Goal: Task Accomplishment & Management: Use online tool/utility

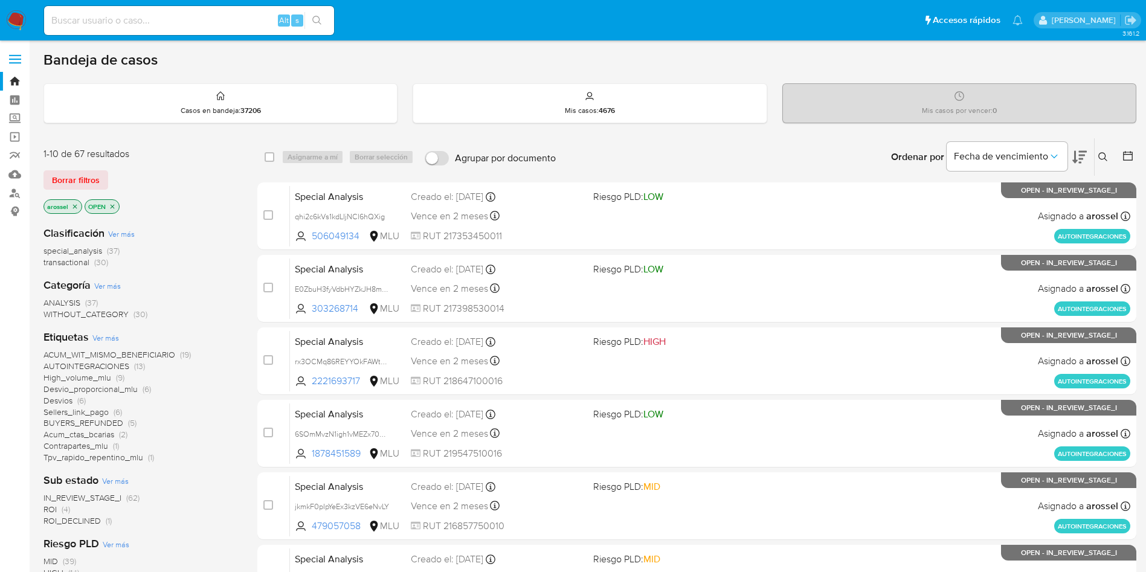
click at [94, 526] on span "ROI_DECLINED" at bounding box center [71, 521] width 57 height 12
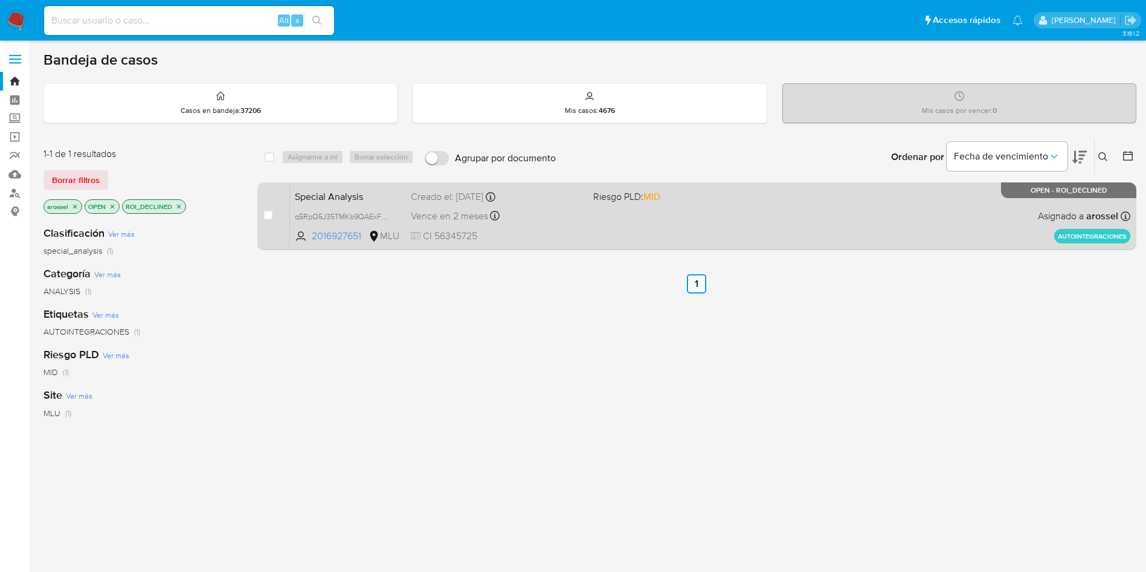
click at [707, 231] on div "Special Analysis q5RpQ5J35TMKb9QAExF2rLEb 2016927651 MLU Riesgo PLD: MID Creado…" at bounding box center [710, 215] width 840 height 61
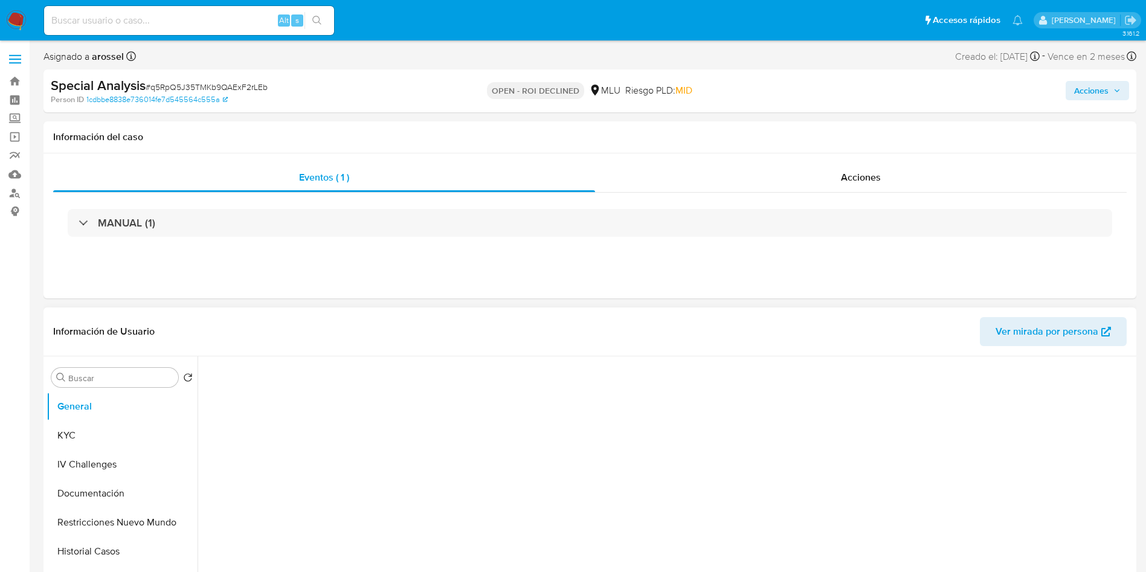
select select "10"
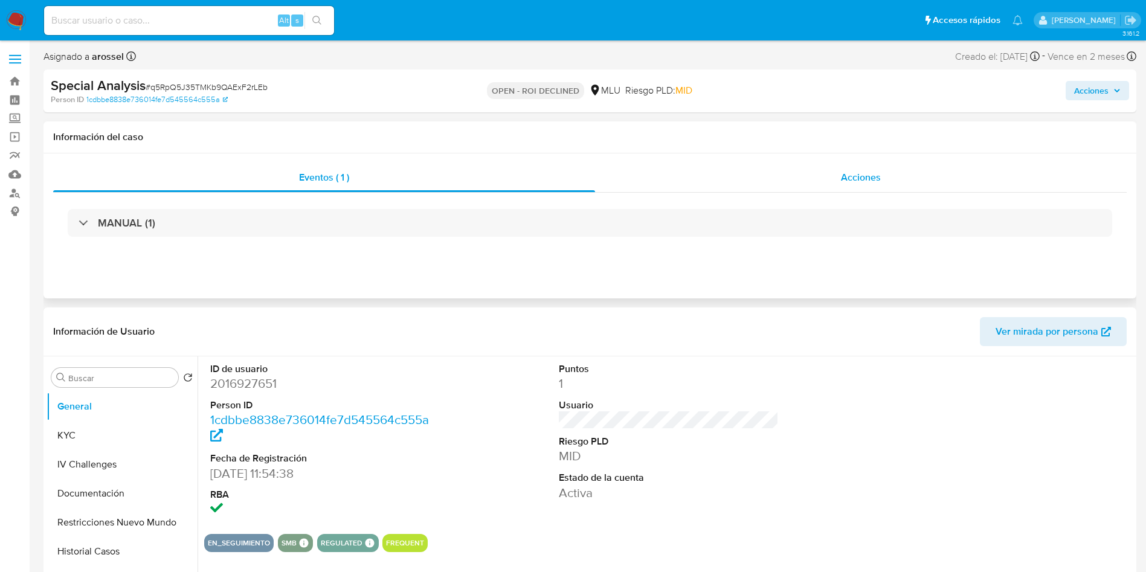
click at [891, 173] on div "Acciones" at bounding box center [861, 177] width 532 height 29
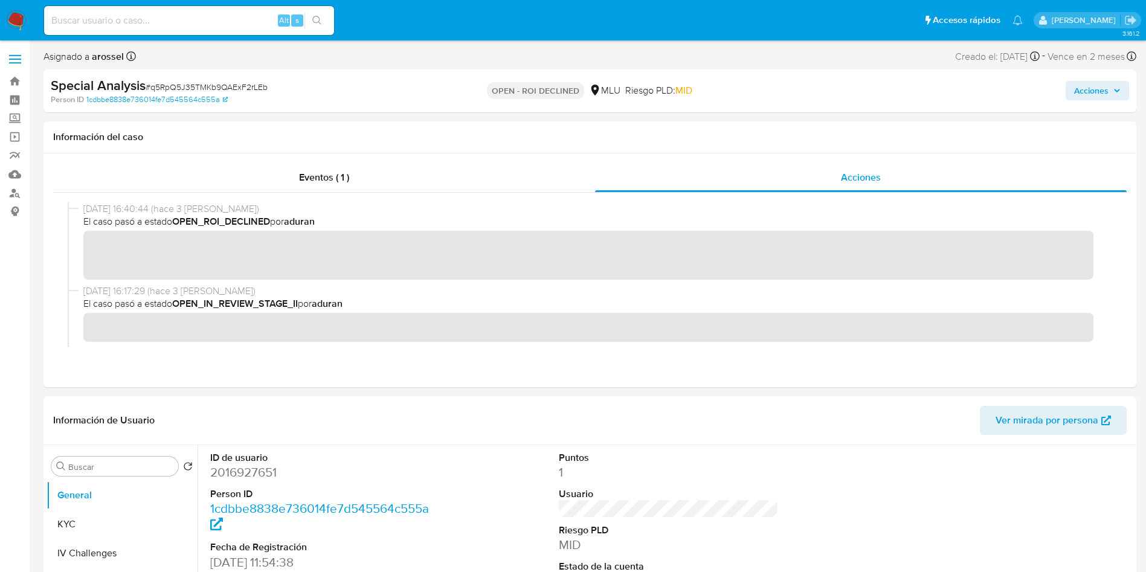
click at [1118, 89] on icon "button" at bounding box center [1116, 90] width 7 height 7
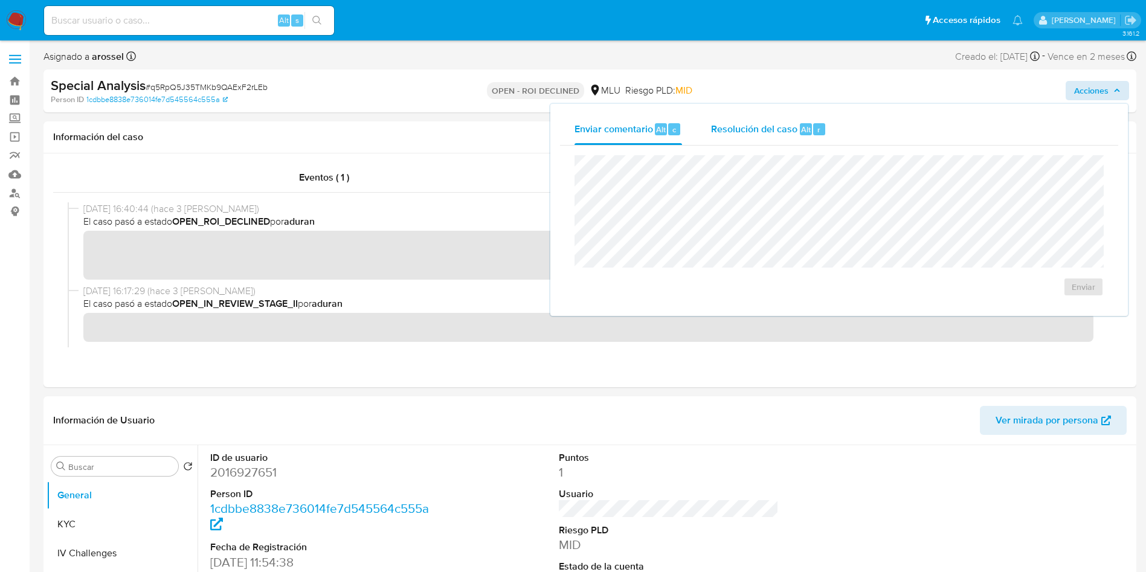
click at [788, 141] on div "Resolución del caso Alt r" at bounding box center [768, 129] width 115 height 31
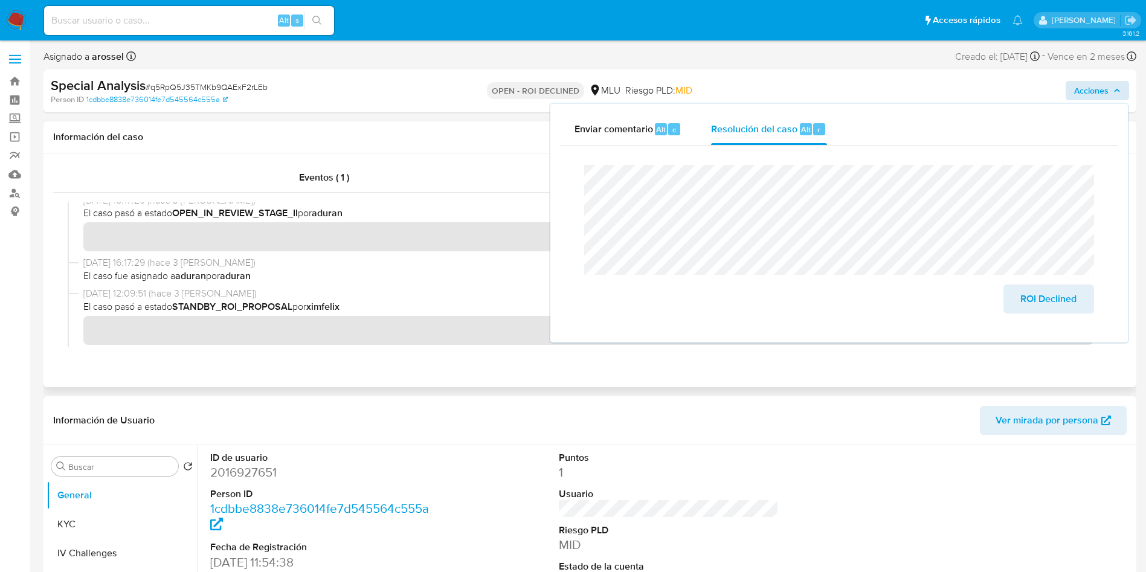
scroll to position [181, 0]
click at [199, 86] on span "# q5RpQ5J35TMKb9QAExF2rLEb" at bounding box center [207, 87] width 122 height 12
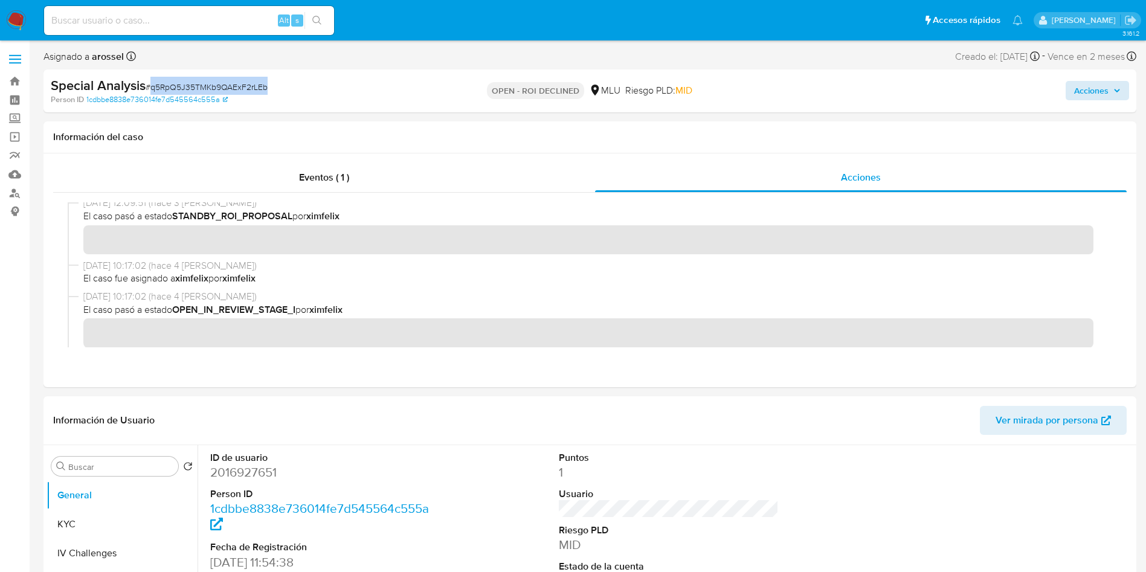
click at [199, 86] on span "# q5RpQ5J35TMKb9QAExF2rLEb" at bounding box center [207, 87] width 122 height 12
copy span "q5RpQ5J35TMKb9QAExF2rLEb"
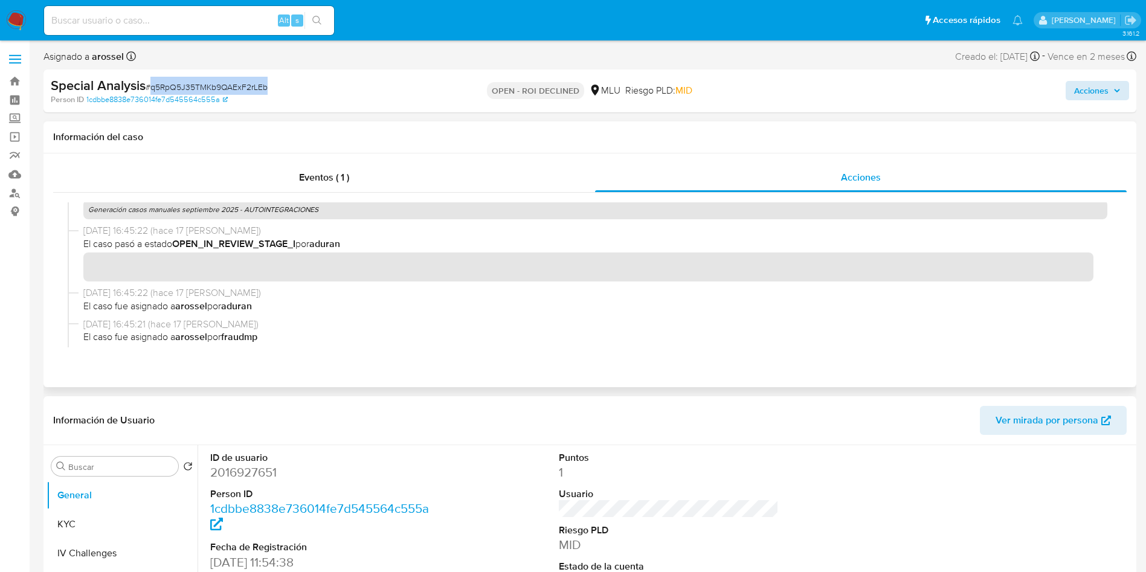
scroll to position [427, 0]
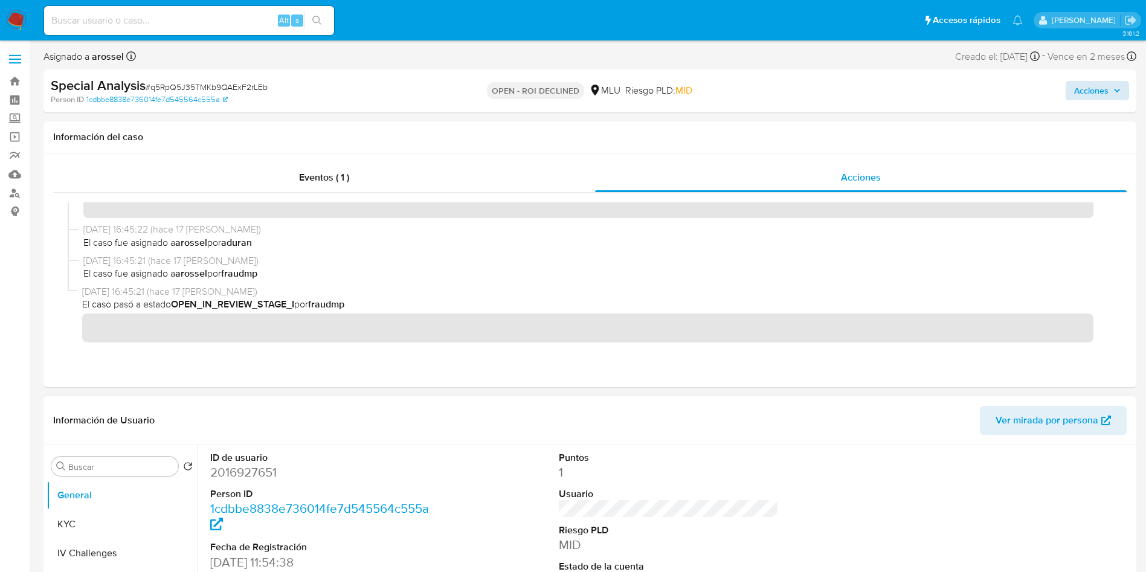
click at [1006, 489] on div at bounding box center [1017, 529] width 233 height 168
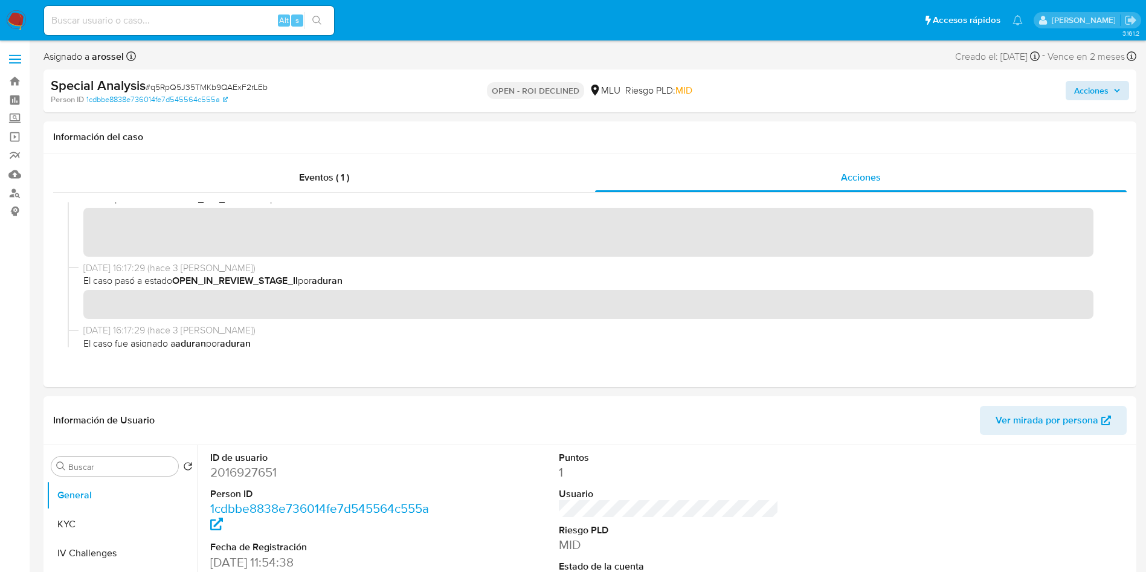
scroll to position [0, 0]
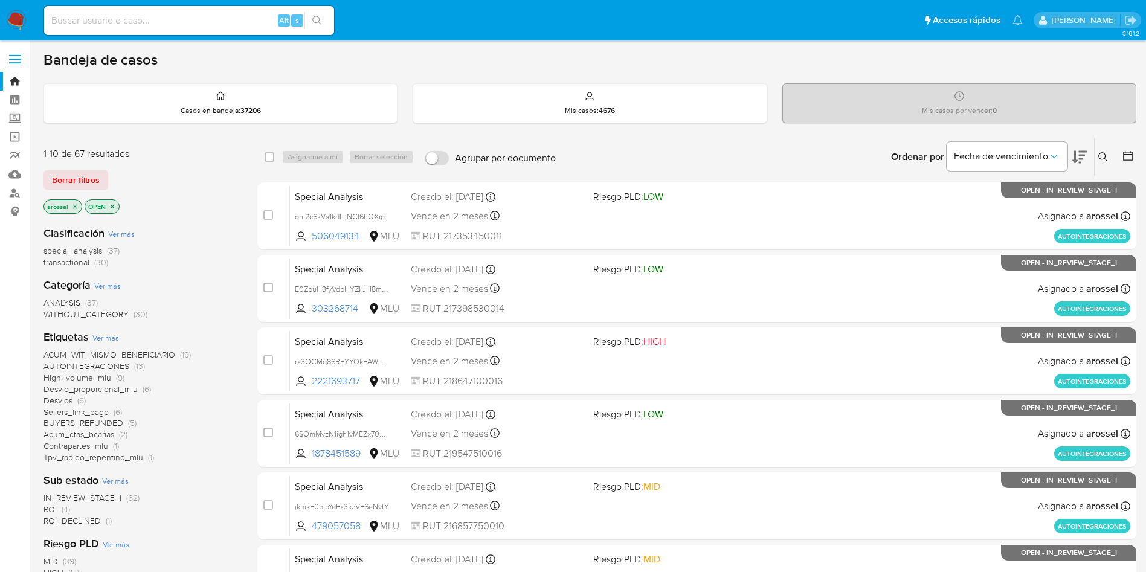
click at [56, 510] on span "ROI" at bounding box center [49, 509] width 13 height 12
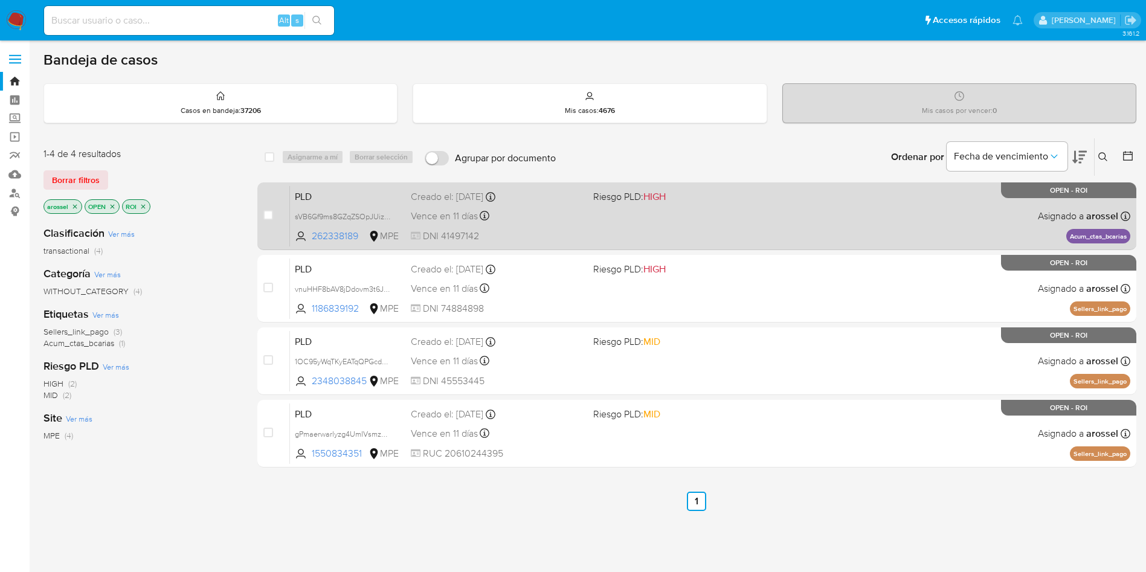
click at [587, 227] on div "PLD sVB6Gf9ms8GZqZSOpJUizuT7 262338189 MPE Riesgo PLD: HIGH Creado el: 12/07/20…" at bounding box center [710, 215] width 840 height 61
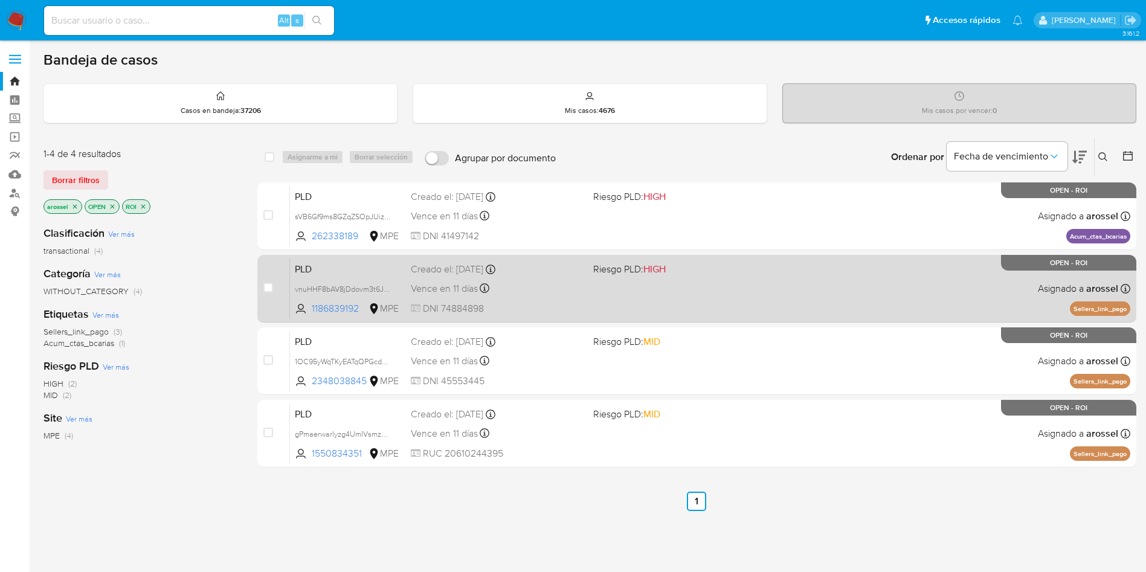
click at [635, 299] on div "PLD vnuHHF8bAV8jDdovm3t6JbL1 1186839192 MPE Riesgo PLD: HIGH Creado el: 12/07/2…" at bounding box center [710, 288] width 840 height 61
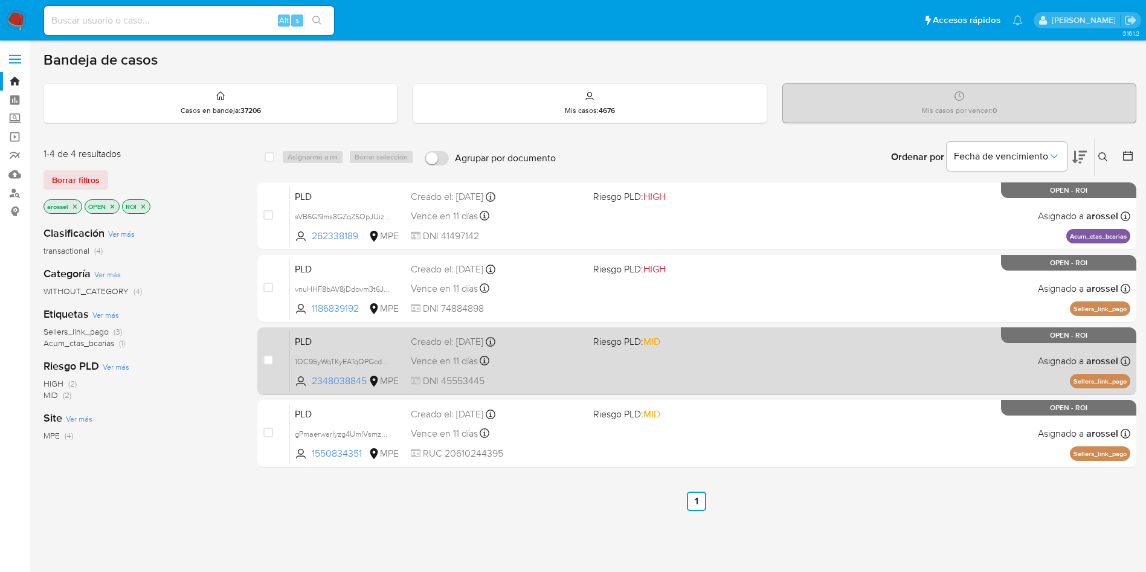
click at [561, 367] on div "Vence en 11 días Vence el 10/10/2025 07:33:37" at bounding box center [497, 361] width 173 height 16
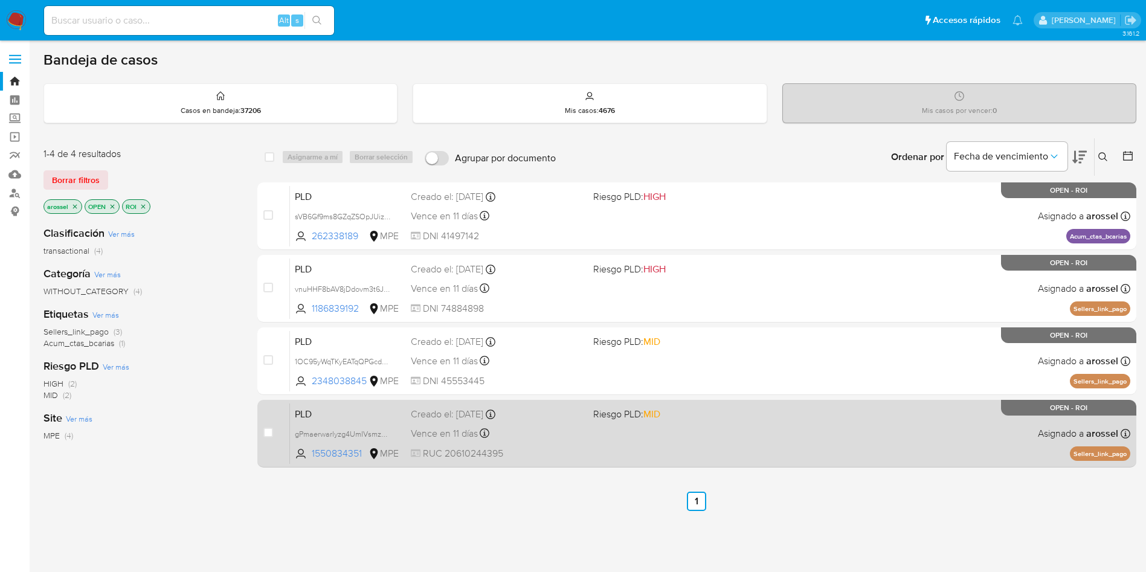
click at [646, 433] on span at bounding box center [679, 433] width 173 height 2
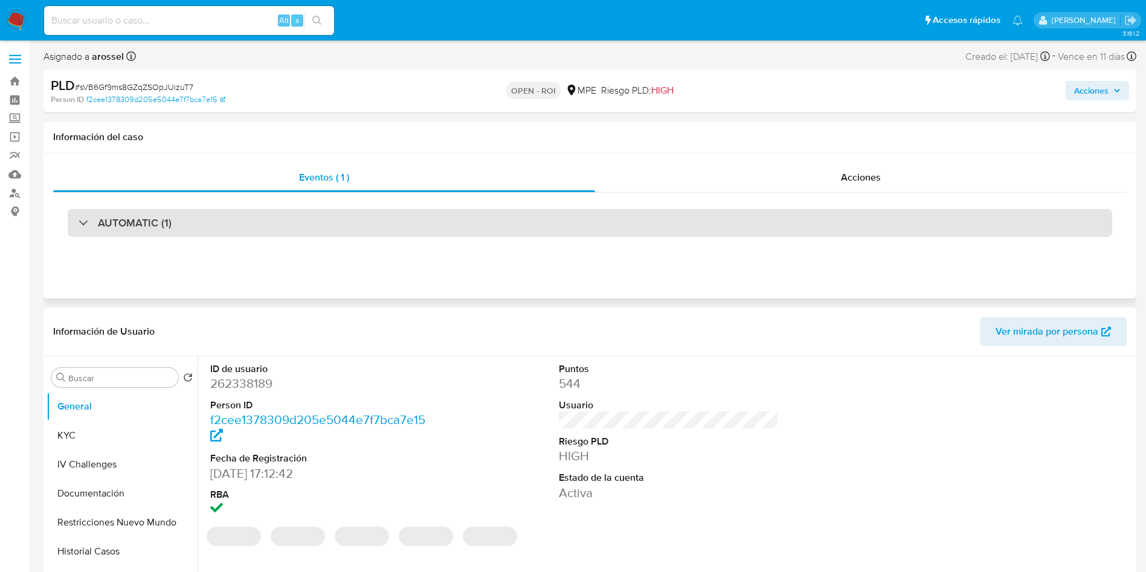
select select "10"
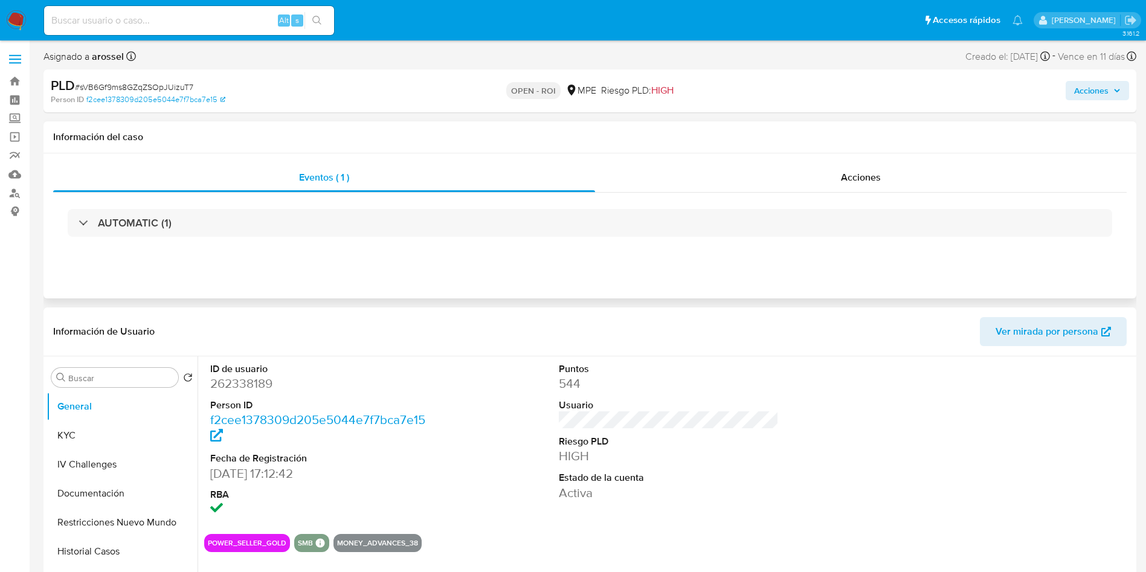
click at [837, 160] on div "Eventos ( 1 ) Acciones AUTOMATIC (1)" at bounding box center [589, 225] width 1093 height 145
click at [849, 172] on span "Acciones" at bounding box center [861, 177] width 40 height 14
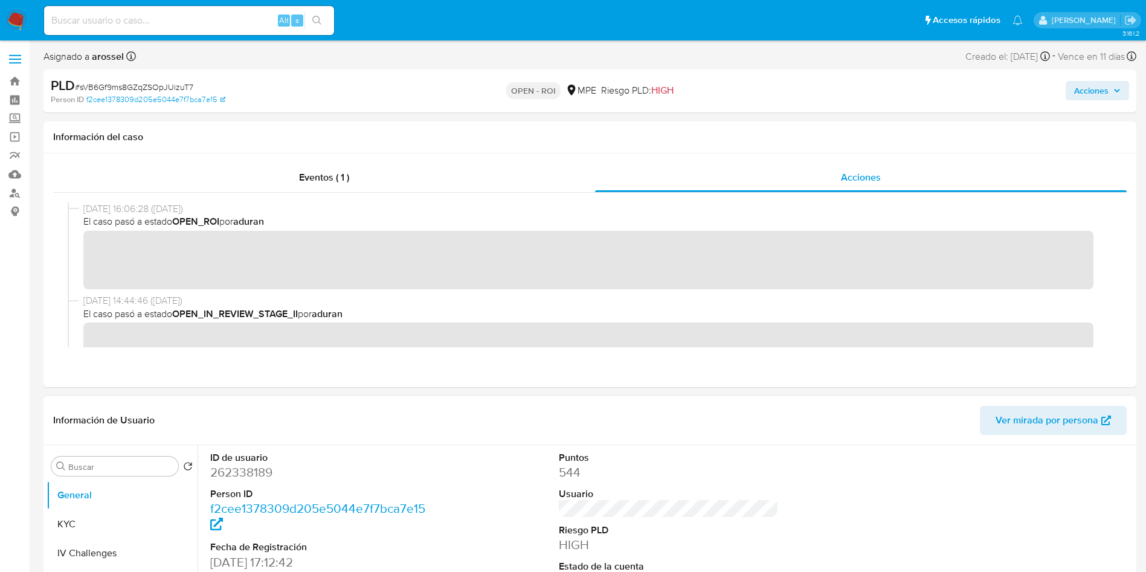
click at [266, 475] on dd "262338189" at bounding box center [320, 472] width 221 height 17
copy dd "262338189"
click at [178, 82] on span "# sVB6Gf9ms8GZqZSOpJUizuT7" at bounding box center [134, 87] width 118 height 12
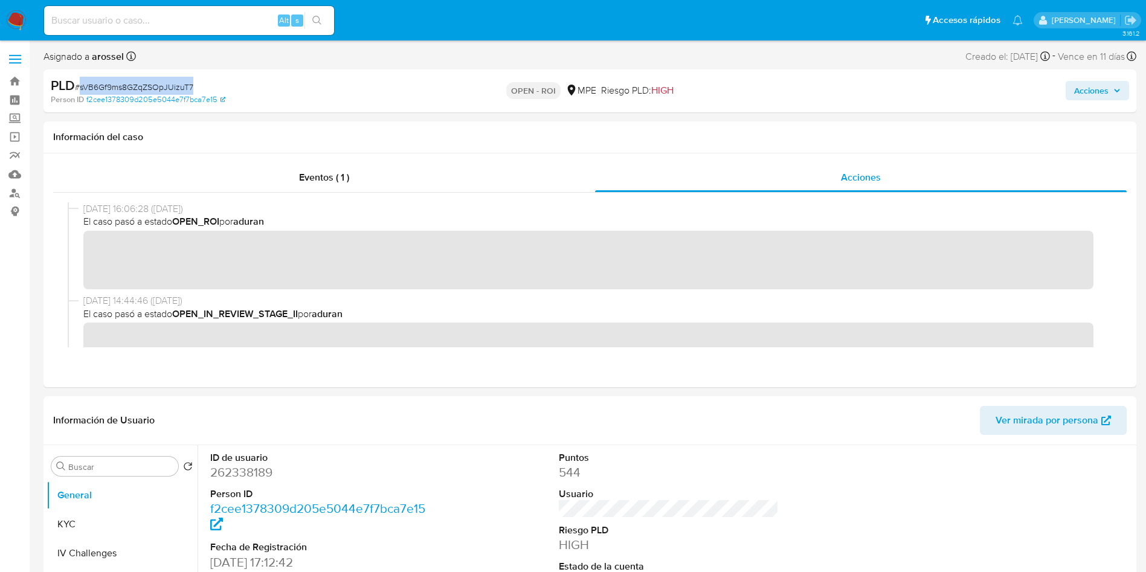
copy span "sVB6Gf9ms8GZqZSOpJUizuT7"
click at [256, 474] on dd "262338189" at bounding box center [320, 472] width 221 height 17
copy dd "262338189"
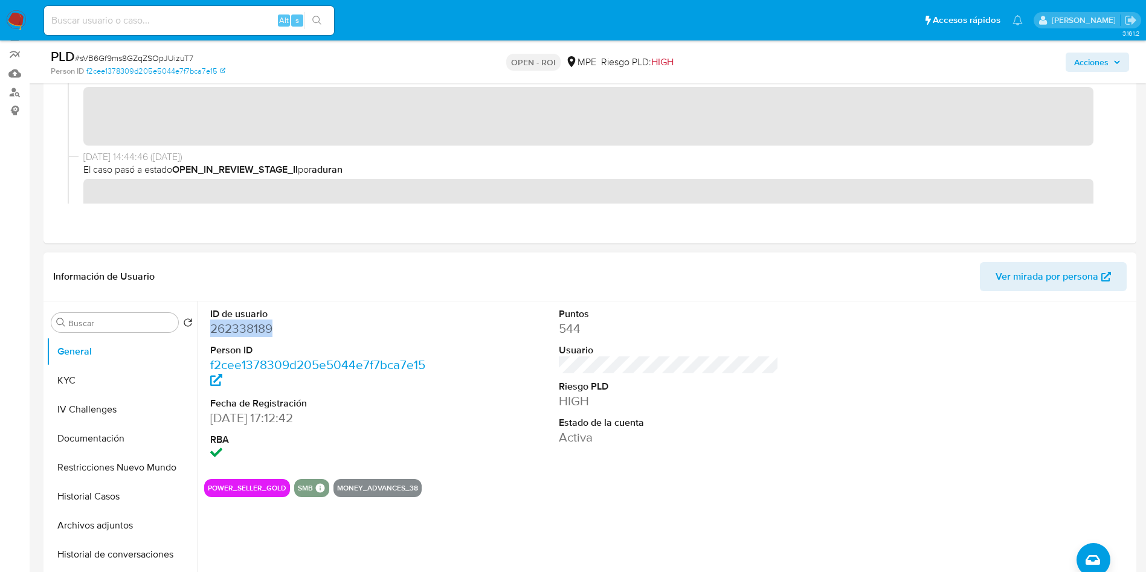
scroll to position [181, 0]
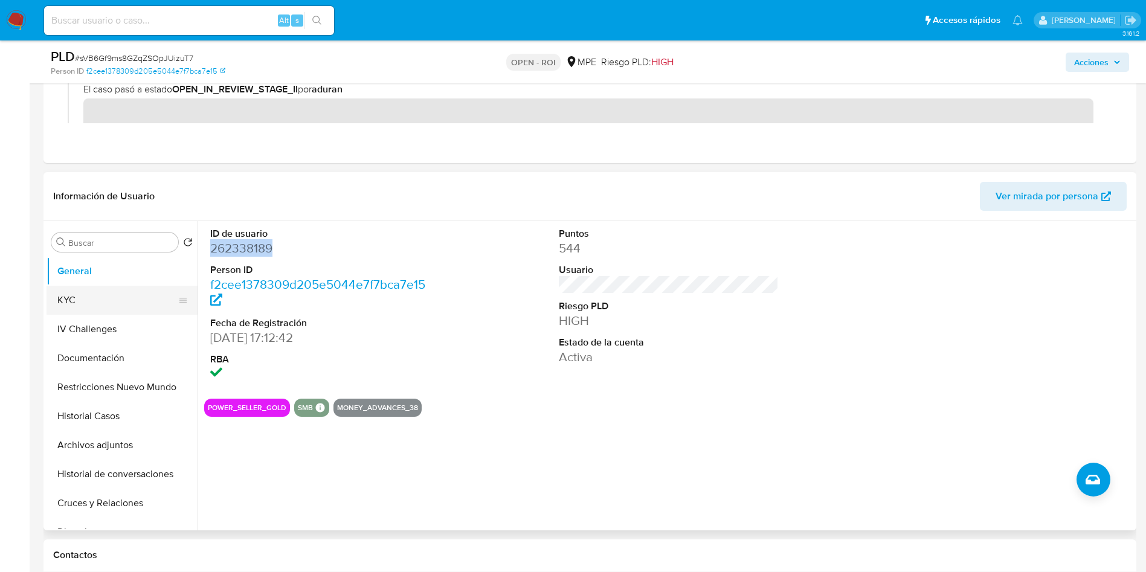
click at [121, 301] on button "KYC" at bounding box center [117, 300] width 141 height 29
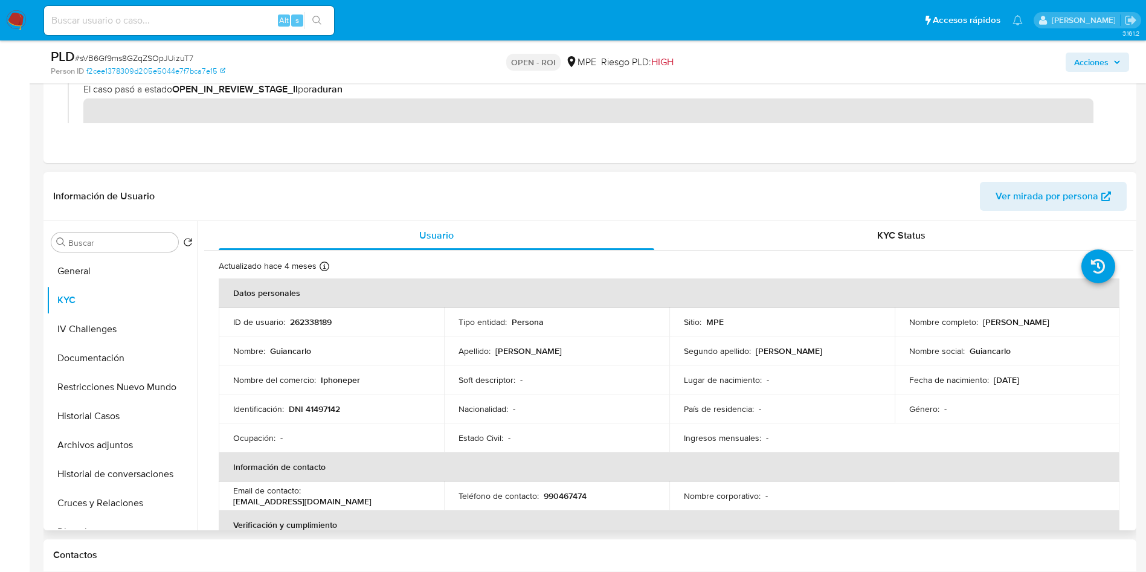
drag, startPoint x: 979, startPoint y: 327, endPoint x: 1075, endPoint y: 327, distance: 96.1
click at [1075, 327] on div "Nombre completo : Guiancarlo Morales Ruiz" at bounding box center [1007, 322] width 196 height 11
copy p "Guiancarlo Morales Ruiz"
drag, startPoint x: 289, startPoint y: 407, endPoint x: 351, endPoint y: 401, distance: 62.6
click at [349, 399] on td "Identificación : DNI 41497142" at bounding box center [331, 409] width 225 height 29
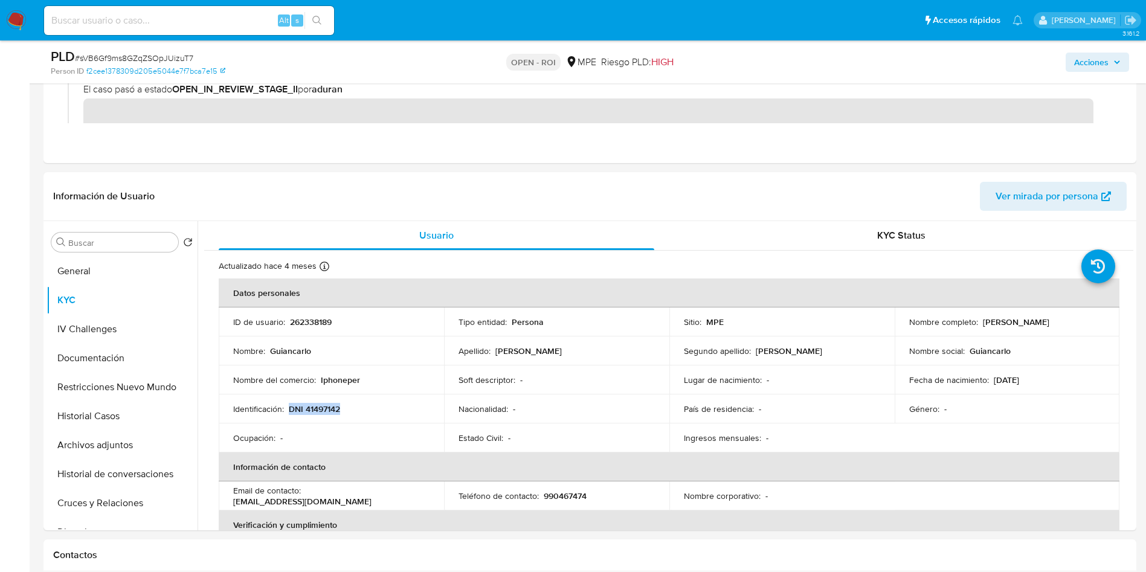
copy p "DNI 41497142"
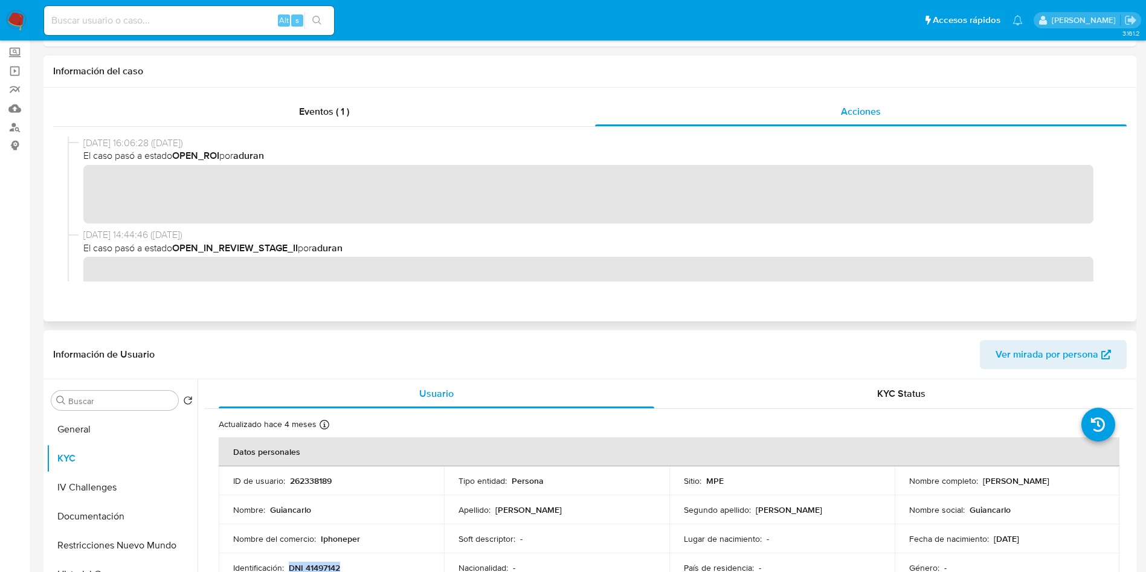
scroll to position [0, 0]
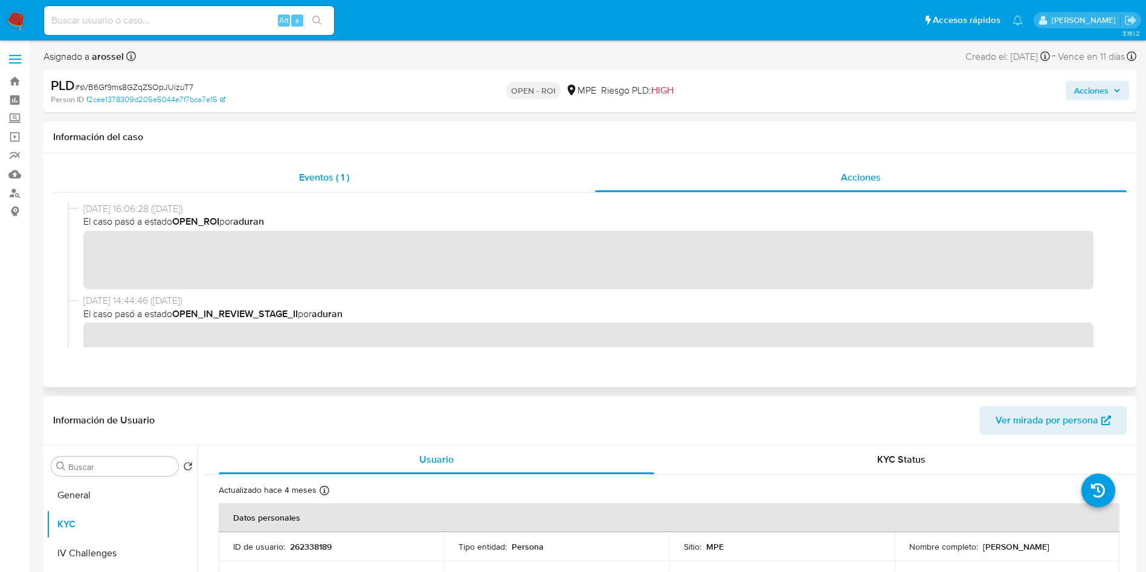
click at [254, 170] on div "Eventos ( 1 )" at bounding box center [324, 177] width 542 height 29
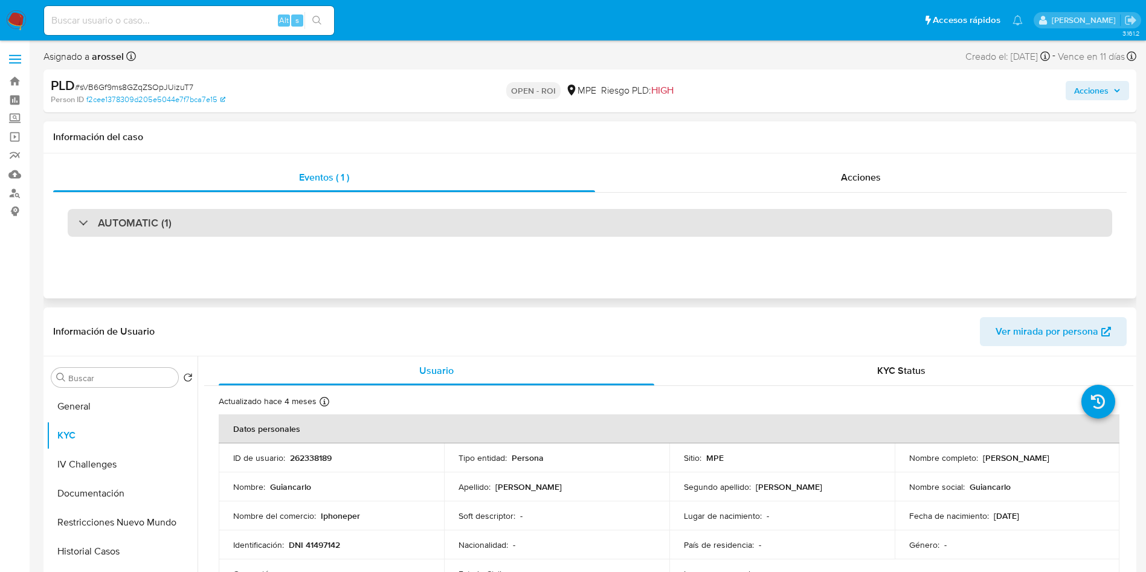
click at [227, 230] on div "AUTOMATIC (1)" at bounding box center [590, 223] width 1045 height 28
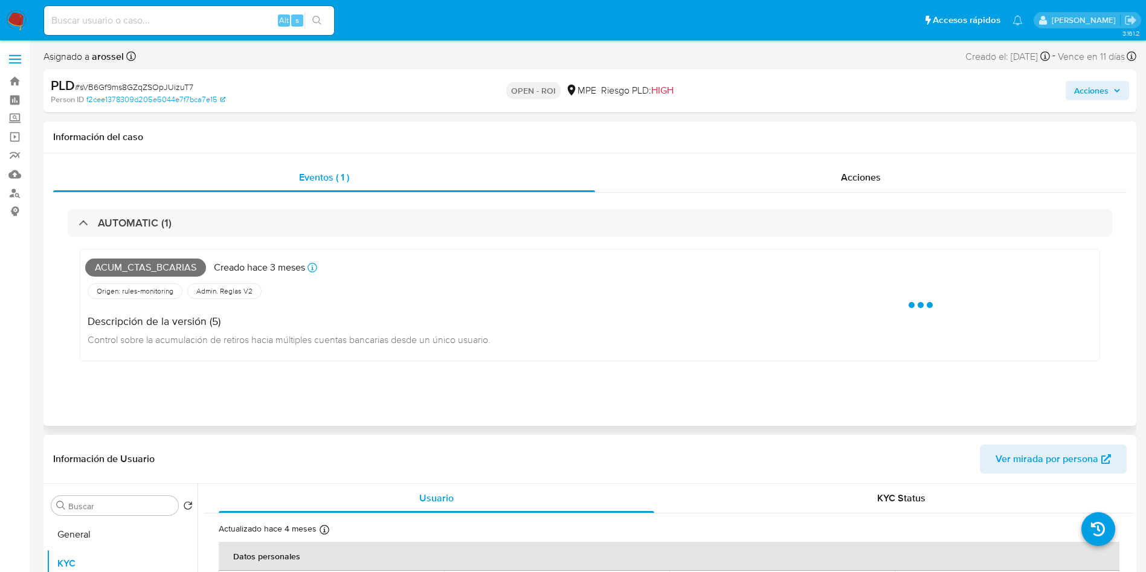
click at [178, 264] on span "Acum_ctas_bcarias" at bounding box center [145, 268] width 121 height 18
copy span "Acum_ctas_bcarias"
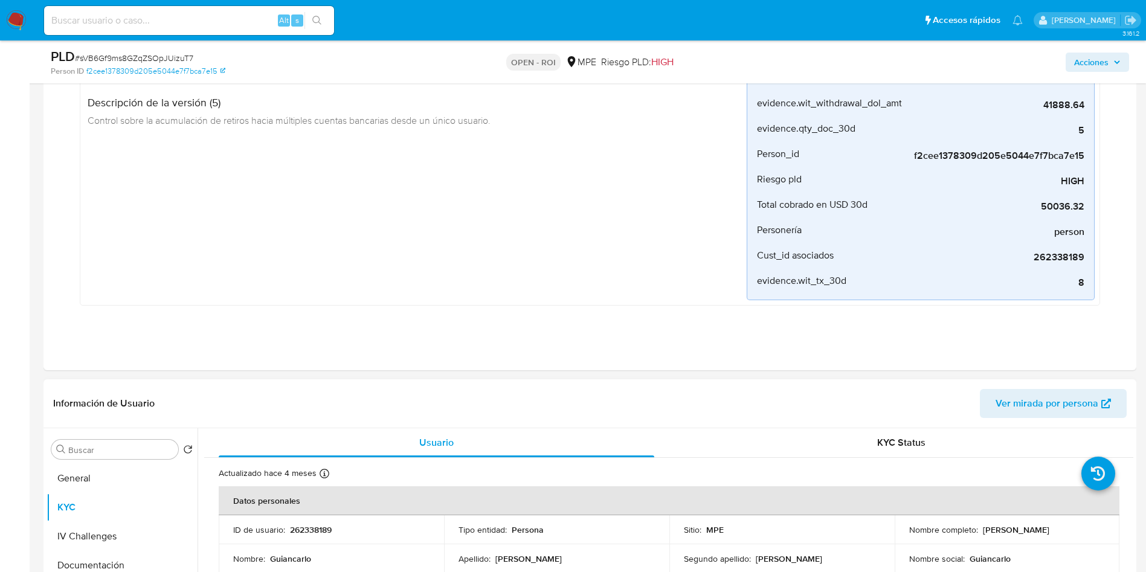
scroll to position [362, 0]
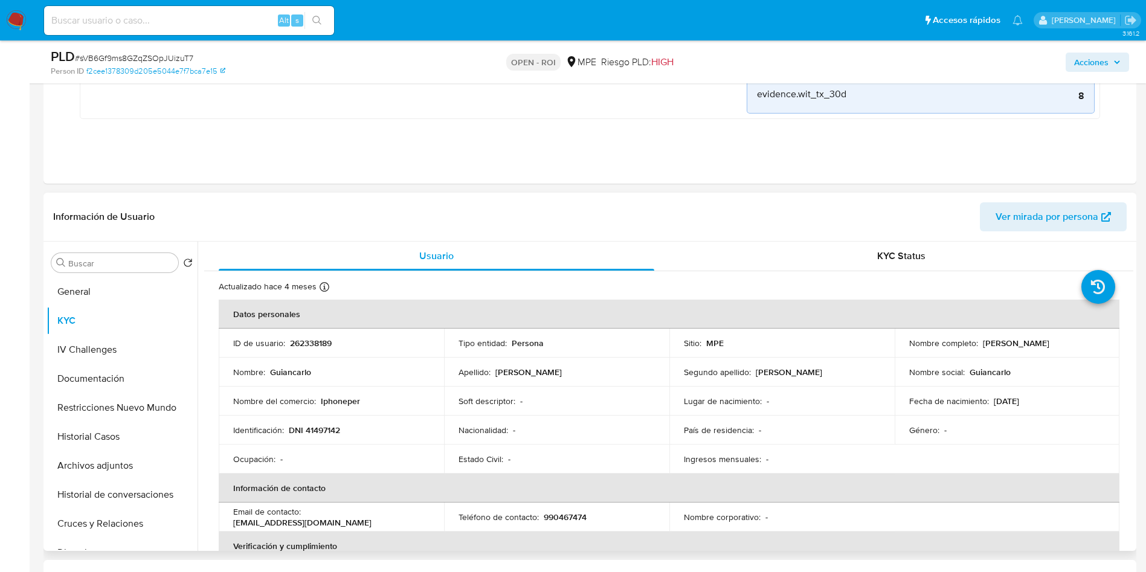
click at [306, 344] on p "262338189" at bounding box center [311, 343] width 42 height 11
copy p "262338189"
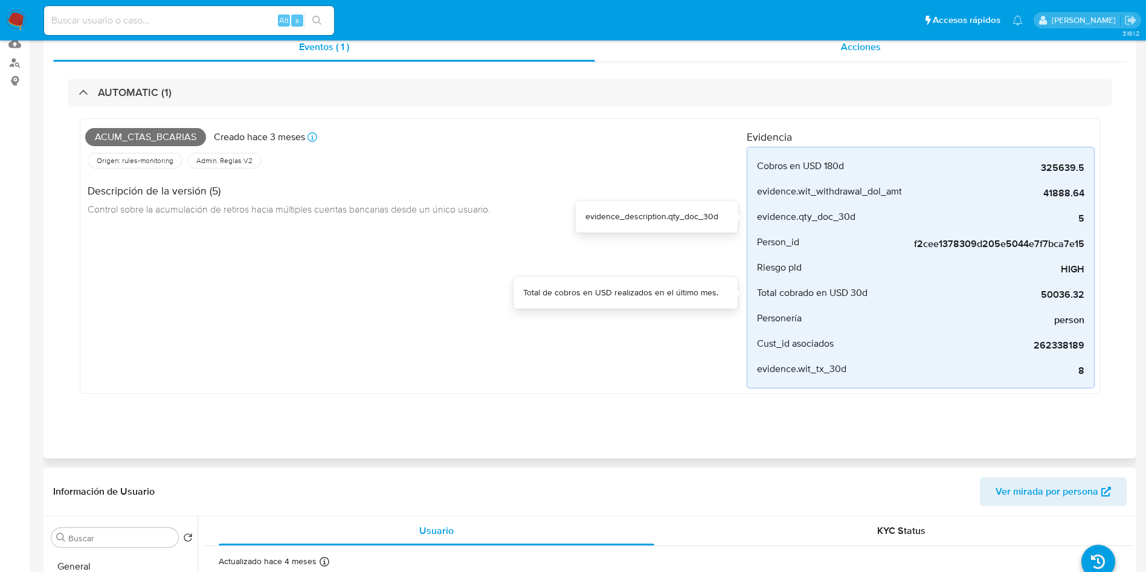
scroll to position [0, 0]
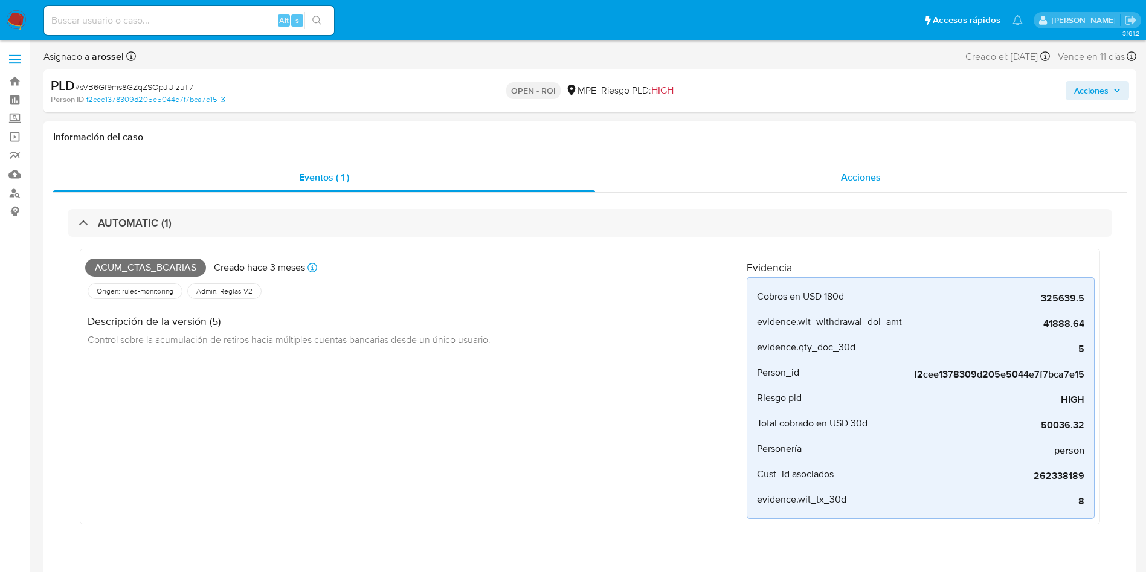
click at [876, 175] on span "Acciones" at bounding box center [861, 177] width 40 height 14
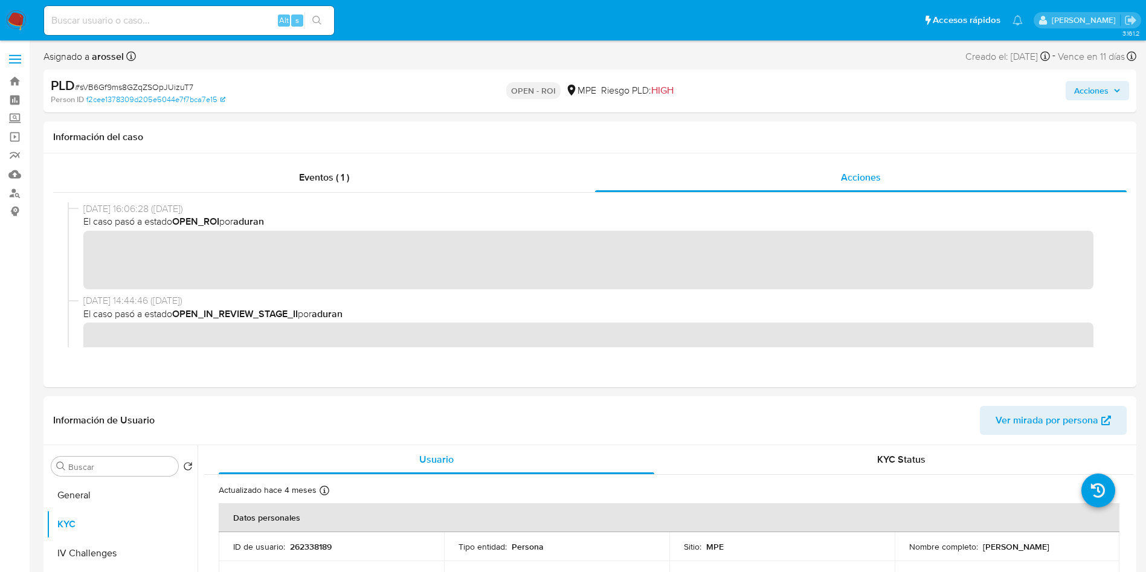
click at [1071, 92] on button "Acciones" at bounding box center [1097, 90] width 63 height 19
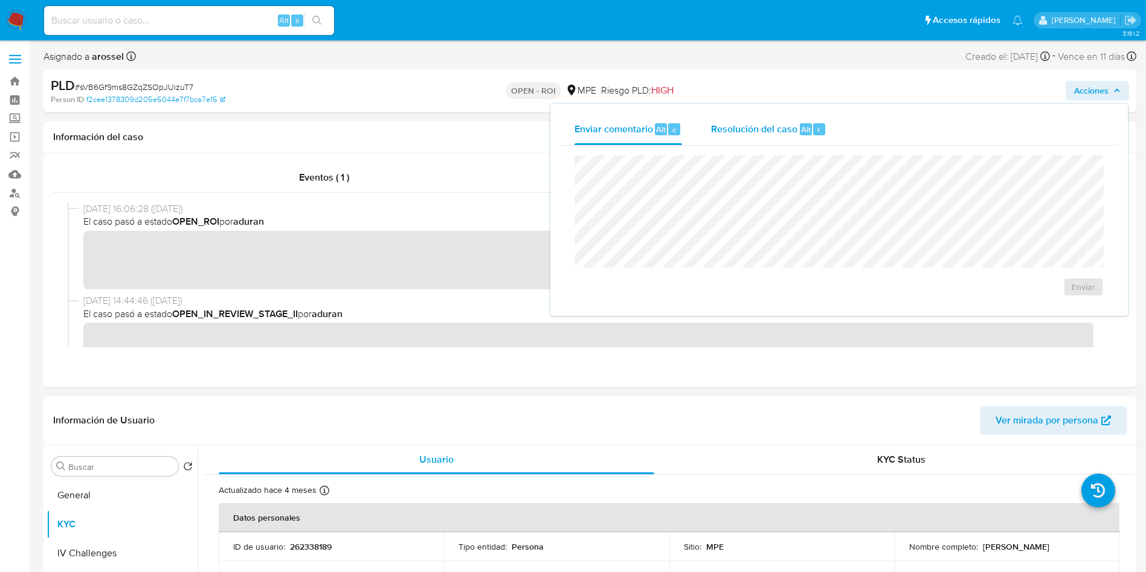
click at [785, 132] on span "Resolución del caso" at bounding box center [754, 129] width 86 height 14
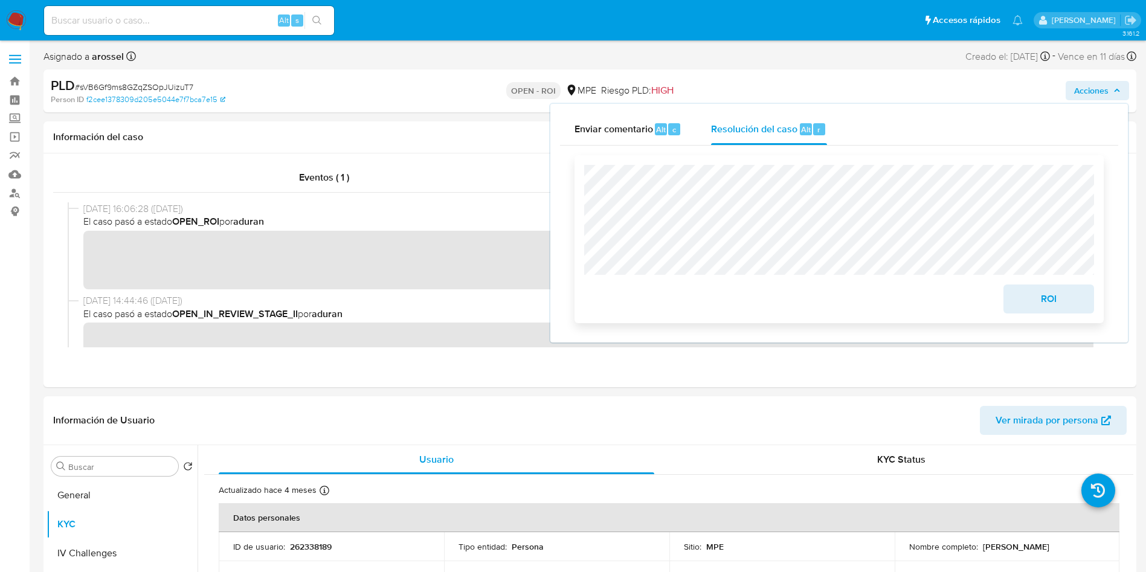
click at [1048, 309] on span "ROI" at bounding box center [1048, 299] width 59 height 27
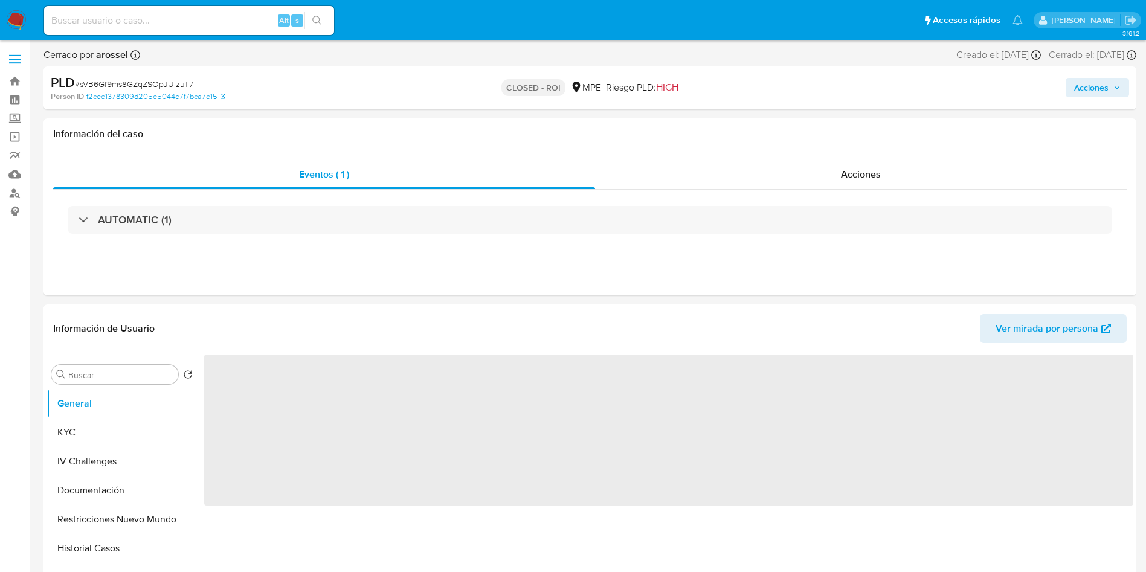
click at [166, 82] on span "# sVB6Gf9ms8GZqZSOpJUizuT7" at bounding box center [134, 84] width 118 height 12
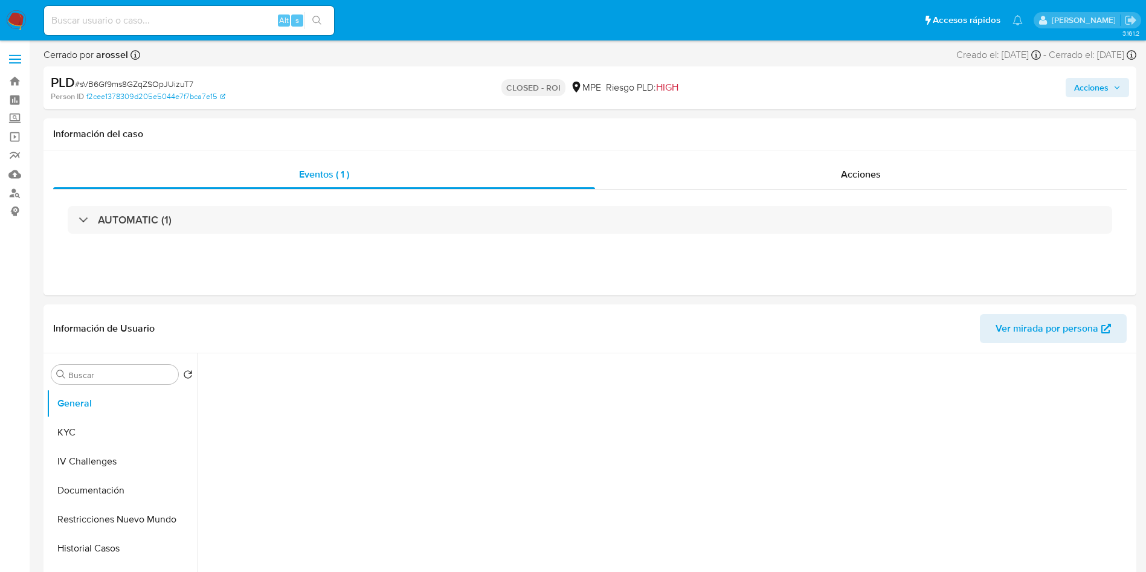
click at [166, 82] on span "# sVB6Gf9ms8GZqZSOpJUizuT7" at bounding box center [134, 84] width 118 height 12
select select "10"
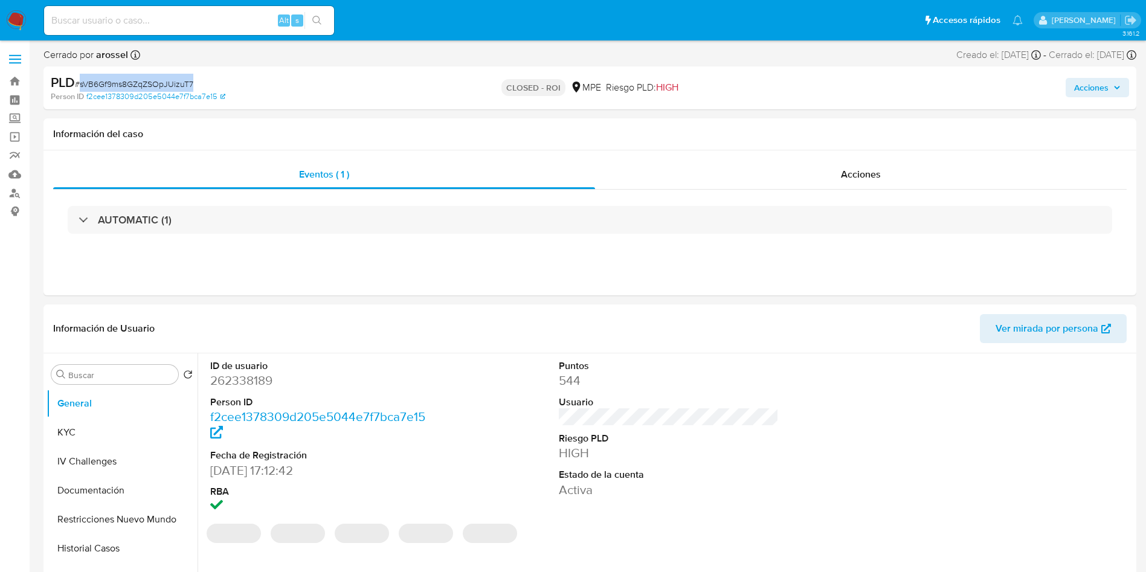
copy span "sVB6Gf9ms8GZqZSOpJUizuT7"
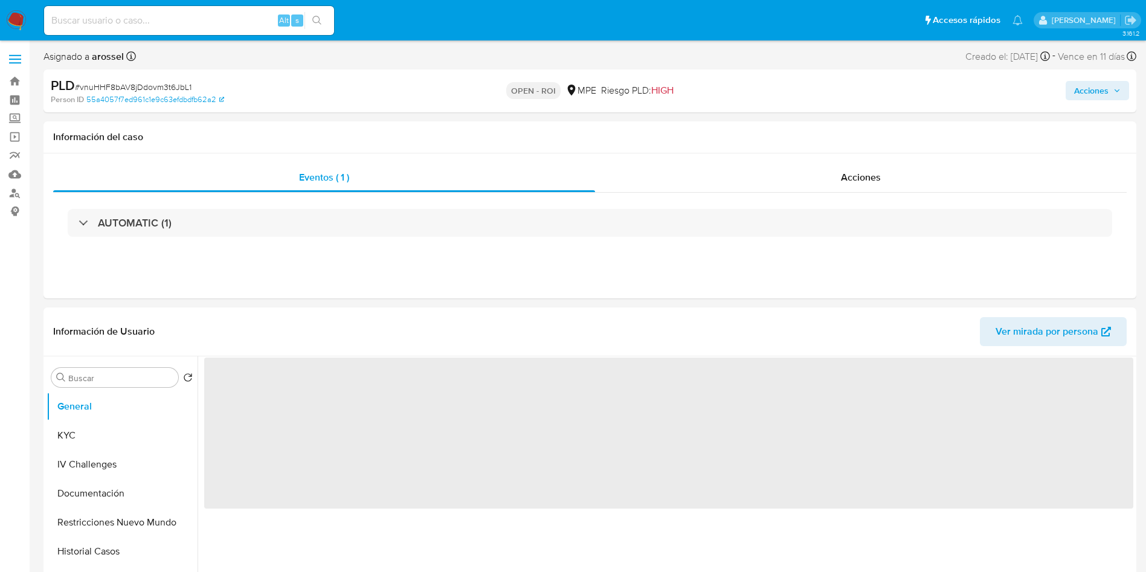
select select "10"
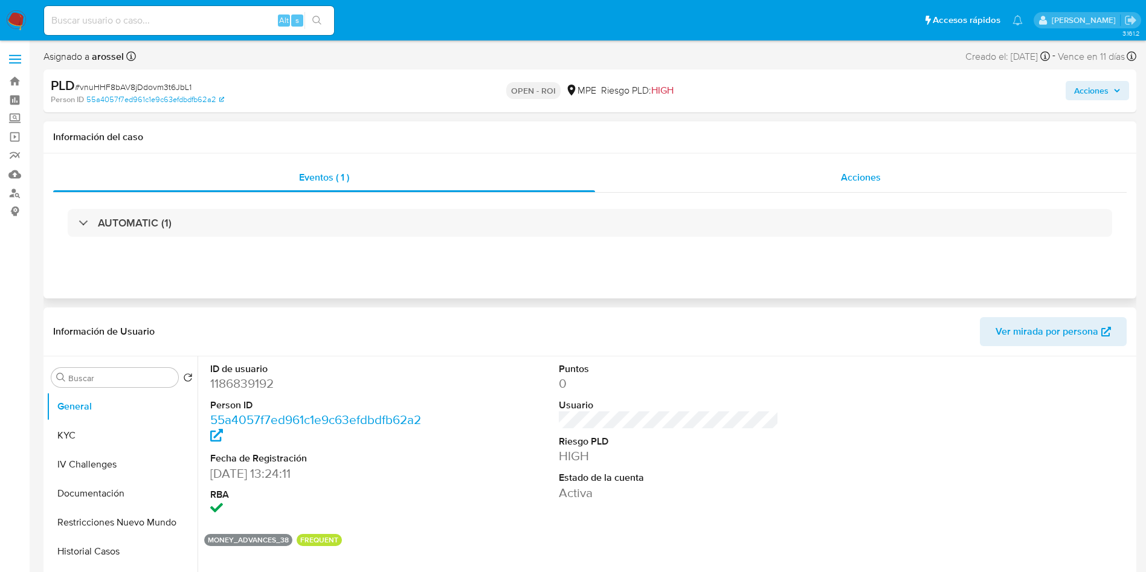
click at [882, 173] on div "Acciones" at bounding box center [861, 177] width 532 height 29
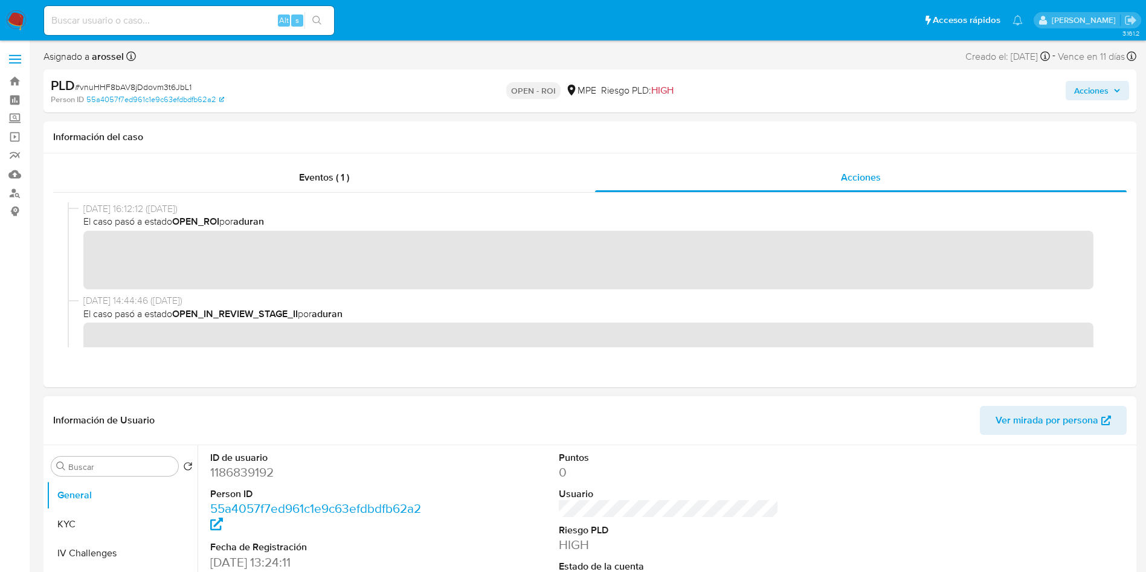
click at [267, 472] on dd "1186839192" at bounding box center [320, 472] width 221 height 17
copy dd "1186839192"
click at [182, 86] on span "# vnuHHF8bAV8jDdovm3t6JbL1" at bounding box center [133, 87] width 117 height 12
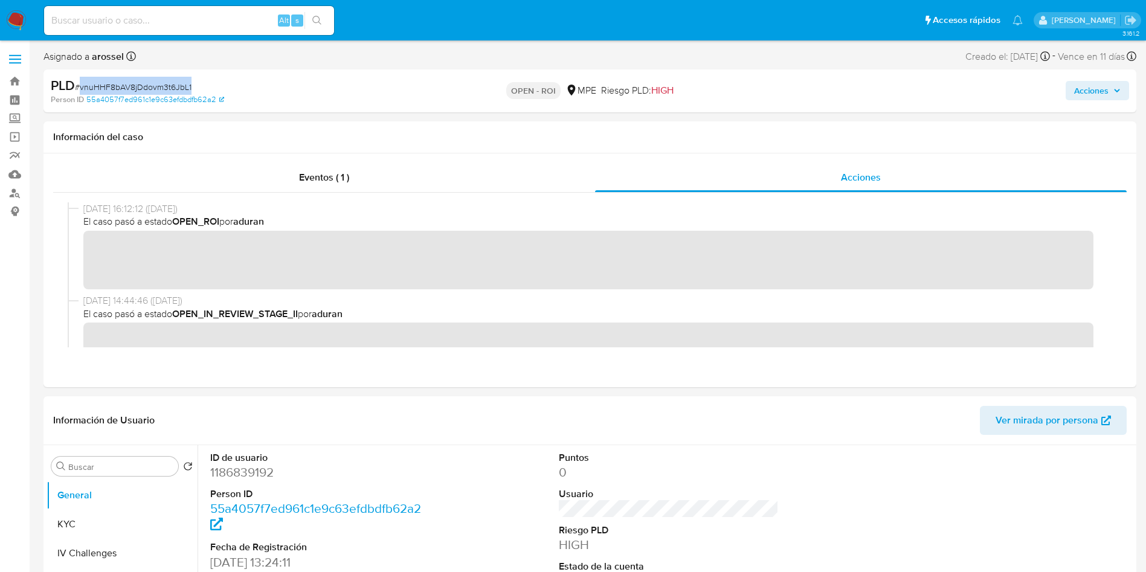
copy span "vnuHHF8bAV8jDdovm3t6JbL1"
click at [251, 468] on dd "1186839192" at bounding box center [320, 472] width 221 height 17
copy dd "1186839192"
click at [105, 517] on button "KYC" at bounding box center [117, 524] width 141 height 29
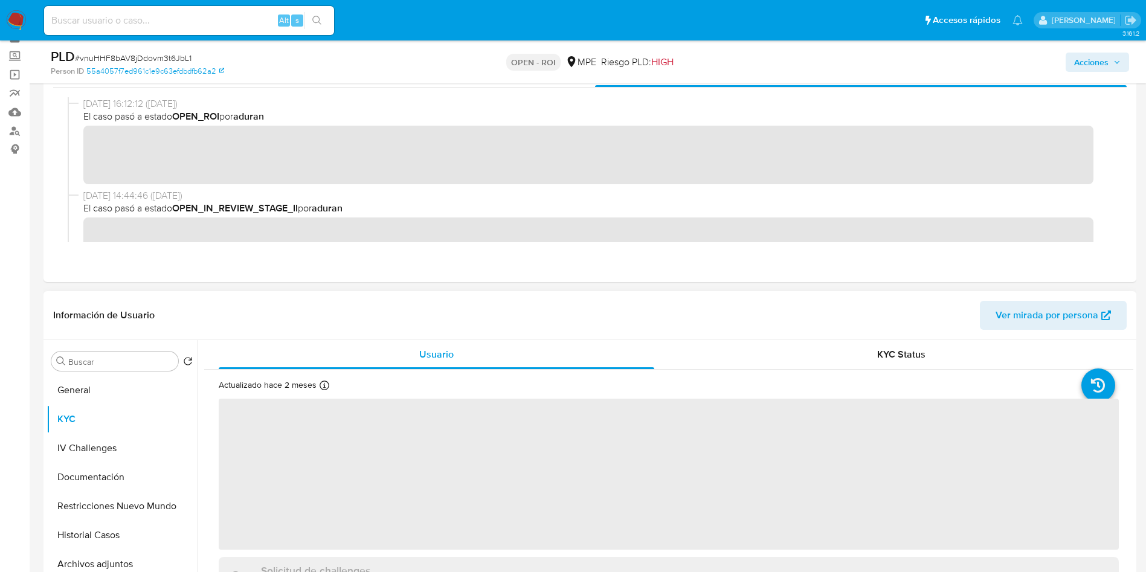
scroll to position [91, 0]
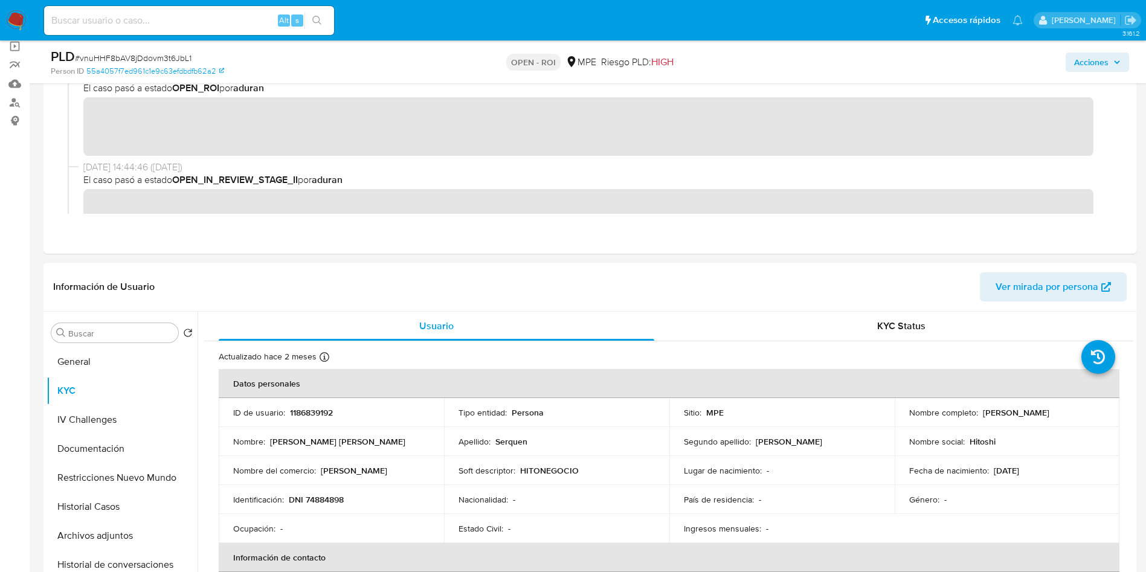
drag, startPoint x: 978, startPoint y: 410, endPoint x: 1087, endPoint y: 411, distance: 109.4
click at [1087, 411] on div "Nombre completo : Jim Hitoshi Serquen Ganoza" at bounding box center [1007, 412] width 196 height 11
copy div "Jim Hitoshi Serquen Ganoza"
drag, startPoint x: 292, startPoint y: 501, endPoint x: 349, endPoint y: 502, distance: 56.2
click at [349, 502] on div "Identificación : DNI 74884898" at bounding box center [331, 499] width 196 height 11
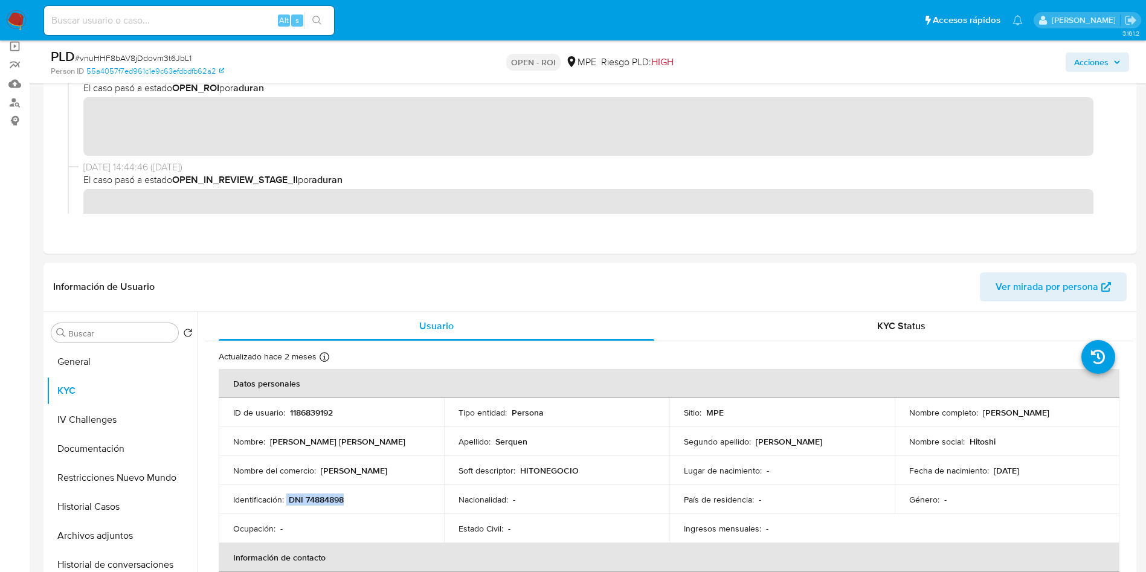
copy div "DNI 74884898"
click at [317, 409] on p "1186839192" at bounding box center [311, 412] width 43 height 11
copy p "1186839192"
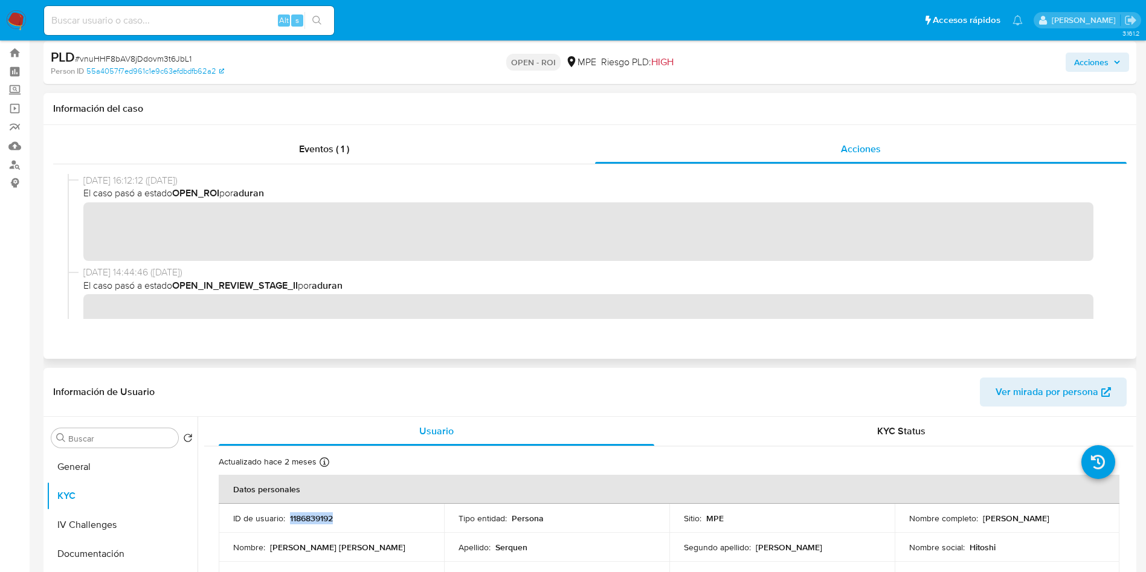
scroll to position [0, 0]
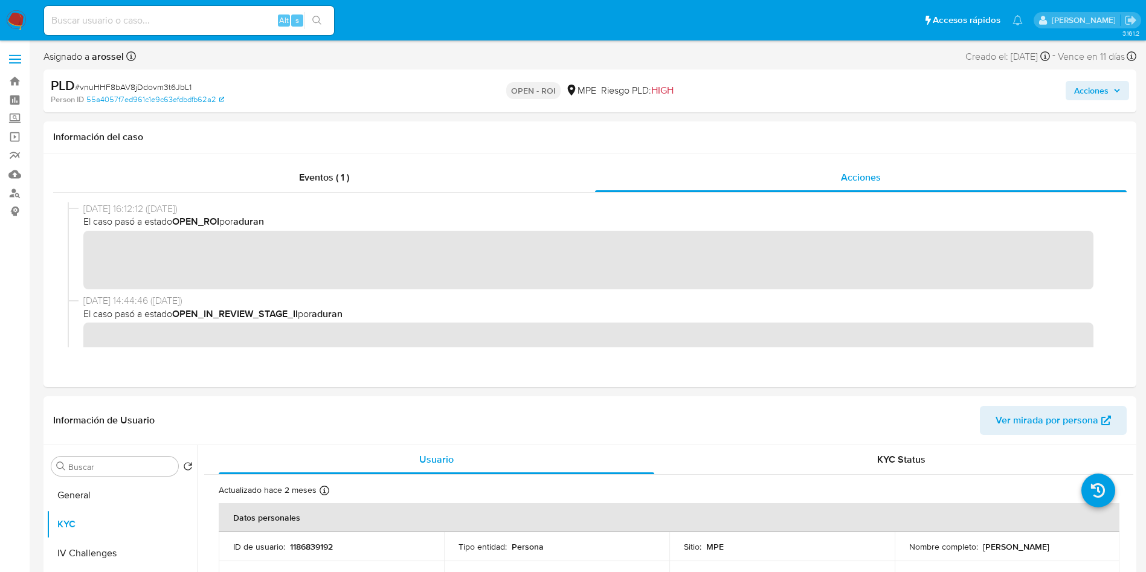
click at [1107, 95] on span "Acciones" at bounding box center [1091, 90] width 34 height 19
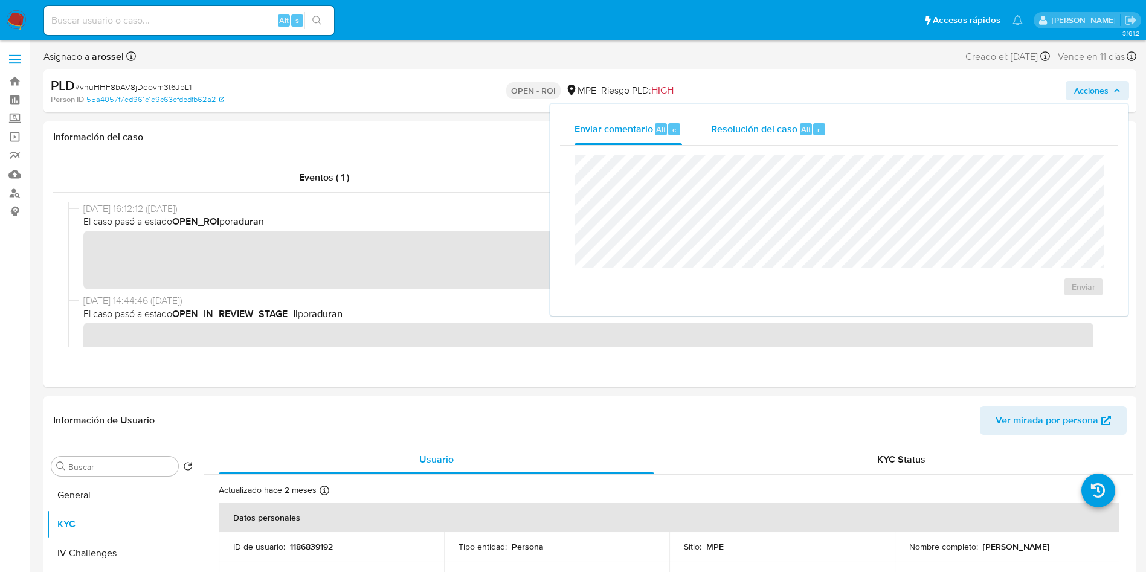
click at [808, 139] on div "Resolución del caso Alt r" at bounding box center [768, 129] width 115 height 31
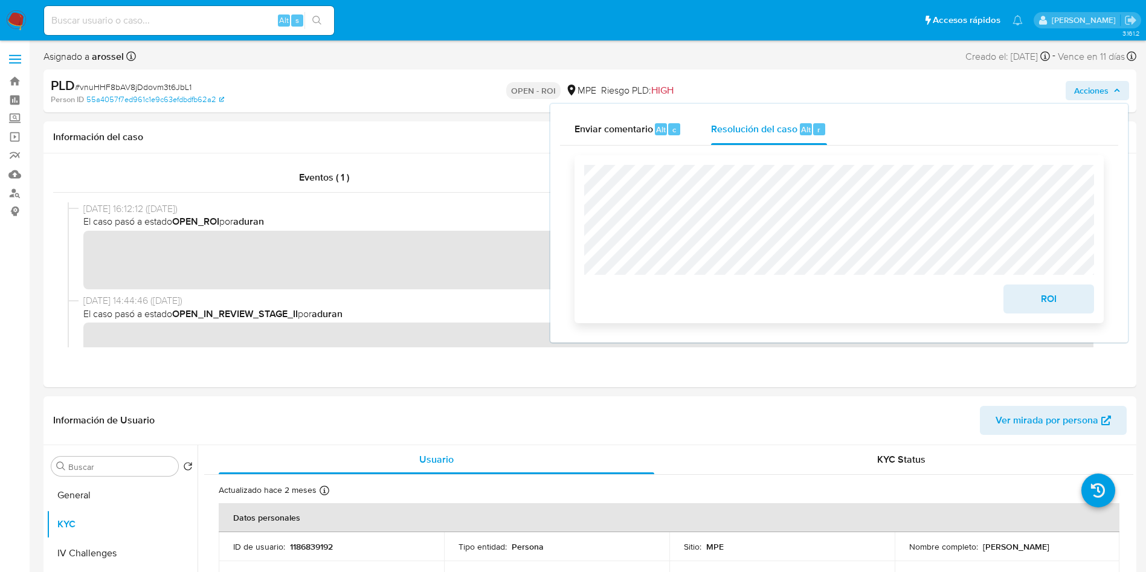
click at [1041, 308] on span "ROI" at bounding box center [1048, 299] width 59 height 27
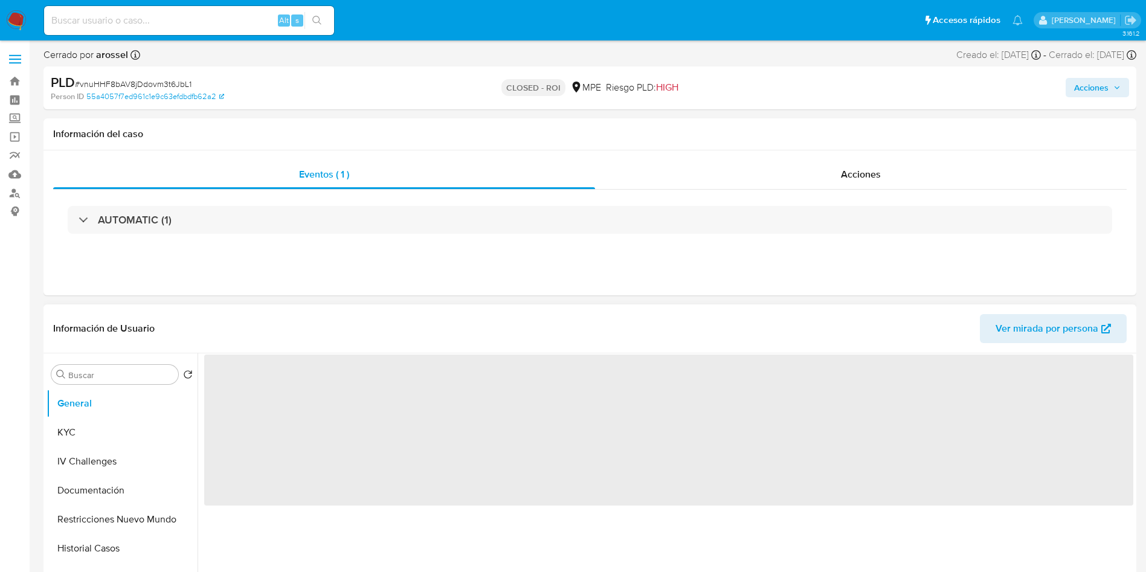
select select "10"
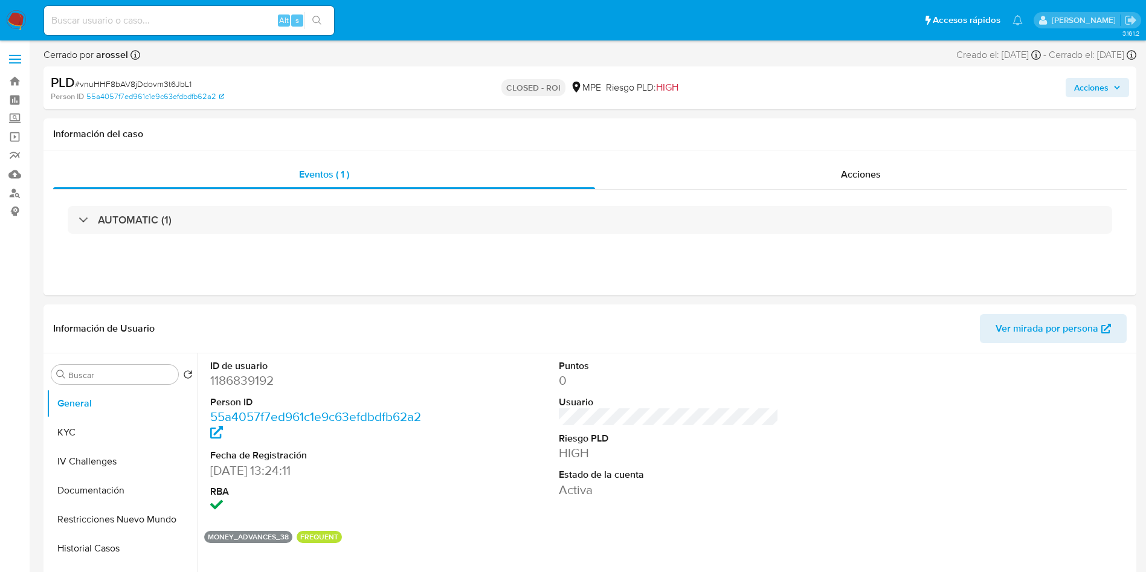
click at [175, 80] on span "# vnuHHF8bAV8jDdovm3t6JbL1" at bounding box center [133, 84] width 117 height 12
copy span "vnuHHF8bAV8jDdovm3t6JbL1"
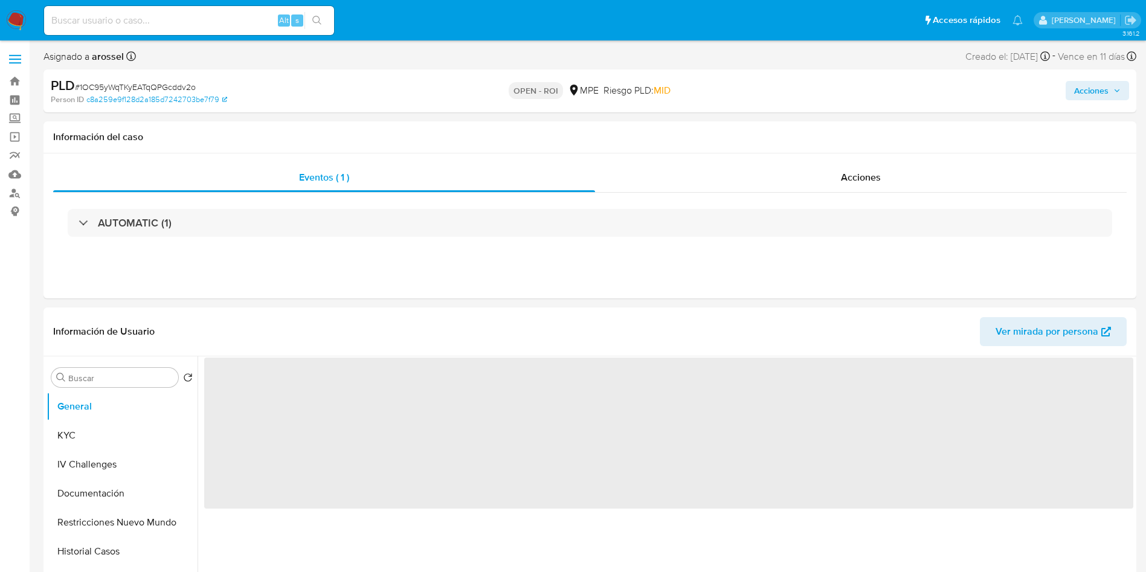
select select "10"
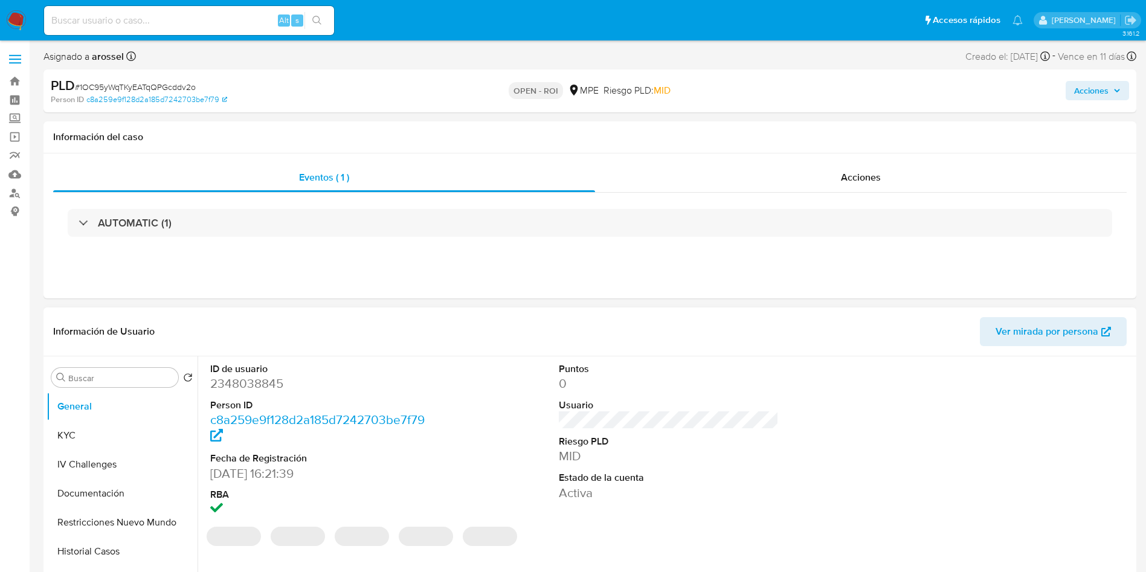
click at [258, 388] on dd "2348038845" at bounding box center [320, 383] width 221 height 17
copy dd "2348038845"
click at [169, 86] on span "# 1OC95yWqTKyEATqQPGcddv2o" at bounding box center [135, 87] width 121 height 12
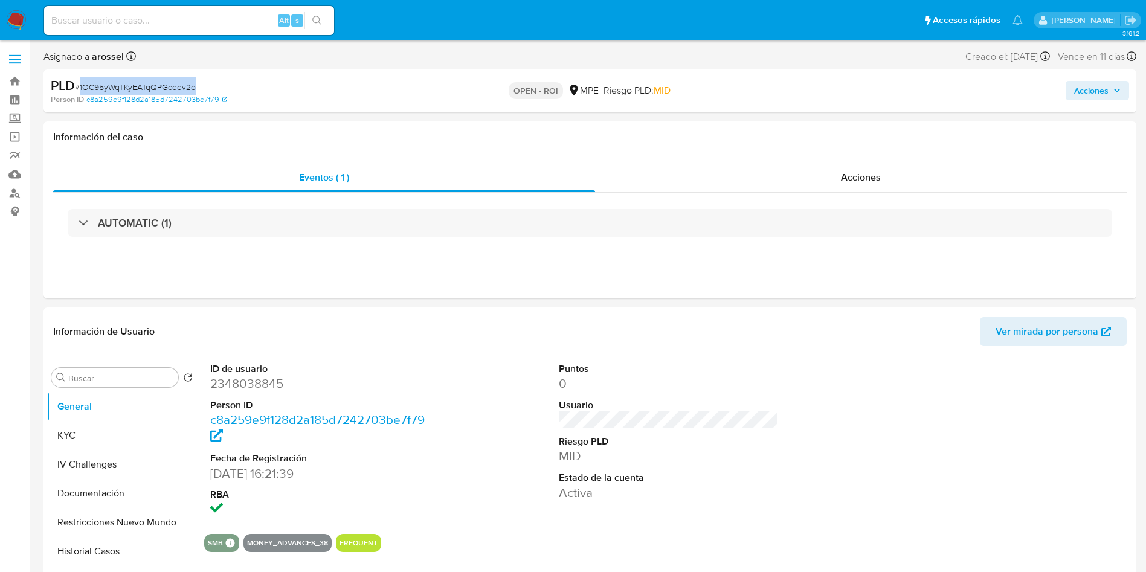
click at [169, 86] on span "# 1OC95yWqTKyEATqQPGcddv2o" at bounding box center [135, 87] width 121 height 12
copy span "1OC95yWqTKyEATqQPGcddv2o"
click at [264, 382] on dd "2348038845" at bounding box center [320, 383] width 221 height 17
copy dd "2348038845"
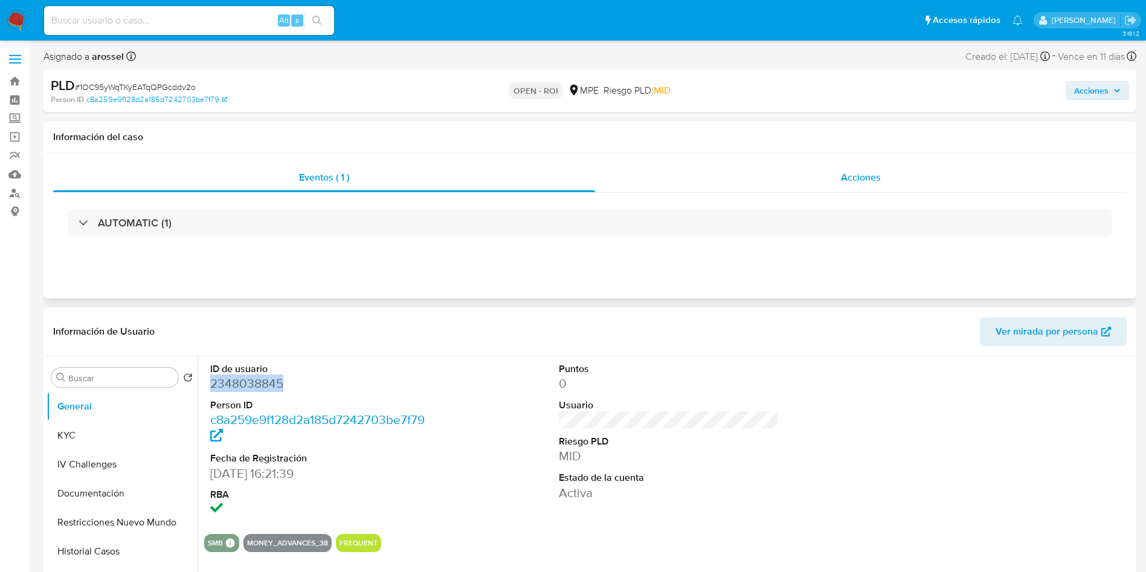
click at [843, 178] on span "Acciones" at bounding box center [861, 177] width 40 height 14
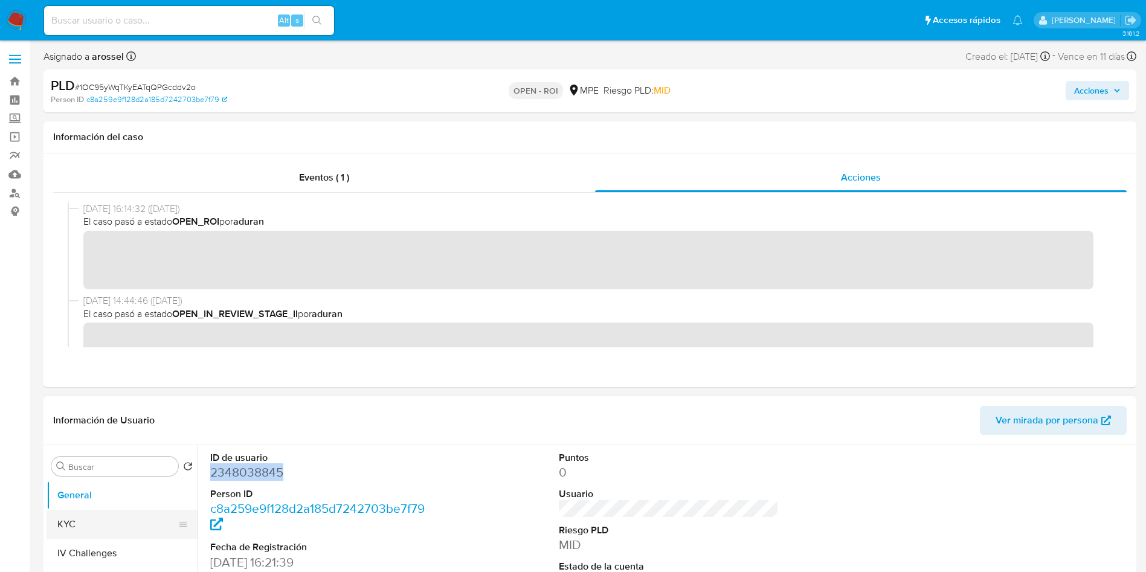
click at [115, 520] on button "KYC" at bounding box center [117, 524] width 141 height 29
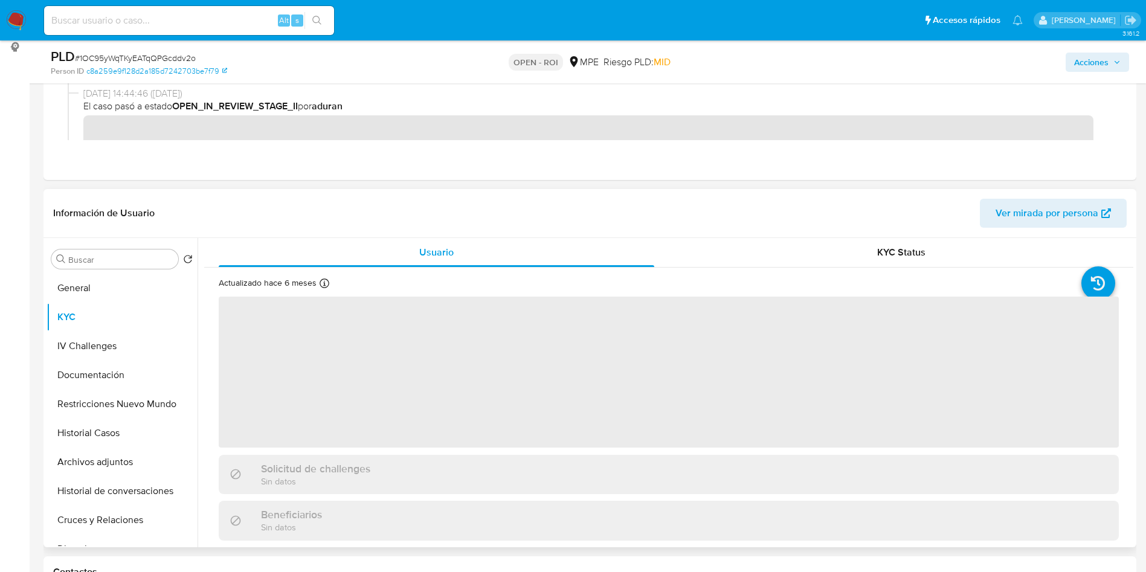
scroll to position [181, 0]
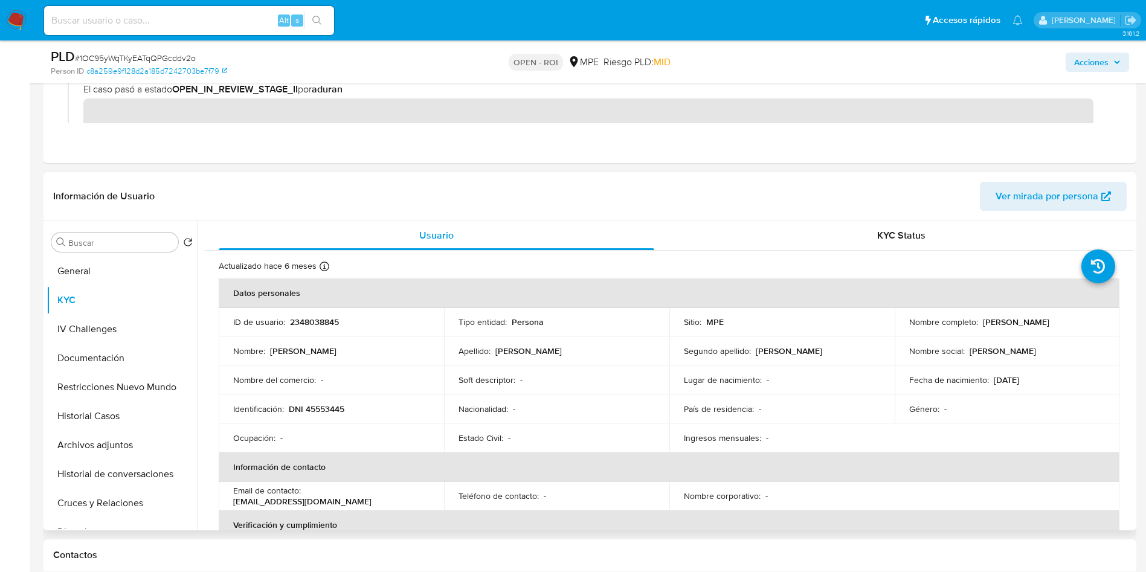
drag, startPoint x: 979, startPoint y: 321, endPoint x: 1058, endPoint y: 323, distance: 79.8
click at [1058, 323] on div "Nombre completo : Yanet Ferrel Miranda" at bounding box center [1007, 322] width 196 height 11
copy div "Yanet Ferrel Miranda"
drag, startPoint x: 289, startPoint y: 406, endPoint x: 347, endPoint y: 409, distance: 58.7
click at [347, 409] on div "Identificación : DNI 45553445" at bounding box center [331, 409] width 196 height 11
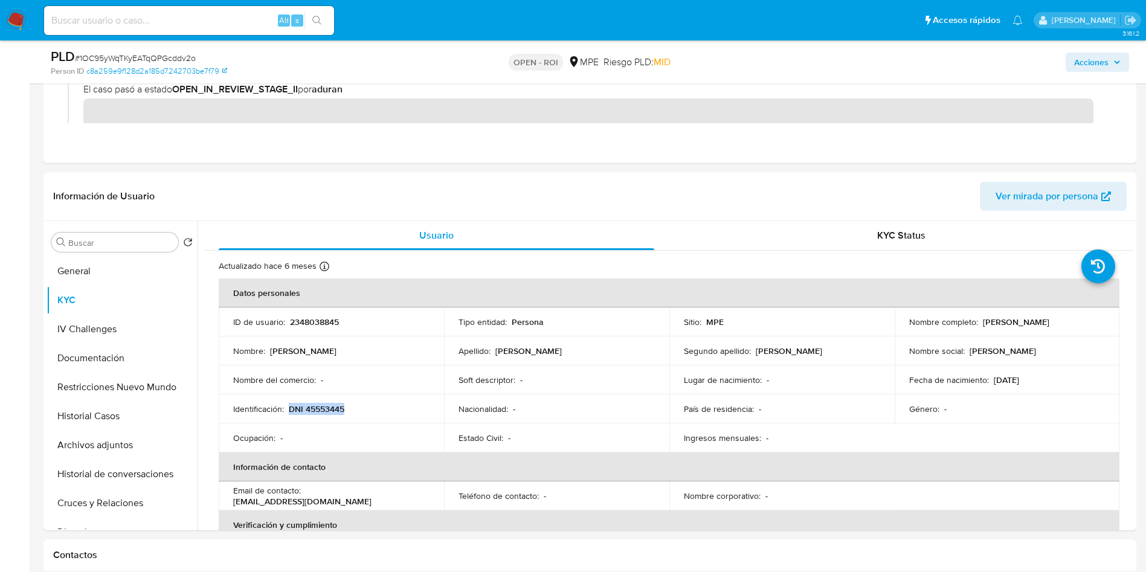
copy p "DNI 45553445"
click at [331, 320] on p "2348038845" at bounding box center [314, 322] width 49 height 11
copy p "2348038845"
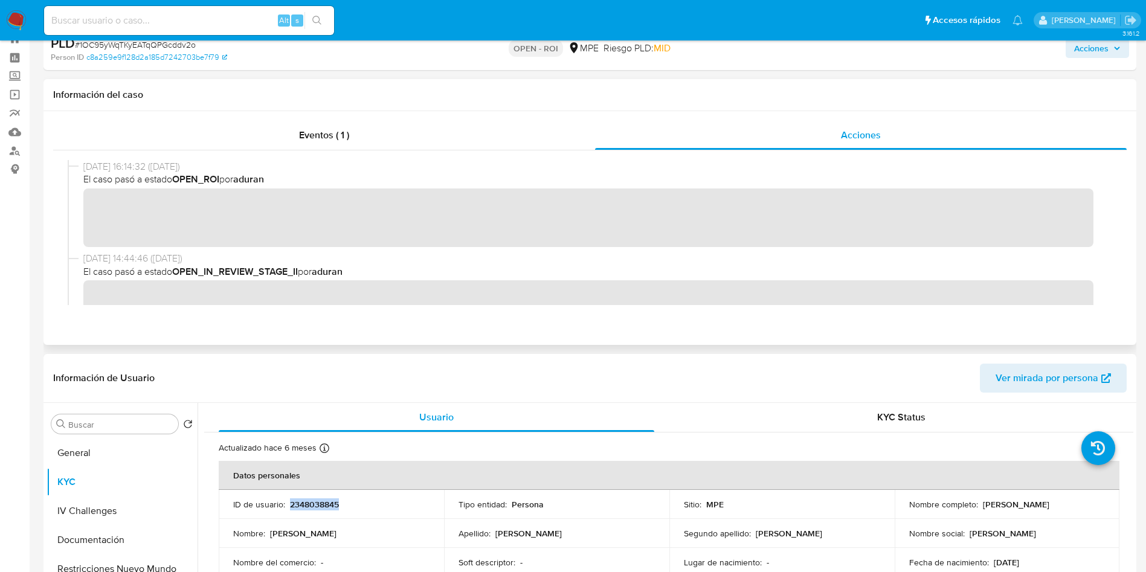
scroll to position [0, 0]
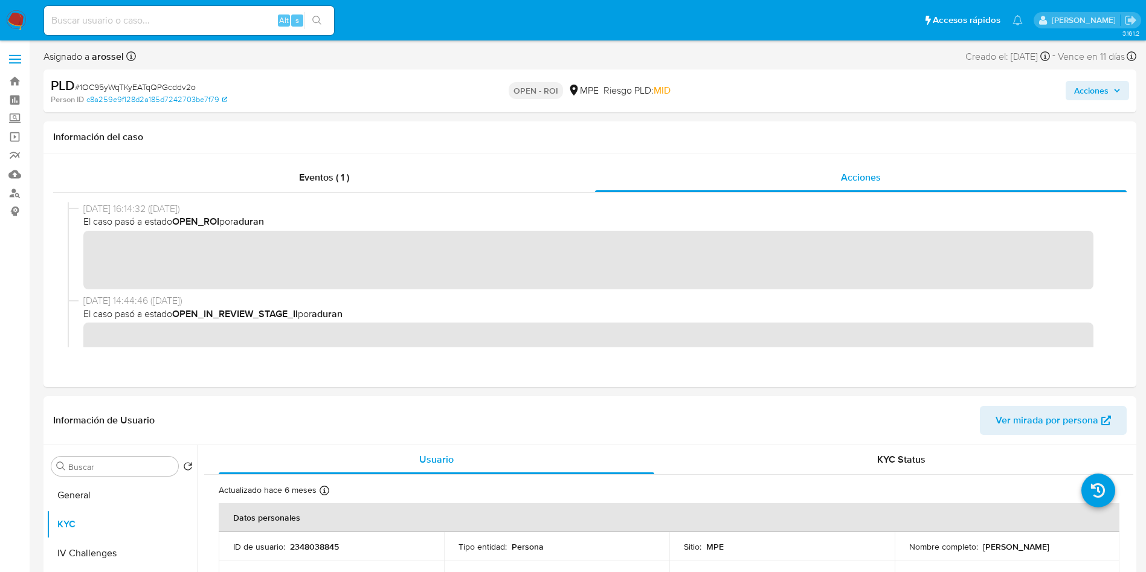
click at [1090, 86] on span "Acciones" at bounding box center [1091, 90] width 34 height 19
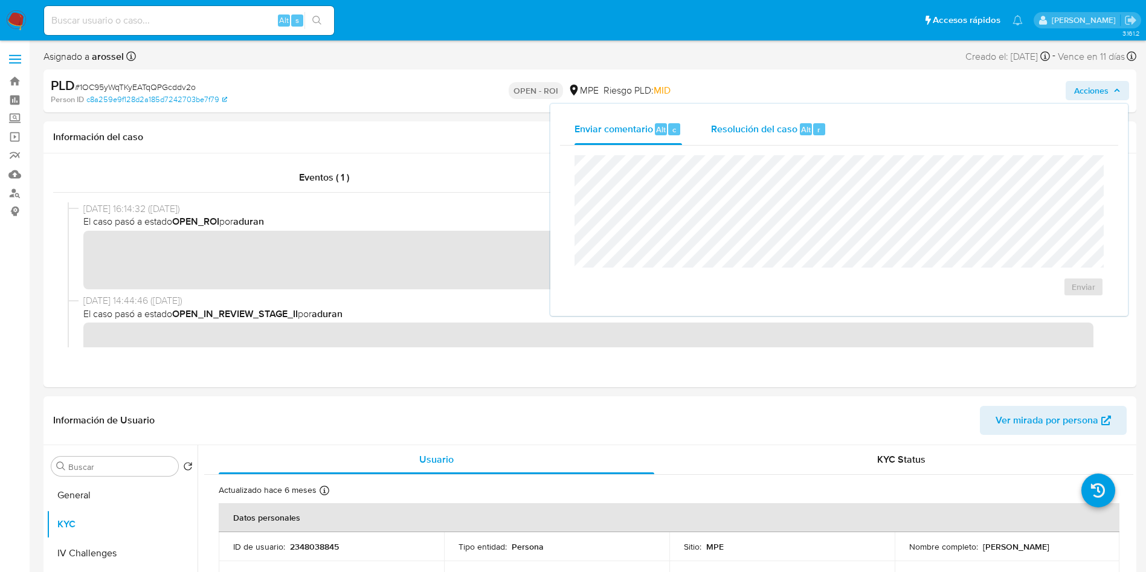
click at [766, 126] on span "Resolución del caso" at bounding box center [754, 129] width 86 height 14
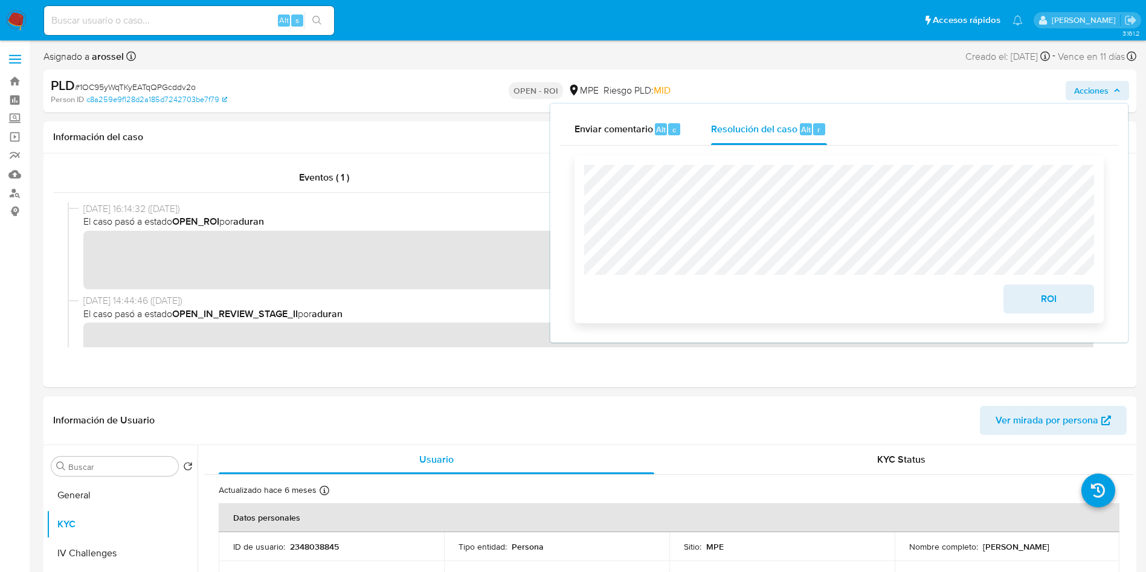
click at [1048, 297] on span "ROI" at bounding box center [1048, 299] width 59 height 27
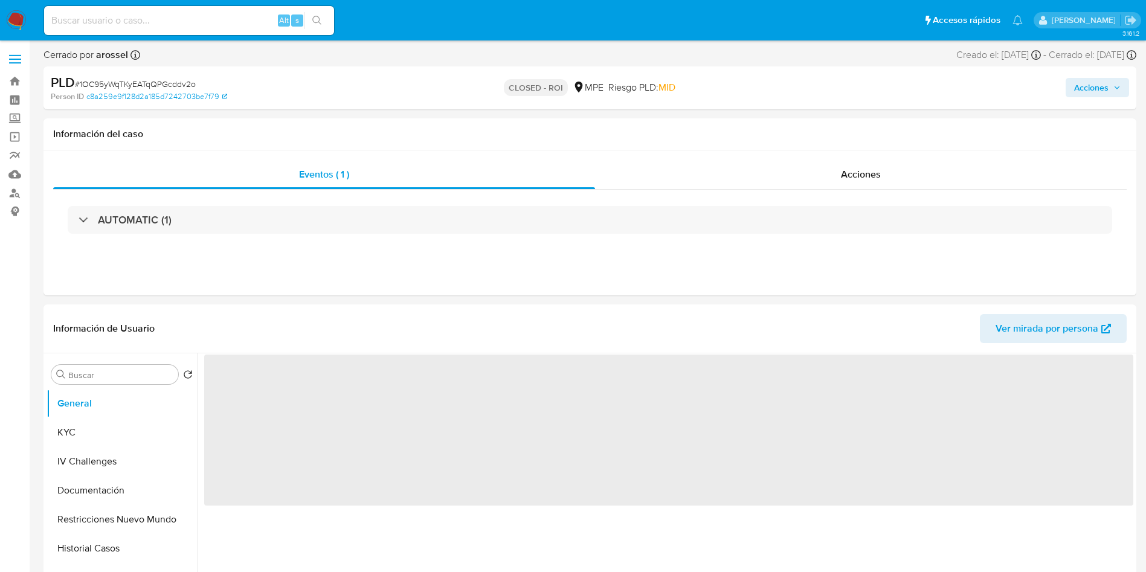
select select "10"
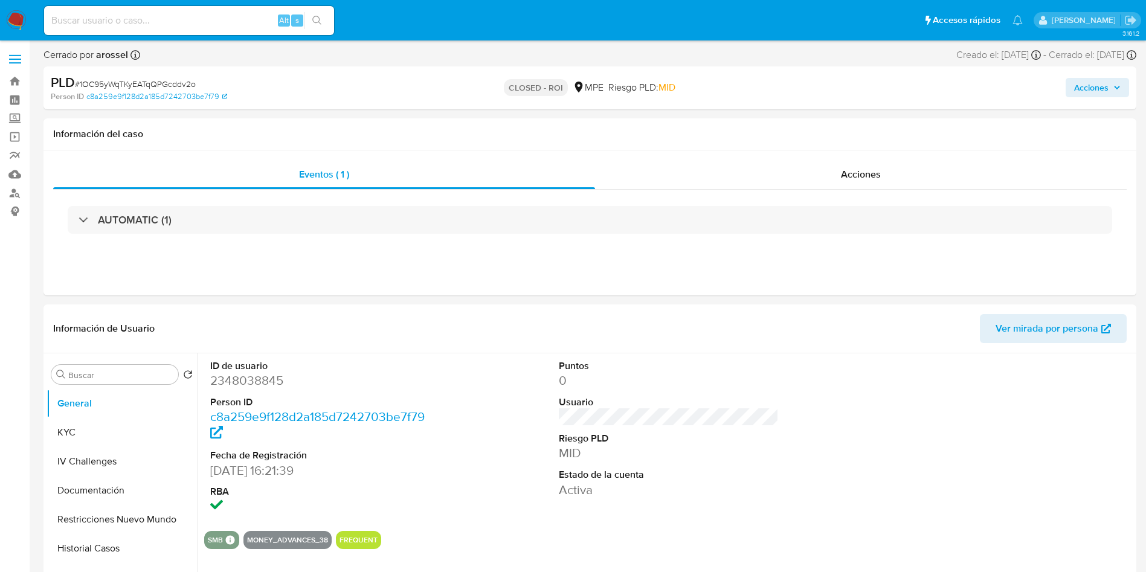
click at [182, 82] on span "# 1OC95yWqTKyEATqQPGcddv2o" at bounding box center [135, 84] width 121 height 12
copy span "1OC95yWqTKyEATqQPGcddv2o"
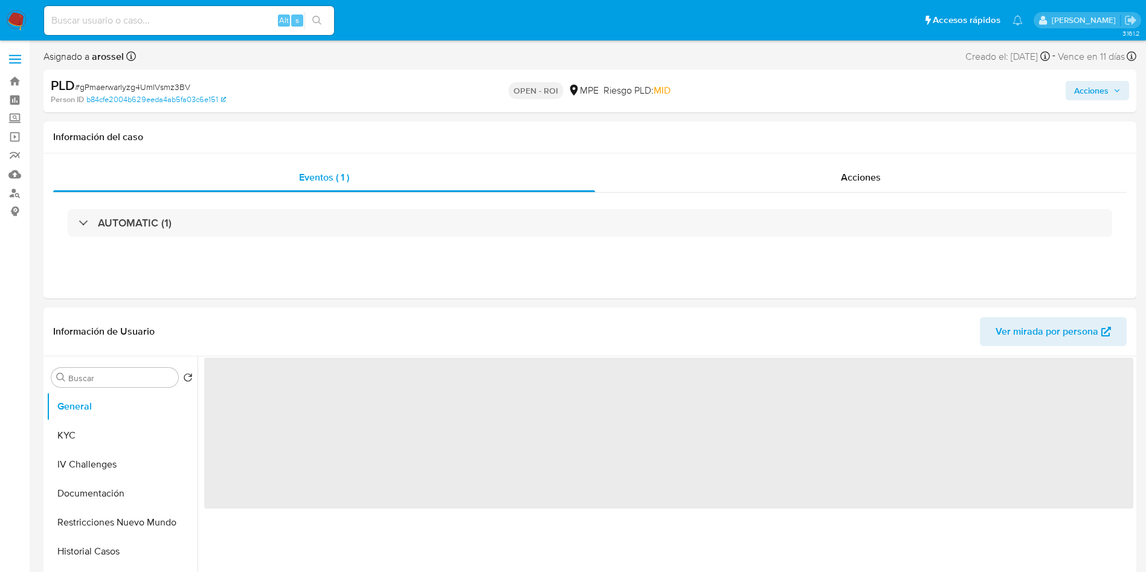
select select "10"
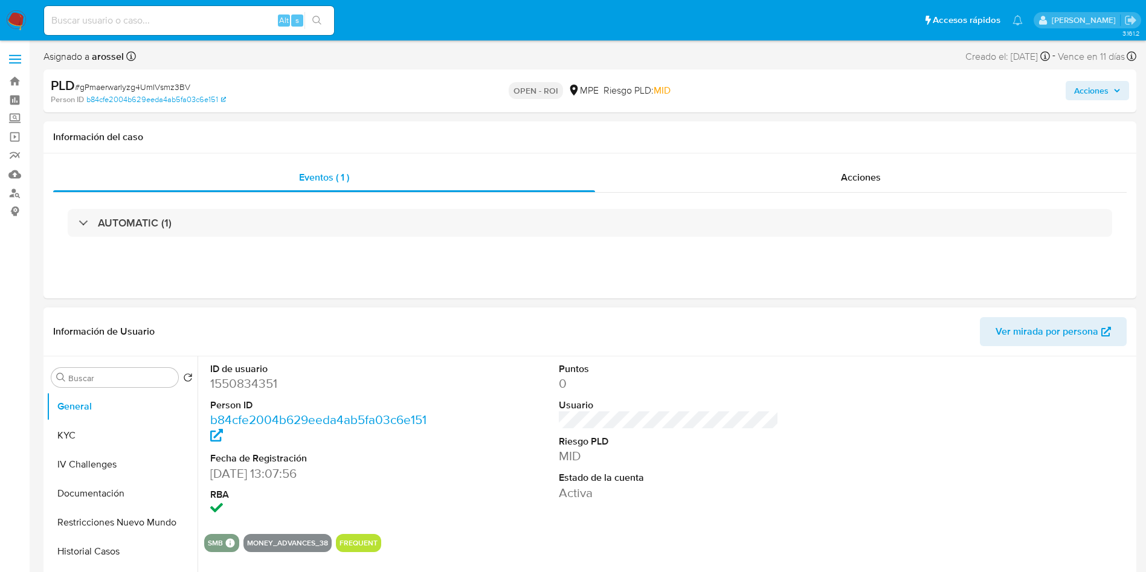
click at [242, 379] on dd "1550834351" at bounding box center [320, 383] width 221 height 17
copy dd "1550834351"
click at [176, 85] on span "# gPmaerwarlyzg4UmIVsmz3BV" at bounding box center [132, 87] width 115 height 12
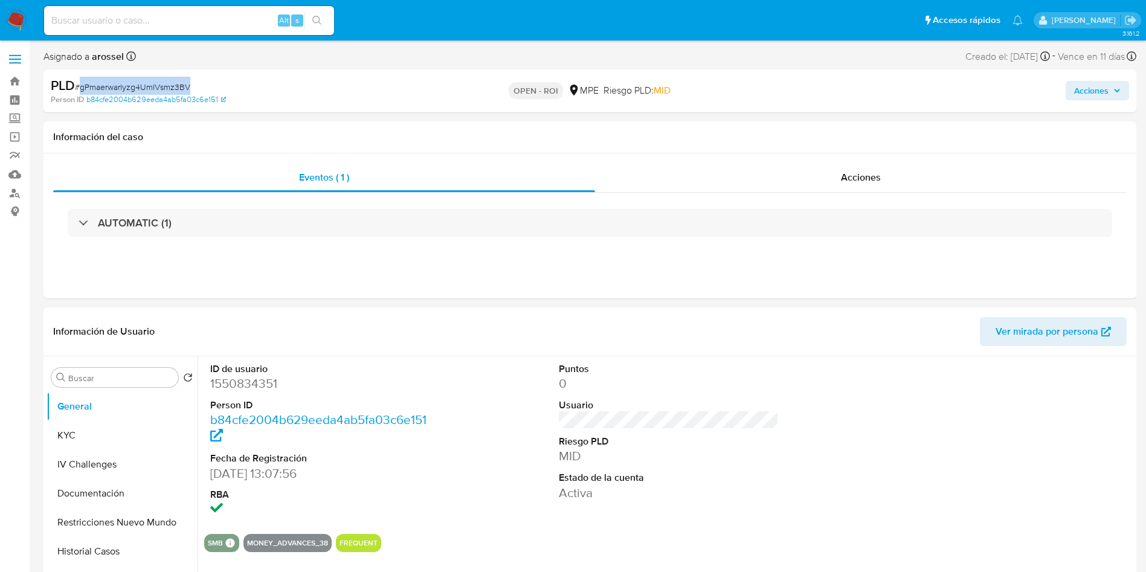
copy span "gPmaerwarlyzg4UmIVsmz3BV"
click at [271, 379] on dd "1550834351" at bounding box center [320, 383] width 221 height 17
copy dd "1550834351"
click at [112, 439] on button "KYC" at bounding box center [117, 435] width 141 height 29
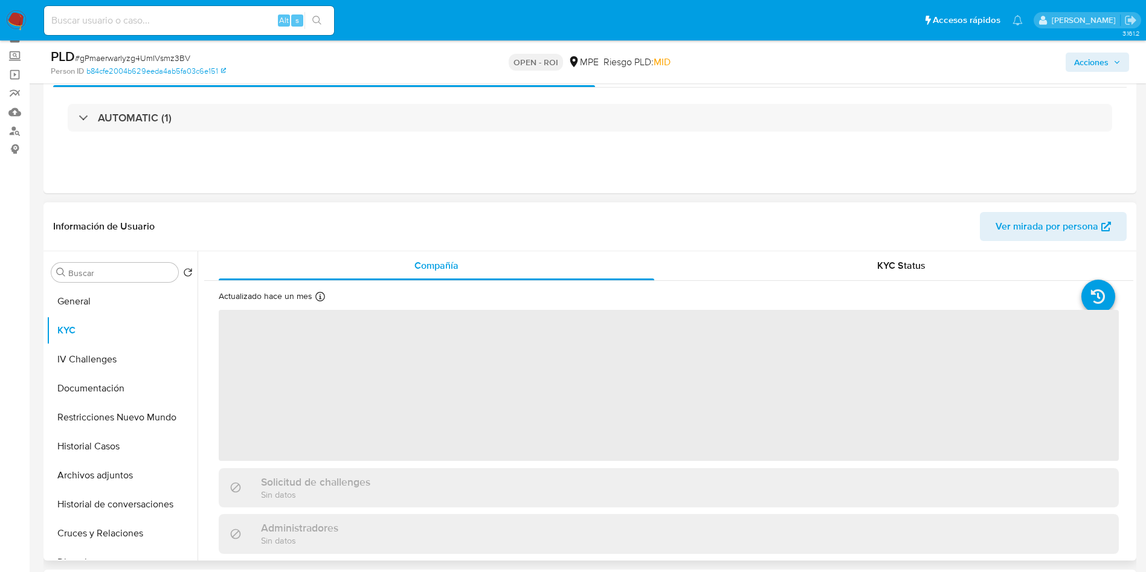
scroll to position [91, 0]
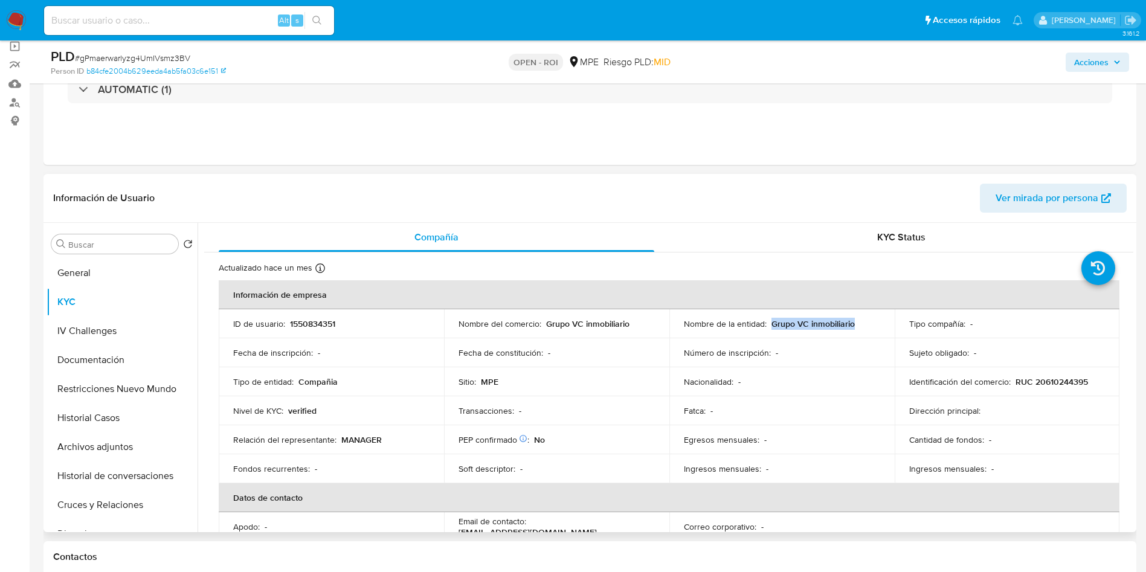
drag, startPoint x: 768, startPoint y: 323, endPoint x: 867, endPoint y: 319, distance: 98.6
click at [865, 322] on div "Nombre de la entidad : Grupo VC inmobiliario" at bounding box center [782, 323] width 196 height 11
copy p "Grupo VC inmobiliario"
drag, startPoint x: 1010, startPoint y: 379, endPoint x: 1087, endPoint y: 380, distance: 77.3
click at [1087, 380] on div "Identificación del comercio : RUC 20610244395" at bounding box center [1007, 381] width 196 height 11
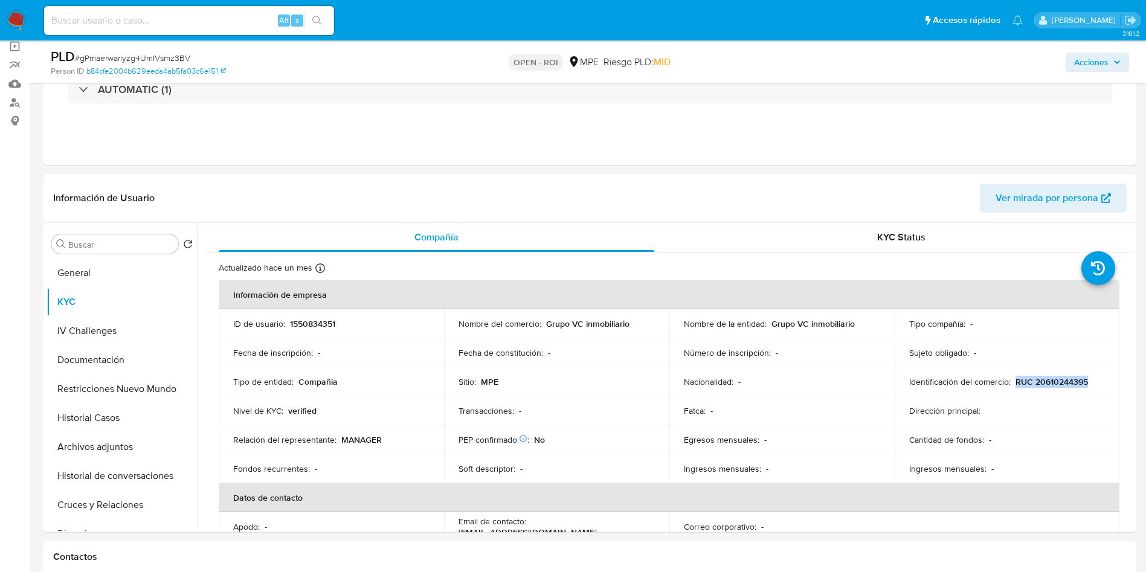
copy p "RUC 20610244395"
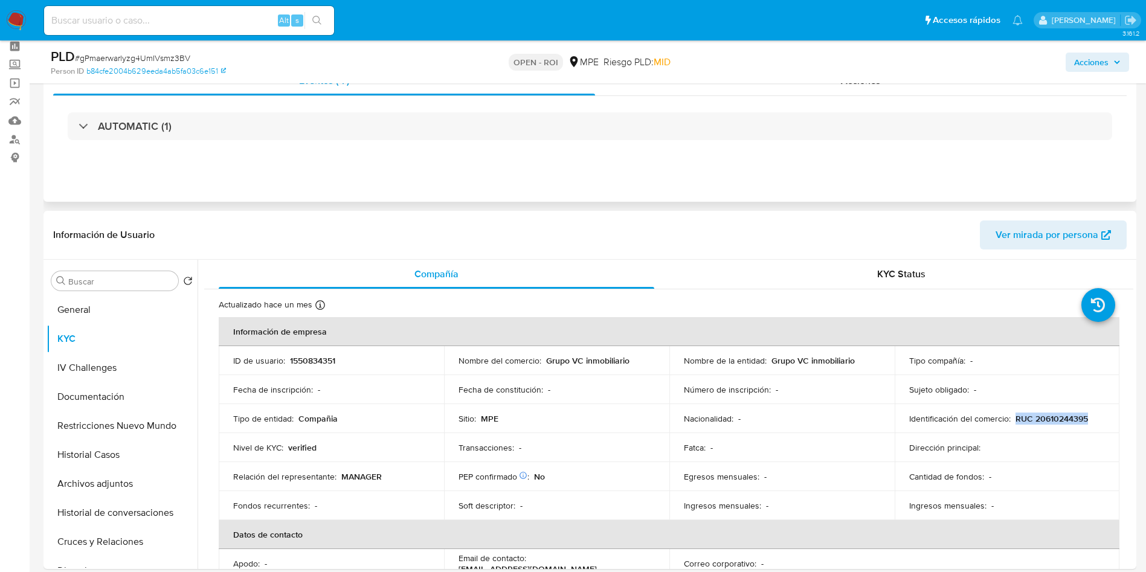
scroll to position [0, 0]
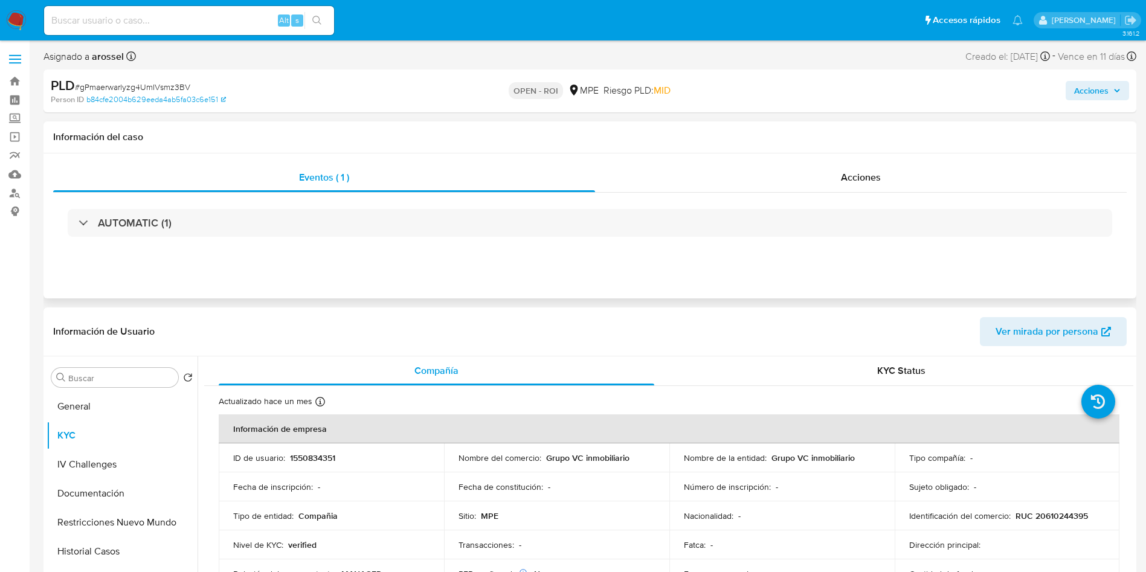
click at [871, 159] on div "Eventos ( 1 ) Acciones AUTOMATIC (1)" at bounding box center [589, 225] width 1093 height 145
click at [852, 176] on span "Acciones" at bounding box center [861, 177] width 40 height 14
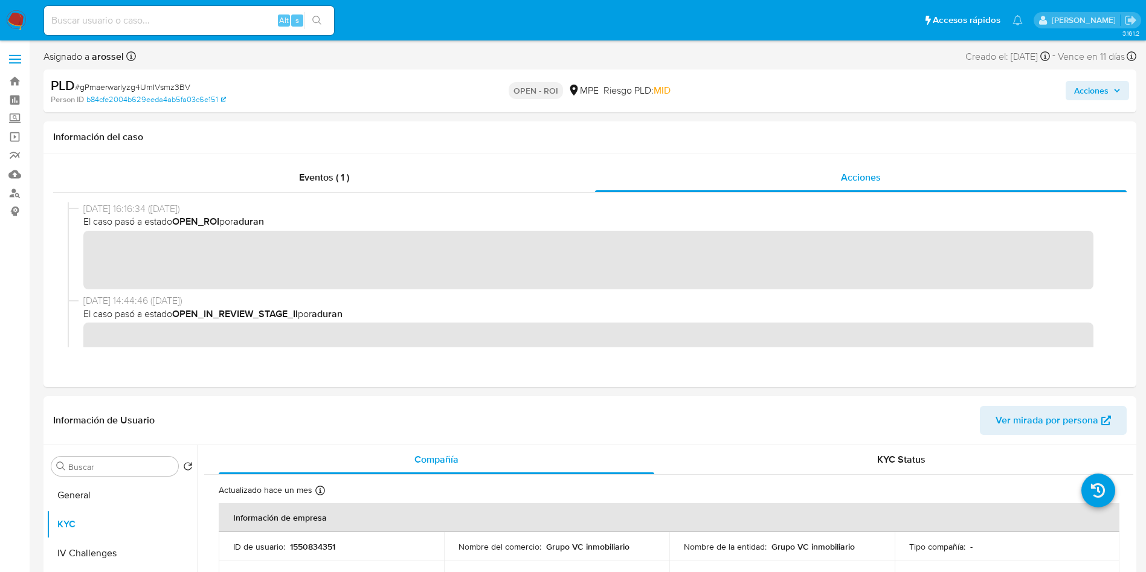
click at [1107, 93] on span "Acciones" at bounding box center [1091, 90] width 34 height 19
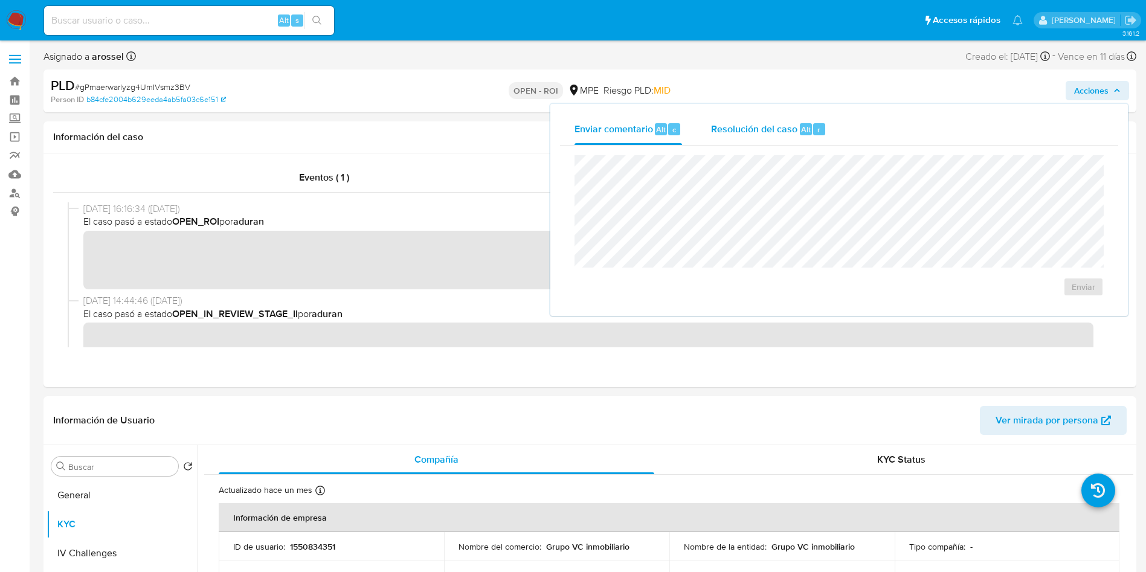
click at [776, 122] on span "Resolución del caso" at bounding box center [754, 129] width 86 height 14
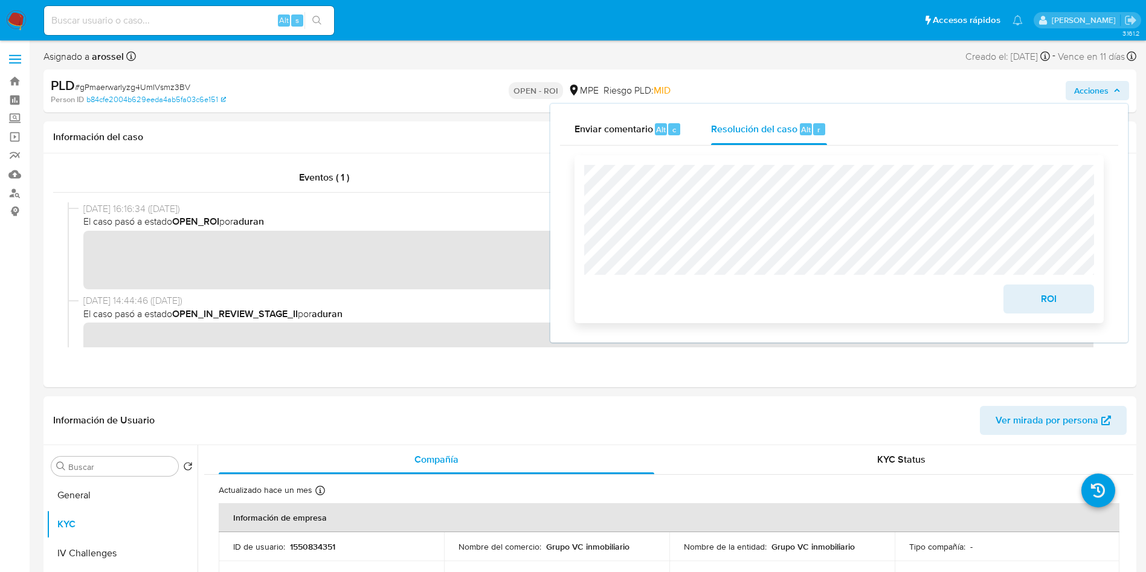
click at [1046, 306] on span "ROI" at bounding box center [1048, 299] width 59 height 27
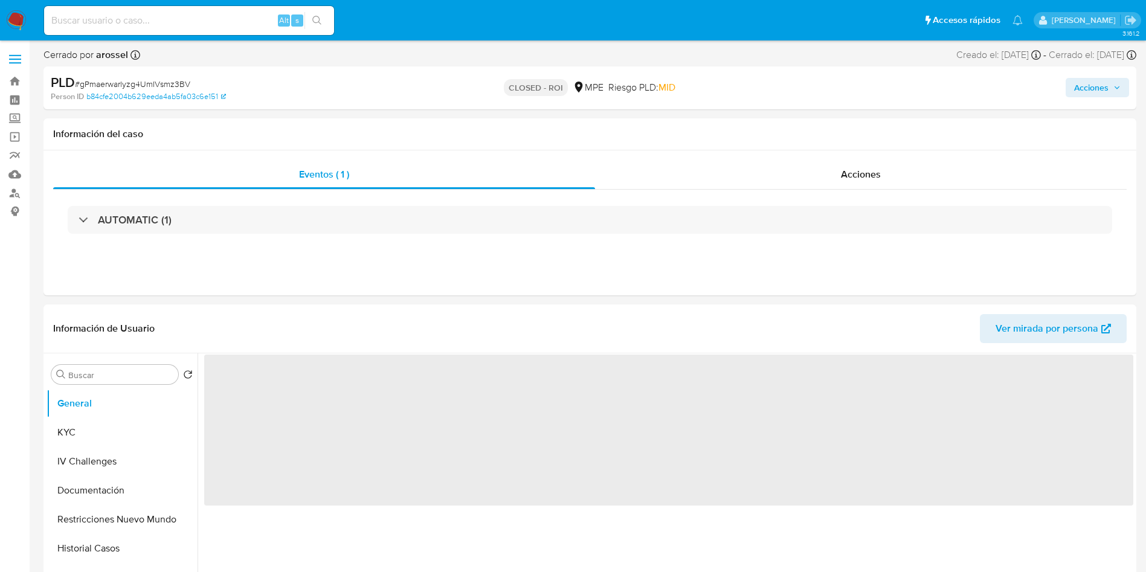
select select "10"
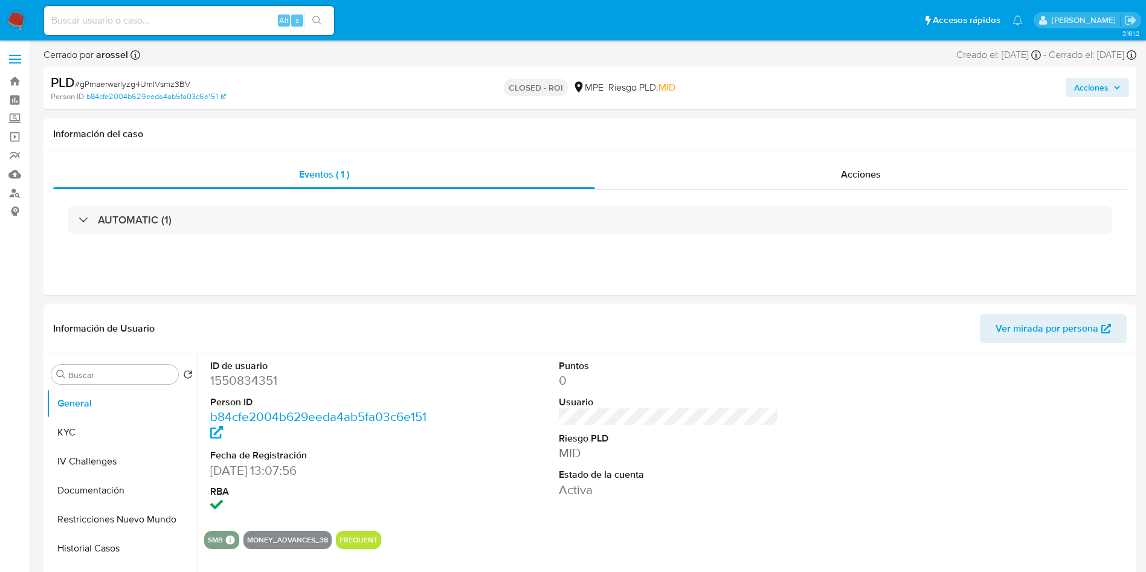
click at [153, 84] on span "# gPmaerwarlyzg4UmIVsmz3BV" at bounding box center [132, 84] width 115 height 12
copy span "gPmaerwarlyzg4UmIVsmz3BV"
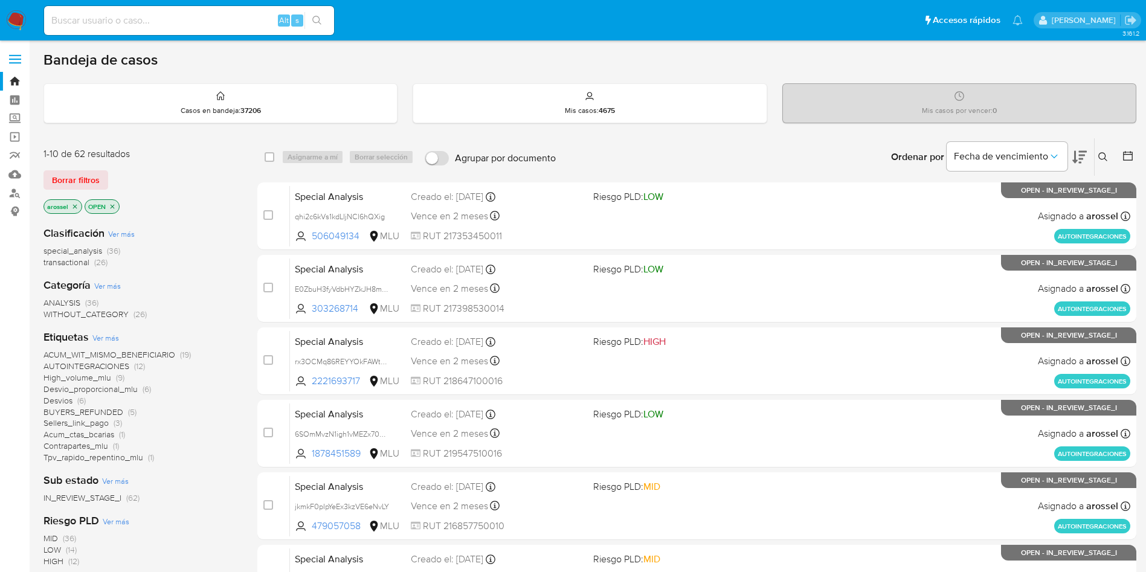
click at [153, 21] on input at bounding box center [189, 21] width 290 height 16
paste input "MssbpjP0EzOAUfXvREfpgj75"
type input "MssbpjP0EzOAUfXvREfpgj75"
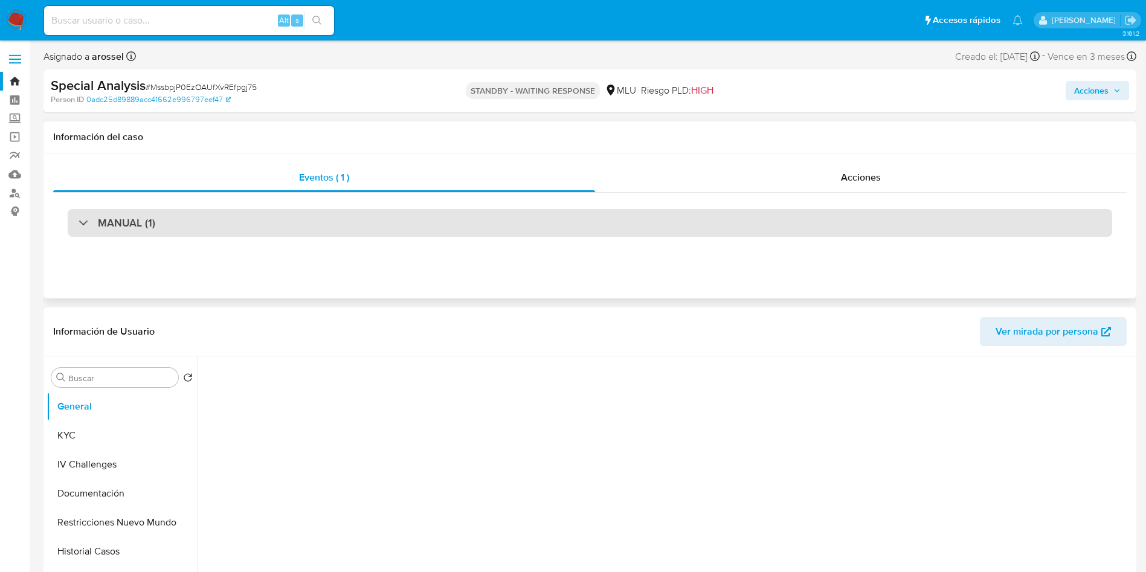
select select "10"
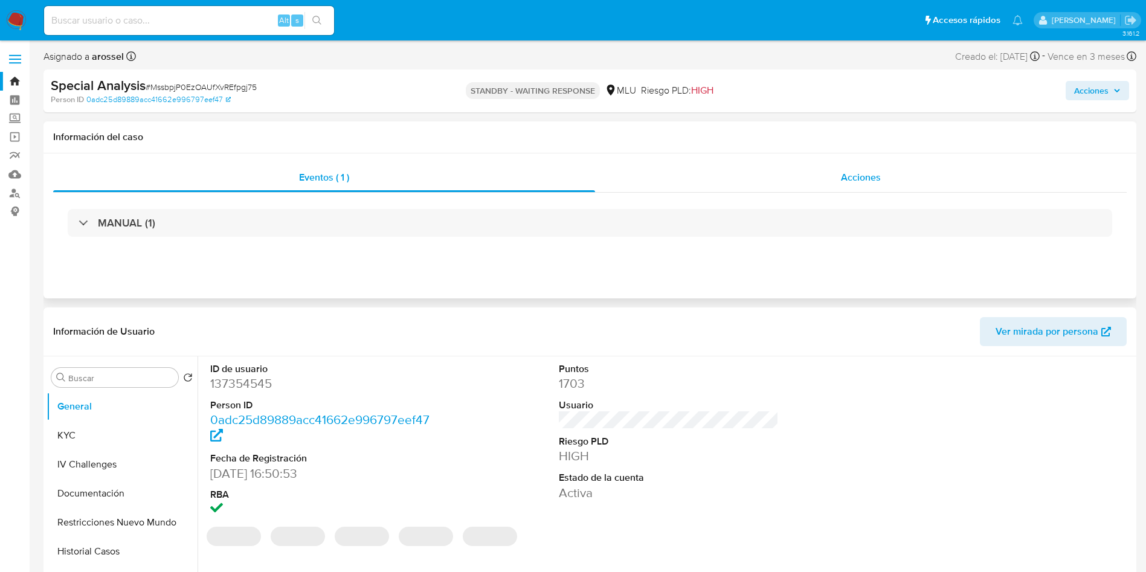
click at [904, 179] on div "Acciones" at bounding box center [861, 177] width 532 height 29
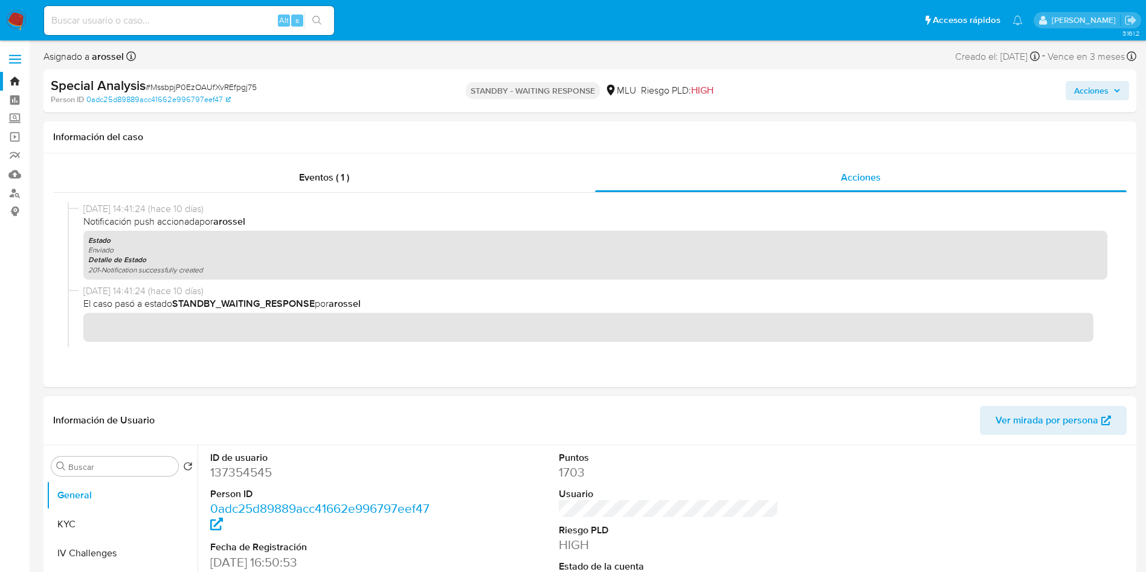
click at [207, 25] on input at bounding box center [189, 21] width 290 height 16
paste input "arl646GKgkotd9Nsd3qDLlm8"
type input "arl646GKgkotd9Nsd3qDLlm8"
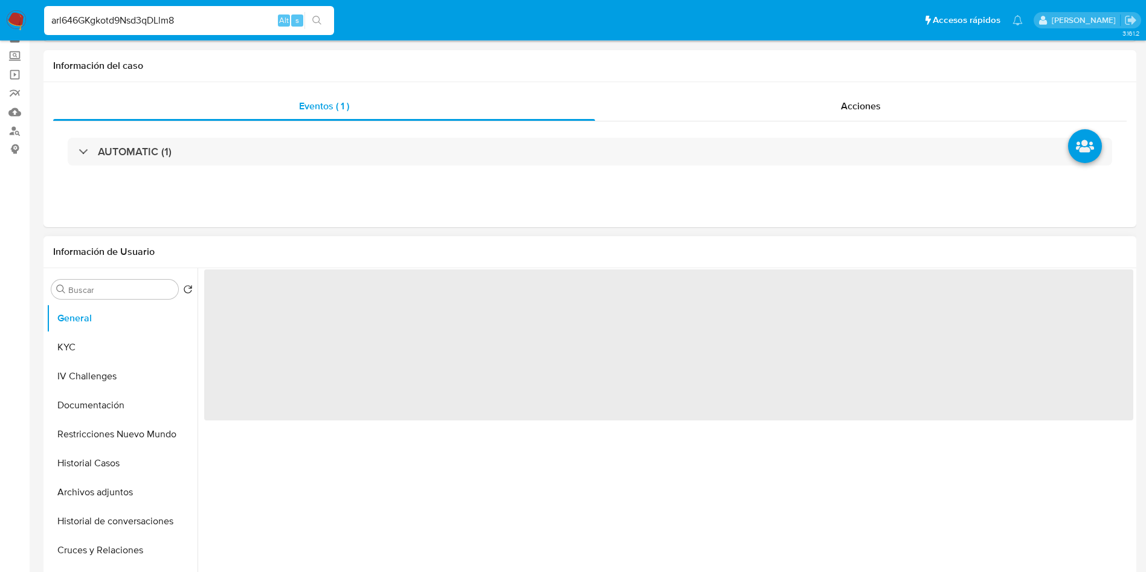
select select "10"
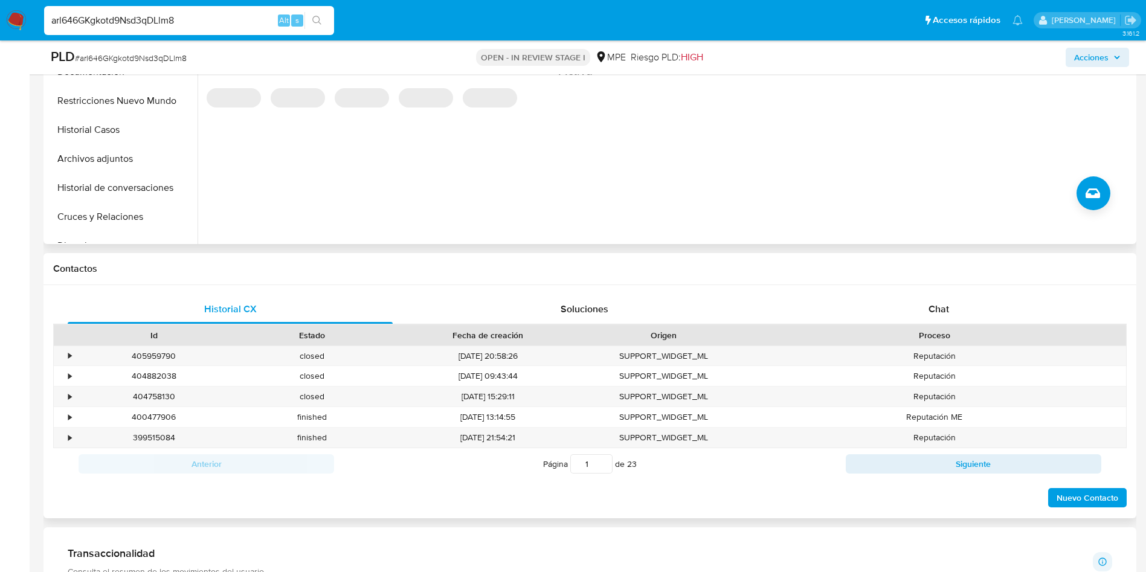
scroll to position [362, 0]
click at [976, 280] on div "Contactos" at bounding box center [589, 269] width 1093 height 32
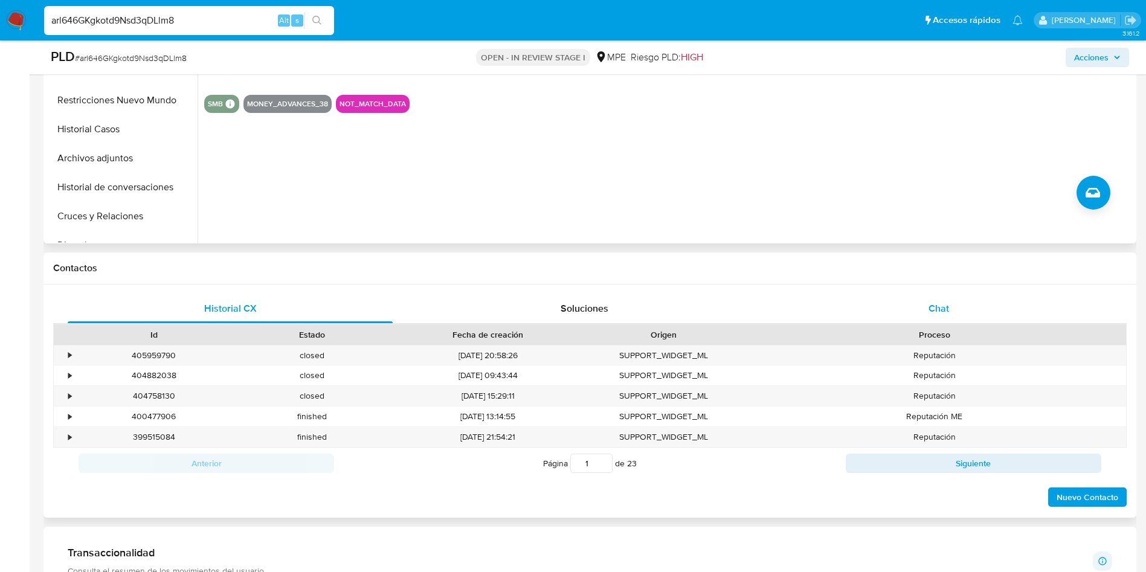
click at [971, 311] on div "Chat" at bounding box center [938, 308] width 325 height 29
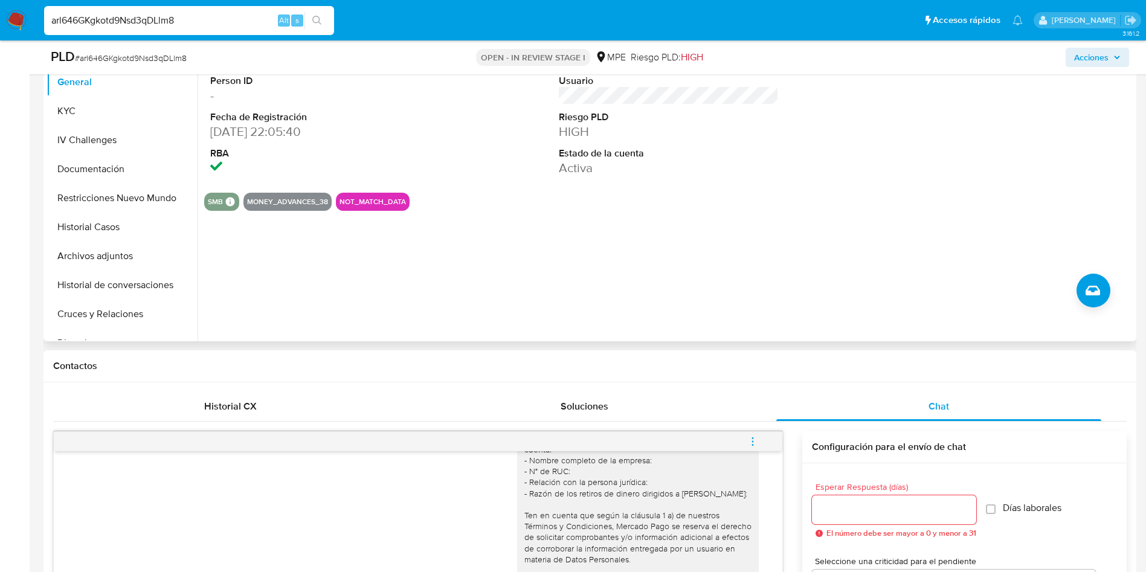
scroll to position [0, 0]
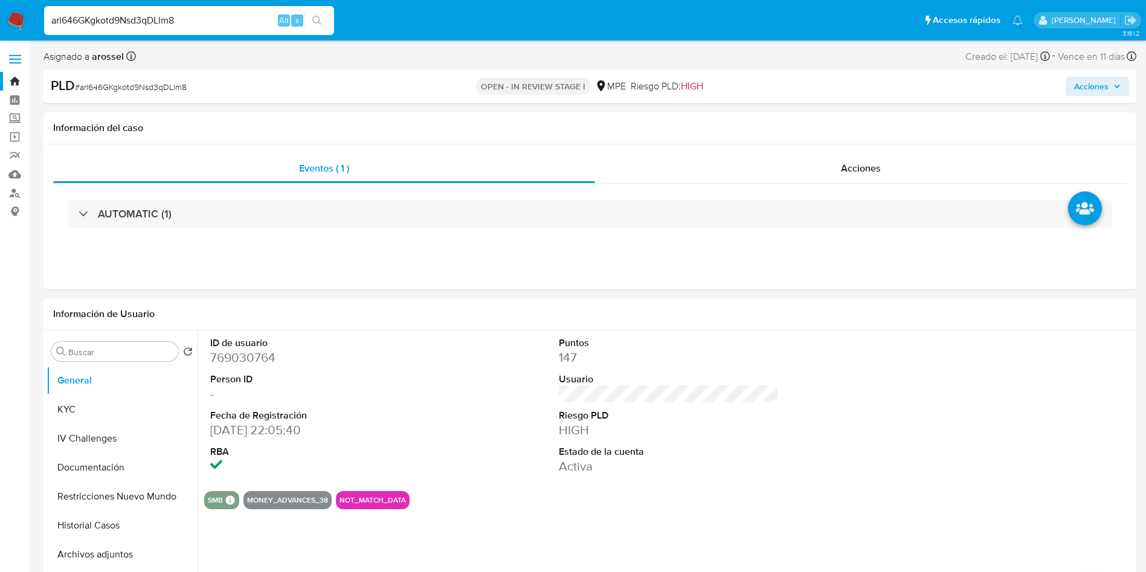
click at [246, 362] on dd "769030764" at bounding box center [320, 357] width 221 height 17
copy dd "769030764"
click at [717, 343] on dt "Puntos" at bounding box center [669, 343] width 221 height 13
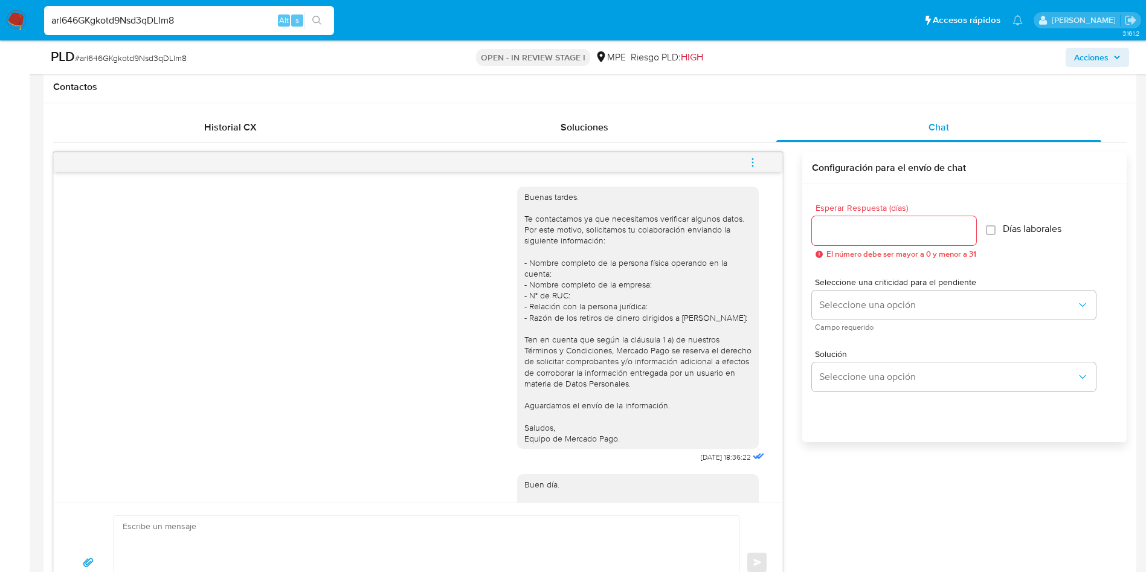
click at [753, 157] on icon "menu-action" at bounding box center [752, 162] width 11 height 11
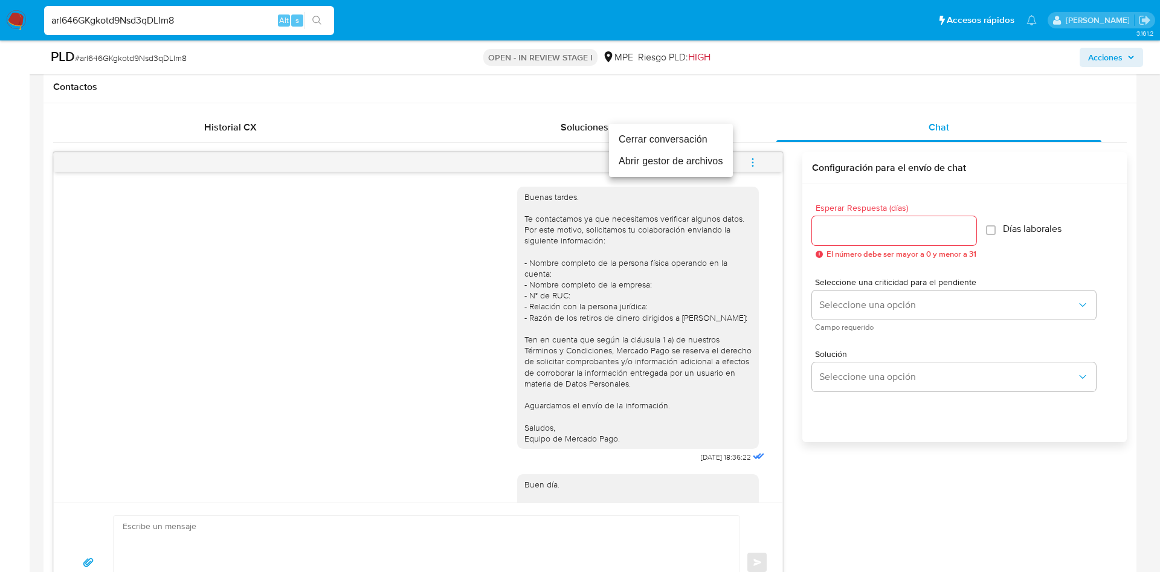
click at [714, 141] on li "Cerrar conversación" at bounding box center [671, 140] width 124 height 22
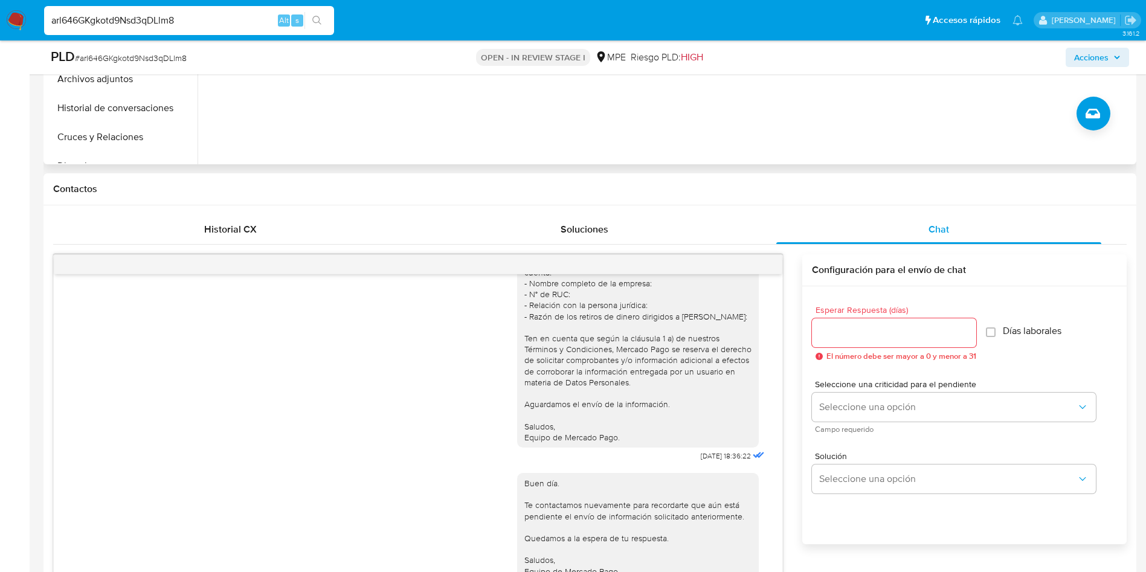
scroll to position [181, 0]
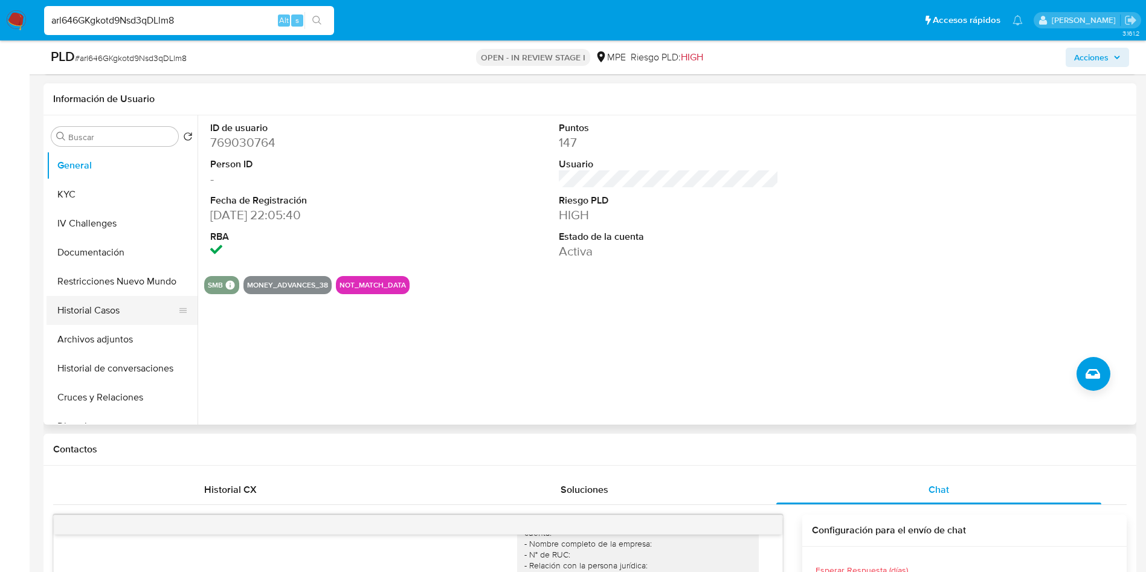
click at [106, 315] on button "Historial Casos" at bounding box center [117, 310] width 141 height 29
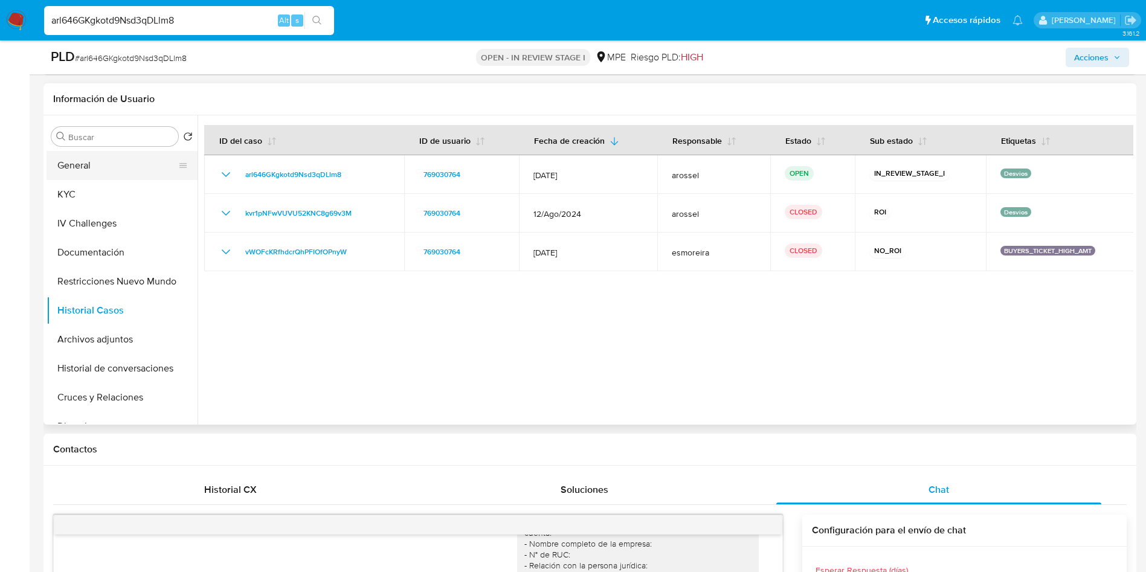
click at [125, 170] on button "General" at bounding box center [117, 165] width 141 height 29
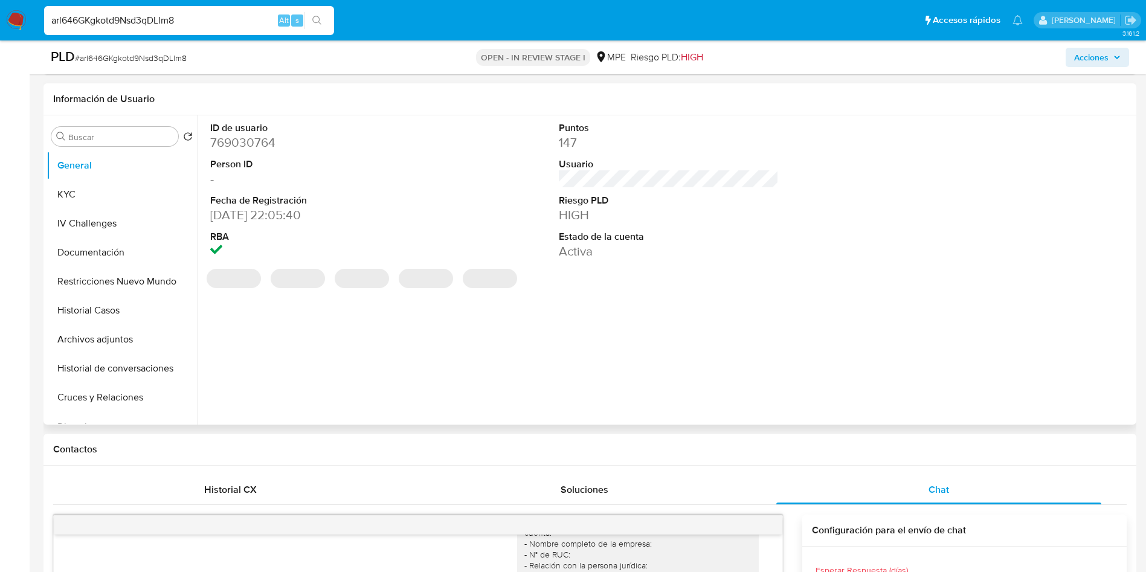
click at [241, 143] on dd "769030764" at bounding box center [320, 142] width 221 height 17
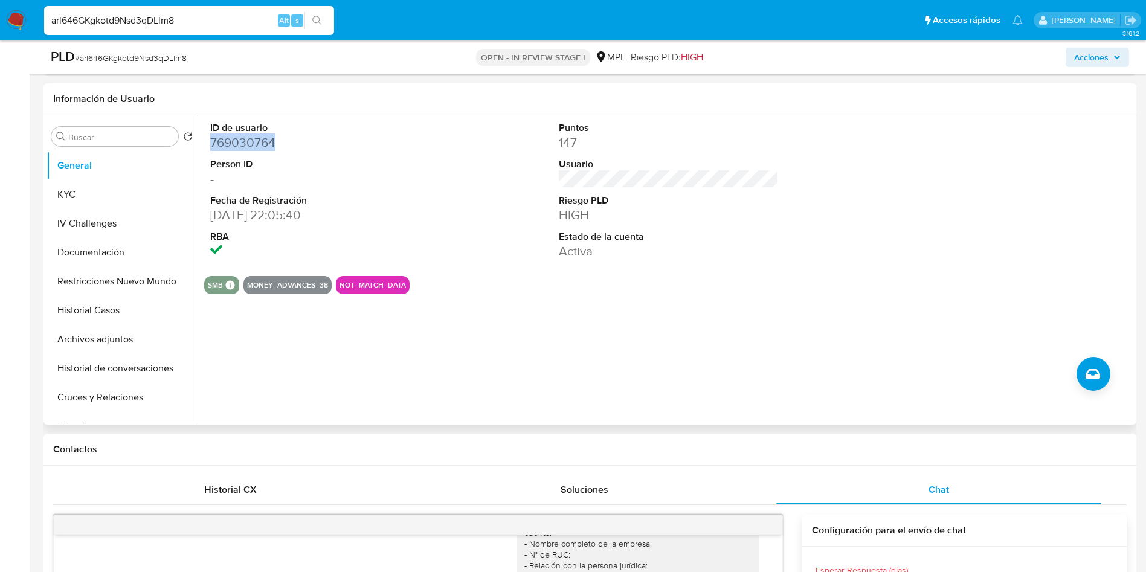
copy dd "769030764"
click at [666, 228] on dl "Puntos 147 Usuario Riesgo PLD HIGH Estado de la cuenta Activa" at bounding box center [669, 190] width 221 height 139
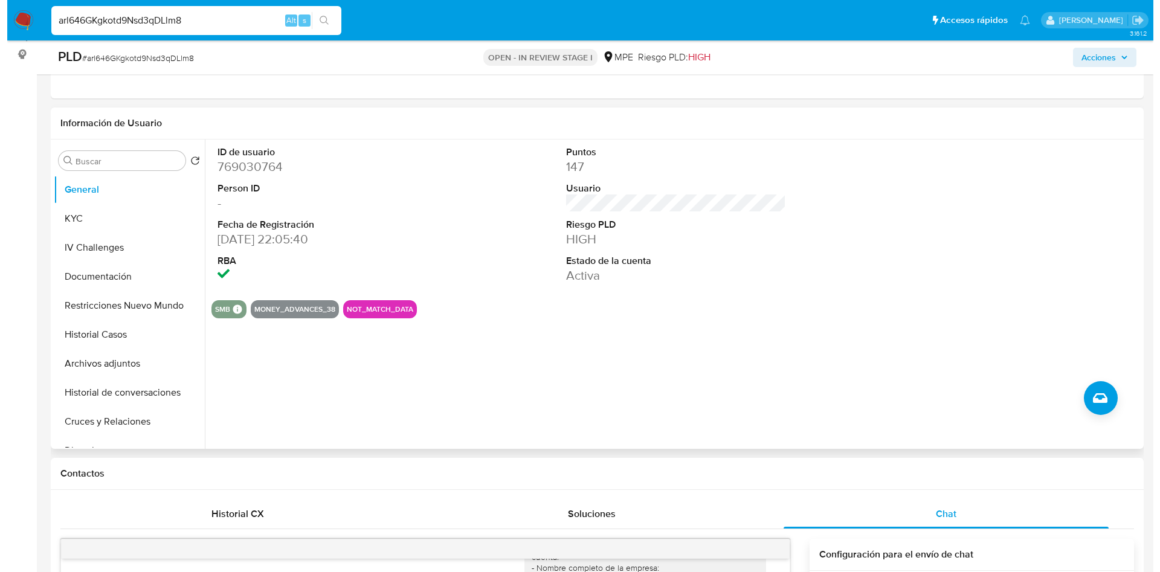
scroll to position [91, 0]
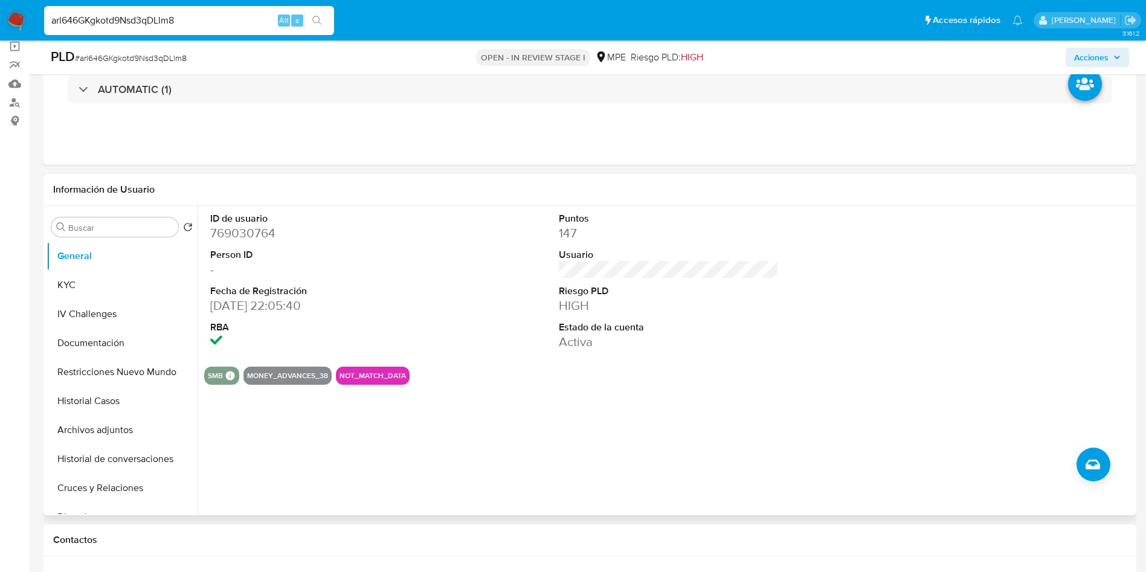
click at [1022, 306] on div at bounding box center [1017, 281] width 233 height 151
click at [1014, 294] on div at bounding box center [1017, 281] width 233 height 151
click at [256, 230] on dd "769030764" at bounding box center [320, 233] width 221 height 17
copy dd "769030764"
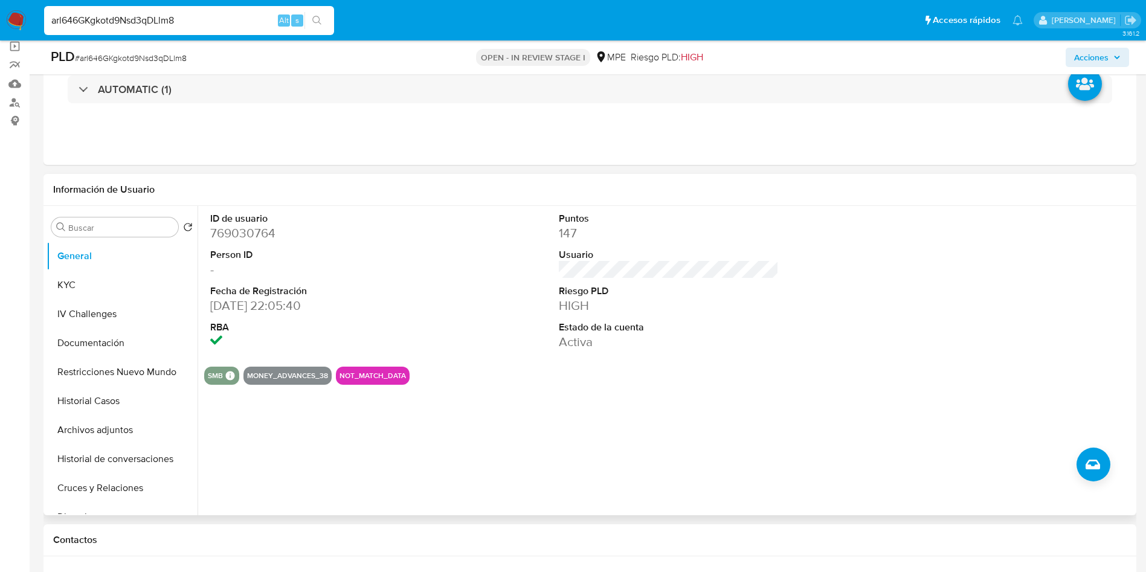
click at [1031, 267] on div at bounding box center [1017, 281] width 233 height 151
click at [114, 429] on button "Archivos adjuntos" at bounding box center [117, 430] width 141 height 29
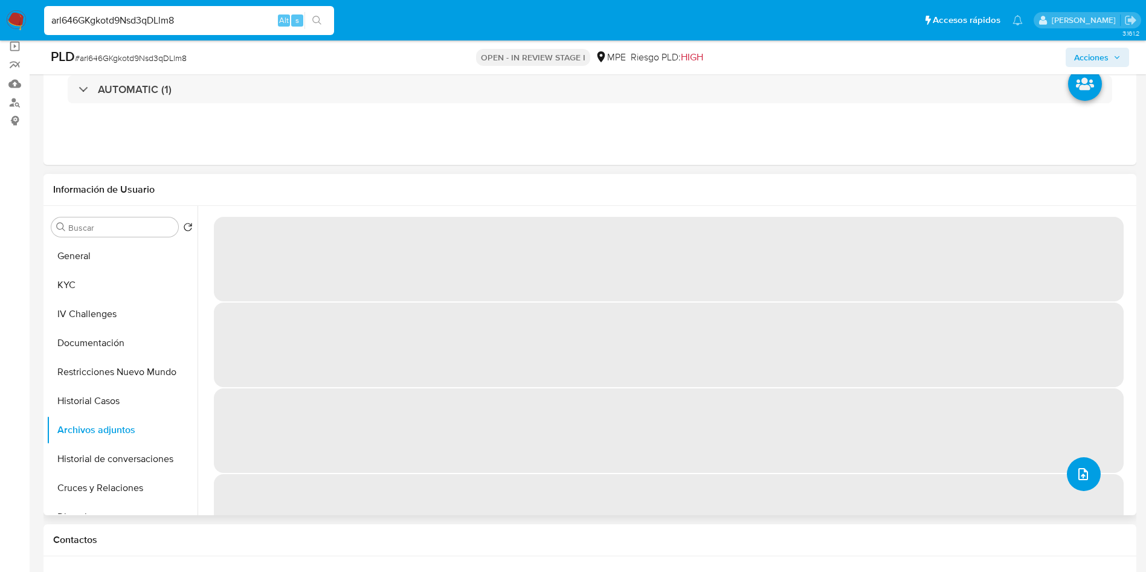
click at [1078, 472] on icon "upload-file" at bounding box center [1083, 474] width 10 height 12
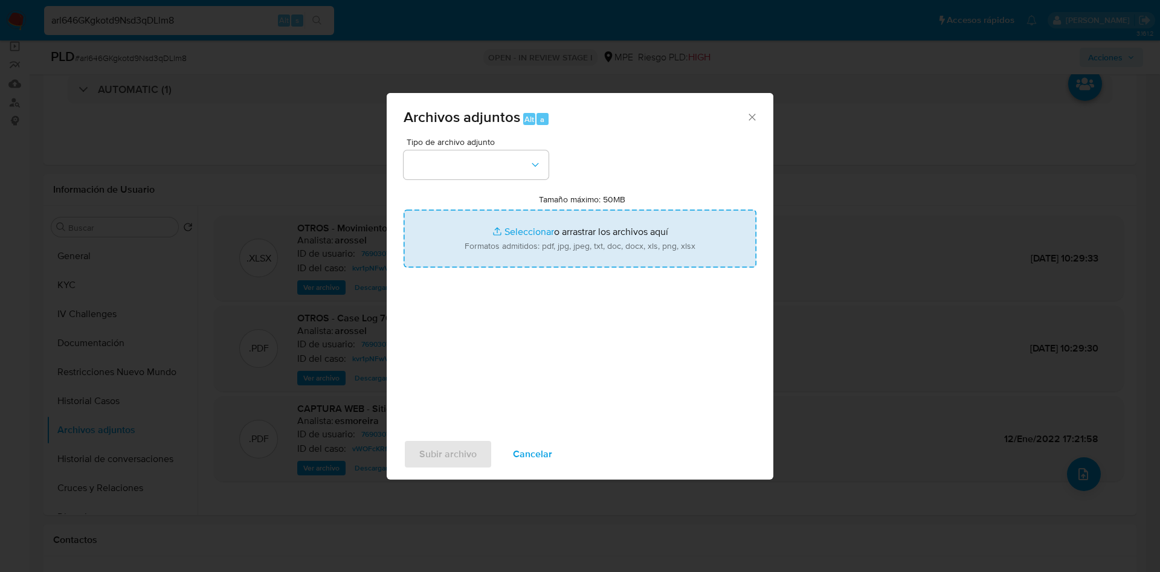
click at [607, 247] on input "Tamaño máximo: 50MB Seleccionar archivos" at bounding box center [580, 239] width 353 height 58
type input "C:\fakepath\Case Log 769030764 - 19_09_2025.pdf"
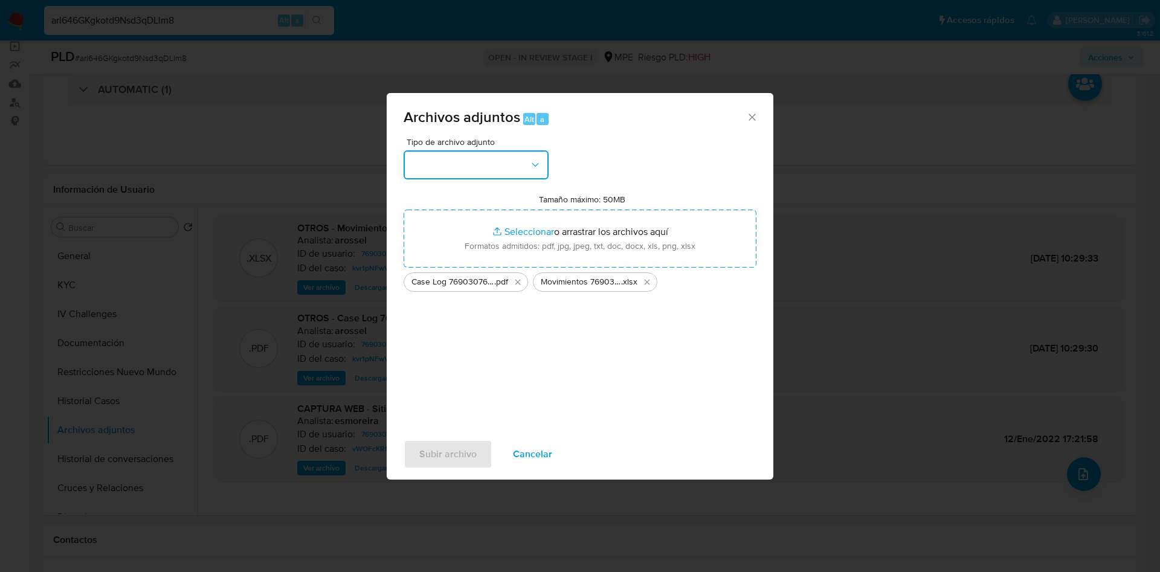
click at [478, 161] on button "button" at bounding box center [476, 164] width 145 height 29
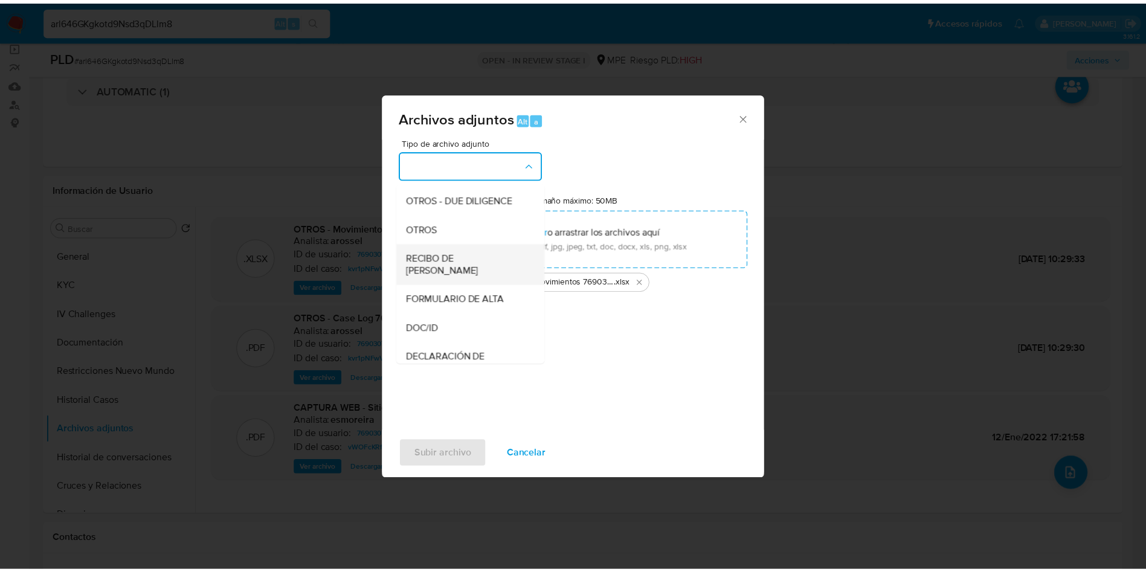
scroll to position [181, 0]
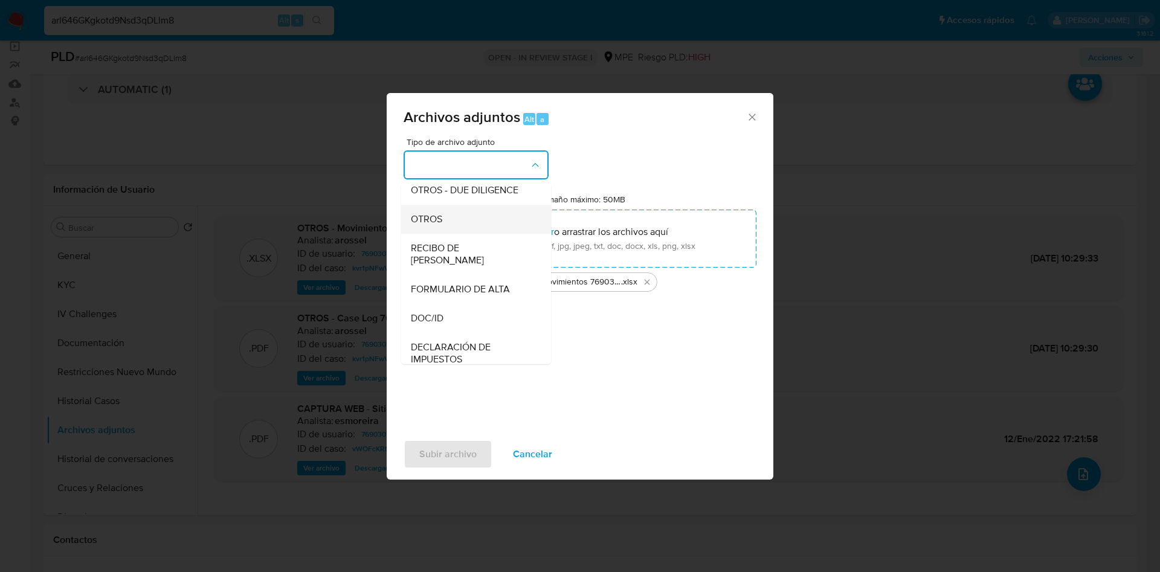
click at [455, 234] on div "OTROS" at bounding box center [472, 219] width 123 height 29
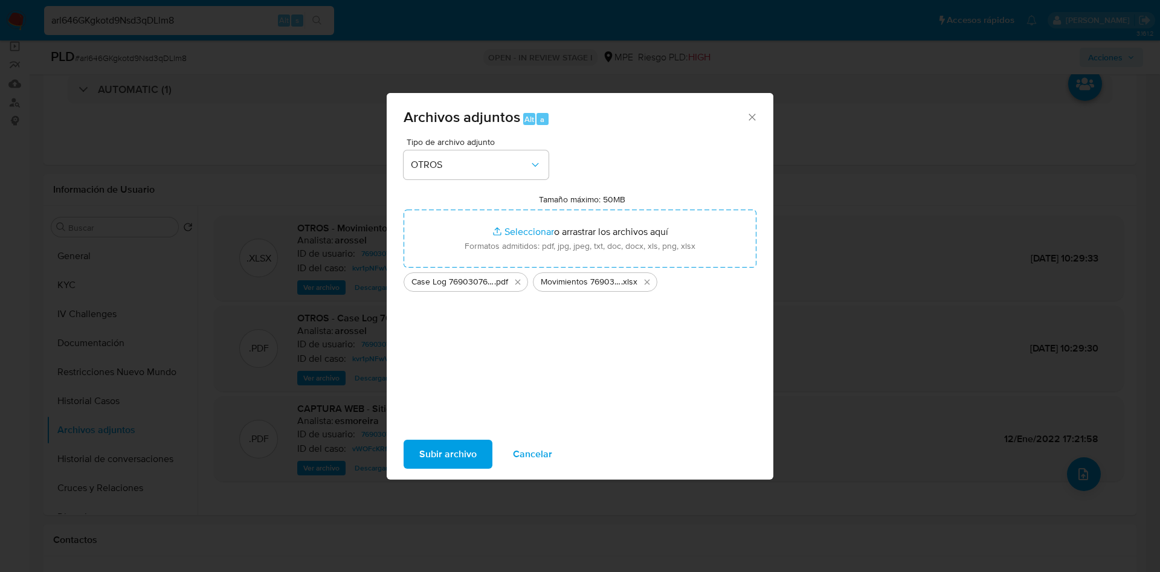
click at [451, 455] on span "Subir archivo" at bounding box center [447, 454] width 57 height 27
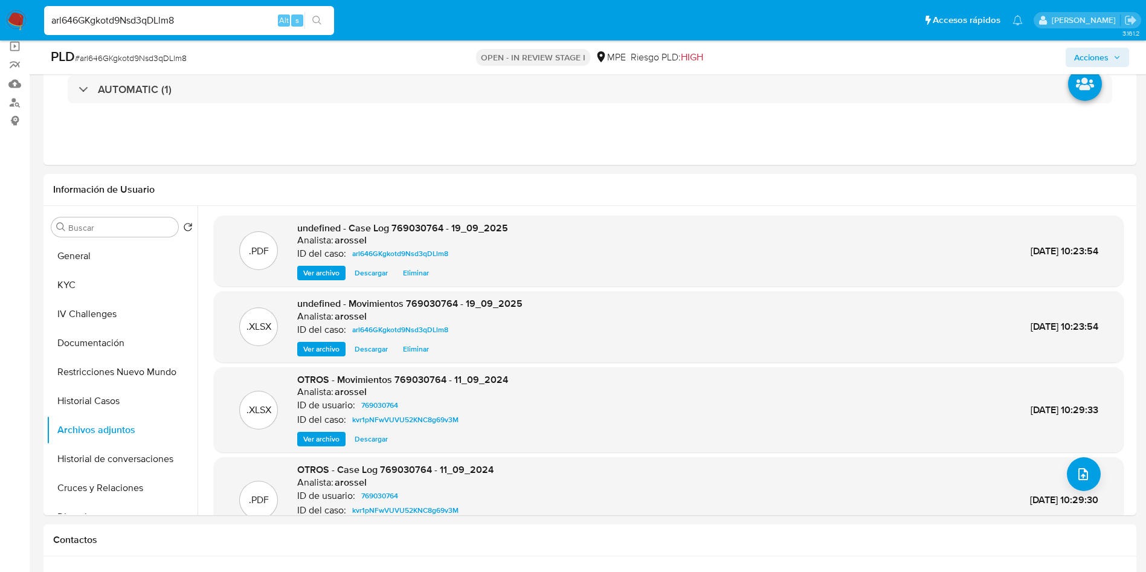
click at [1119, 56] on icon "button" at bounding box center [1117, 57] width 5 height 3
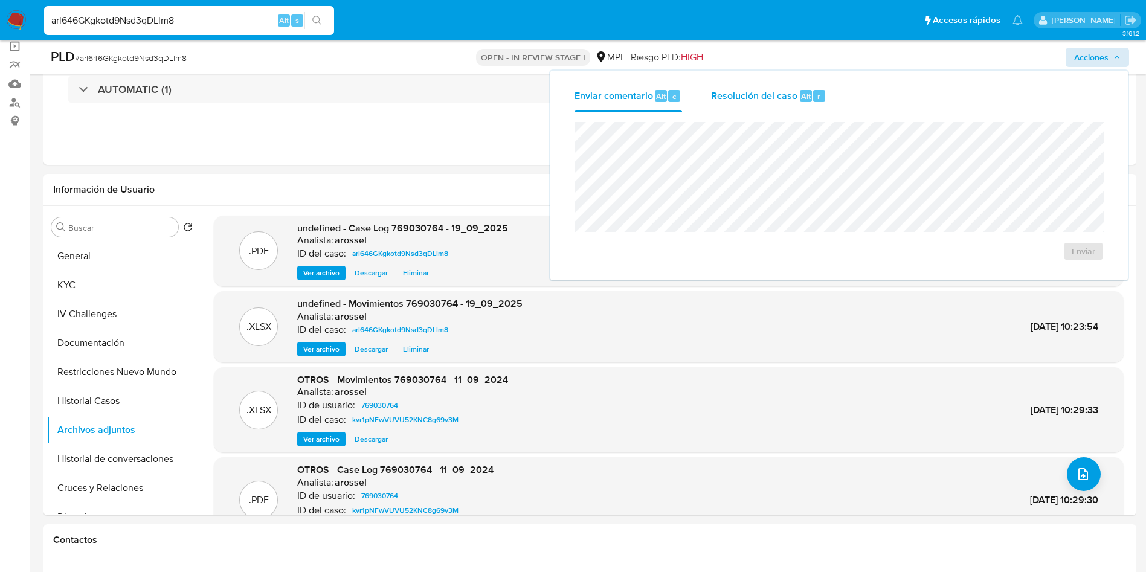
click at [806, 81] on div "Resolución del caso Alt r" at bounding box center [768, 95] width 115 height 31
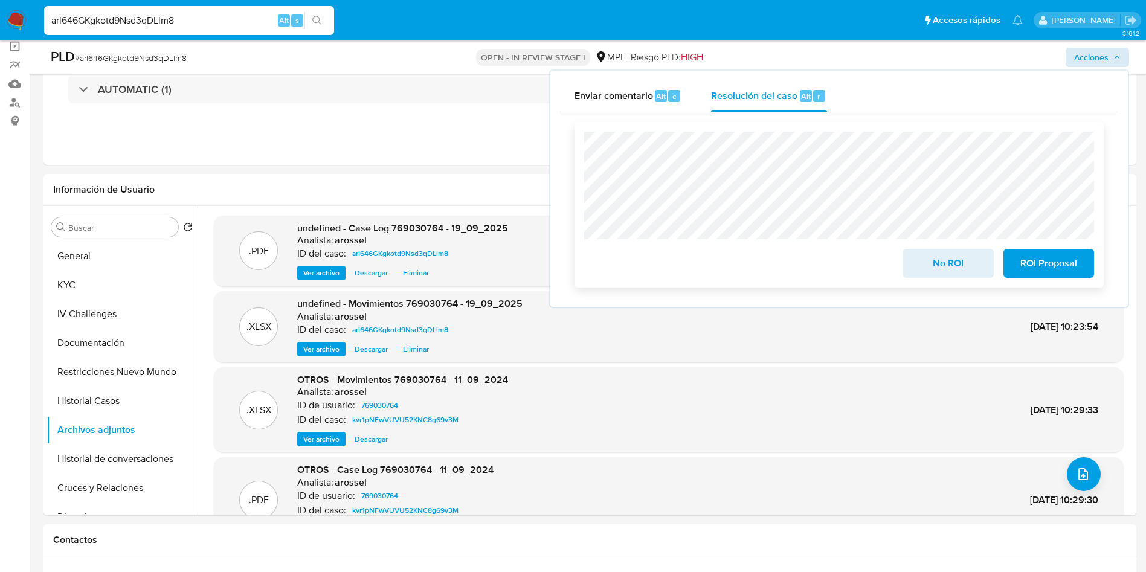
click at [1080, 270] on button "ROI Proposal" at bounding box center [1048, 263] width 91 height 29
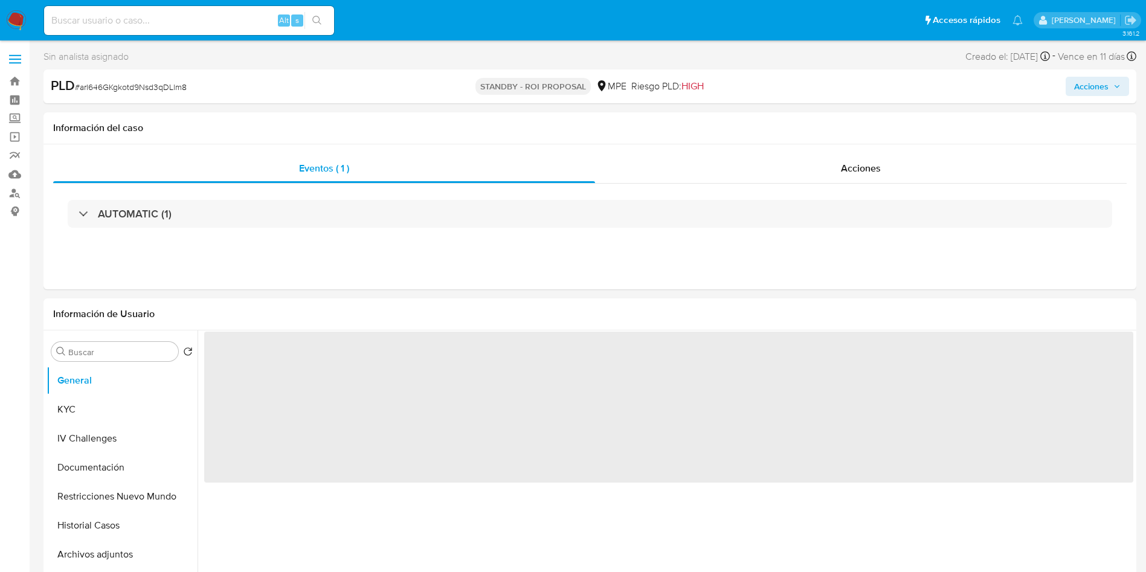
click at [159, 87] on span "# arl646GKgkotd9Nsd3qDLlm8" at bounding box center [131, 87] width 112 height 12
select select "10"
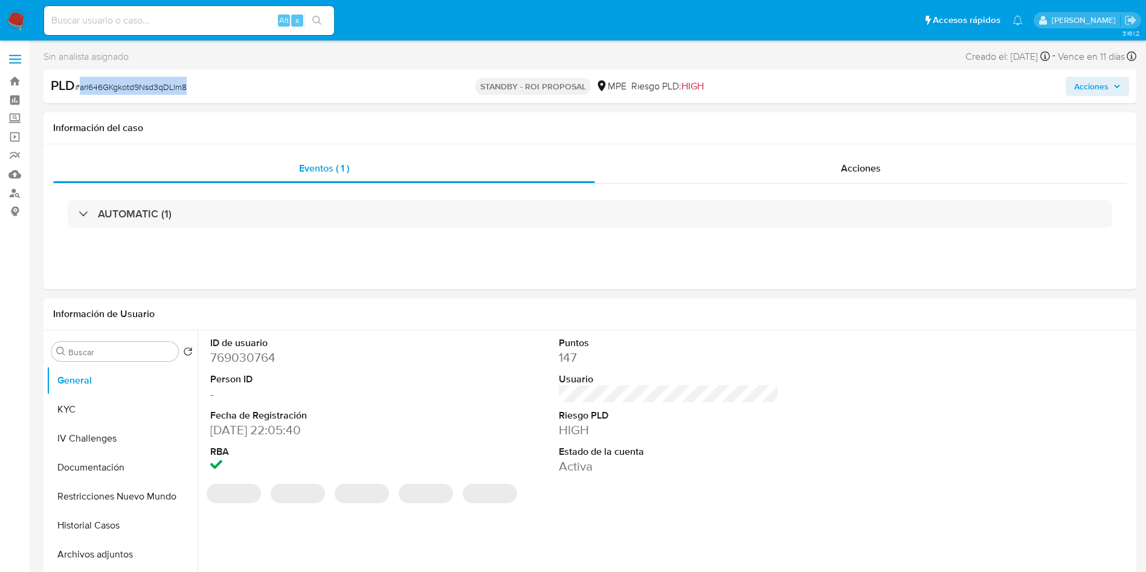
click at [159, 87] on span "# arl646GKgkotd9Nsd3qDLlm8" at bounding box center [131, 87] width 112 height 12
copy span "arl646GKgkotd9Nsd3qDLlm8"
click at [177, 34] on div "Alt s" at bounding box center [189, 20] width 290 height 29
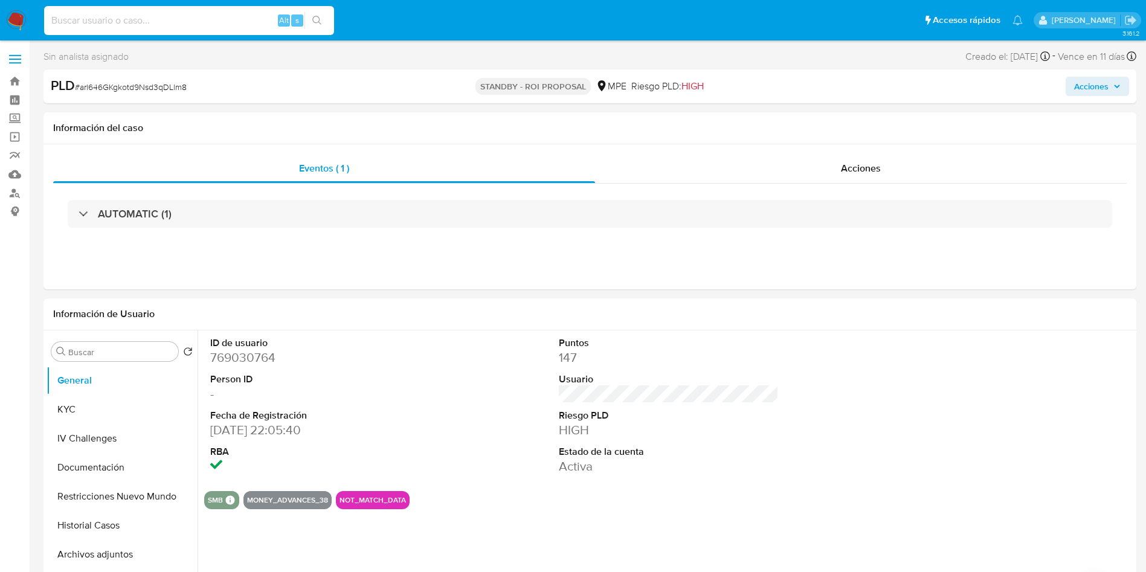
click at [178, 22] on input at bounding box center [189, 21] width 290 height 16
paste input "3Om2yigzAn3CgpVZXygVv3bc"
type input "3Om2yigzAn3CgpVZXygVv3bc"
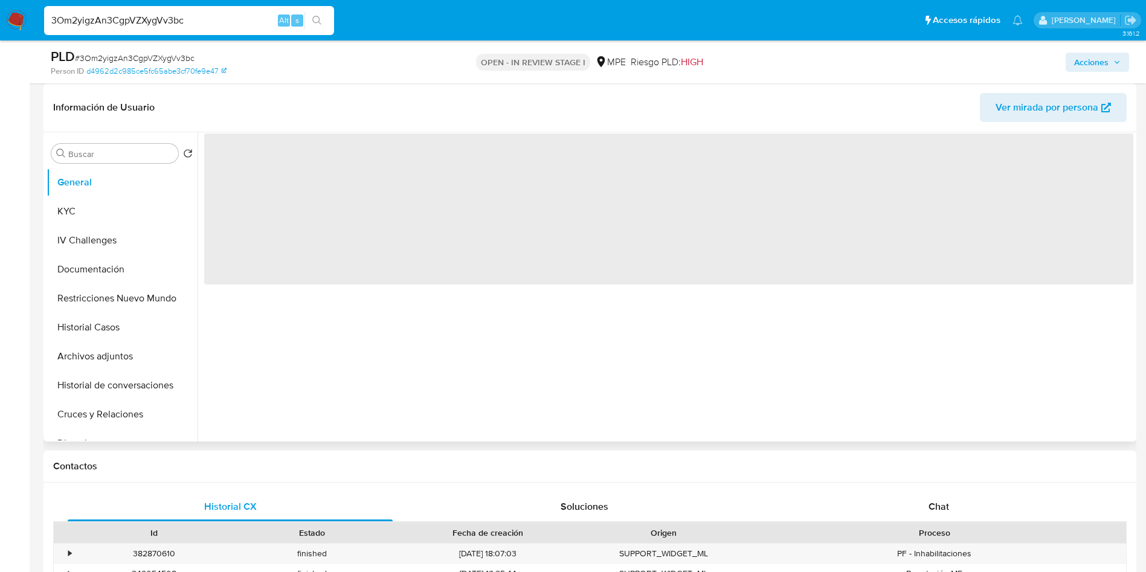
select select "10"
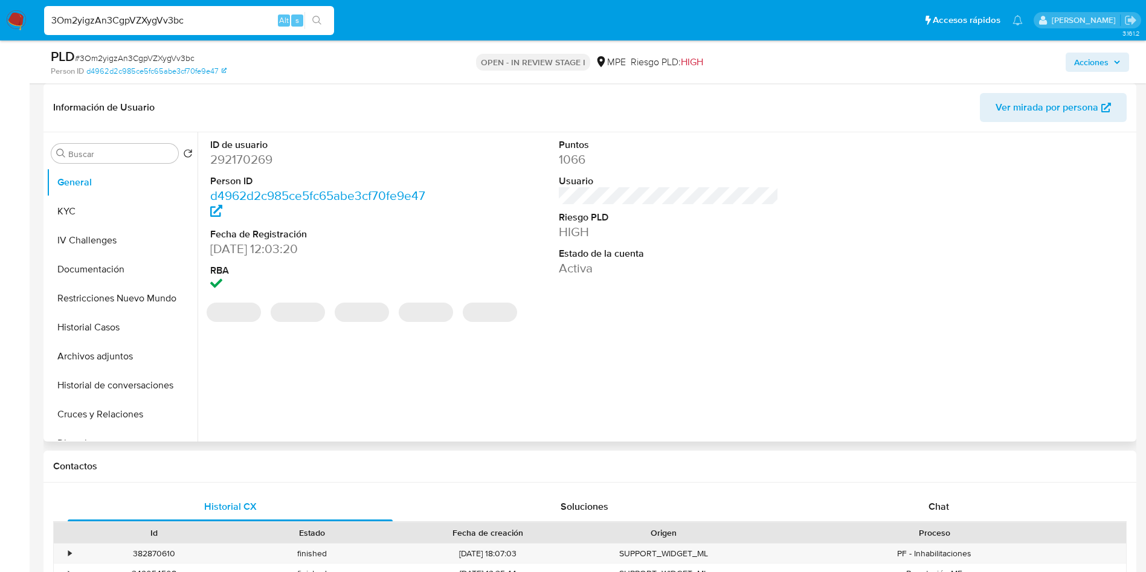
scroll to position [272, 0]
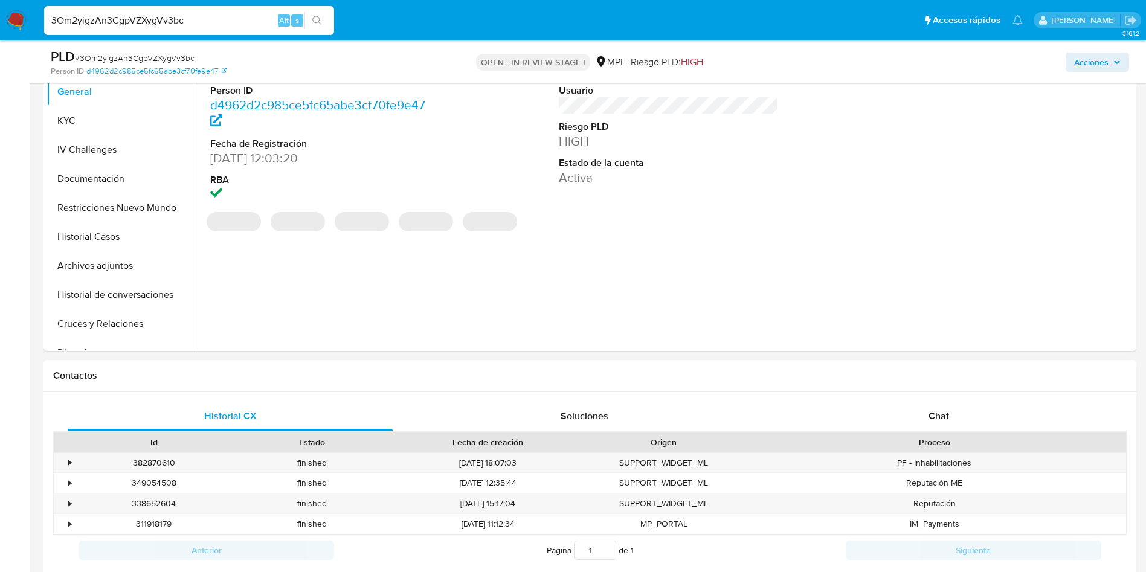
click at [937, 387] on div "Contactos" at bounding box center [589, 376] width 1093 height 32
click at [944, 411] on span "Chat" at bounding box center [939, 416] width 21 height 14
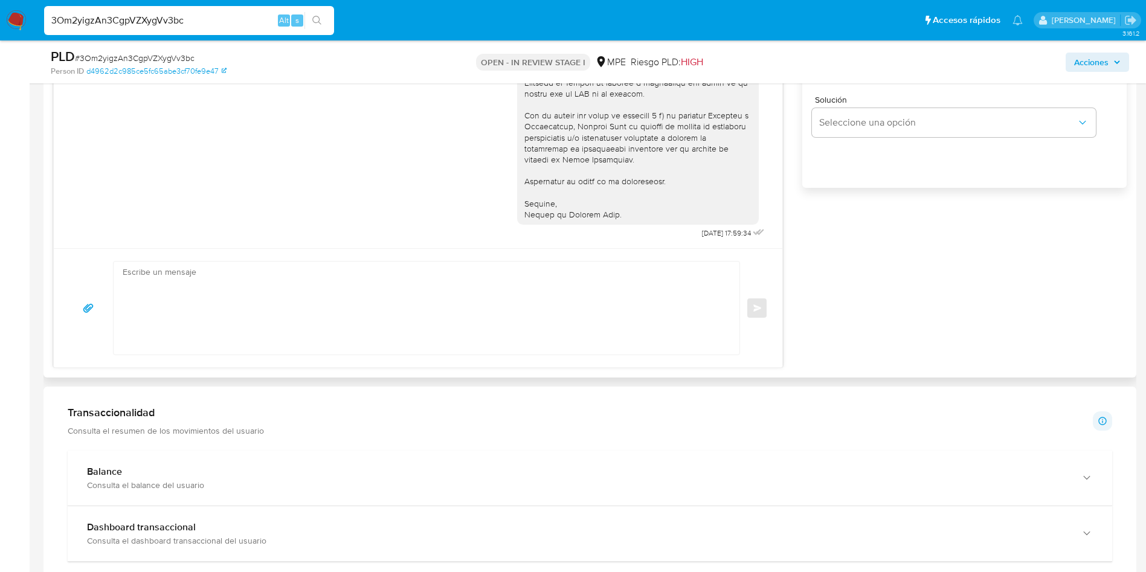
scroll to position [816, 0]
click at [301, 306] on textarea at bounding box center [424, 307] width 602 height 93
paste textarea "Hola, xxxx. Te contactamos nuevamente para recordarte que aún está pendiente el…"
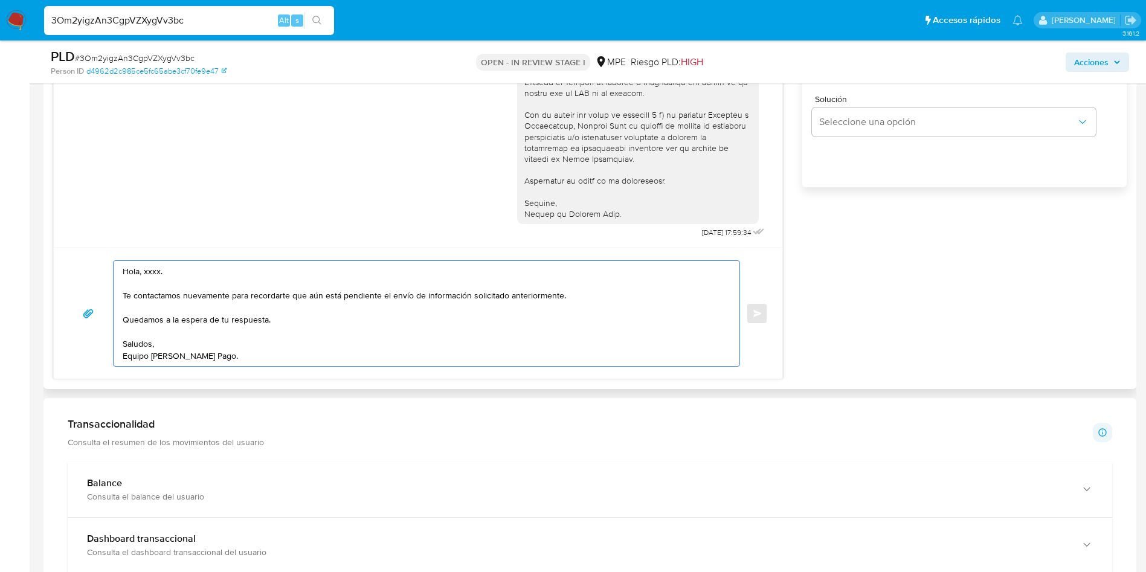
click at [141, 269] on textarea "Hola, xxxx. Te contactamos nuevamente para recordarte que aún está pendiente el…" at bounding box center [424, 313] width 602 height 105
click at [146, 268] on textarea "Hola, xxxx. Te contactamos nuevamente para recordarte que aún está pendiente el…" at bounding box center [424, 313] width 602 height 105
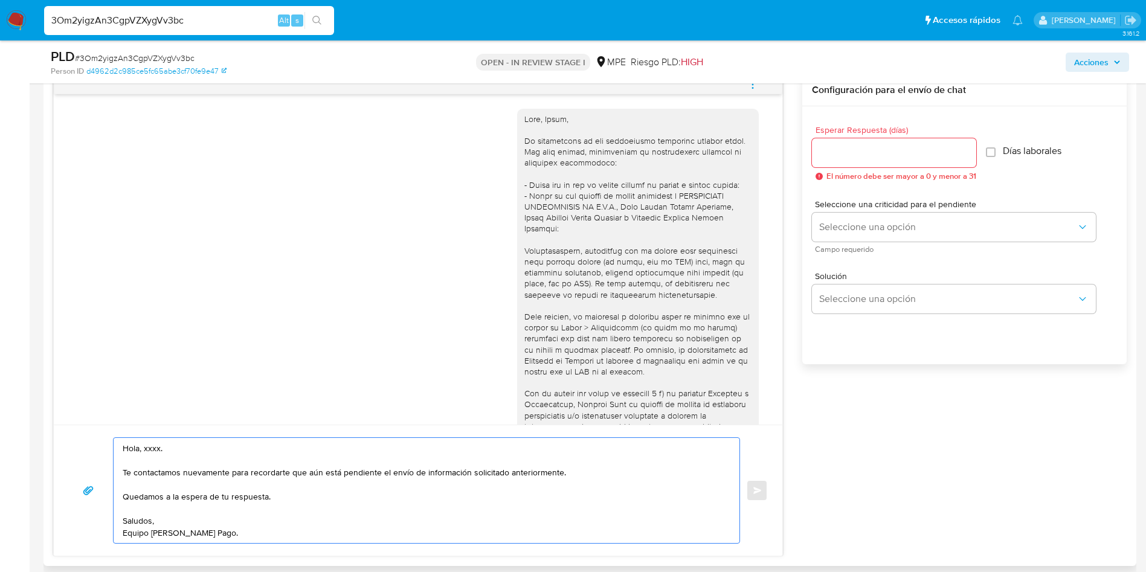
scroll to position [634, 0]
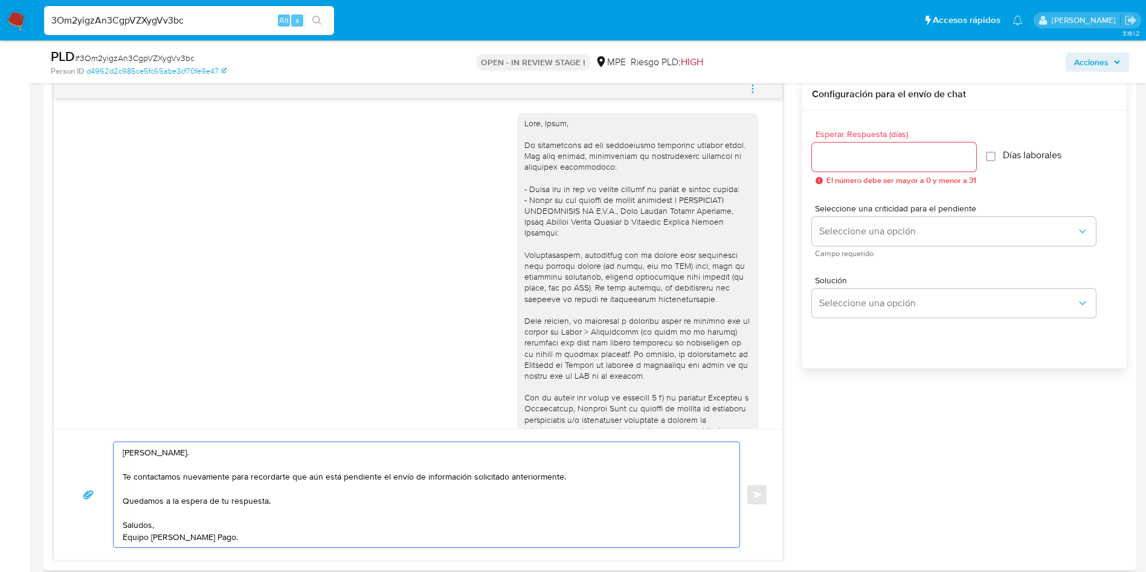
type textarea "Hola, Jimmy. Te contactamos nuevamente para recordarte que aún está pendiente e…"
click at [903, 163] on input "Esperar Respuesta (días)" at bounding box center [894, 157] width 164 height 16
type input "3"
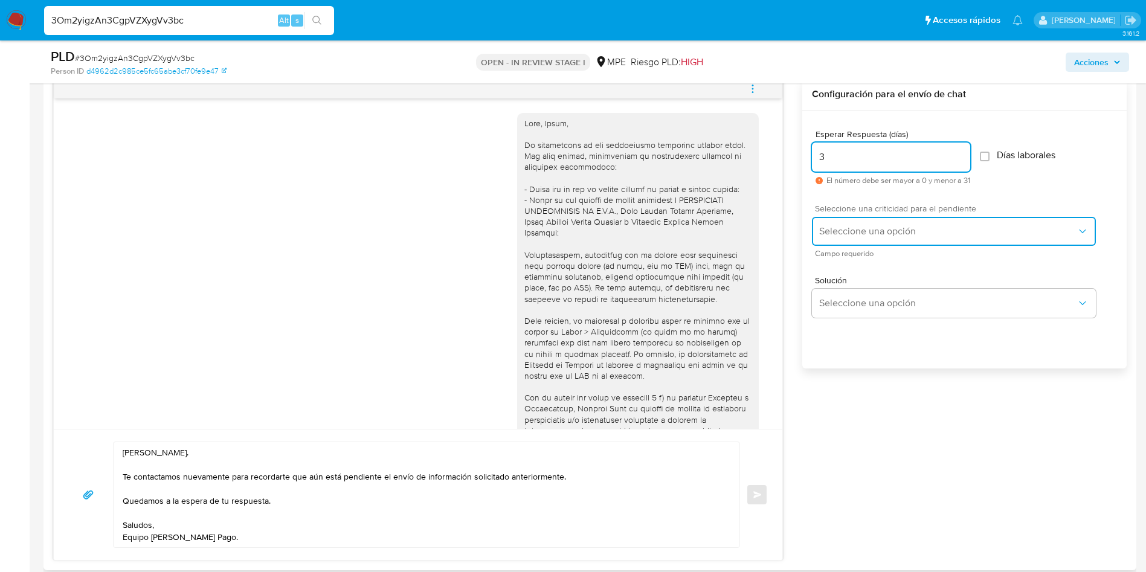
click at [877, 222] on button "Seleccione una opción" at bounding box center [954, 231] width 284 height 29
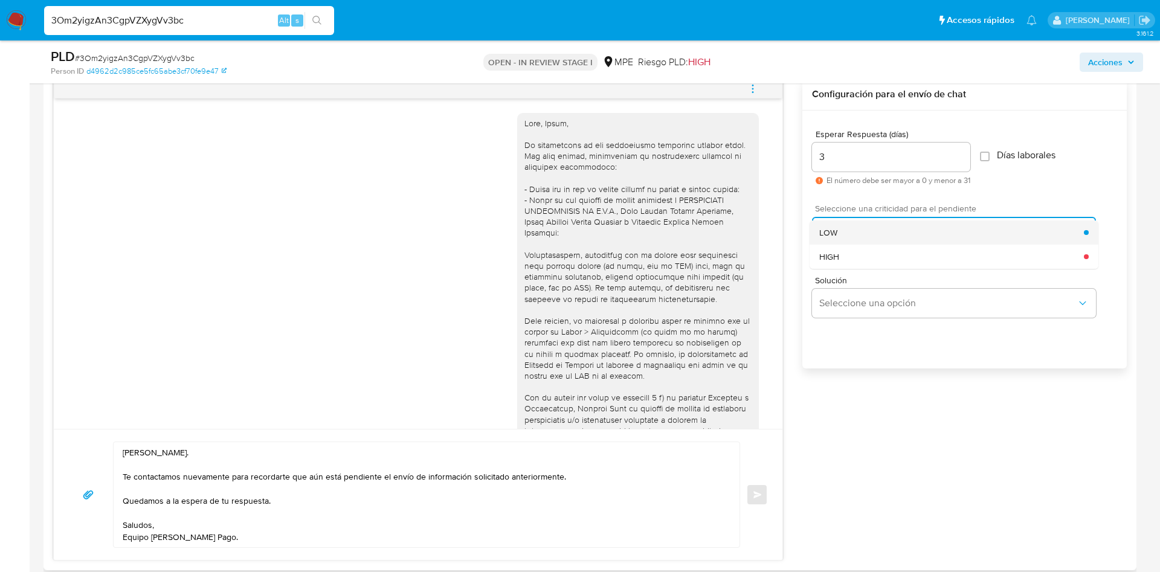
click at [870, 225] on div "LOW" at bounding box center [951, 233] width 265 height 24
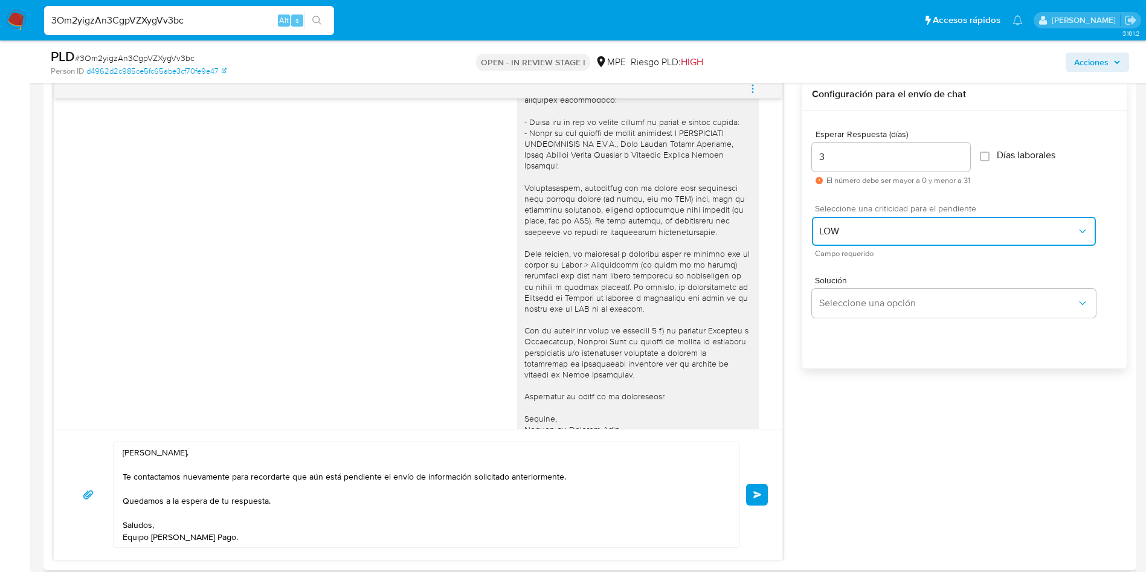
scroll to position [91, 0]
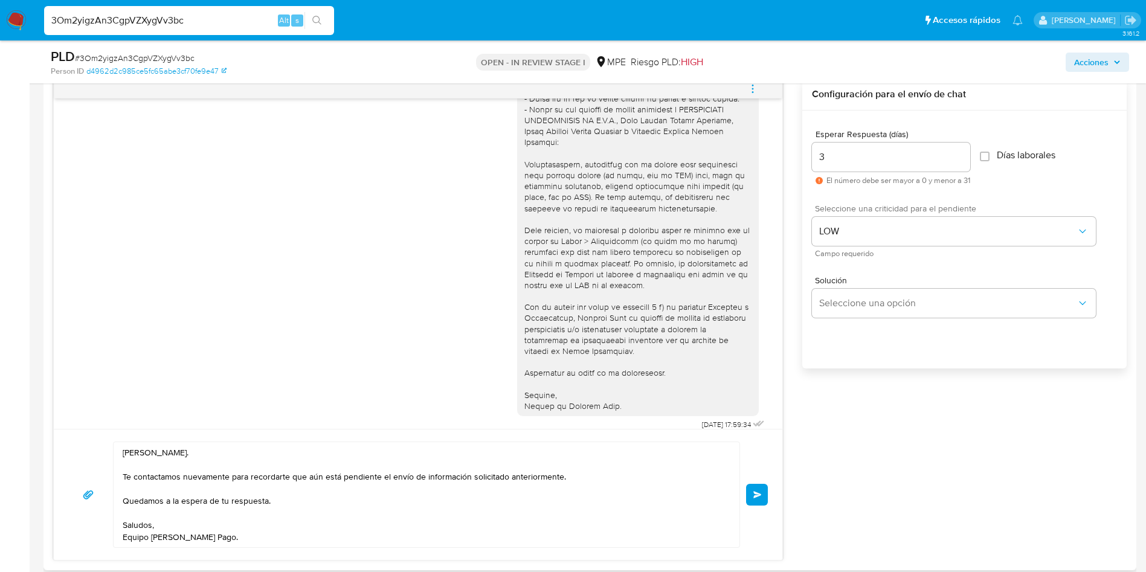
click at [756, 498] on button "Enviar" at bounding box center [757, 495] width 22 height 22
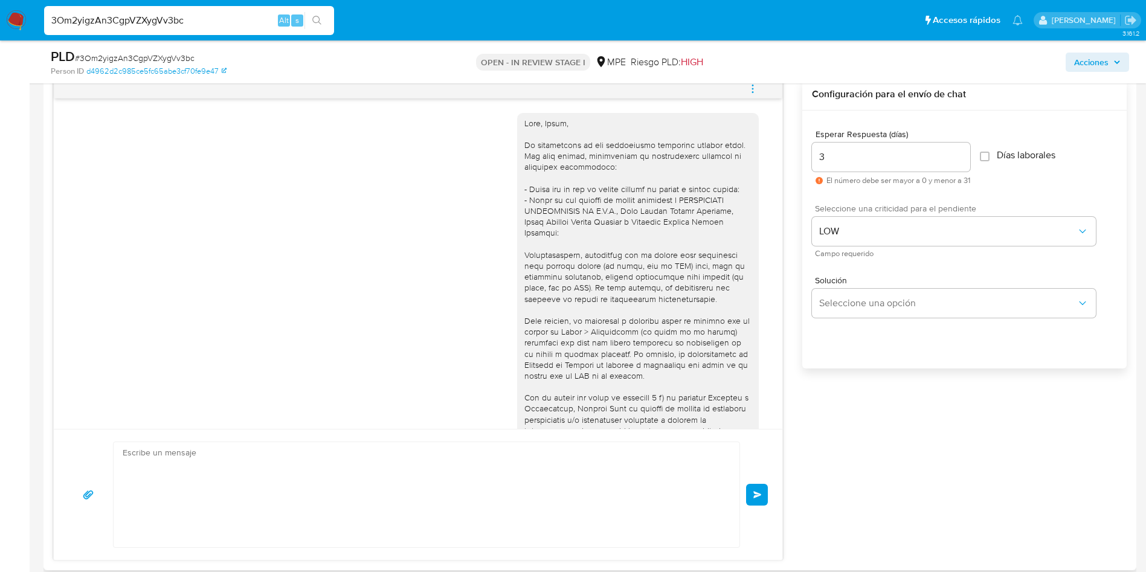
scroll to position [246, 0]
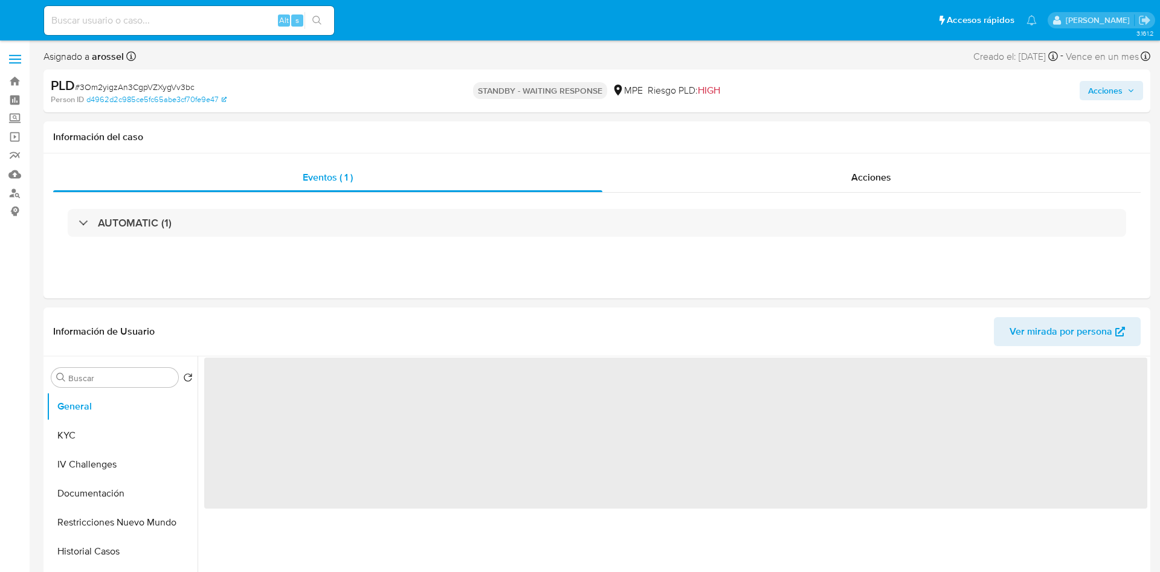
select select "10"
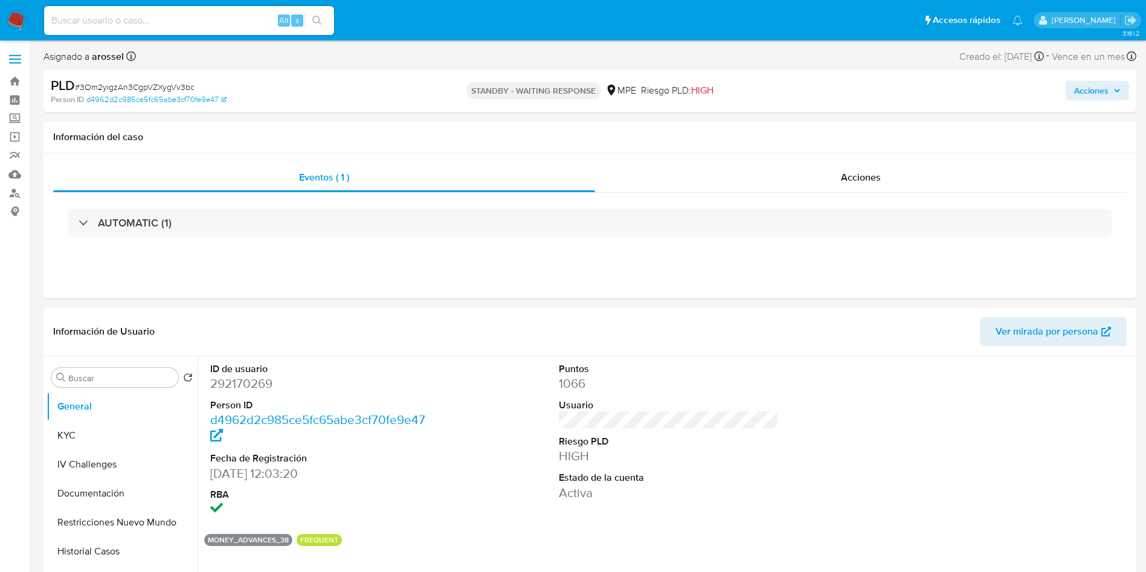
click at [219, 21] on input at bounding box center [189, 21] width 290 height 16
paste input "Y0RtYeT7iK15X3sSNb8sHMRE"
type input "Y0RtYeT7iK15X3sSNb8sHMRE"
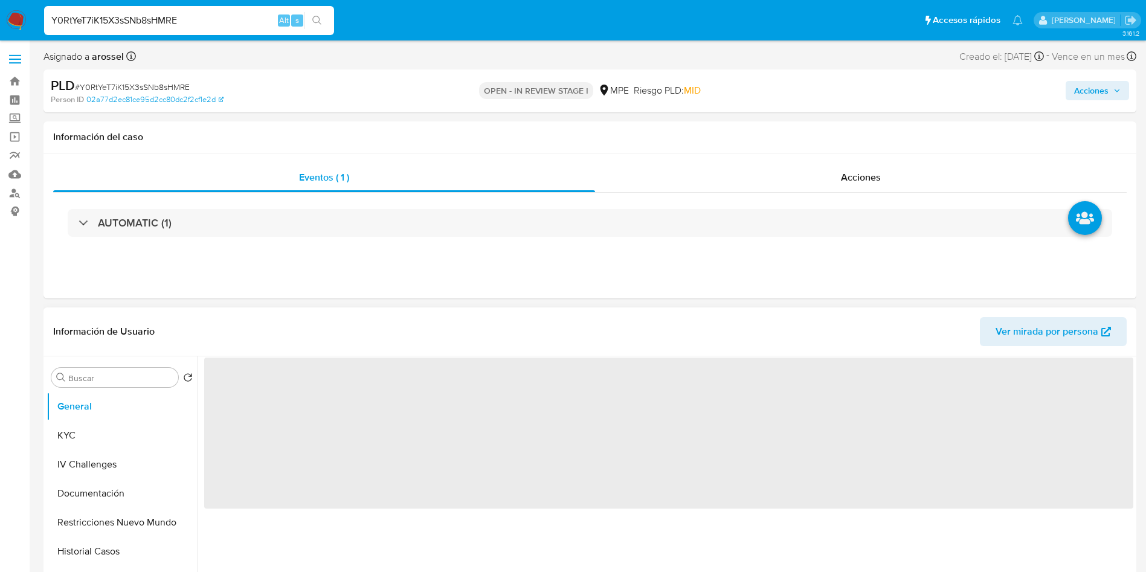
select select "10"
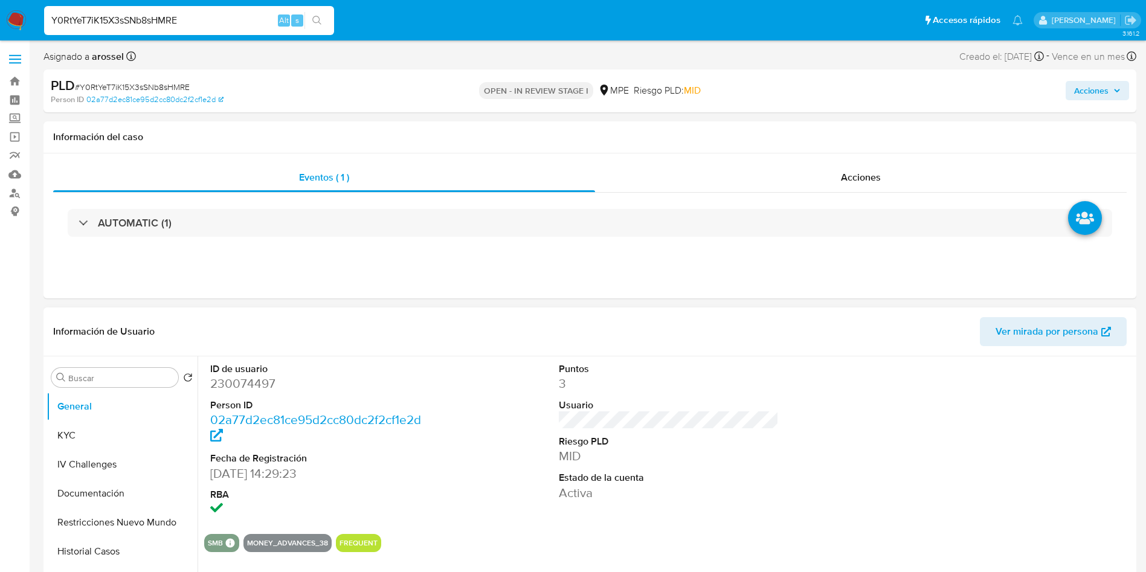
click at [993, 427] on div at bounding box center [1017, 440] width 233 height 168
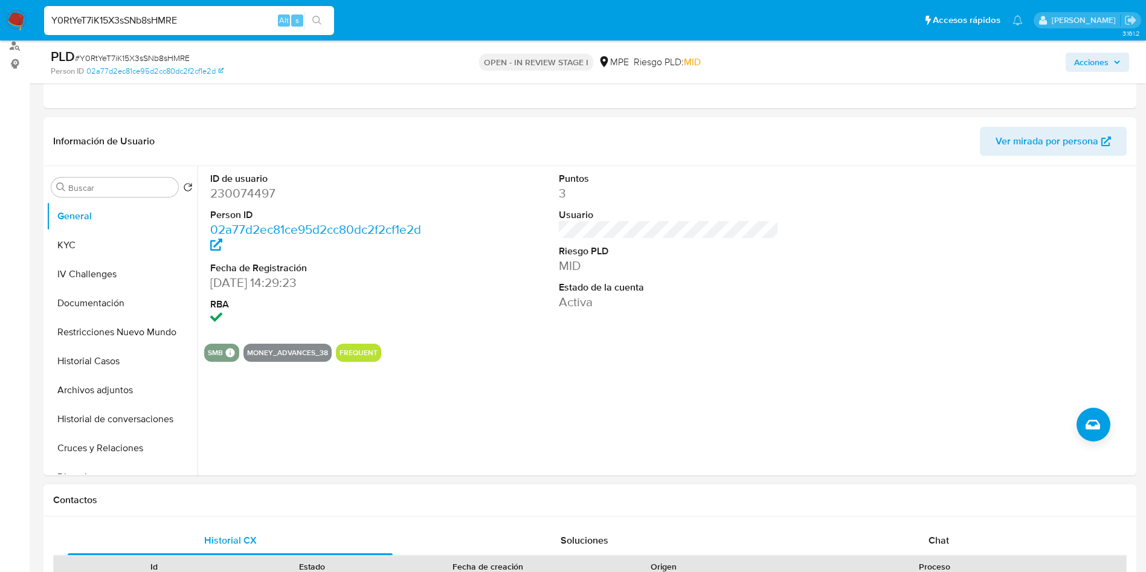
scroll to position [181, 0]
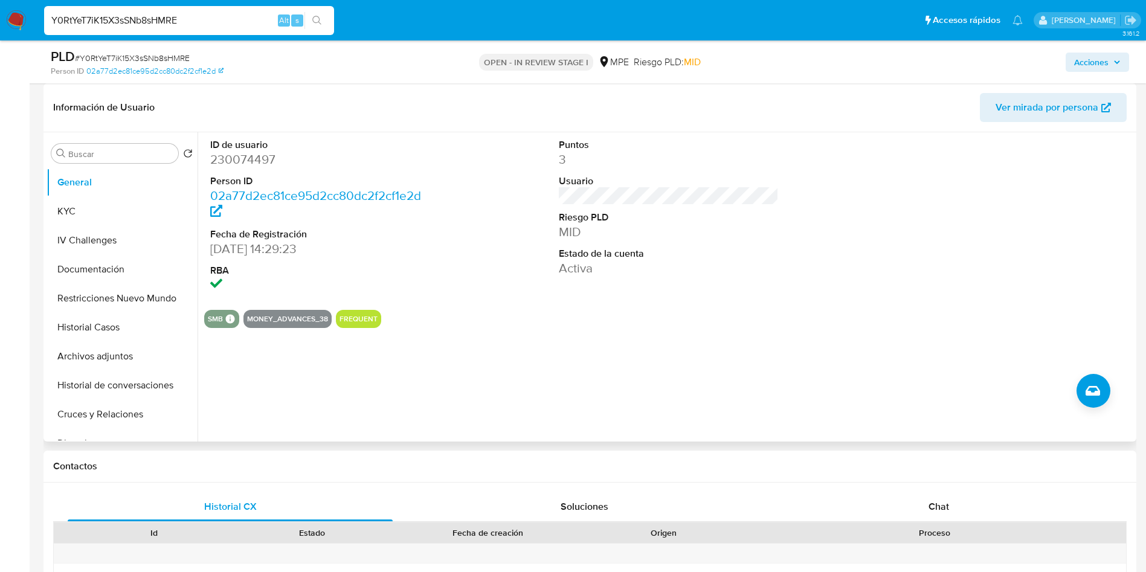
click at [1036, 294] on div at bounding box center [1017, 216] width 233 height 168
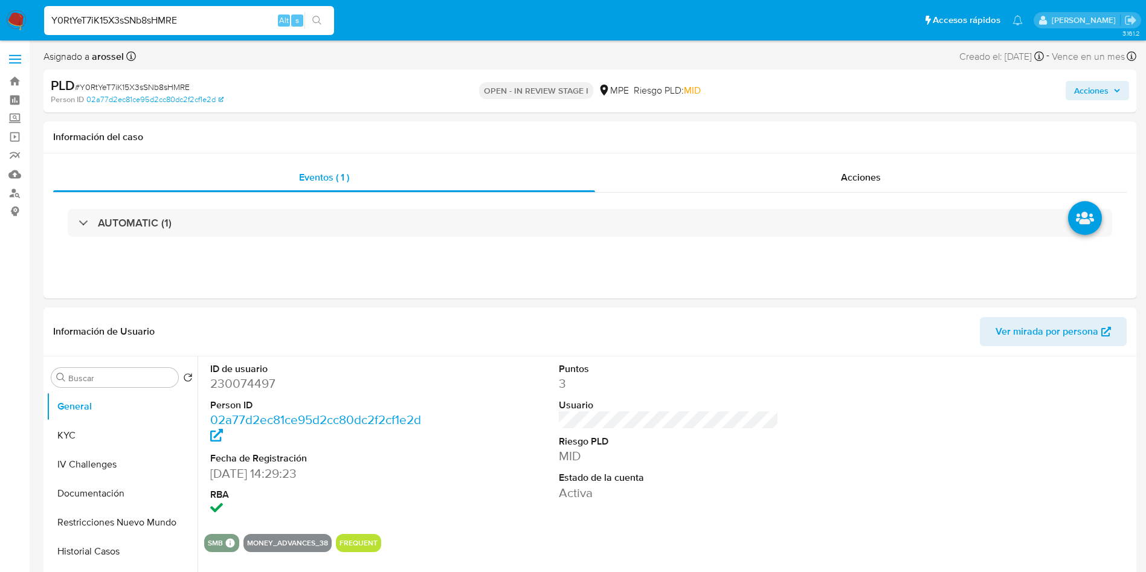
scroll to position [362, 0]
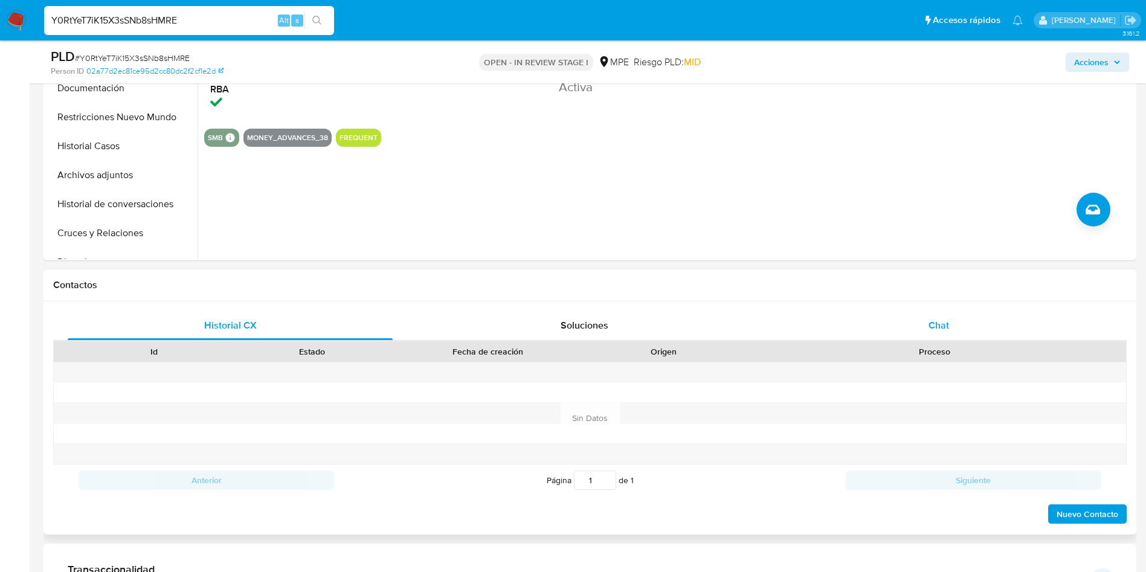
click at [920, 319] on div "Chat" at bounding box center [938, 325] width 325 height 29
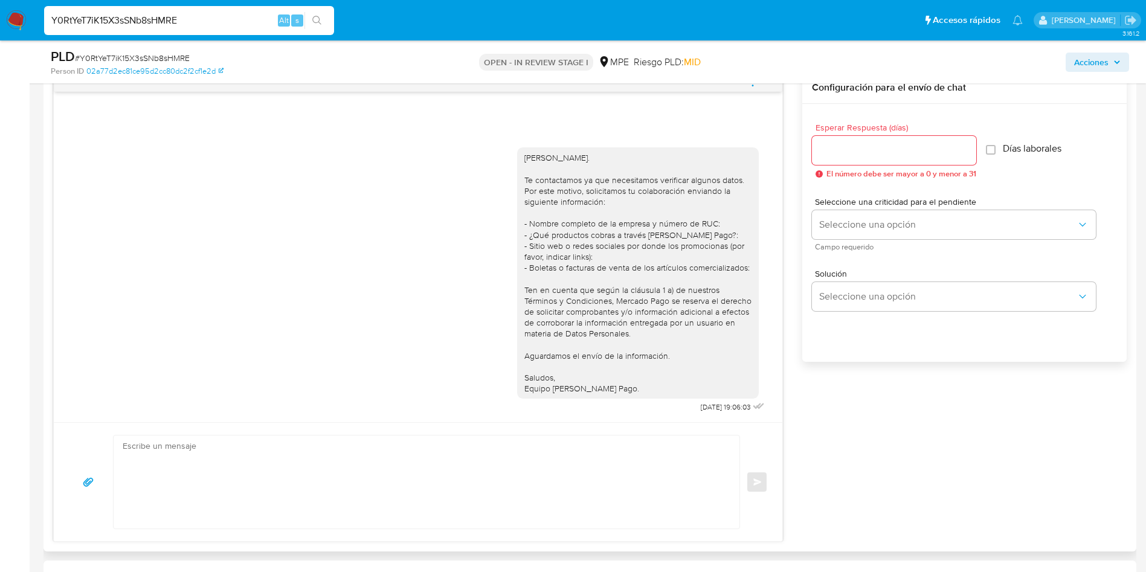
scroll to position [725, 0]
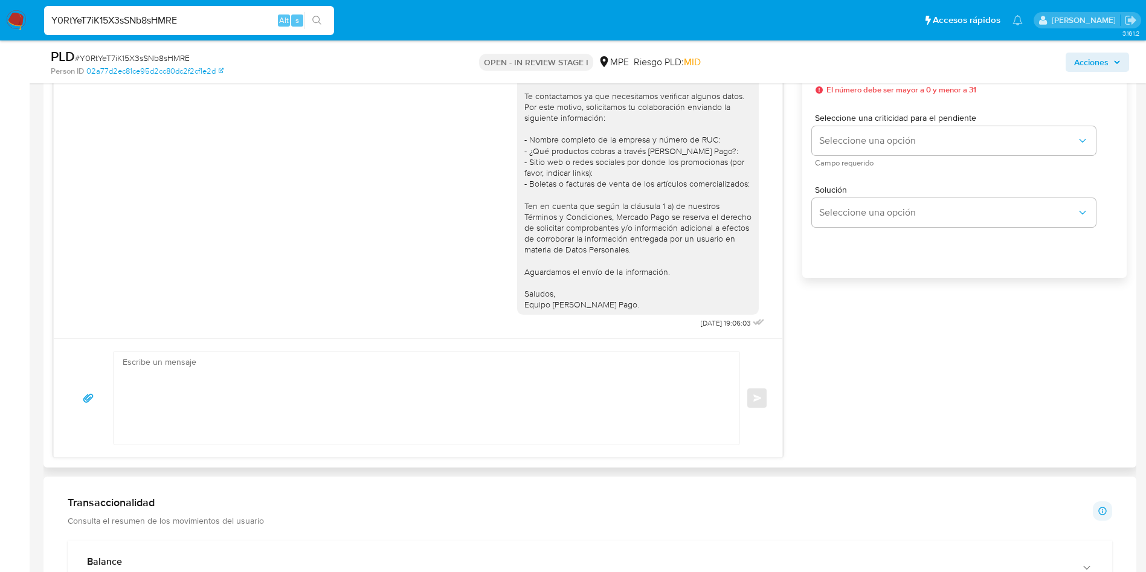
click at [353, 431] on textarea at bounding box center [424, 398] width 602 height 93
paste textarea "Hola, xxxx. Te contactamos nuevamente para recordarte que aún está pendiente el…"
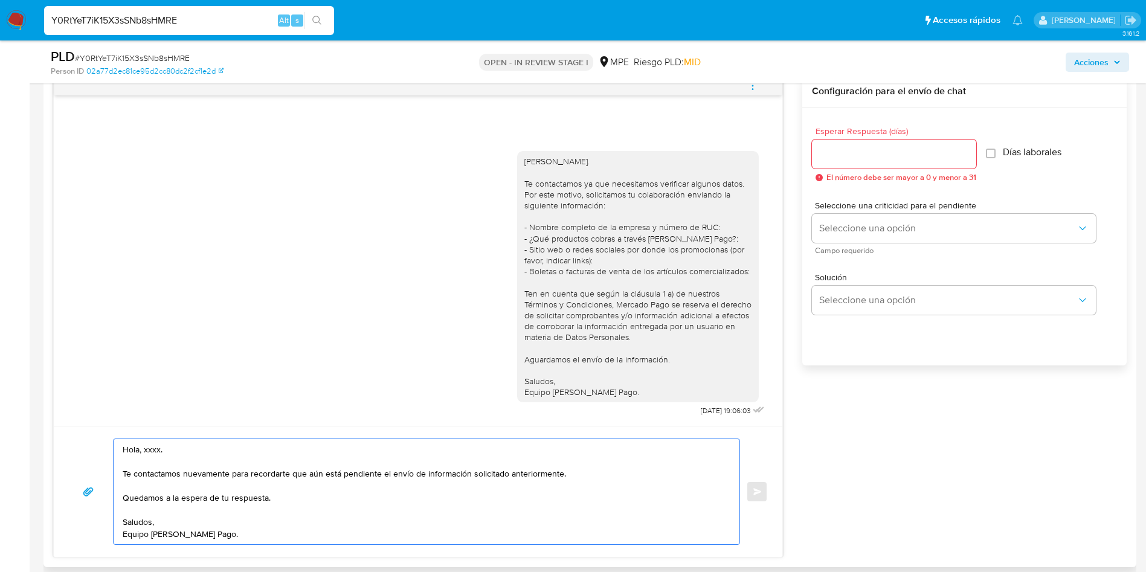
scroll to position [634, 0]
click at [565, 168] on div "Hola, Joseph. Te contactamos ya que necesitamos verificar algunos datos. Por es…" at bounding box center [637, 280] width 227 height 242
copy div "Joseph"
click at [147, 453] on textarea "Hola, xxxx. Te contactamos nuevamente para recordarte que aún está pendiente el…" at bounding box center [424, 494] width 602 height 105
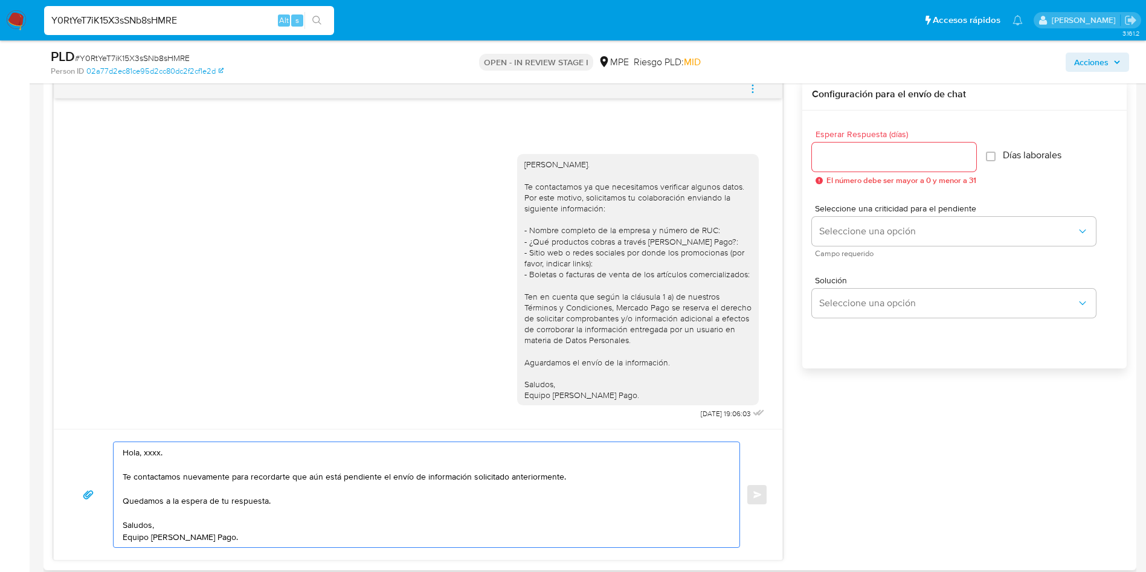
click at [147, 453] on textarea "Hola, xxxx. Te contactamos nuevamente para recordarte que aún está pendiente el…" at bounding box center [424, 494] width 602 height 105
paste textarea "Joseph"
click at [341, 471] on textarea "Hola, Joseph. Te contactamos nuevamente para recordarte que aún está pendiente …" at bounding box center [424, 494] width 602 height 105
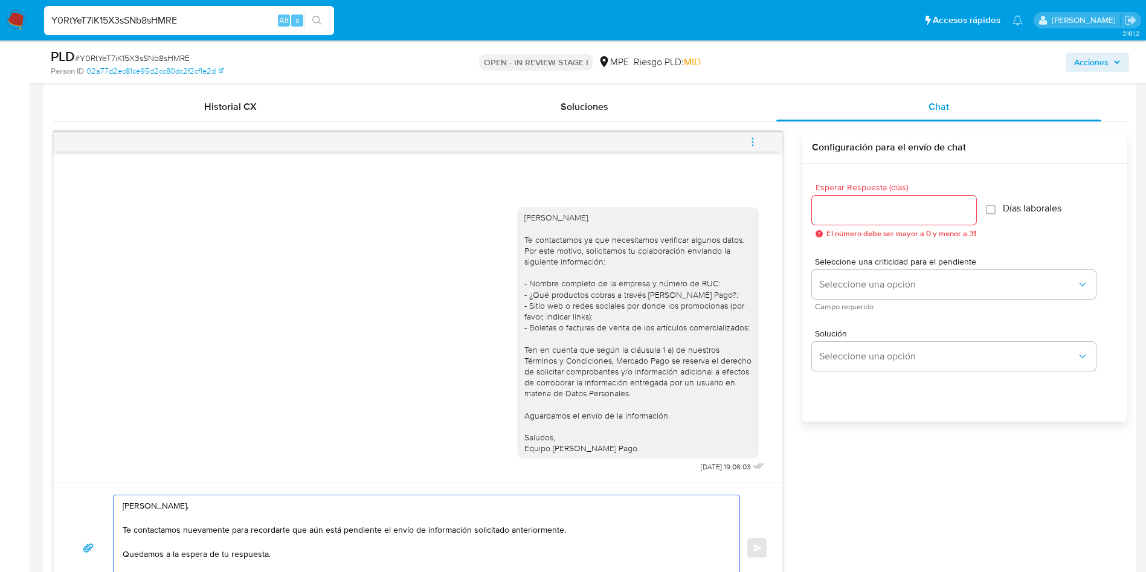
scroll to position [544, 0]
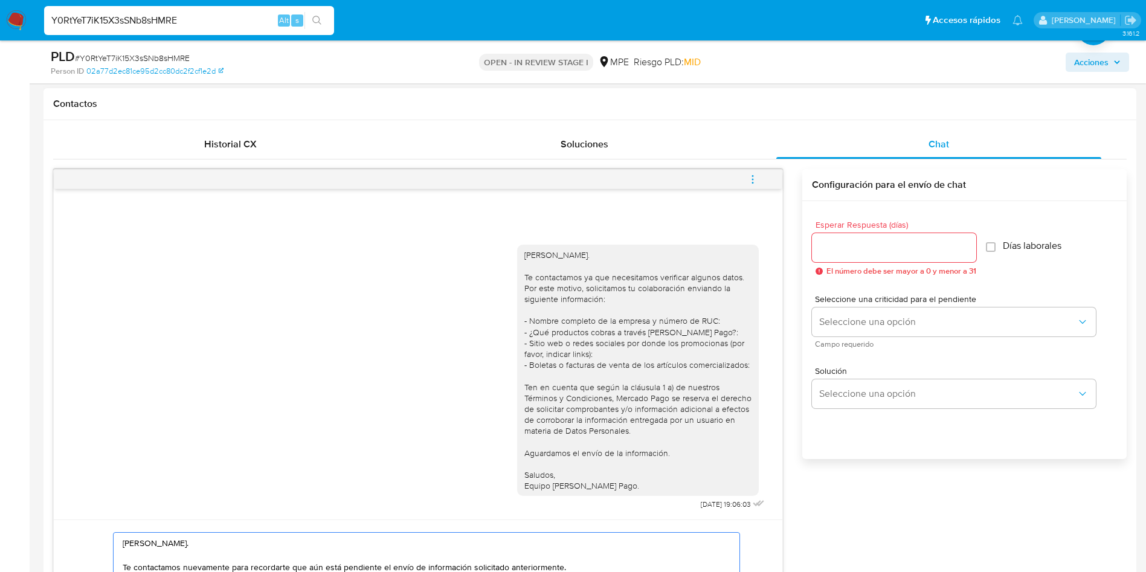
type textarea "Hola, Joseph. Te contactamos nuevamente para recordarte que aún está pendiente …"
click at [846, 236] on div at bounding box center [894, 247] width 164 height 29
drag, startPoint x: 845, startPoint y: 255, endPoint x: 845, endPoint y: 269, distance: 13.9
click at [845, 254] on input "Esperar Respuesta (días)" at bounding box center [894, 248] width 164 height 16
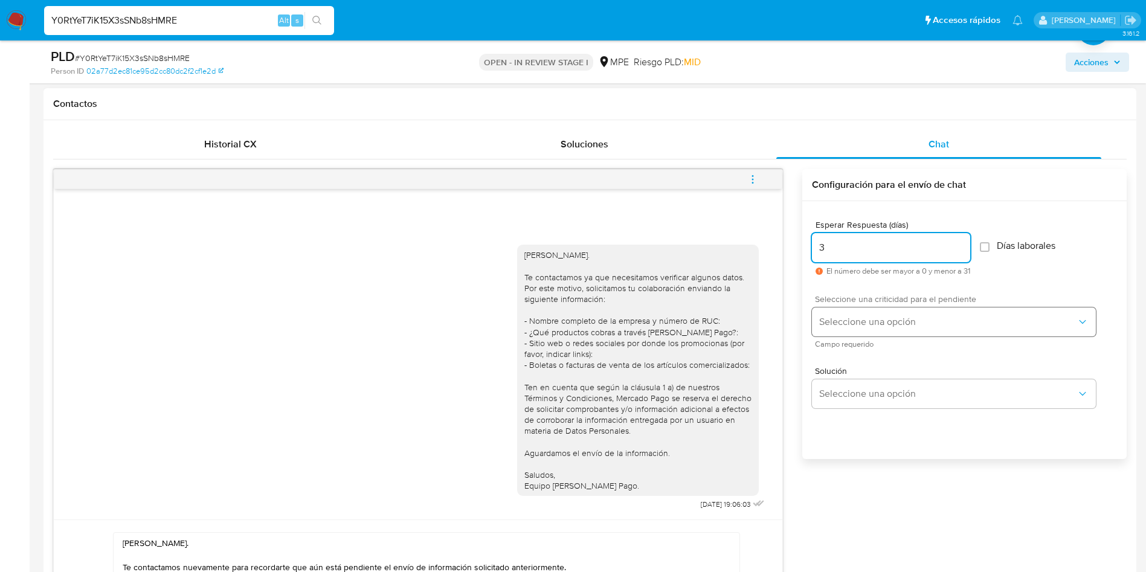
type input "3"
click at [847, 329] on button "Seleccione una opción" at bounding box center [954, 322] width 284 height 29
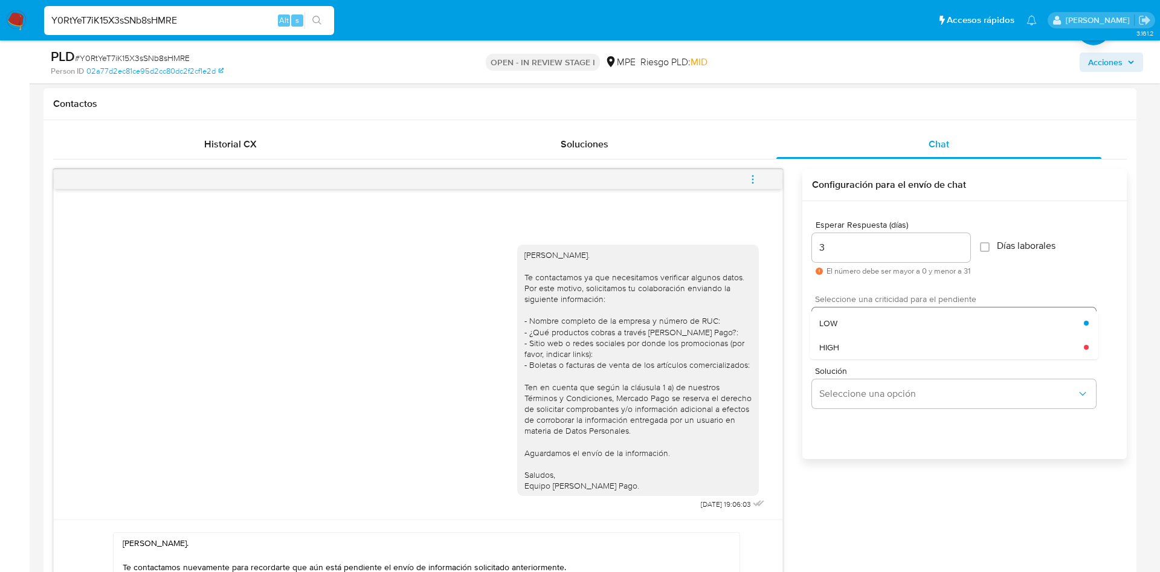
click at [847, 329] on div "LOW" at bounding box center [951, 323] width 265 height 24
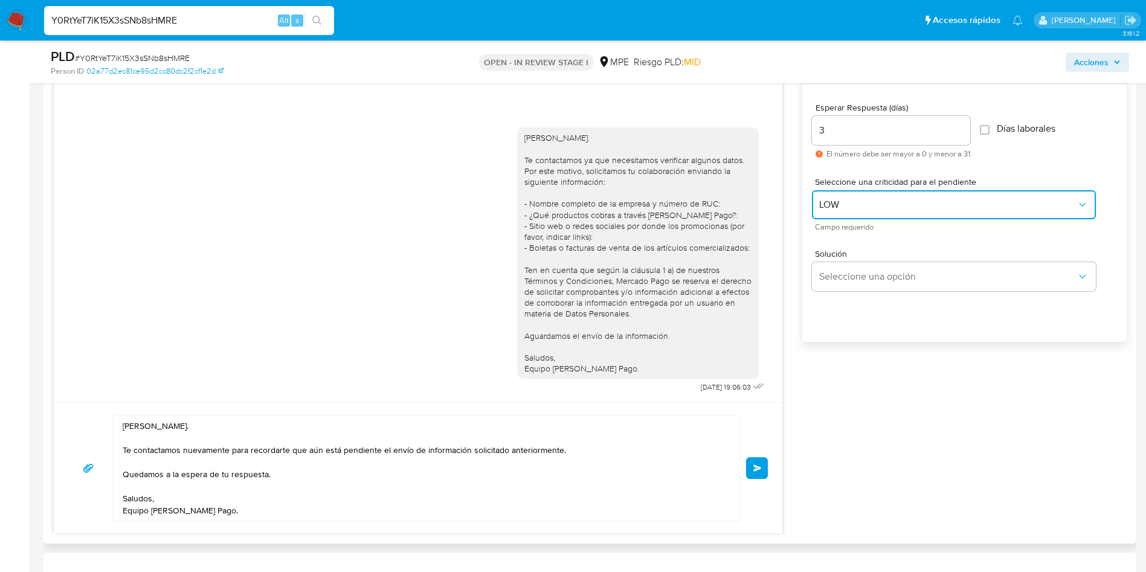
scroll to position [725, 0]
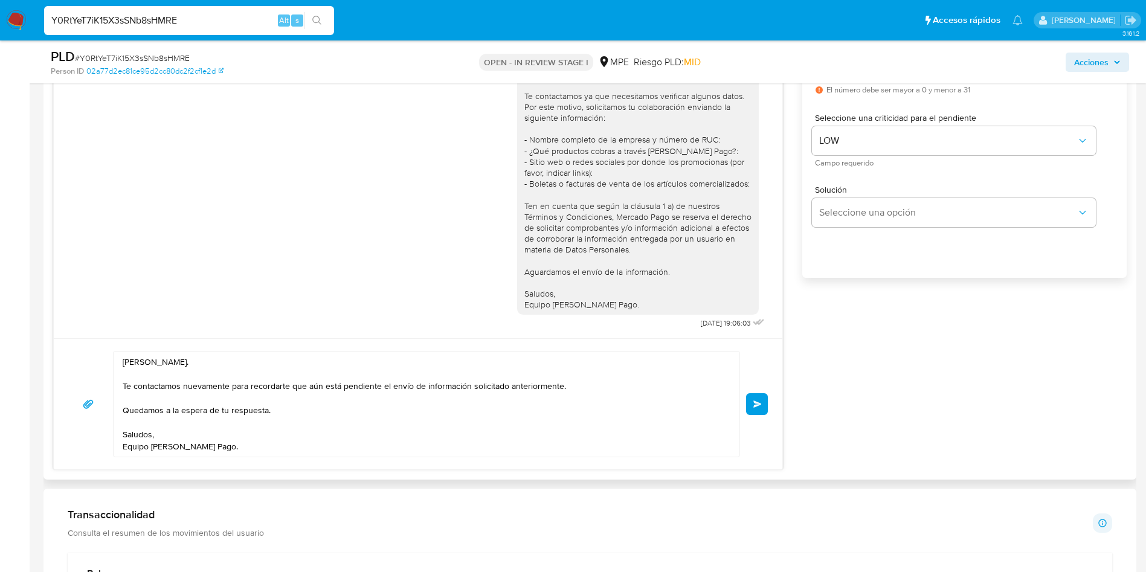
click at [527, 411] on textarea "Hola, Joseph. Te contactamos nuevamente para recordarte que aún está pendiente …" at bounding box center [424, 404] width 602 height 105
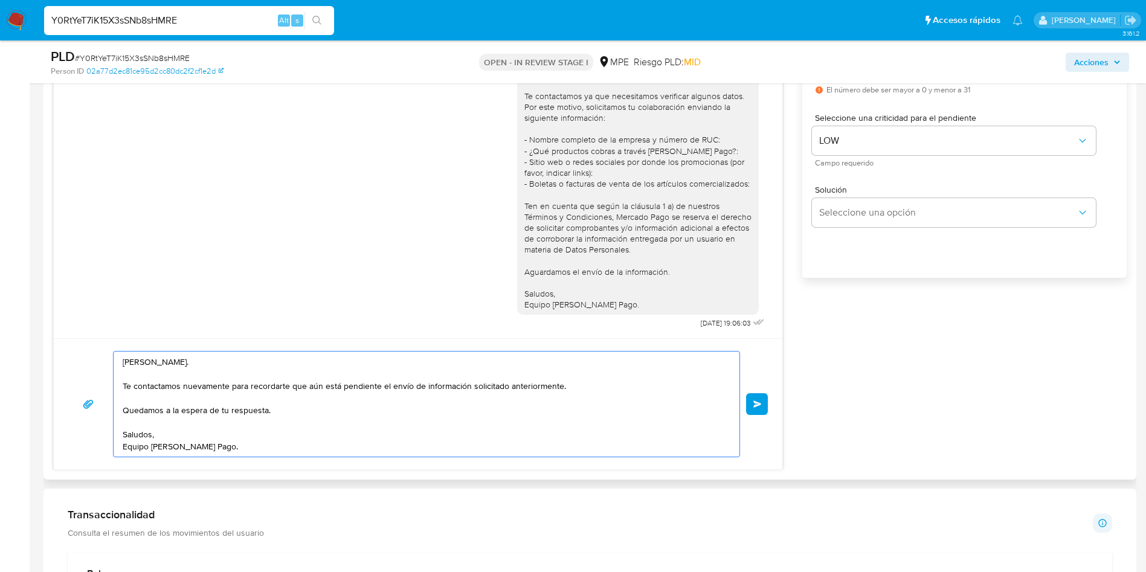
click at [759, 401] on span "Enviar" at bounding box center [757, 404] width 8 height 7
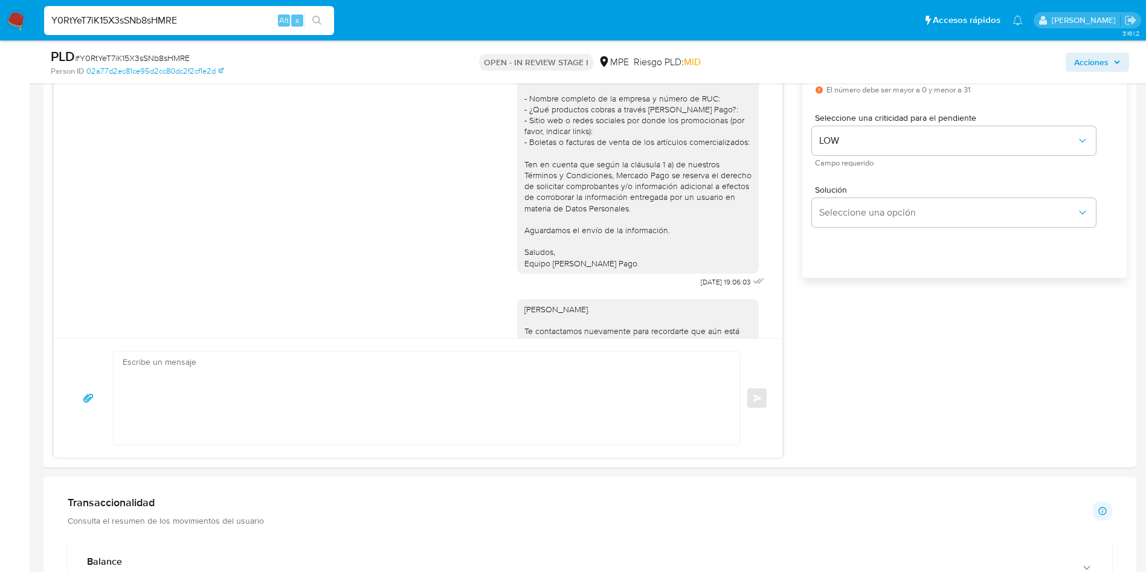
scroll to position [92, 0]
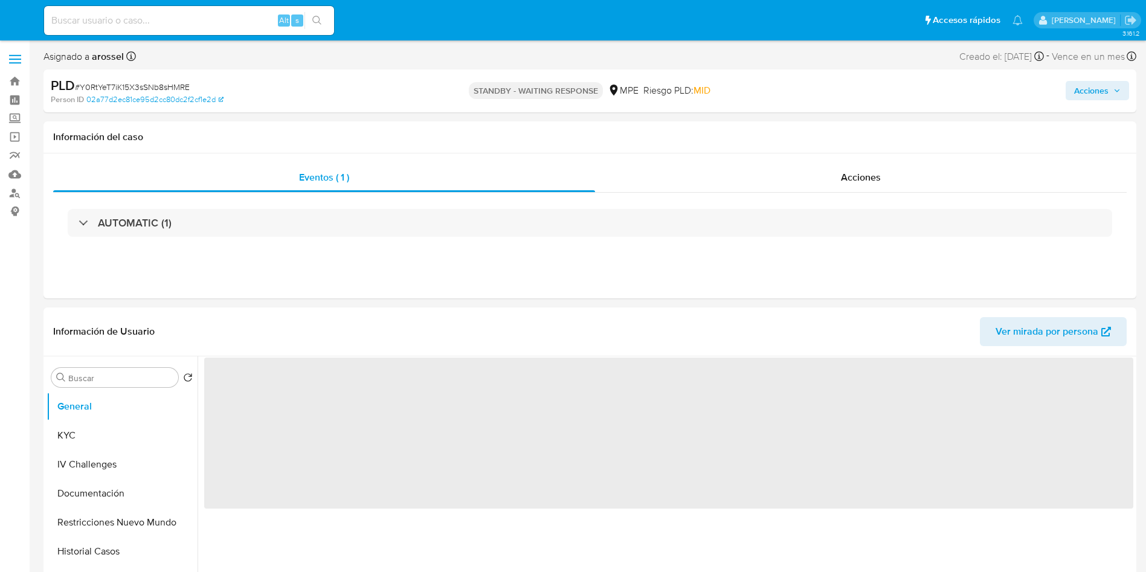
select select "10"
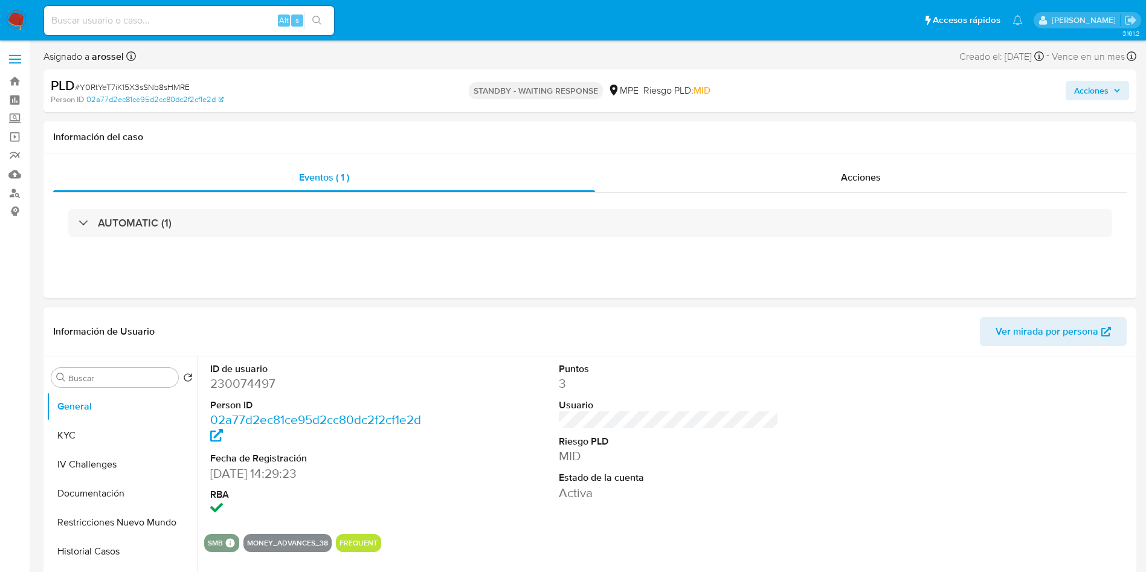
click at [145, 15] on input at bounding box center [189, 21] width 290 height 16
paste input "VGbVX7ROPtJ39eK8KPlGpvj9"
type input "VGbVX7ROPtJ39eK8KPlGpvj9"
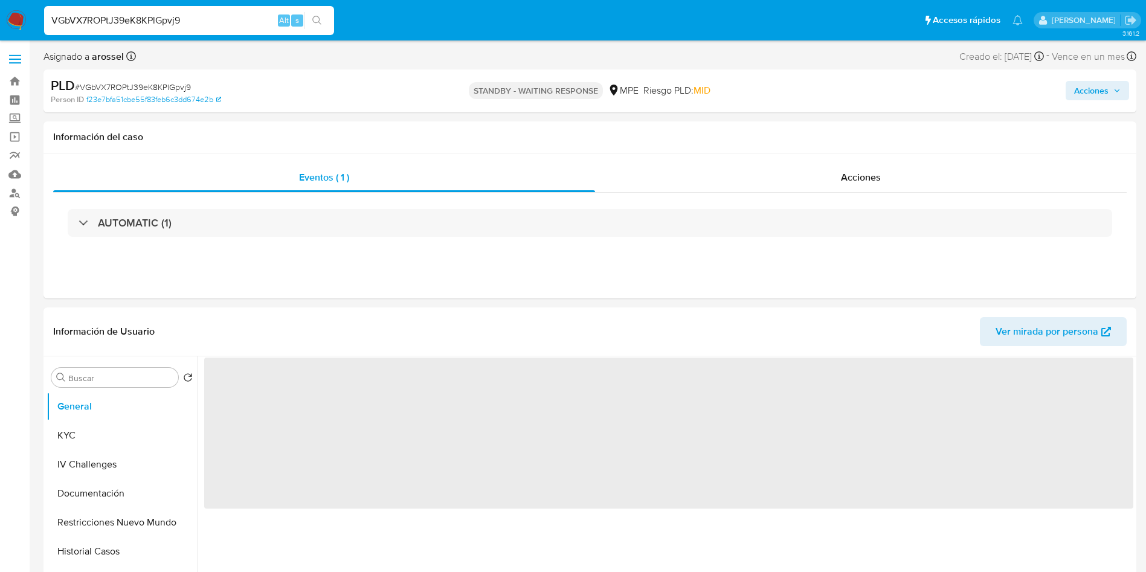
select select "10"
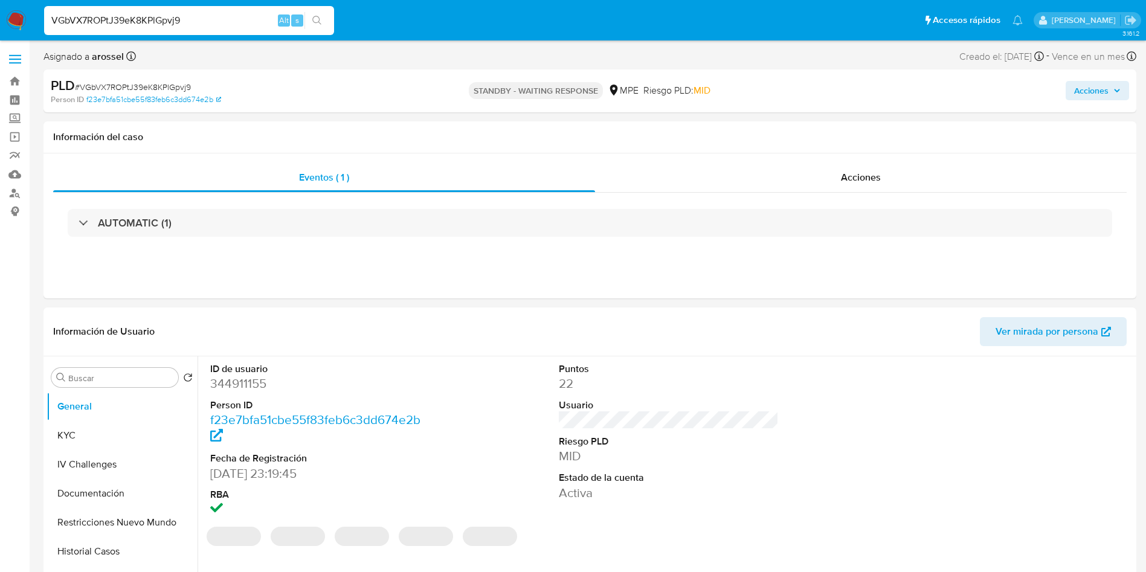
click at [187, 21] on input "VGbVX7ROPtJ39eK8KPlGpvj9" at bounding box center [189, 21] width 290 height 16
paste input "LD8QrcIkl6sbFlhTfTY77HE1"
type input "LD8QrcIkl6sbFlhTfTY77HE1"
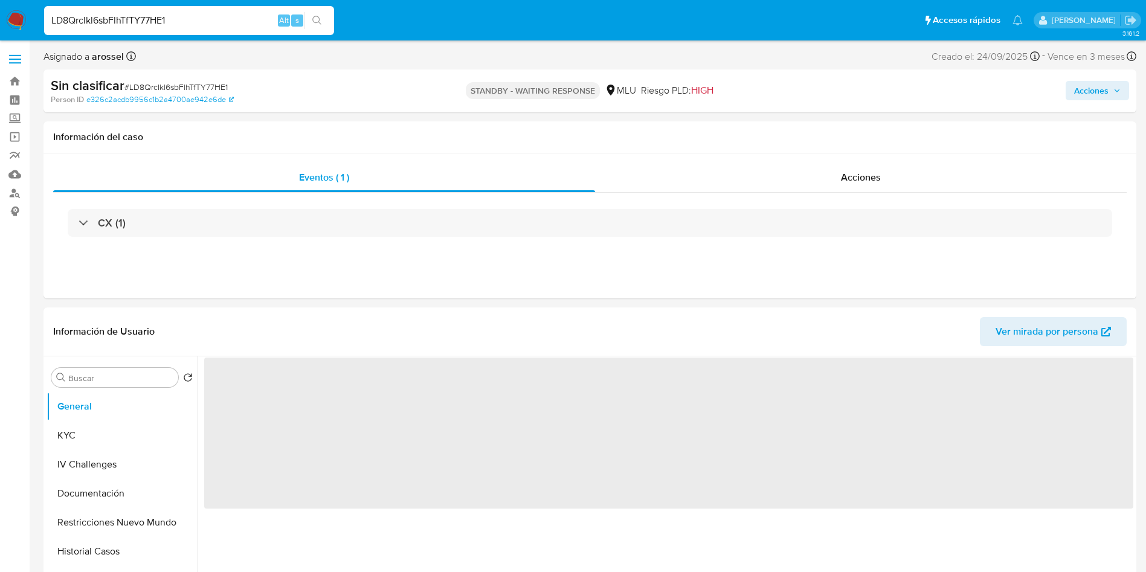
select select "10"
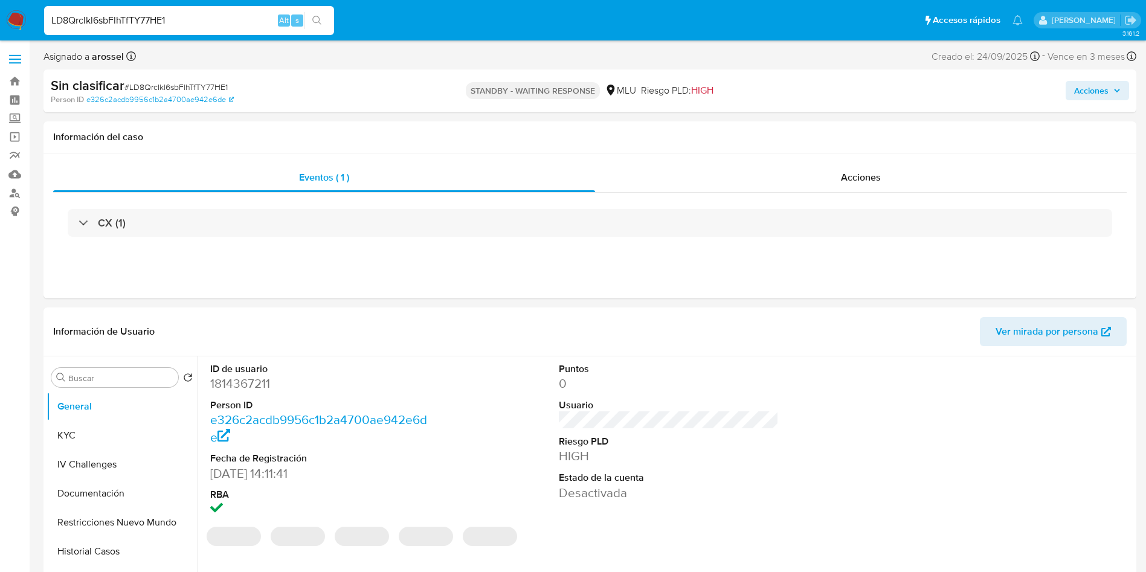
click at [191, 25] on input "LD8QrcIkl6sbFlhTfTY77HE1" at bounding box center [189, 21] width 290 height 16
paste input "zk2S1UVFZj1UrdlVPiC9lrQL"
type input "zk2S1UVFZj1UrdlVPiC9lrQL"
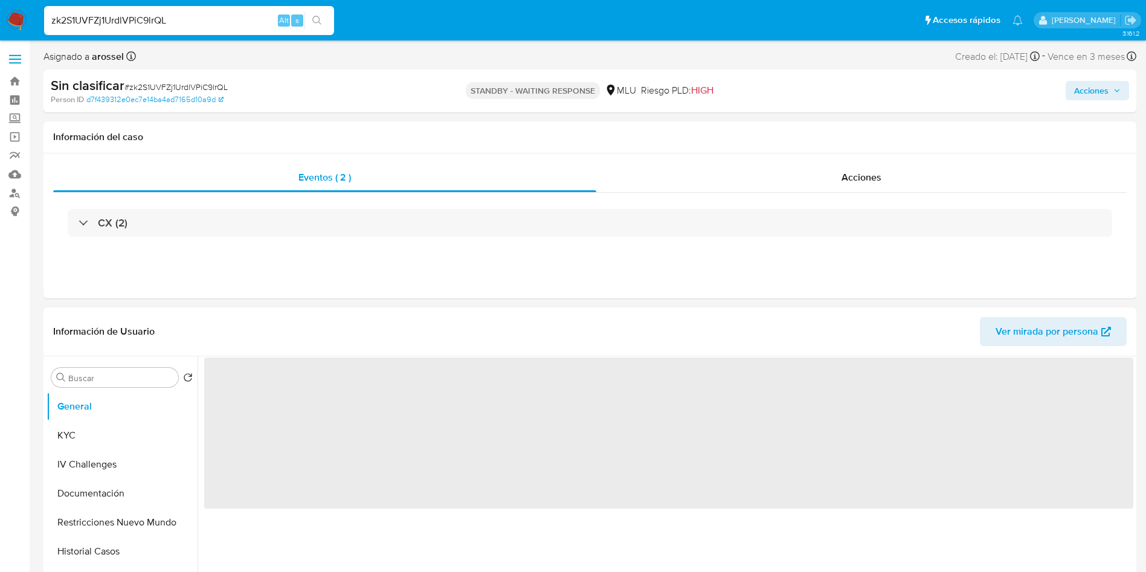
select select "10"
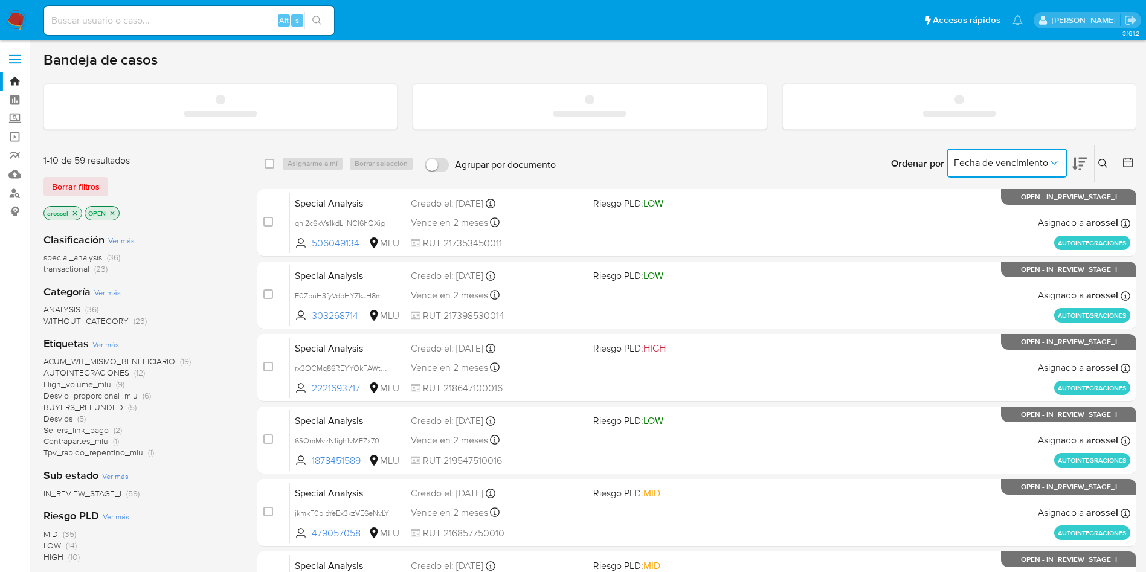
click at [1038, 160] on span "Fecha de vencimiento" at bounding box center [1001, 163] width 94 height 12
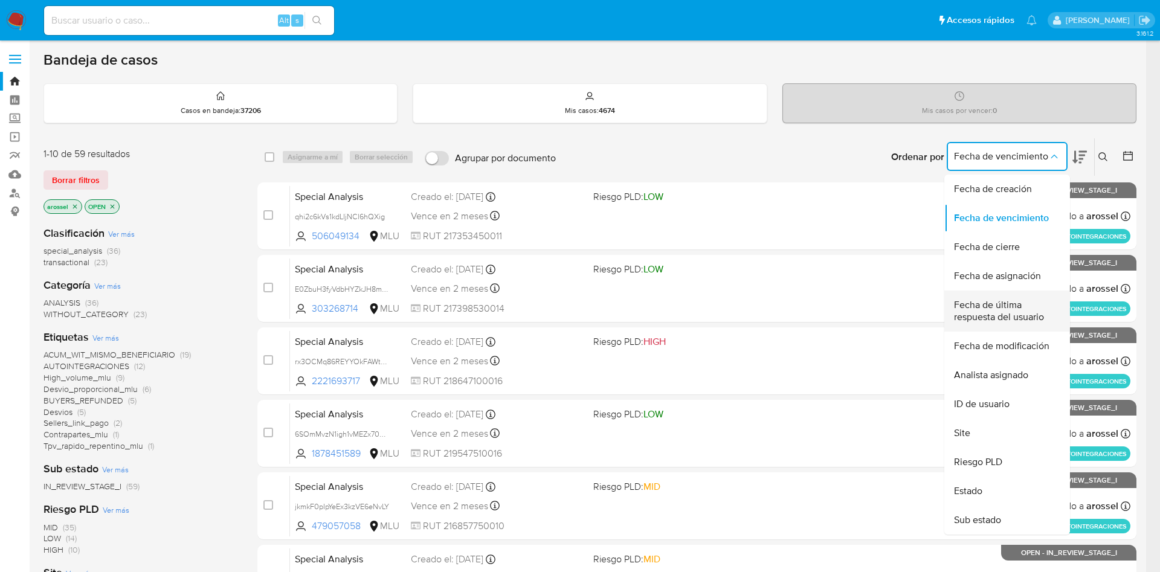
click at [1002, 314] on span "Fecha de última respuesta del usuario" at bounding box center [1003, 311] width 99 height 24
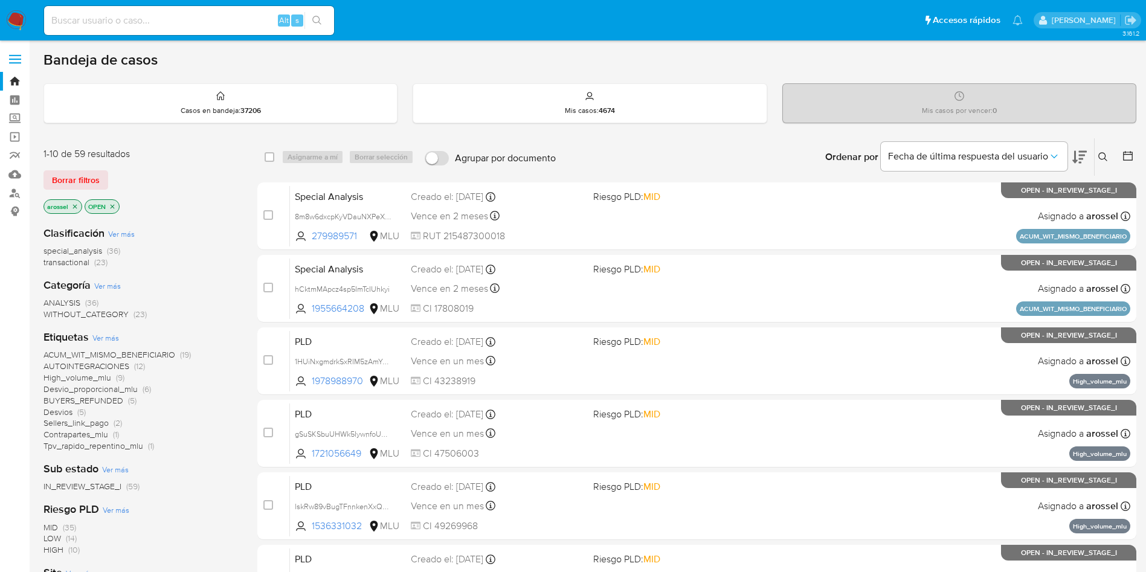
click at [1085, 156] on icon at bounding box center [1079, 157] width 14 height 14
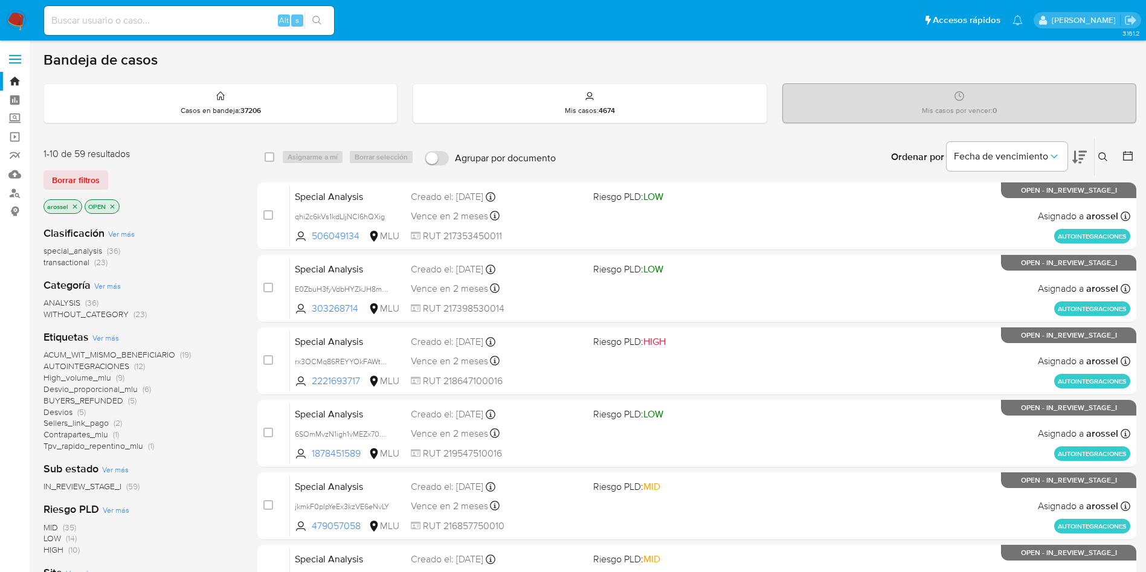
click at [183, 10] on div "Alt s" at bounding box center [189, 20] width 290 height 29
click at [183, 15] on input at bounding box center [189, 21] width 290 height 16
paste input "yJB5dywU5D0U5gvkQ0wrGyQ7"
type input "yJB5dywU5D0U5gvkQ0wrGyQ7"
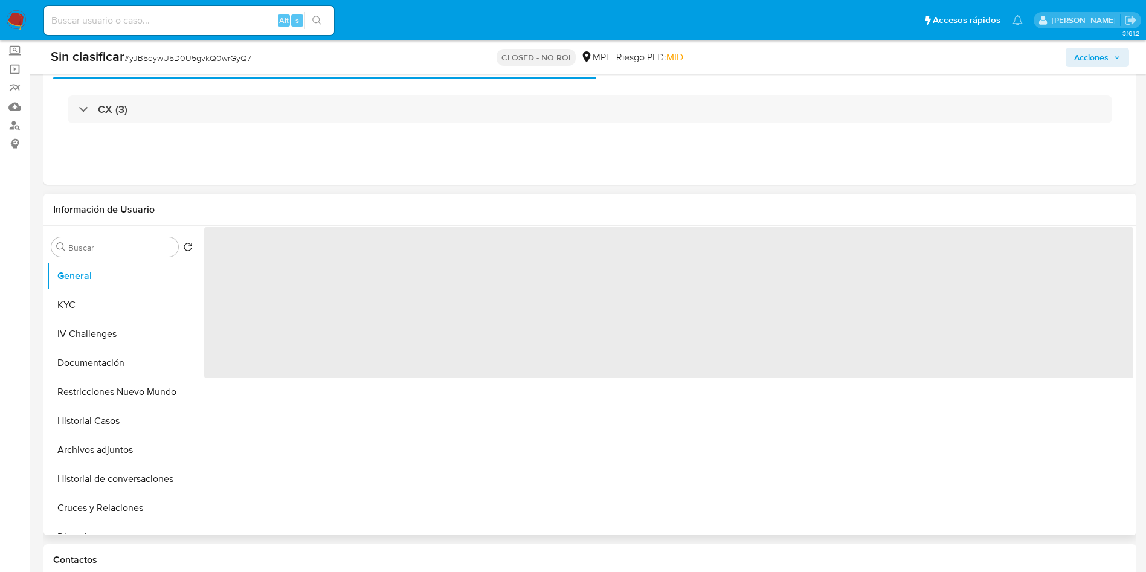
scroll to position [272, 0]
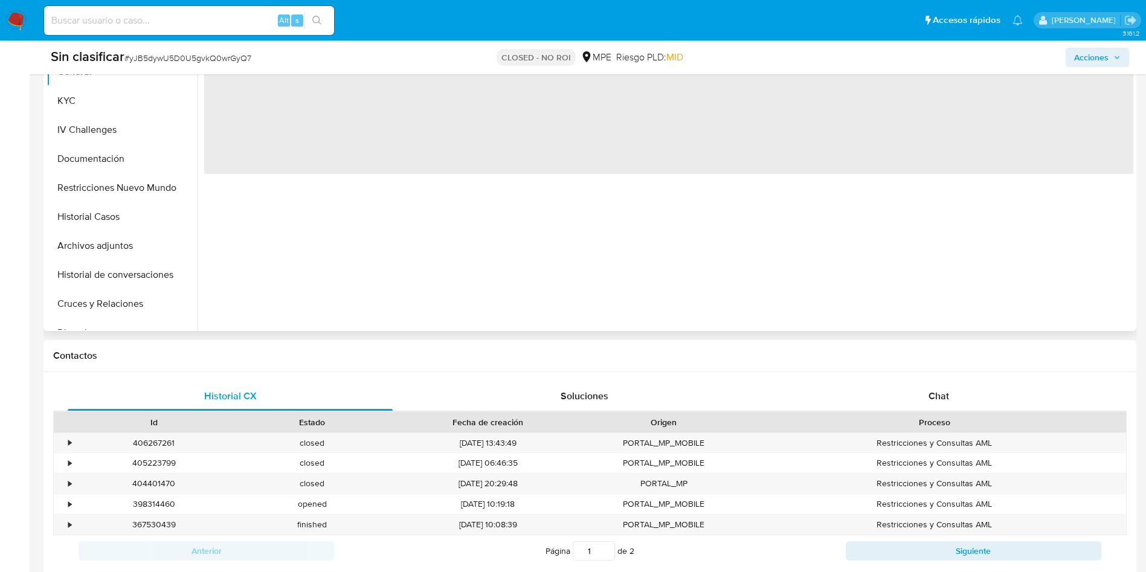
select select "10"
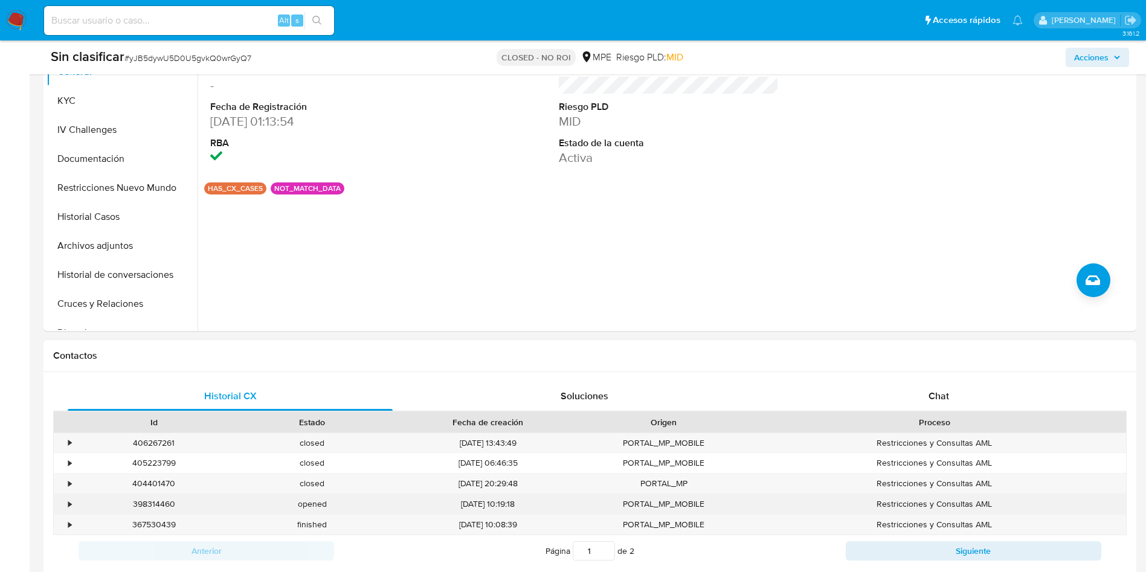
click at [71, 501] on div "•" at bounding box center [69, 503] width 3 height 11
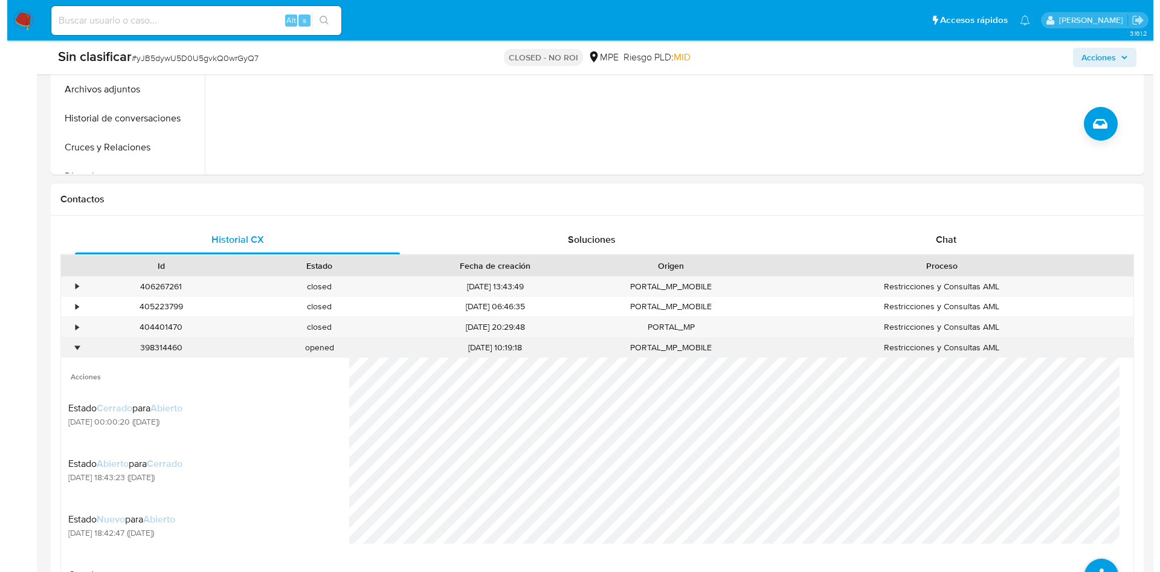
scroll to position [453, 0]
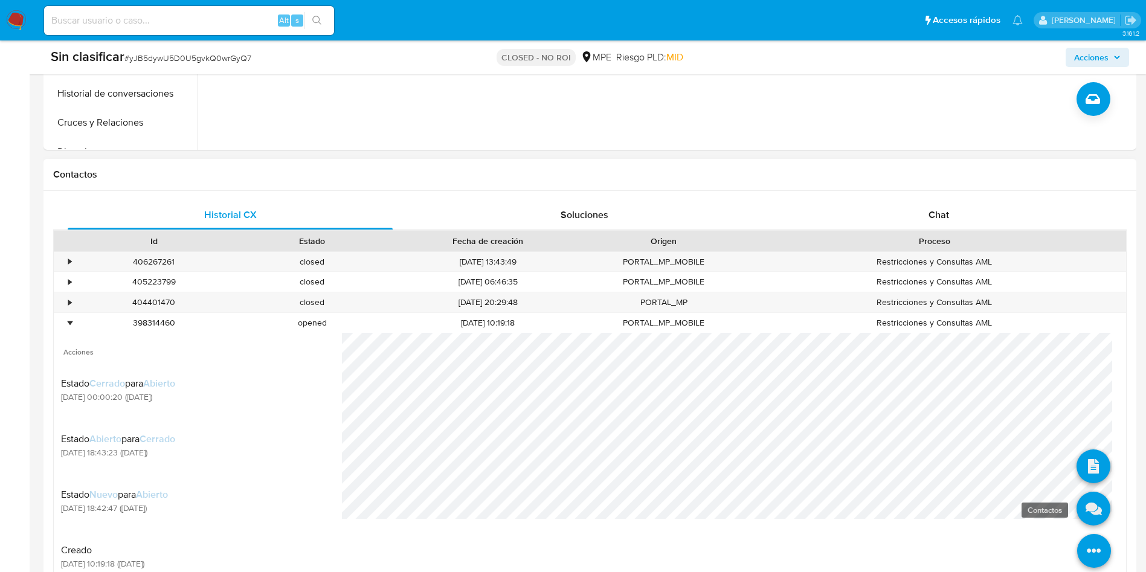
click at [1080, 515] on icon at bounding box center [1094, 509] width 34 height 34
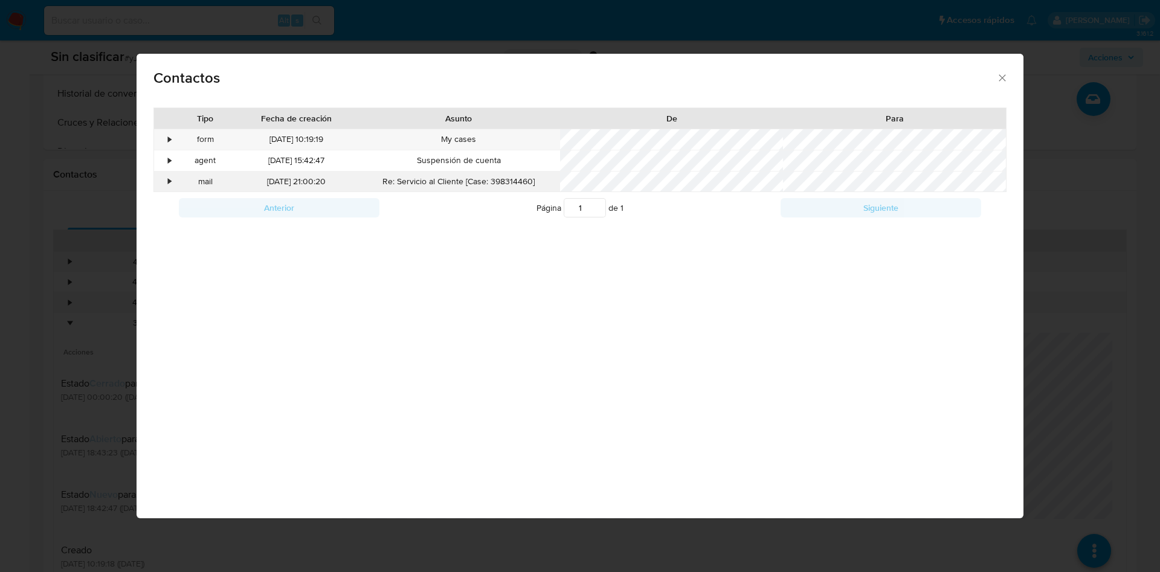
click at [167, 185] on div "•" at bounding box center [164, 182] width 21 height 21
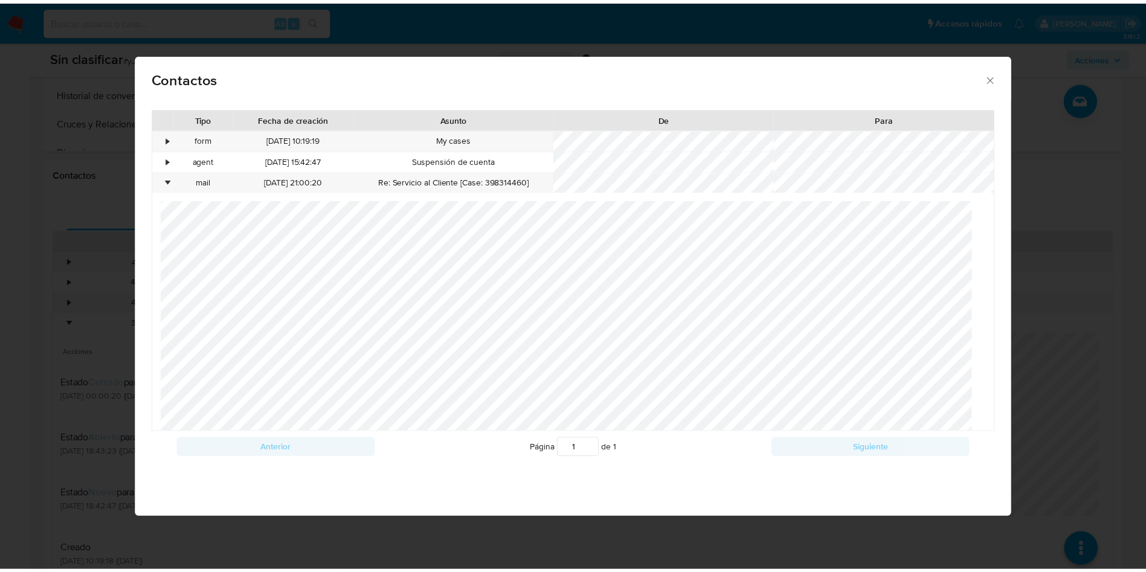
scroll to position [502, 0]
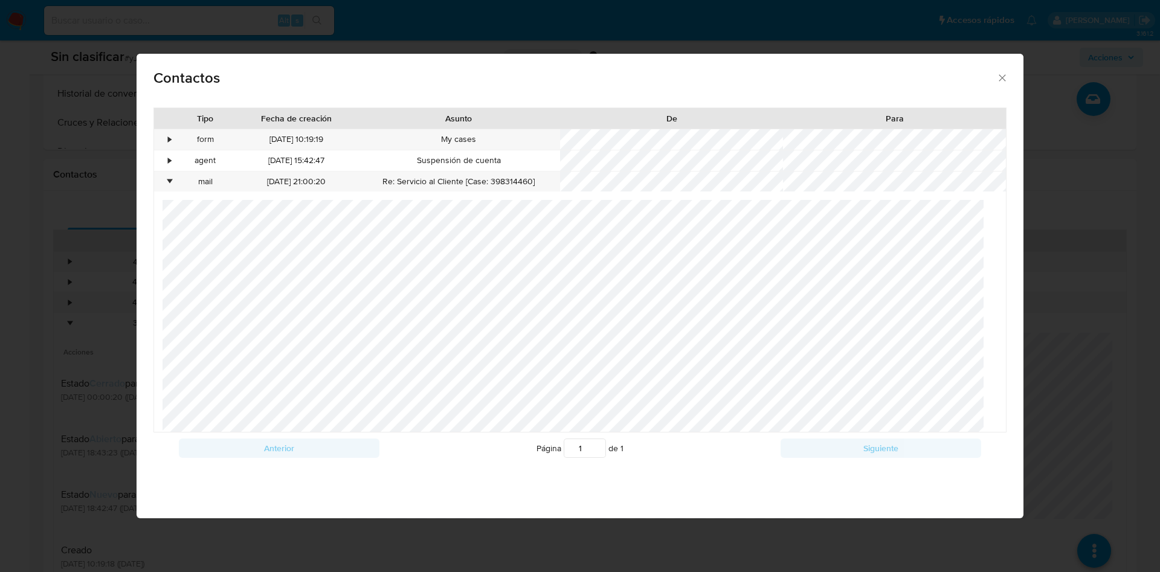
click at [1031, 279] on div "Contactos Tipo Fecha de creación Asunto De Para • form 02/08/2025 10:19:19 My c…" at bounding box center [580, 286] width 1160 height 572
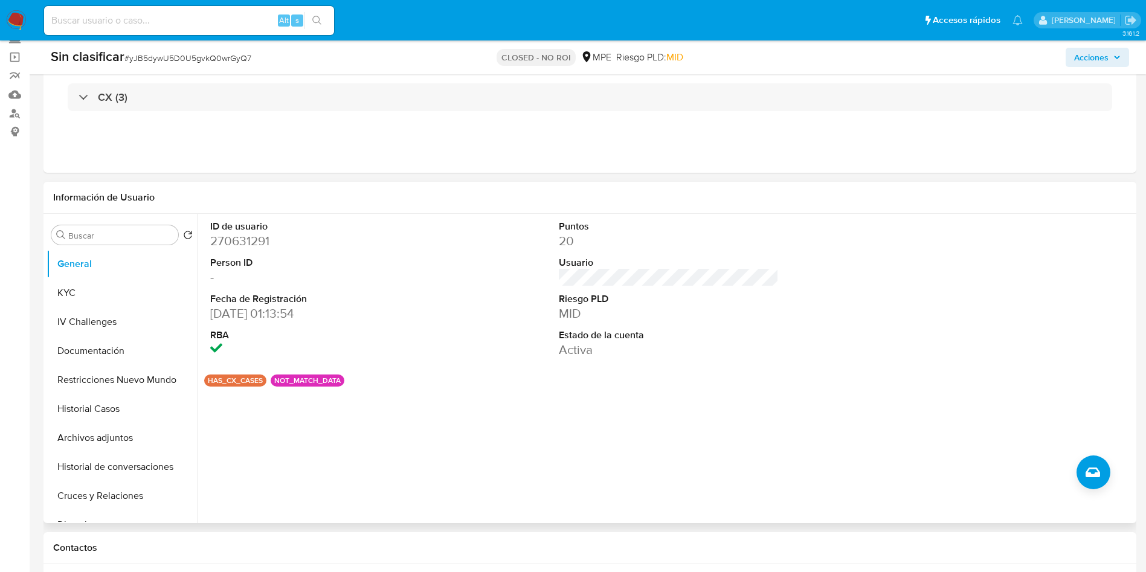
scroll to position [0, 0]
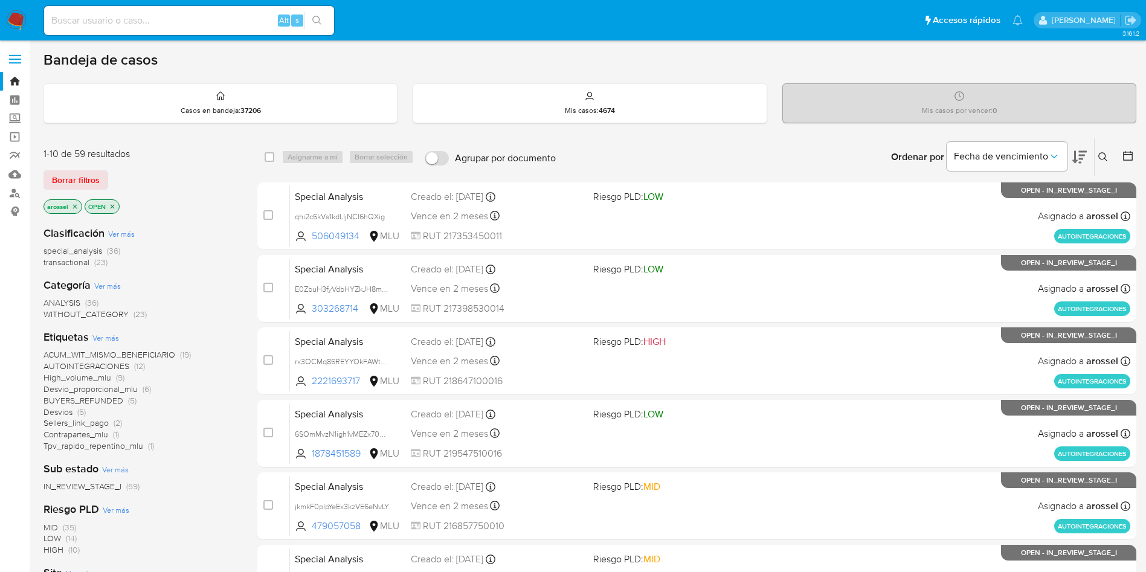
click at [143, 16] on input at bounding box center [189, 21] width 290 height 16
paste input "mwKK4U4nauAdhaWuHa2NtWJk"
type input "mwKK4U4nauAdhaWuHa2NtWJk"
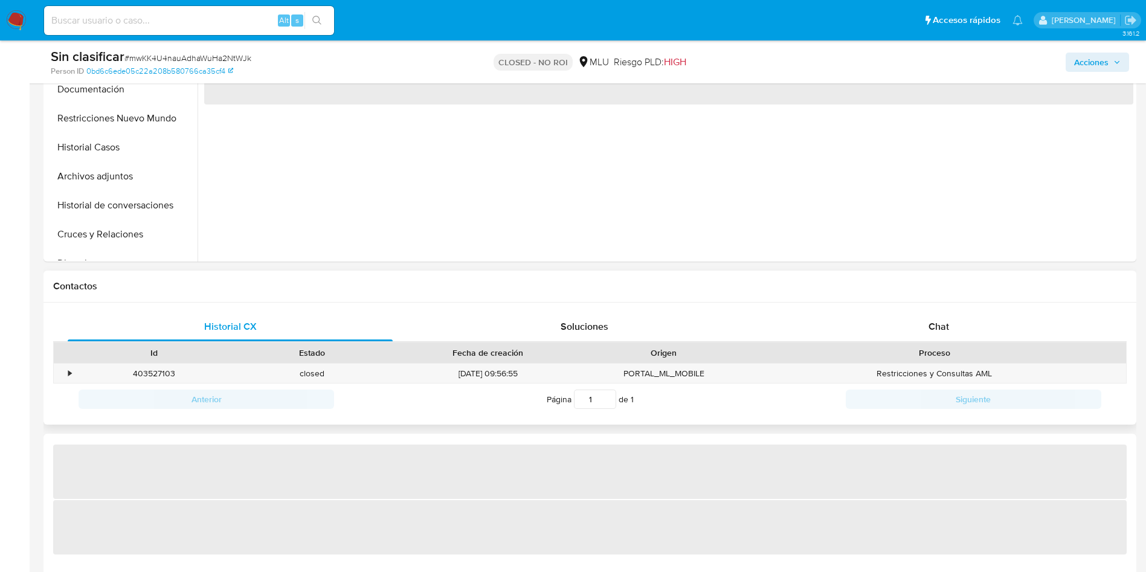
select select "10"
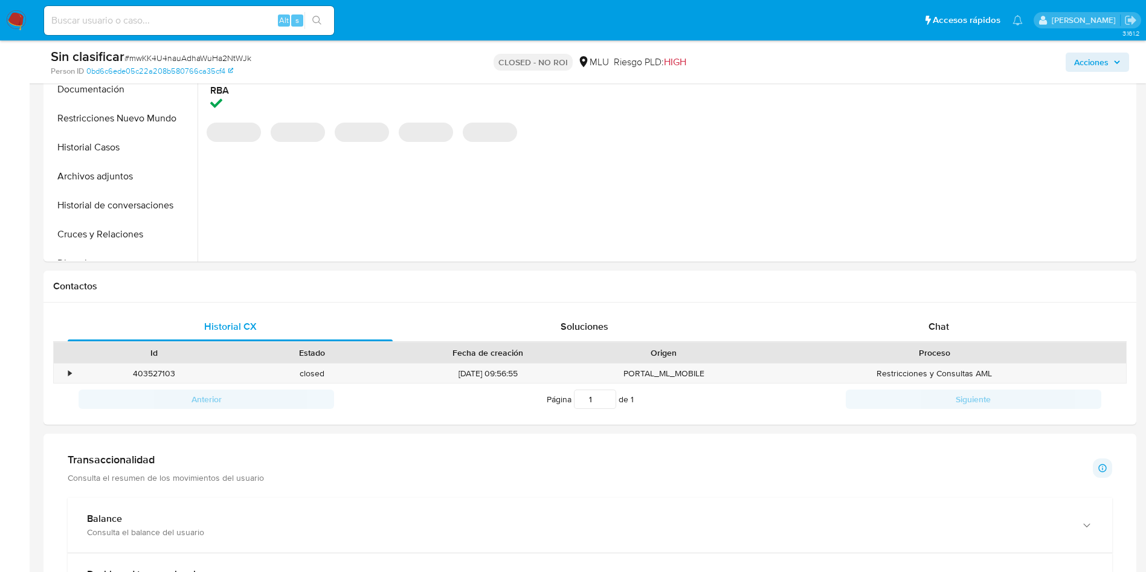
scroll to position [362, 0]
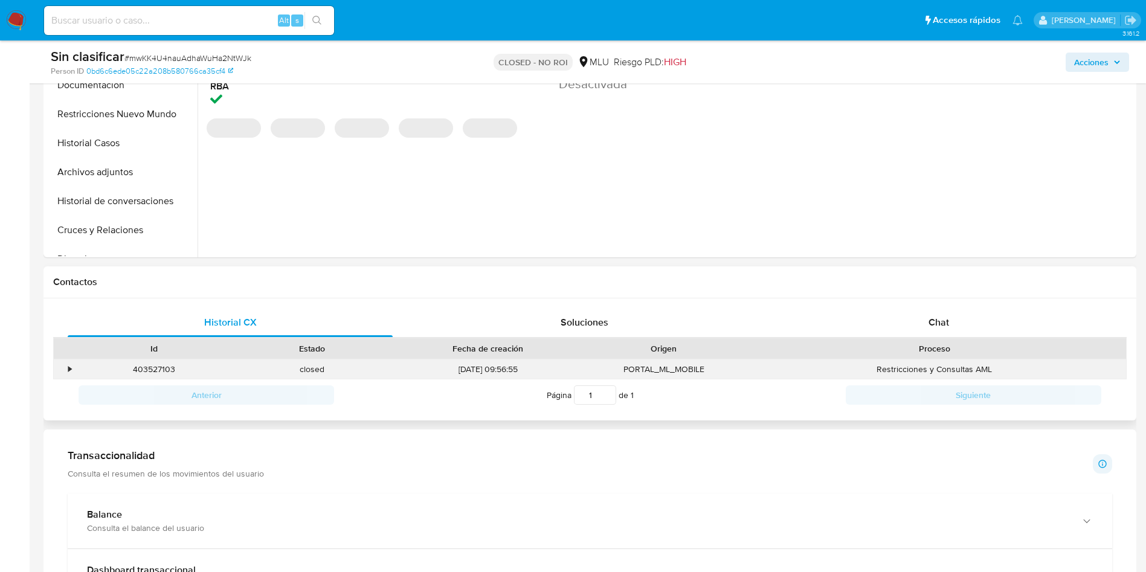
click at [69, 364] on div "•" at bounding box center [69, 369] width 3 height 11
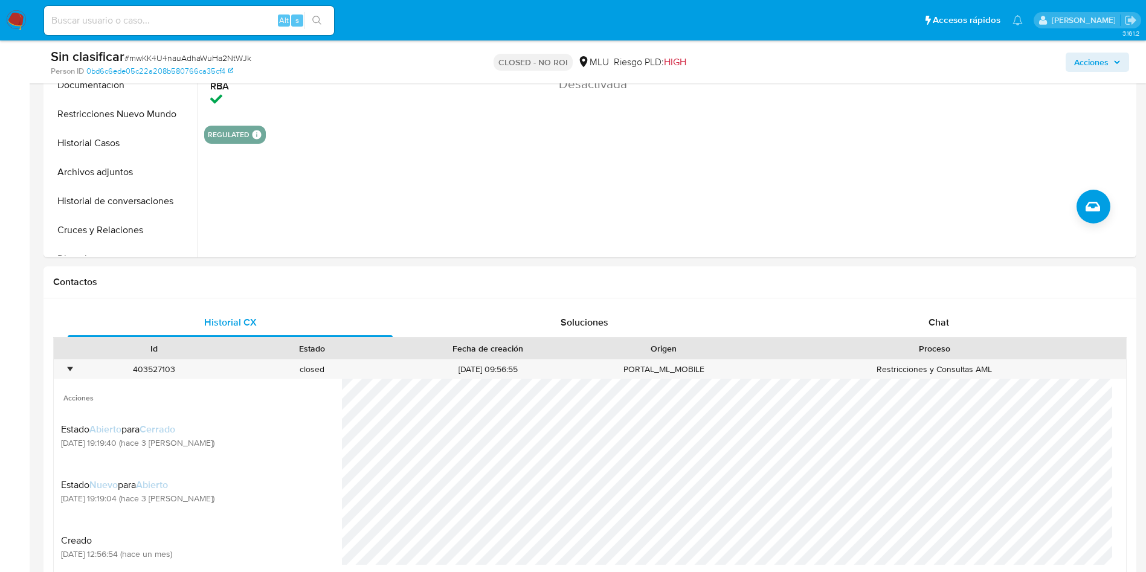
scroll to position [453, 0]
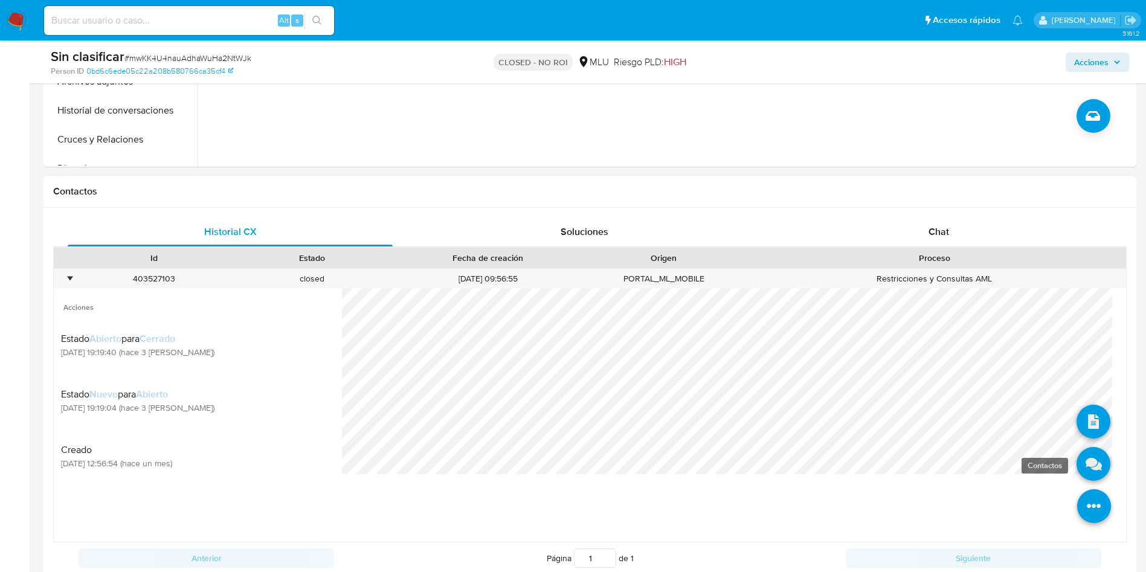
click at [1083, 472] on icon at bounding box center [1094, 464] width 34 height 34
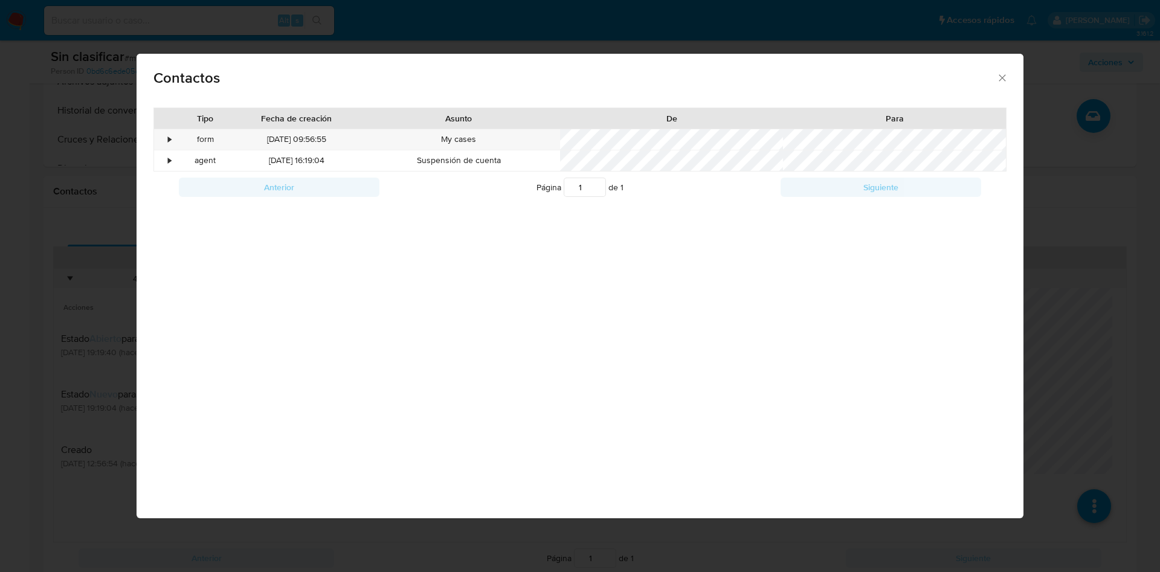
click at [1083, 314] on div "Contactos Tipo Fecha de creación Asunto De Para • form 03/09/2025 09:56:55 My c…" at bounding box center [580, 286] width 1160 height 572
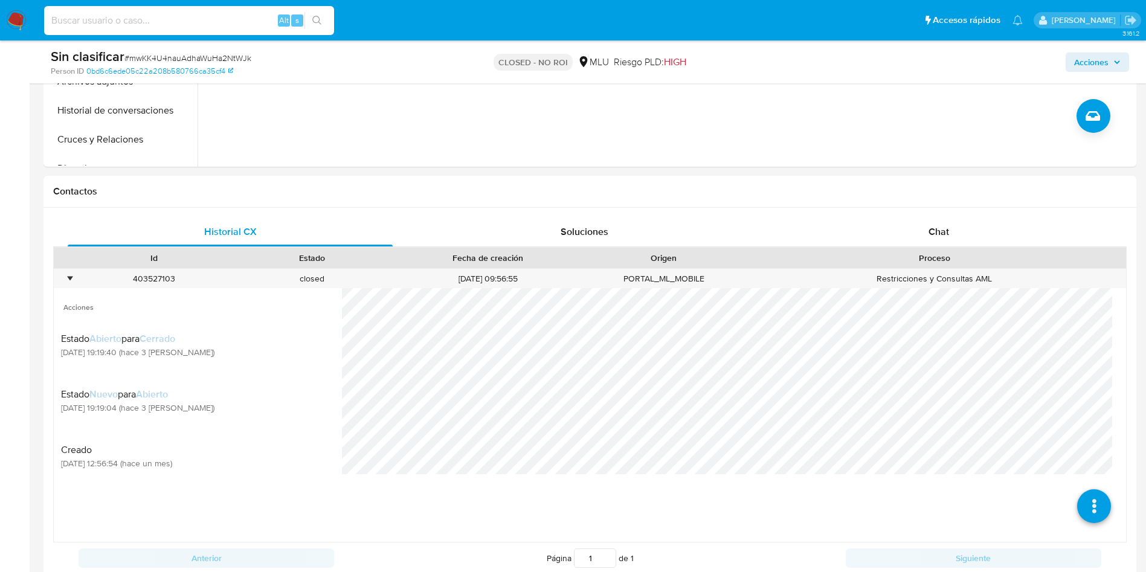
click at [195, 25] on input at bounding box center [189, 21] width 290 height 16
paste input "ozw5rsXtHwWwF5mbokmzlCBA"
type input "ozw5rsXtHwWwF5mbokmzlCBA"
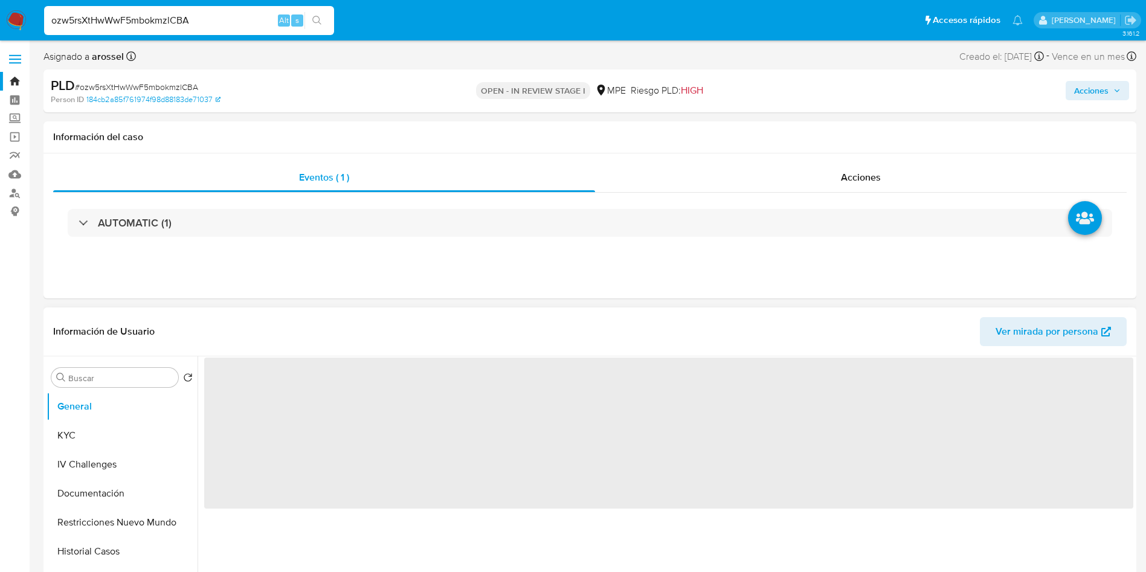
select select "10"
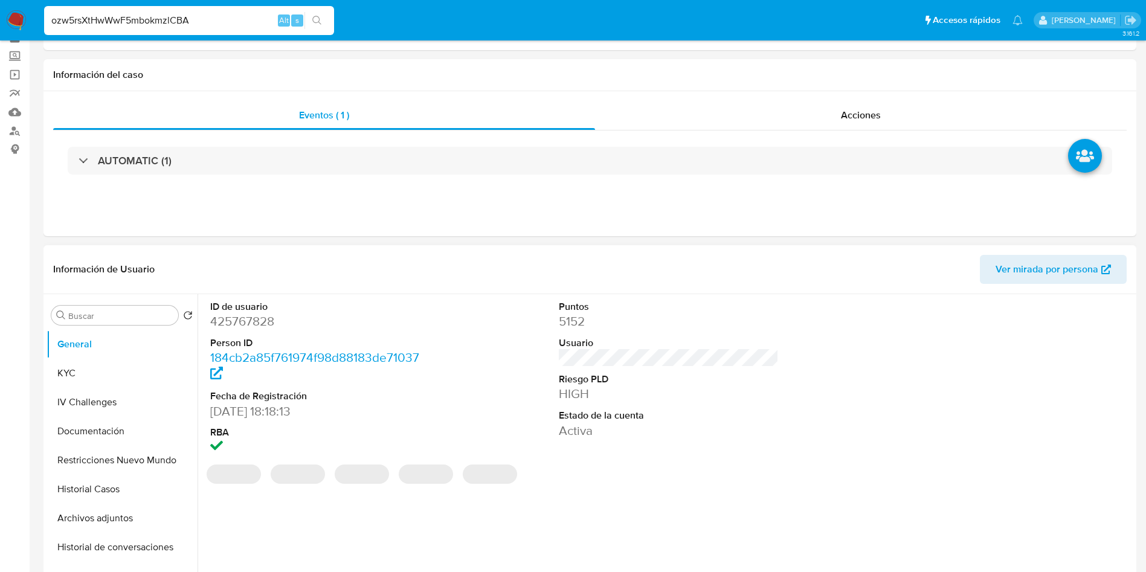
scroll to position [91, 0]
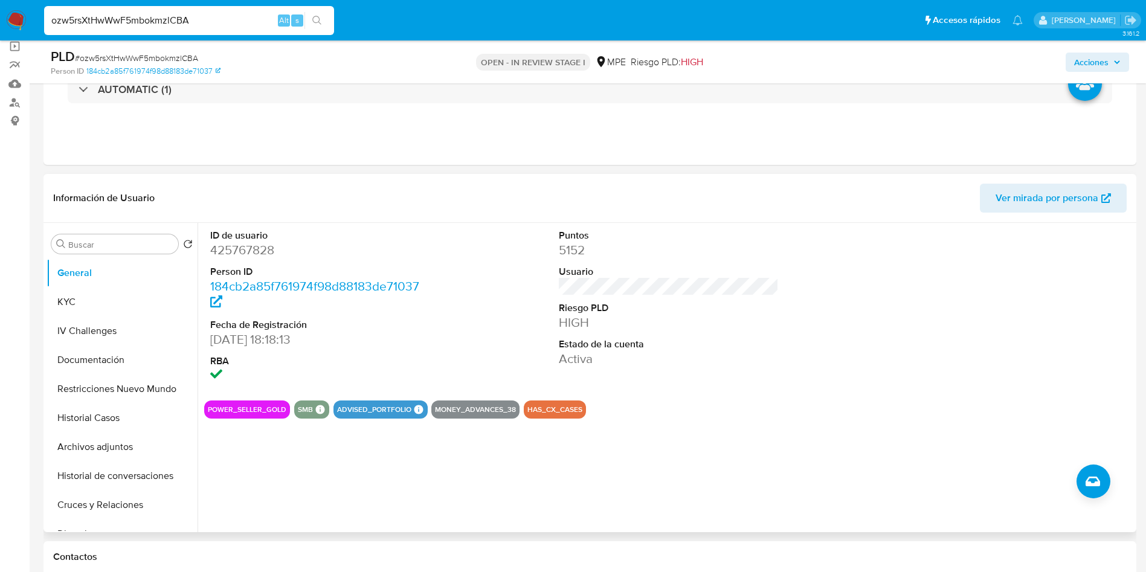
click at [259, 242] on dd "425767828" at bounding box center [320, 250] width 221 height 17
copy dd "425767828"
click at [97, 410] on button "Historial Casos" at bounding box center [117, 418] width 141 height 29
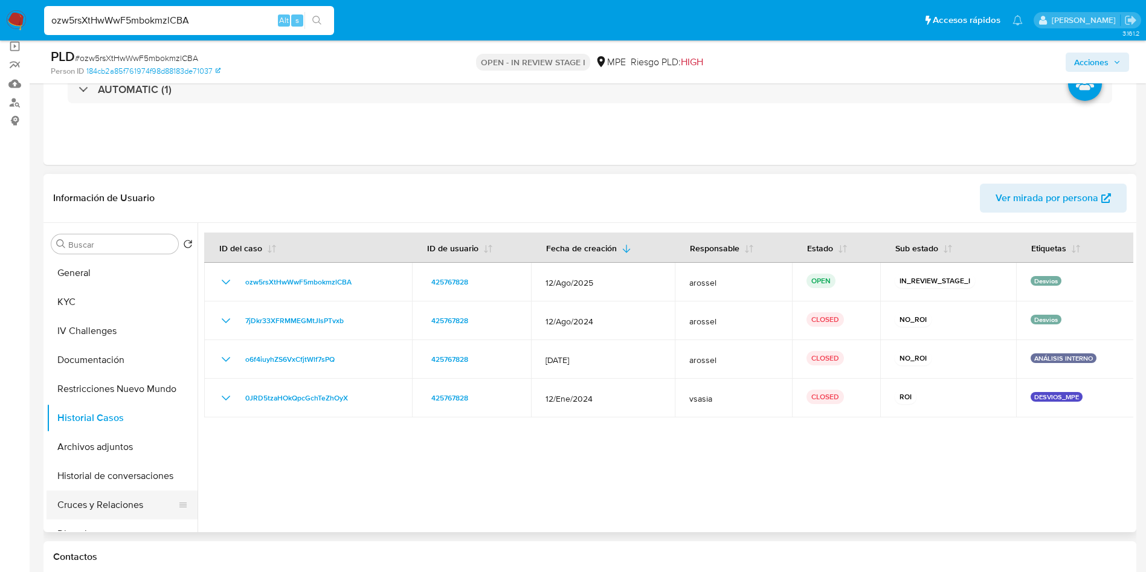
click at [128, 494] on button "Cruces y Relaciones" at bounding box center [117, 505] width 141 height 29
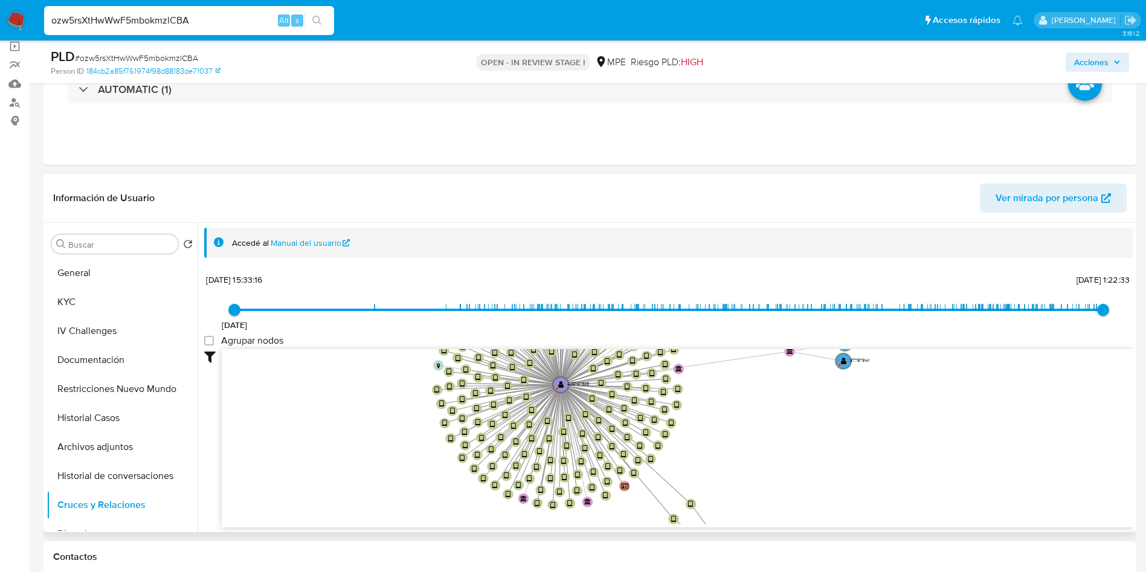
drag, startPoint x: 358, startPoint y: 364, endPoint x: 201, endPoint y: 343, distance: 158.0
click at [368, 356] on icon "device-68be0b47295208850c07c2e1  user-425767828  425767828 D device-6890330e5…" at bounding box center [678, 436] width 912 height 175
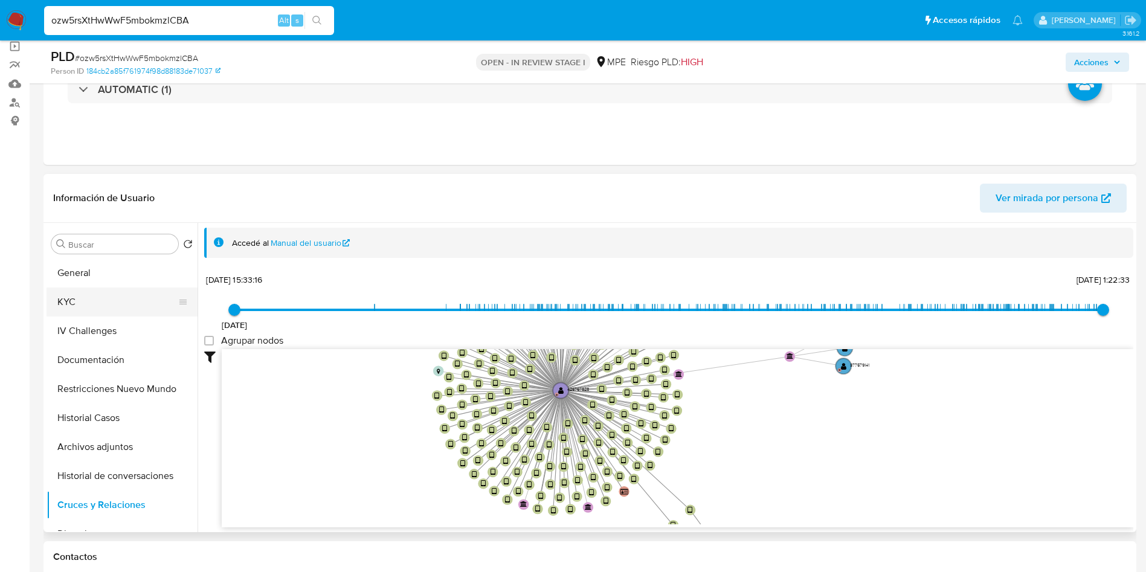
click at [82, 292] on button "KYC" at bounding box center [117, 302] width 141 height 29
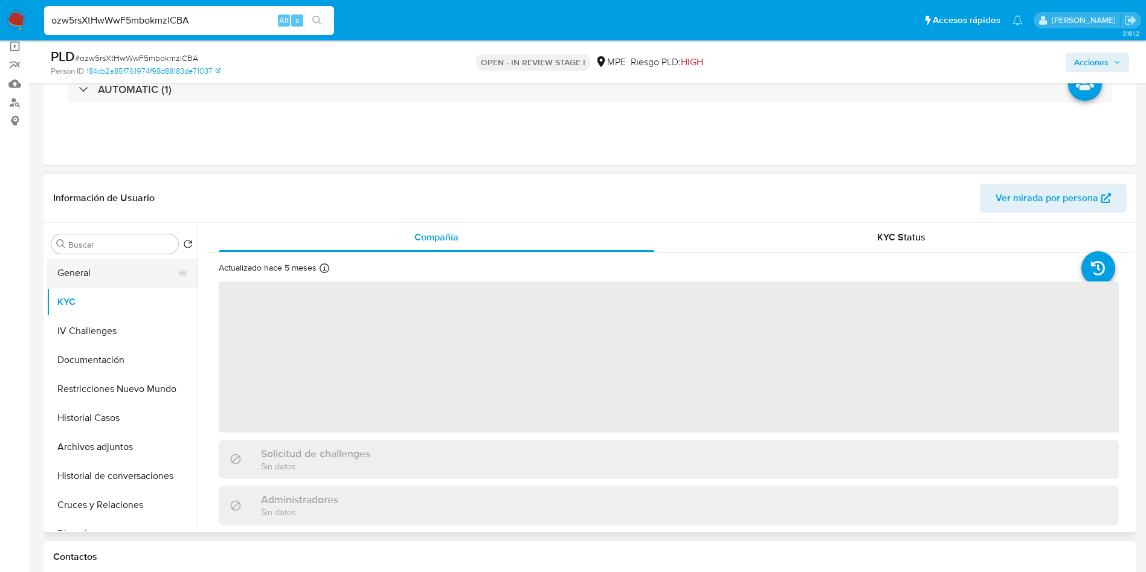
click at [88, 275] on button "General" at bounding box center [117, 273] width 141 height 29
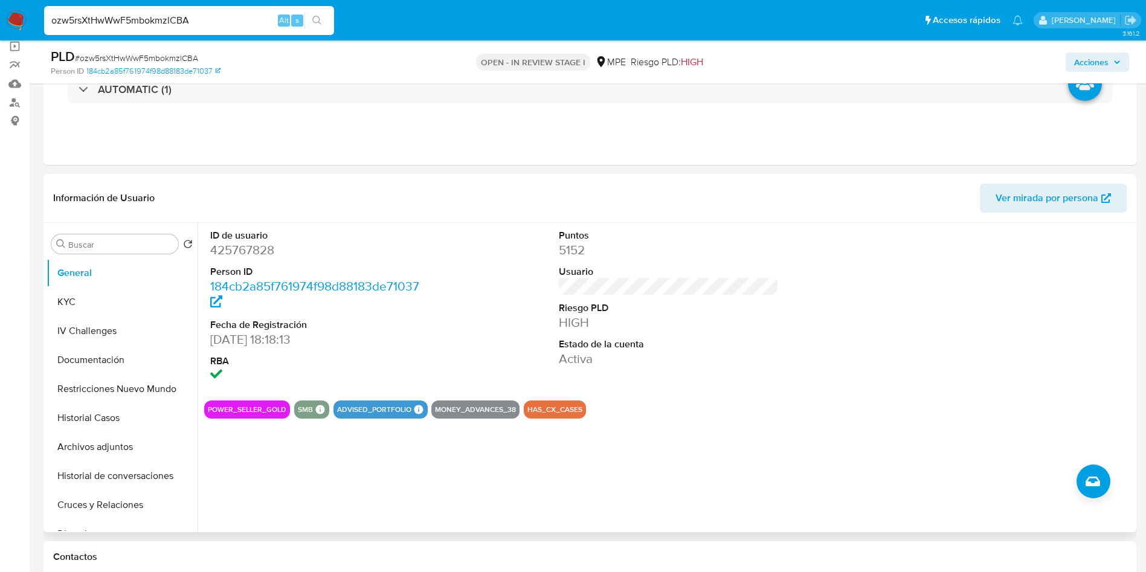
click at [987, 185] on button "Ver mirada por persona" at bounding box center [1053, 198] width 147 height 29
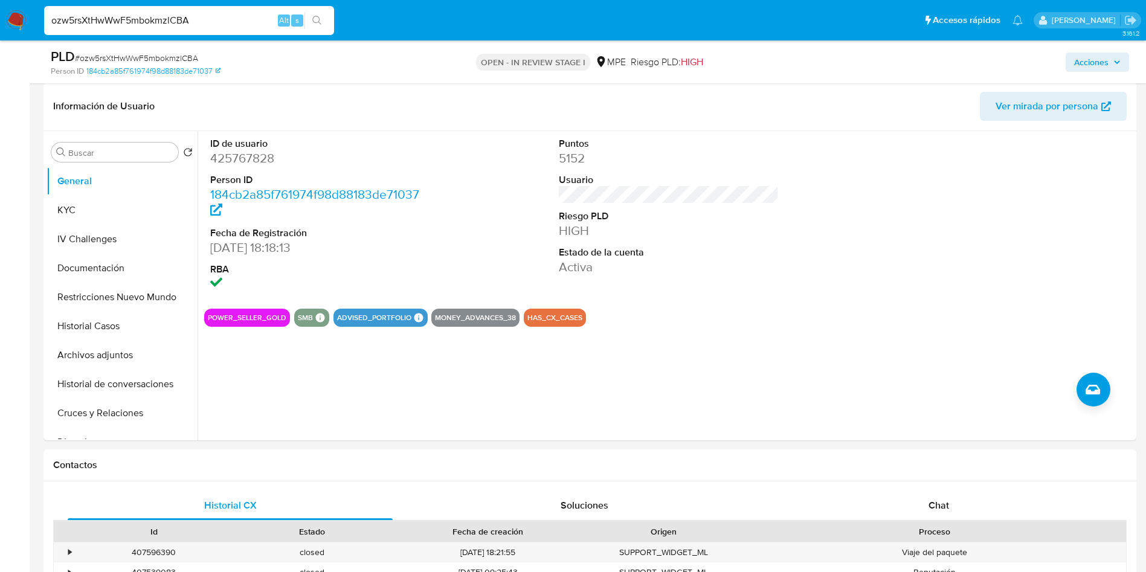
scroll to position [0, 0]
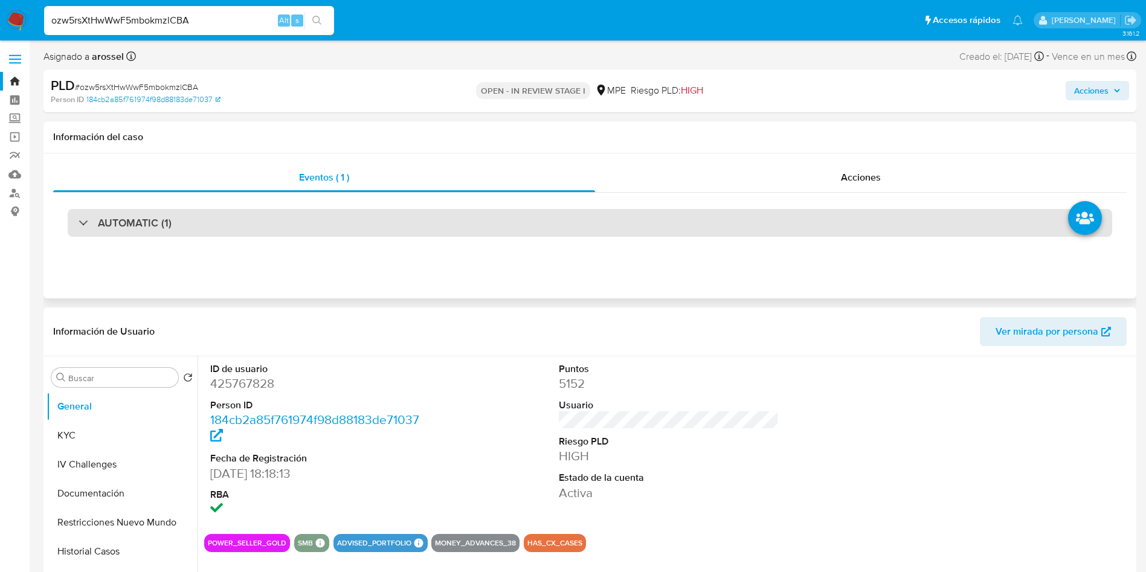
click at [219, 235] on div "AUTOMATIC (1)" at bounding box center [590, 223] width 1045 height 28
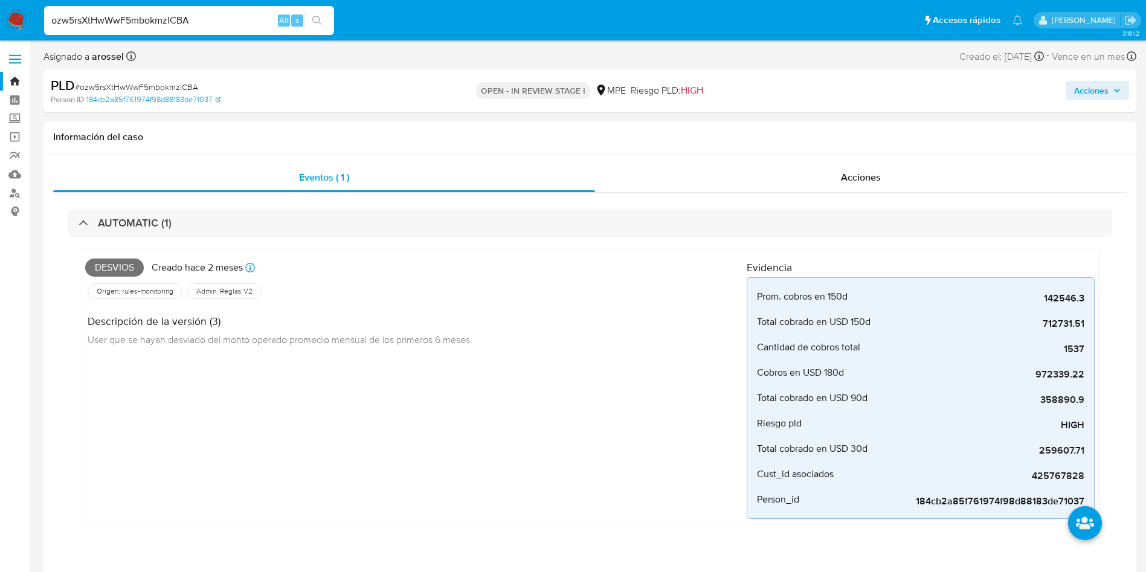
click at [164, 89] on span "# ozw5rsXtHwWwF5mbokmzlCBA" at bounding box center [136, 87] width 123 height 12
copy span "ozw5rsXtHwWwF5mbokmzlCBA"
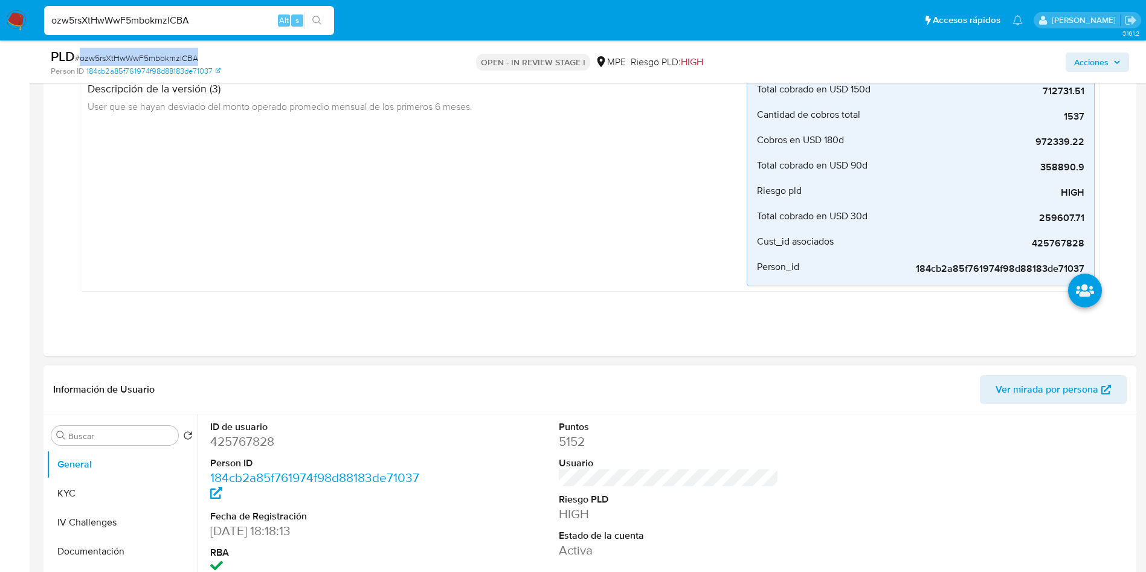
scroll to position [453, 0]
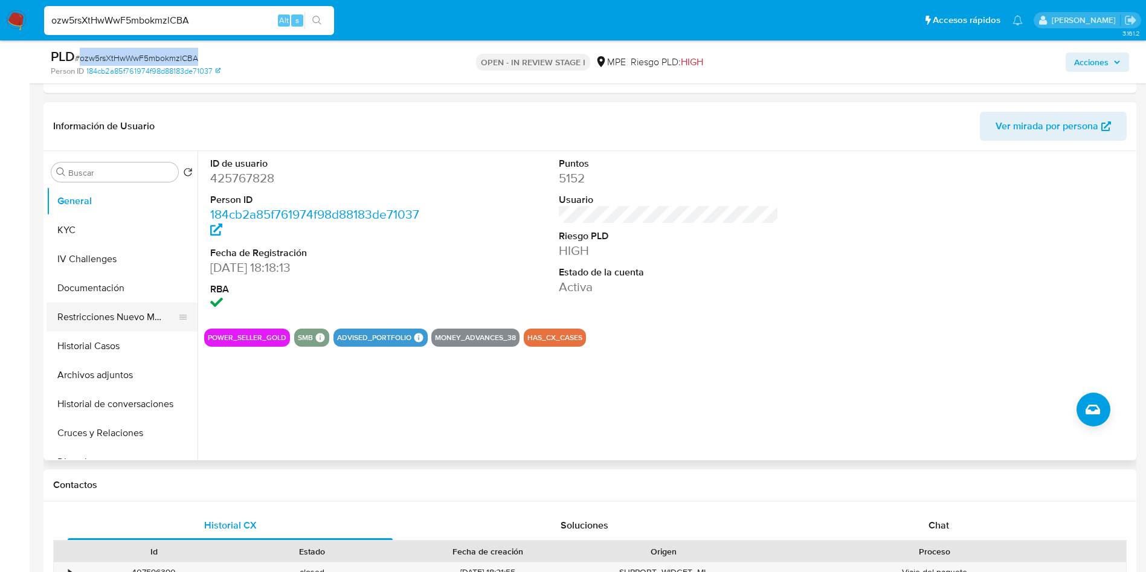
click at [137, 317] on button "Restricciones Nuevo Mundo" at bounding box center [117, 317] width 141 height 29
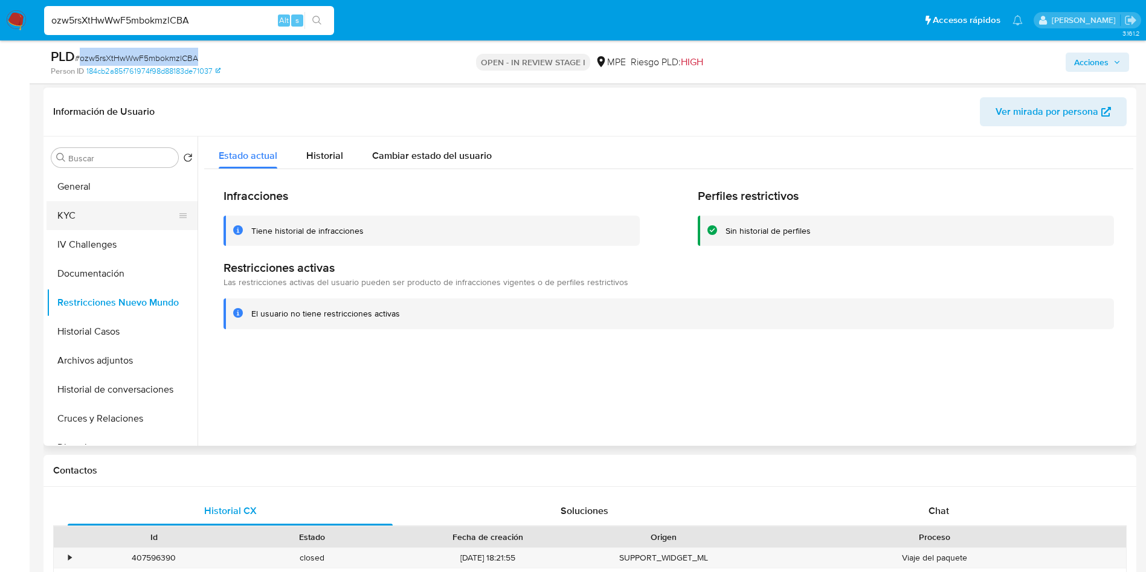
click at [140, 205] on button "KYC" at bounding box center [117, 215] width 141 height 29
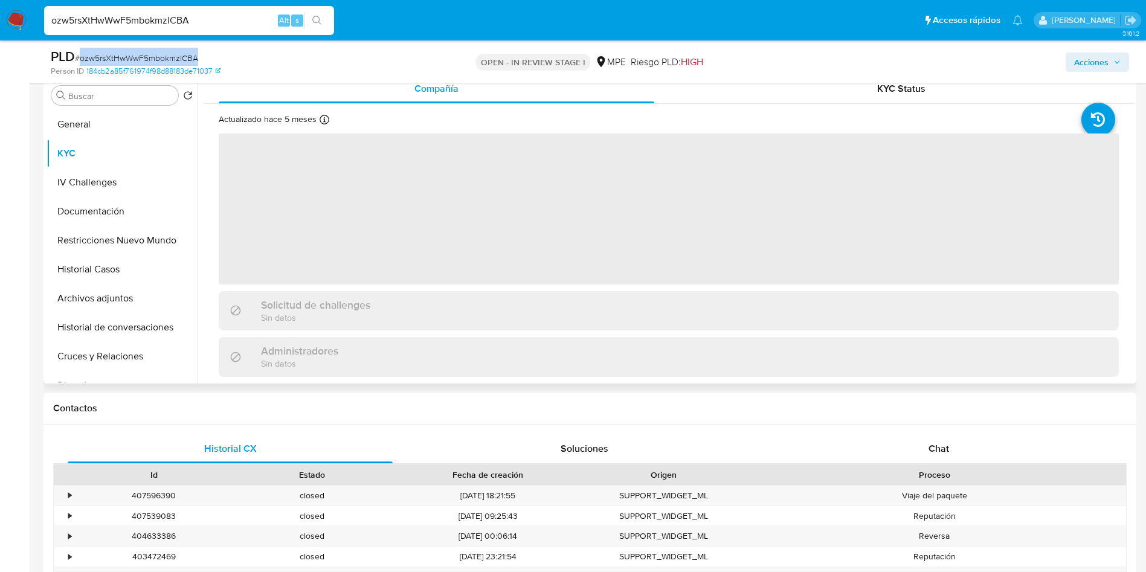
scroll to position [544, 0]
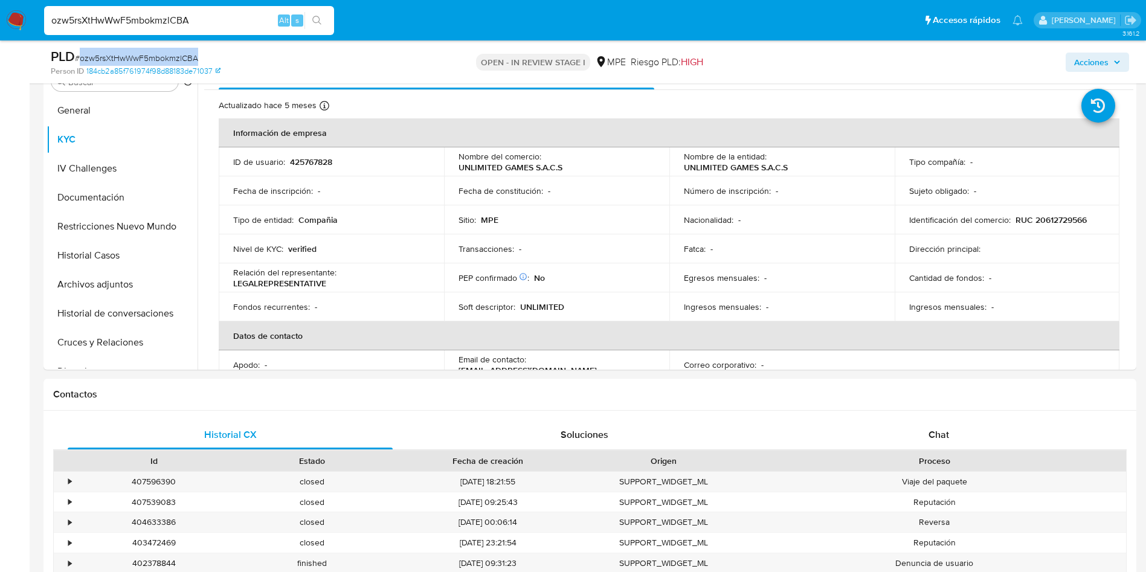
click at [317, 163] on p "425767828" at bounding box center [311, 161] width 42 height 11
copy p "425767828"
click at [124, 199] on button "Documentación" at bounding box center [117, 197] width 141 height 29
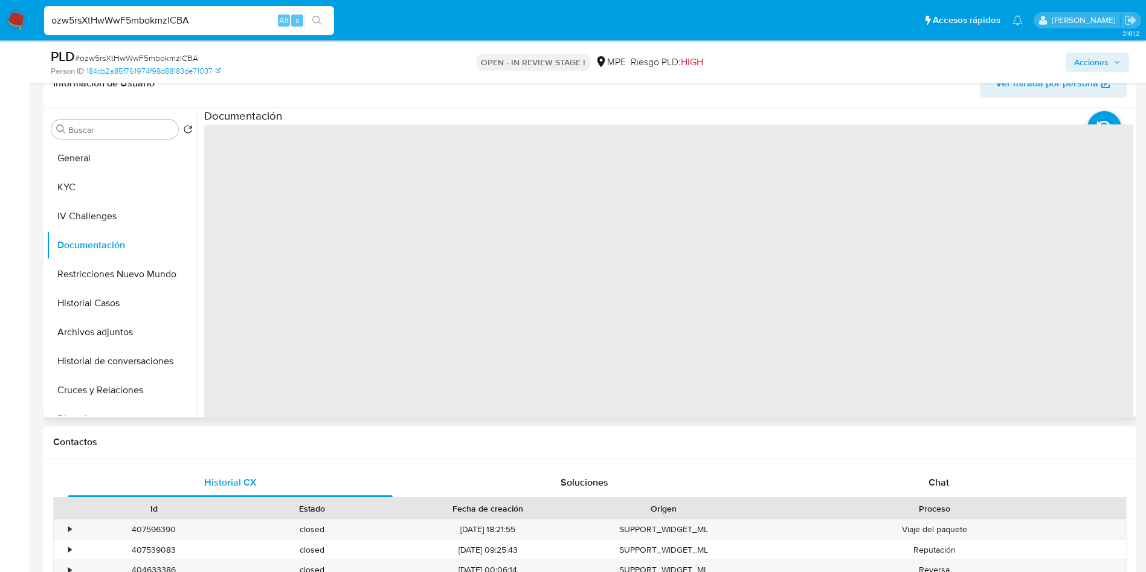
scroll to position [453, 0]
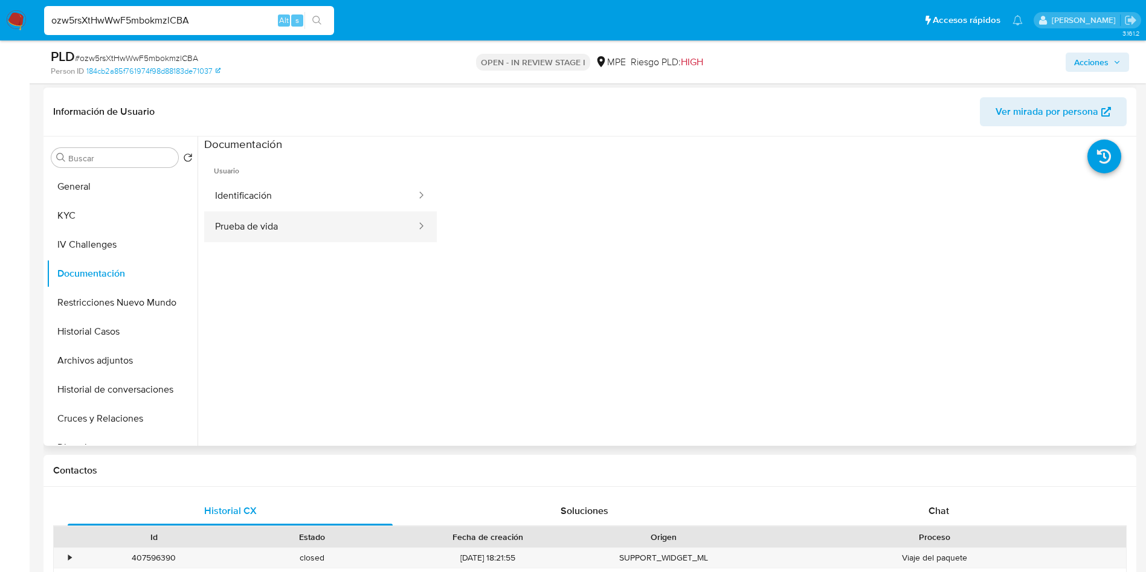
click at [274, 216] on button "Prueba de vida" at bounding box center [310, 226] width 213 height 31
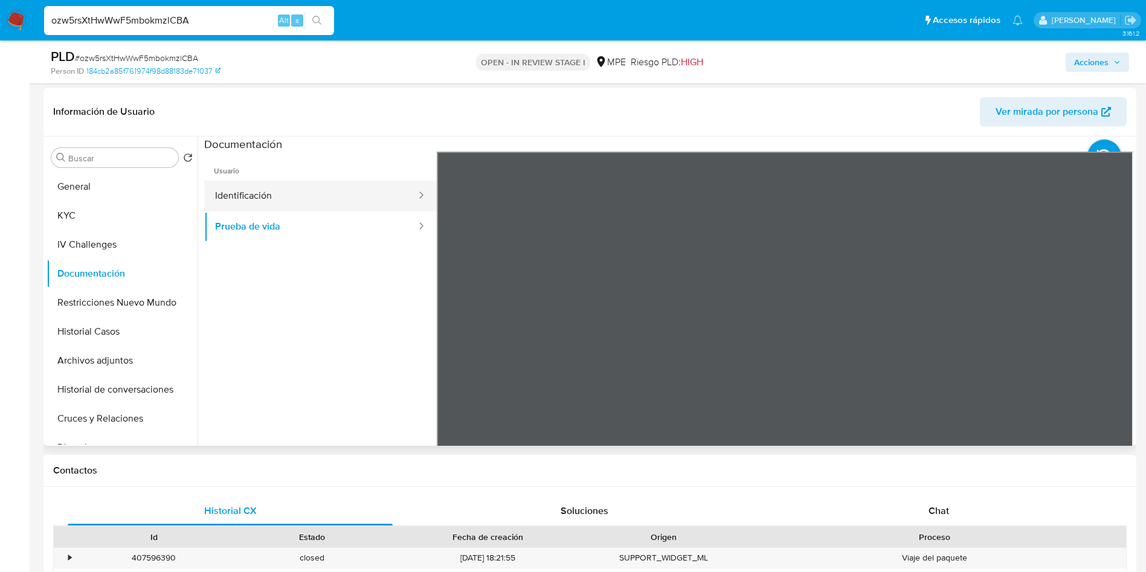
click at [339, 207] on button "Identificación" at bounding box center [310, 196] width 213 height 31
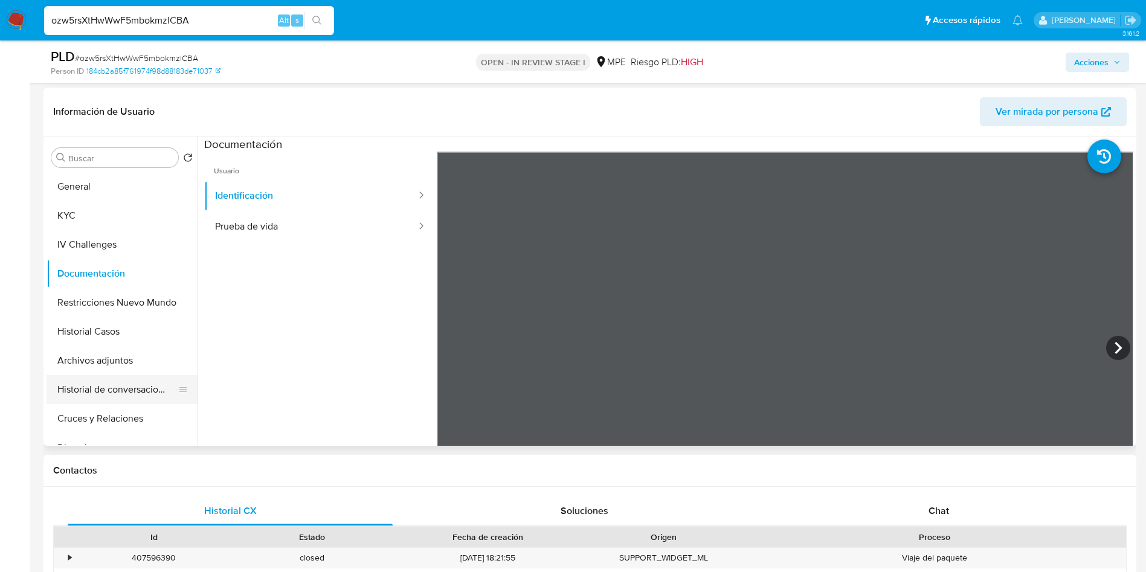
click at [125, 392] on button "Historial de conversaciones" at bounding box center [117, 389] width 141 height 29
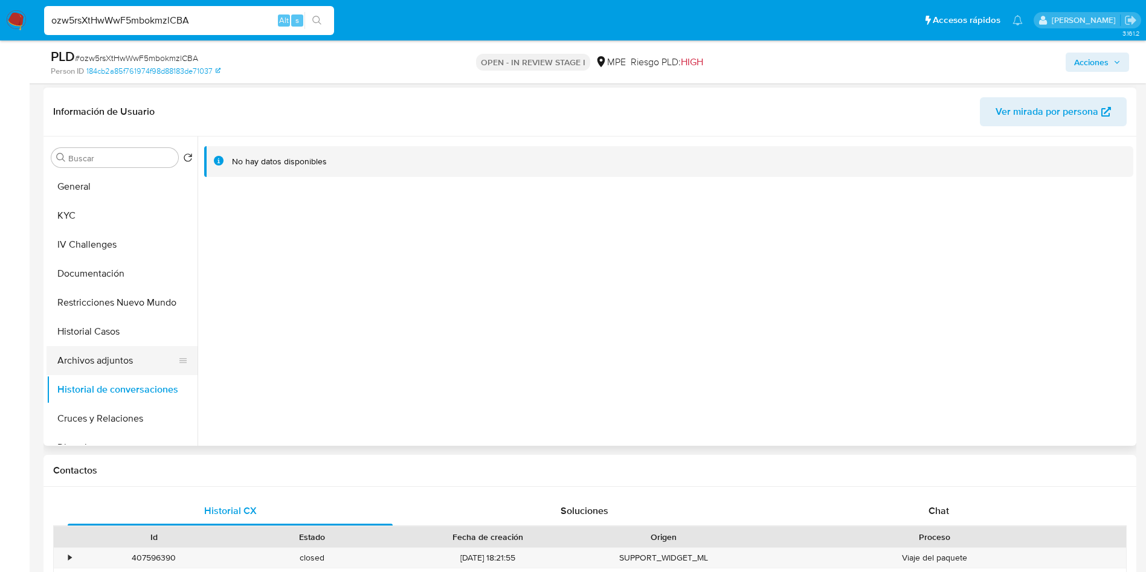
click at [128, 361] on button "Archivos adjuntos" at bounding box center [117, 360] width 141 height 29
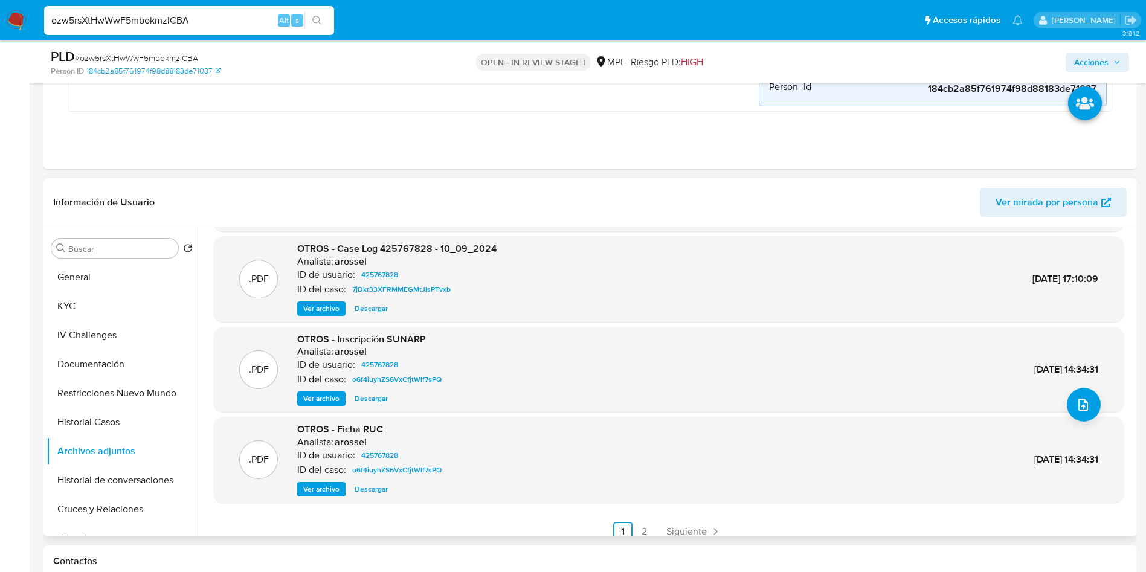
scroll to position [101, 0]
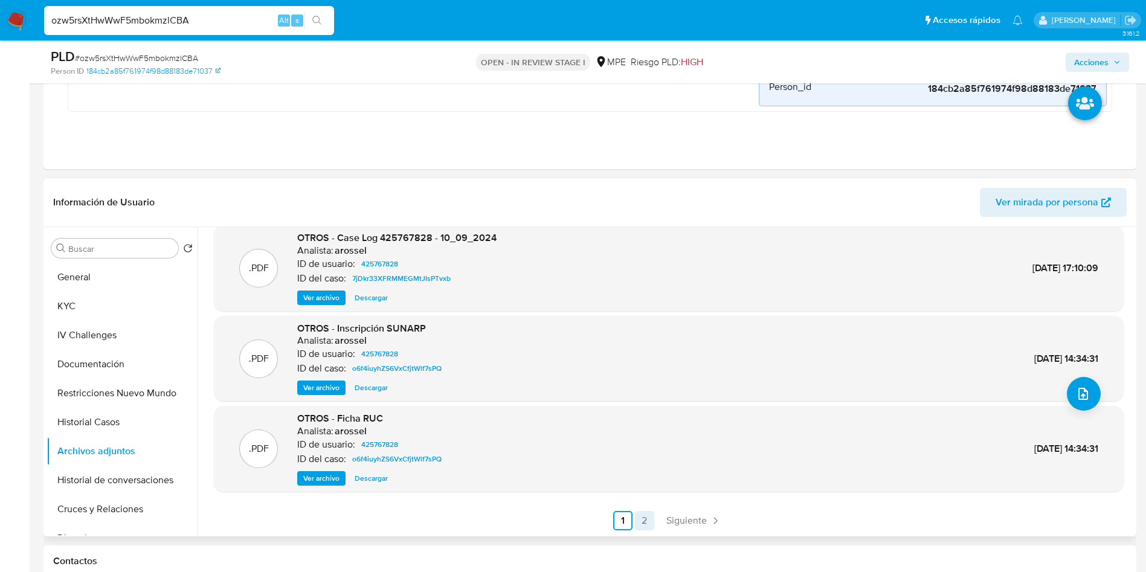
click at [646, 516] on link "2" at bounding box center [644, 520] width 19 height 19
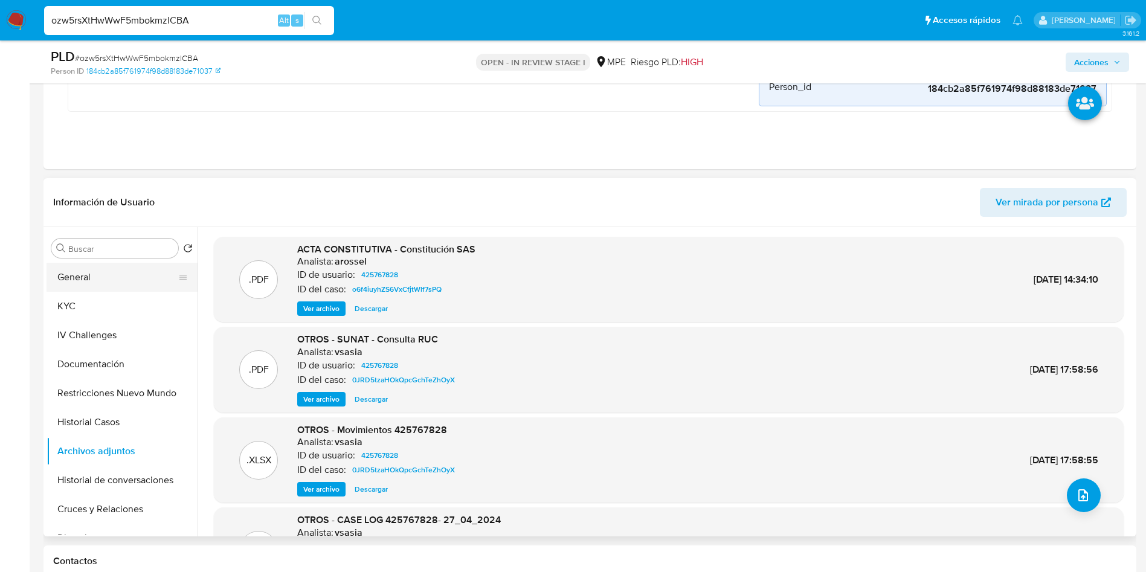
click at [95, 272] on button "General" at bounding box center [117, 277] width 141 height 29
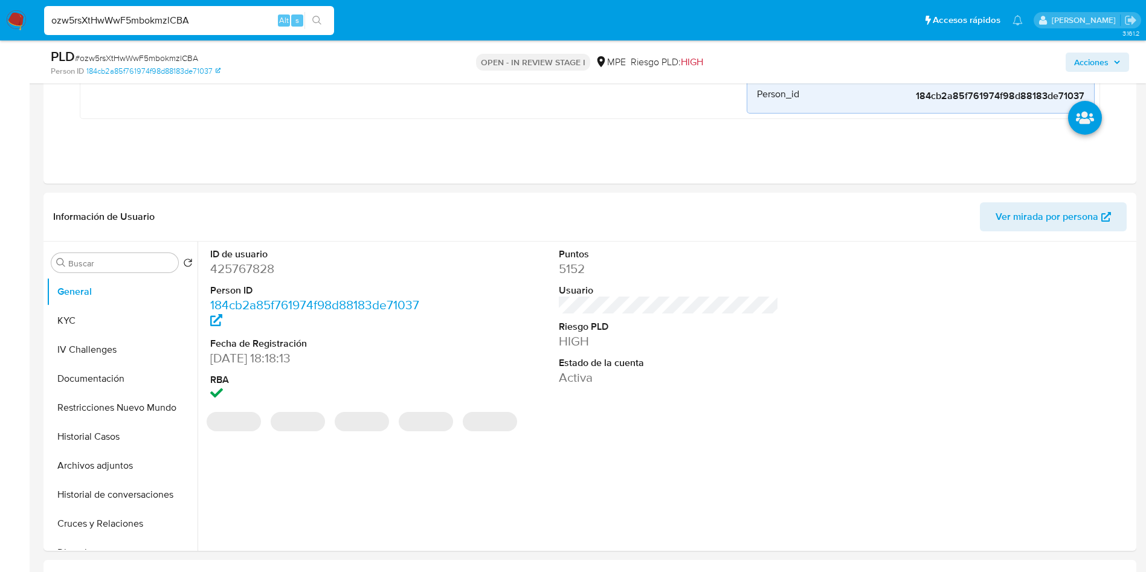
click at [264, 264] on dd "425767828" at bounding box center [320, 268] width 221 height 17
copy dd "425767828"
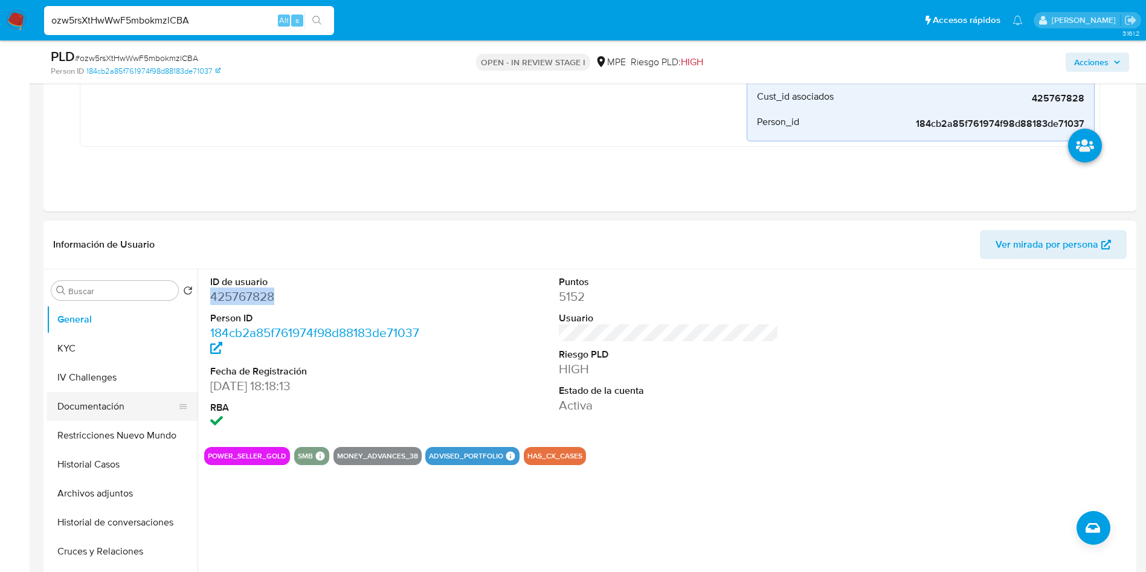
scroll to position [362, 0]
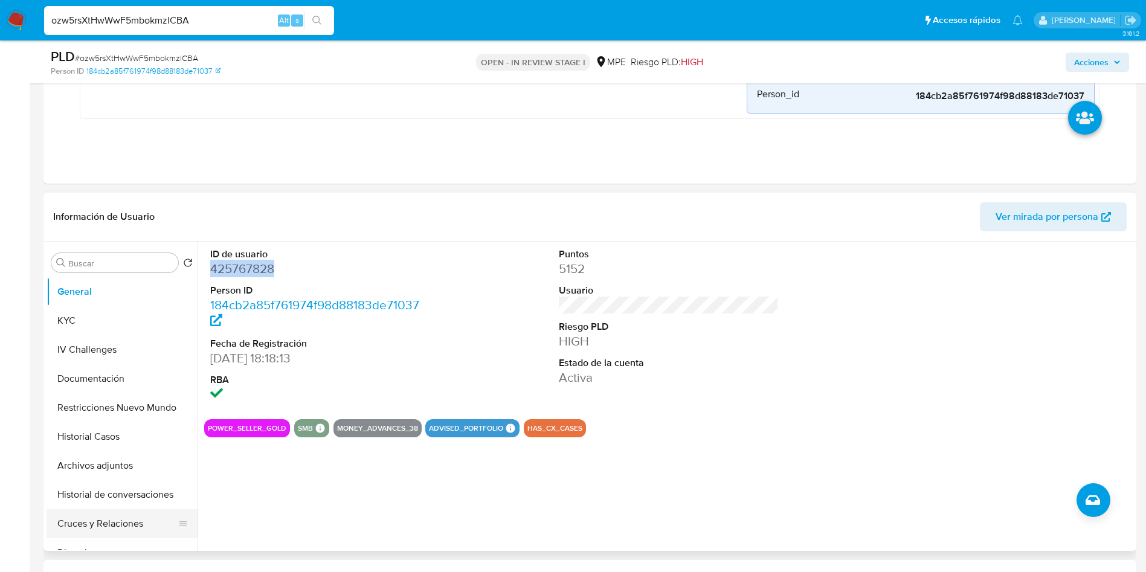
click at [121, 520] on button "Cruces y Relaciones" at bounding box center [117, 523] width 141 height 29
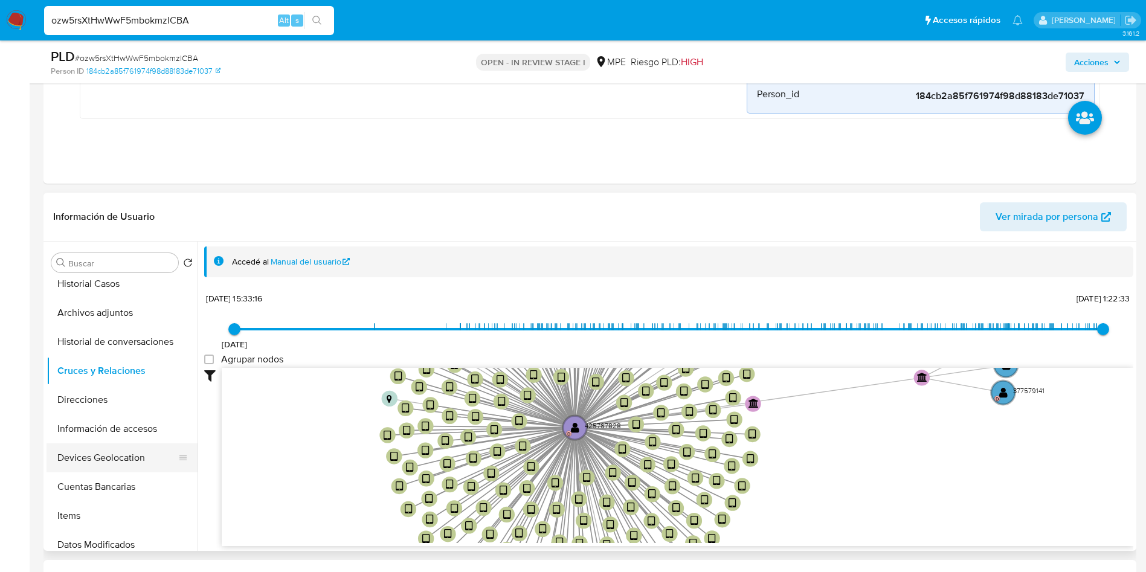
scroll to position [181, 0]
click at [124, 463] on button "Cuentas Bancarias" at bounding box center [117, 458] width 141 height 29
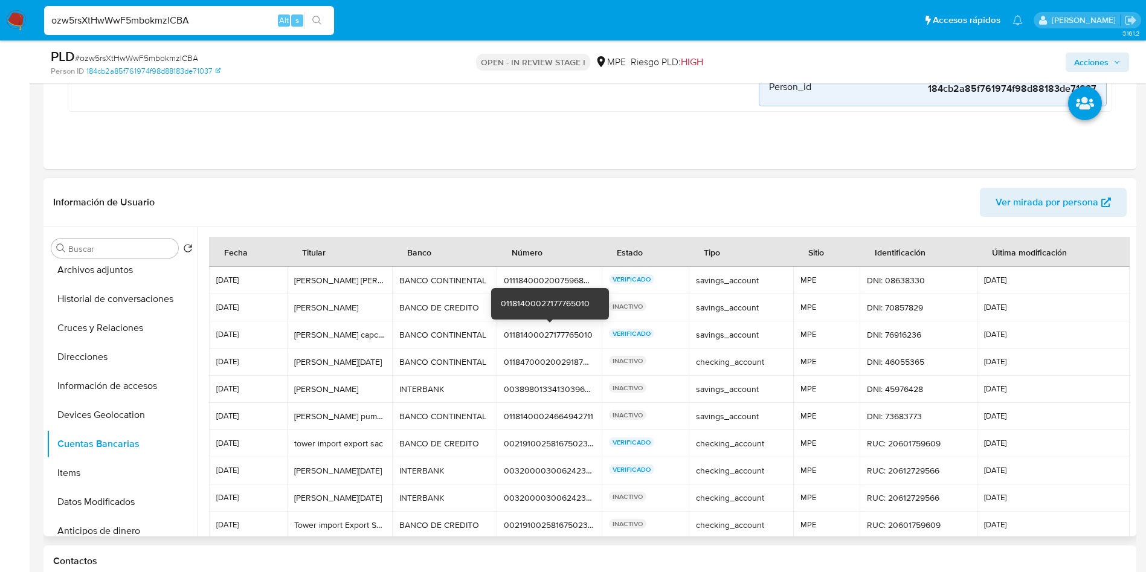
click at [552, 337] on div "01181400027177765010" at bounding box center [549, 334] width 91 height 11
click at [539, 337] on div "01181400027177765010" at bounding box center [549, 334] width 91 height 11
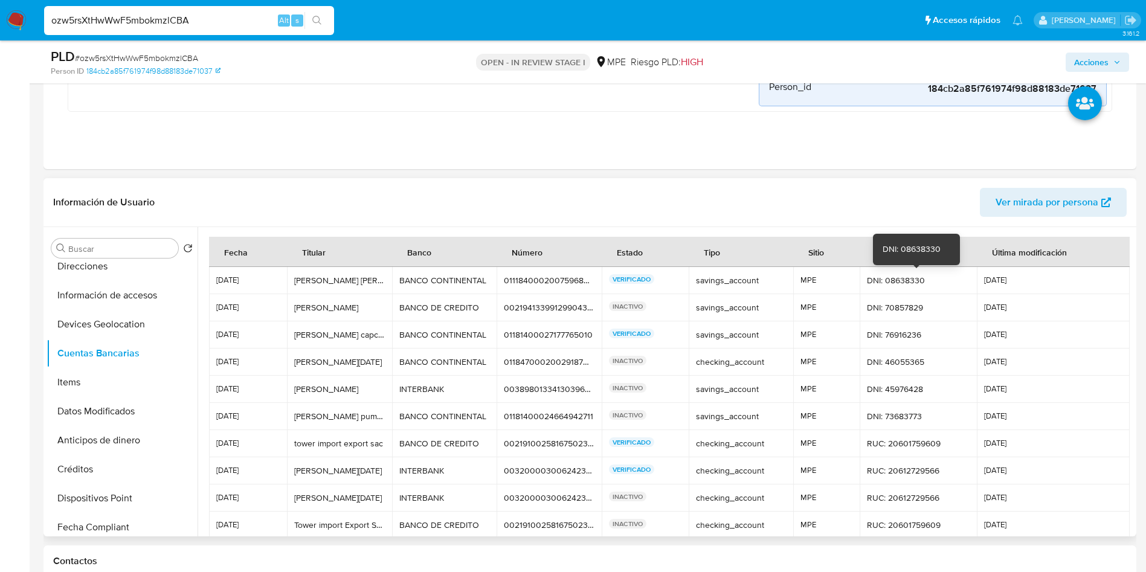
click at [907, 279] on div "DNI: 08638330" at bounding box center [918, 280] width 103 height 11
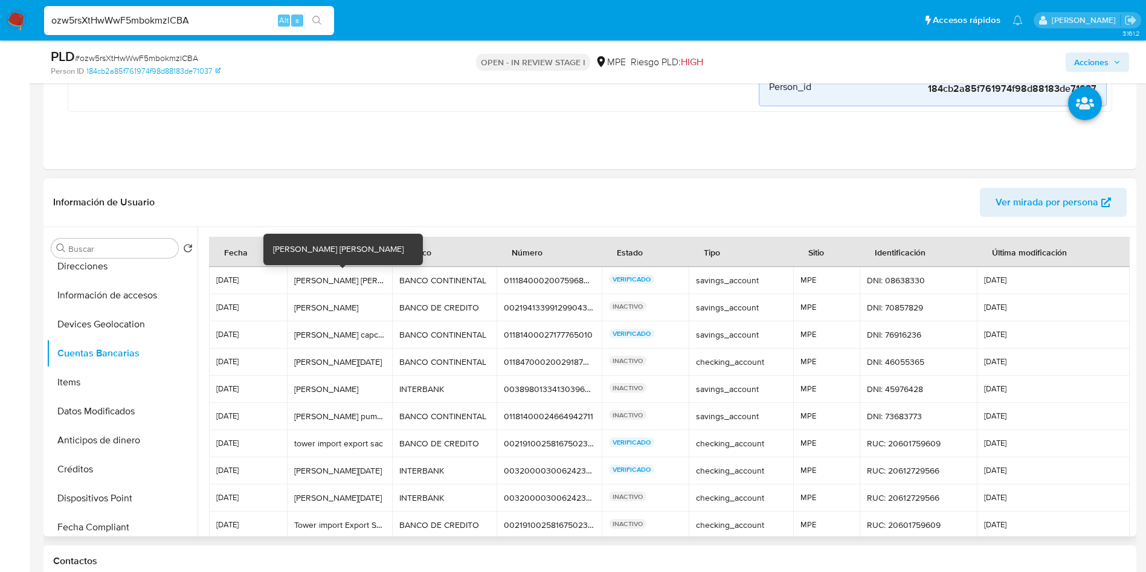
click at [306, 279] on div "Soles almer dorbal Tolentino bravo" at bounding box center [339, 280] width 91 height 11
click at [555, 287] on td "01118400020075968294 01118400020075968294" at bounding box center [549, 280] width 105 height 27
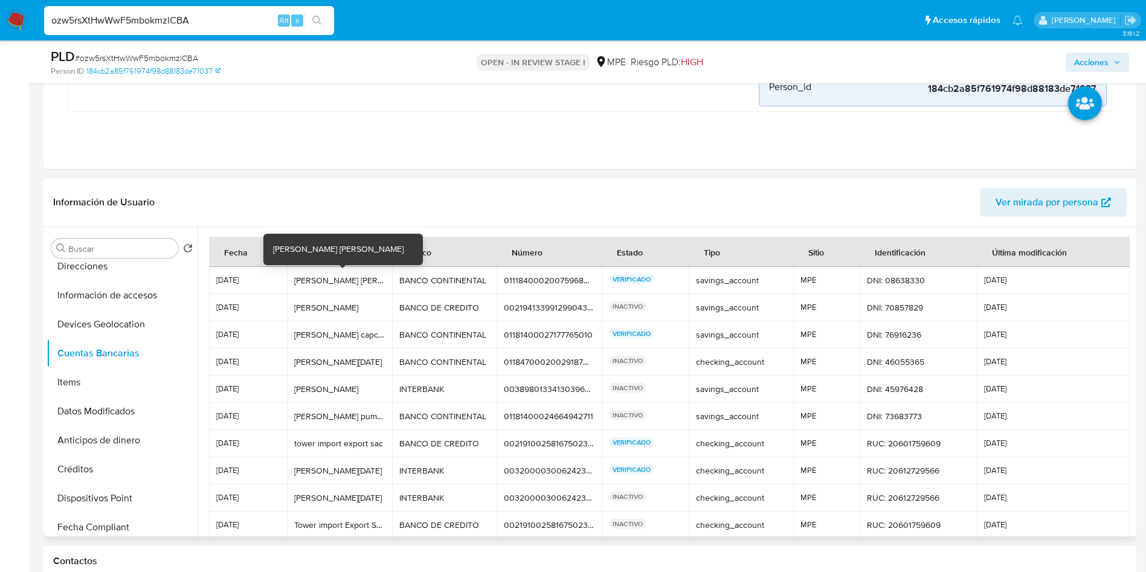
click at [330, 283] on div "Soles almer dorbal Tolentino bravo" at bounding box center [339, 280] width 91 height 11
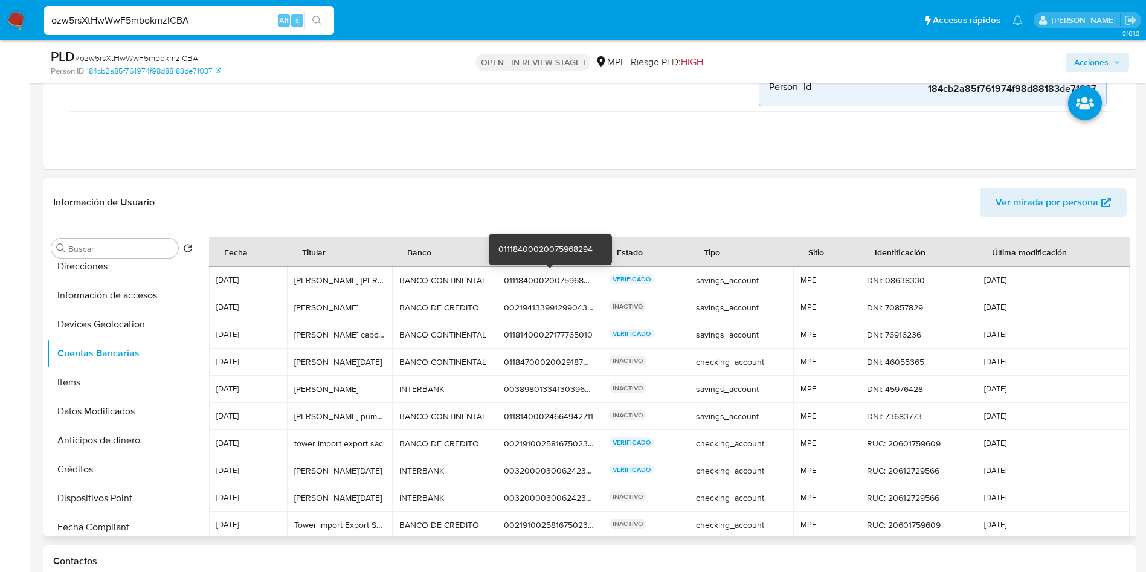
click at [529, 282] on div "01118400020075968294" at bounding box center [549, 280] width 91 height 11
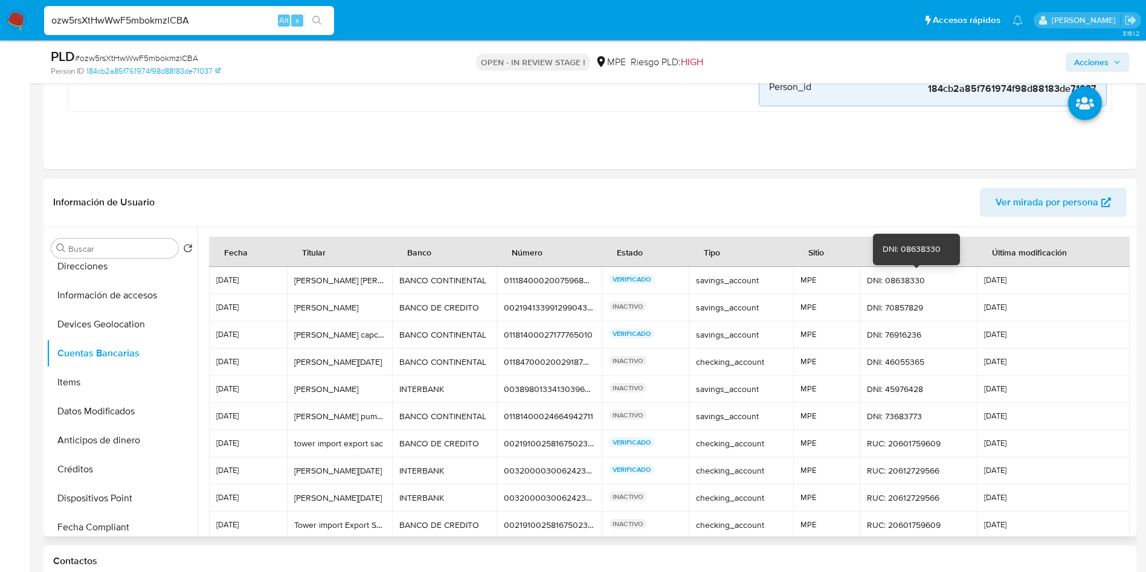
click at [892, 271] on td "DNI: 08638330 DNI: 08638330" at bounding box center [918, 280] width 117 height 27
click at [893, 271] on td "DNI: 08638330 DNI: 08638330" at bounding box center [918, 280] width 117 height 27
click at [897, 277] on div "DNI: 08638330" at bounding box center [918, 280] width 103 height 11
click at [898, 278] on div "DNI: 08638330" at bounding box center [918, 280] width 103 height 11
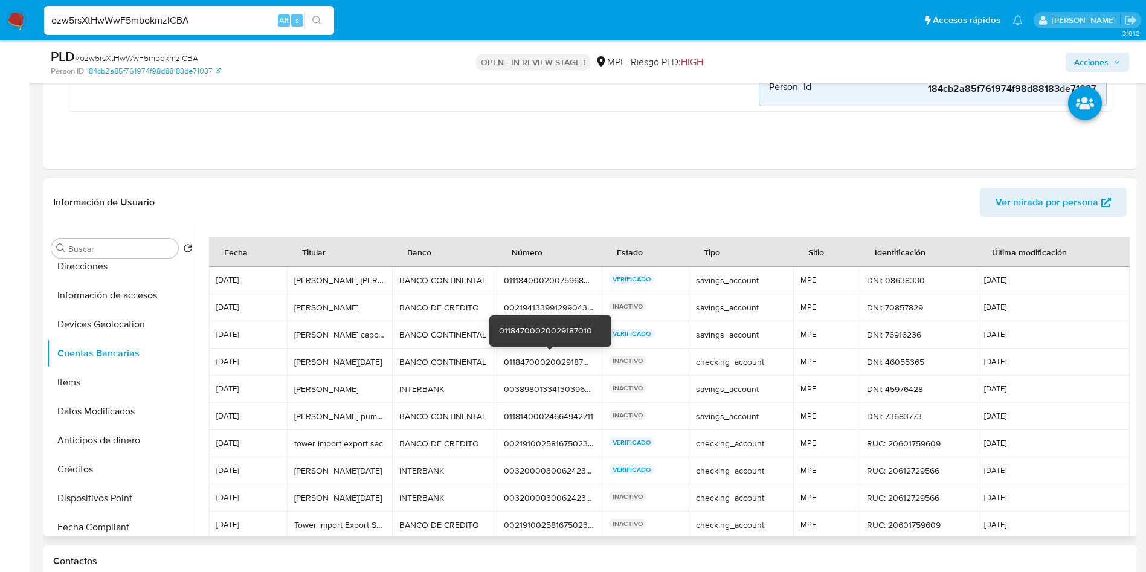
click at [547, 357] on div "01184700020029187010" at bounding box center [549, 361] width 91 height 11
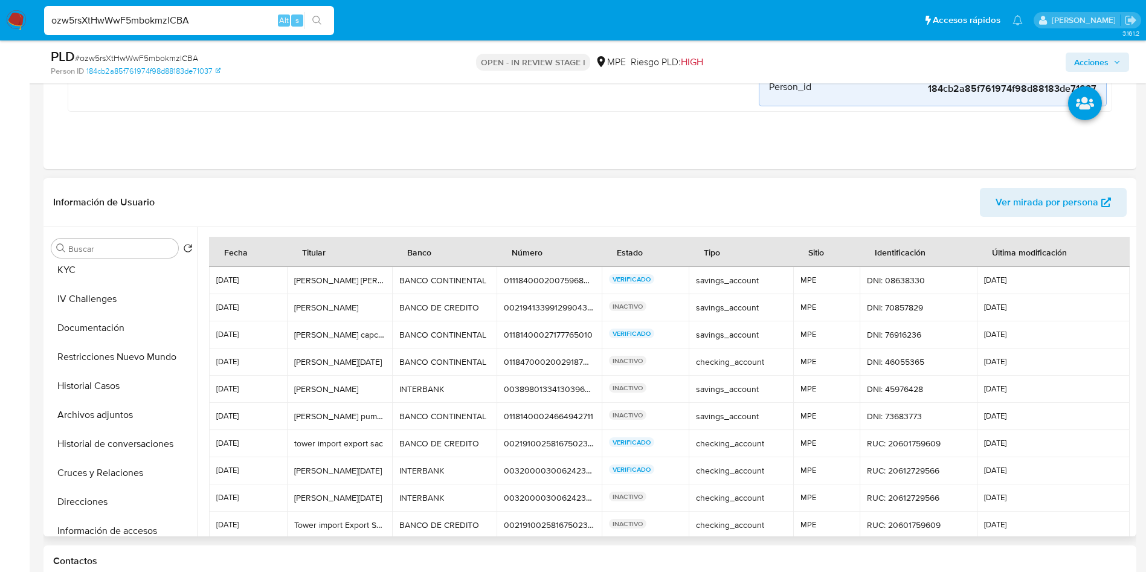
scroll to position [0, 0]
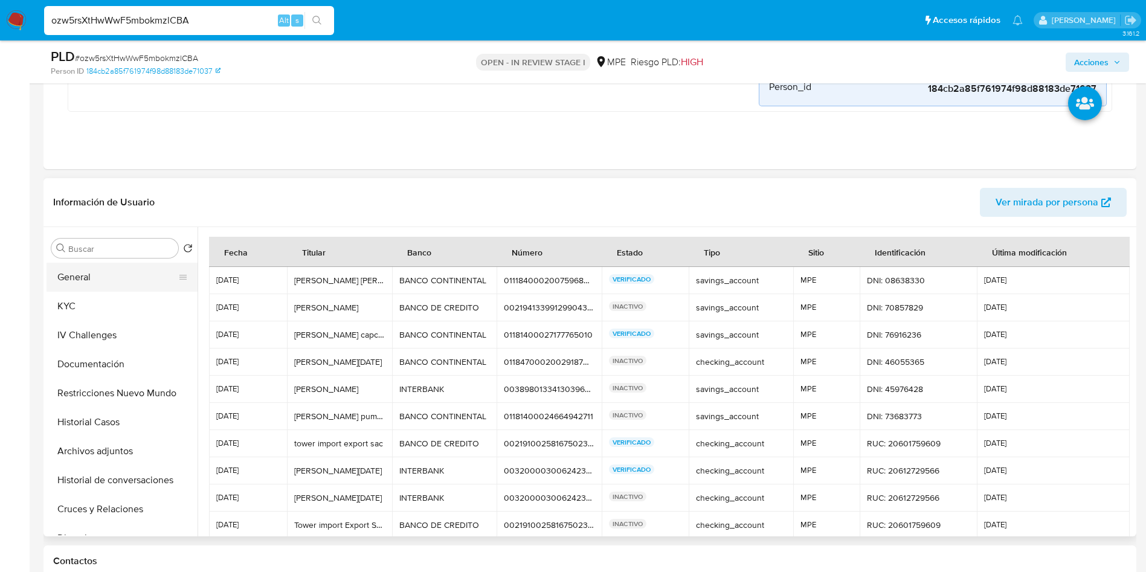
click at [109, 271] on button "General" at bounding box center [117, 277] width 141 height 29
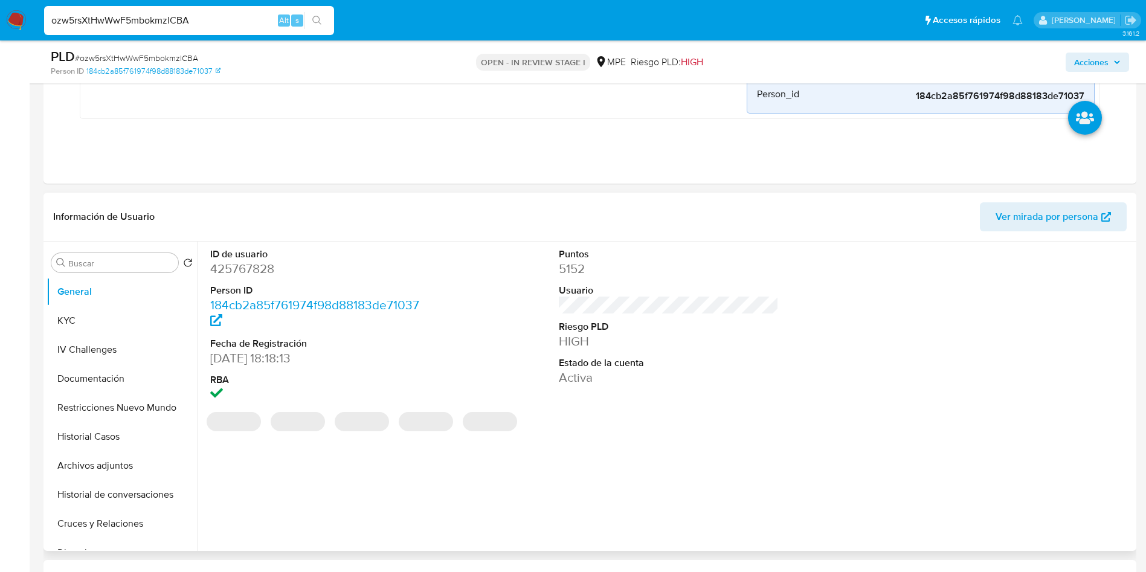
click at [260, 269] on dd "425767828" at bounding box center [320, 268] width 221 height 17
copy dd "425767828"
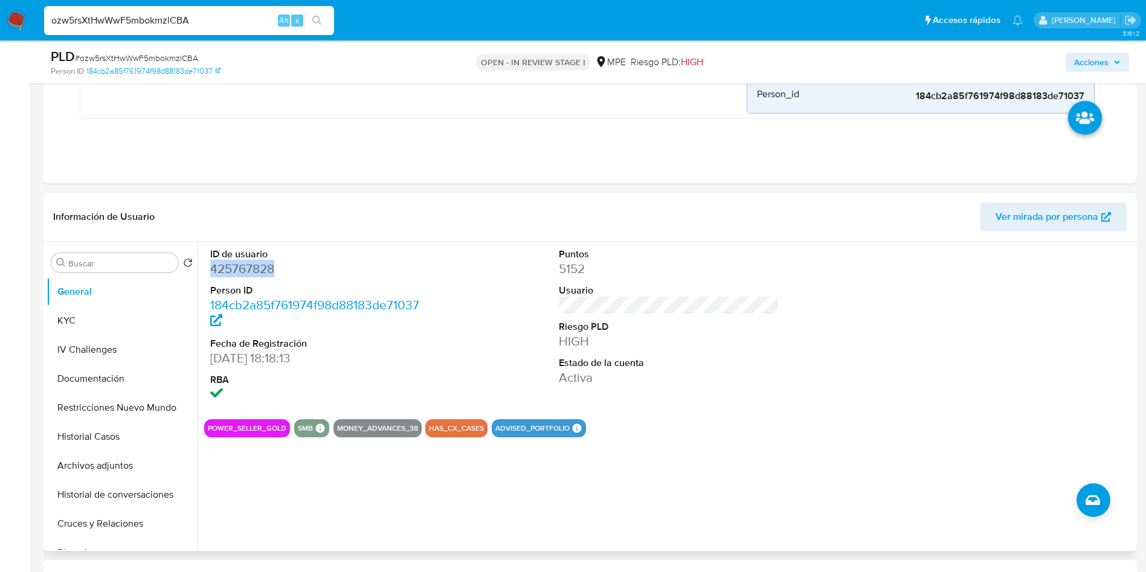
click at [252, 269] on dd "425767828" at bounding box center [320, 268] width 221 height 17
click at [629, 326] on dt "Riesgo PLD" at bounding box center [669, 326] width 221 height 13
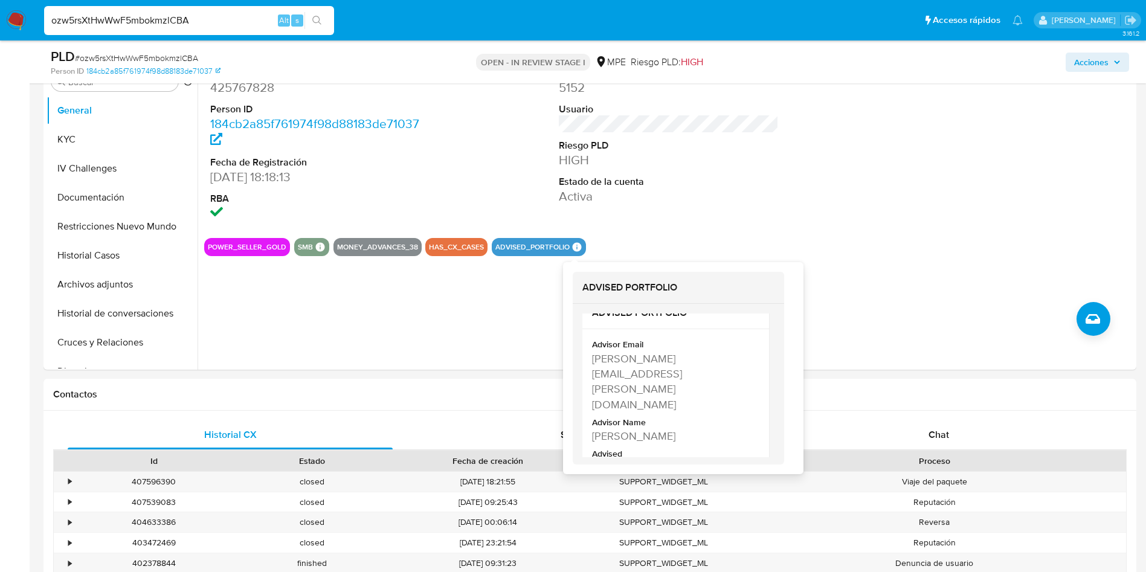
scroll to position [25, 0]
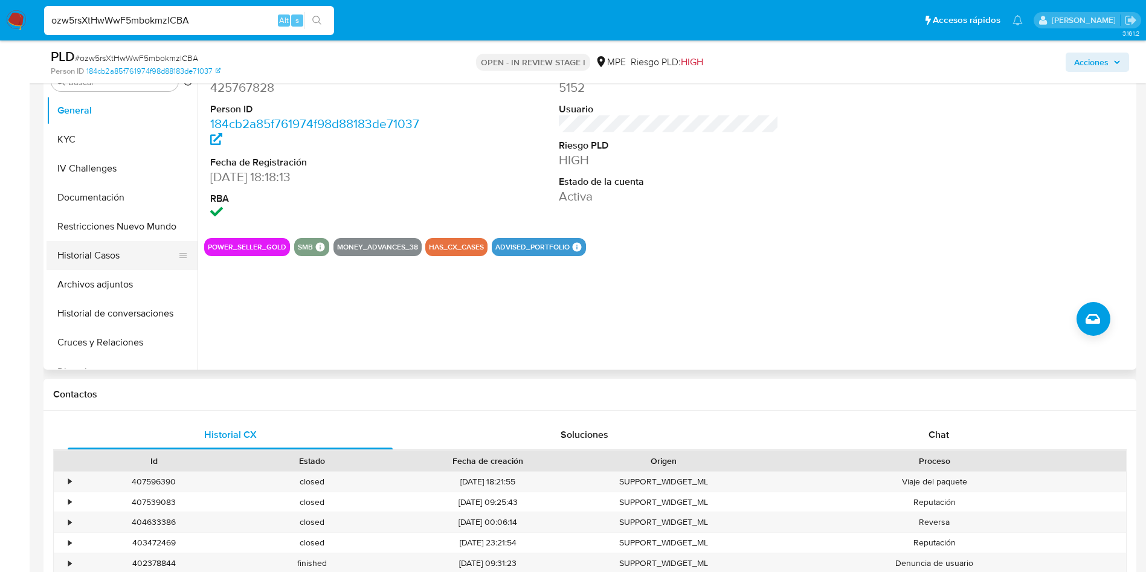
click at [117, 254] on button "Historial Casos" at bounding box center [117, 255] width 141 height 29
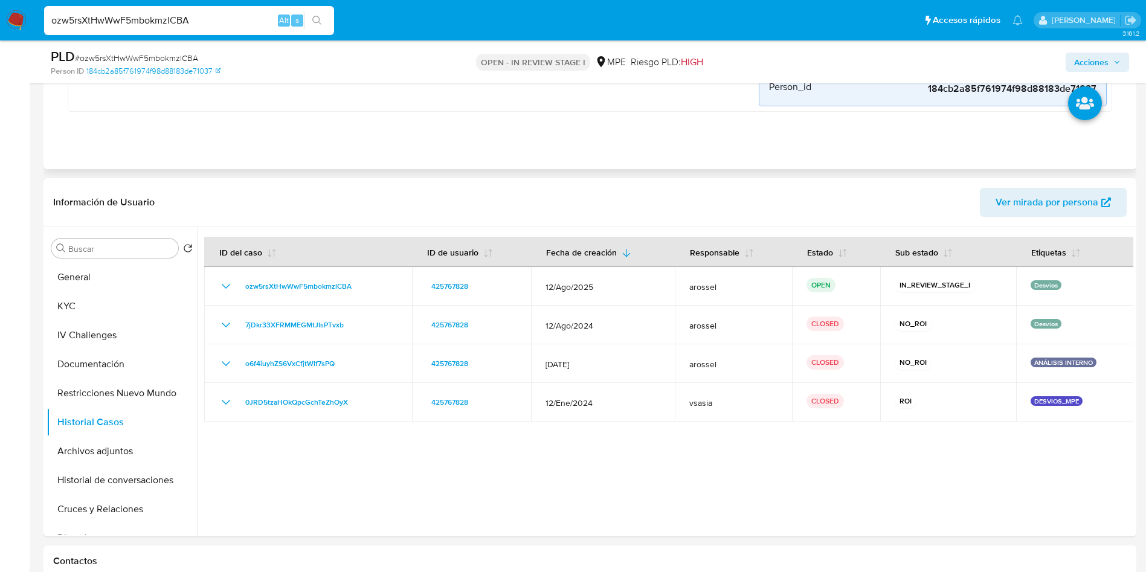
scroll to position [453, 0]
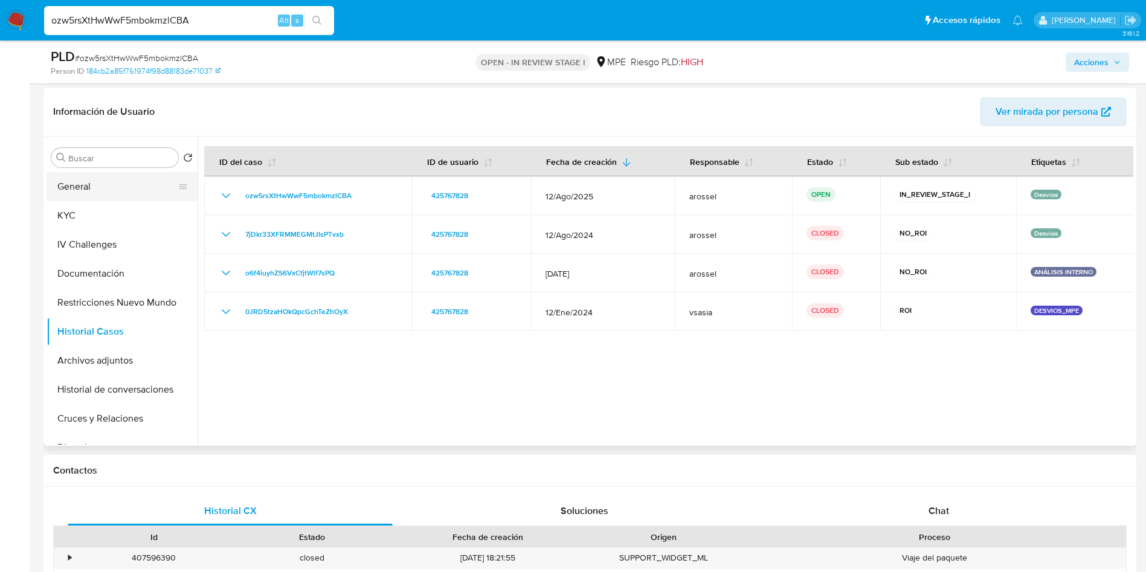
click at [108, 187] on button "General" at bounding box center [117, 186] width 141 height 29
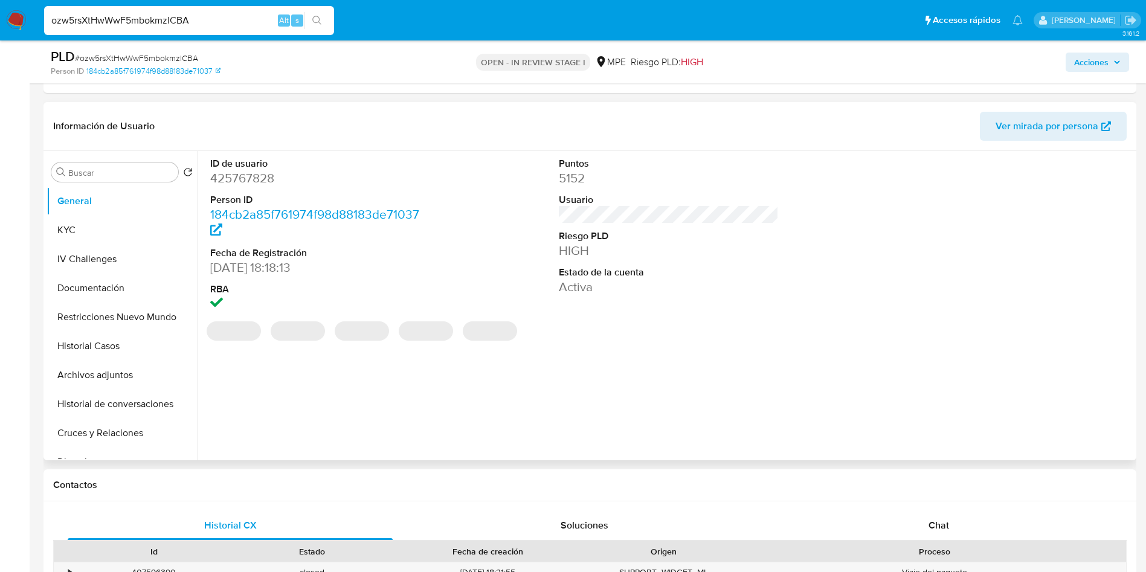
click at [253, 172] on dd "425767828" at bounding box center [320, 178] width 221 height 17
copy dd "425767828"
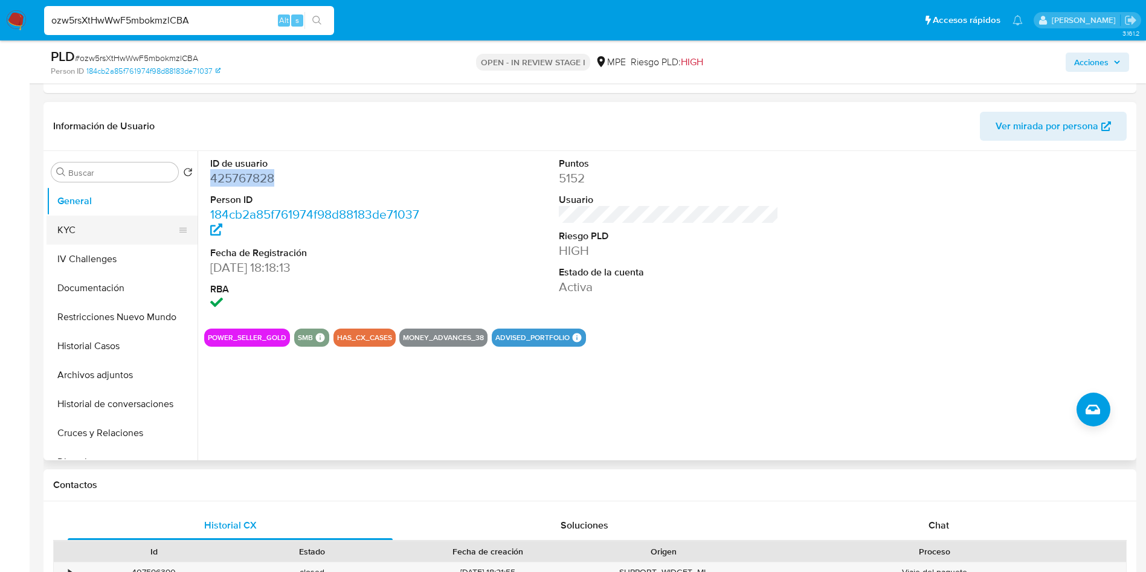
click at [118, 235] on button "KYC" at bounding box center [117, 230] width 141 height 29
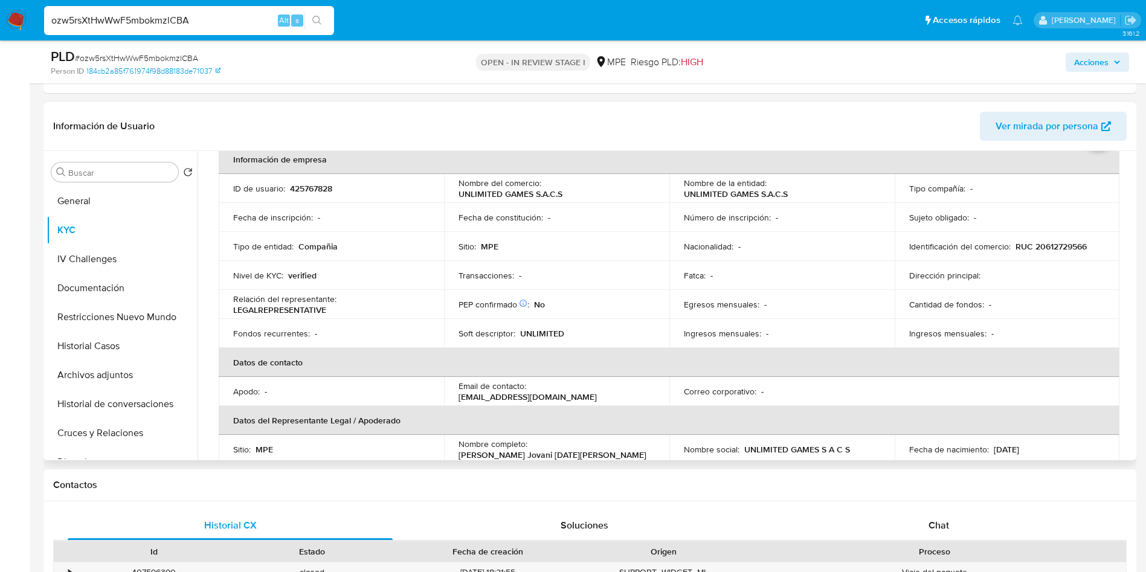
scroll to position [91, 0]
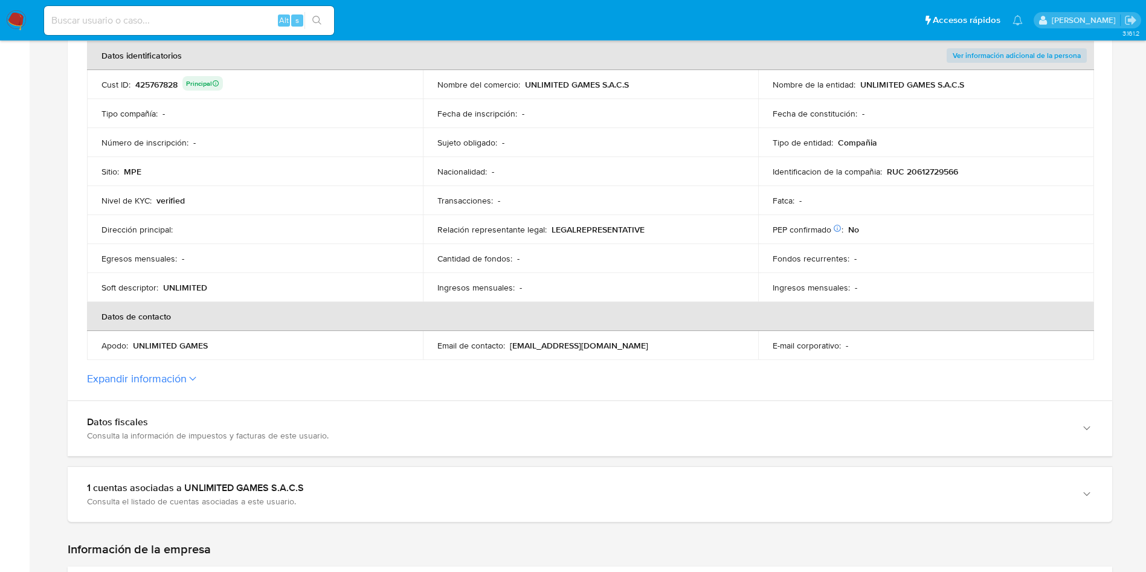
scroll to position [272, 0]
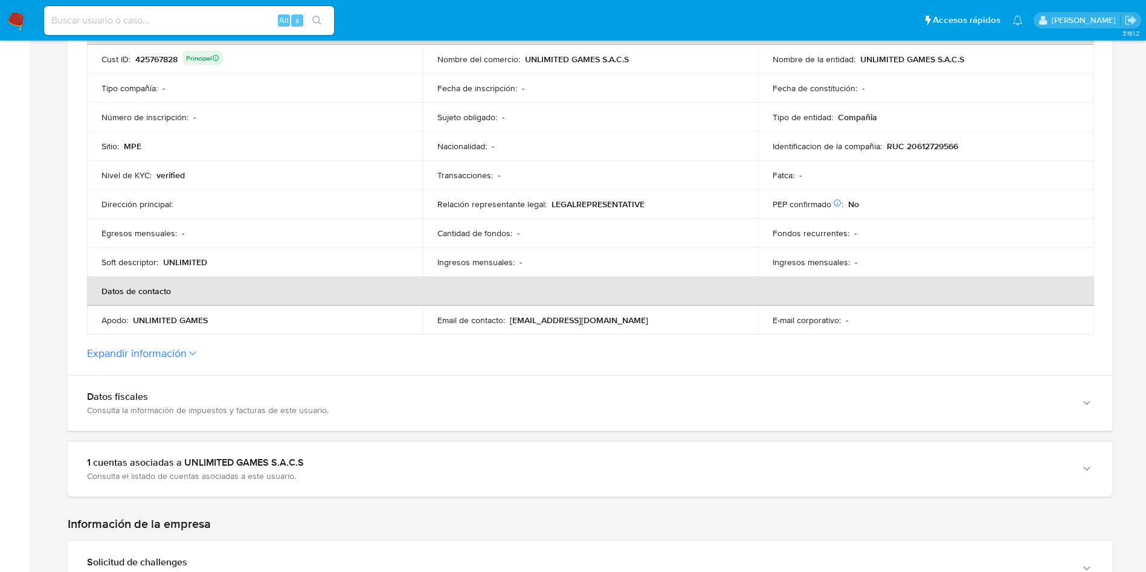
click at [198, 350] on label "Expandir información" at bounding box center [590, 353] width 1006 height 13
click at [187, 350] on button "Expandir información" at bounding box center [137, 353] width 100 height 13
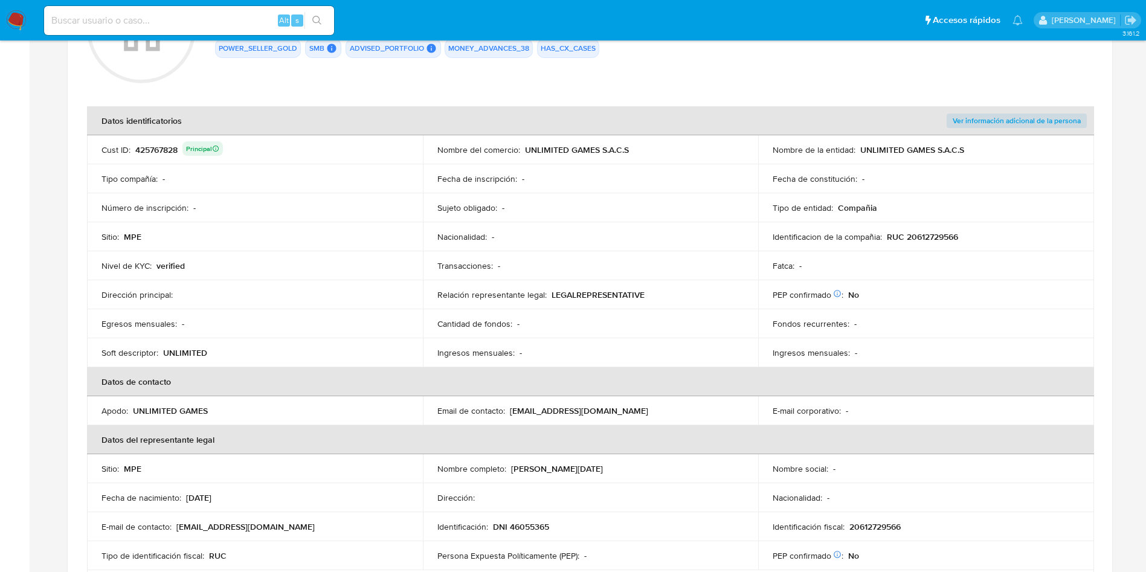
scroll to position [0, 0]
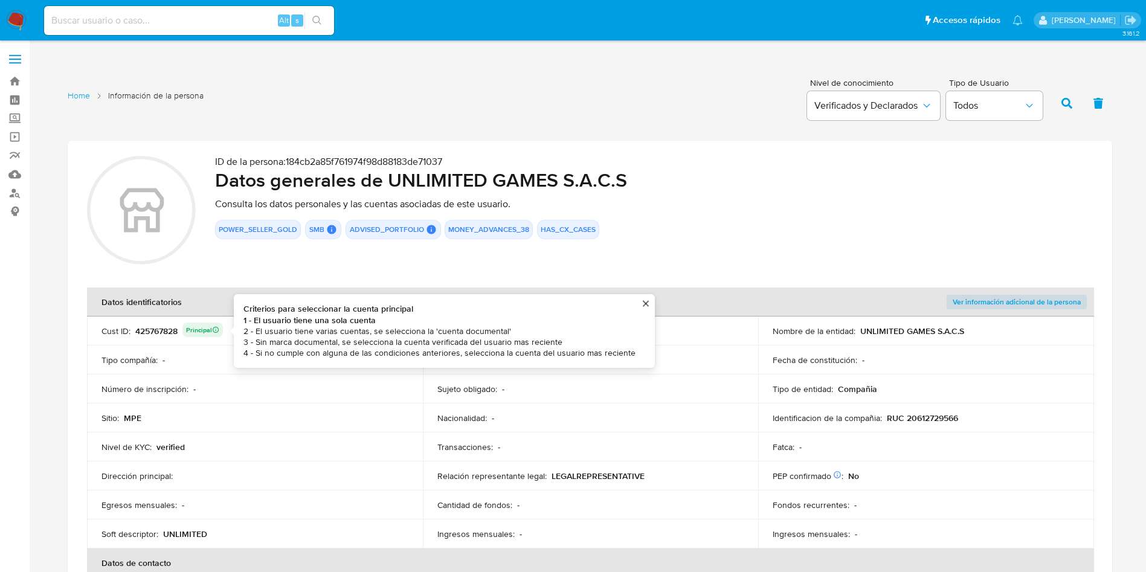
click at [173, 315] on th "Datos identificatorios" at bounding box center [422, 302] width 671 height 29
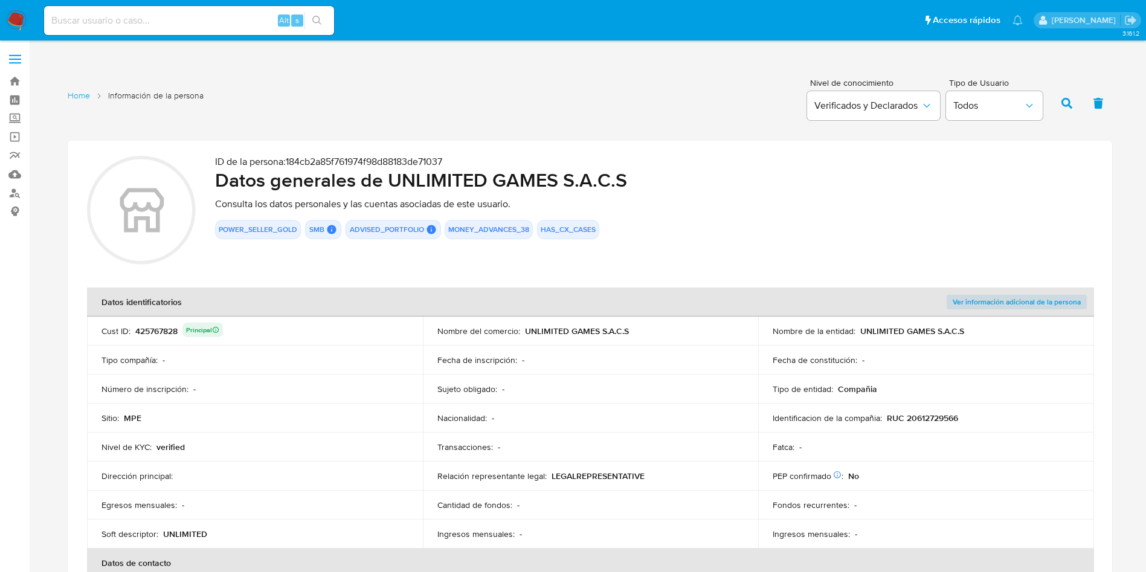
click at [179, 328] on div "425767828 Principal" at bounding box center [179, 331] width 88 height 17
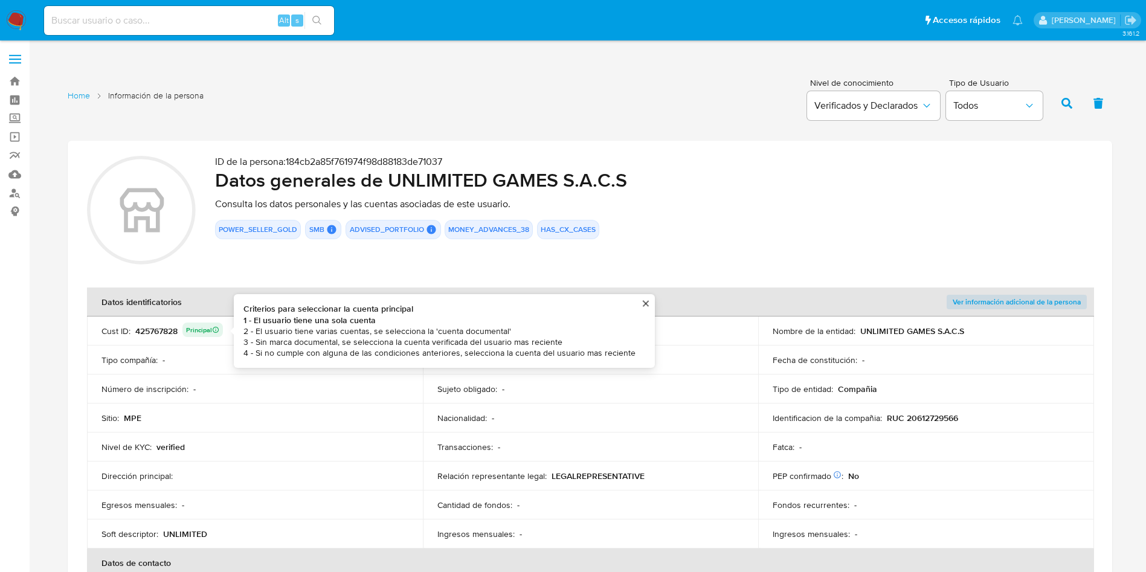
click at [294, 400] on td "Número de inscripción : -" at bounding box center [255, 389] width 336 height 29
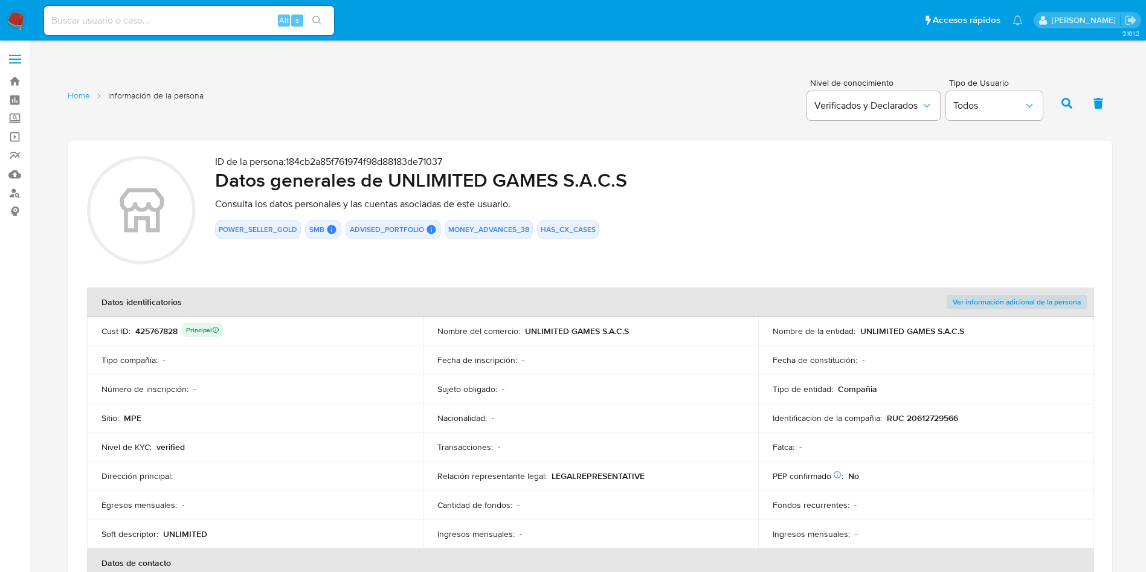
click at [167, 337] on div "425767828 Principal" at bounding box center [179, 331] width 88 height 17
click at [635, 417] on div "Nacionalidad : -" at bounding box center [590, 418] width 307 height 11
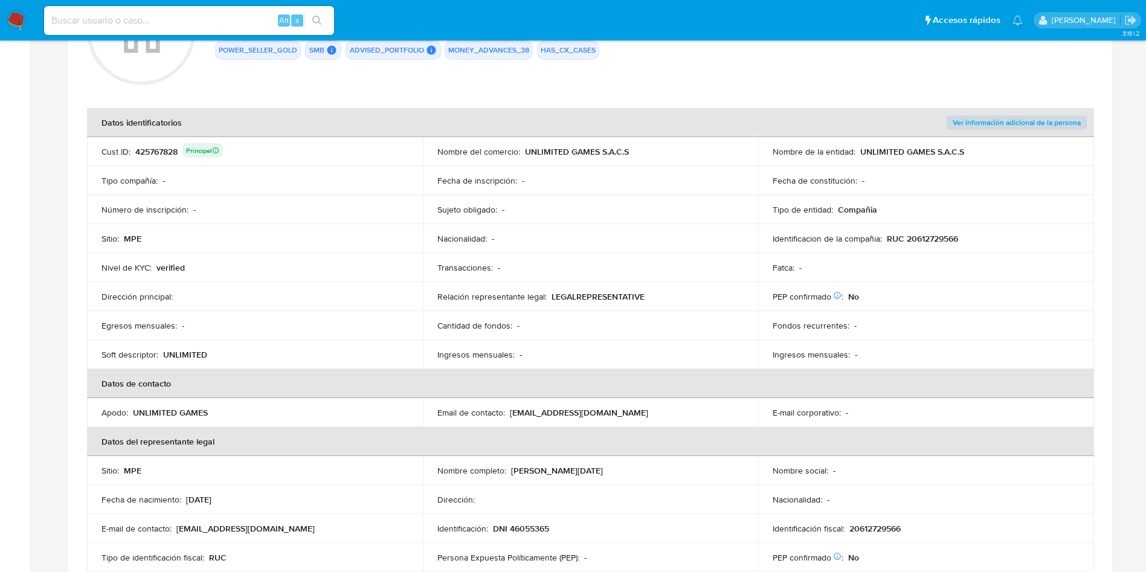
scroll to position [181, 0]
click at [523, 398] on td "Email de contacto : michely_274@hotmail.com" at bounding box center [591, 410] width 336 height 29
click at [184, 358] on p "UNLIMITED" at bounding box center [185, 352] width 44 height 11
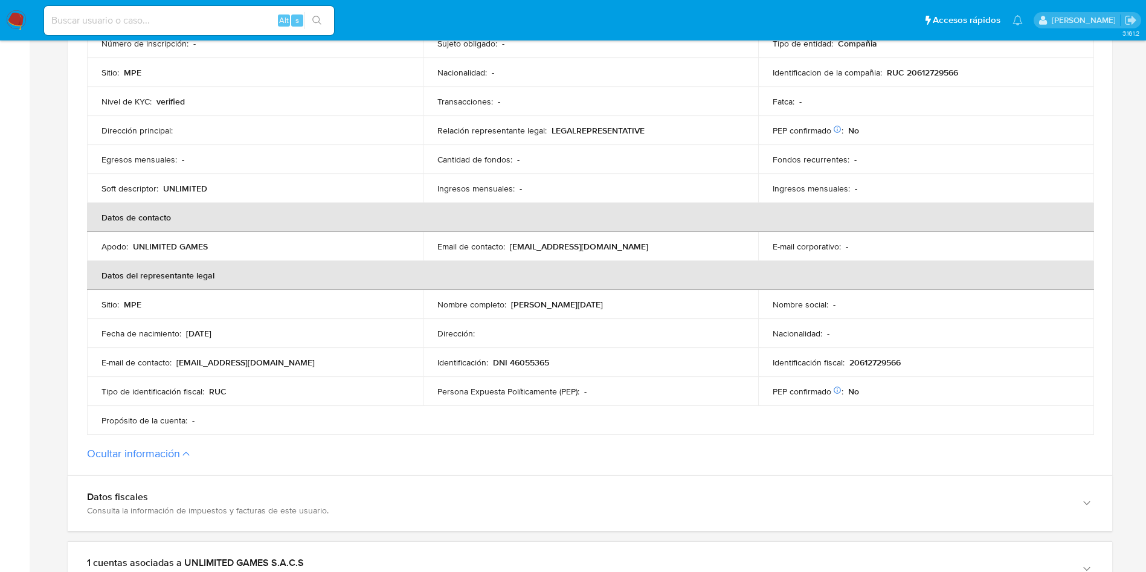
scroll to position [362, 0]
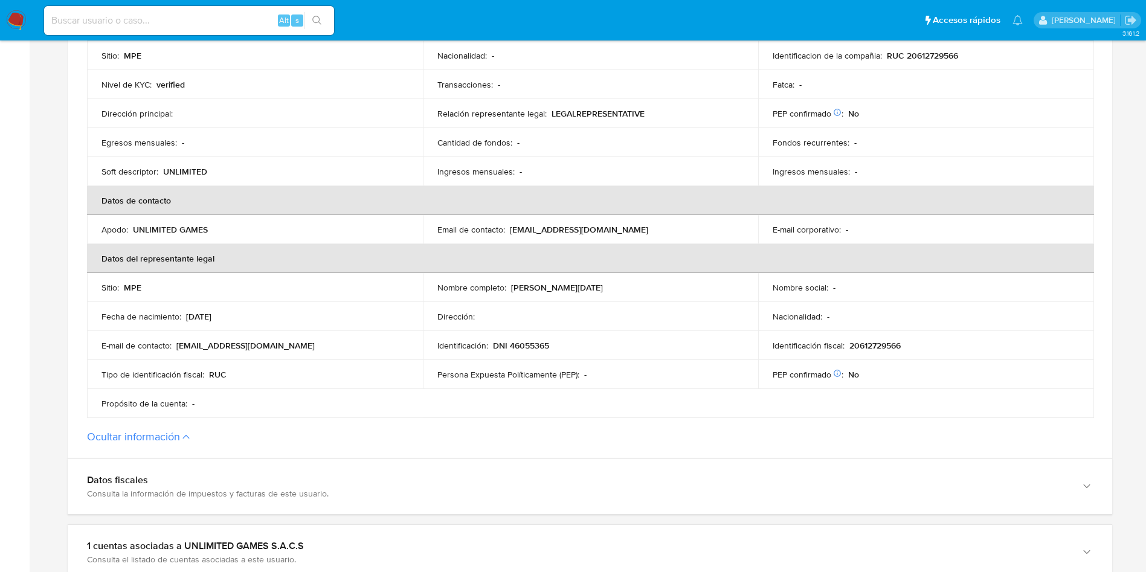
click at [243, 19] on input at bounding box center [189, 21] width 290 height 16
paste input "337977070"
type input "337977070"
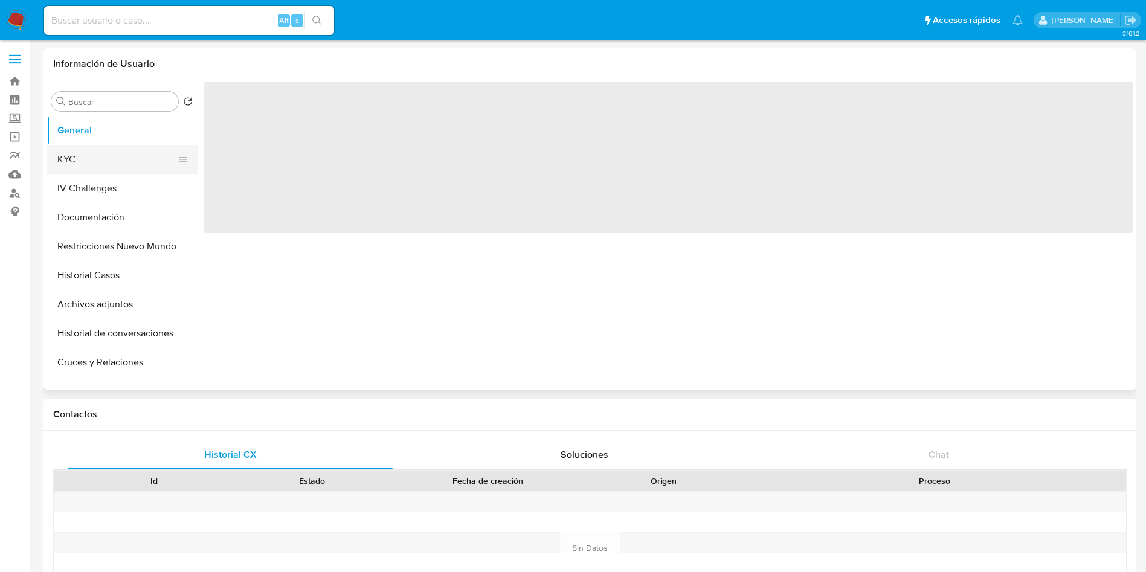
click at [117, 151] on button "KYC" at bounding box center [117, 159] width 141 height 29
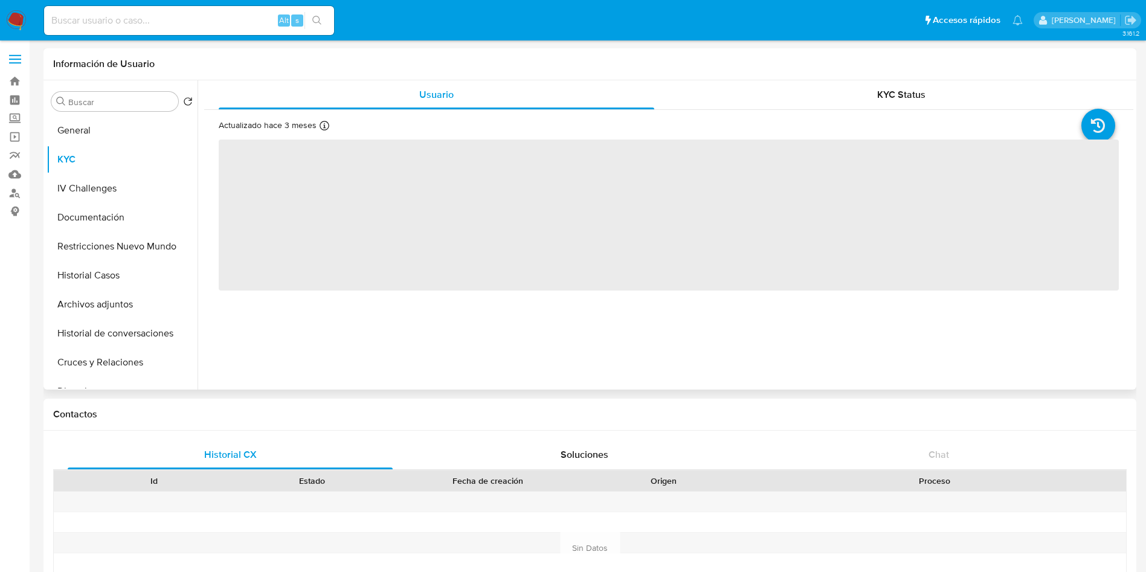
select select "10"
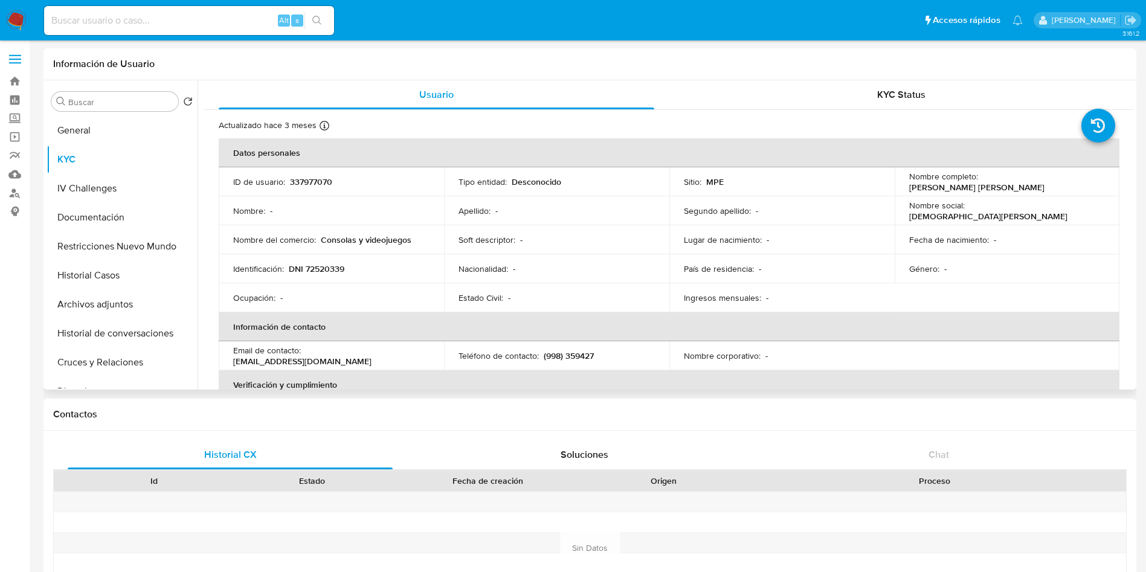
drag, startPoint x: 904, startPoint y: 187, endPoint x: 1059, endPoint y: 187, distance: 154.7
click at [1059, 187] on td "Nombre completo : Cristian Redford Torres Saldaña" at bounding box center [1007, 181] width 225 height 29
copy p "Cristian Redford Torres Saldaña"
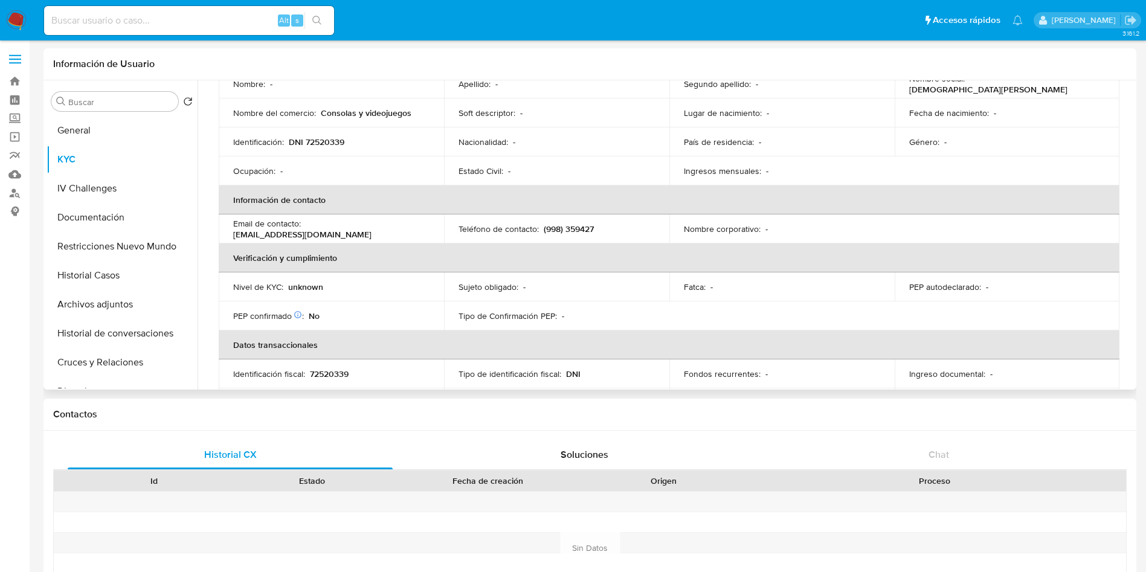
scroll to position [22, 0]
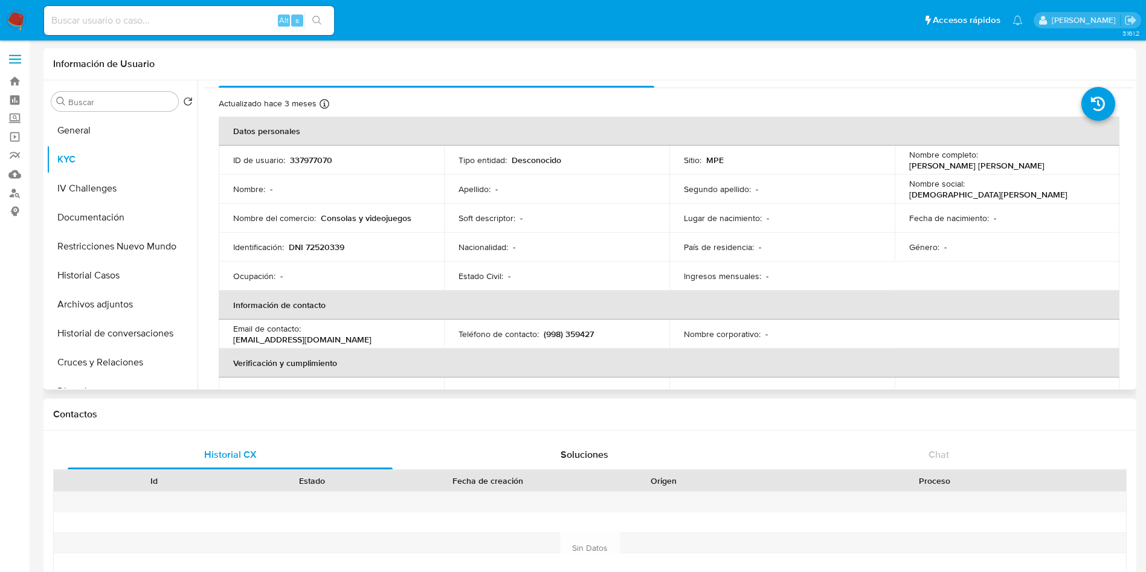
click at [338, 247] on p "DNI 72520339" at bounding box center [317, 247] width 56 height 11
copy p "72520339"
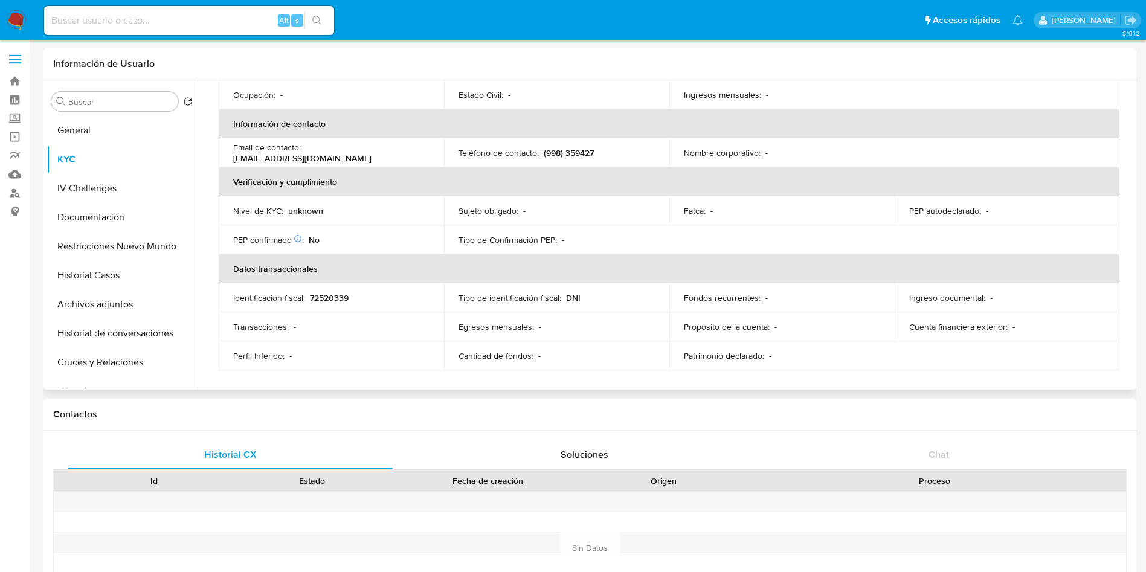
scroll to position [0, 0]
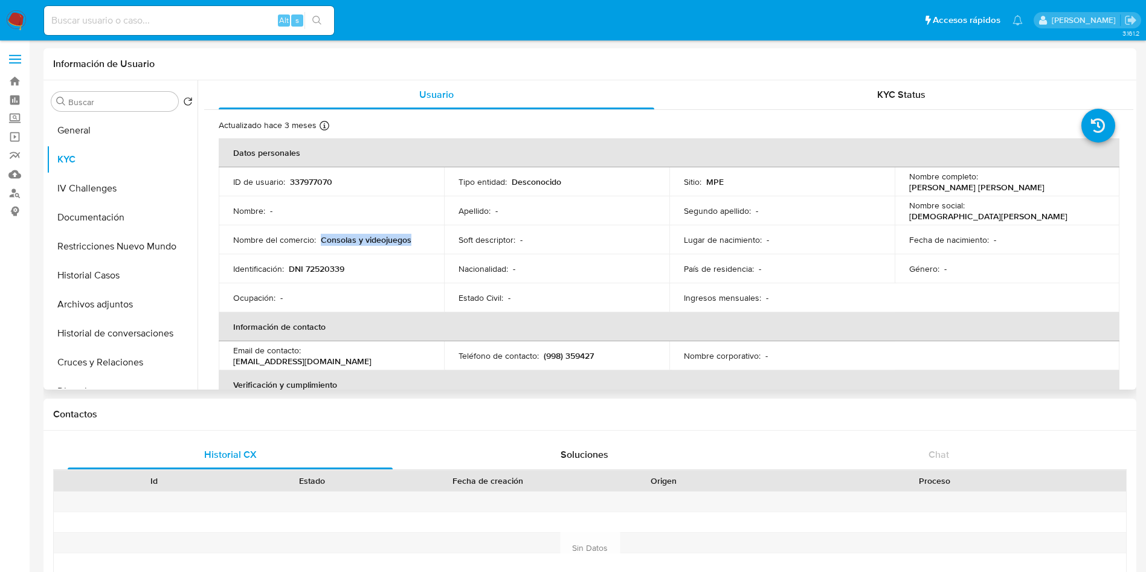
drag, startPoint x: 413, startPoint y: 242, endPoint x: 320, endPoint y: 239, distance: 93.1
click at [320, 239] on div "Nombre del comercio : Consolas y videojuegos" at bounding box center [331, 239] width 196 height 11
copy p "Consolas y videojuegos"
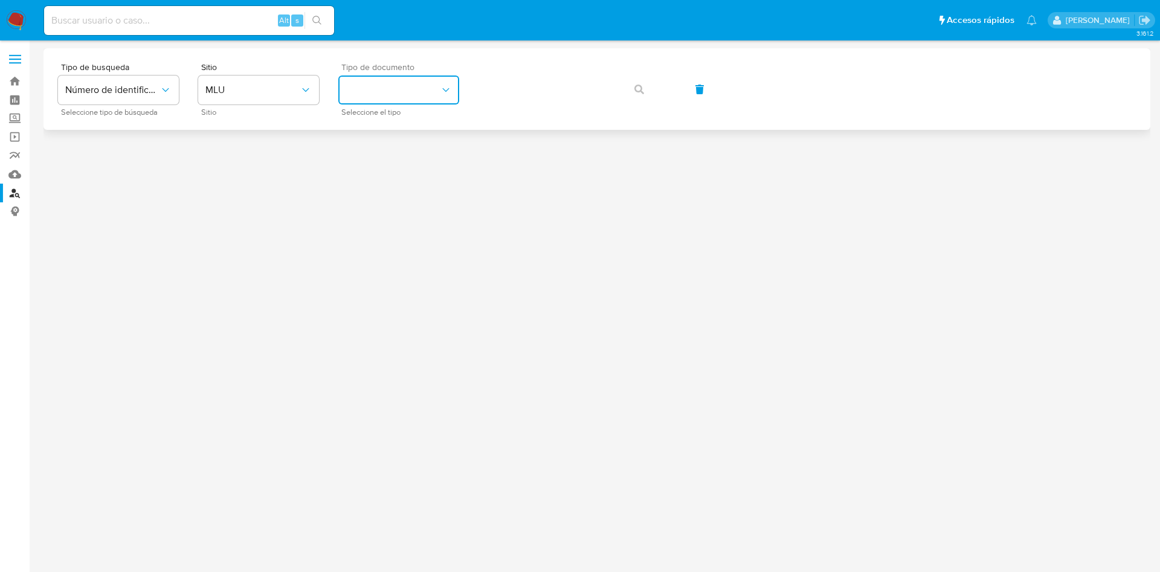
click at [432, 95] on button "identificationType" at bounding box center [398, 90] width 121 height 29
click at [265, 94] on span "MLU" at bounding box center [252, 90] width 94 height 12
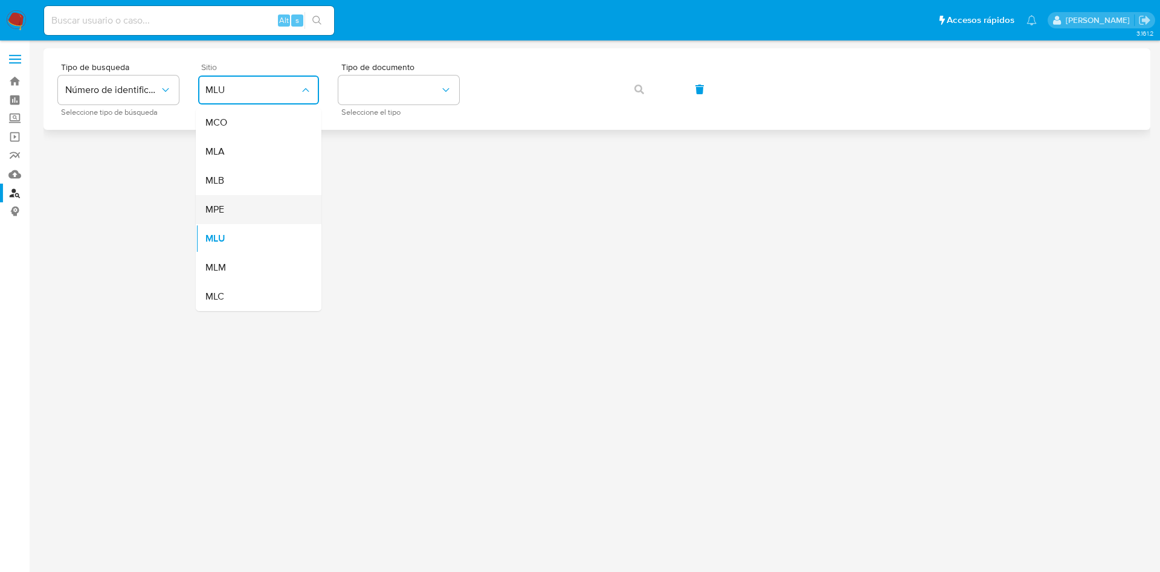
click at [268, 210] on div "MPE" at bounding box center [254, 209] width 99 height 29
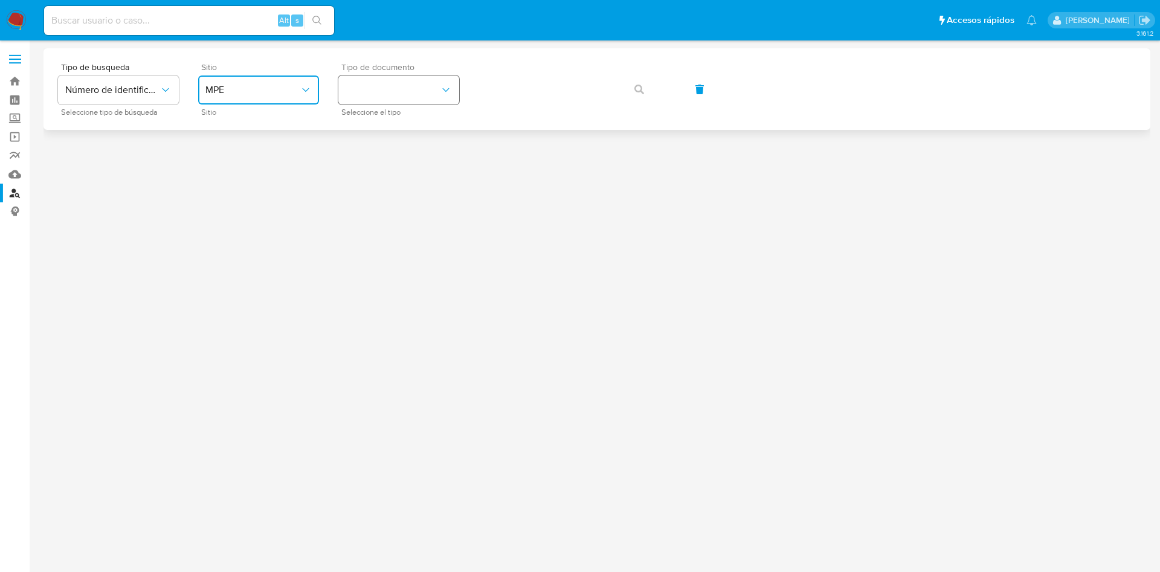
click at [434, 88] on button "identificationType" at bounding box center [398, 90] width 121 height 29
click at [425, 163] on div "DNI DNI" at bounding box center [395, 169] width 99 height 41
click at [641, 91] on icon "button" at bounding box center [639, 90] width 10 height 10
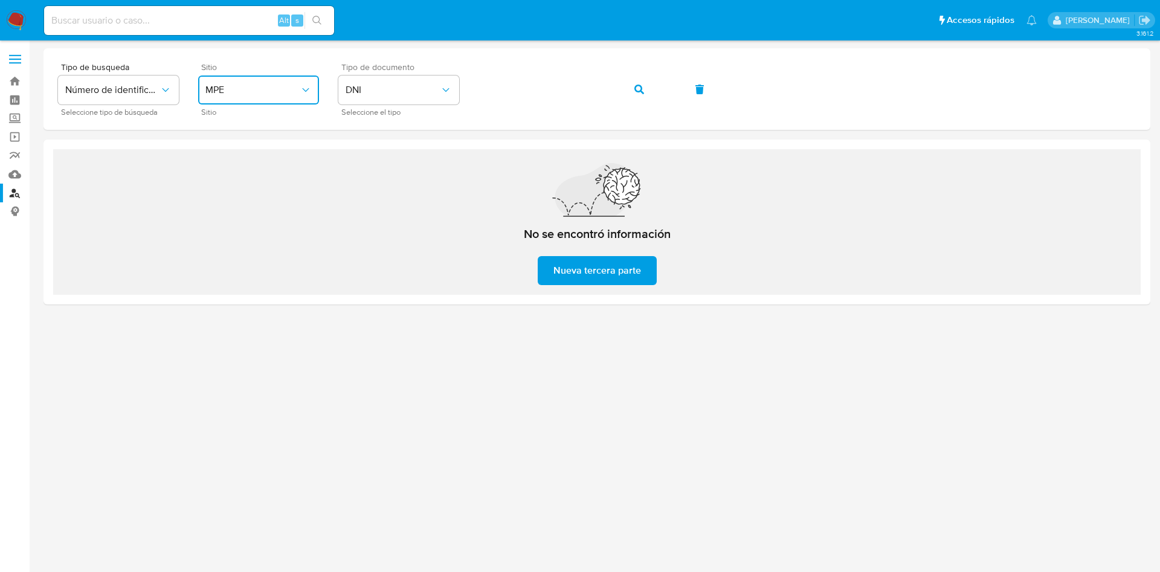
click at [297, 92] on span "MPE" at bounding box center [252, 90] width 94 height 12
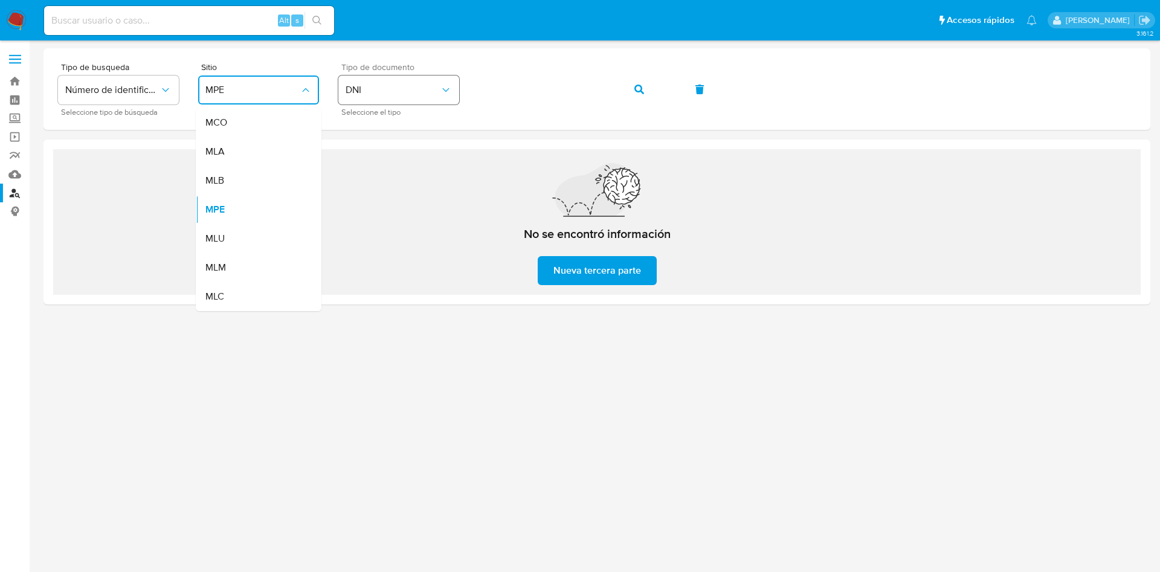
click at [382, 85] on span "DNI" at bounding box center [393, 90] width 94 height 12
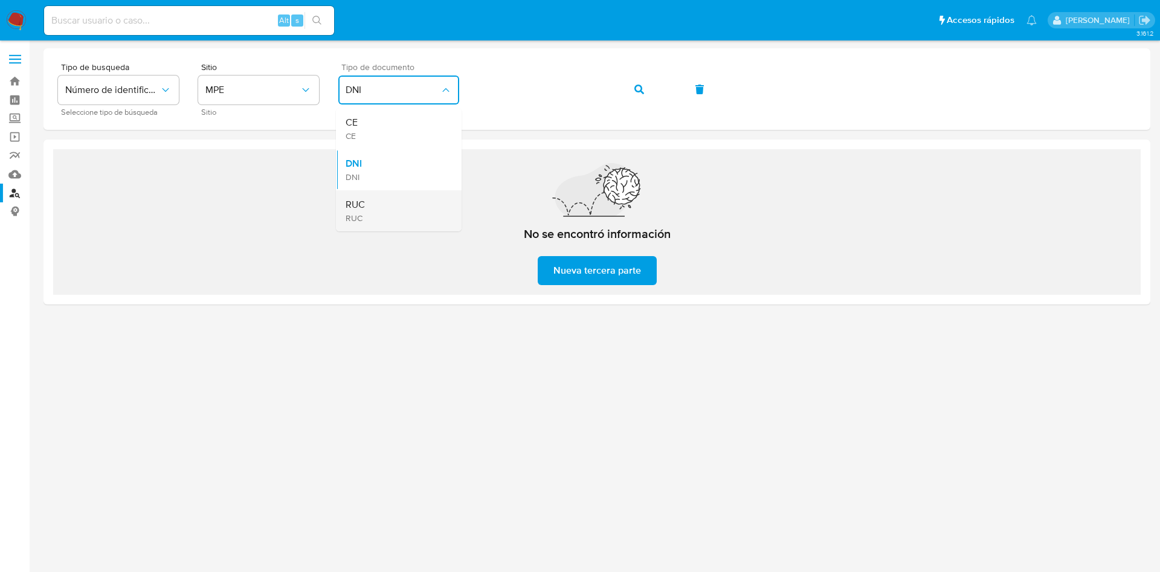
click at [393, 203] on div "RUC RUC" at bounding box center [395, 210] width 99 height 41
click at [638, 89] on icon "button" at bounding box center [639, 90] width 10 height 10
click at [401, 86] on span "RUC" at bounding box center [393, 90] width 94 height 12
click at [411, 162] on div "DNI DNI" at bounding box center [395, 169] width 99 height 41
click at [647, 82] on button "button" at bounding box center [639, 89] width 41 height 29
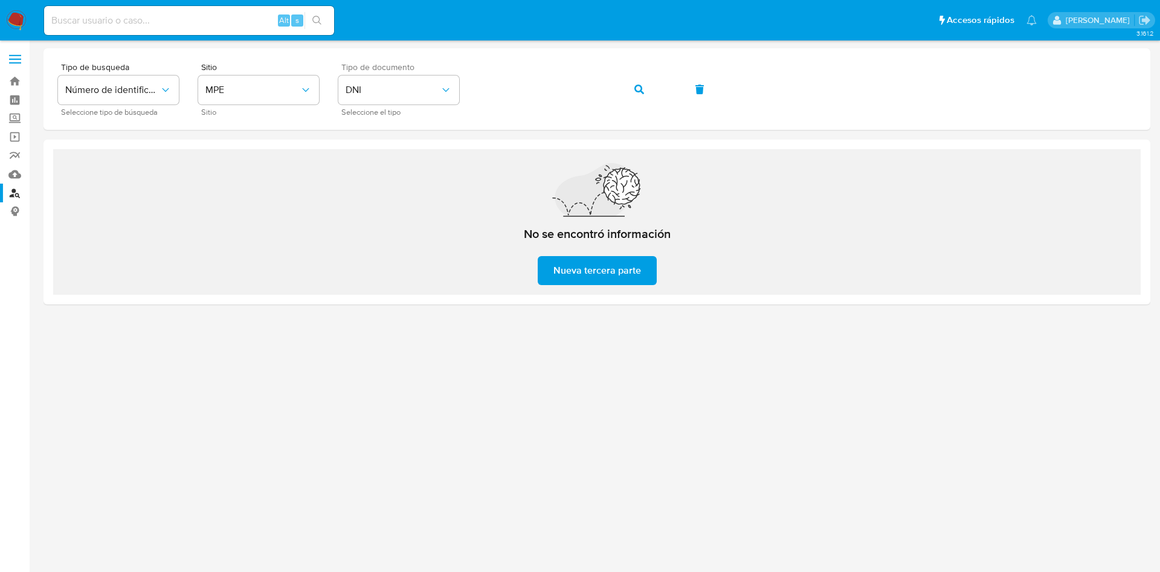
click at [636, 296] on div "No se encontró información Nueva tercera parte" at bounding box center [596, 222] width 1107 height 165
click at [631, 281] on span "Nueva tercera parte" at bounding box center [597, 270] width 88 height 27
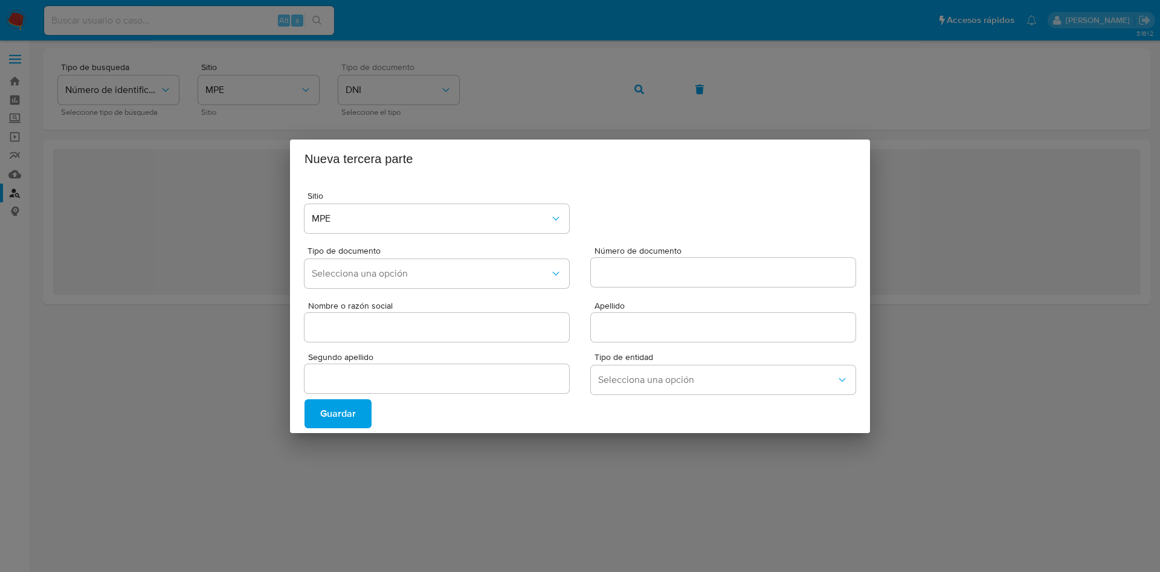
click at [741, 94] on div "Nueva tercera parte Sitio MPE Tipo de documento Selecciona una opción Número de…" at bounding box center [580, 286] width 1160 height 572
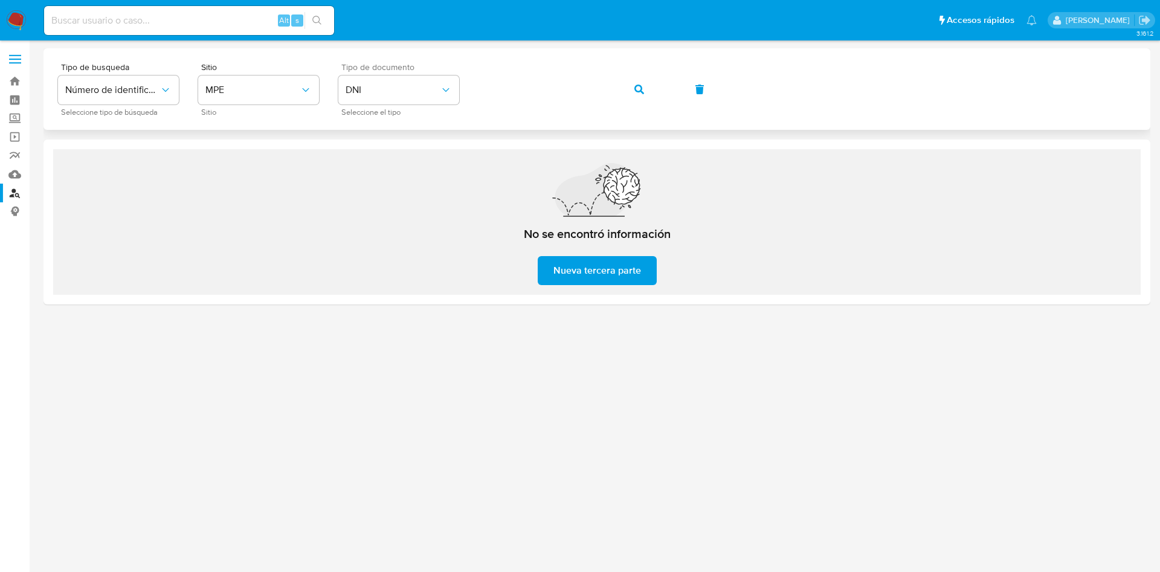
click at [646, 90] on button "button" at bounding box center [639, 89] width 41 height 29
click at [221, 6] on div "Alt s" at bounding box center [189, 20] width 290 height 29
click at [224, 18] on input at bounding box center [189, 21] width 290 height 16
paste input "150765997"
type input "150765997"
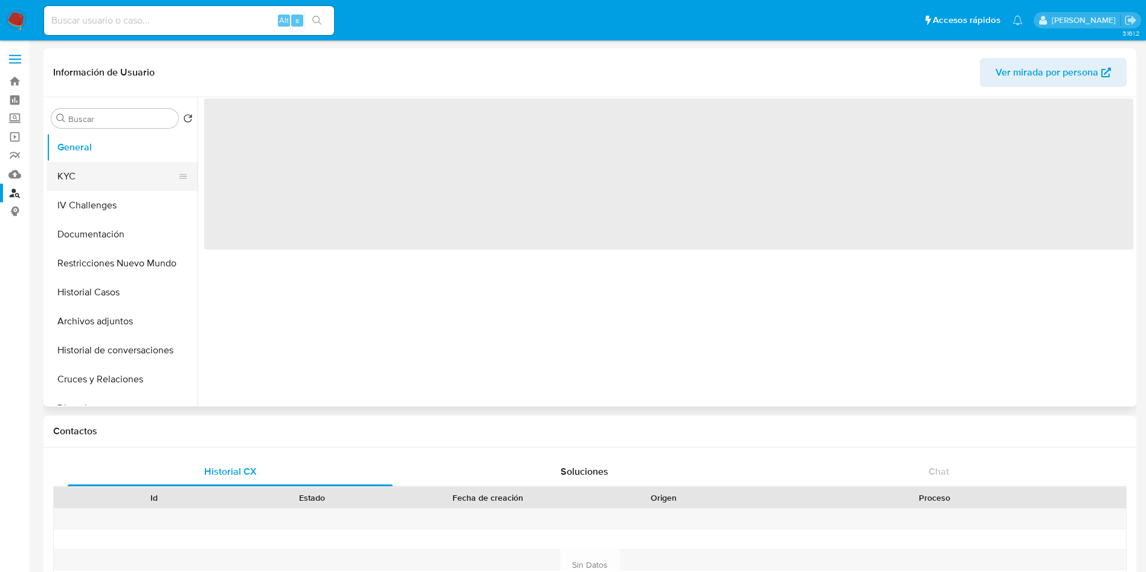
select select "10"
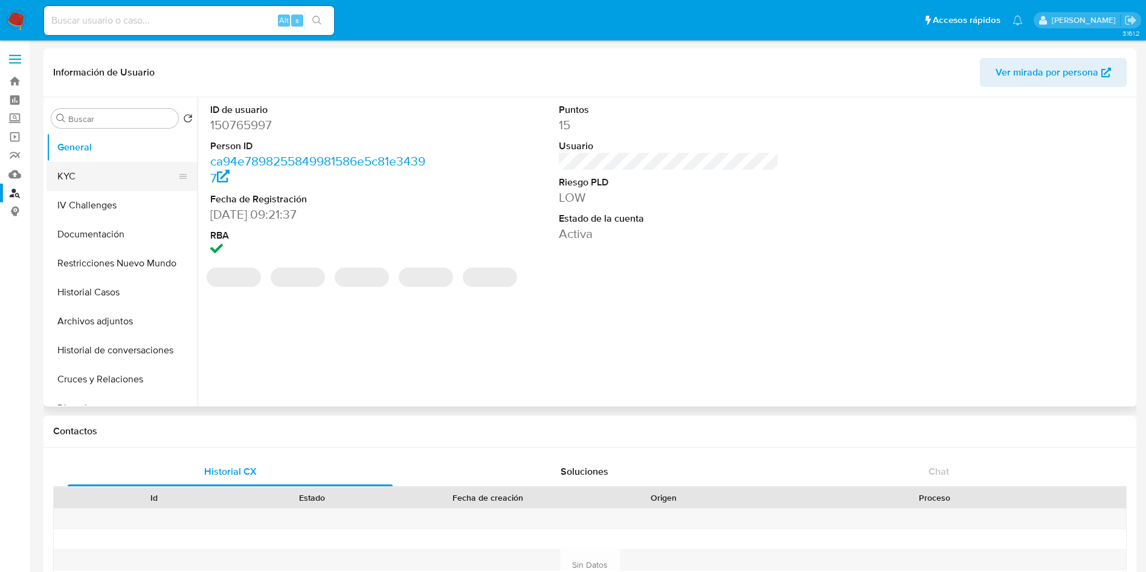
click at [92, 175] on button "KYC" at bounding box center [117, 176] width 141 height 29
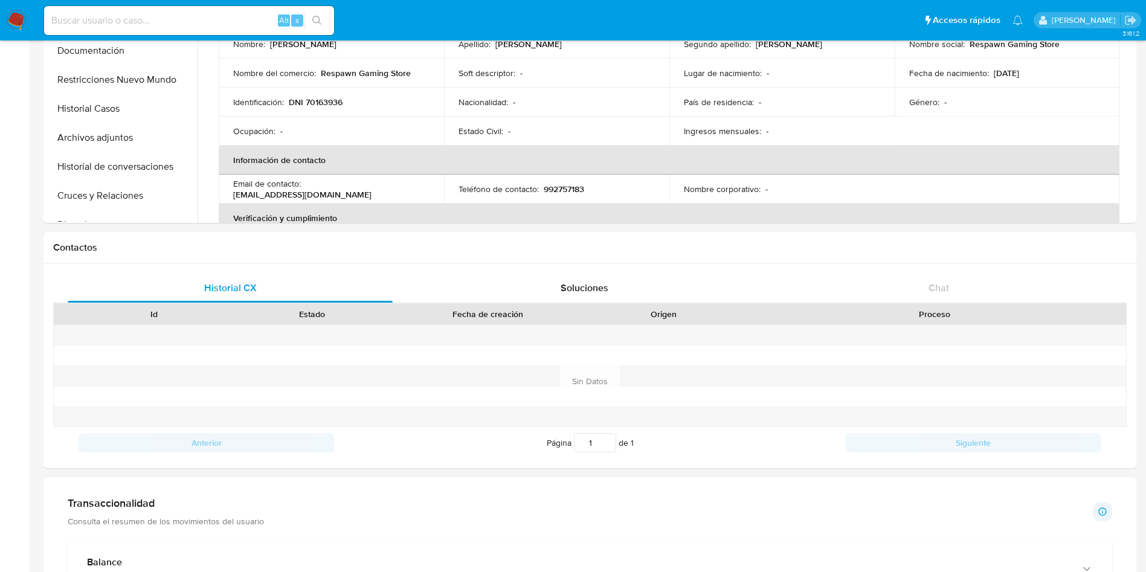
scroll to position [91, 0]
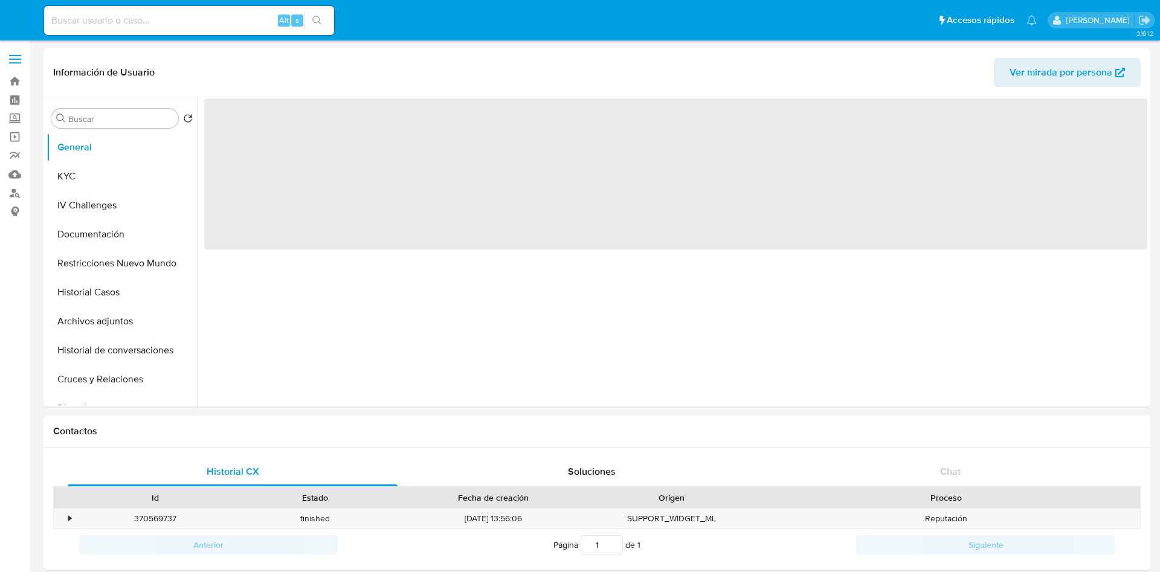
select select "10"
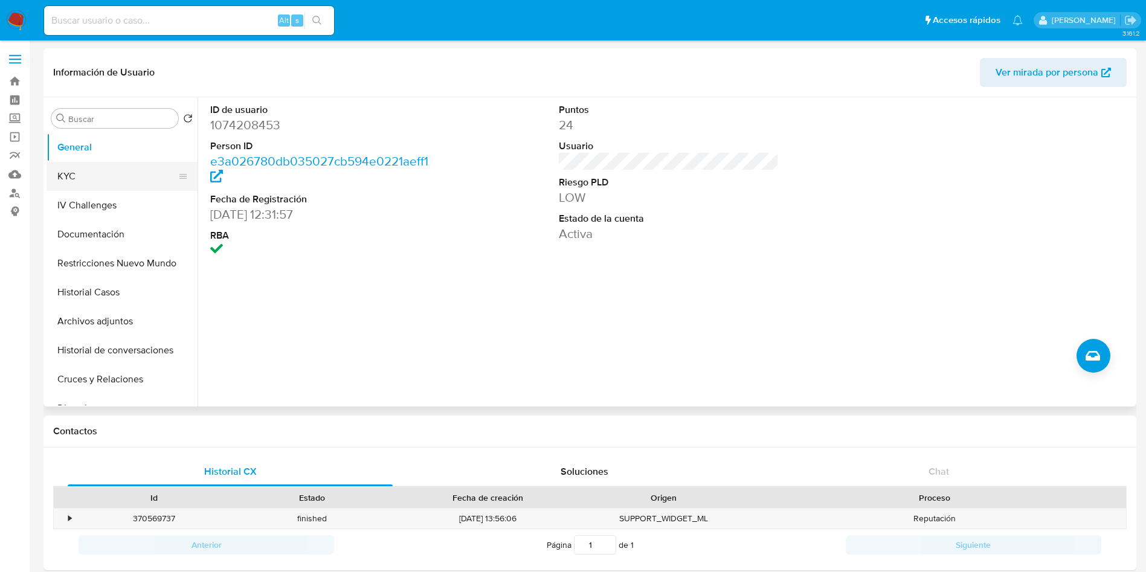
click at [85, 170] on button "KYC" at bounding box center [117, 176] width 141 height 29
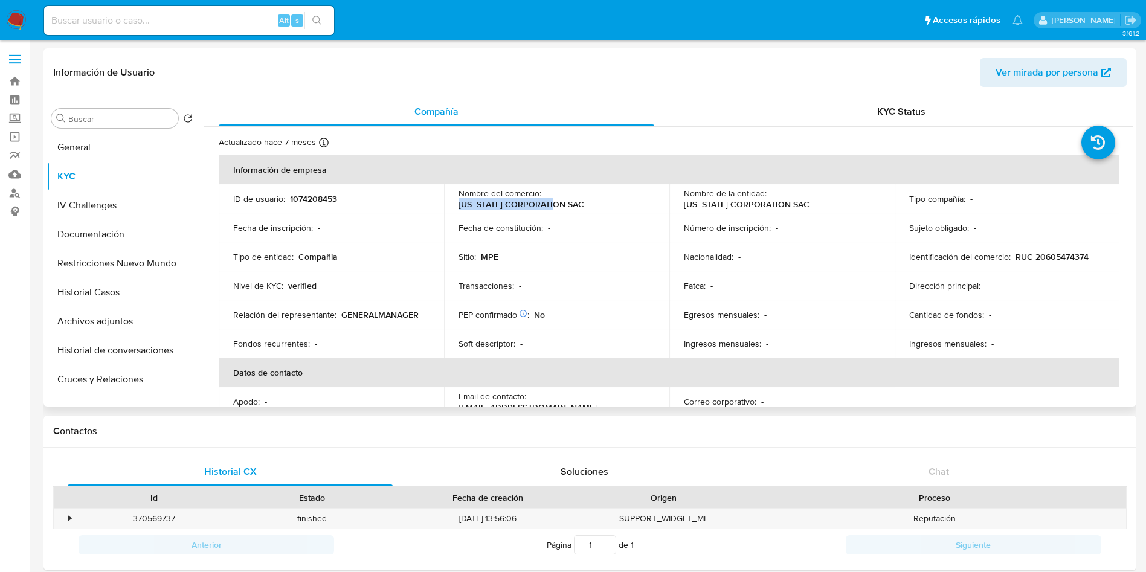
drag, startPoint x: 543, startPoint y: 196, endPoint x: 653, endPoint y: 196, distance: 110.0
click at [653, 196] on td "Nombre del comercio : [US_STATE] CORPORATION SAC" at bounding box center [556, 198] width 225 height 29
copy p "[US_STATE] CORPORATION SAC"
click at [1037, 256] on p "RUC 20605474374" at bounding box center [1052, 256] width 73 height 11
click at [1038, 256] on p "RUC 20605474374" at bounding box center [1052, 256] width 73 height 11
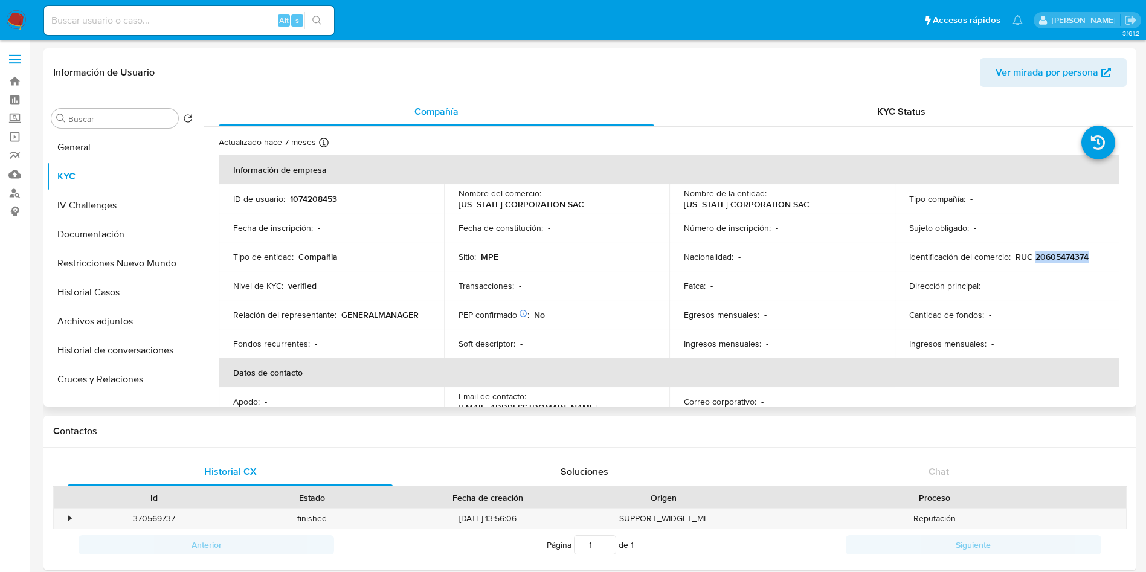
copy p "20605474374"
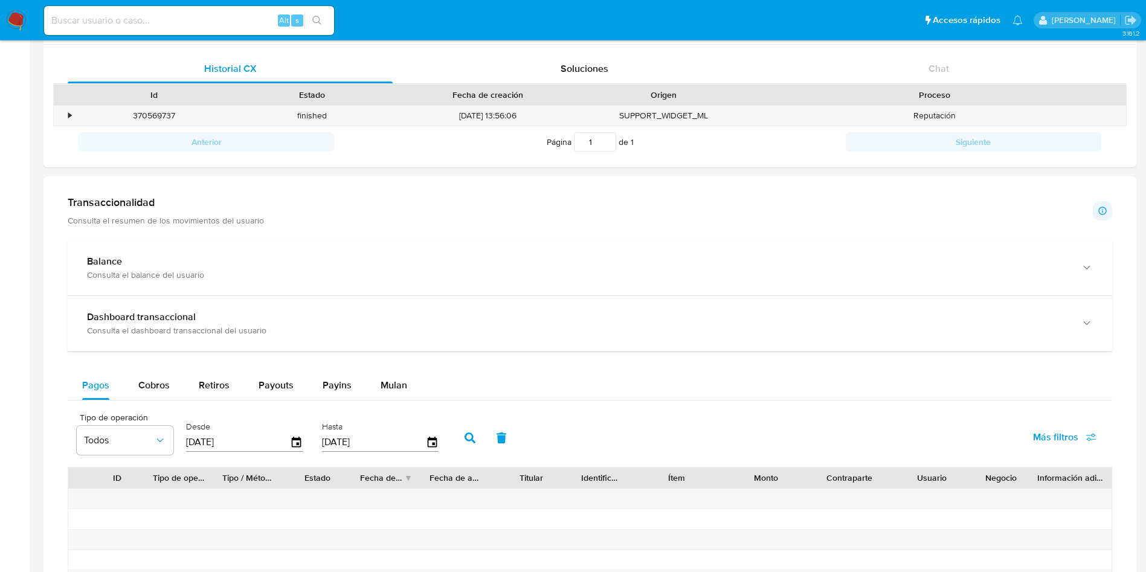
scroll to position [634, 0]
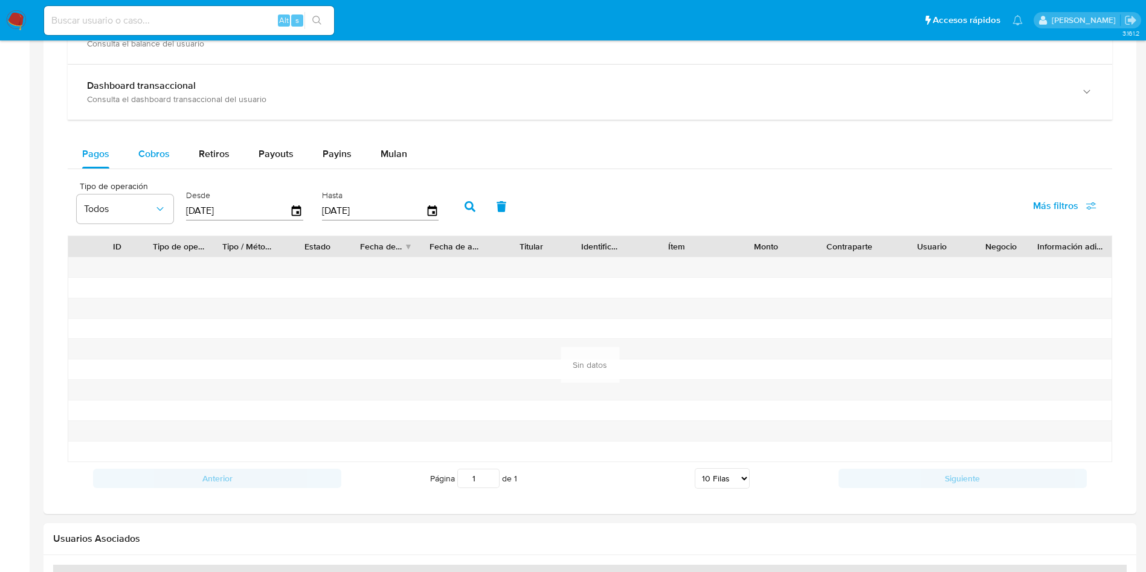
click at [181, 145] on button "Cobros" at bounding box center [154, 154] width 60 height 29
select select "10"
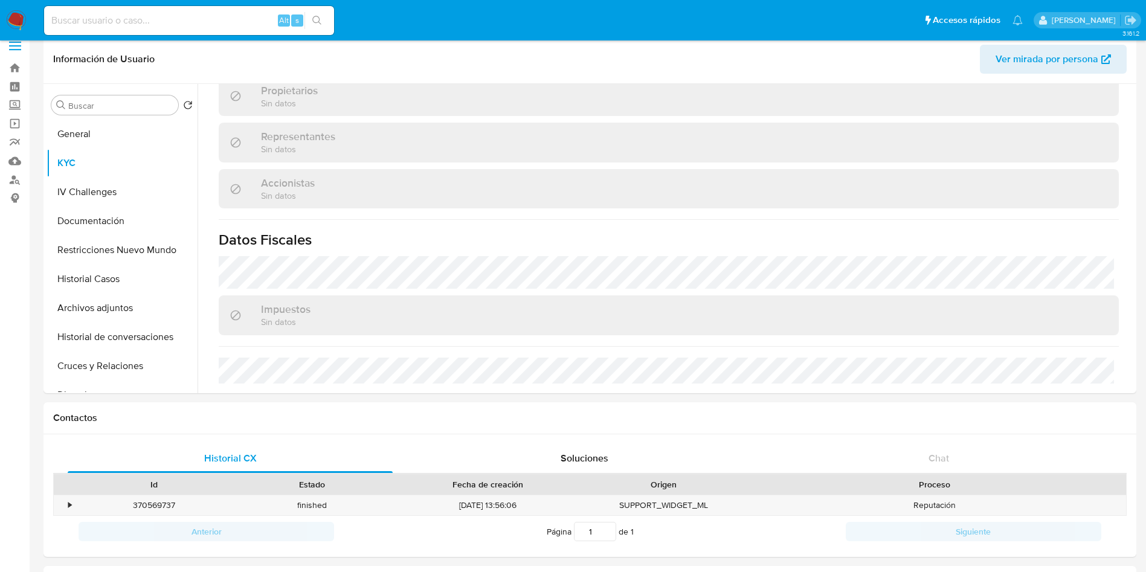
scroll to position [0, 0]
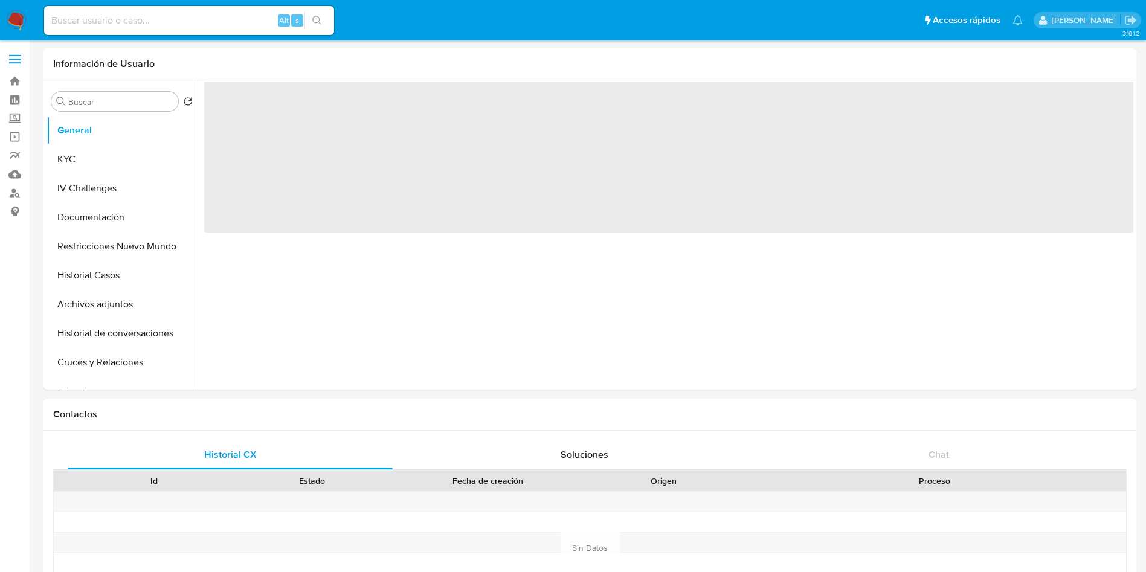
select select "10"
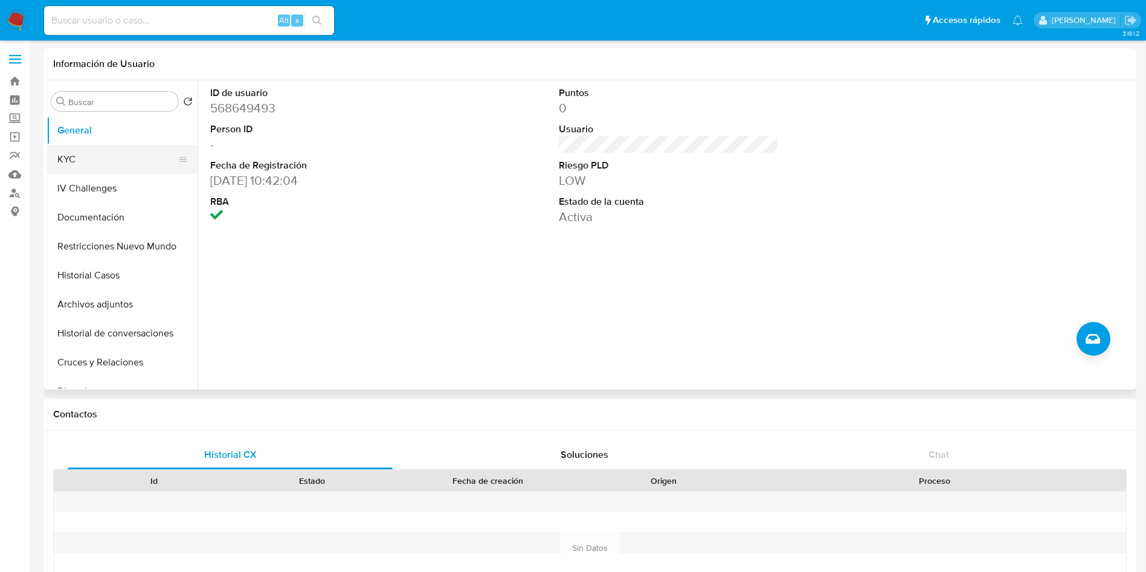
click at [71, 159] on button "KYC" at bounding box center [117, 159] width 141 height 29
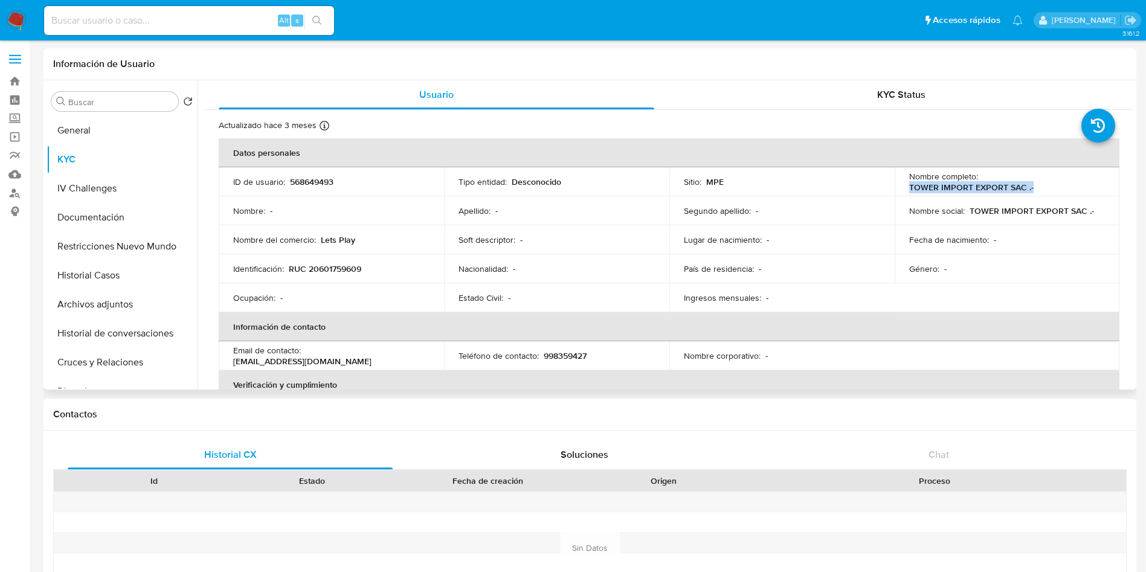
drag, startPoint x: 900, startPoint y: 186, endPoint x: 1036, endPoint y: 188, distance: 135.9
click at [1036, 188] on td "Nombre completo : TOWER IMPORT EXPORT SAC .-" at bounding box center [1007, 181] width 225 height 29
copy p "TOWER IMPORT EXPORT SAC .-"
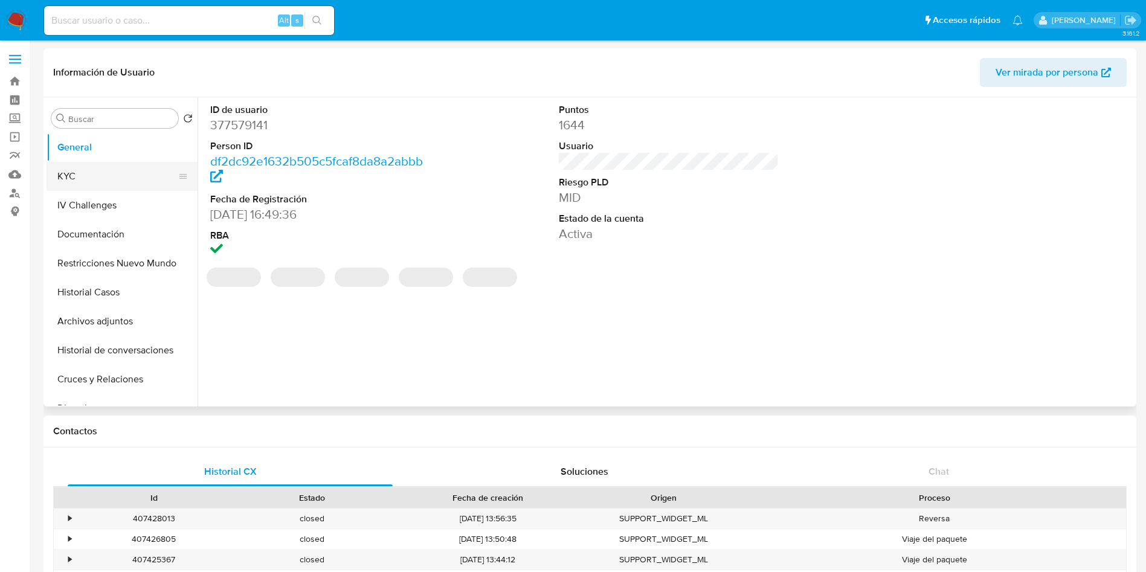
select select "10"
click at [107, 174] on button "KYC" at bounding box center [117, 176] width 141 height 29
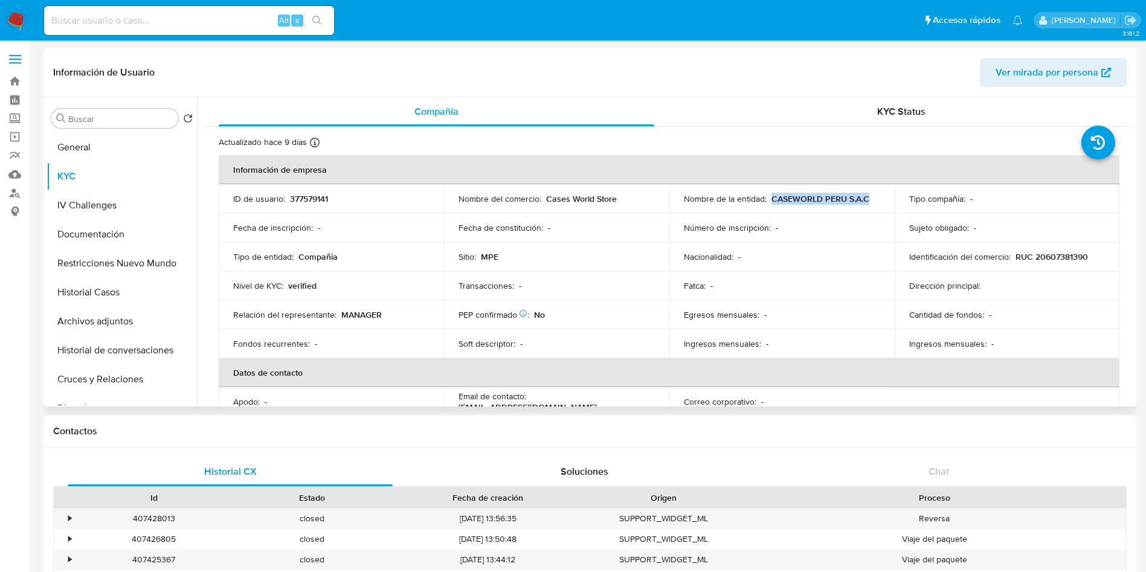
drag, startPoint x: 770, startPoint y: 196, endPoint x: 884, endPoint y: 198, distance: 113.6
click at [884, 198] on td "Nombre de la entidad : CASEWORLD PERU S.A.C" at bounding box center [781, 198] width 225 height 29
copy p "CASEWORLD PERU S.A.C"
click at [1065, 254] on p "RUC 20607381390" at bounding box center [1052, 256] width 72 height 11
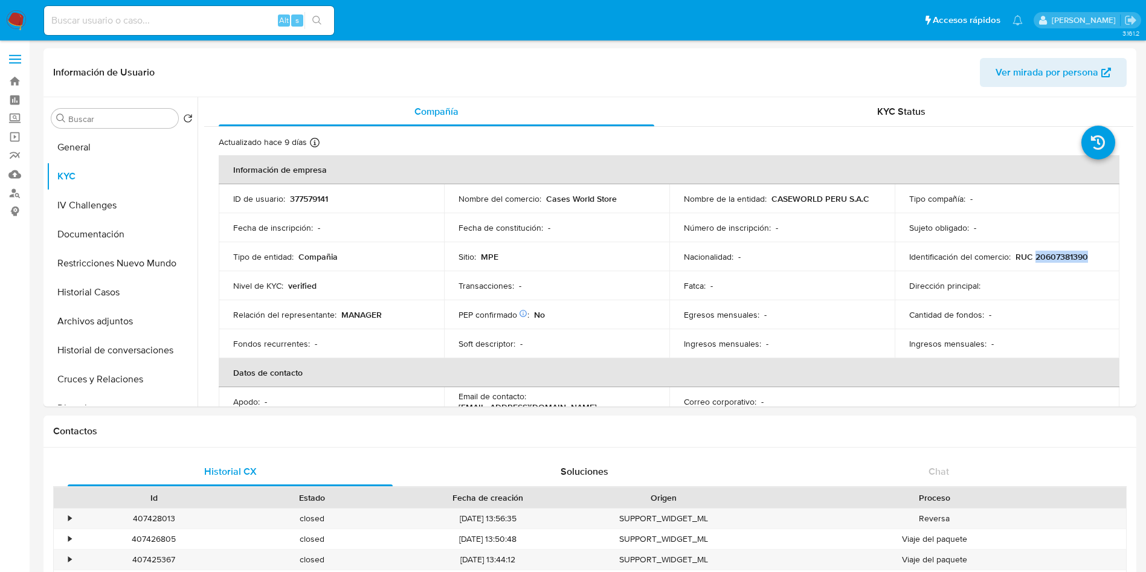
copy p "20607381390"
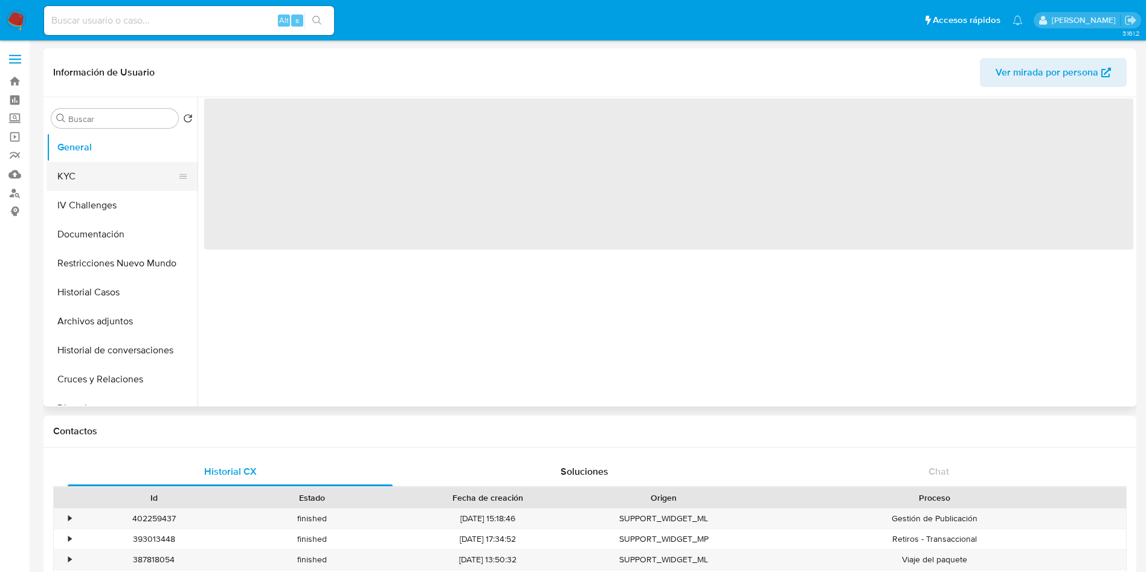
select select "10"
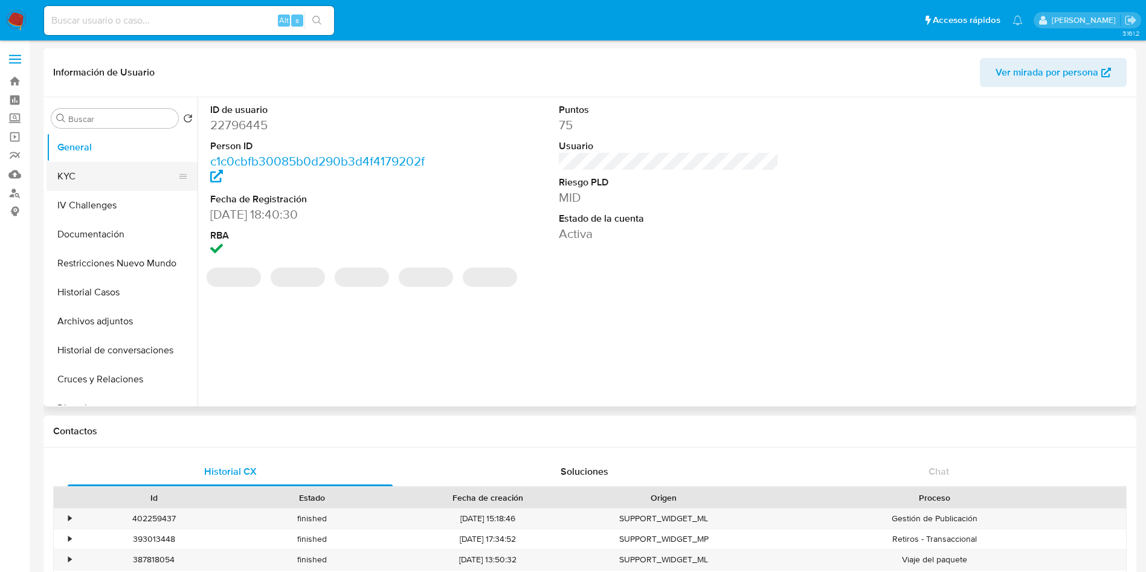
click at [82, 172] on button "KYC" at bounding box center [117, 176] width 141 height 29
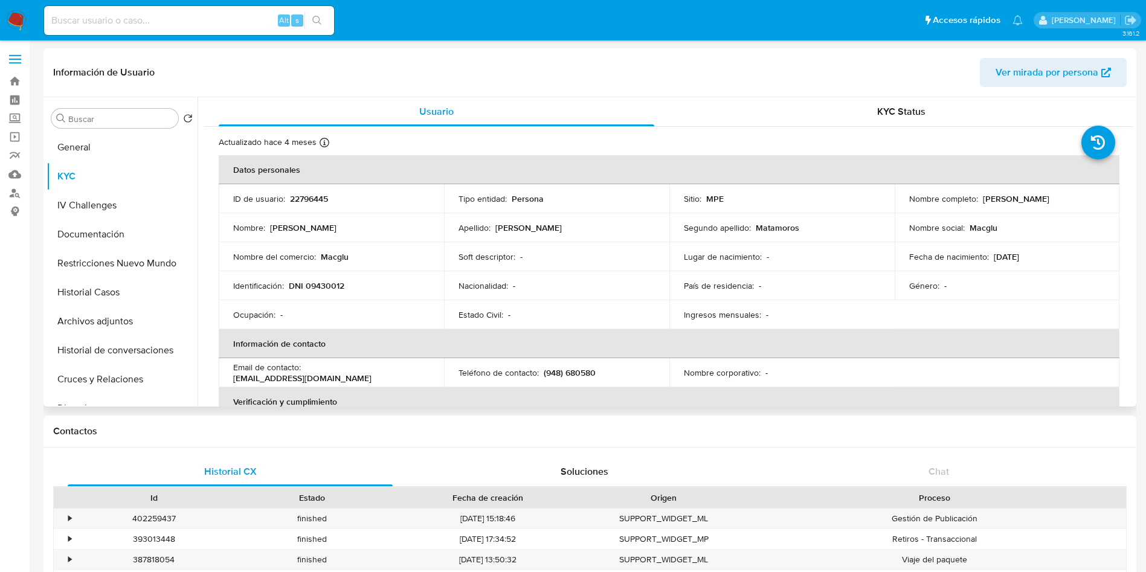
drag, startPoint x: 900, startPoint y: 202, endPoint x: 1033, endPoint y: 204, distance: 133.5
click at [1031, 202] on td "Nombre completo : Freddy Lucas Salcedo Matamoros" at bounding box center [1007, 198] width 225 height 29
click at [1034, 204] on div "Nombre completo : Freddy Lucas Salcedo Matamoros" at bounding box center [1007, 198] width 196 height 11
drag, startPoint x: 904, startPoint y: 202, endPoint x: 1034, endPoint y: 204, distance: 129.9
click at [1034, 204] on td "Nombre completo : Freddy Lucas Salcedo Matamoros" at bounding box center [1007, 198] width 225 height 29
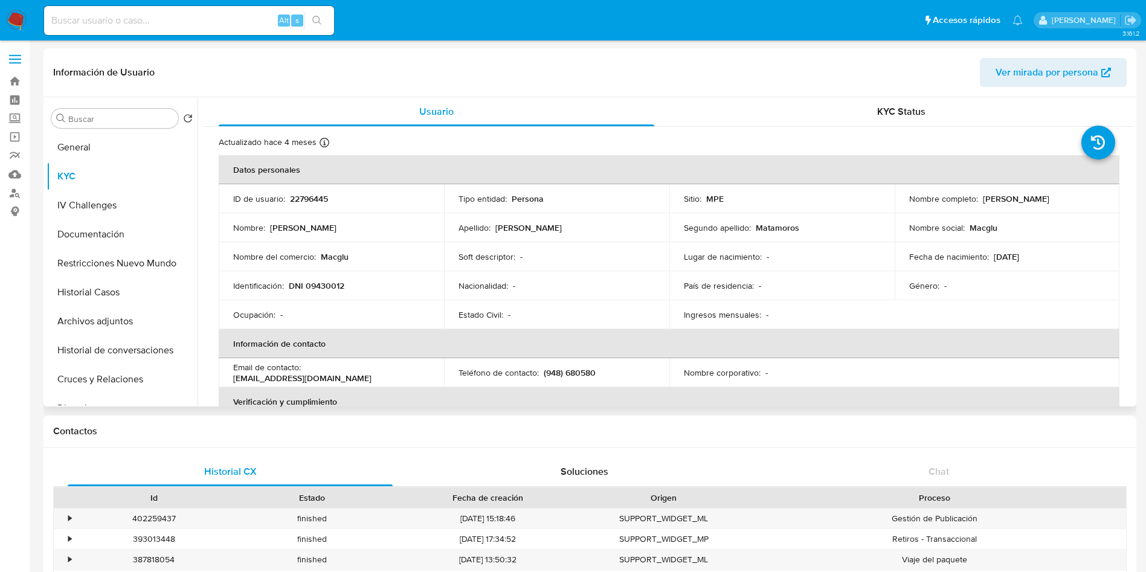
copy p "Freddy Lucas Salcedo Matamoros"
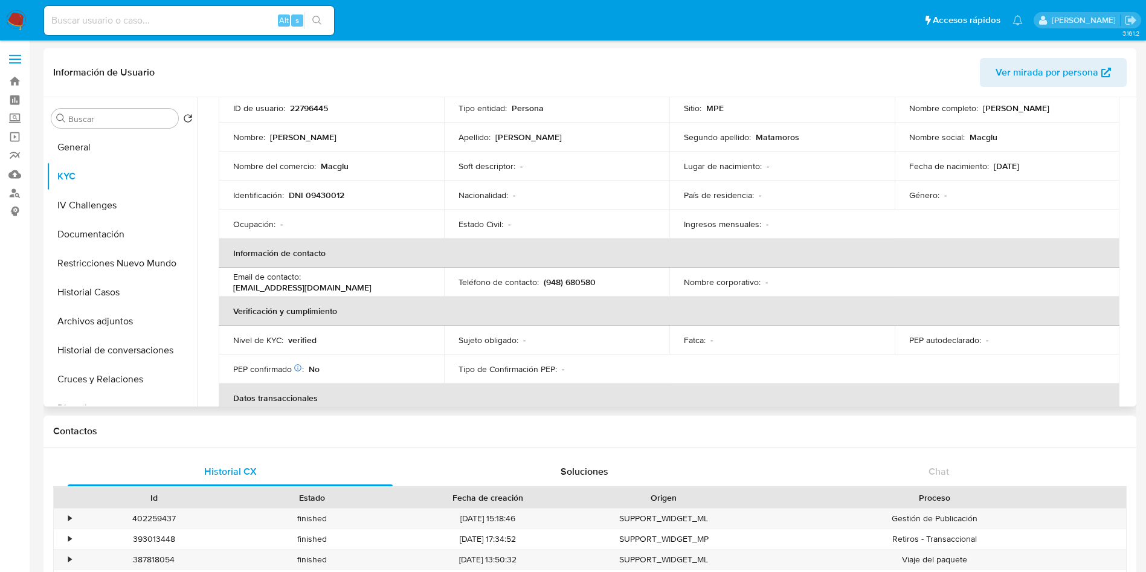
click at [318, 190] on p "DNI 09430012" at bounding box center [317, 195] width 56 height 11
copy p "09430012"
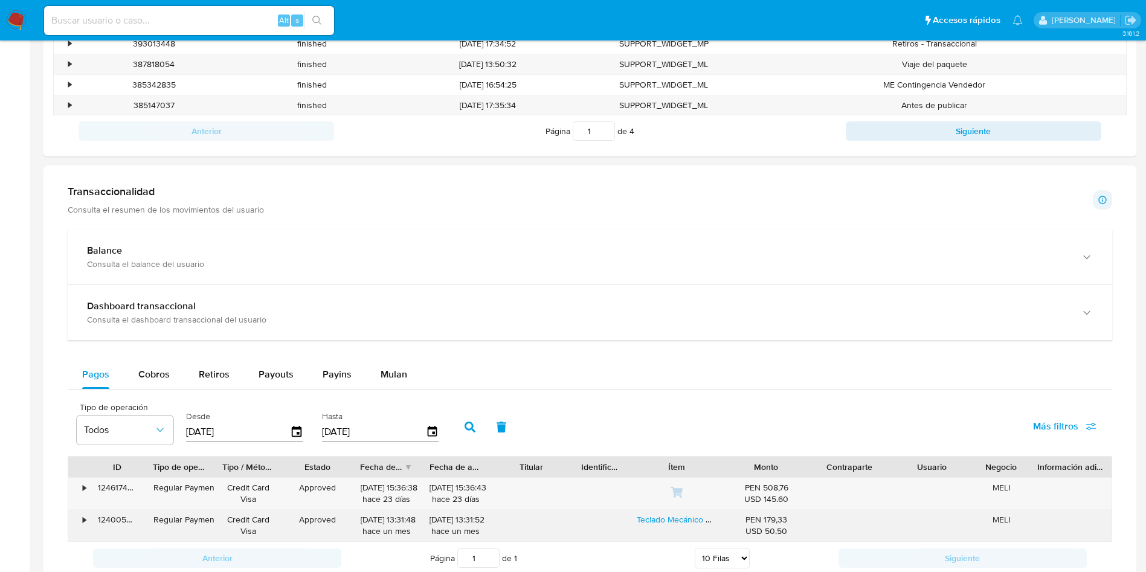
scroll to position [634, 0]
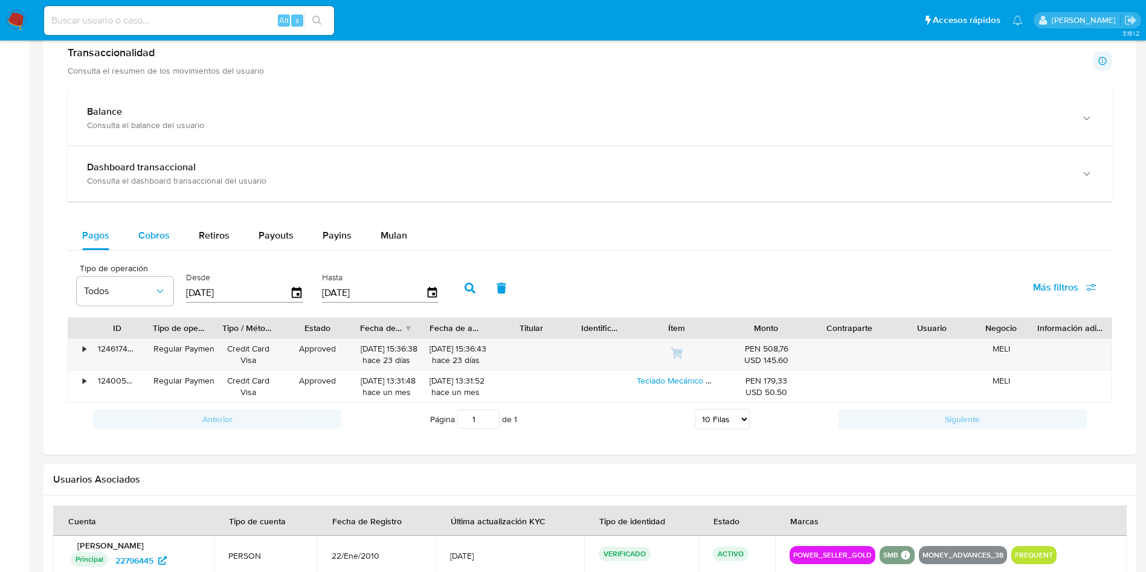
click at [160, 230] on span "Cobros" at bounding box center [153, 235] width 31 height 14
select select "10"
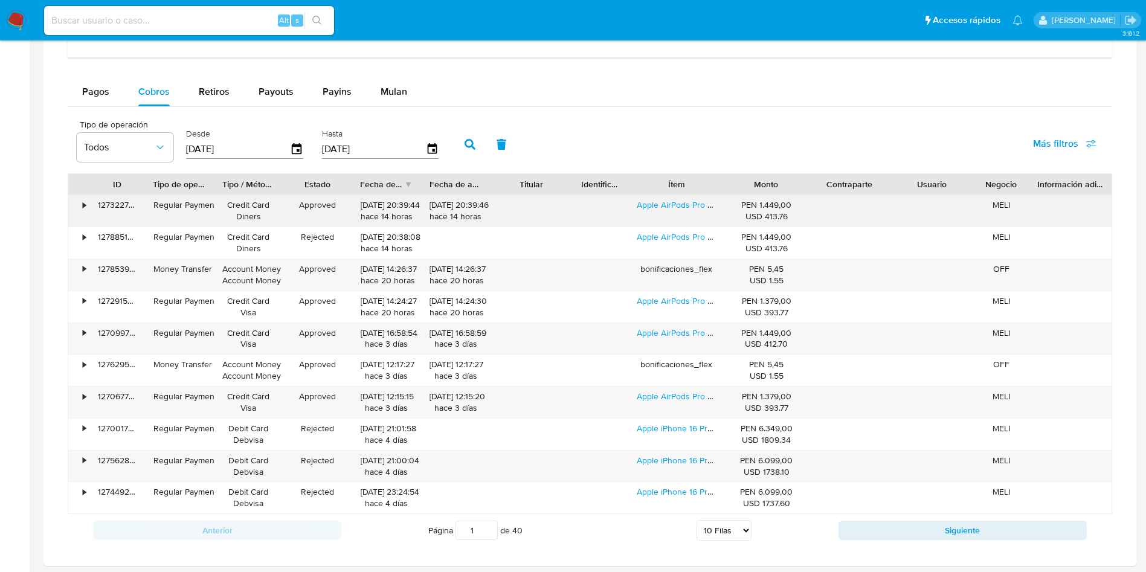
scroll to position [816, 0]
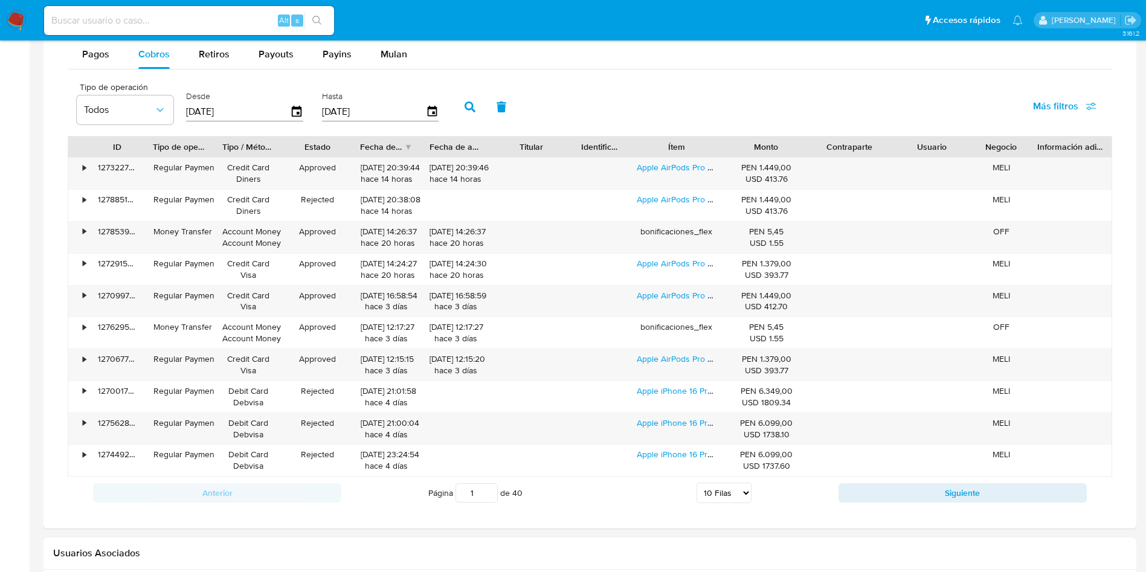
drag, startPoint x: 727, startPoint y: 143, endPoint x: 785, endPoint y: 143, distance: 58.6
click at [785, 143] on div "ID Tipo de operación Tipo / Método Estado Fecha de creación Fecha de aprobación…" at bounding box center [589, 147] width 1043 height 21
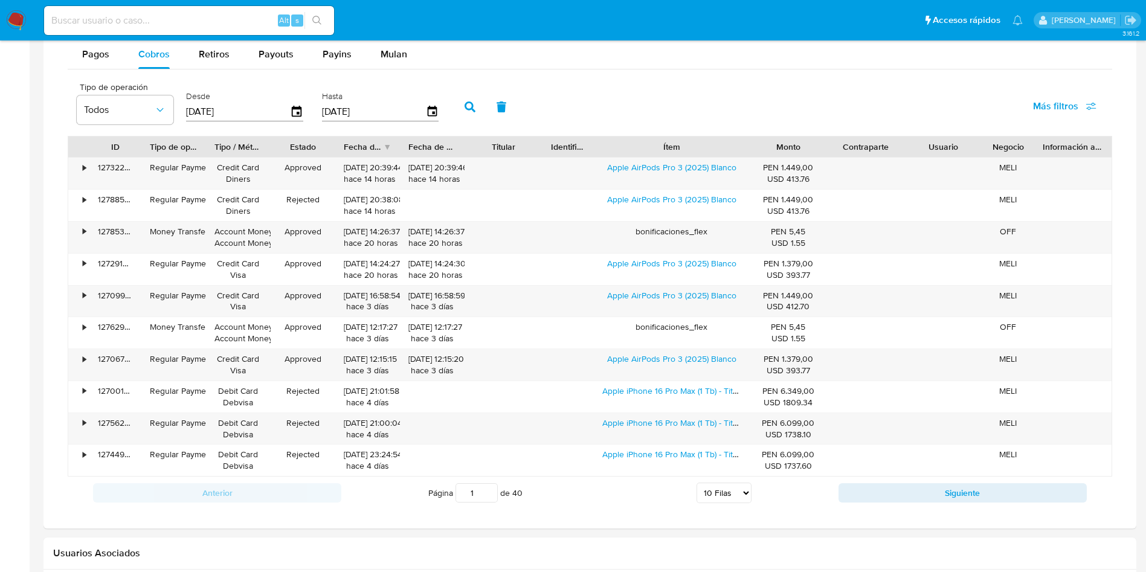
click at [899, 482] on div "Anterior Página 1 de 40 5 Filas 10 Filas 20 Filas 25 Filas 50 Filas 100 Filas S…" at bounding box center [590, 493] width 1045 height 33
click at [900, 489] on button "Siguiente" at bounding box center [963, 492] width 248 height 19
type input "2"
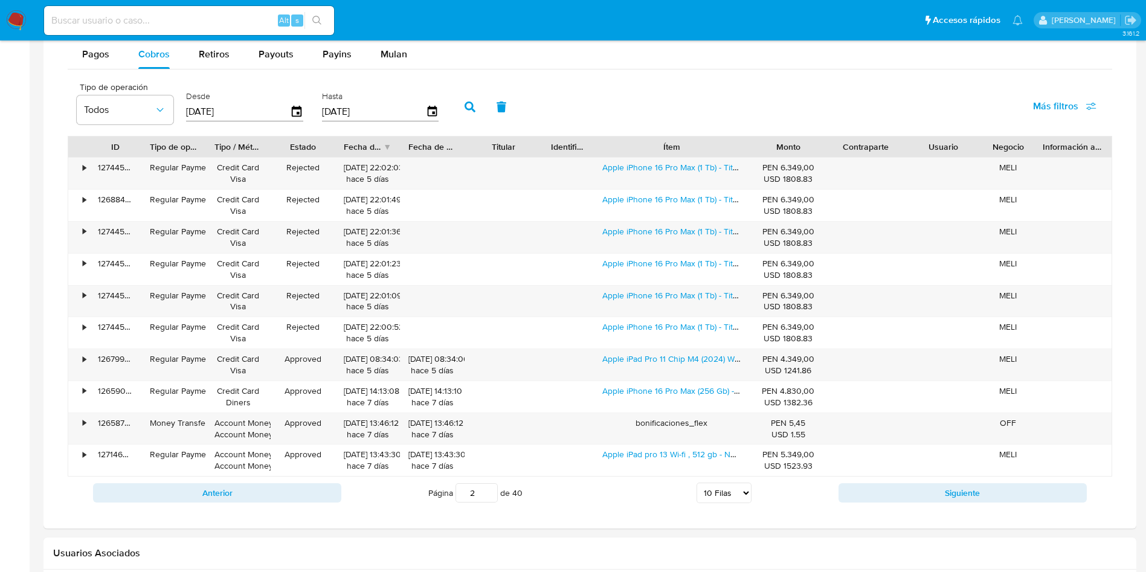
click at [190, 17] on input at bounding box center [189, 21] width 290 height 16
paste input "1710622131"
type input "1710622131"
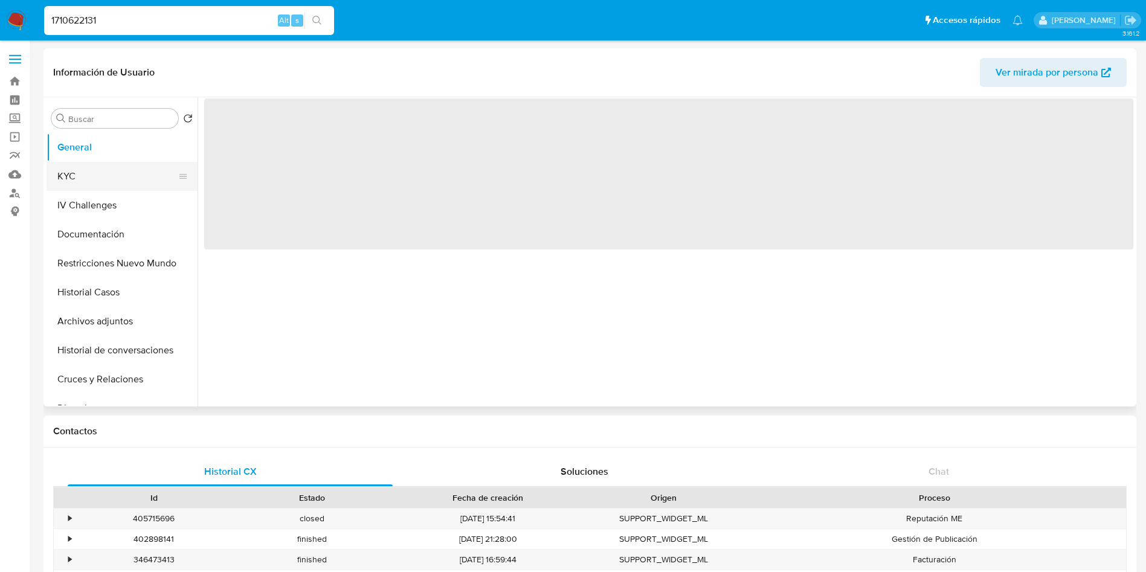
select select "10"
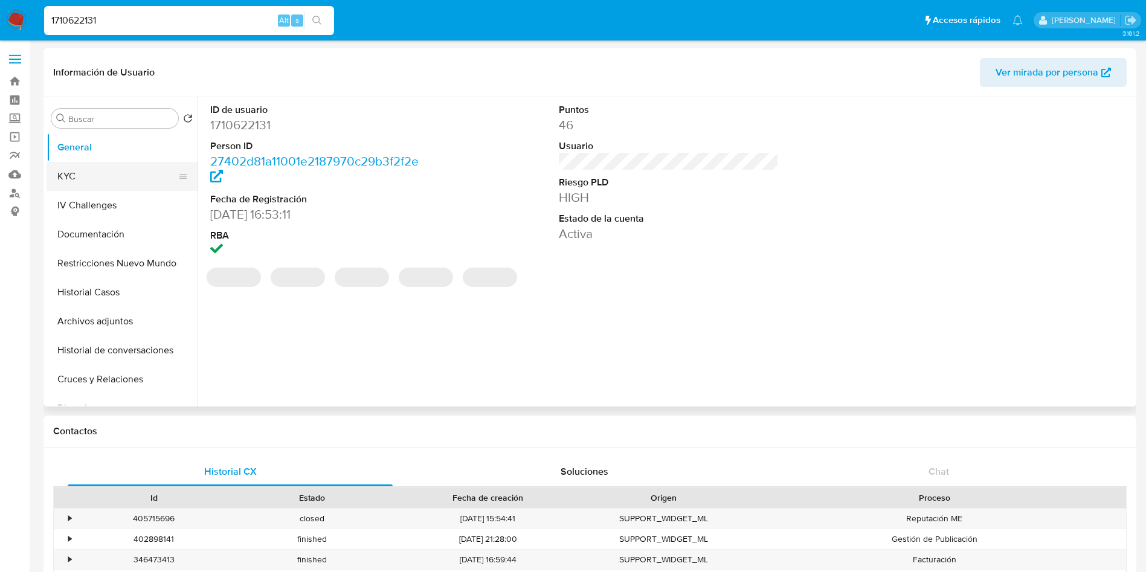
click at [83, 175] on button "KYC" at bounding box center [117, 176] width 141 height 29
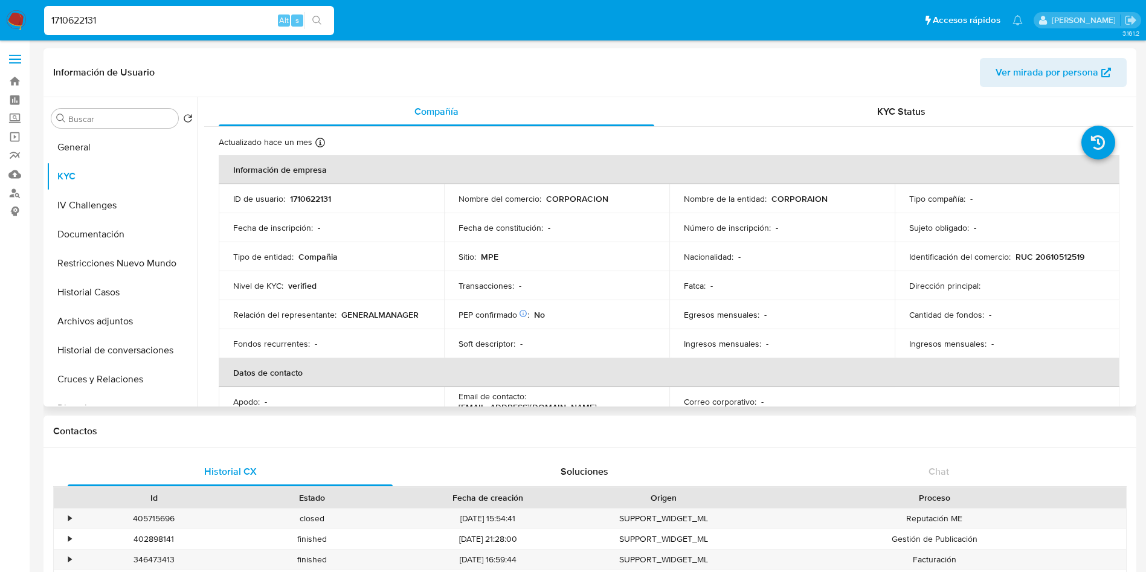
click at [1077, 263] on td "Identificación del comercio : RUC 20610512519" at bounding box center [1007, 256] width 225 height 29
click at [1076, 263] on td "Identificación del comercio : RUC 20610512519" at bounding box center [1007, 256] width 225 height 29
click at [1073, 258] on p "RUC 20610512519" at bounding box center [1050, 256] width 69 height 11
copy p "20610512519"
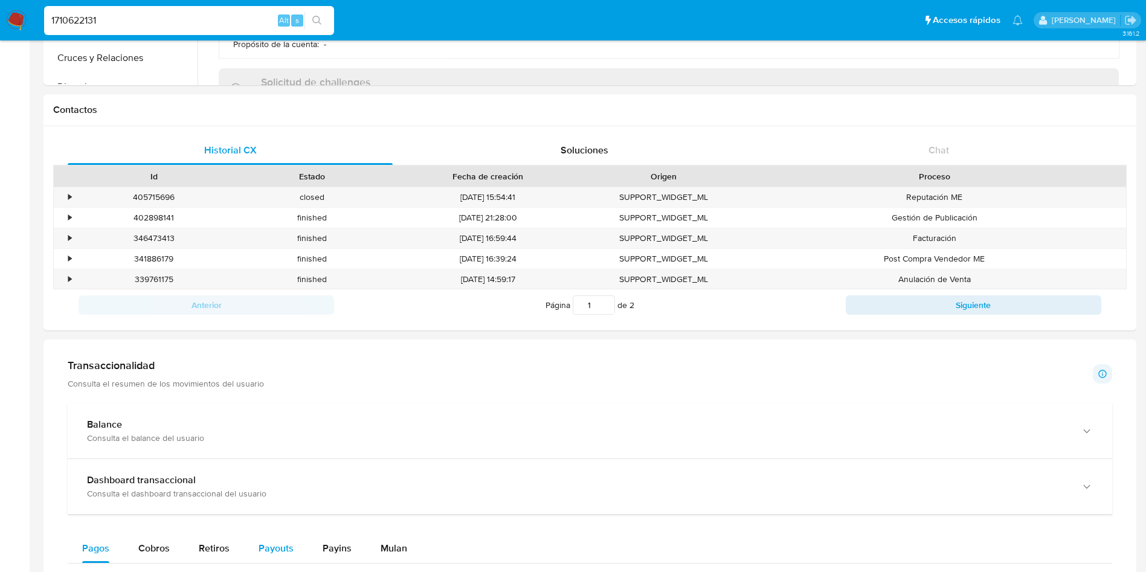
scroll to position [544, 0]
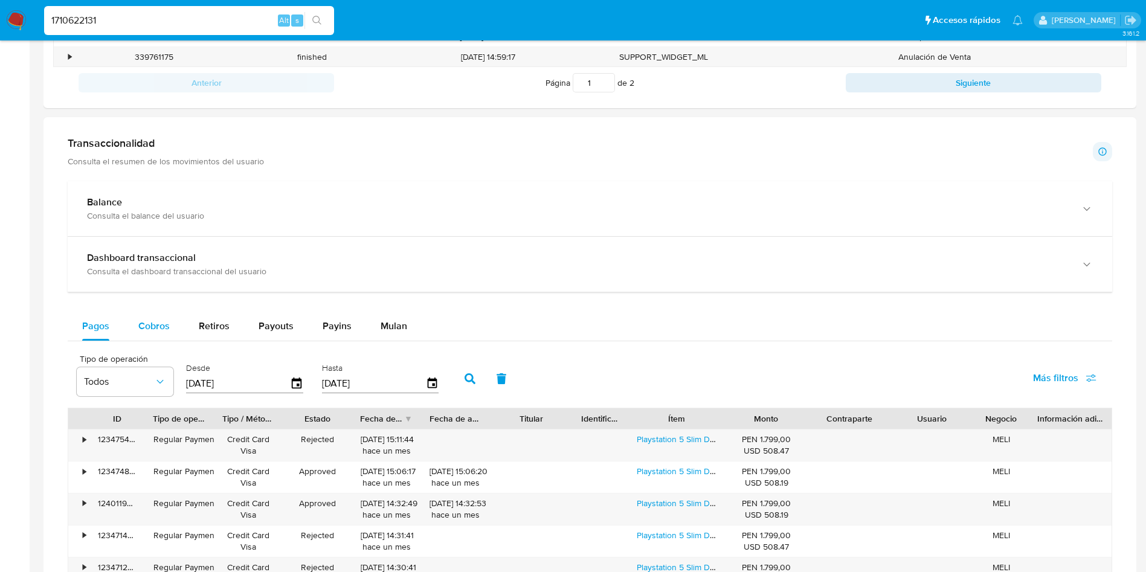
click at [155, 323] on span "Cobros" at bounding box center [153, 326] width 31 height 14
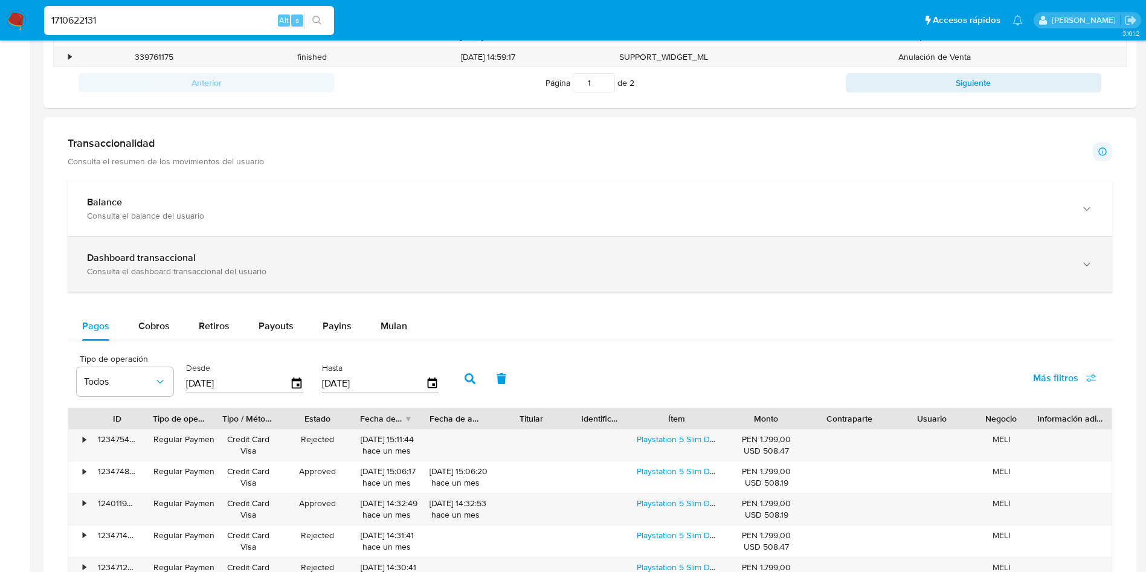
select select "10"
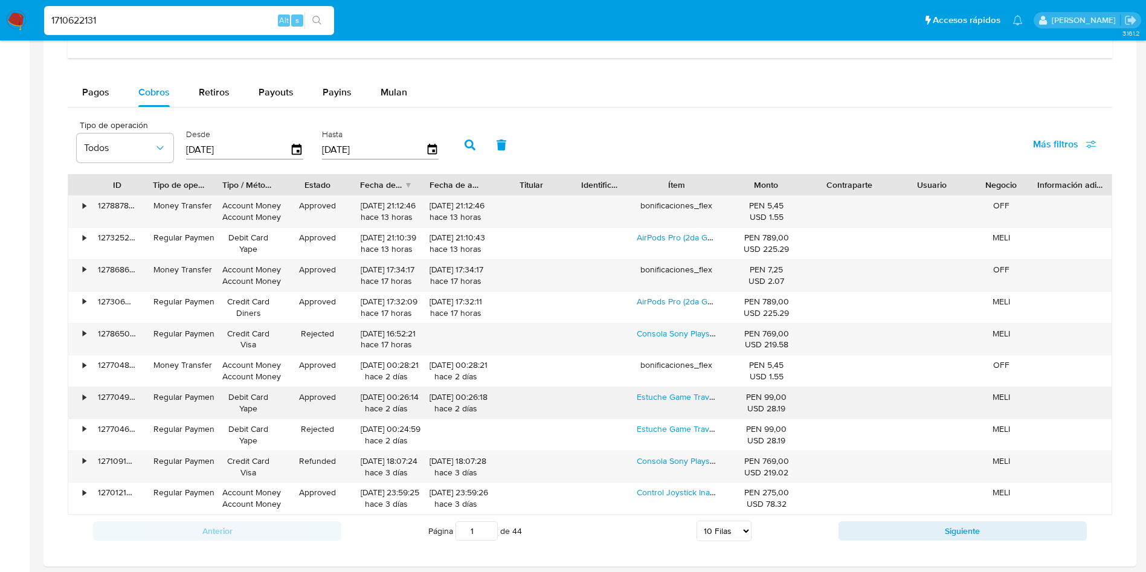
scroll to position [816, 0]
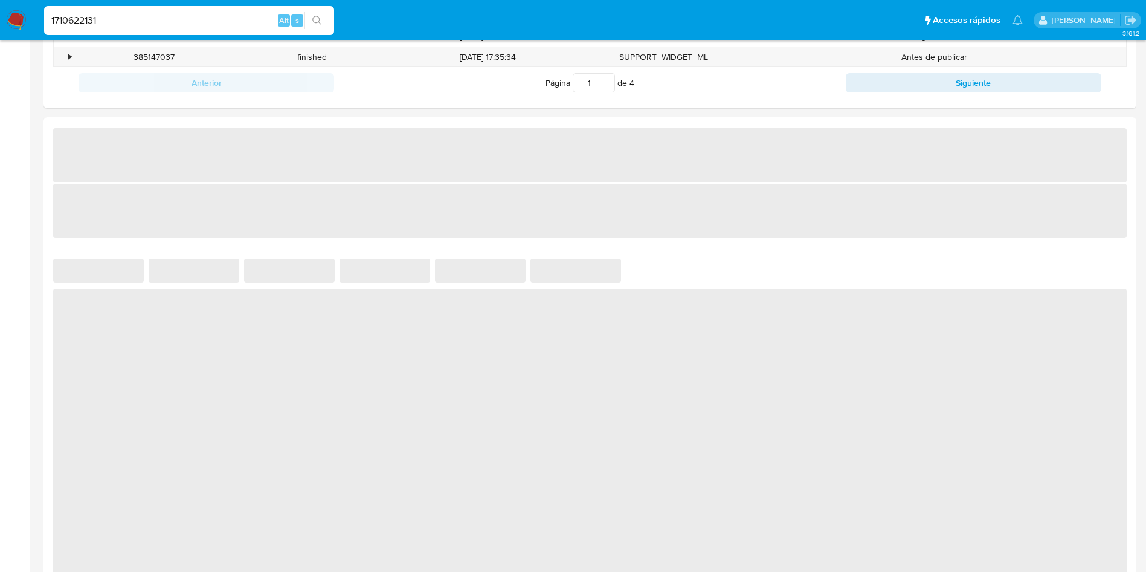
select select "10"
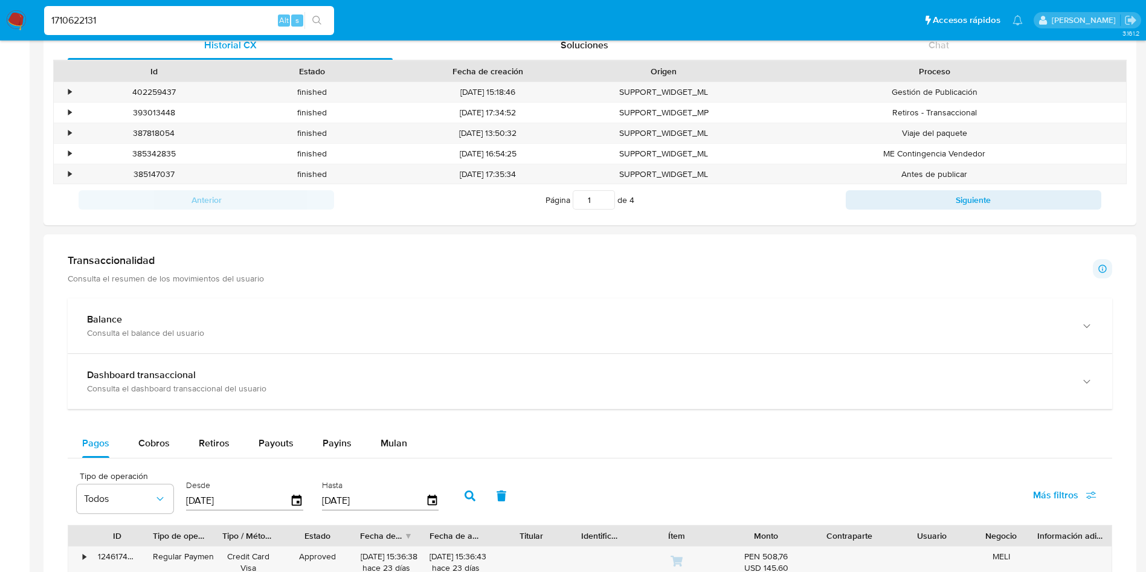
scroll to position [362, 0]
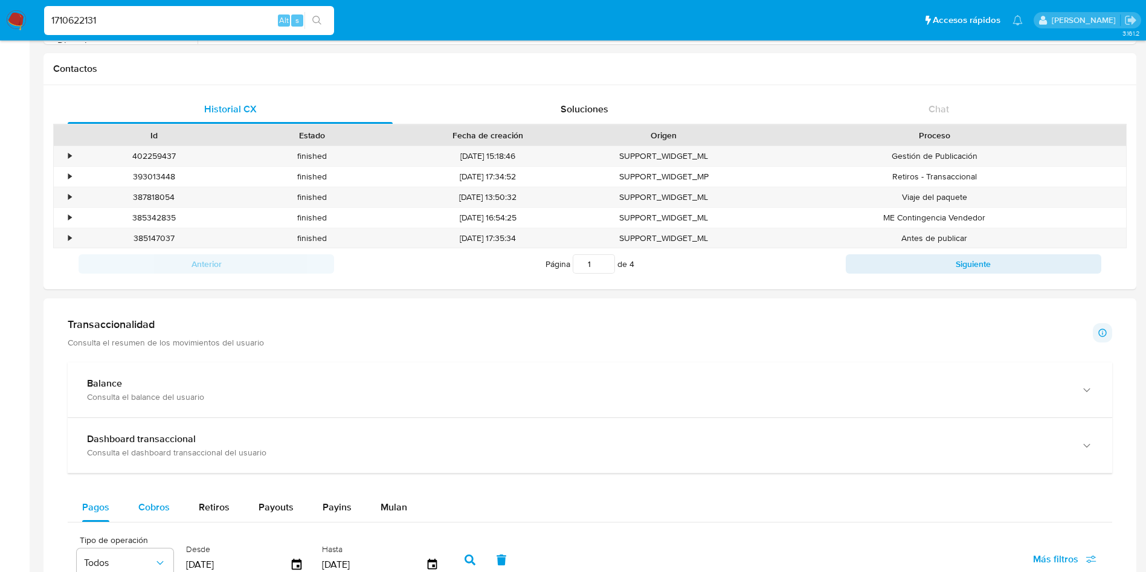
click at [162, 513] on span "Cobros" at bounding box center [153, 507] width 31 height 14
select select "10"
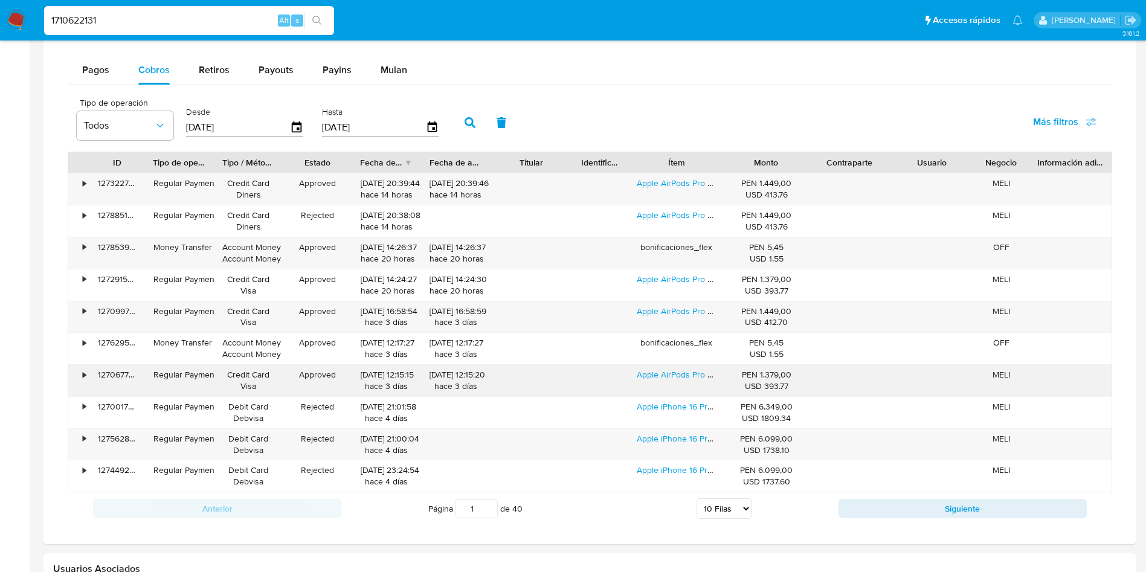
scroll to position [906, 0]
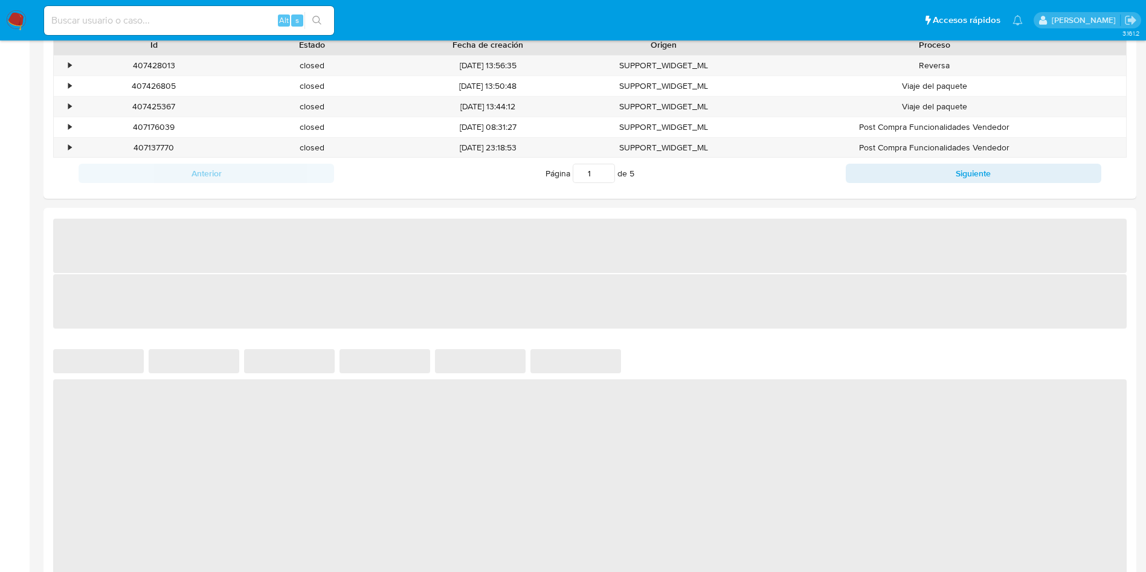
select select "10"
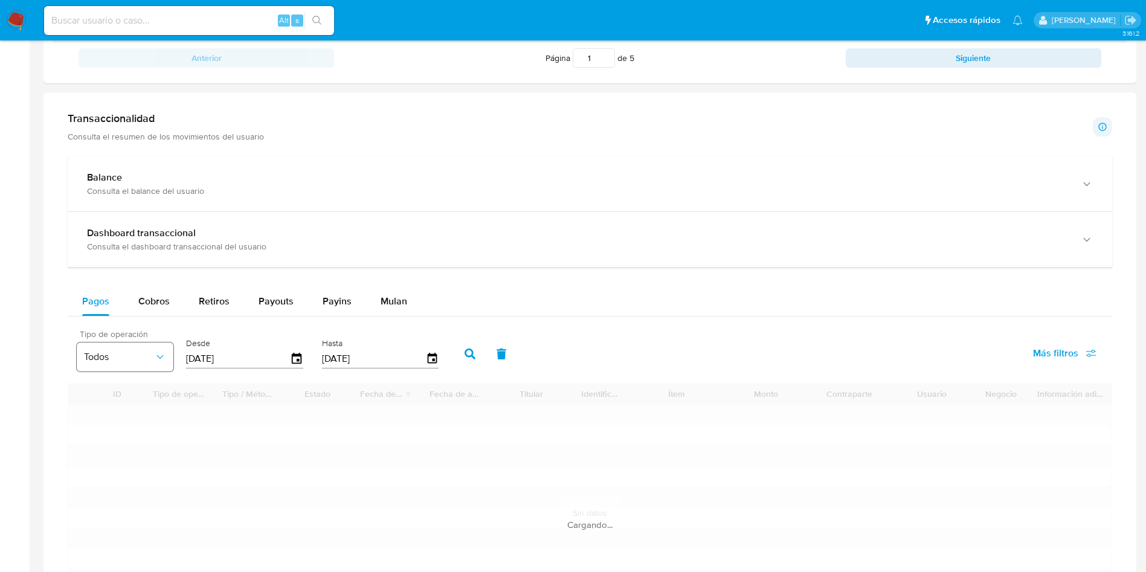
scroll to position [634, 0]
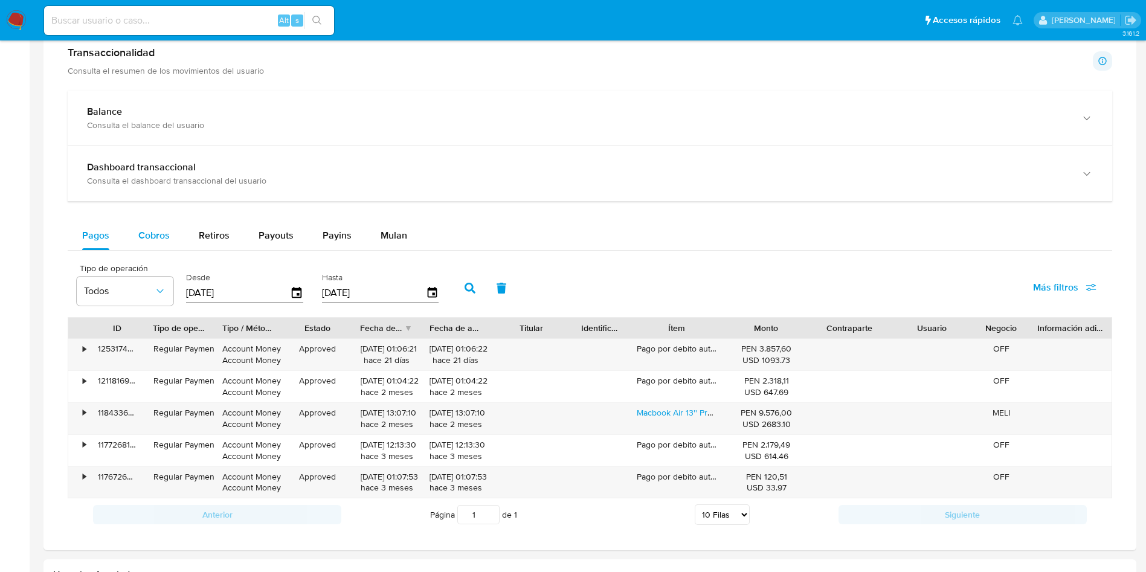
click at [150, 242] on span "Cobros" at bounding box center [153, 235] width 31 height 14
select select "10"
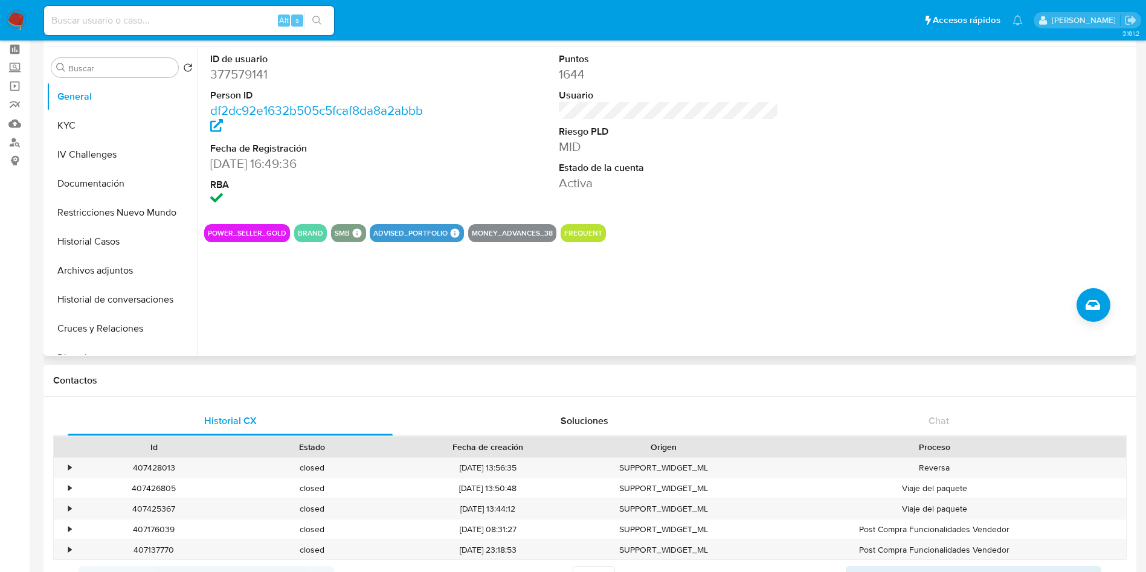
scroll to position [0, 0]
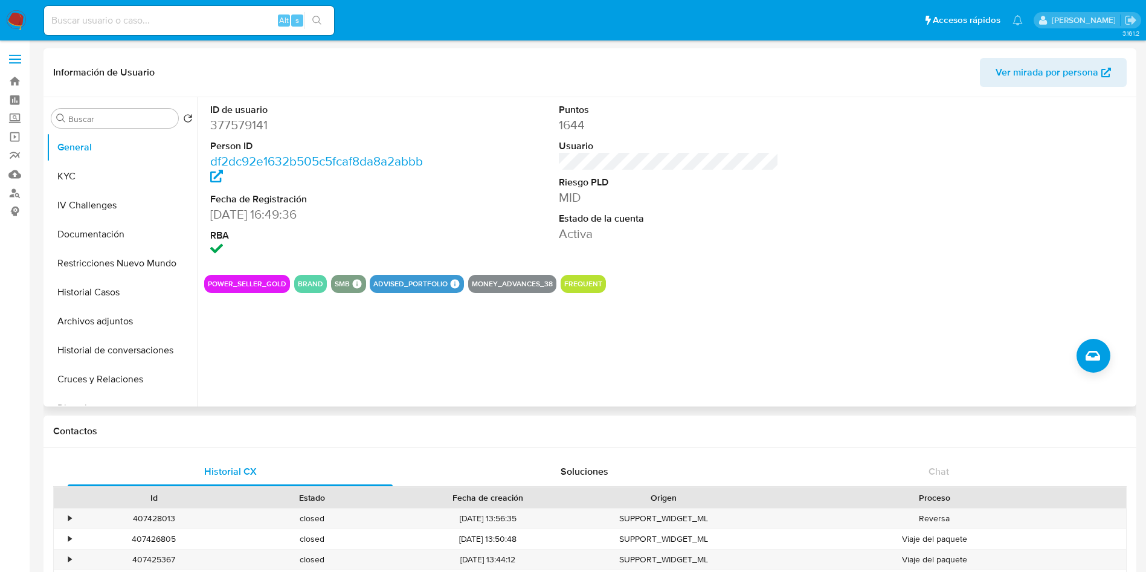
click at [251, 123] on dd "377579141" at bounding box center [320, 125] width 221 height 17
copy dd "377579141"
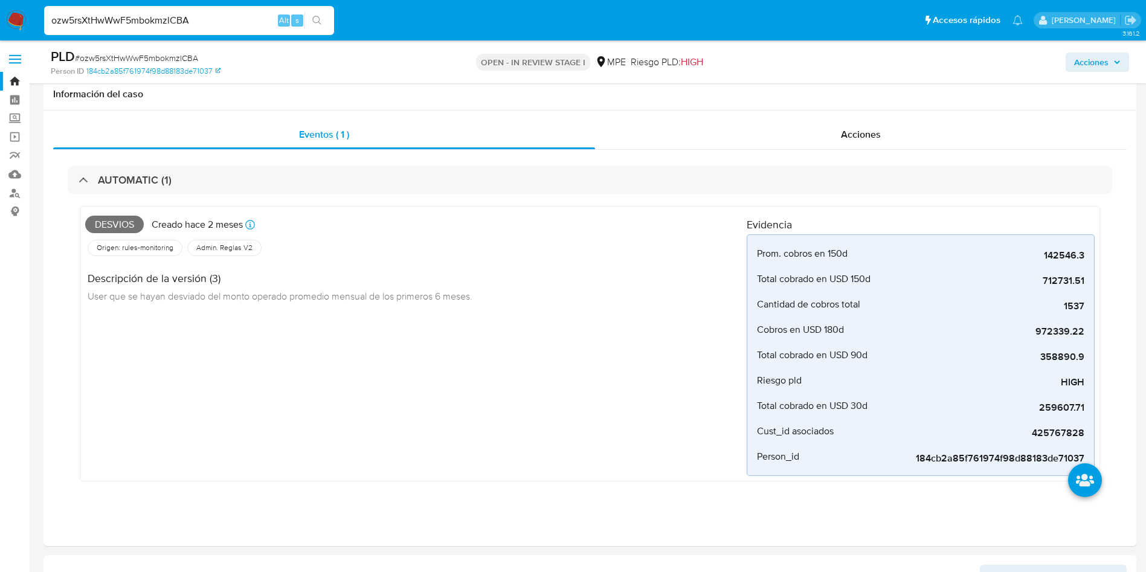
select select "10"
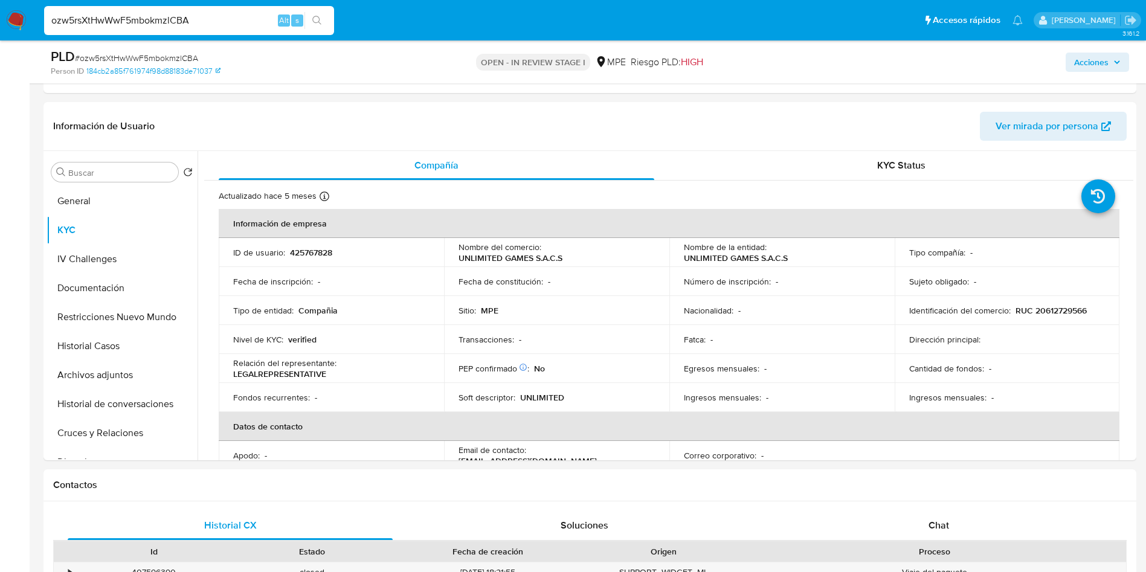
scroll to position [91, 0]
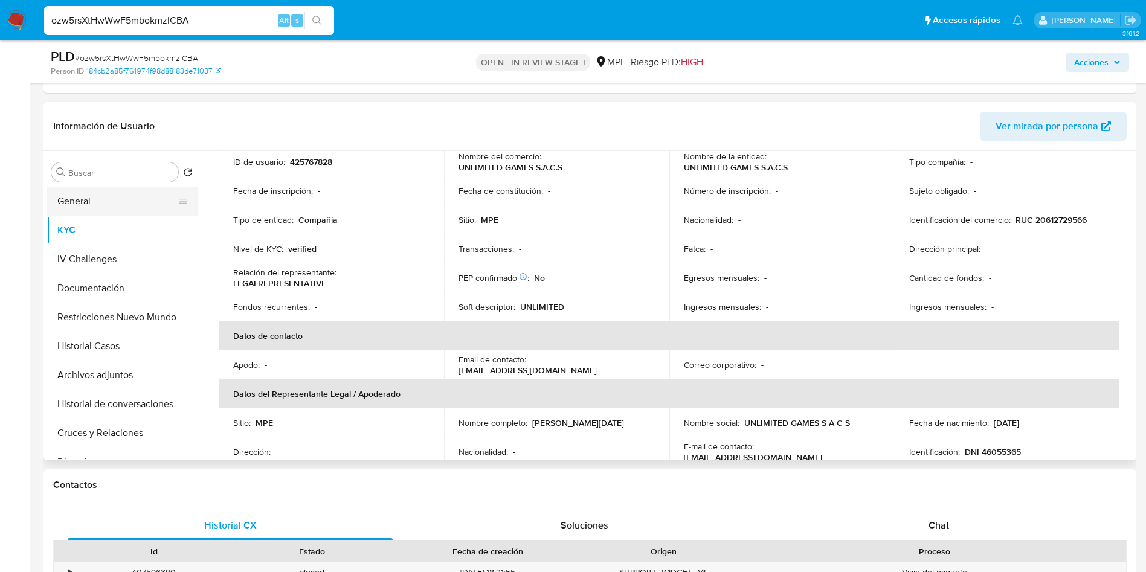
click at [94, 201] on button "General" at bounding box center [117, 201] width 141 height 29
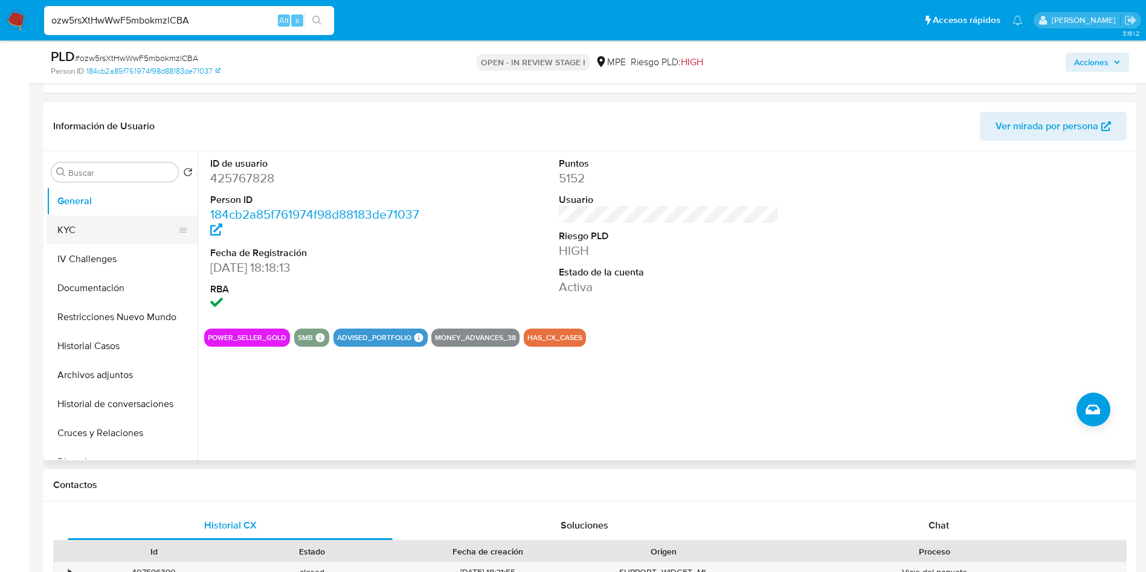
click at [91, 227] on button "KYC" at bounding box center [117, 230] width 141 height 29
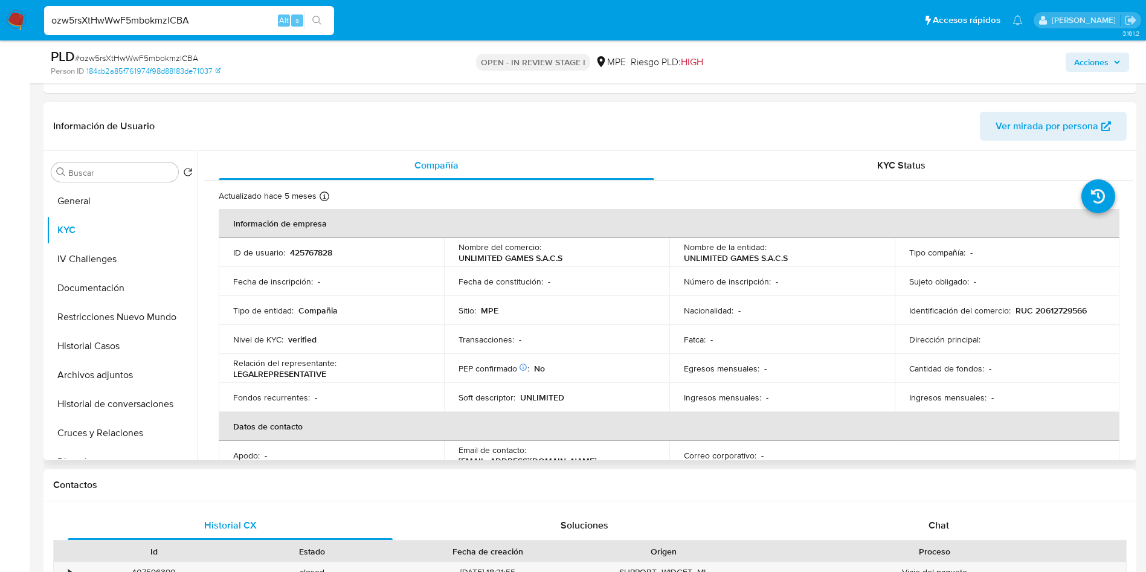
drag, startPoint x: 678, startPoint y: 259, endPoint x: 791, endPoint y: 252, distance: 112.6
click at [791, 252] on td "Nombre de la entidad : UNLIMITED GAMES S.A.C.S" at bounding box center [781, 252] width 225 height 29
drag, startPoint x: 678, startPoint y: 257, endPoint x: 801, endPoint y: 258, distance: 123.3
click at [801, 258] on td "Nombre de la entidad : UNLIMITED GAMES S.A.C.S" at bounding box center [781, 252] width 225 height 29
copy p "UNLIMITED GAMES S.A.C.S"
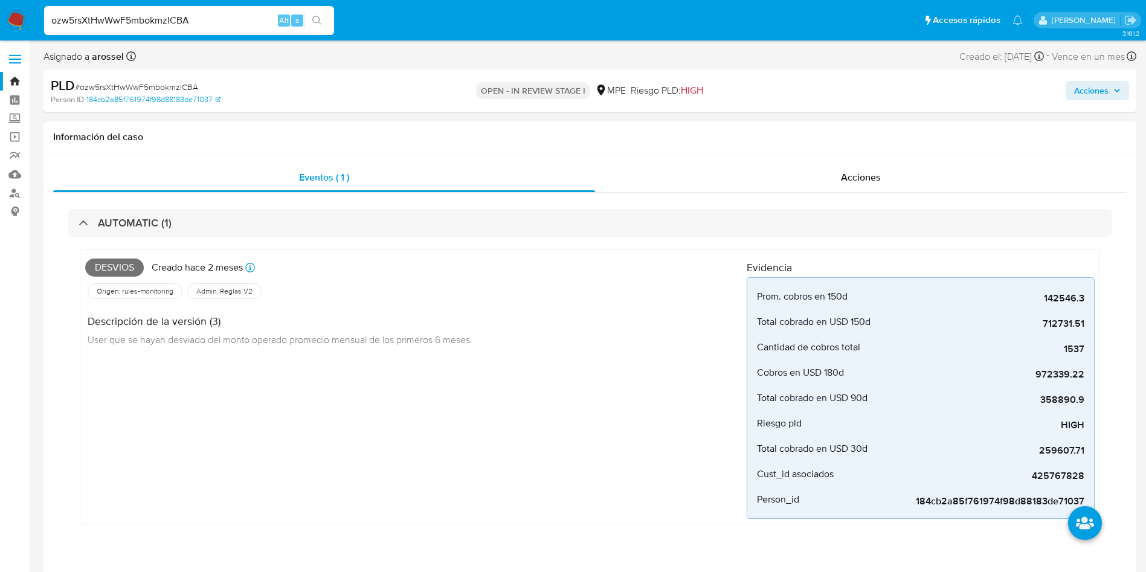
click at [123, 266] on span "Desvios" at bounding box center [114, 268] width 59 height 18
copy span "Desvios"
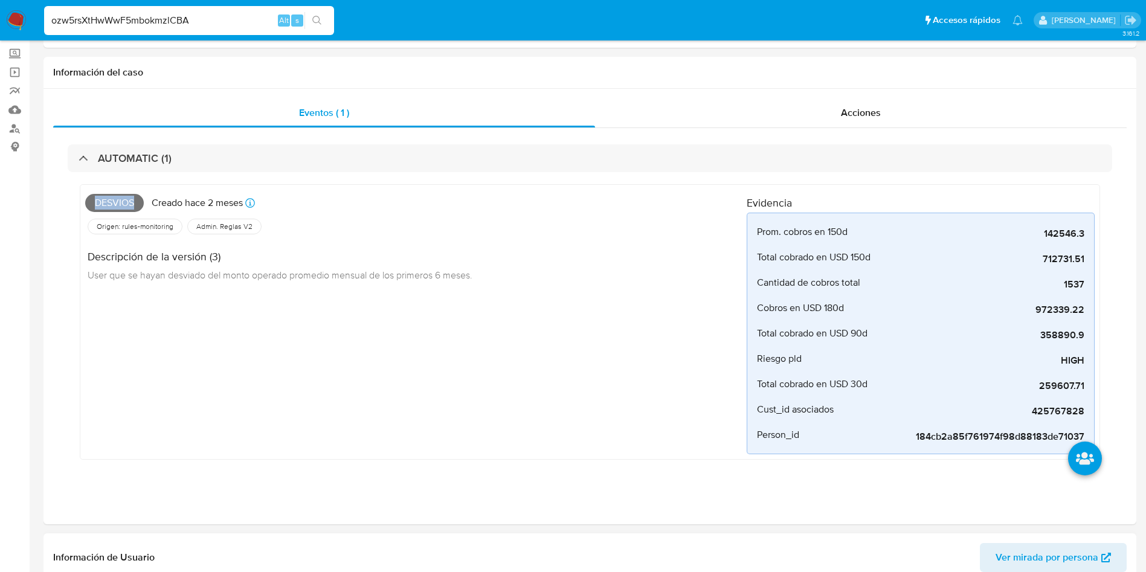
scroll to position [362, 0]
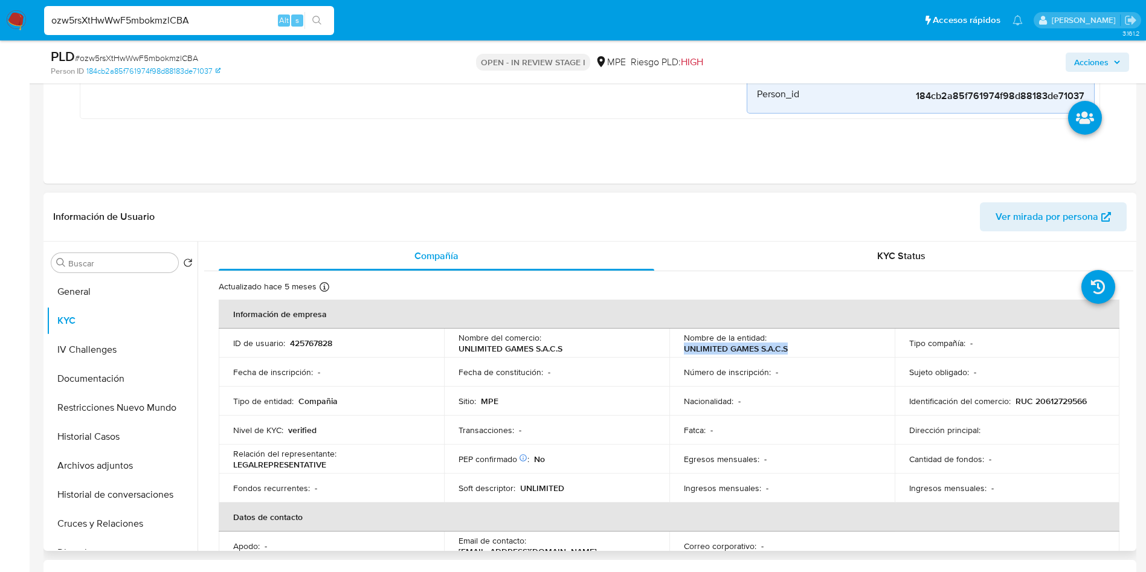
drag, startPoint x: 675, startPoint y: 352, endPoint x: 795, endPoint y: 349, distance: 119.7
click at [795, 349] on td "Nombre de la entidad : UNLIMITED GAMES S.A.C.S" at bounding box center [781, 343] width 225 height 29
copy p "UNLIMITED GAMES S.A.C.S"
click at [599, 387] on td "Sitio : MPE" at bounding box center [556, 401] width 225 height 29
click at [172, 24] on input "ozw5rsXtHwWwF5mbokmzlCBA" at bounding box center [189, 21] width 290 height 16
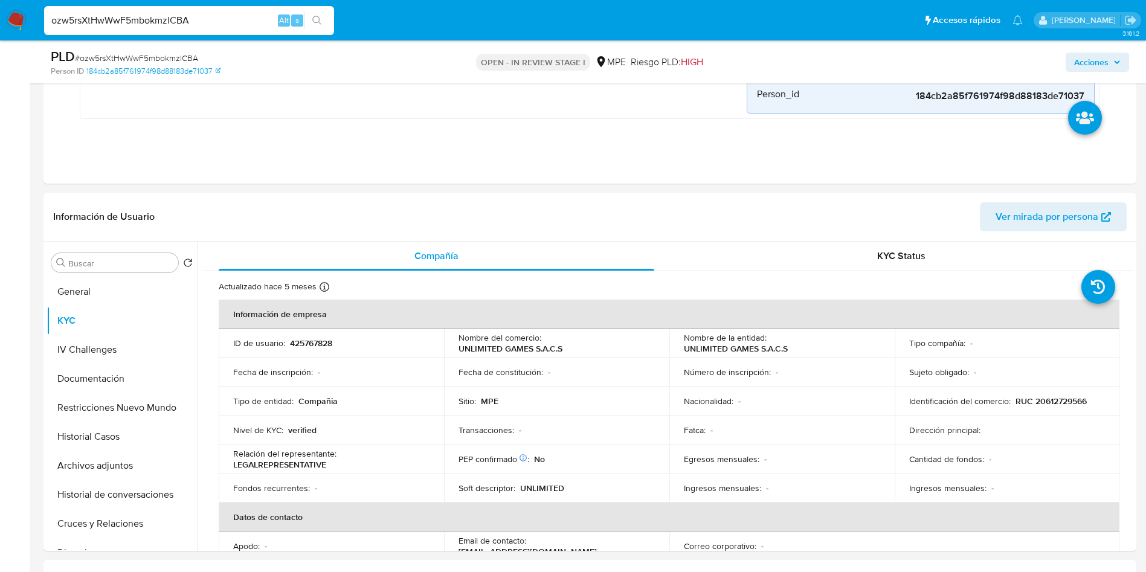
paste input "bNwggl6W28uB8enSsh1mhfp6"
type input "bNwggl6W28uB8enSsh1mhfp6"
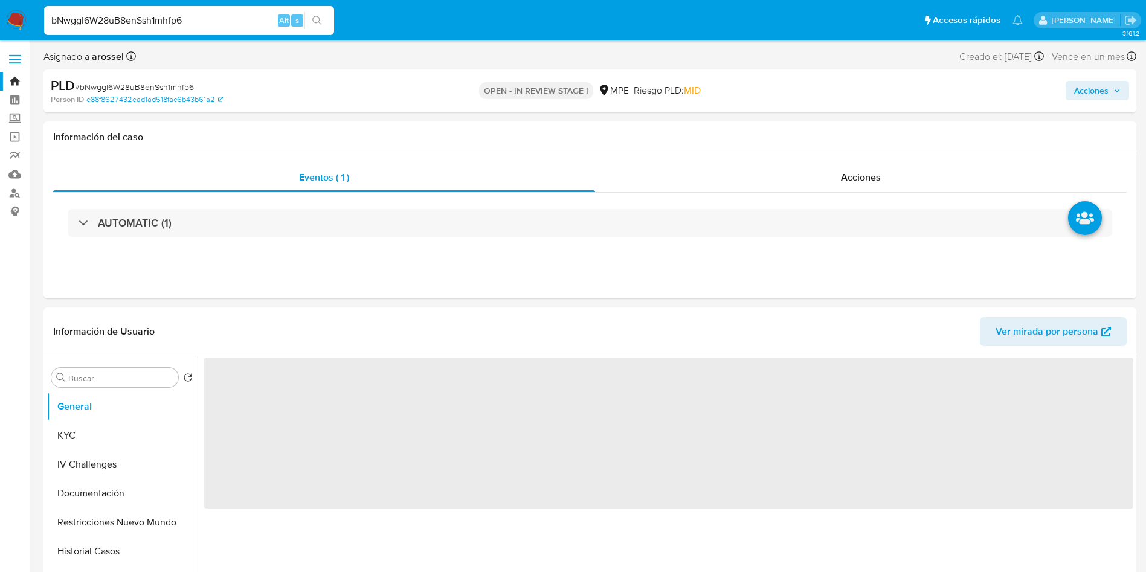
select select "10"
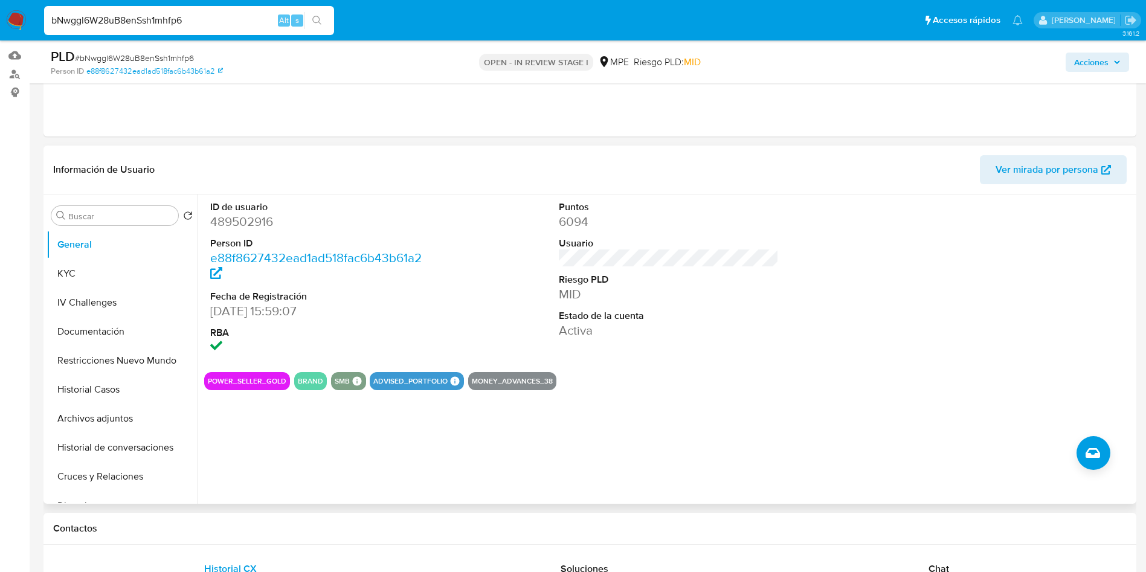
scroll to position [91, 0]
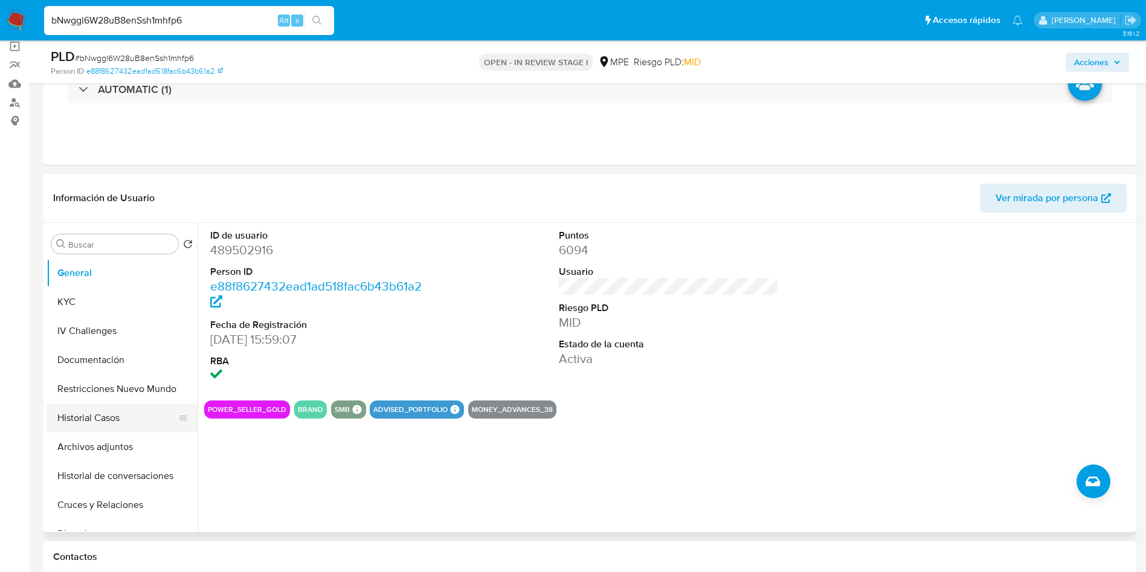
click at [83, 418] on button "Historial Casos" at bounding box center [117, 418] width 141 height 29
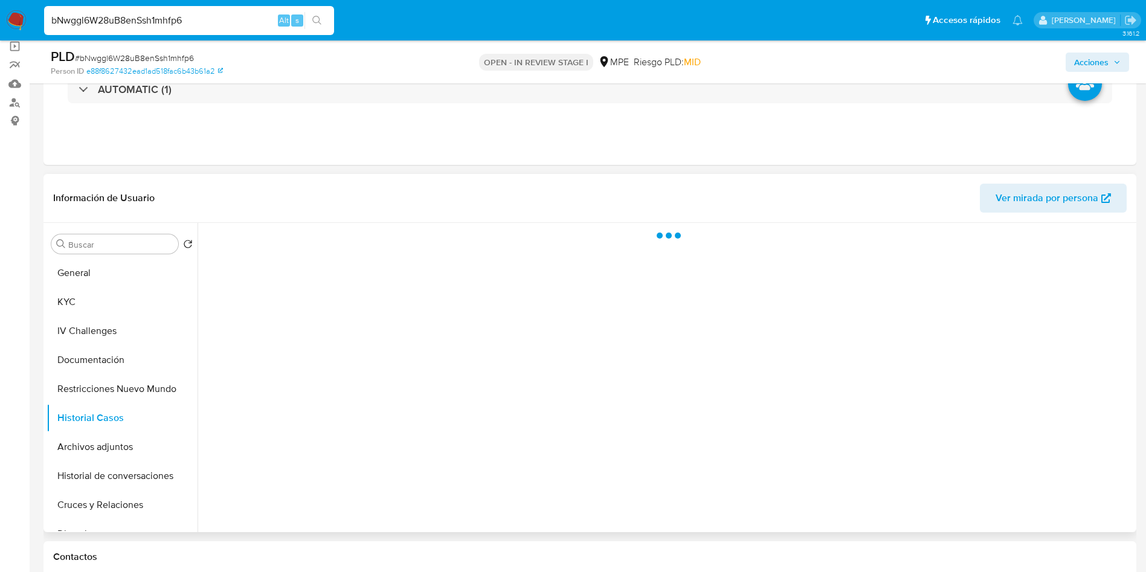
click at [1063, 197] on span "Ver mirada por persona" at bounding box center [1047, 198] width 103 height 29
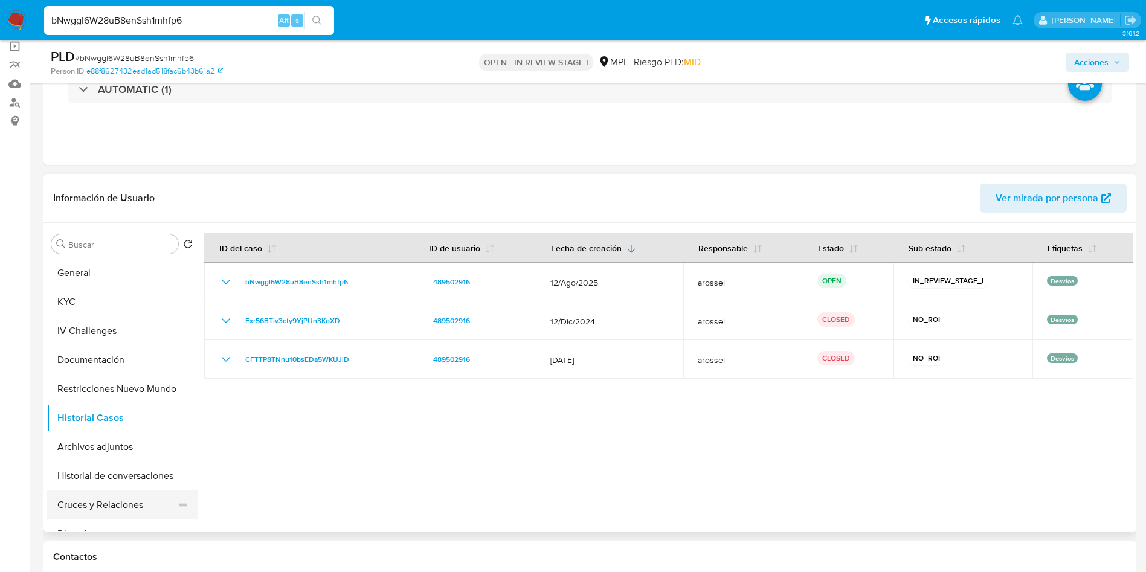
click at [114, 505] on button "Cruces y Relaciones" at bounding box center [117, 505] width 141 height 29
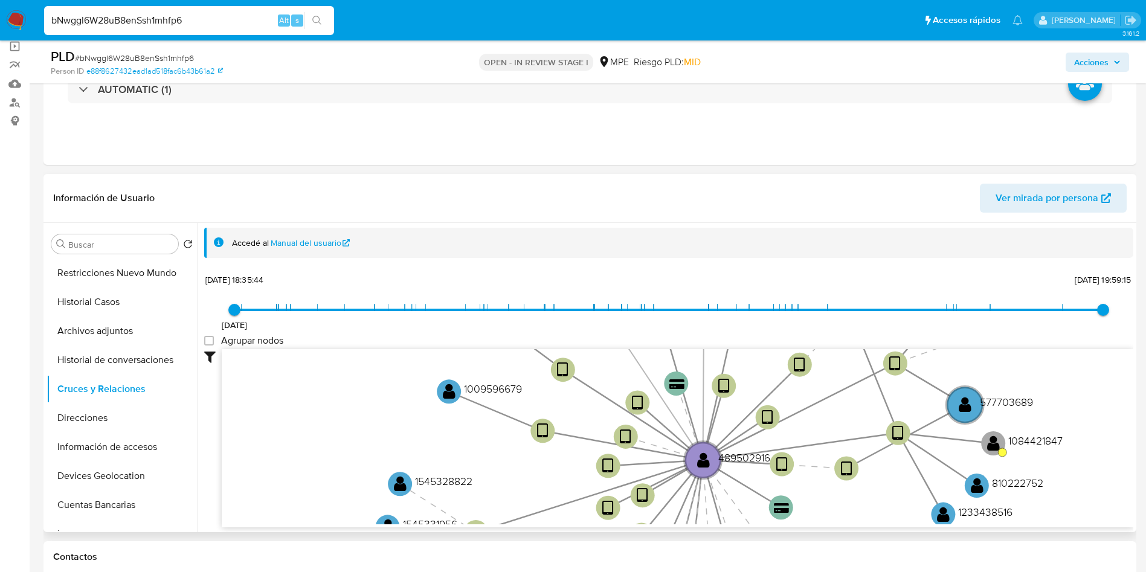
scroll to position [181, 0]
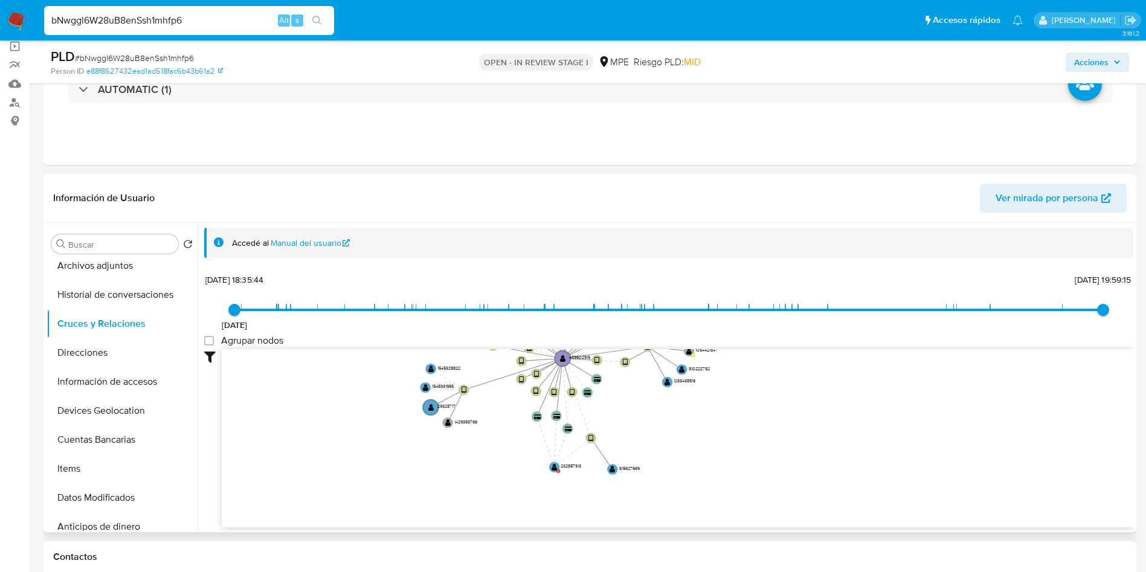
drag, startPoint x: 447, startPoint y: 385, endPoint x: 418, endPoint y: 309, distance: 80.9
click at [418, 309] on div "19/8/2021 19/8/2021, 18:35:44 20/8/2025, 19:59:15 Agrupar nodos Filtros Confian…" at bounding box center [668, 421] width 929 height 300
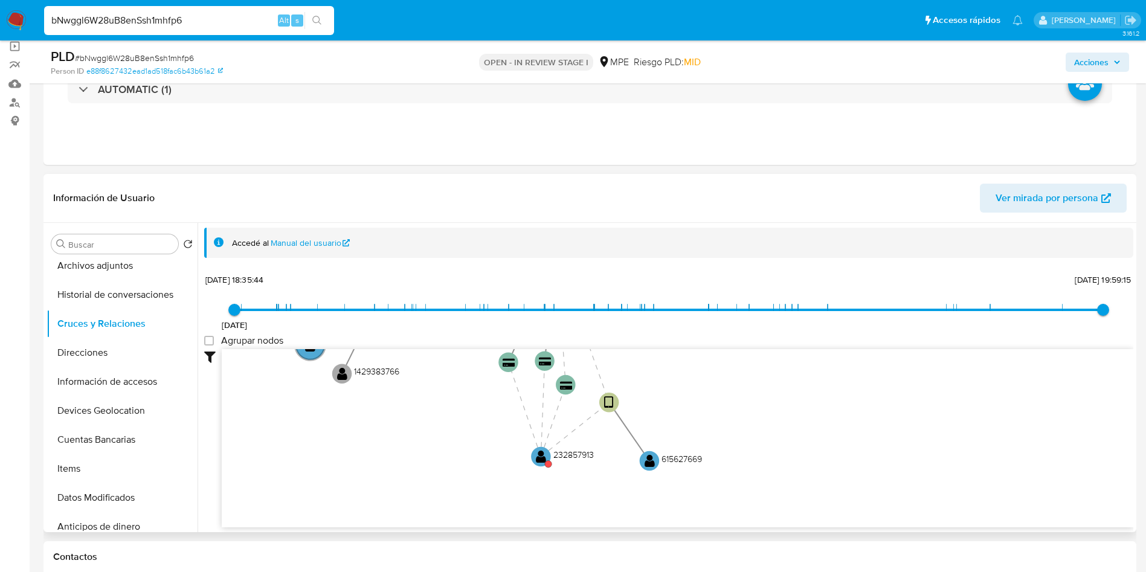
drag, startPoint x: 540, startPoint y: 489, endPoint x: 500, endPoint y: 468, distance: 44.6
click at [500, 468] on icon "device-617c87bf08813b0018995fba  user-489502916  489502916 user-1009596679  …" at bounding box center [678, 436] width 912 height 175
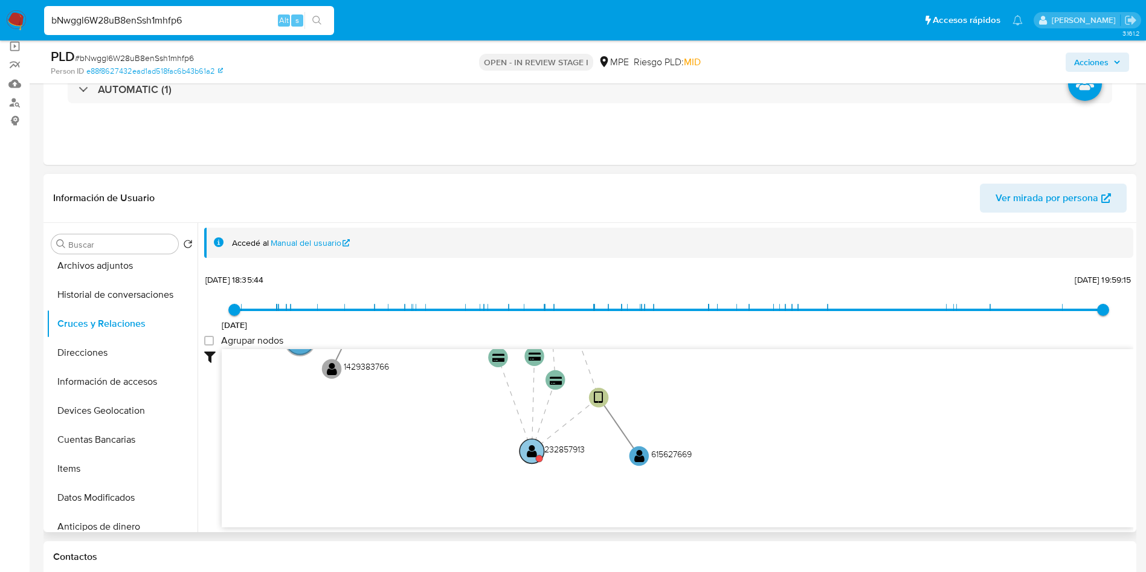
click at [537, 453] on circle at bounding box center [532, 451] width 25 height 25
click at [529, 448] on text "" at bounding box center [530, 452] width 10 height 14
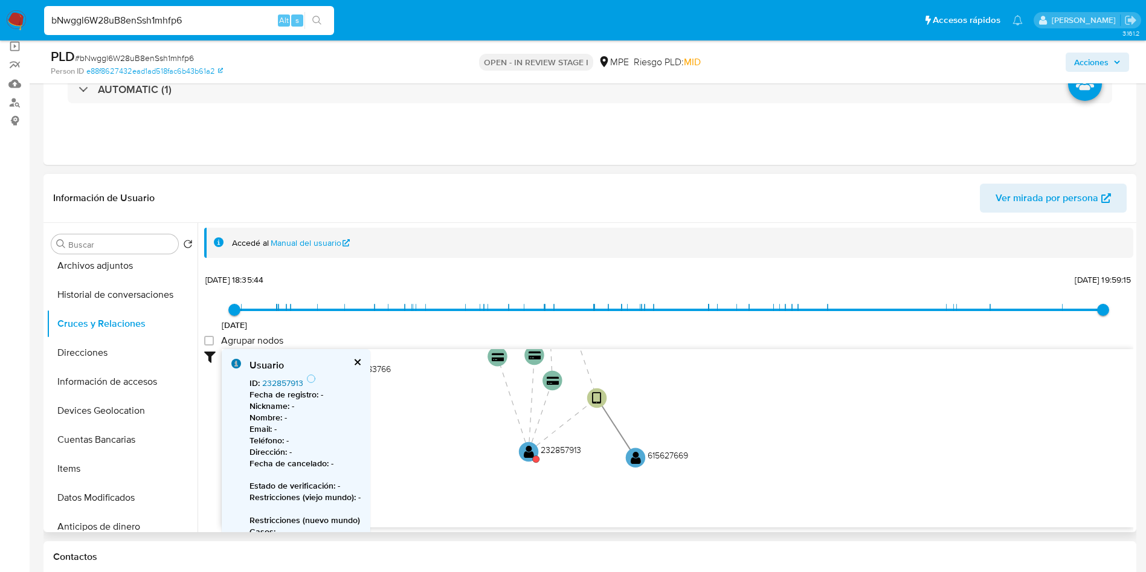
click at [298, 384] on link "232857913" at bounding box center [282, 383] width 41 height 12
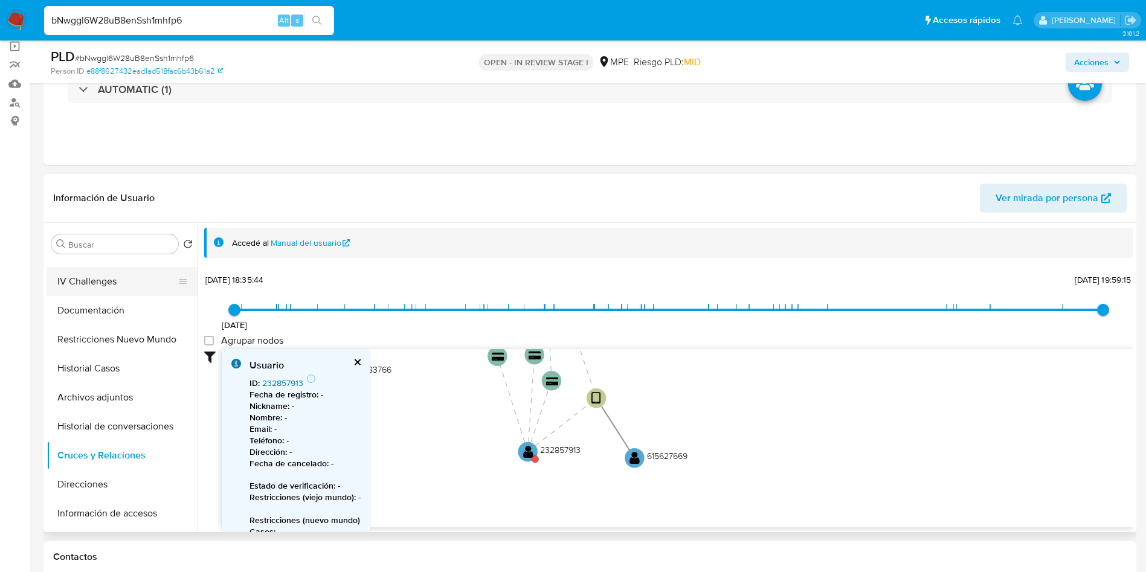
scroll to position [0, 0]
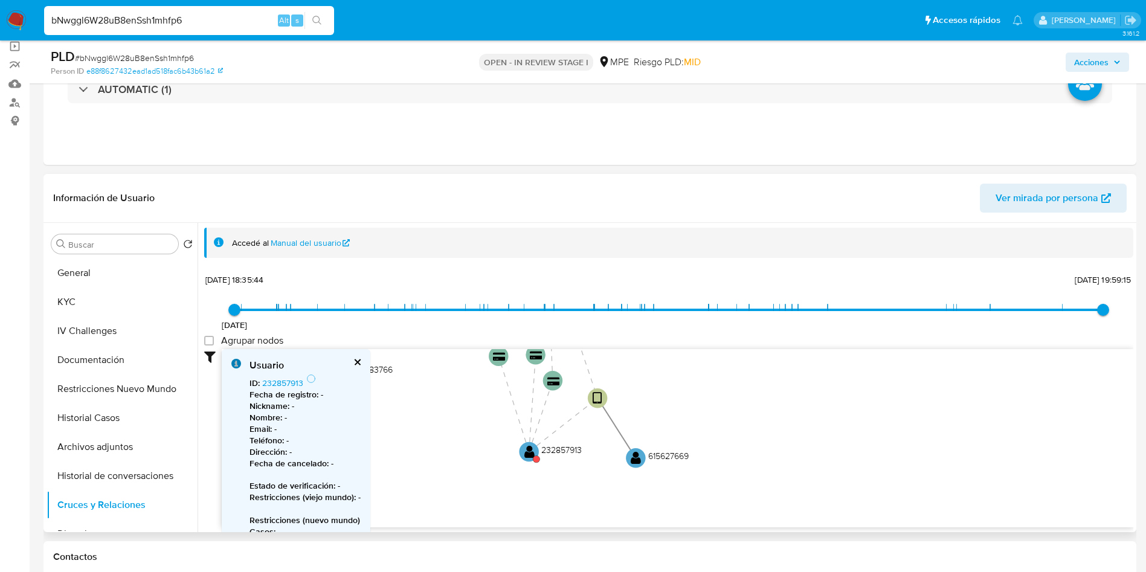
drag, startPoint x: 449, startPoint y: 431, endPoint x: 448, endPoint y: 449, distance: 18.2
click at [464, 460] on icon "device-617c87bf08813b0018995fba  user-489502916  489502916 user-1009596679  …" at bounding box center [678, 436] width 912 height 175
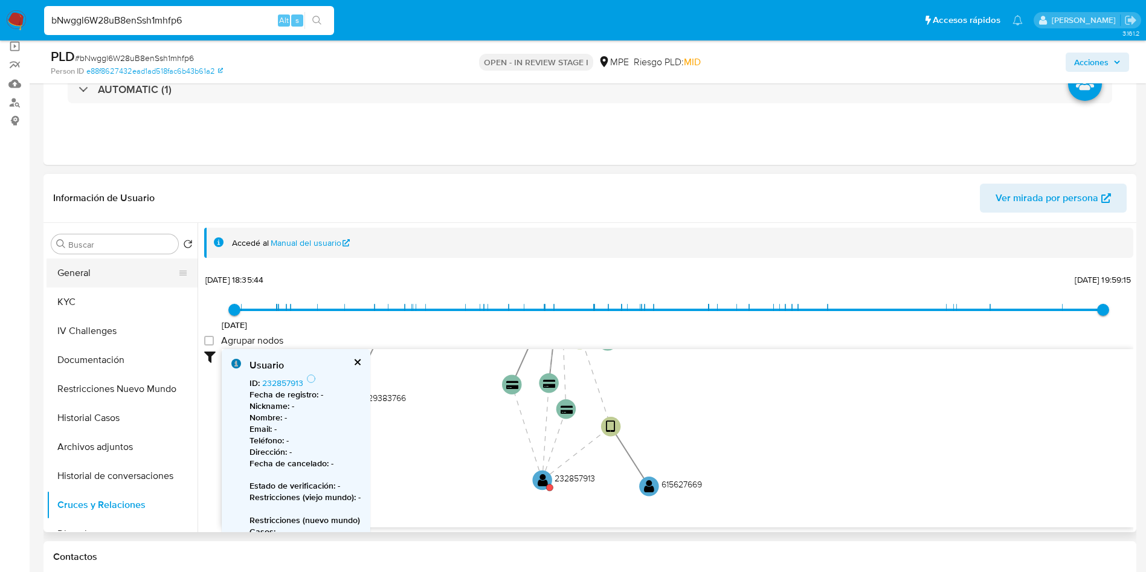
click at [85, 279] on button "General" at bounding box center [117, 273] width 141 height 29
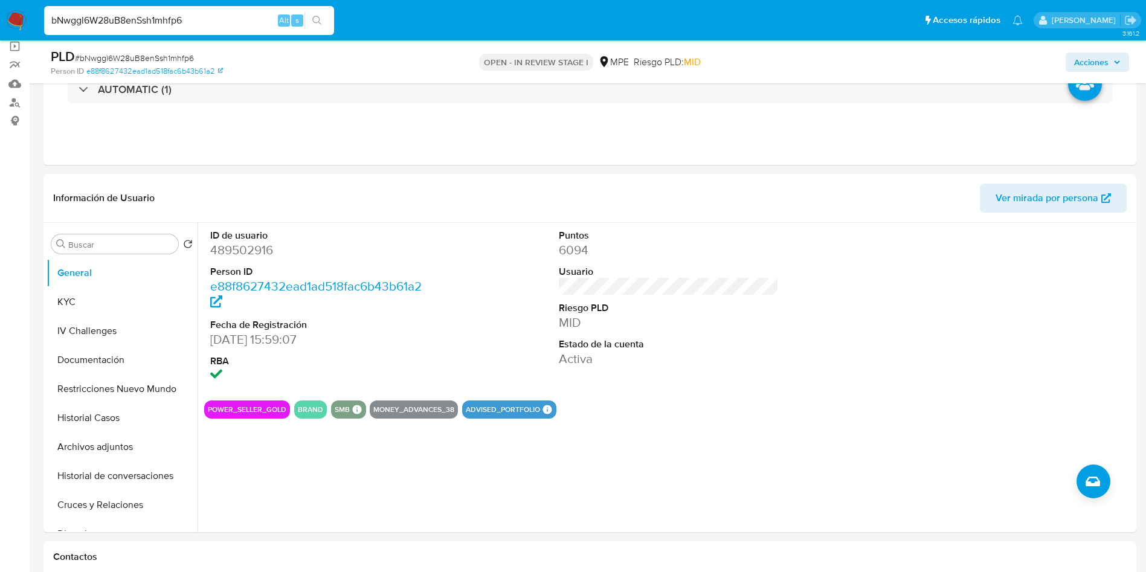
click at [162, 54] on span "# bNwggl6W28uB8enSsh1mhfp6" at bounding box center [134, 58] width 119 height 12
copy span "bNwggl6W28uB8enSsh1mhfp6"
click at [108, 303] on button "KYC" at bounding box center [117, 302] width 141 height 29
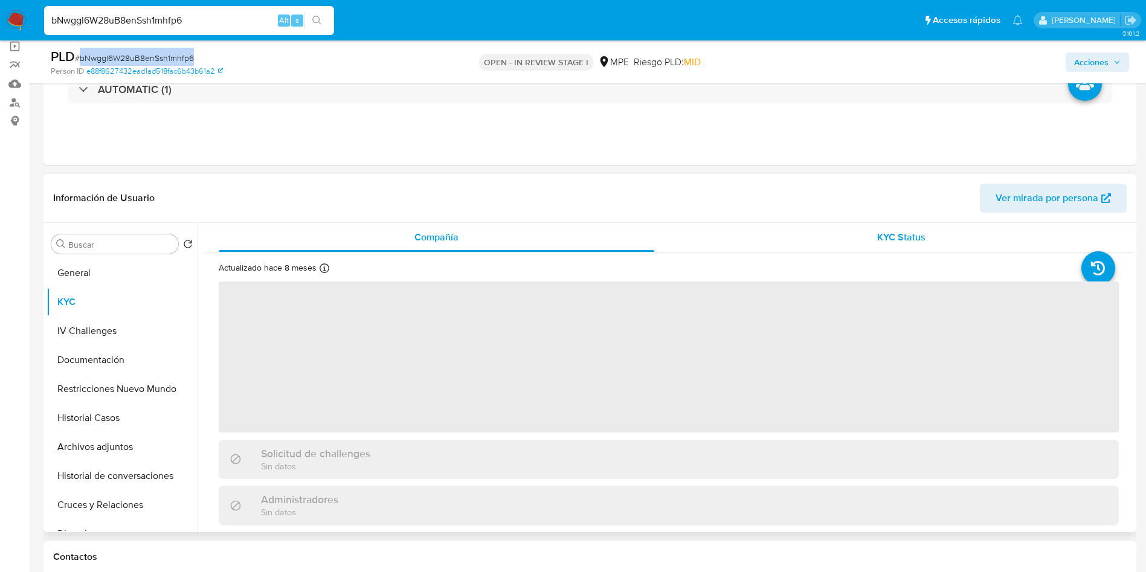
click at [930, 239] on div "KYC Status" at bounding box center [901, 237] width 436 height 29
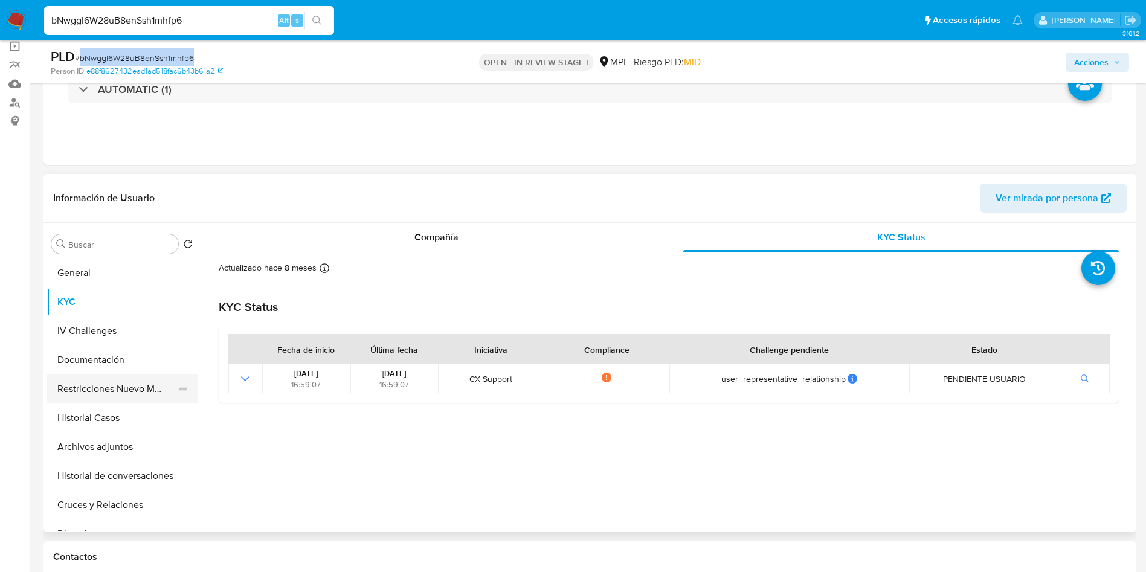
click at [123, 383] on button "Restricciones Nuevo Mundo" at bounding box center [117, 389] width 141 height 29
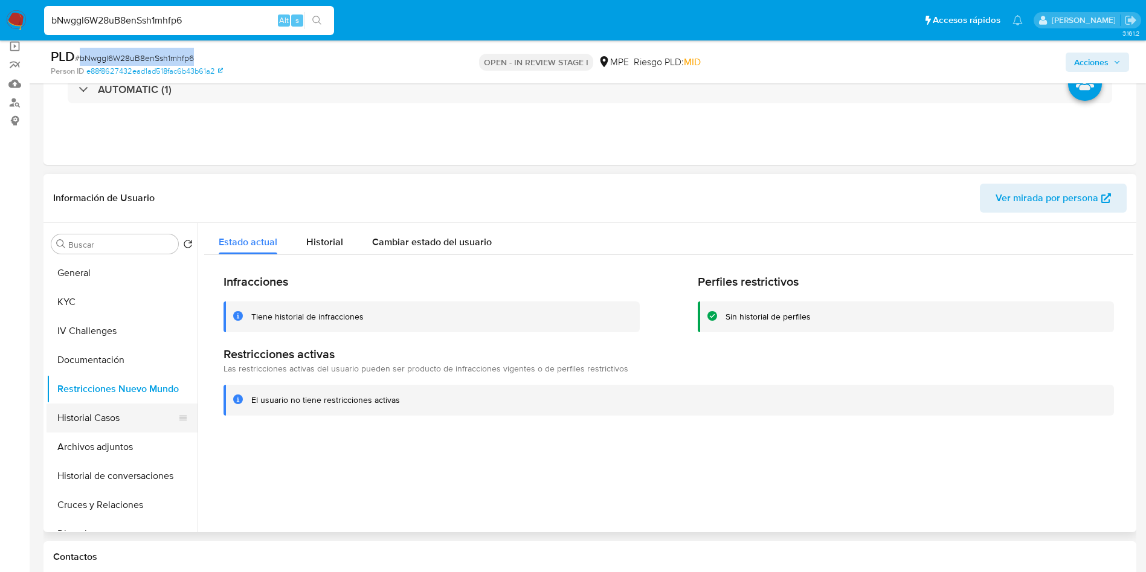
click at [108, 413] on button "Historial Casos" at bounding box center [117, 418] width 141 height 29
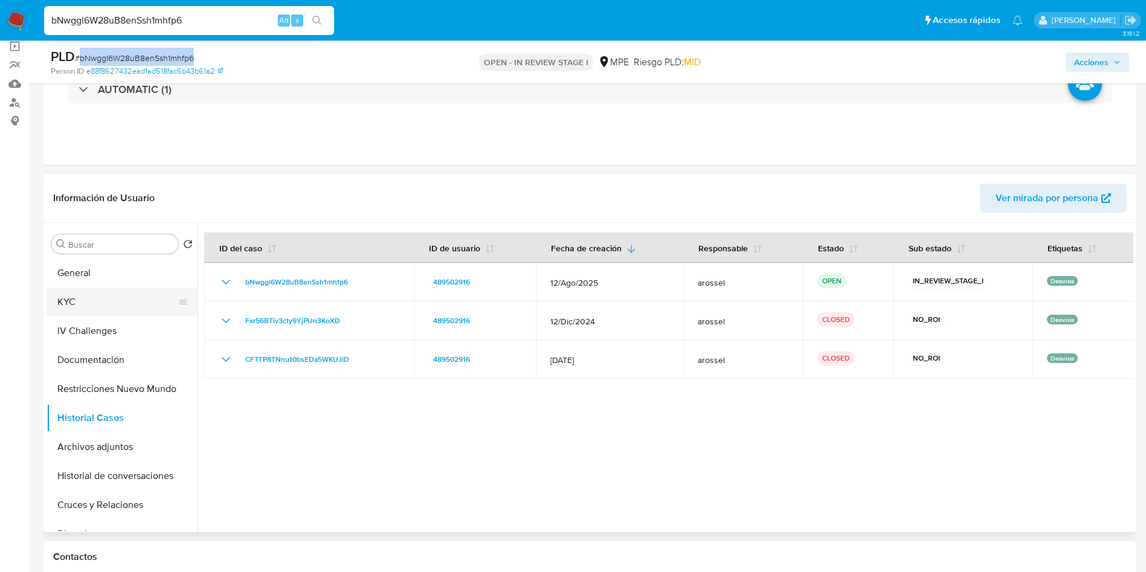
click at [116, 300] on button "KYC" at bounding box center [117, 302] width 141 height 29
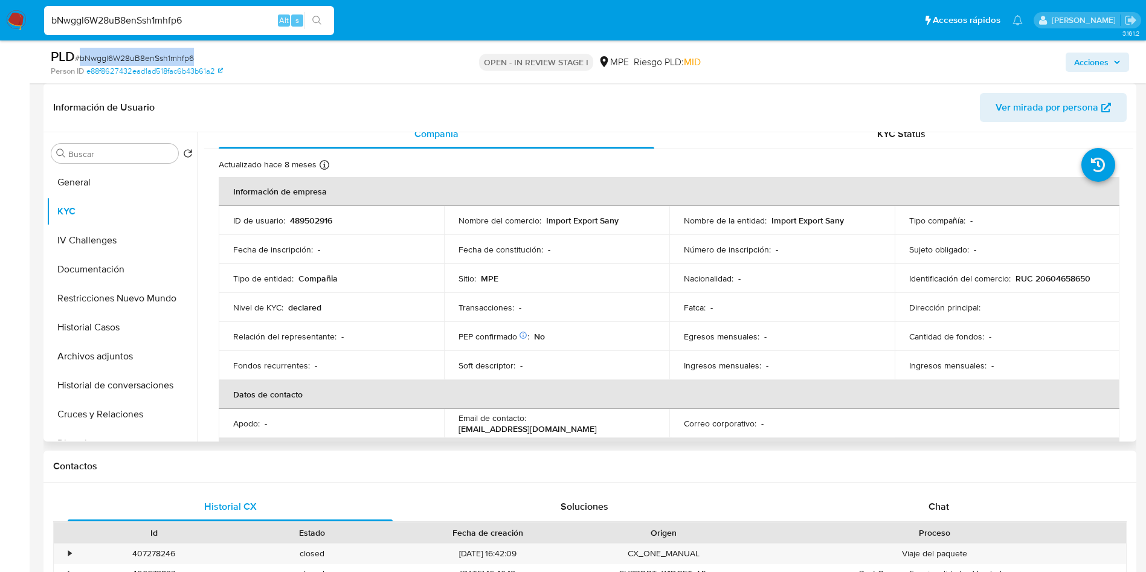
scroll to position [20, 0]
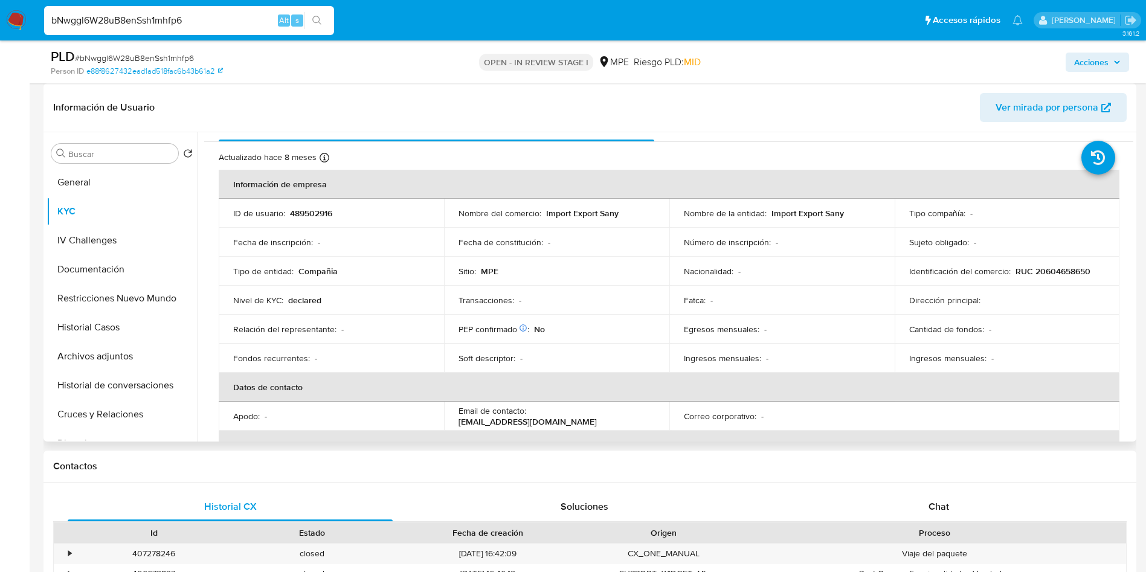
click at [326, 215] on p "489502916" at bounding box center [311, 213] width 42 height 11
copy p "489502916"
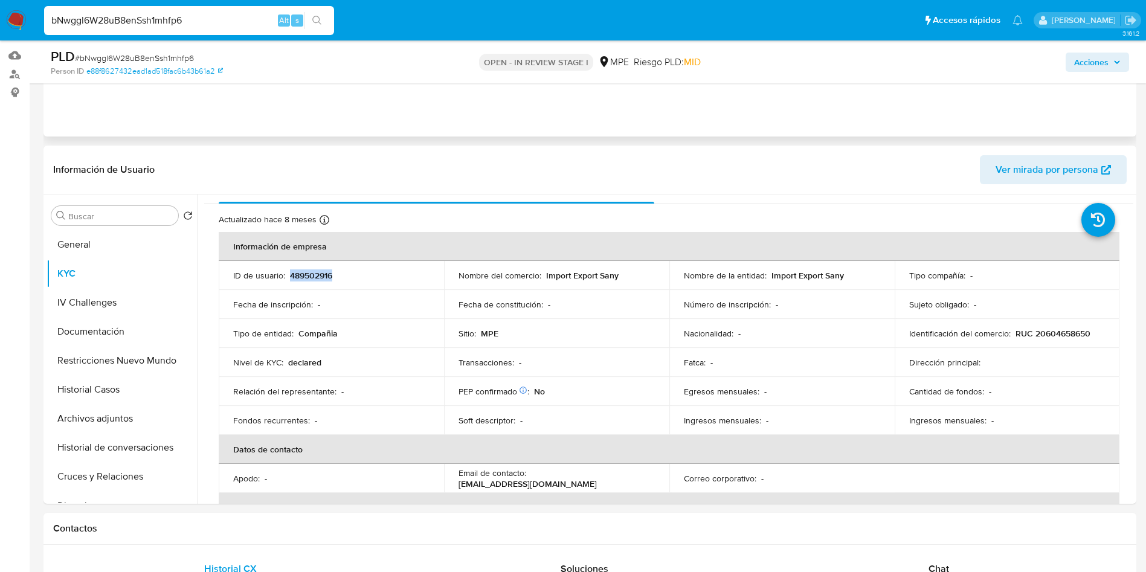
scroll to position [0, 0]
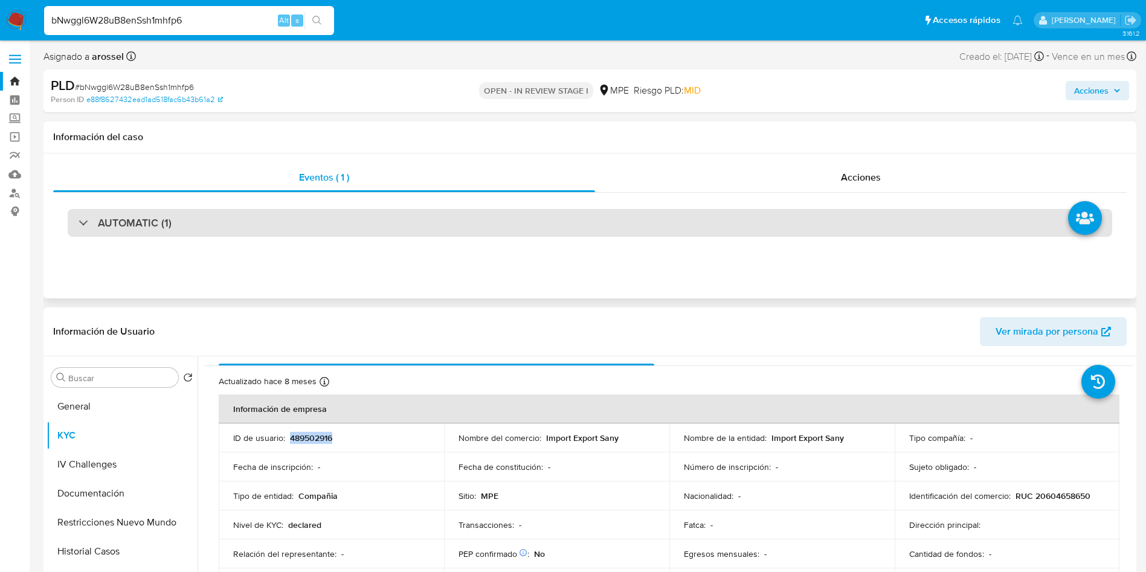
click at [208, 220] on div "AUTOMATIC (1)" at bounding box center [590, 223] width 1045 height 28
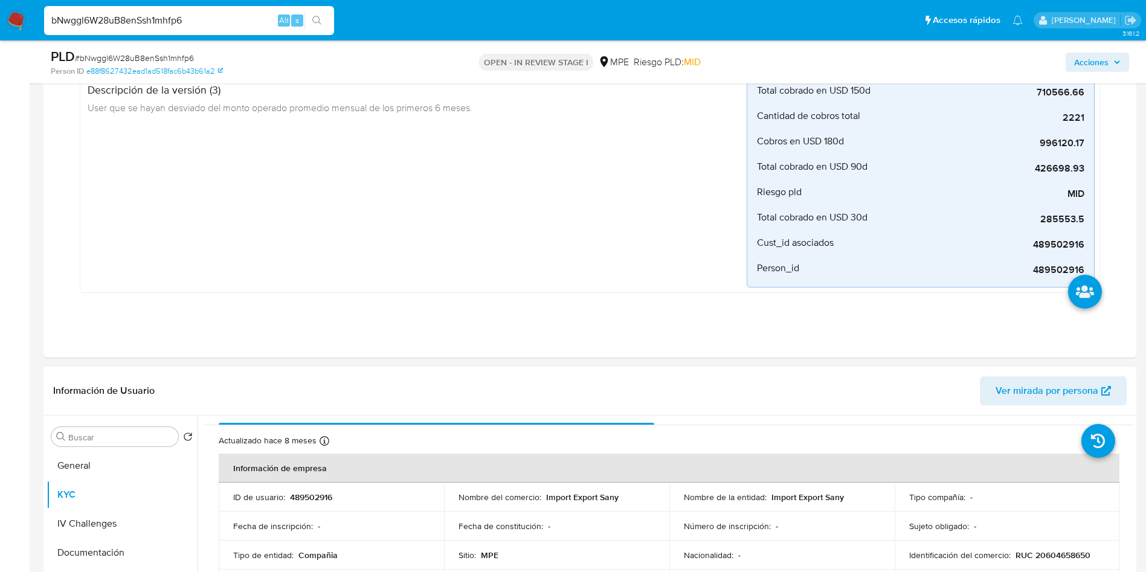
scroll to position [453, 0]
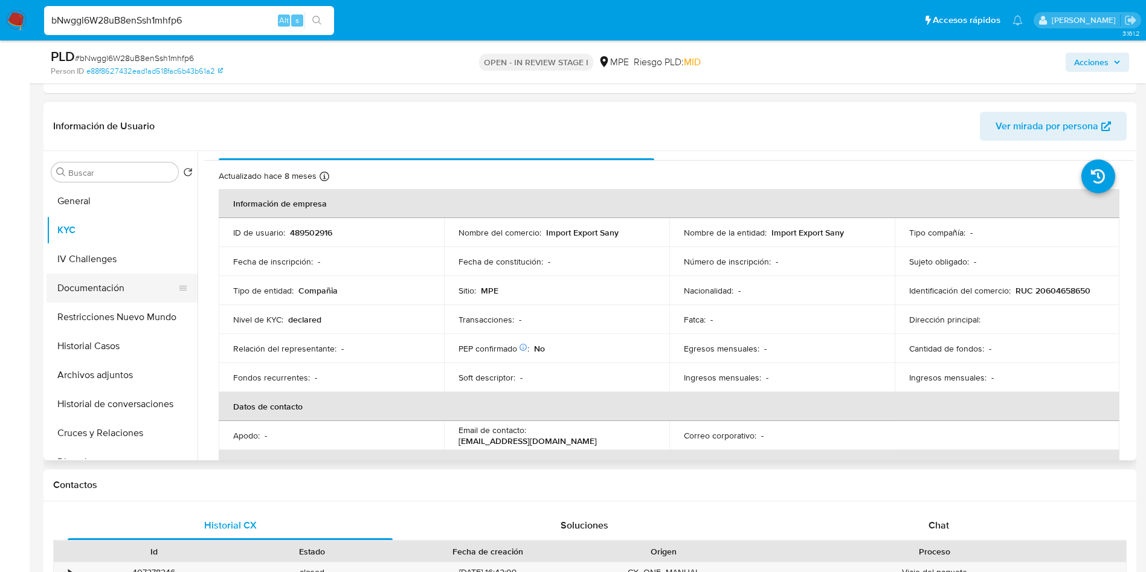
click at [127, 262] on button "IV Challenges" at bounding box center [122, 259] width 151 height 29
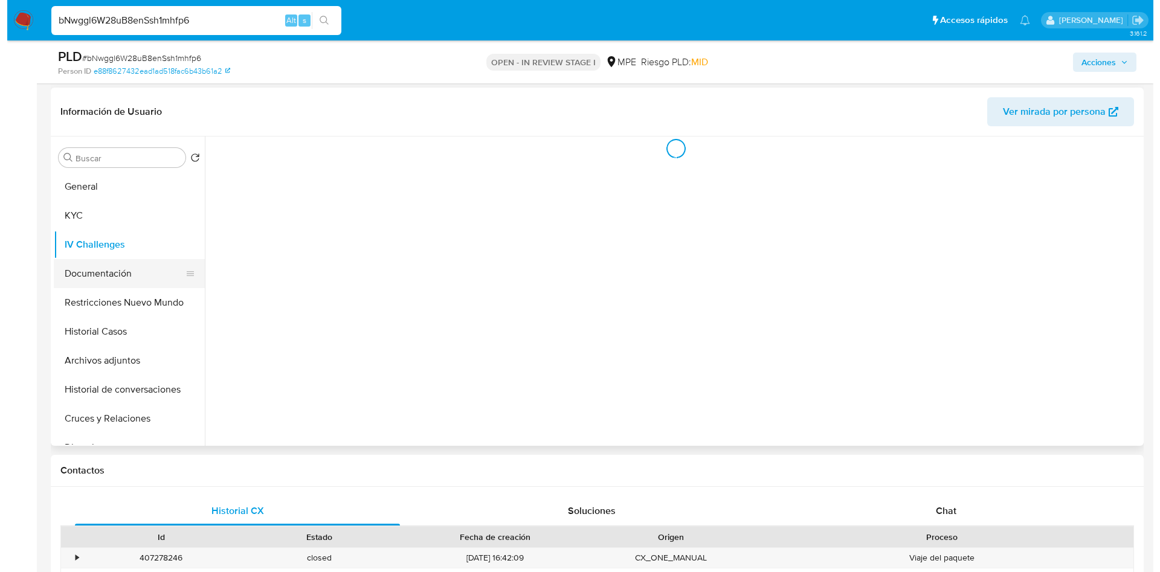
scroll to position [0, 0]
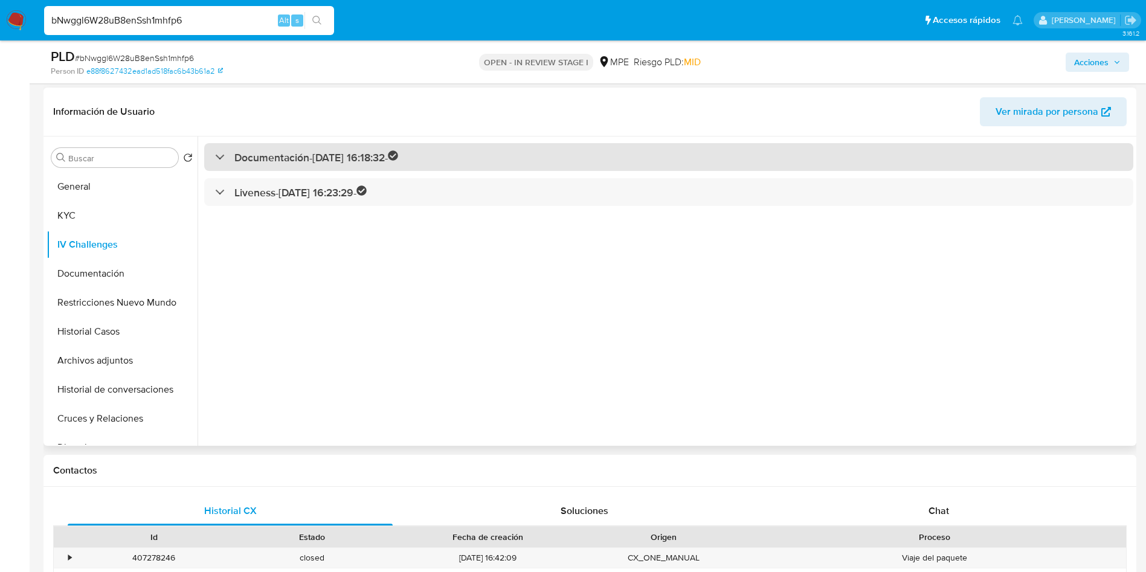
drag, startPoint x: 308, startPoint y: 161, endPoint x: 311, endPoint y: 168, distance: 8.1
click at [309, 161] on h3 "Documentación - 29/09/2023 16:18:32 -" at bounding box center [316, 157] width 164 height 14
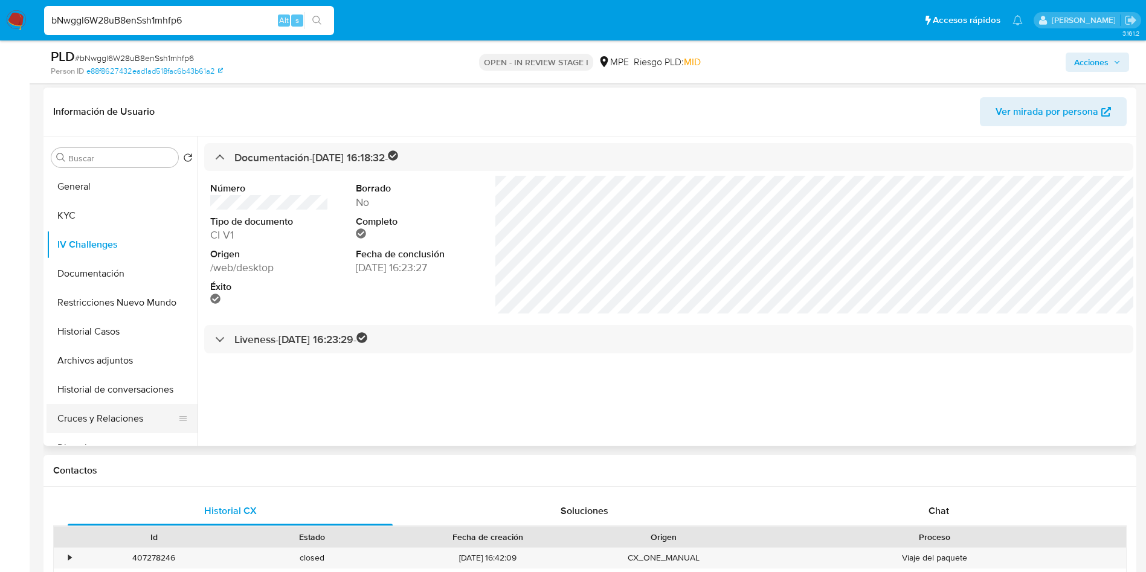
click at [131, 414] on button "Cruces y Relaciones" at bounding box center [117, 418] width 141 height 29
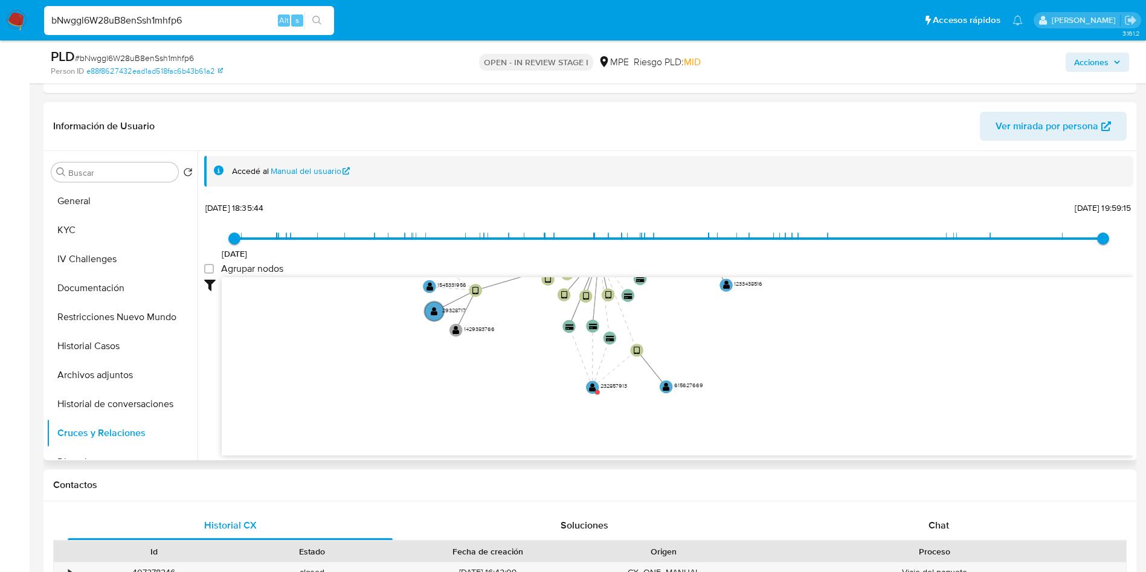
drag, startPoint x: 885, startPoint y: 372, endPoint x: 788, endPoint y: 265, distance: 143.7
click at [805, 269] on div "19/8/2021 19/8/2021, 18:35:44 20/8/2025, 19:59:15 Agrupar nodos Filtros Confian…" at bounding box center [668, 349] width 929 height 300
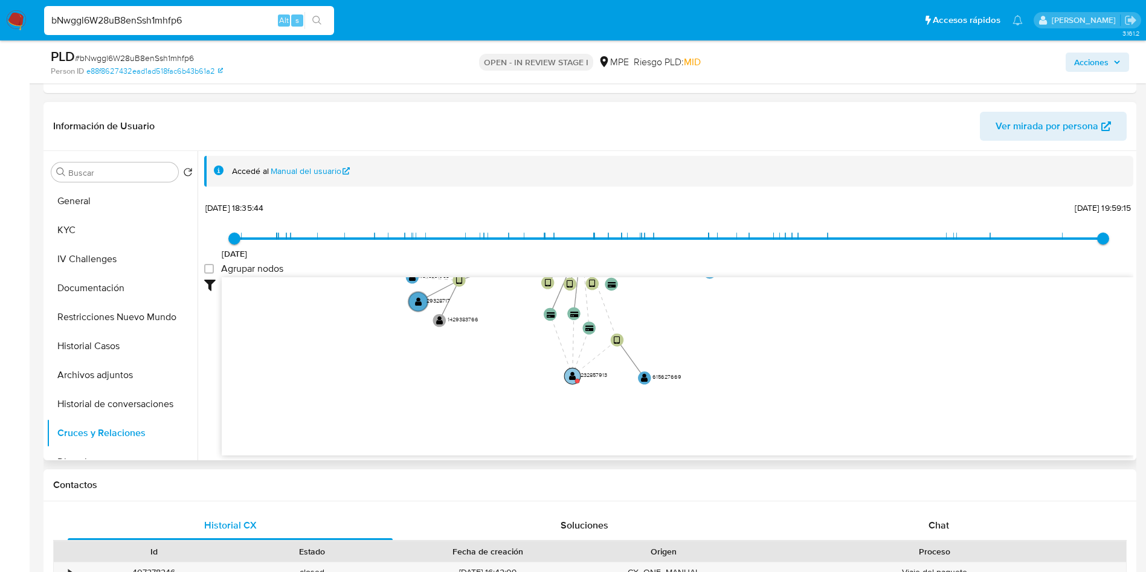
click at [570, 375] on text "" at bounding box center [572, 376] width 7 height 9
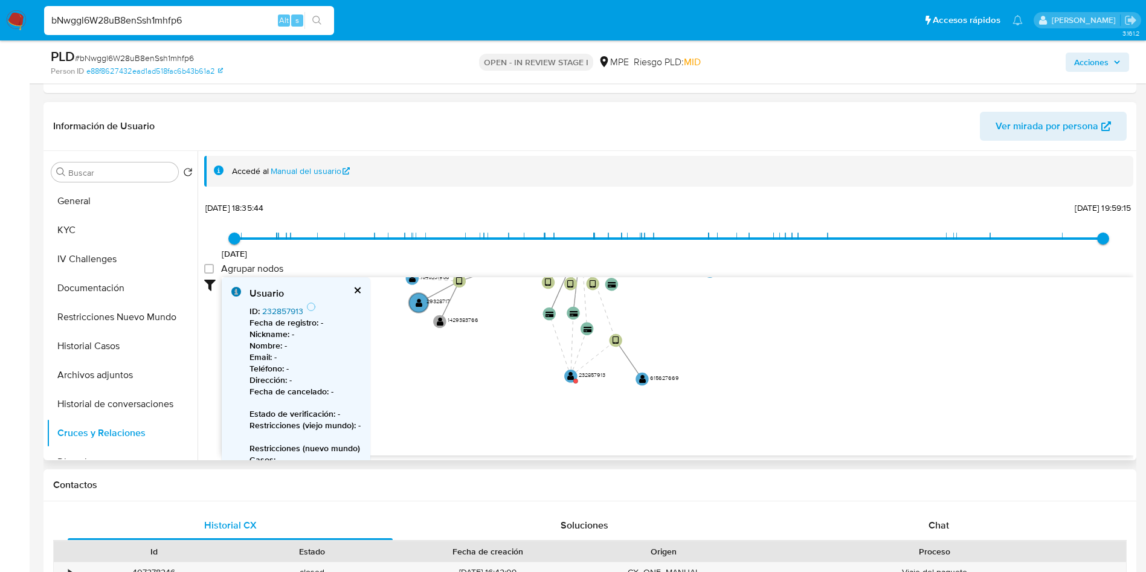
click at [298, 309] on link "232857913" at bounding box center [282, 311] width 41 height 12
drag, startPoint x: 99, startPoint y: 196, endPoint x: 114, endPoint y: 212, distance: 21.8
click at [100, 196] on button "General" at bounding box center [122, 201] width 151 height 29
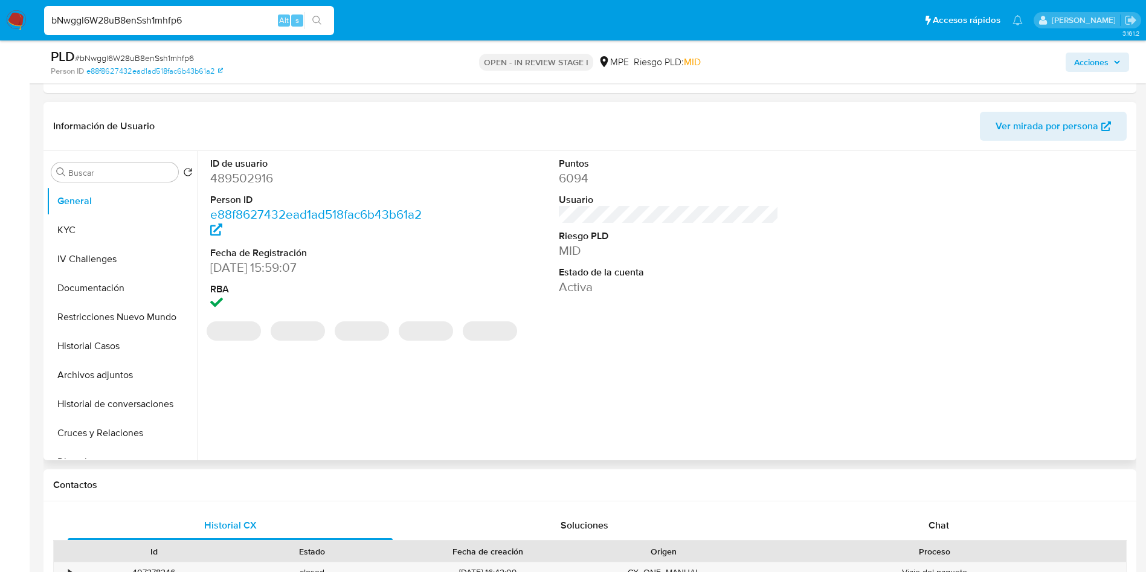
click at [259, 181] on dd "489502916" at bounding box center [320, 178] width 221 height 17
copy dd "489502916"
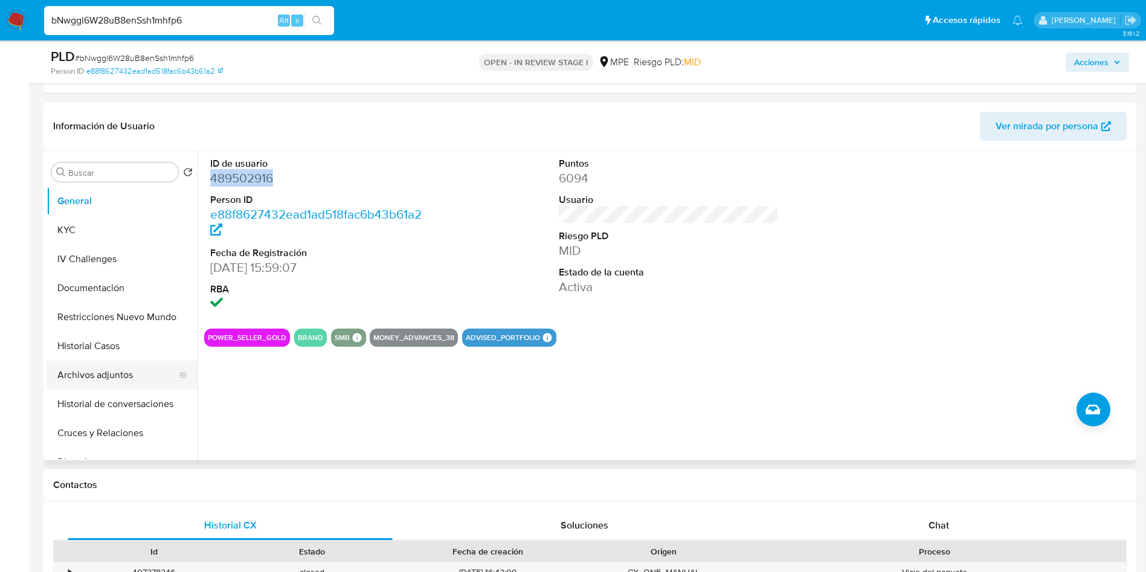
click at [126, 379] on button "Archivos adjuntos" at bounding box center [117, 375] width 141 height 29
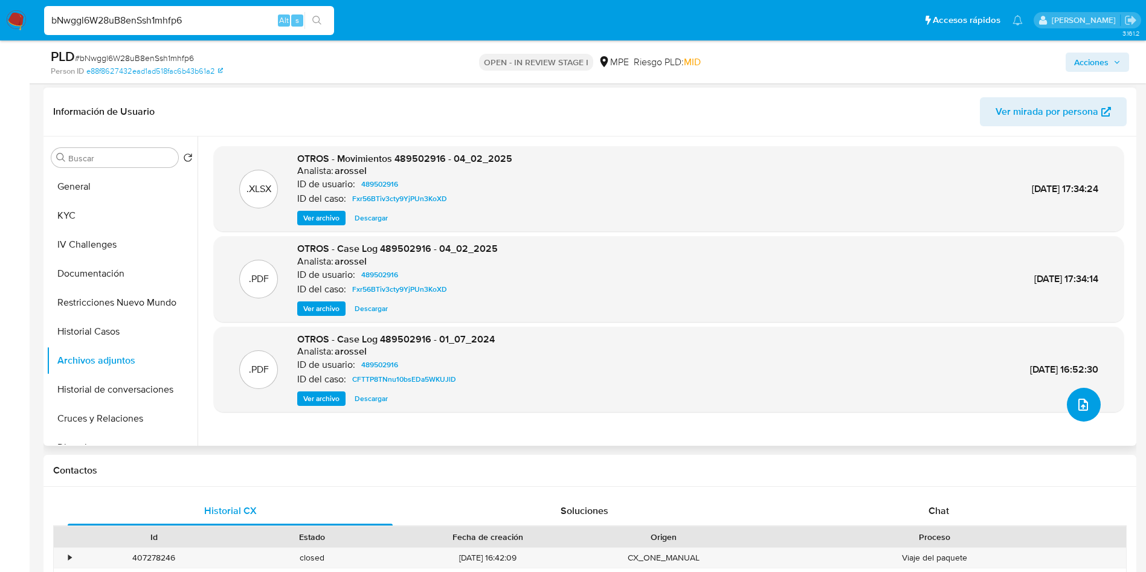
click at [1076, 406] on icon "upload-file" at bounding box center [1083, 405] width 14 height 14
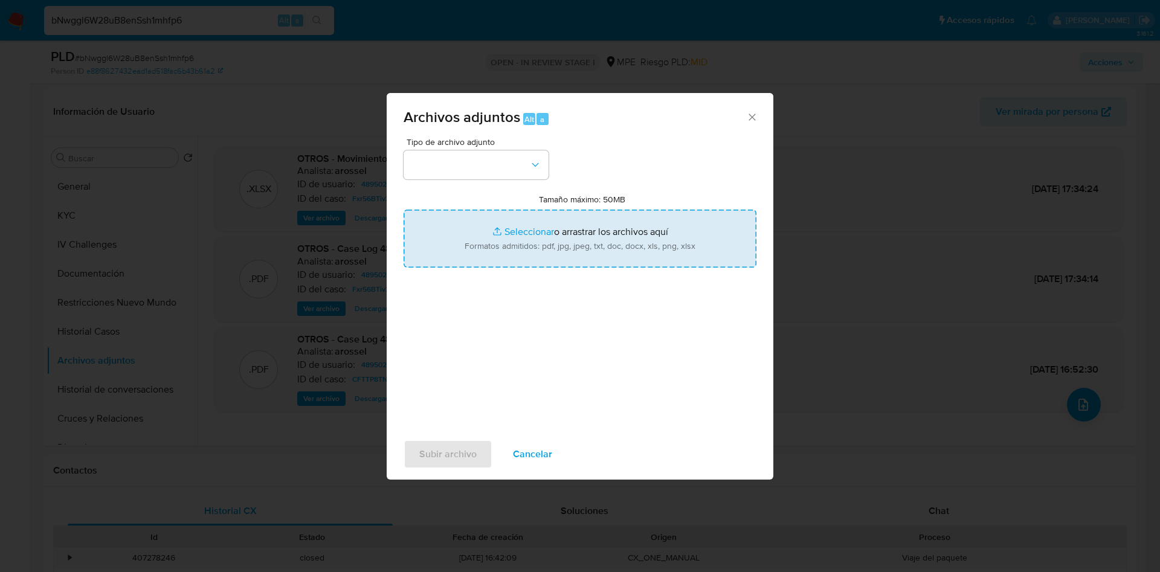
click at [714, 263] on input "Tamaño máximo: 50MB Seleccionar archivos" at bounding box center [580, 239] width 353 height 58
type input "C:\fakepath\Movimientos 489502916 - 29_09_2025.xlsx"
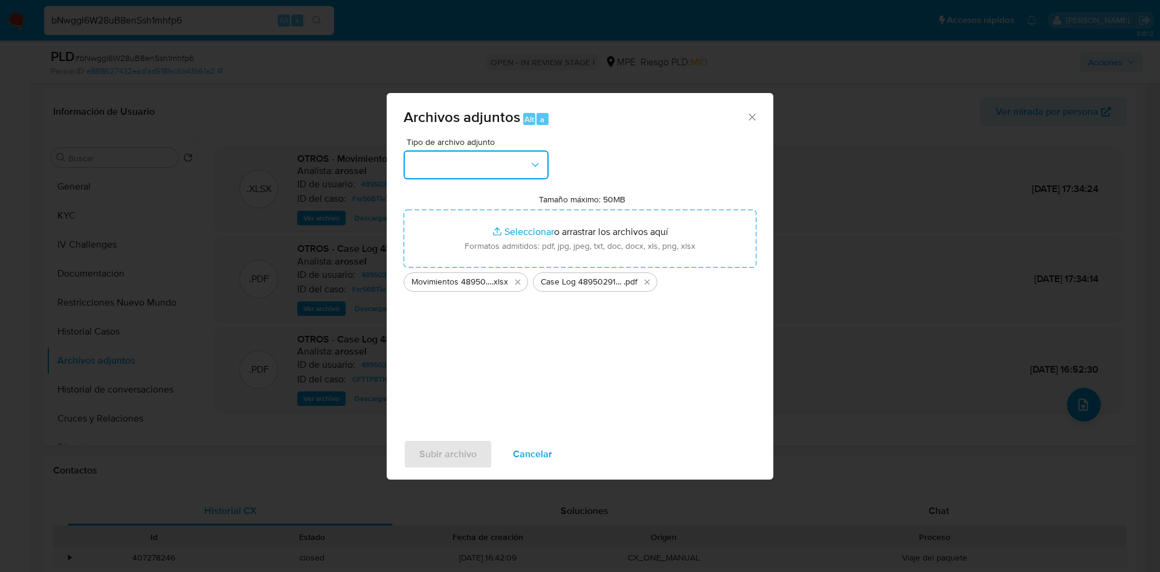
click at [535, 176] on button "button" at bounding box center [476, 164] width 145 height 29
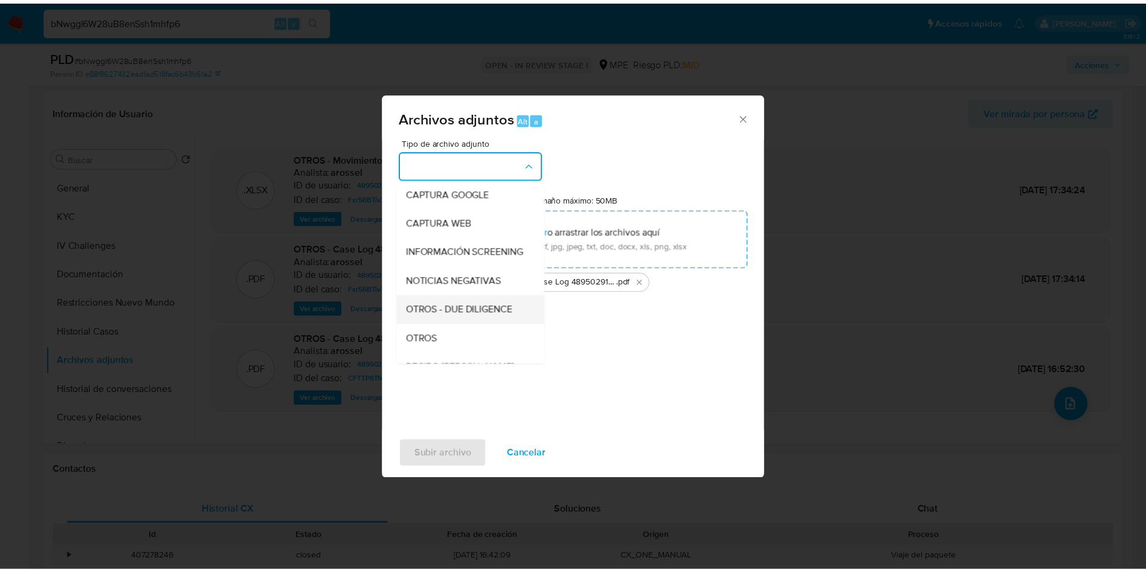
scroll to position [91, 0]
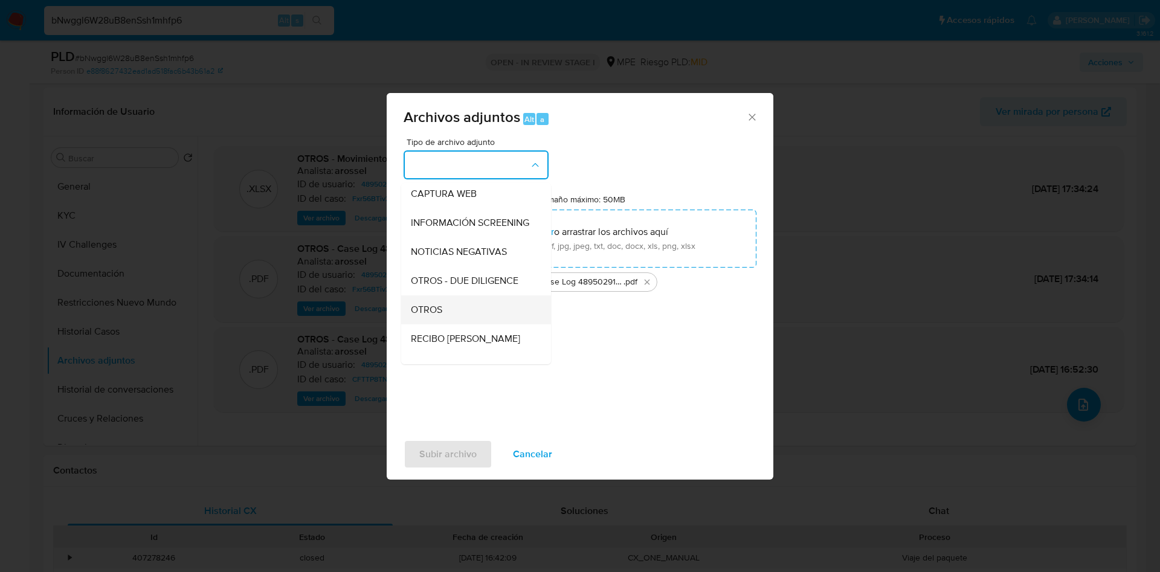
click at [475, 317] on div "OTROS" at bounding box center [472, 309] width 123 height 29
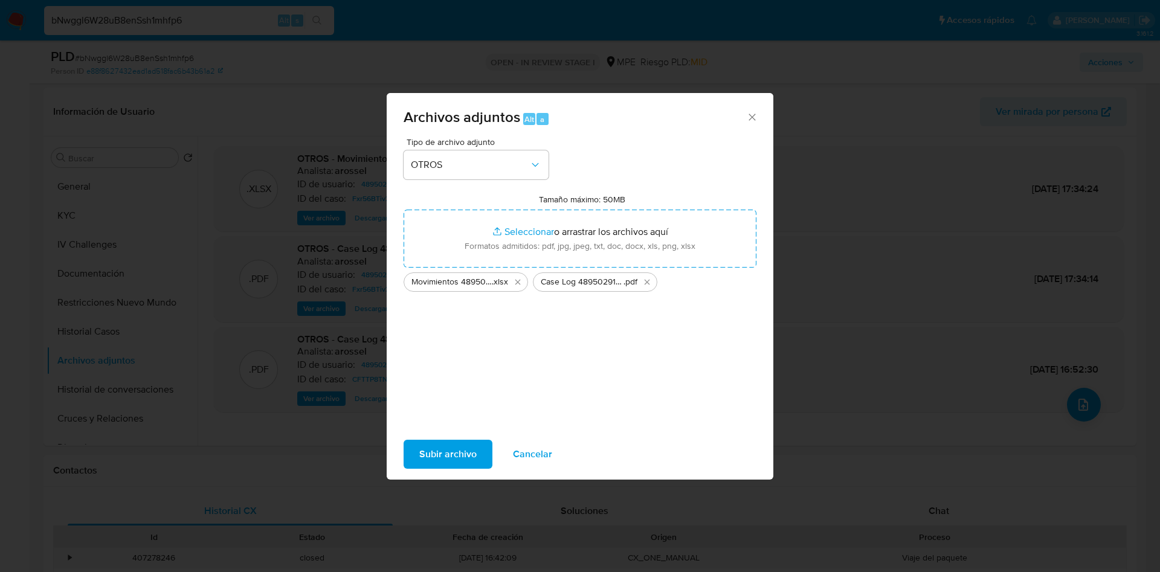
click at [475, 451] on span "Subir archivo" at bounding box center [447, 454] width 57 height 27
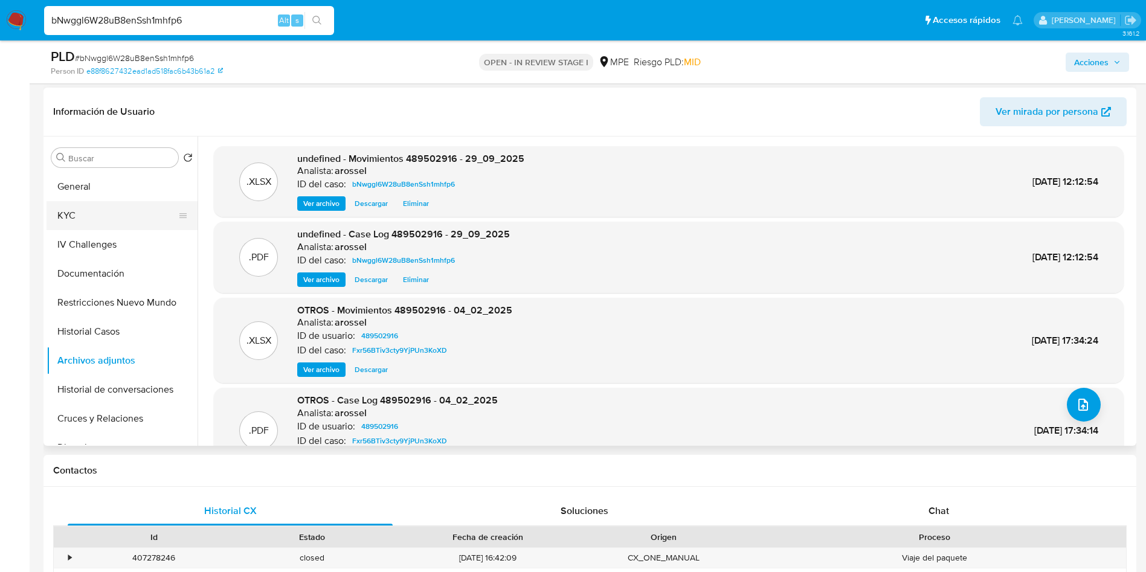
click at [112, 221] on button "KYC" at bounding box center [117, 215] width 141 height 29
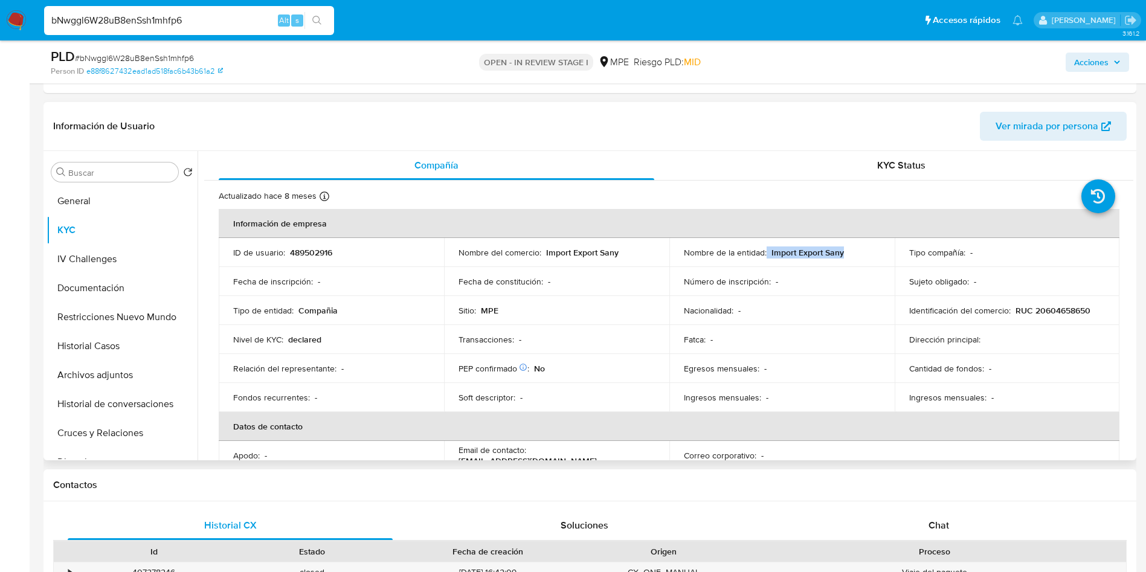
drag, startPoint x: 765, startPoint y: 250, endPoint x: 869, endPoint y: 250, distance: 103.3
click at [869, 250] on div "Nombre de la entidad : Import Export Sany" at bounding box center [782, 252] width 196 height 11
copy div "Import Export Sany"
click at [123, 376] on button "Archivos adjuntos" at bounding box center [117, 375] width 141 height 29
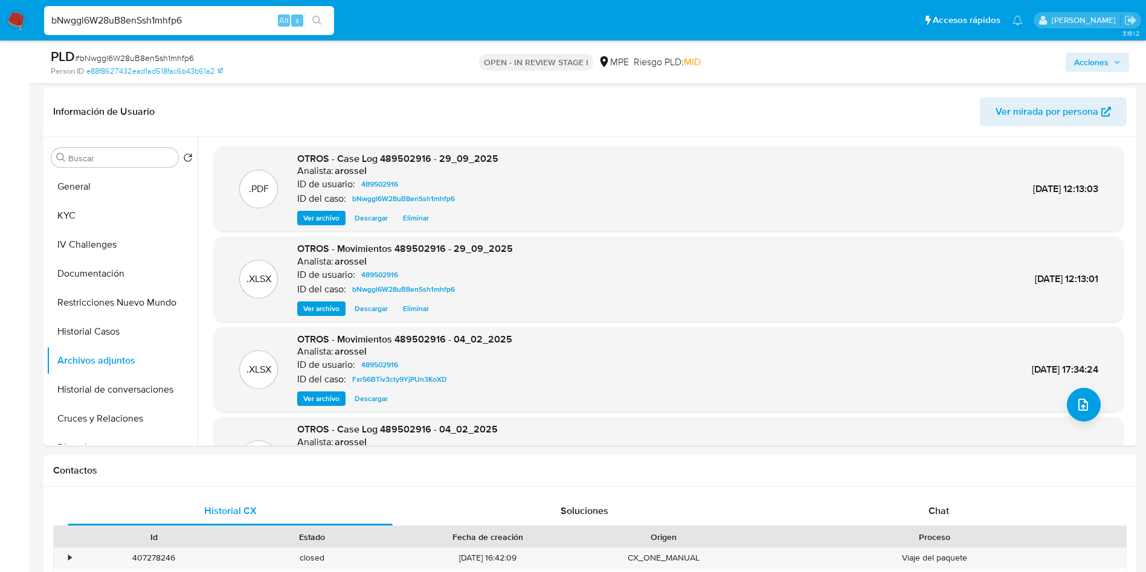
click at [1109, 58] on span "Acciones" at bounding box center [1097, 62] width 47 height 17
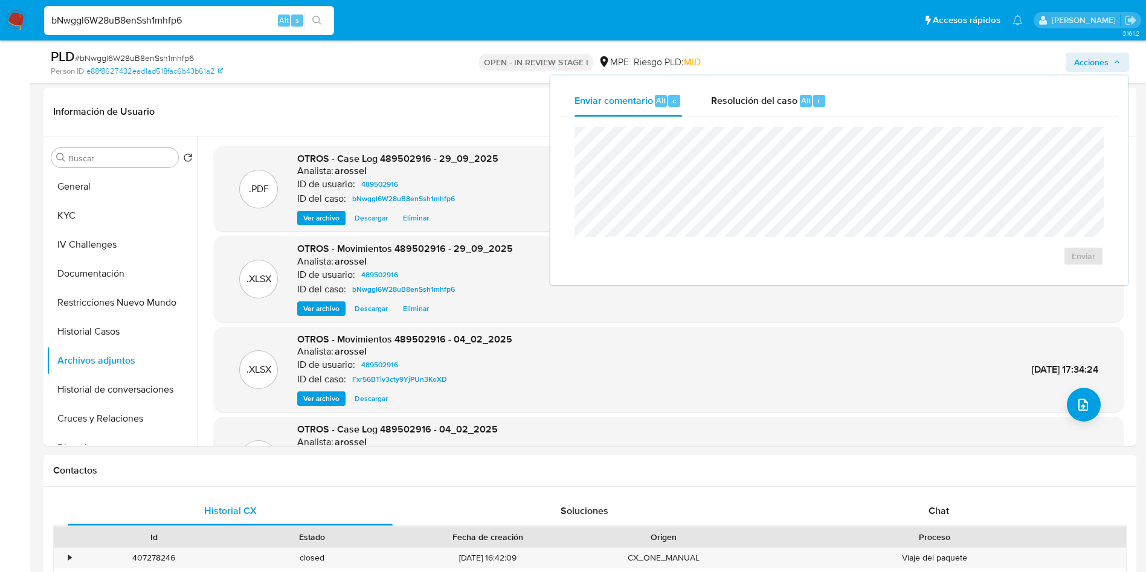
click at [842, 92] on div "Enviar comentario Alt c Resolución del caso Alt r" at bounding box center [839, 100] width 558 height 31
click at [791, 106] on span "Resolución del caso" at bounding box center [754, 100] width 86 height 14
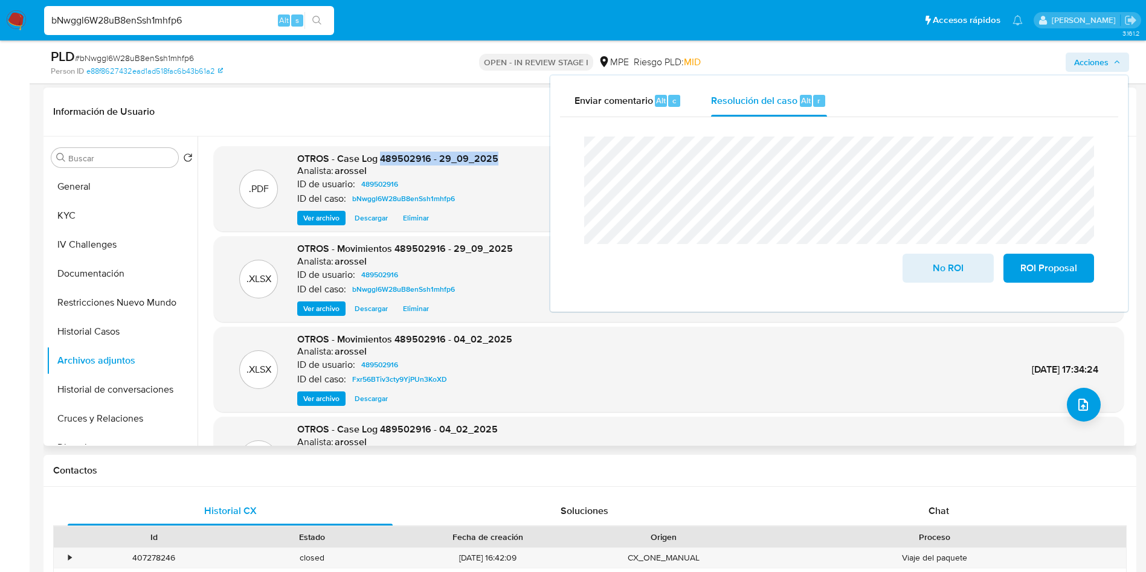
drag, startPoint x: 380, startPoint y: 156, endPoint x: 495, endPoint y: 157, distance: 115.4
click at [495, 157] on div ".PDF OTROS - Case Log 489502916 - 29_09_2025 Analista: arossel ID de usuario: 4…" at bounding box center [669, 189] width 898 height 74
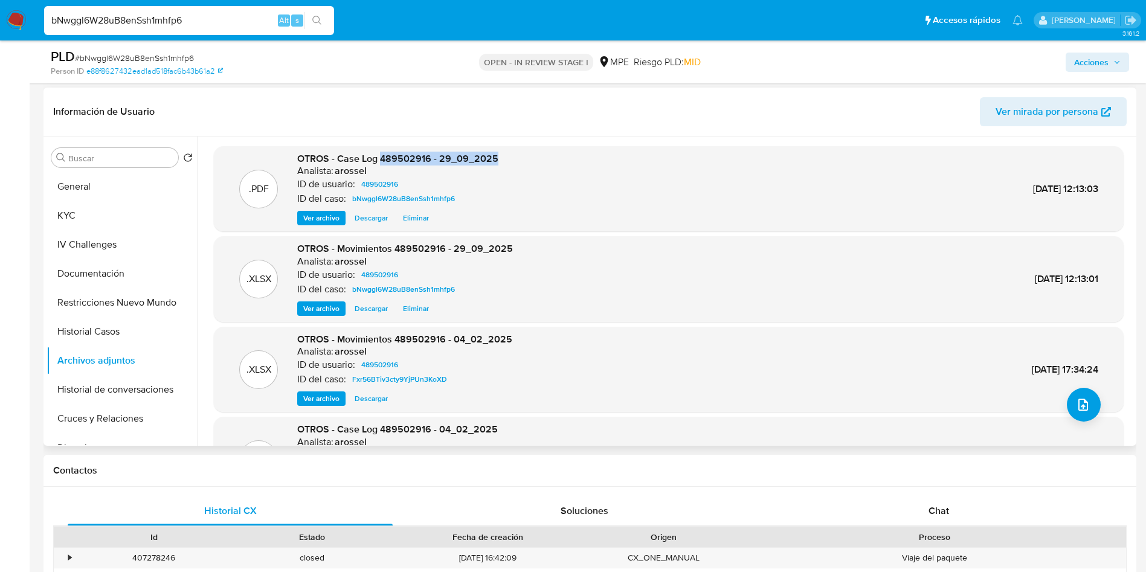
copy span "489502916 - 29_09_2025"
click at [1111, 60] on span "Acciones" at bounding box center [1097, 62] width 47 height 17
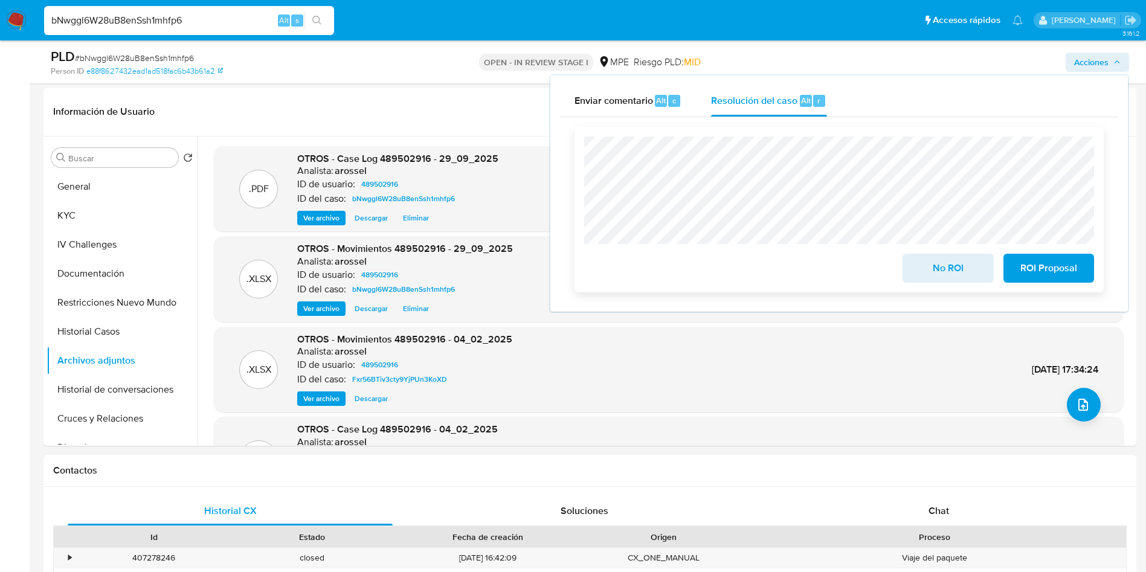
click at [934, 269] on span "No ROI" at bounding box center [947, 268] width 59 height 27
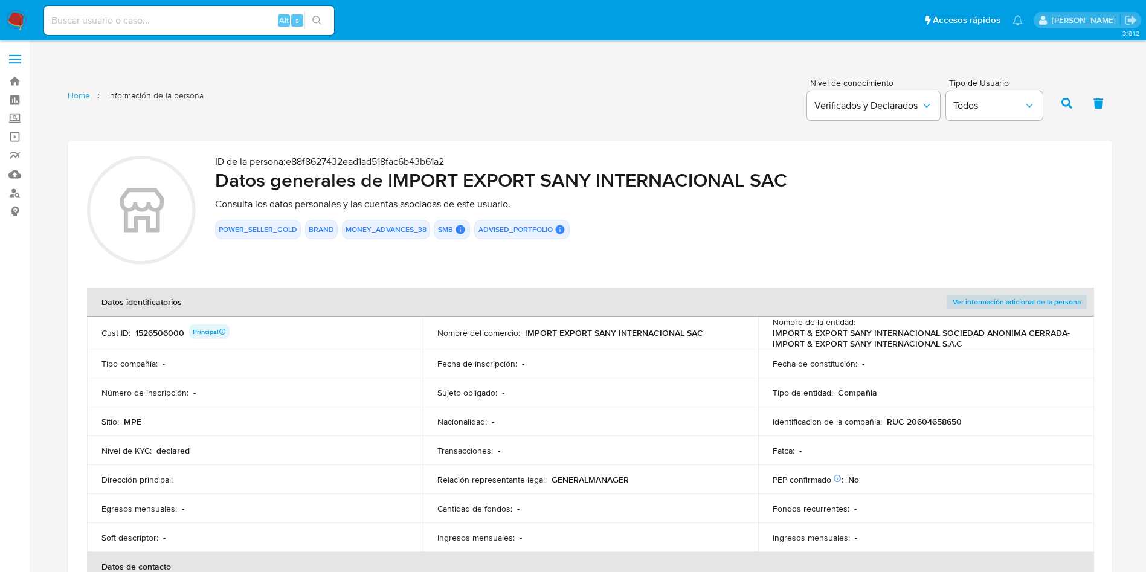
click at [609, 283] on section "ID de la persona : e88f8627432ead1ad518fac6b43b61a2 Datos generales de IMPORT E…" at bounding box center [590, 396] width 1045 height 510
click at [932, 426] on p "RUC 20604658650" at bounding box center [924, 421] width 75 height 11
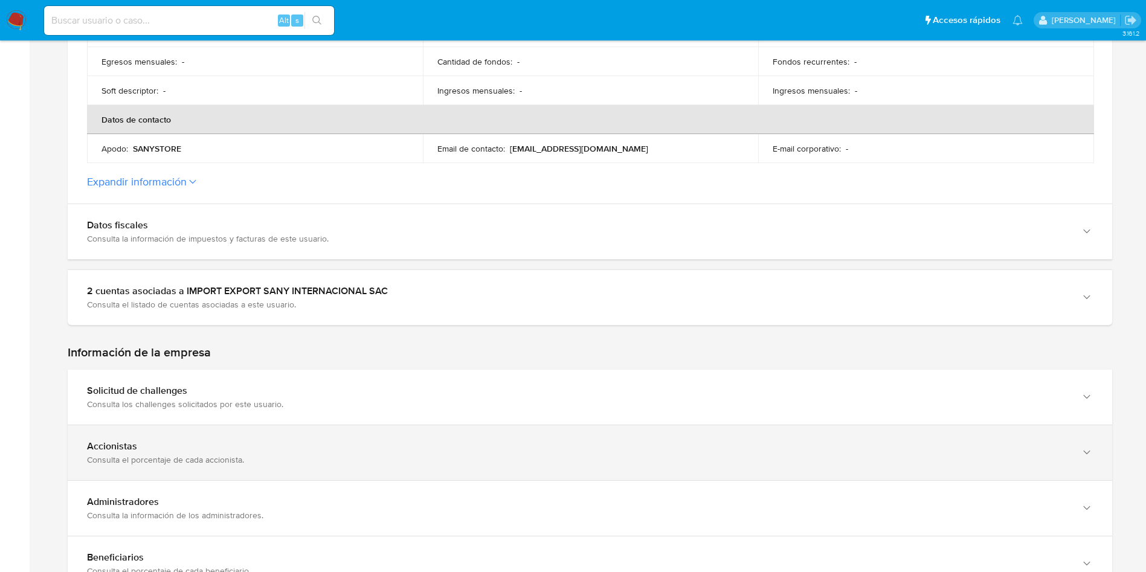
scroll to position [544, 0]
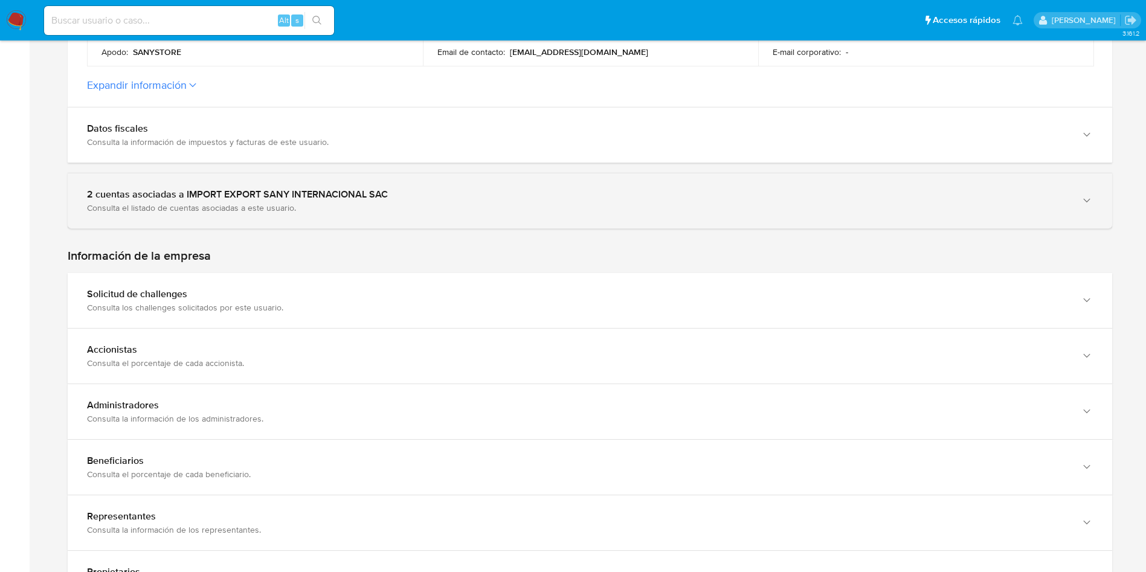
click at [306, 198] on div "2 cuentas asociadas a IMPORT EXPORT SANY INTERNACIONAL SAC" at bounding box center [578, 194] width 982 height 12
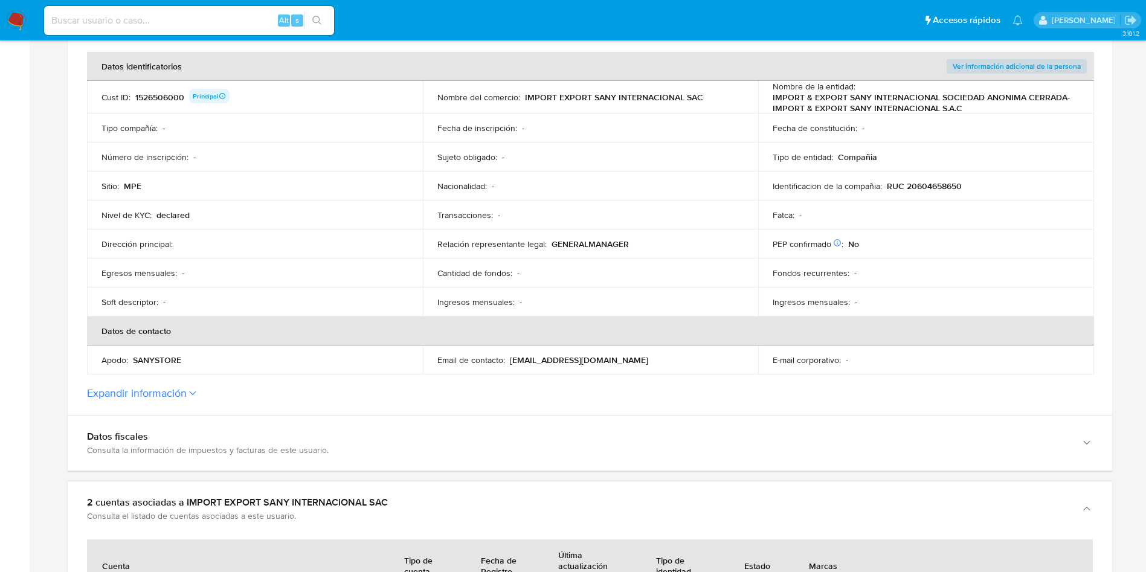
scroll to position [0, 0]
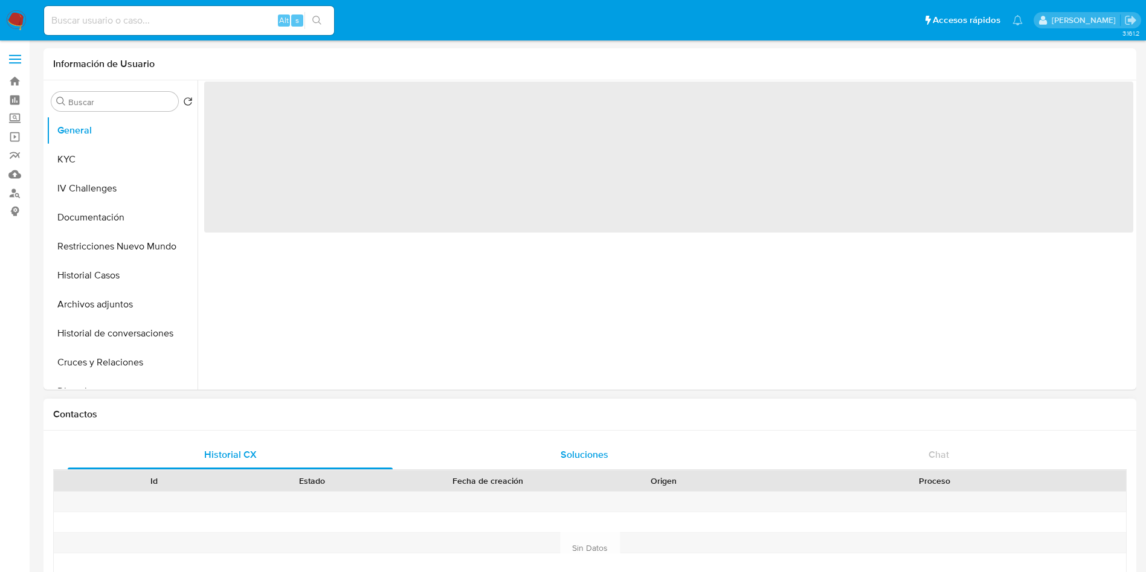
select select "10"
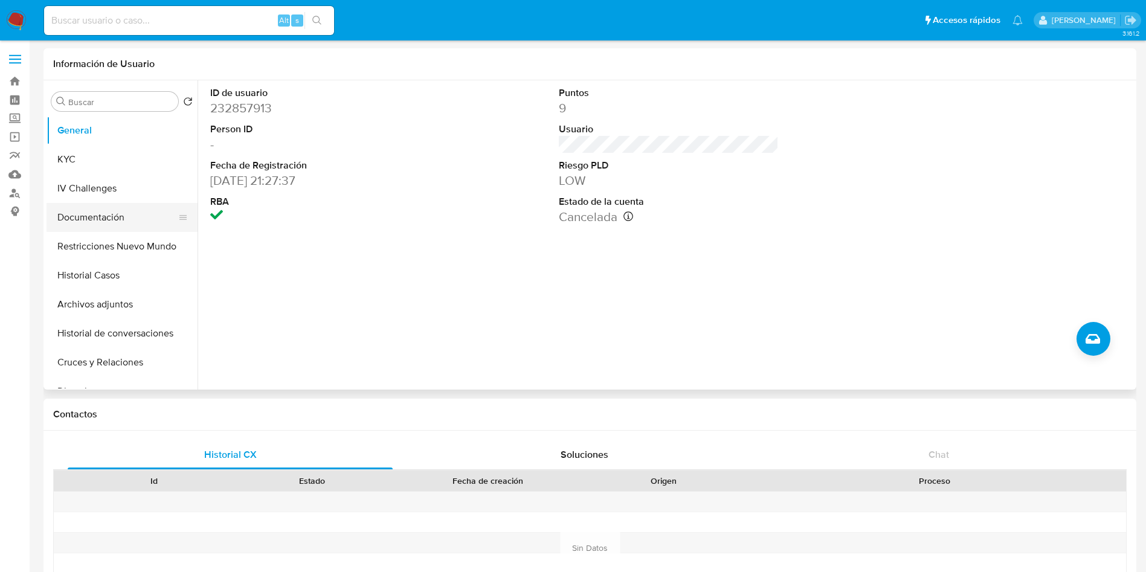
click at [101, 213] on button "Documentación" at bounding box center [117, 217] width 141 height 29
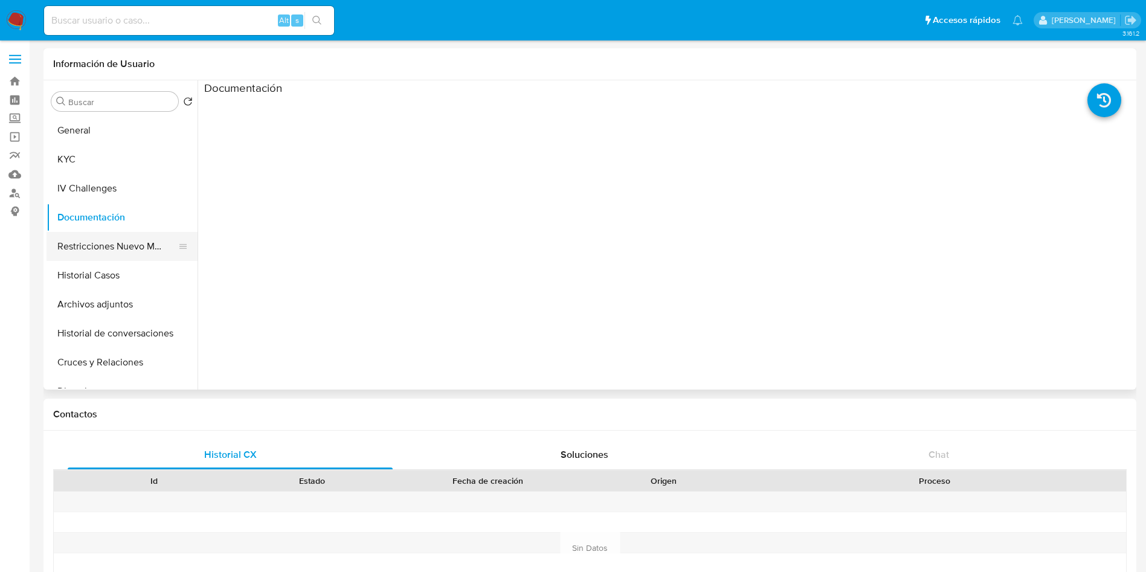
click at [160, 250] on button "Restricciones Nuevo Mundo" at bounding box center [117, 246] width 141 height 29
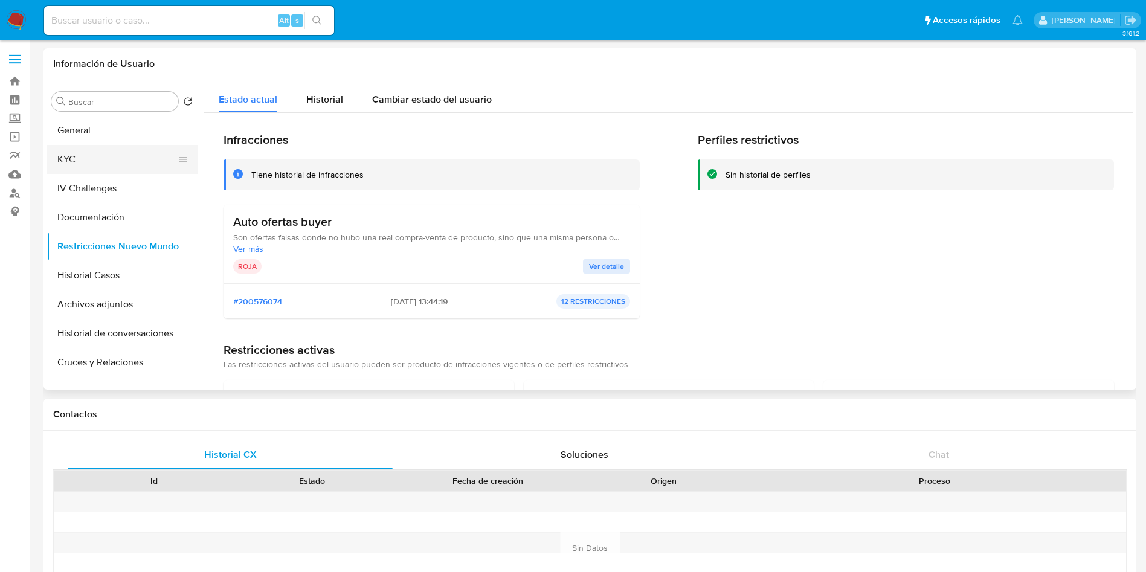
click at [110, 156] on button "KYC" at bounding box center [117, 159] width 141 height 29
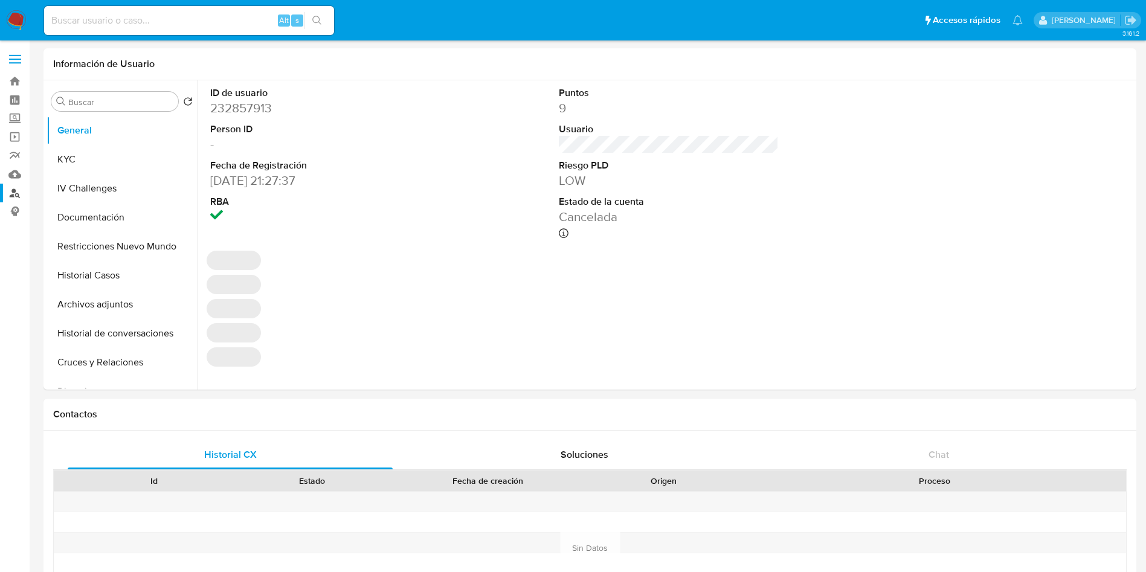
select select "10"
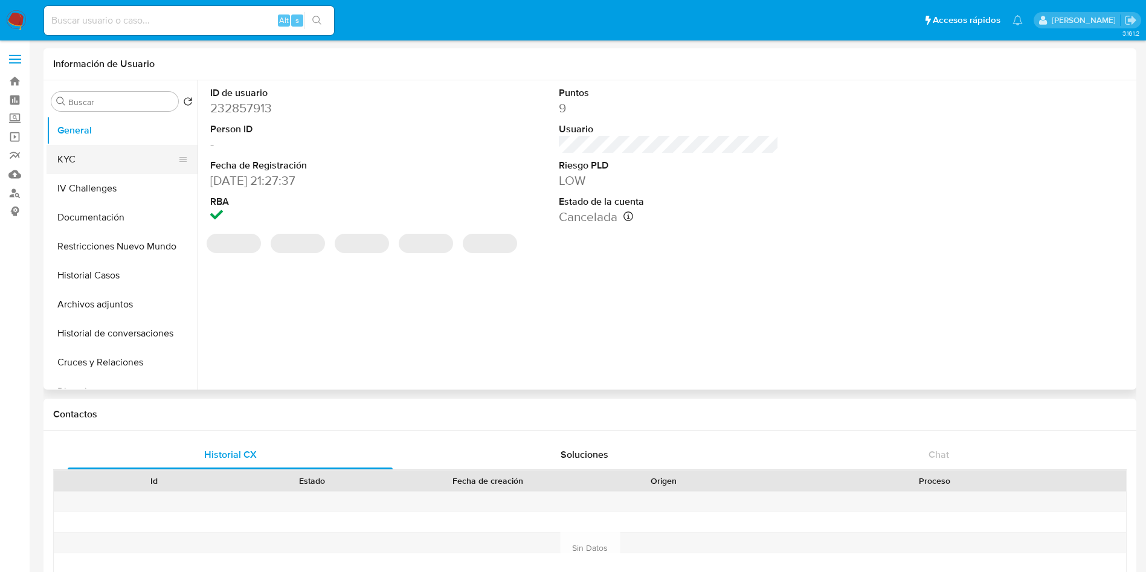
click at [113, 150] on button "KYC" at bounding box center [117, 159] width 141 height 29
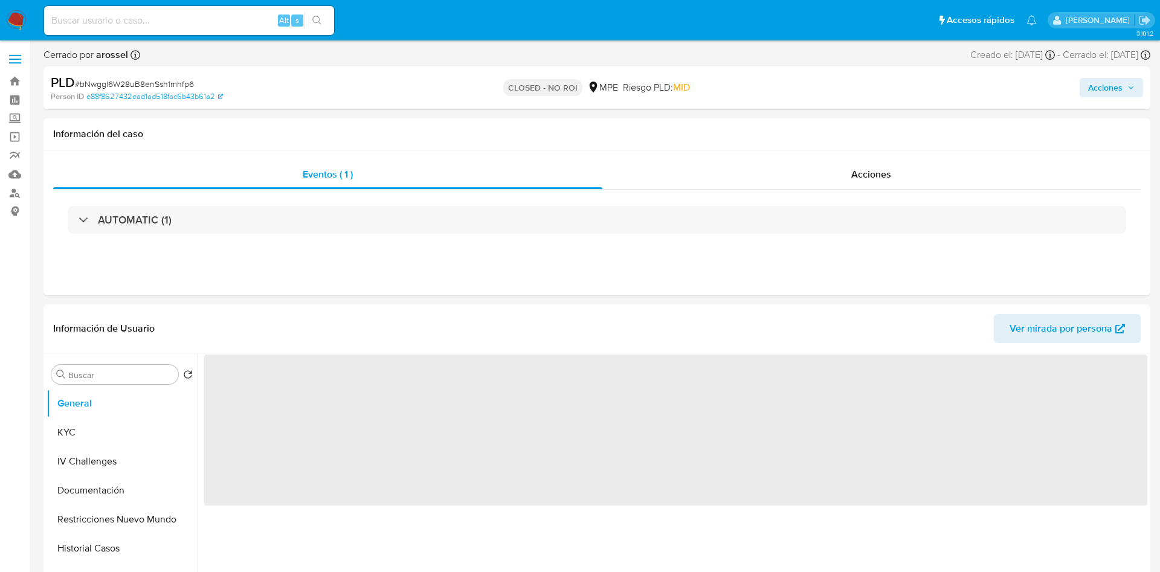
select select "10"
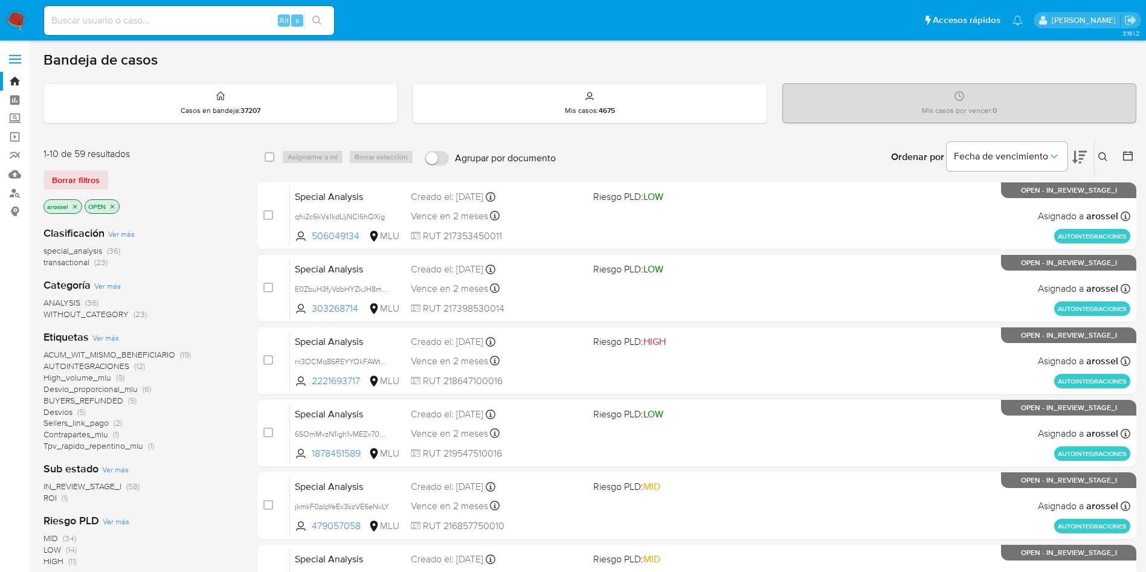
click at [47, 500] on span "ROI" at bounding box center [49, 498] width 13 height 12
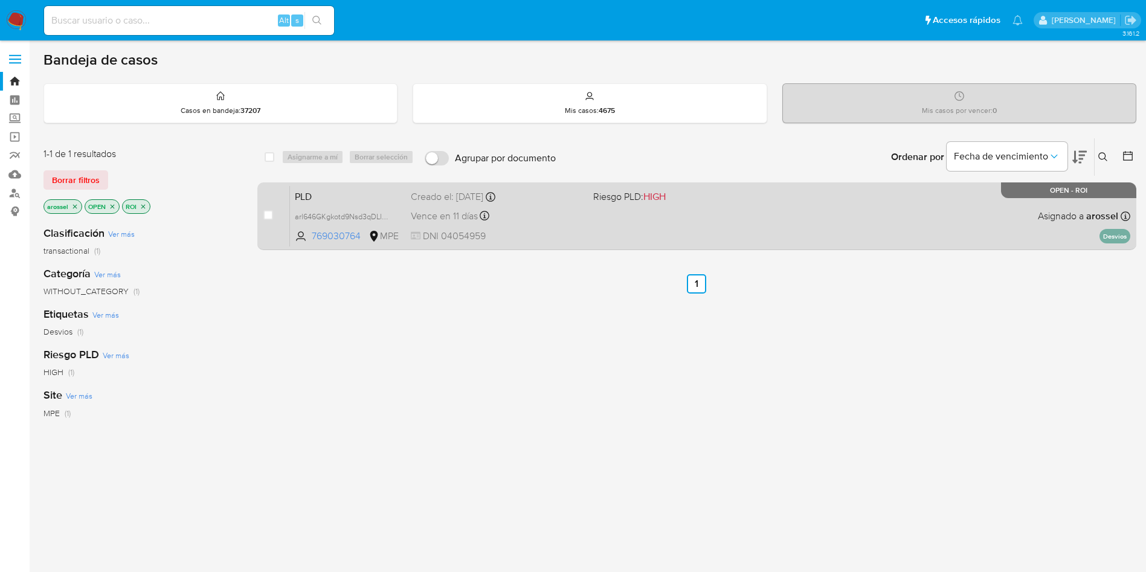
click at [727, 225] on div "PLD arl646GKgkotd9Nsd3qDLlm8 769030764 MPE Riesgo PLD: HIGH Creado el: 12/07/20…" at bounding box center [710, 215] width 840 height 61
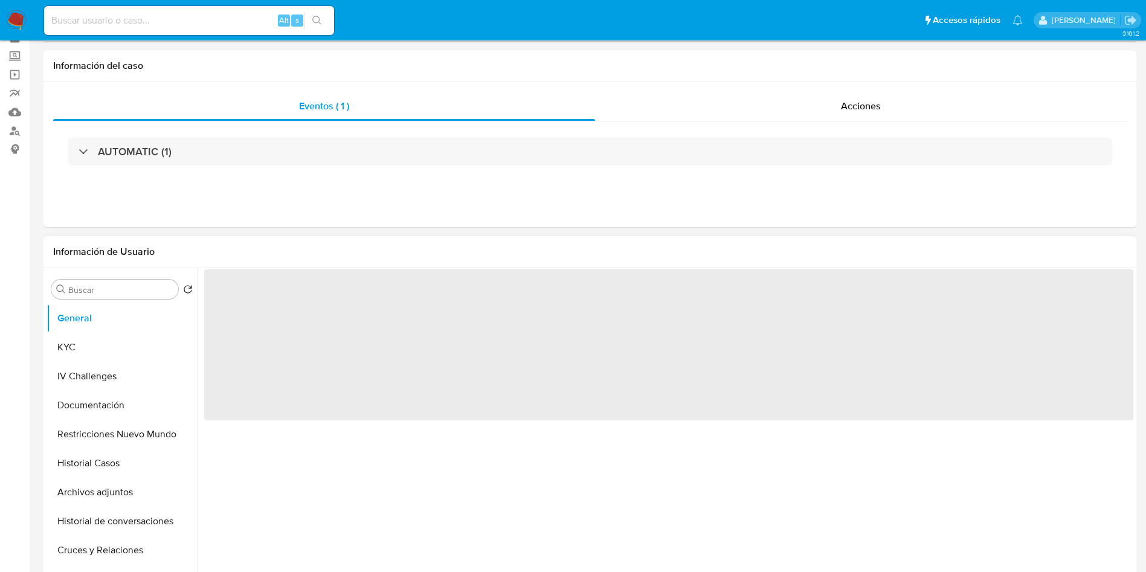
scroll to position [91, 0]
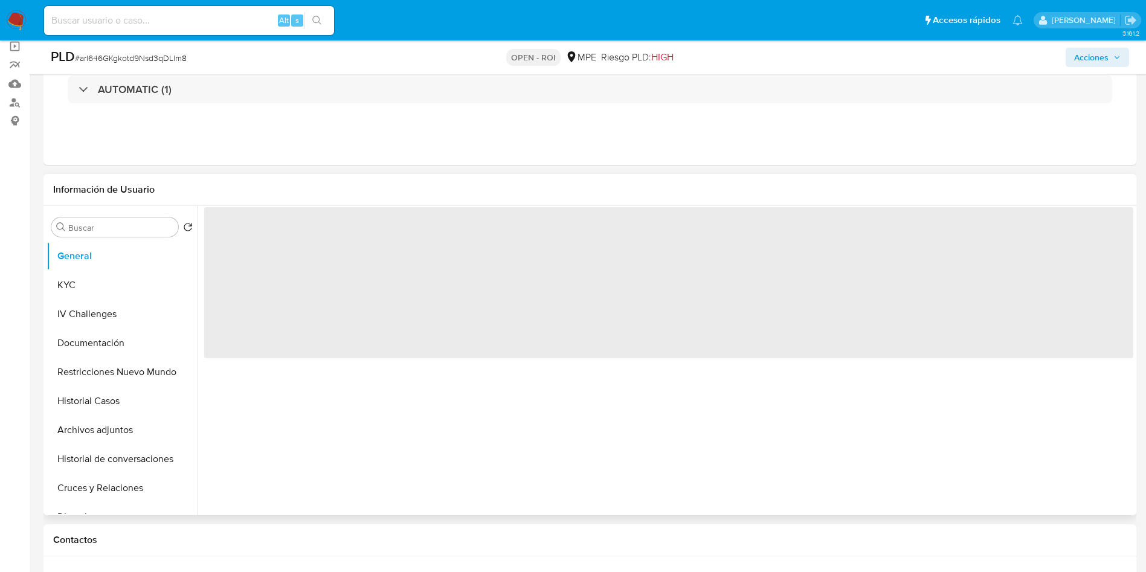
select select "10"
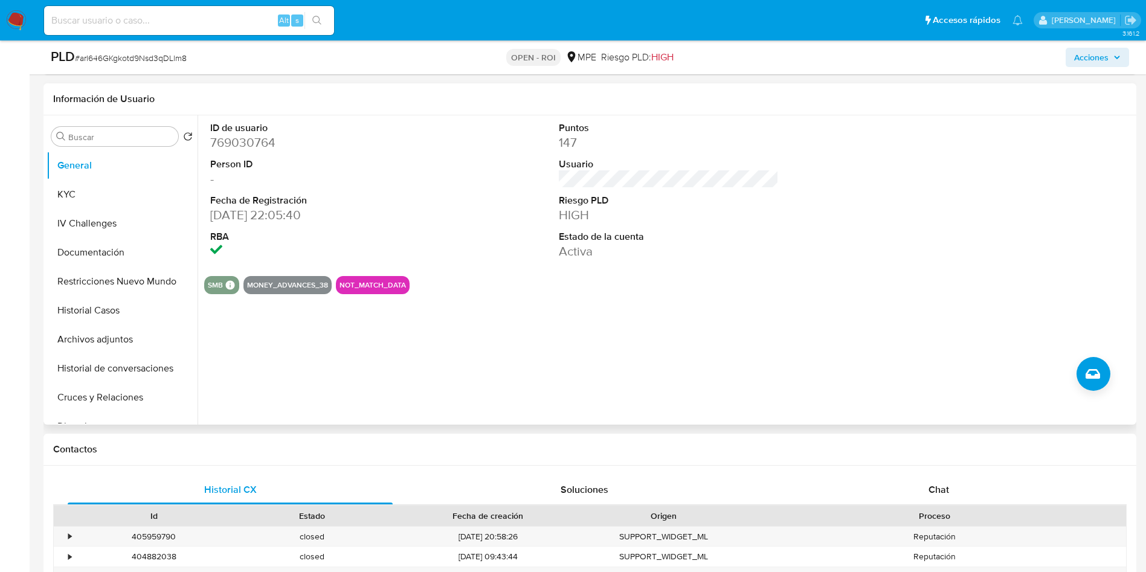
scroll to position [0, 0]
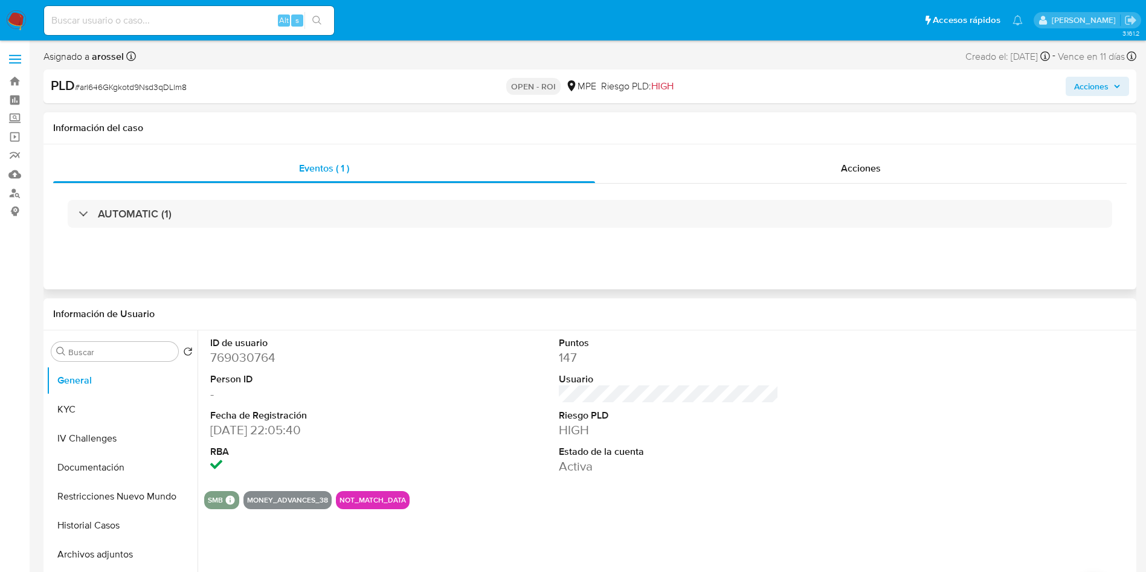
click at [874, 151] on div "Eventos ( 1 ) Acciones AUTOMATIC (1)" at bounding box center [589, 216] width 1093 height 145
drag, startPoint x: 868, startPoint y: 163, endPoint x: 836, endPoint y: 187, distance: 41.0
click at [869, 163] on span "Acciones" at bounding box center [861, 168] width 40 height 14
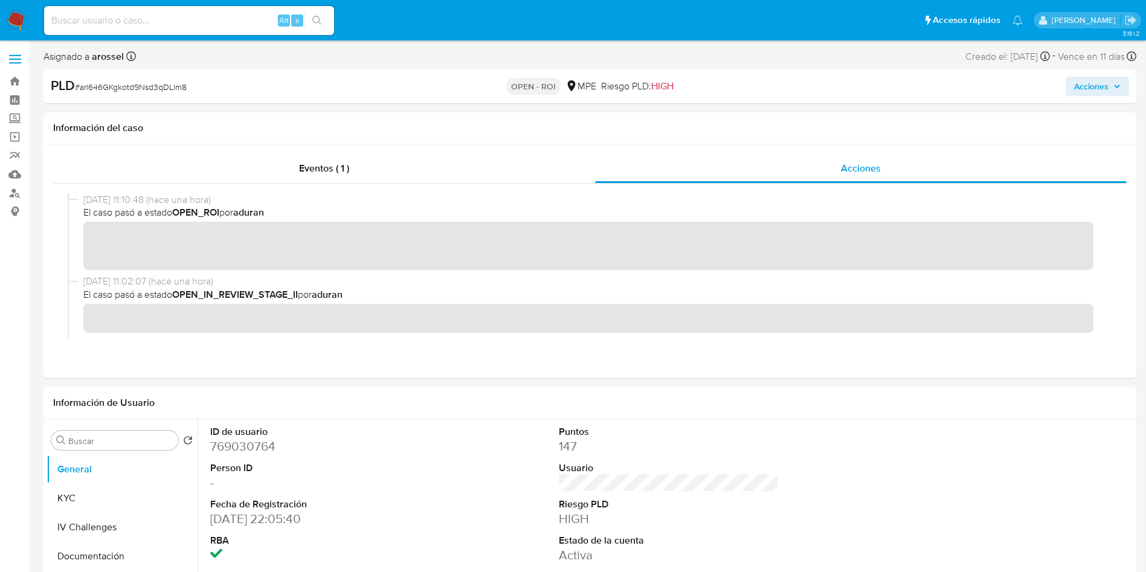
click at [1094, 88] on span "Acciones" at bounding box center [1091, 86] width 34 height 19
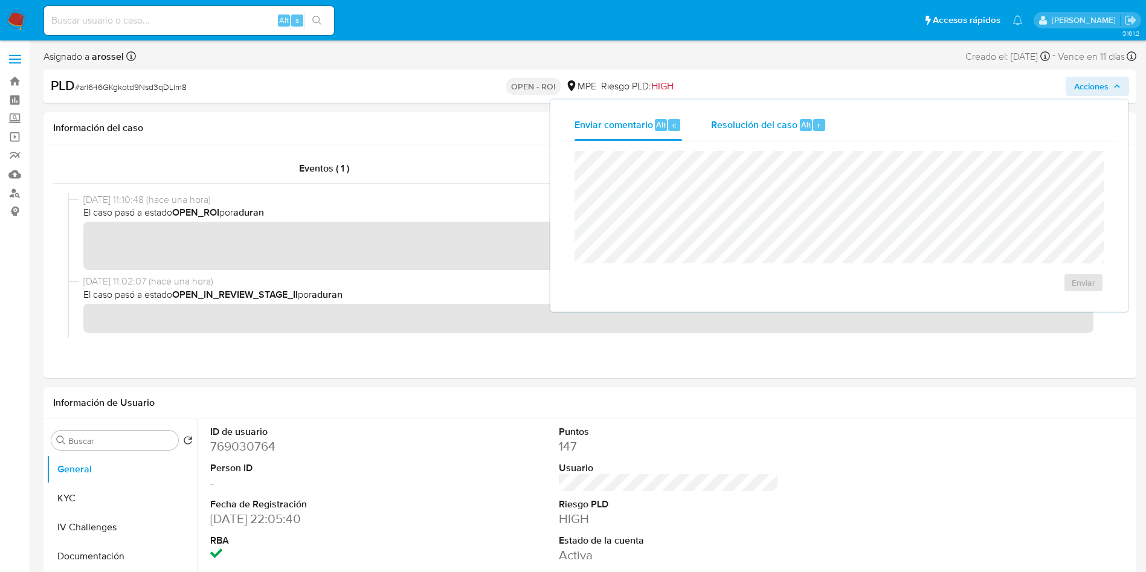
click at [805, 111] on div "Resolución del caso Alt r" at bounding box center [768, 124] width 115 height 31
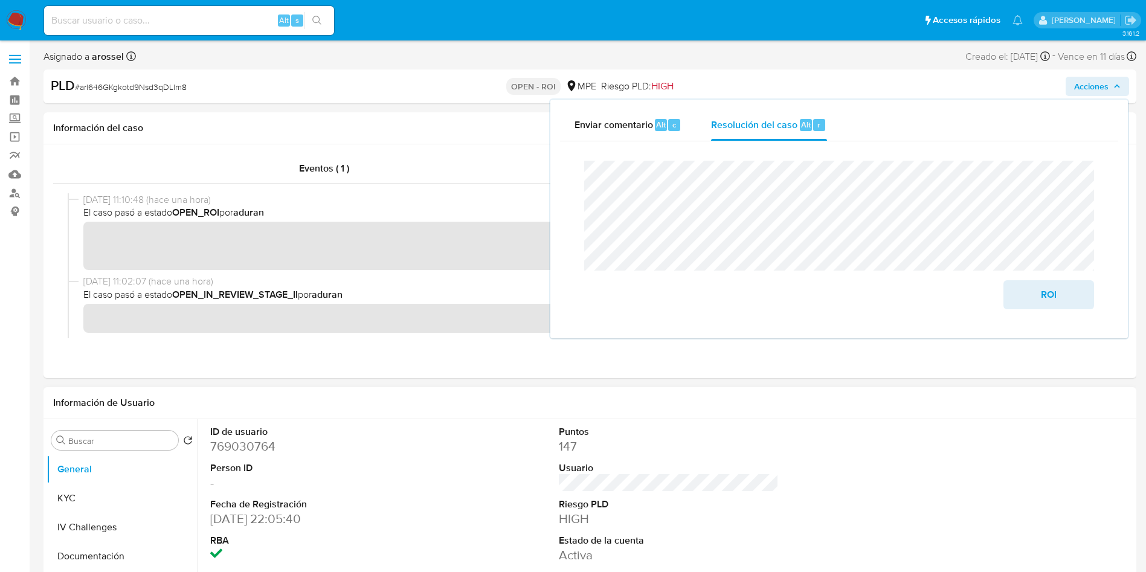
click at [265, 448] on dd "769030764" at bounding box center [320, 446] width 221 height 17
click at [266, 448] on dd "769030764" at bounding box center [320, 446] width 221 height 17
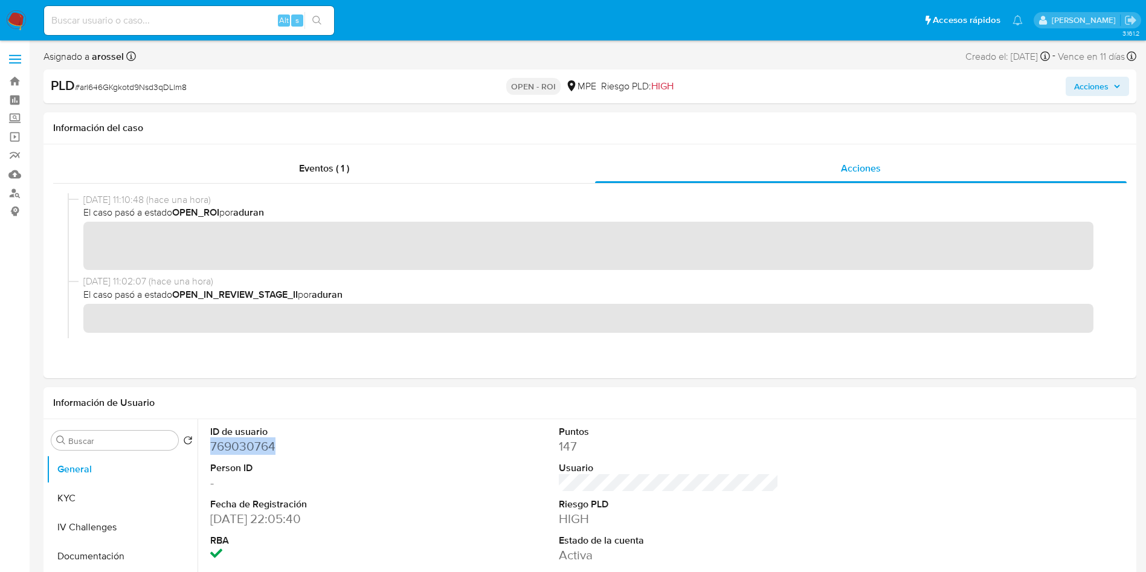
copy dd "769030764"
click at [164, 84] on span "# arl646GKgkotd9Nsd3qDLlm8" at bounding box center [131, 87] width 112 height 12
click at [165, 84] on span "# arl646GKgkotd9Nsd3qDLlm8" at bounding box center [131, 87] width 112 height 12
copy span "arl646GKgkotd9Nsd3qDLlm8"
click at [240, 443] on dd "769030764" at bounding box center [320, 446] width 221 height 17
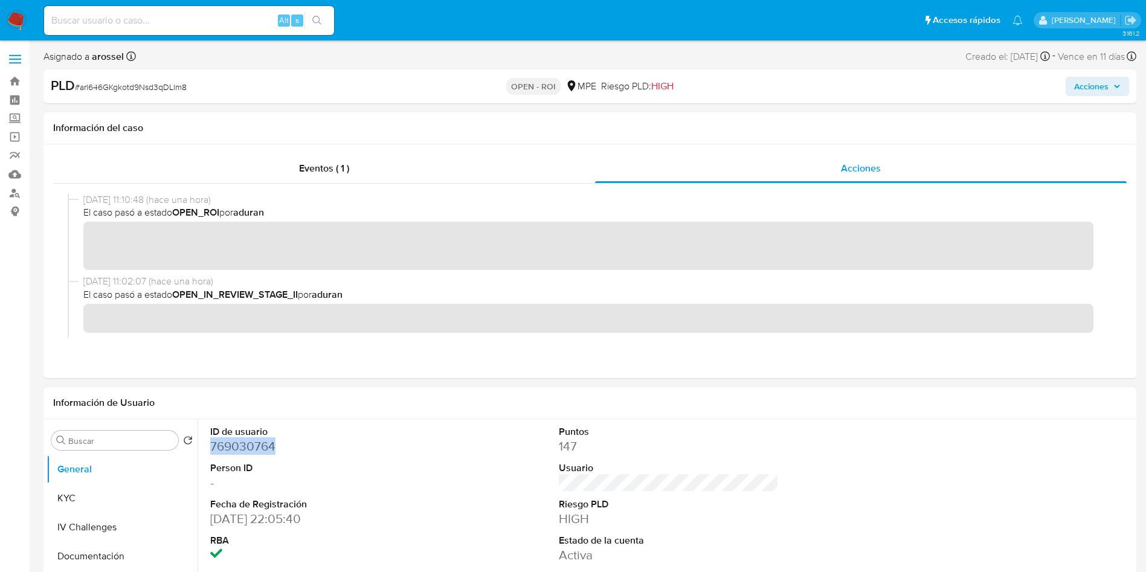
click at [241, 443] on dd "769030764" at bounding box center [320, 446] width 221 height 17
copy dd "769030764"
click at [1102, 85] on span "Acciones" at bounding box center [1091, 86] width 34 height 19
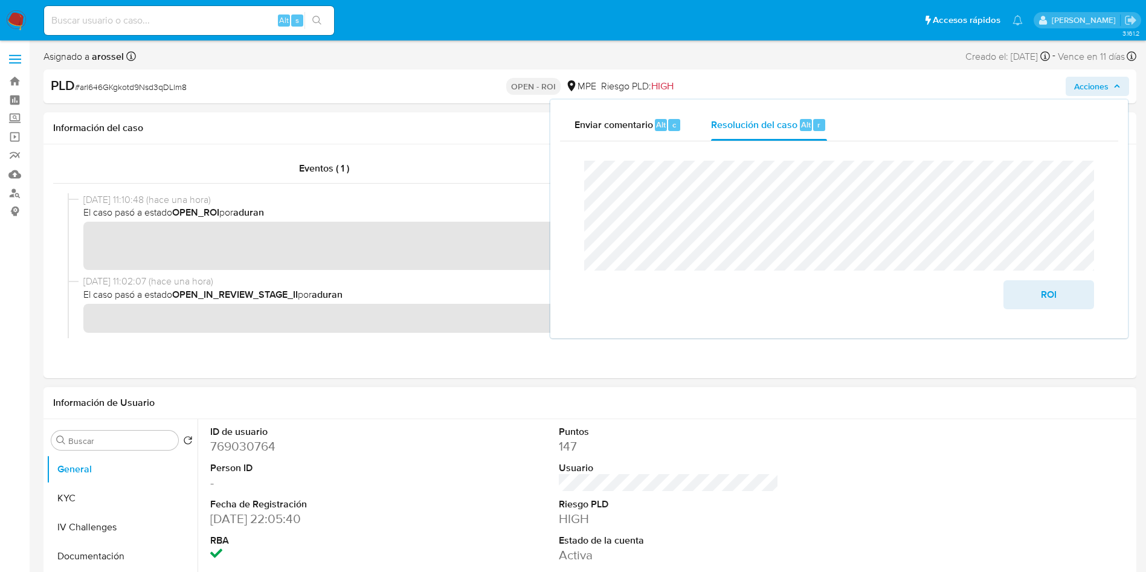
click at [245, 438] on dd "769030764" at bounding box center [320, 446] width 221 height 17
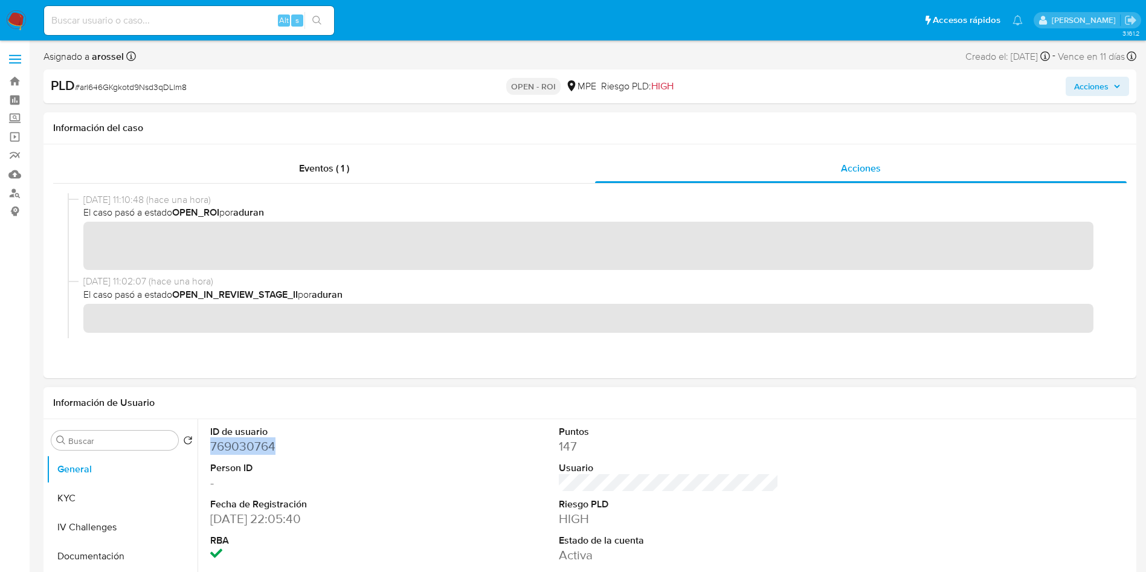
click at [245, 438] on dd "769030764" at bounding box center [320, 446] width 221 height 17
drag, startPoint x: 245, startPoint y: 437, endPoint x: 271, endPoint y: 494, distance: 63.0
click at [274, 504] on dt "Fecha de Registración" at bounding box center [320, 504] width 221 height 13
click at [261, 447] on dd "769030764" at bounding box center [320, 446] width 221 height 17
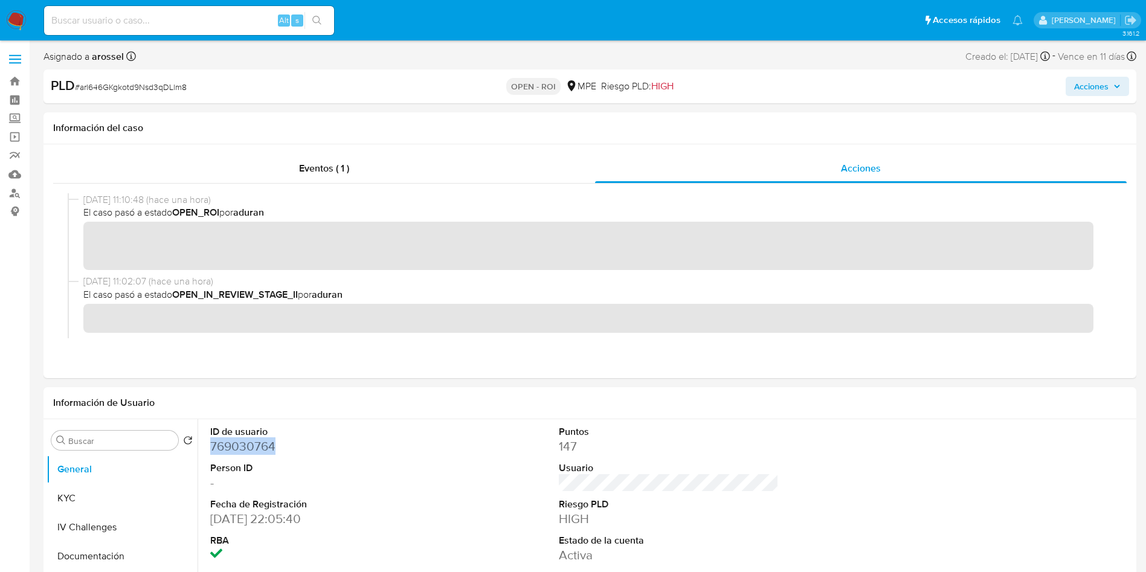
copy dd "769030764"
click at [119, 497] on button "KYC" at bounding box center [117, 498] width 141 height 29
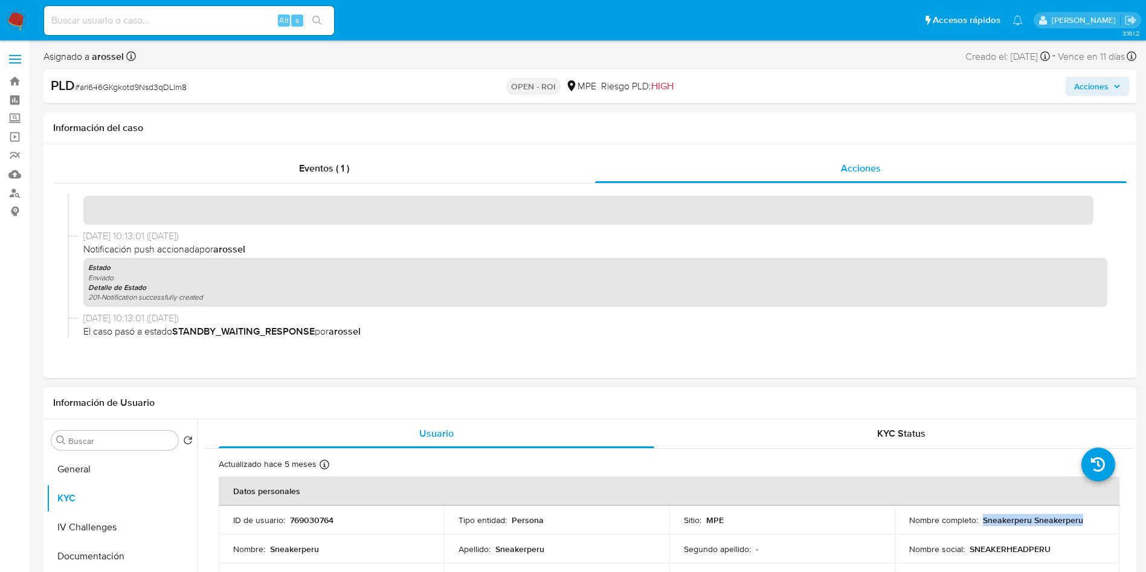
drag, startPoint x: 980, startPoint y: 520, endPoint x: 1086, endPoint y: 513, distance: 105.9
click at [1086, 513] on td "Nombre completo : Sneakerperu Sneakerperu" at bounding box center [1007, 520] width 225 height 29
copy p "Sneakerperu Sneakerperu"
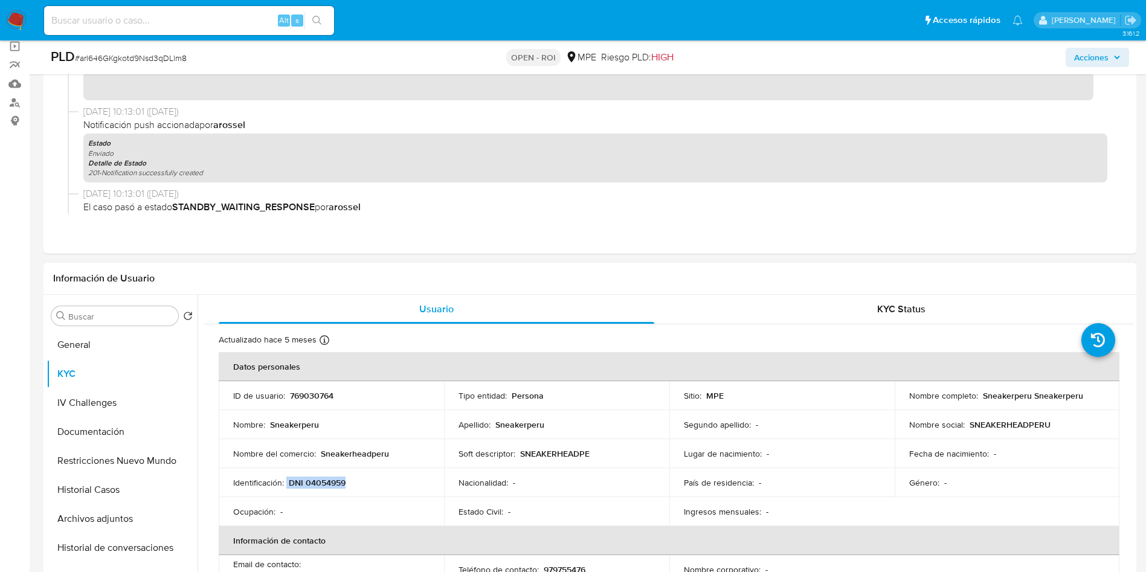
drag, startPoint x: 286, startPoint y: 485, endPoint x: 401, endPoint y: 485, distance: 114.2
click at [401, 485] on div "Identificación : DNI 04054959" at bounding box center [331, 482] width 196 height 11
copy div "DNI 04054959"
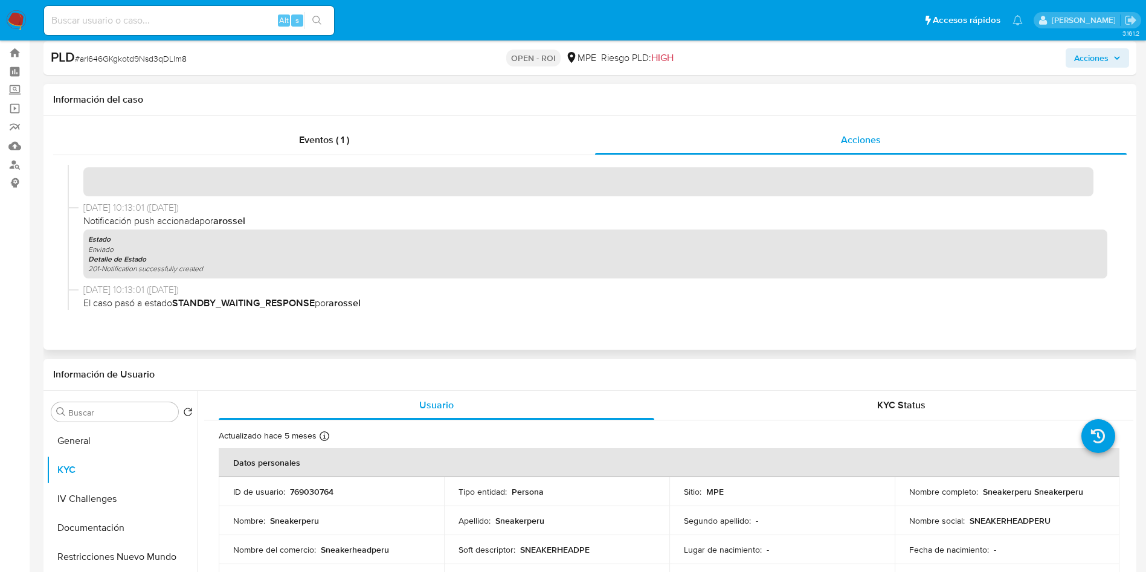
scroll to position [0, 0]
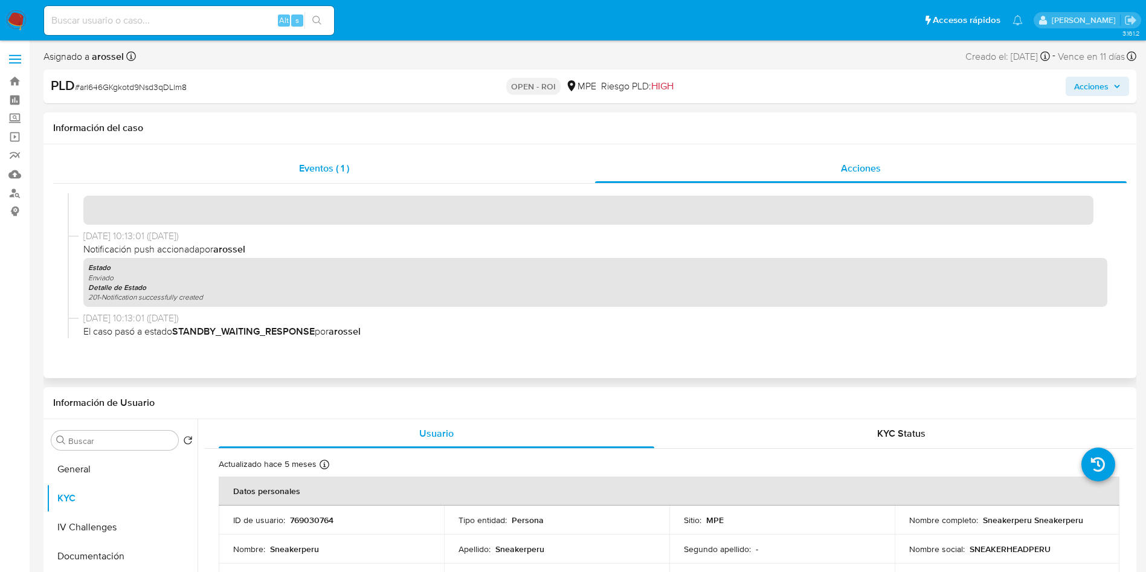
click at [287, 182] on div "Eventos ( 1 )" at bounding box center [324, 168] width 542 height 29
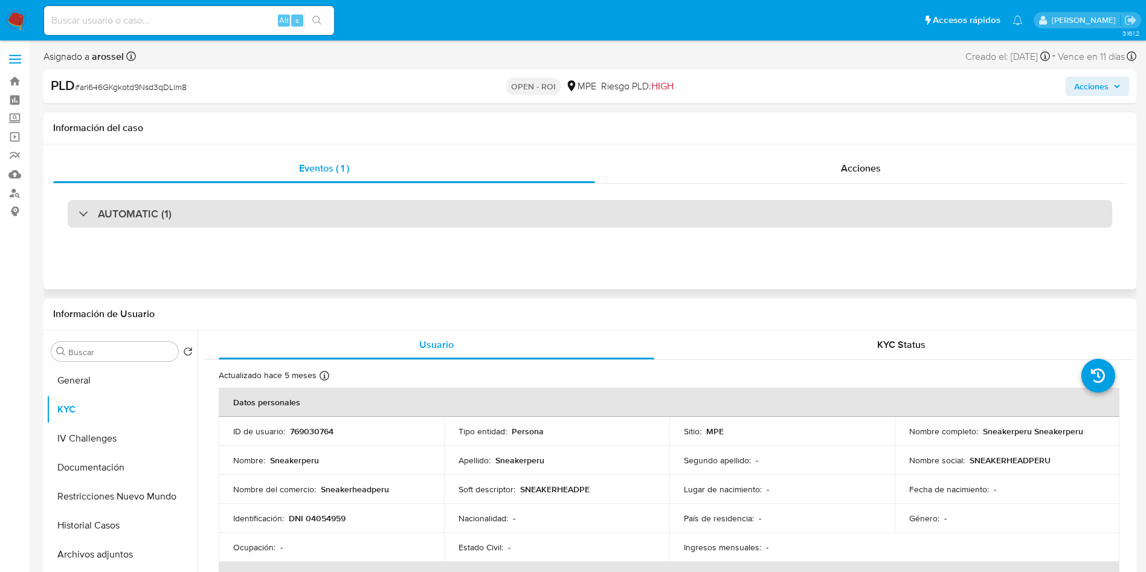
click at [196, 211] on div "AUTOMATIC (1)" at bounding box center [590, 214] width 1045 height 28
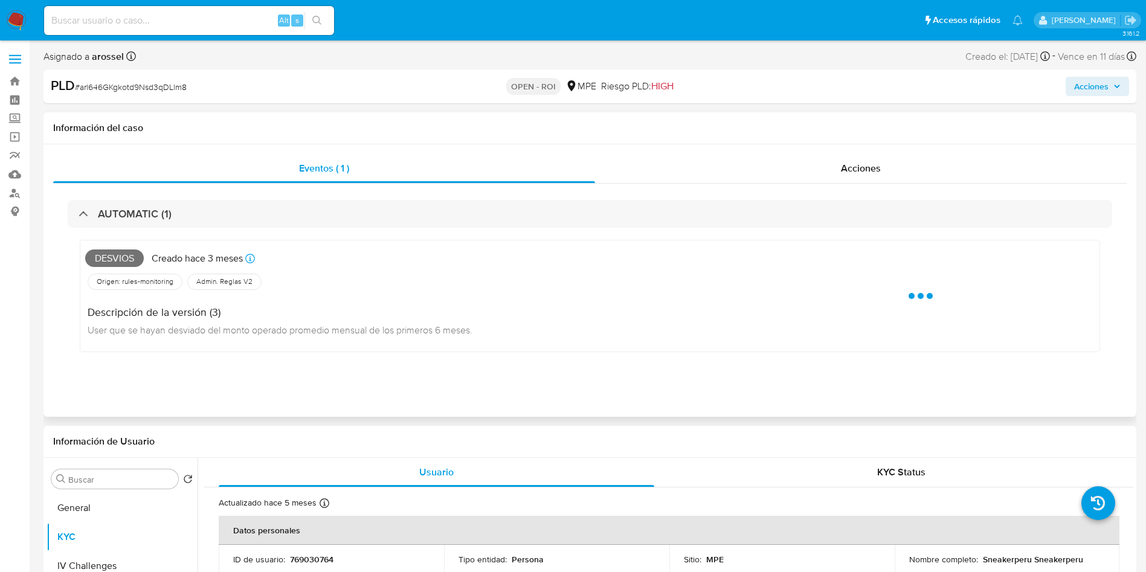
click at [124, 256] on span "Desvios" at bounding box center [114, 259] width 59 height 18
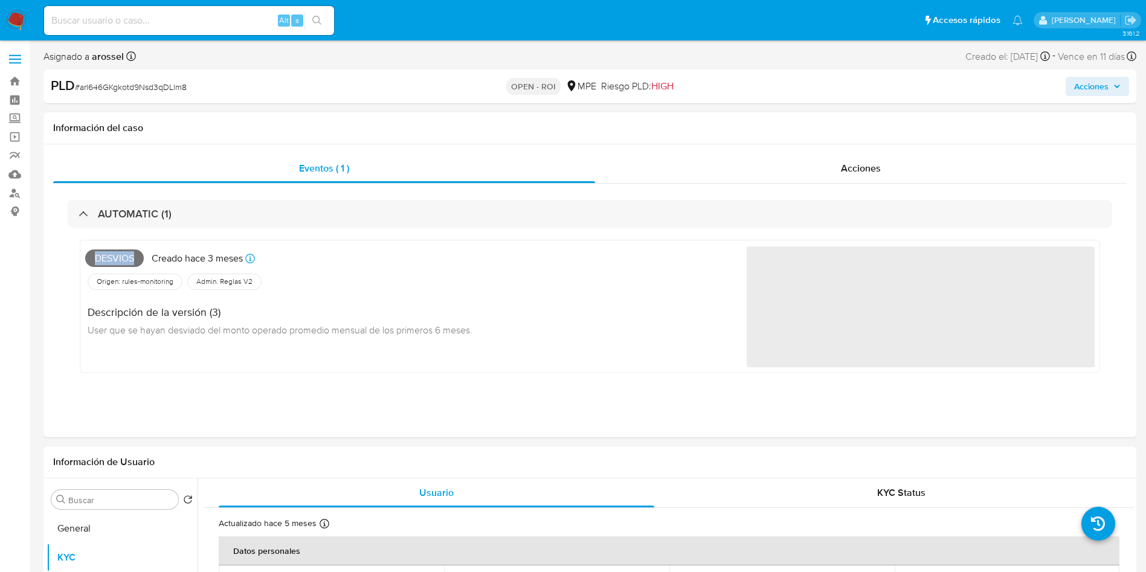
copy span "Desvios"
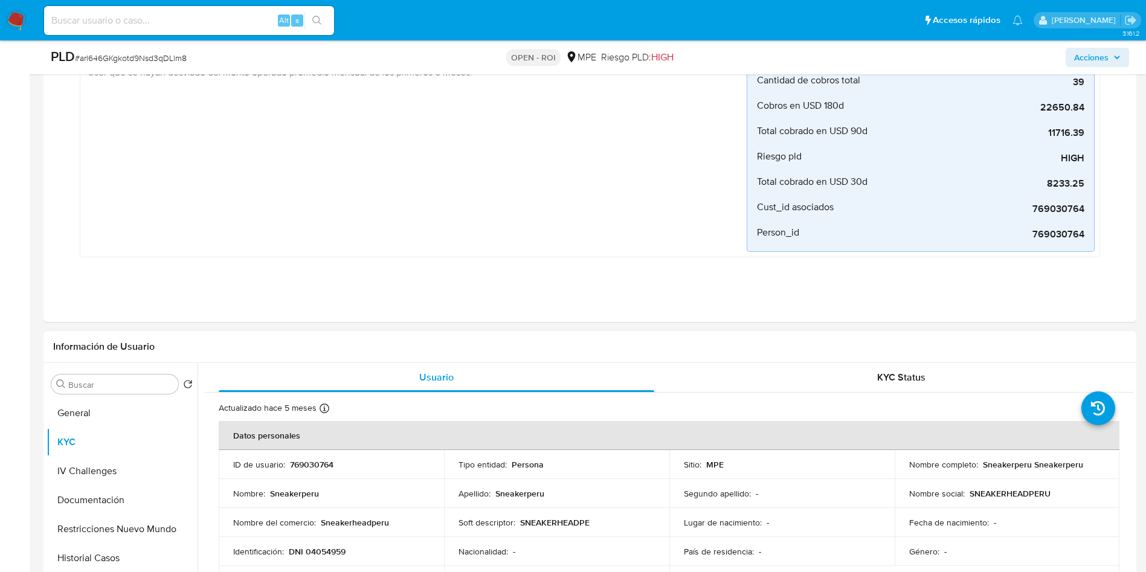
scroll to position [453, 0]
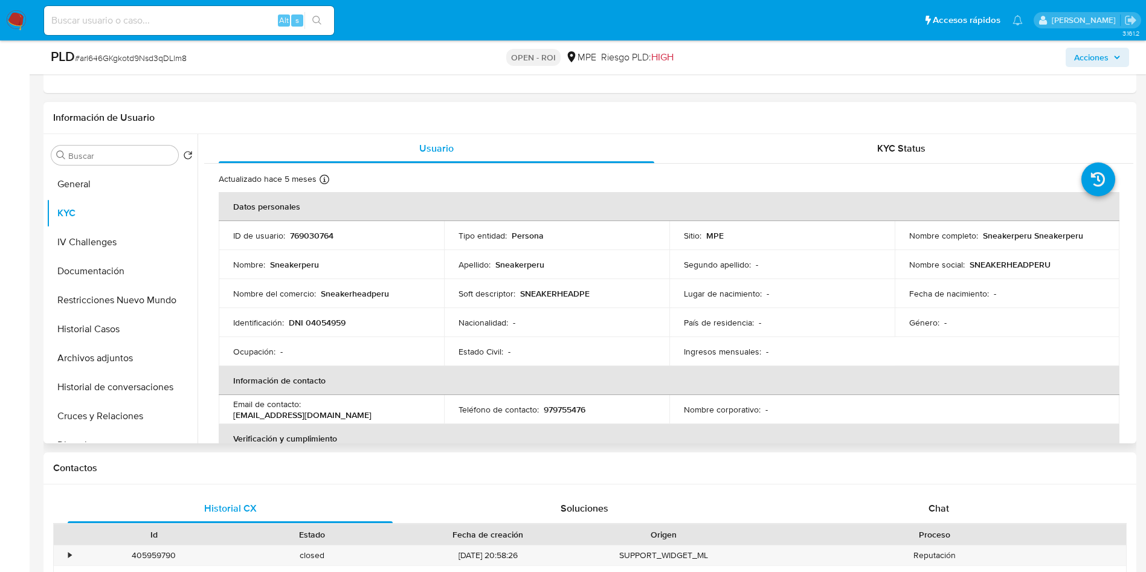
click at [317, 245] on td "ID de usuario : 769030764" at bounding box center [331, 235] width 225 height 29
click at [317, 236] on p "769030764" at bounding box center [311, 235] width 43 height 11
copy p "769030764"
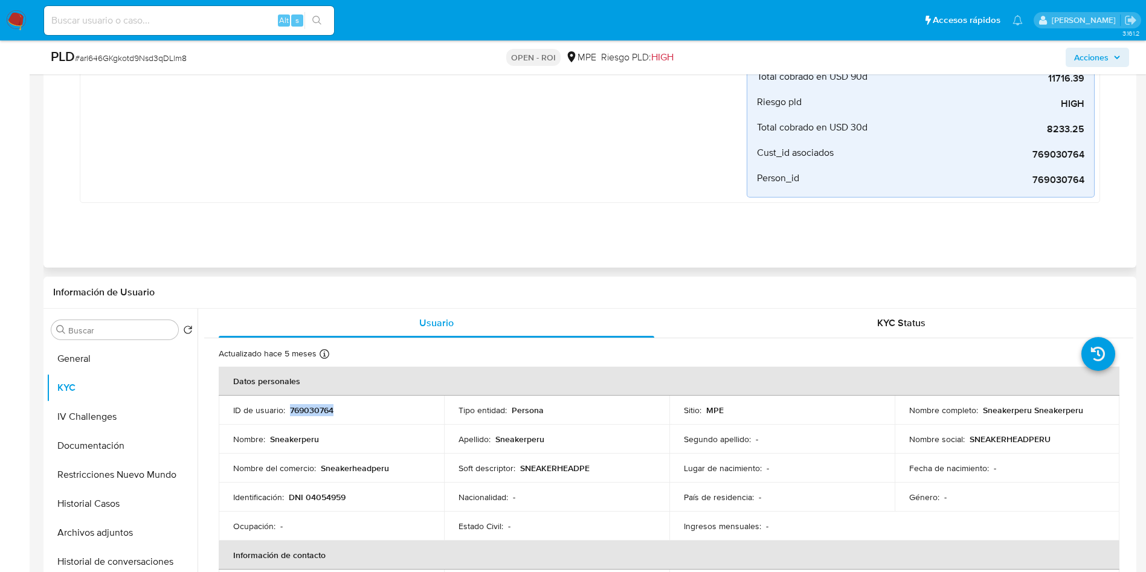
scroll to position [91, 0]
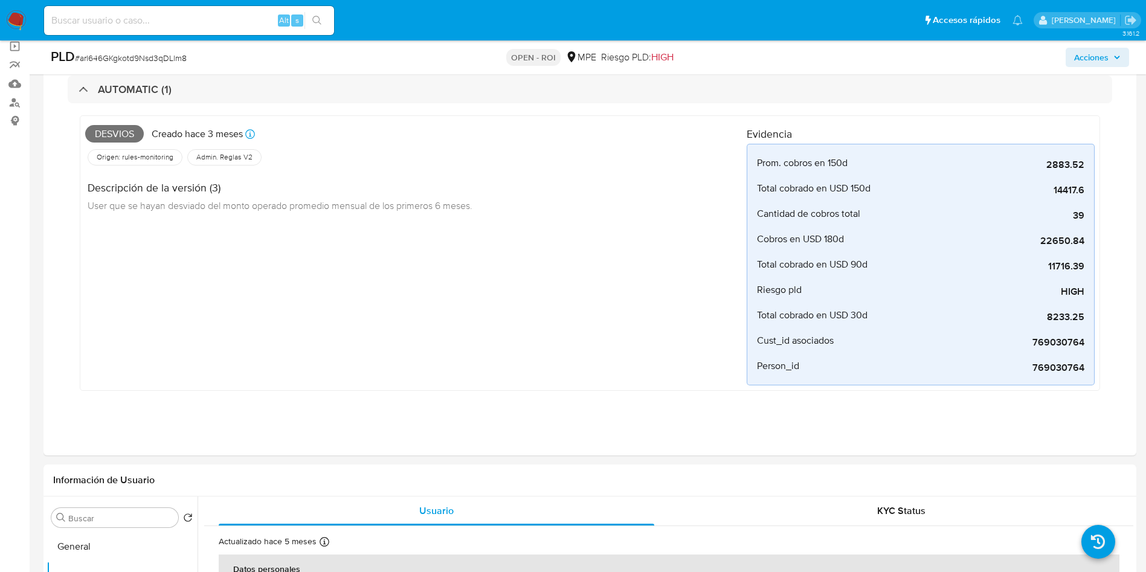
click at [1106, 51] on span "Acciones" at bounding box center [1091, 57] width 34 height 19
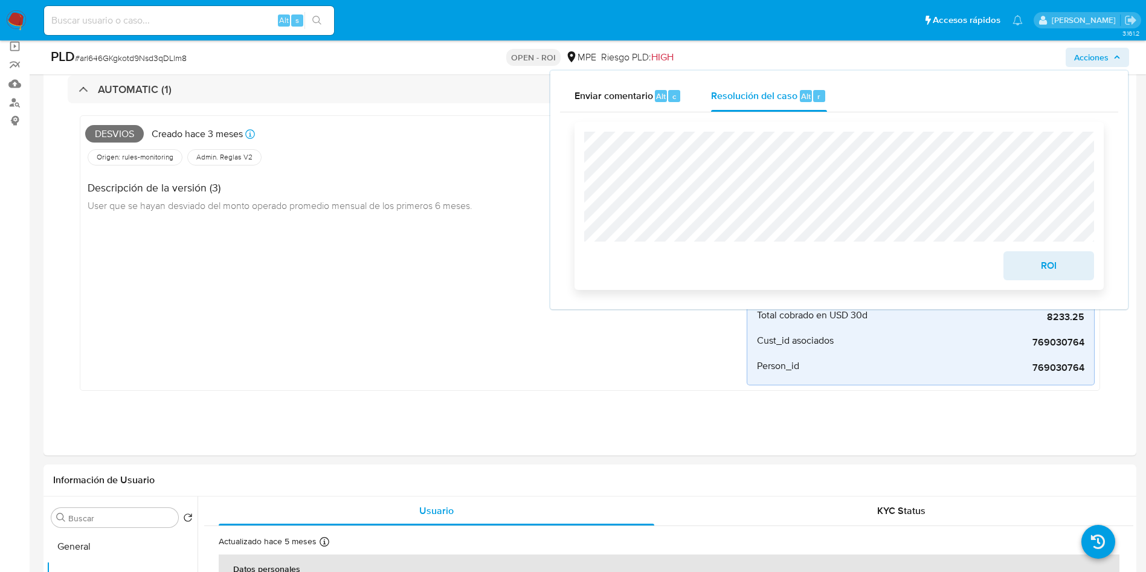
click at [1071, 268] on span "ROI" at bounding box center [1048, 266] width 59 height 27
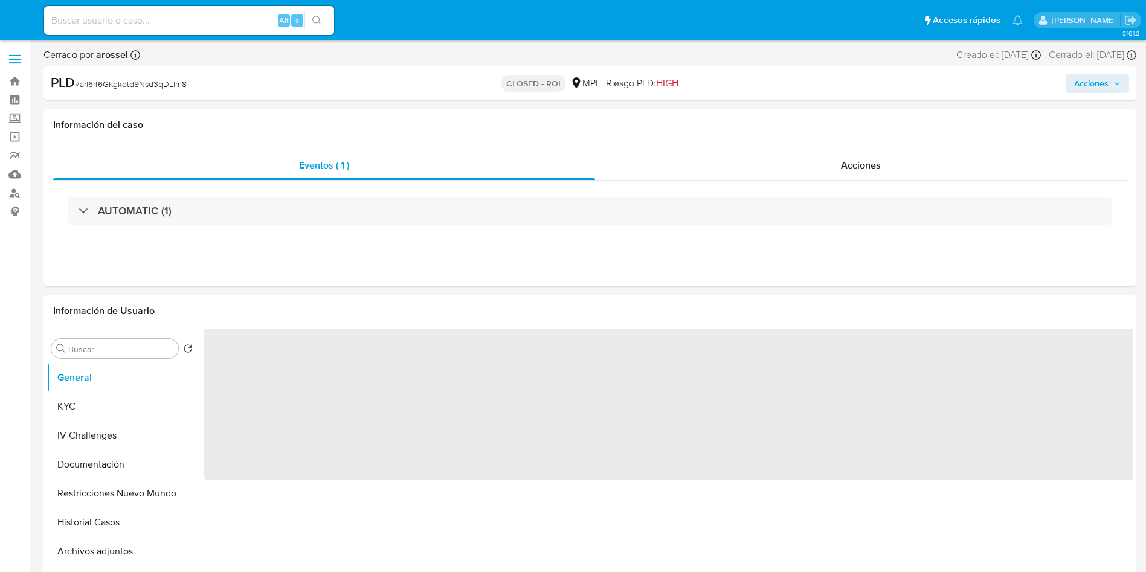
select select "10"
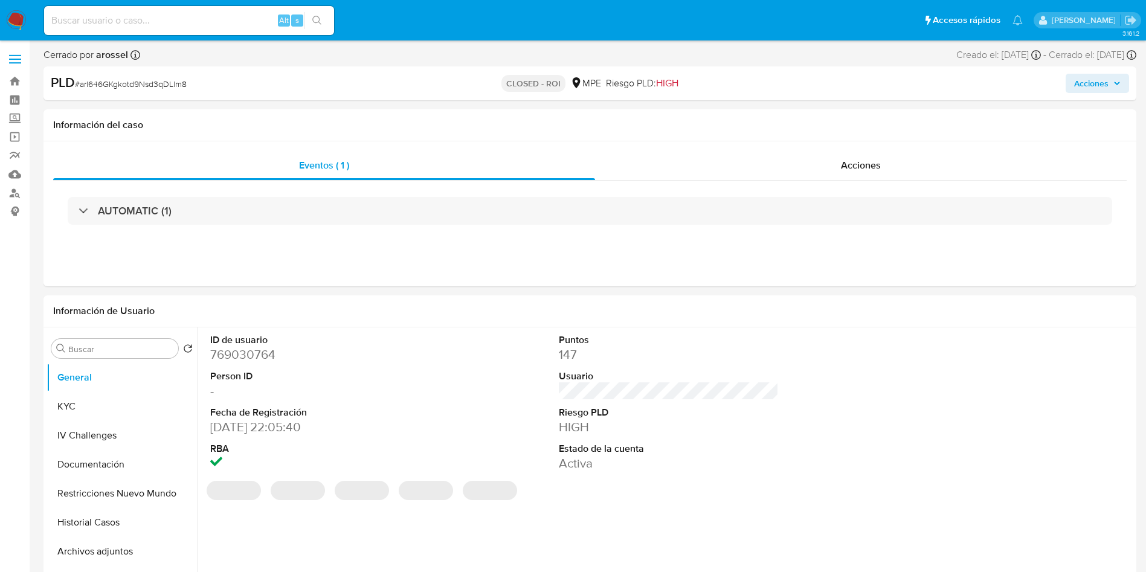
click at [160, 84] on span "# arl646GKgkotd9Nsd3qDLlm8" at bounding box center [131, 84] width 112 height 12
copy span "arl646GKgkotd9Nsd3qDLlm8"
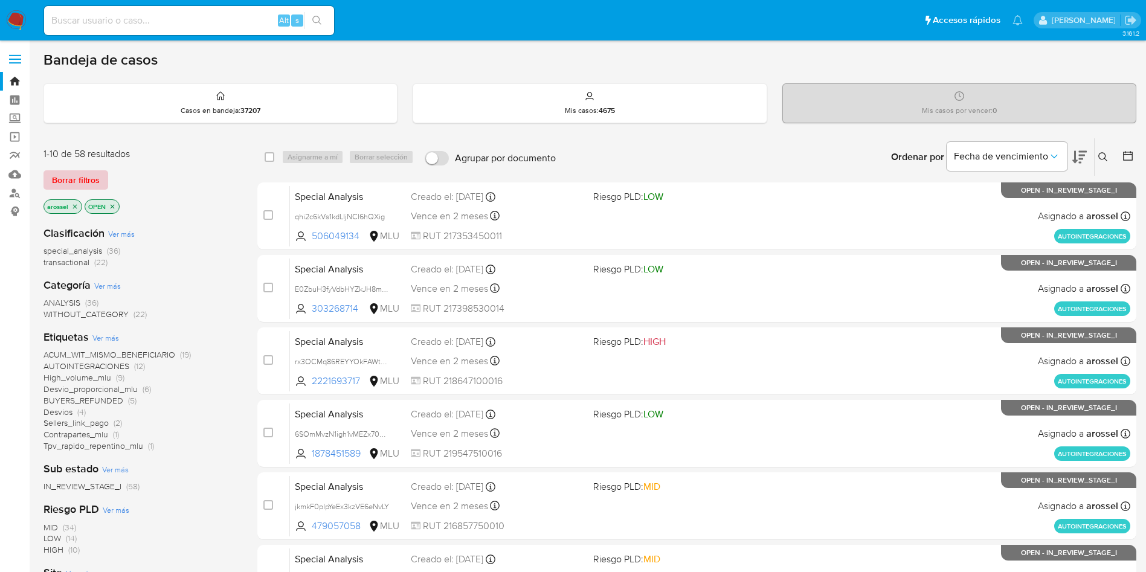
click at [80, 183] on span "Borrar filtros" at bounding box center [76, 180] width 48 height 17
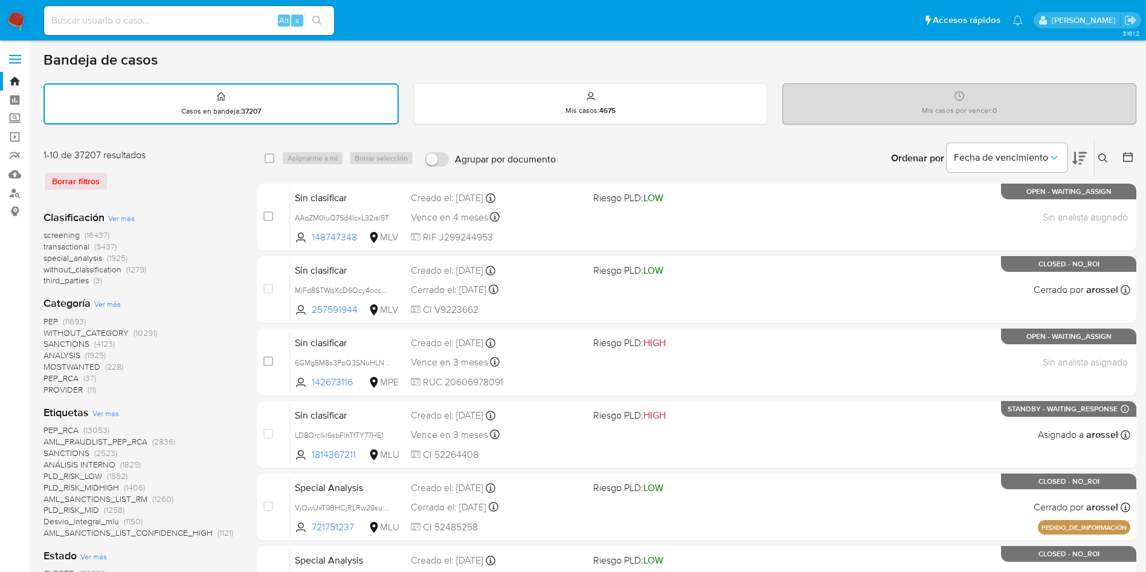
click at [77, 246] on span "transactional" at bounding box center [66, 246] width 46 height 12
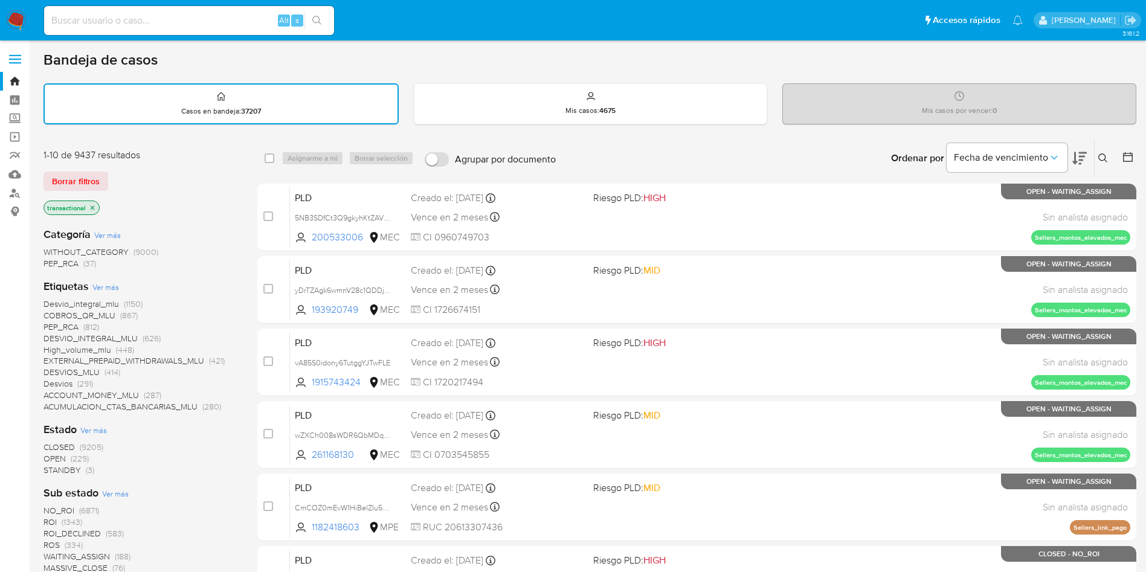
scroll to position [91, 0]
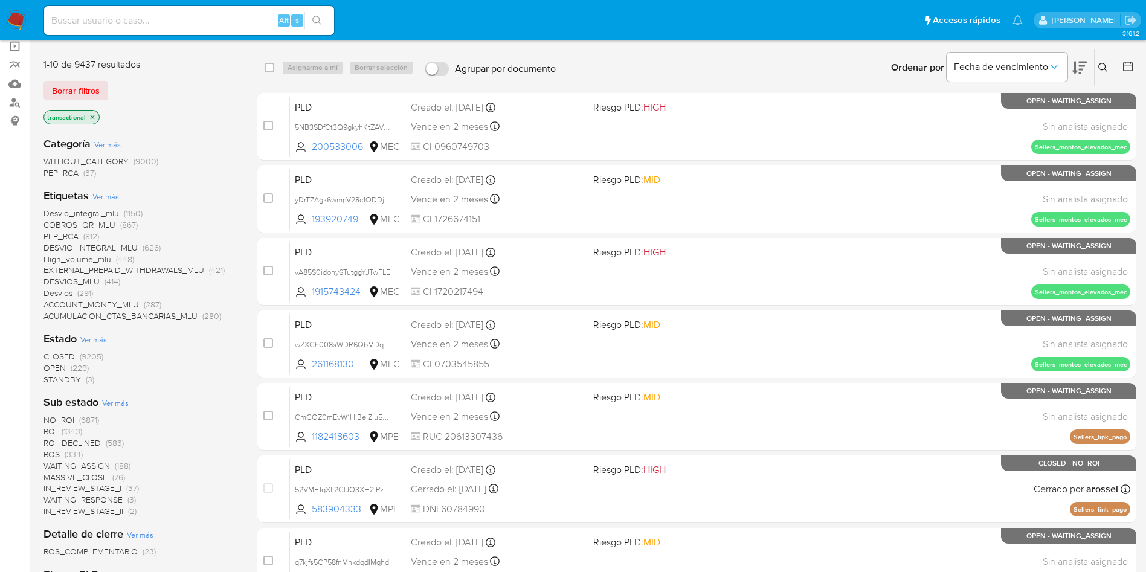
click at [59, 368] on span "OPEN" at bounding box center [54, 368] width 22 height 12
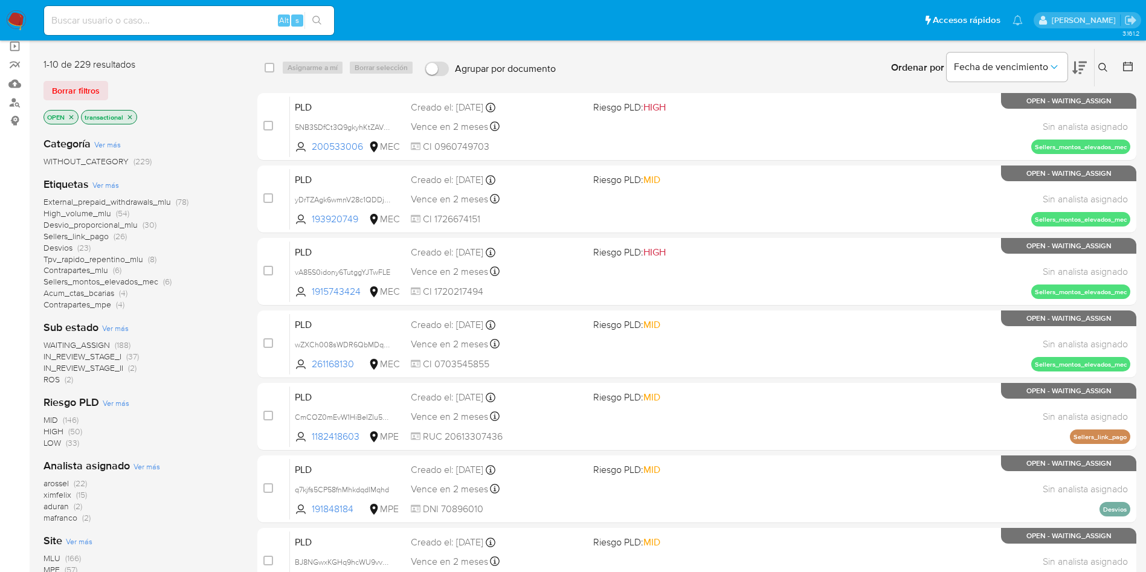
click at [106, 345] on span "WAITING_ASSIGN" at bounding box center [76, 345] width 66 height 12
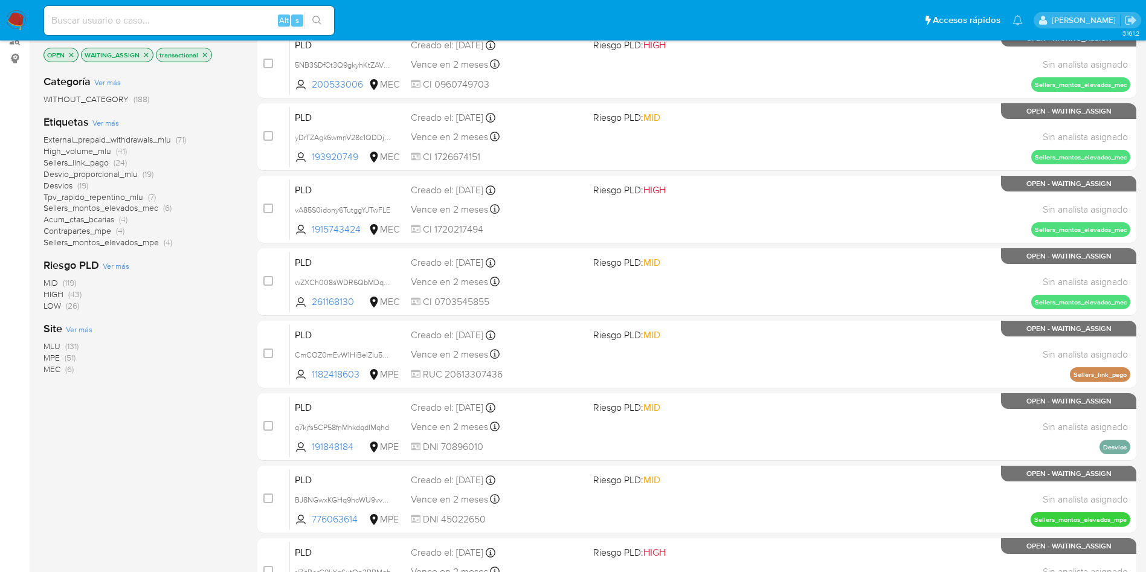
scroll to position [181, 0]
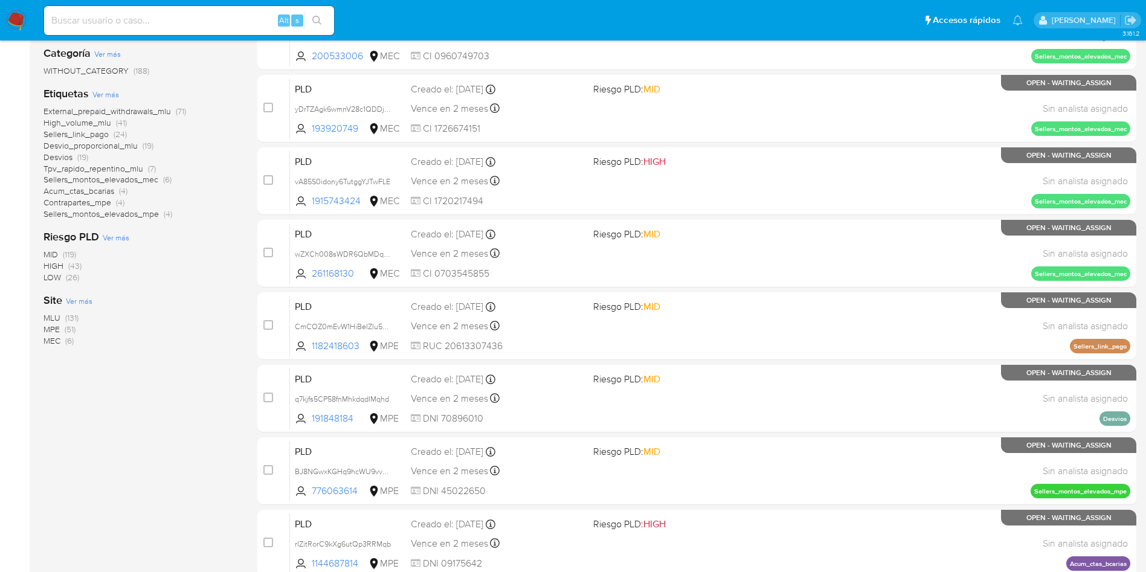
click at [53, 330] on span "MPE" at bounding box center [51, 329] width 16 height 12
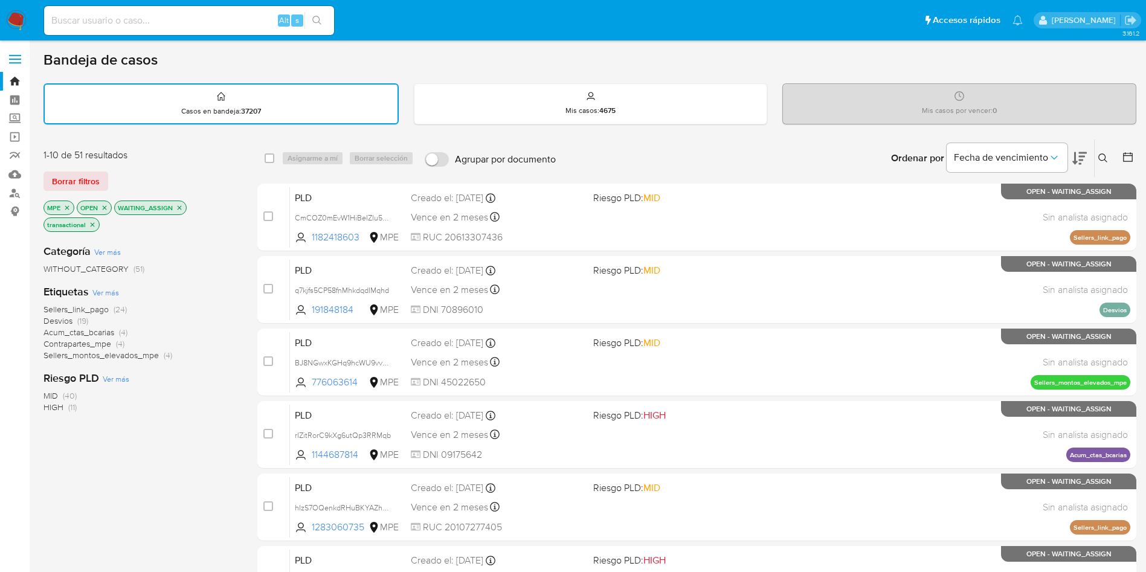
click at [1084, 163] on icon at bounding box center [1079, 158] width 14 height 14
click at [269, 159] on input "checkbox" at bounding box center [270, 158] width 10 height 10
checkbox input "true"
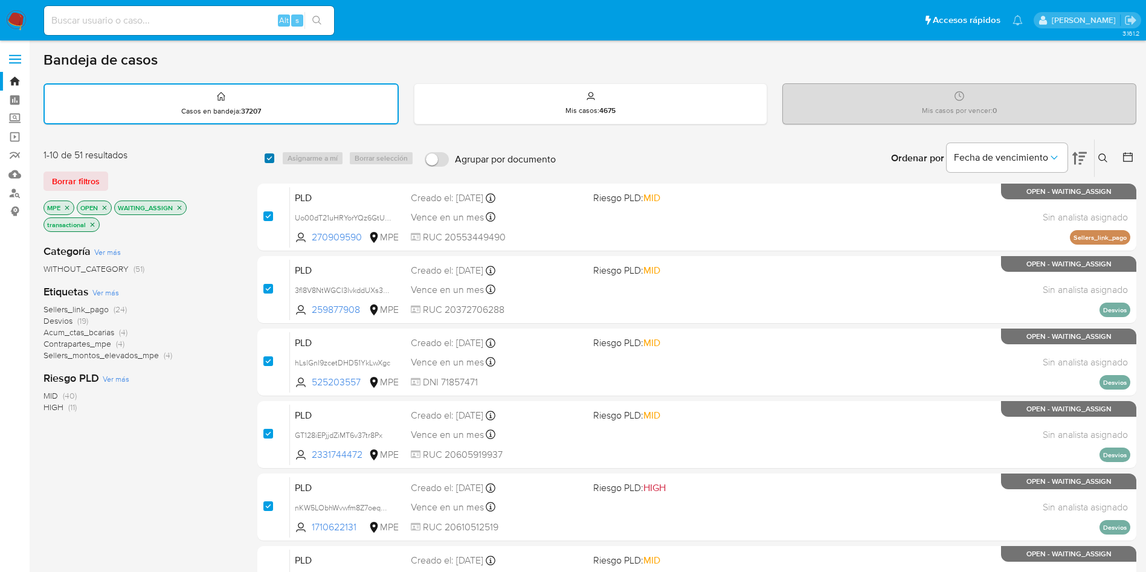
checkbox input "true"
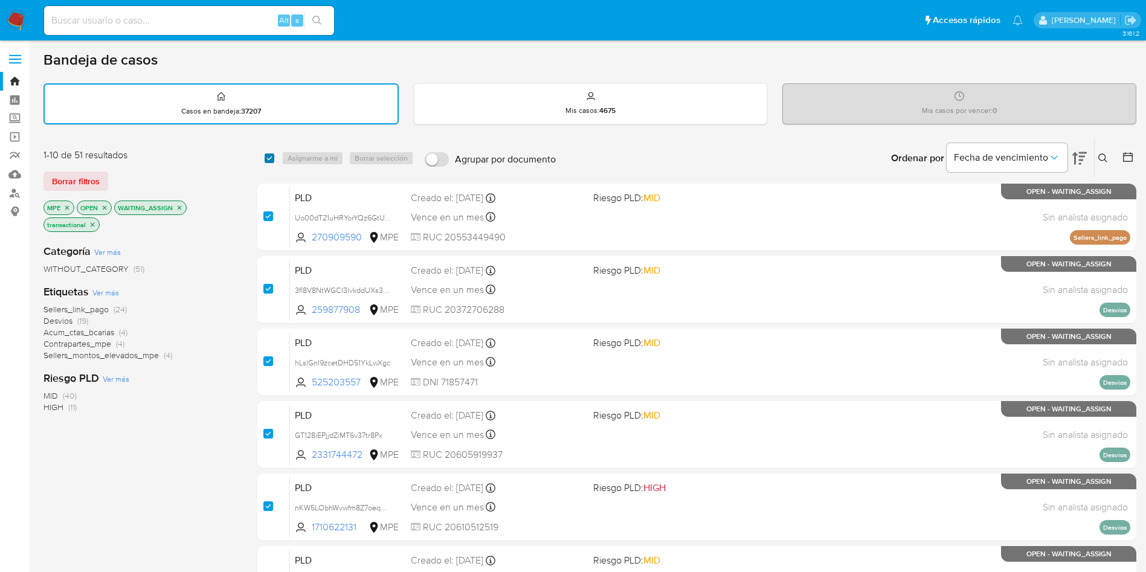
checkbox input "true"
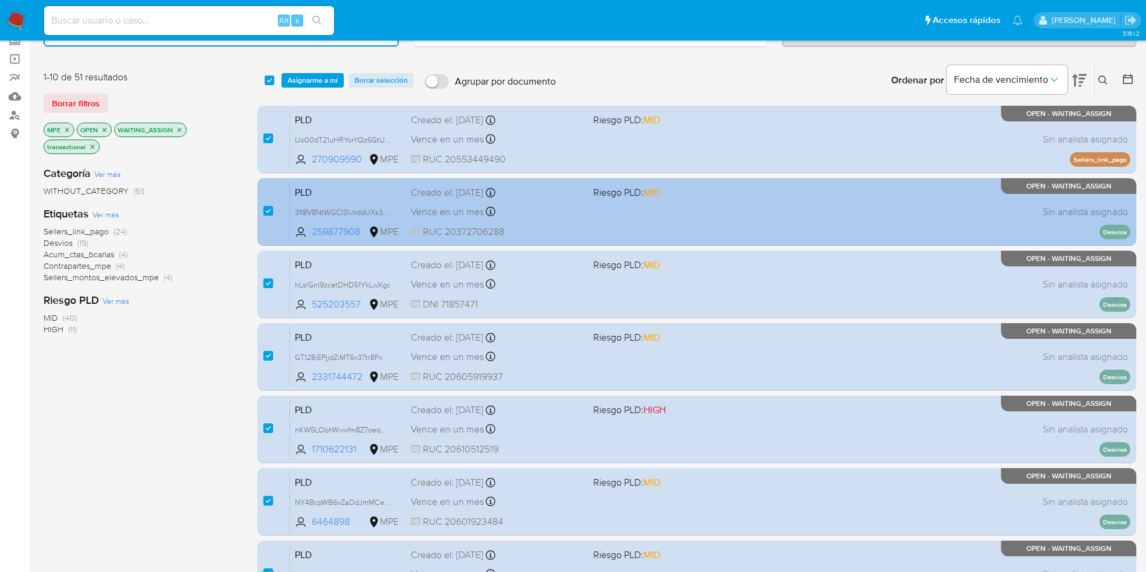
scroll to position [427, 0]
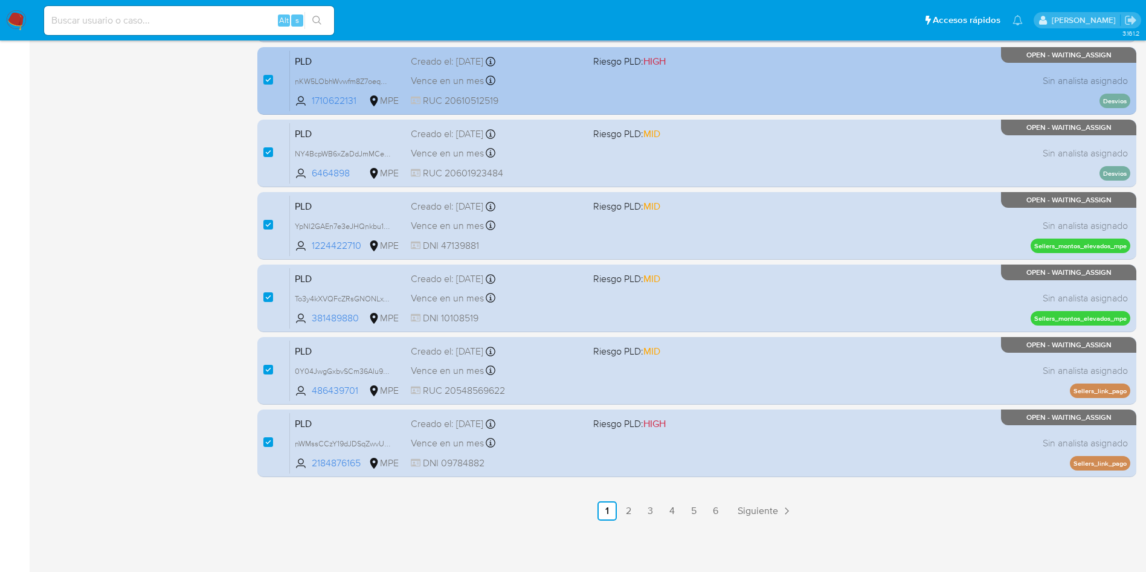
click at [630, 514] on link "2" at bounding box center [628, 510] width 19 height 19
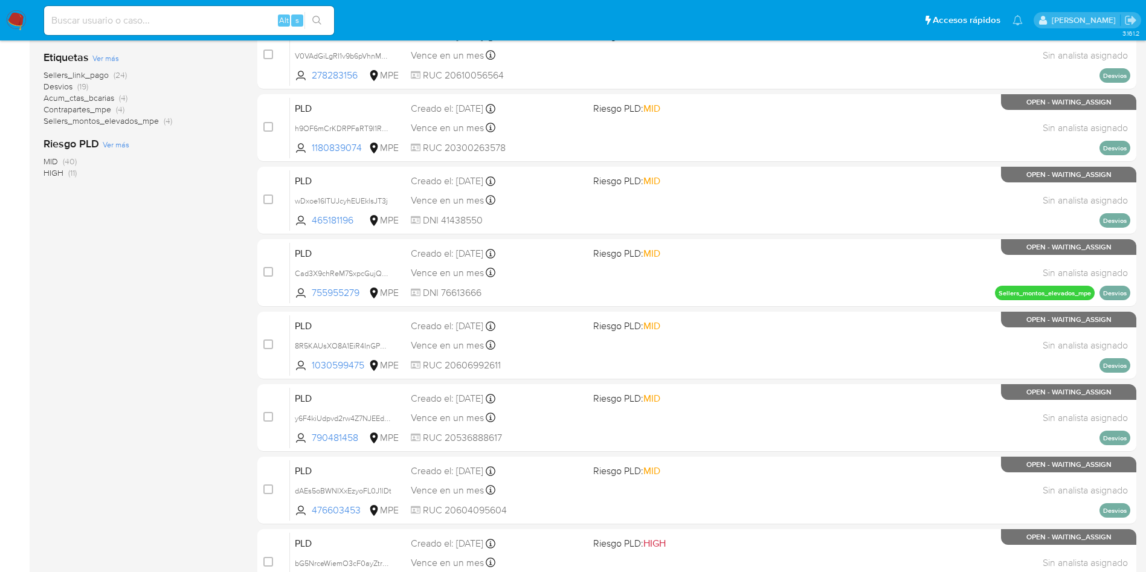
scroll to position [427, 0]
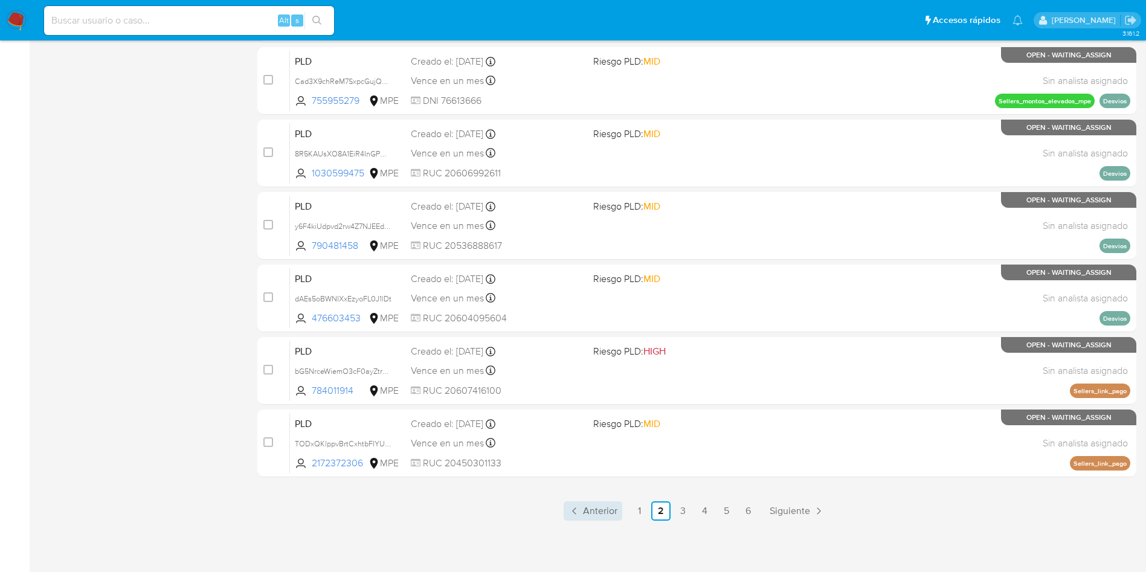
click at [607, 511] on span "Anterior" at bounding box center [600, 511] width 34 height 10
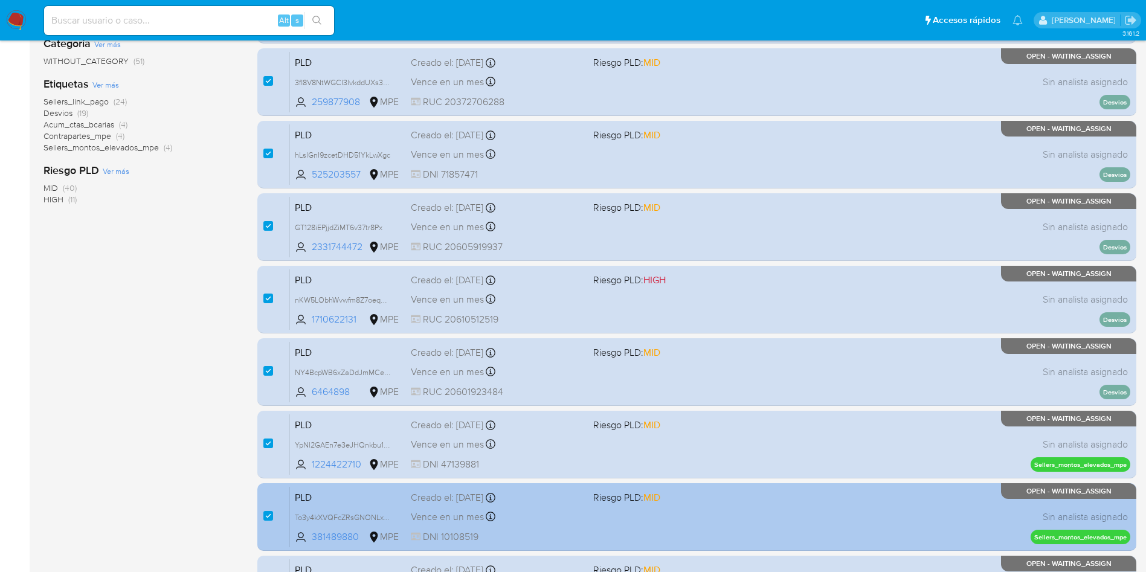
scroll to position [427, 0]
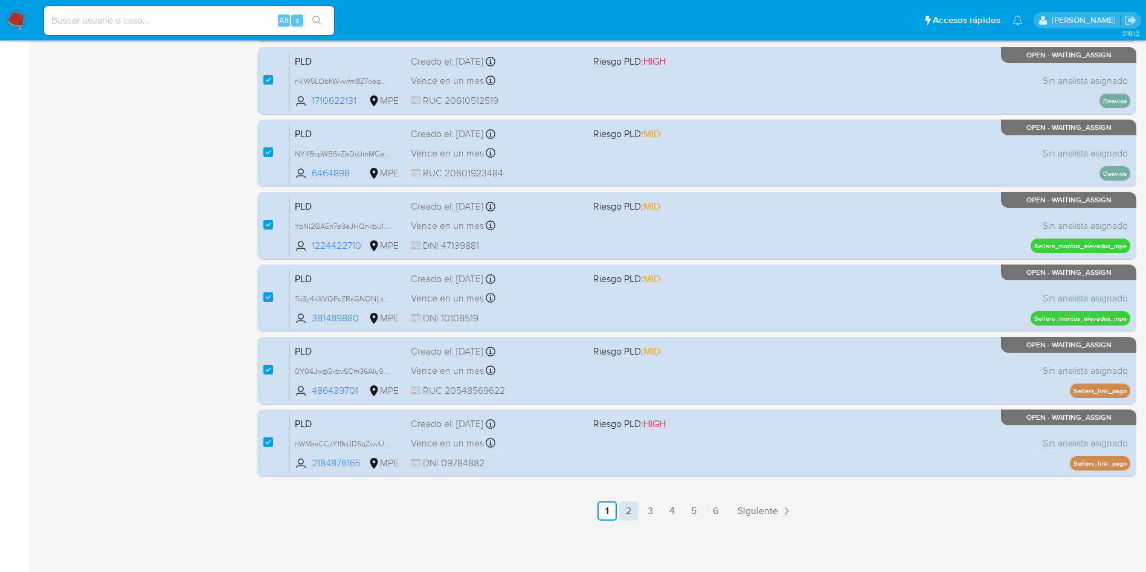
click at [628, 516] on link "2" at bounding box center [628, 510] width 19 height 19
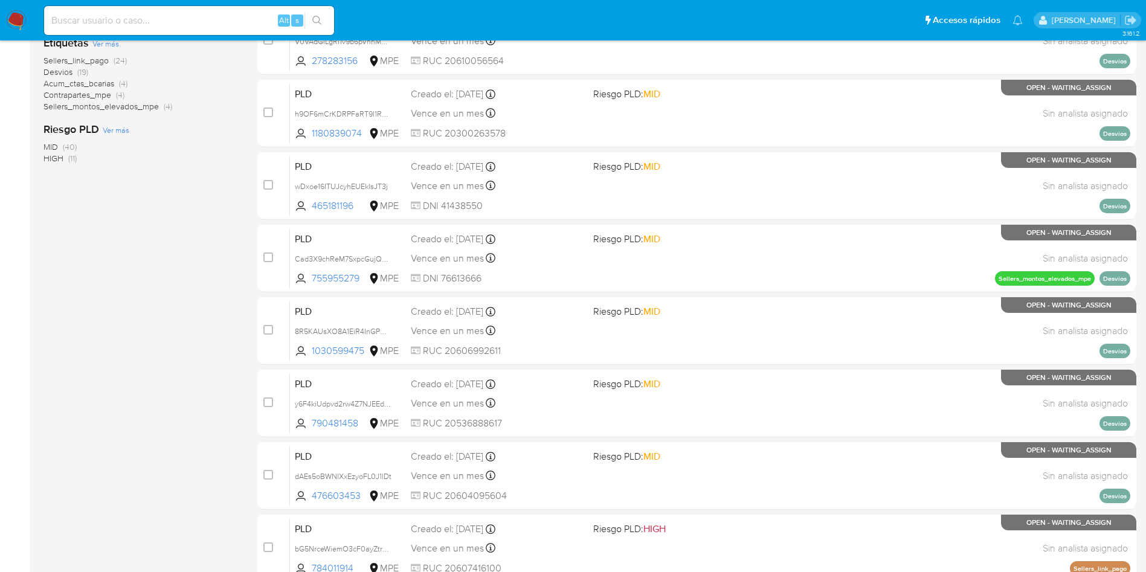
scroll to position [427, 0]
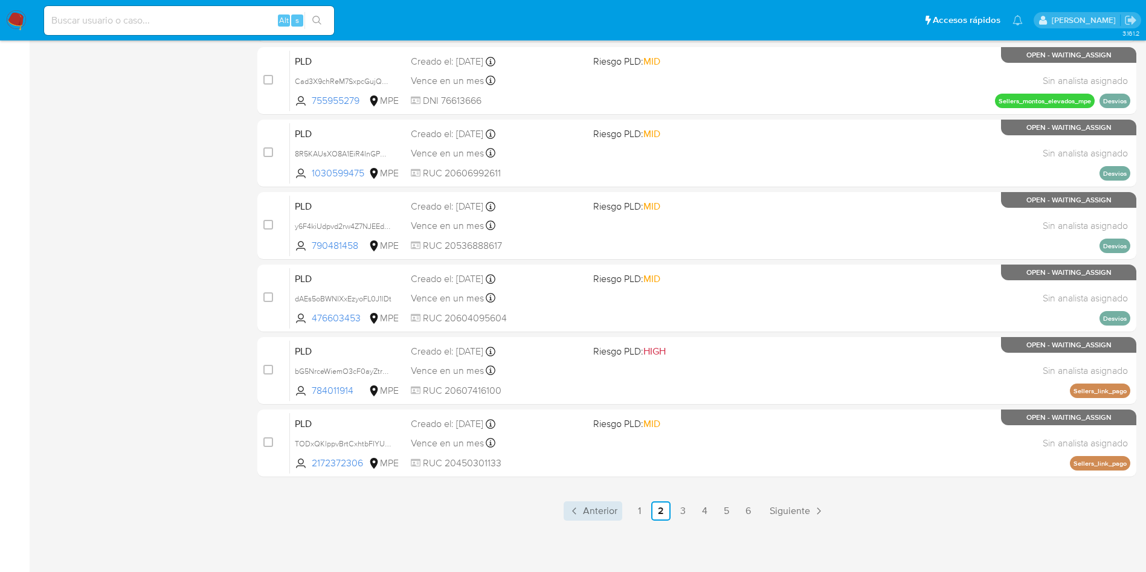
click at [593, 511] on span "Anterior" at bounding box center [600, 511] width 34 height 10
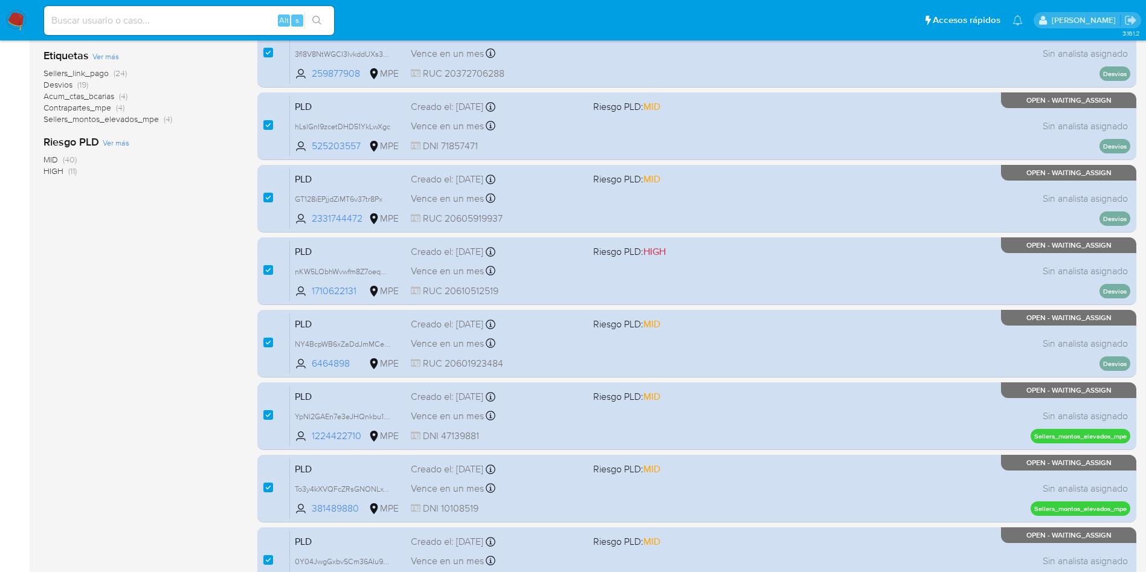
scroll to position [427, 0]
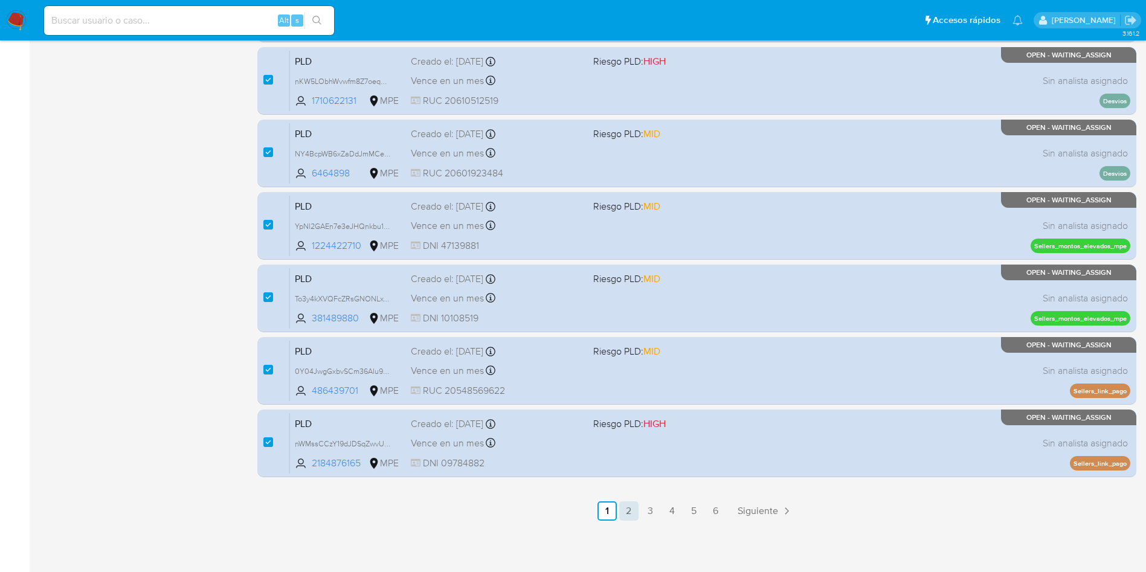
click at [626, 509] on link "2" at bounding box center [628, 510] width 19 height 19
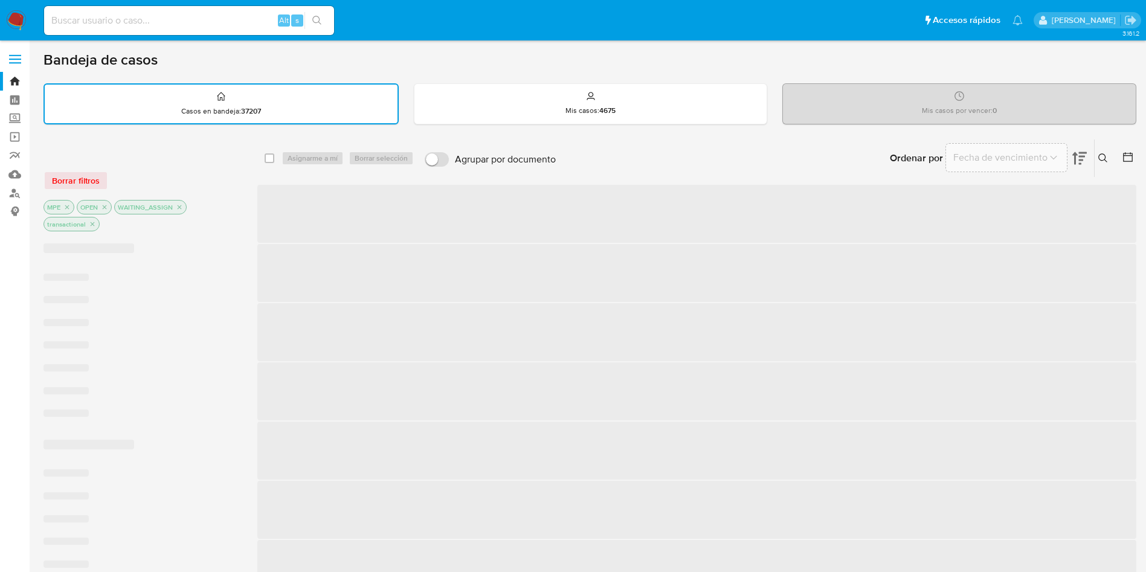
checkbox input "false"
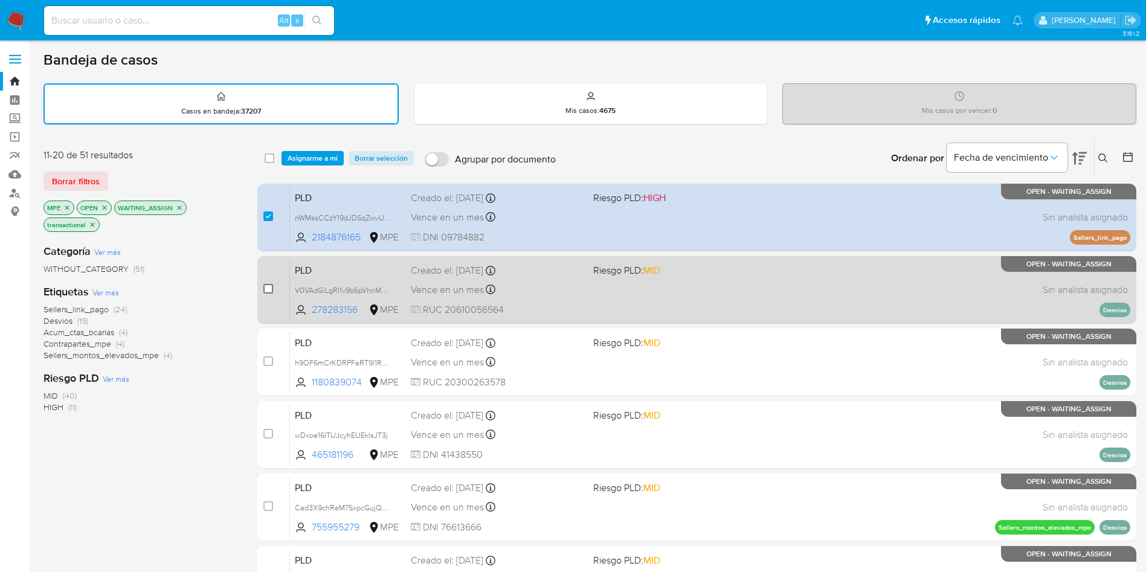
click at [268, 285] on input "checkbox" at bounding box center [268, 289] width 10 height 10
checkbox input "true"
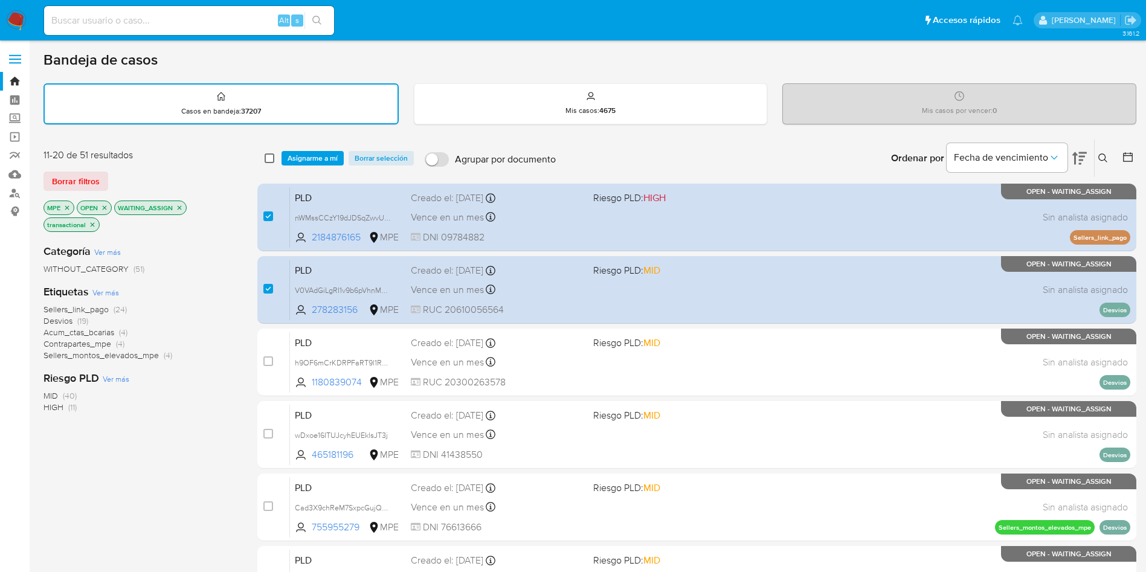
click at [269, 156] on input "checkbox" at bounding box center [270, 158] width 10 height 10
checkbox input "true"
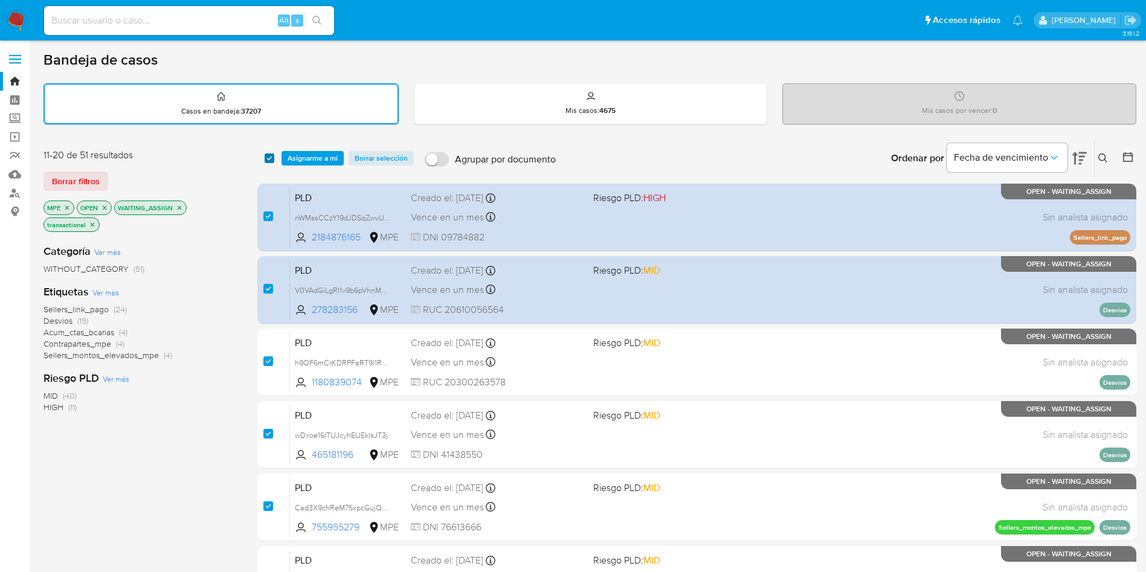
checkbox input "true"
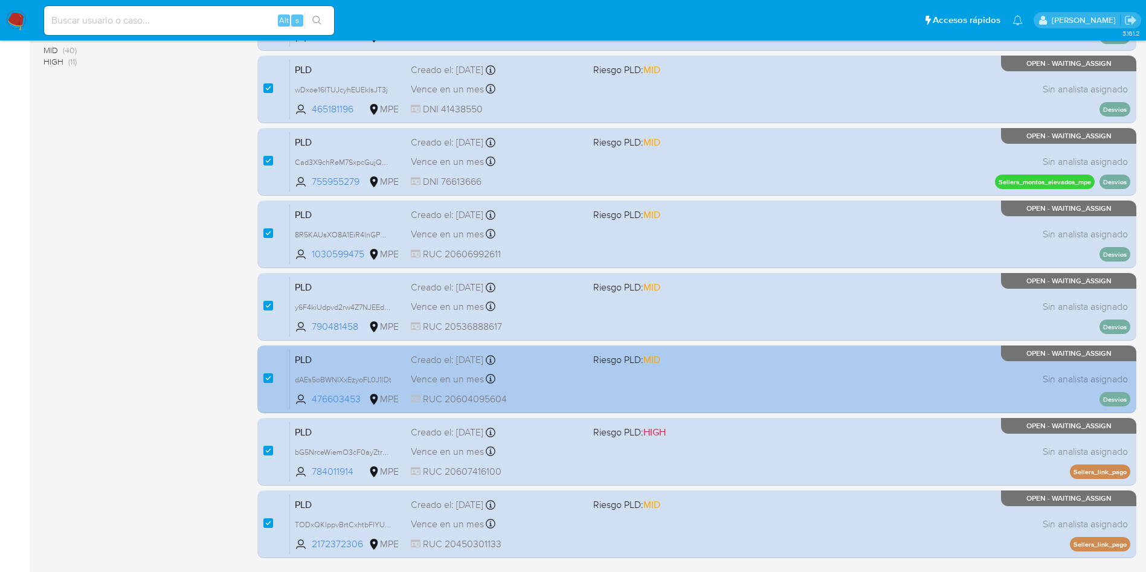
scroll to position [427, 0]
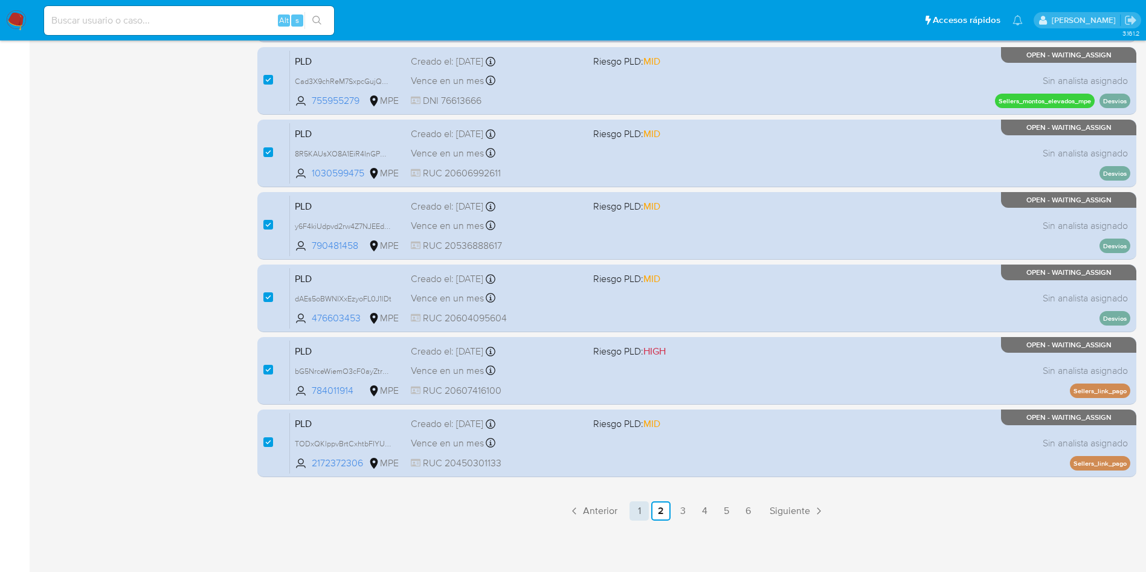
click at [639, 516] on link "1" at bounding box center [639, 510] width 19 height 19
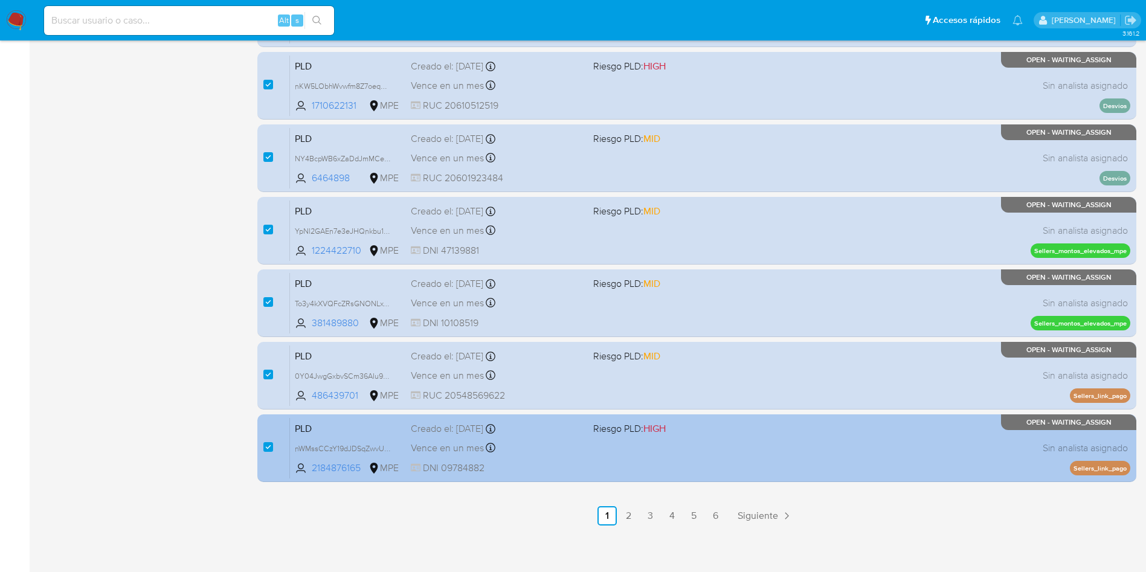
scroll to position [427, 0]
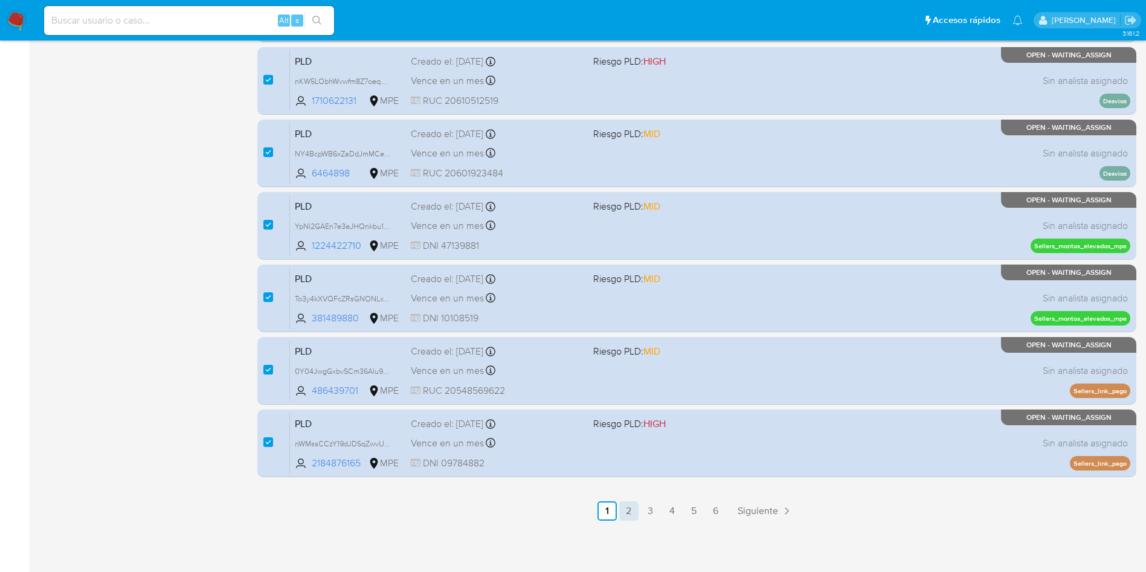
click at [631, 510] on link "2" at bounding box center [628, 510] width 19 height 19
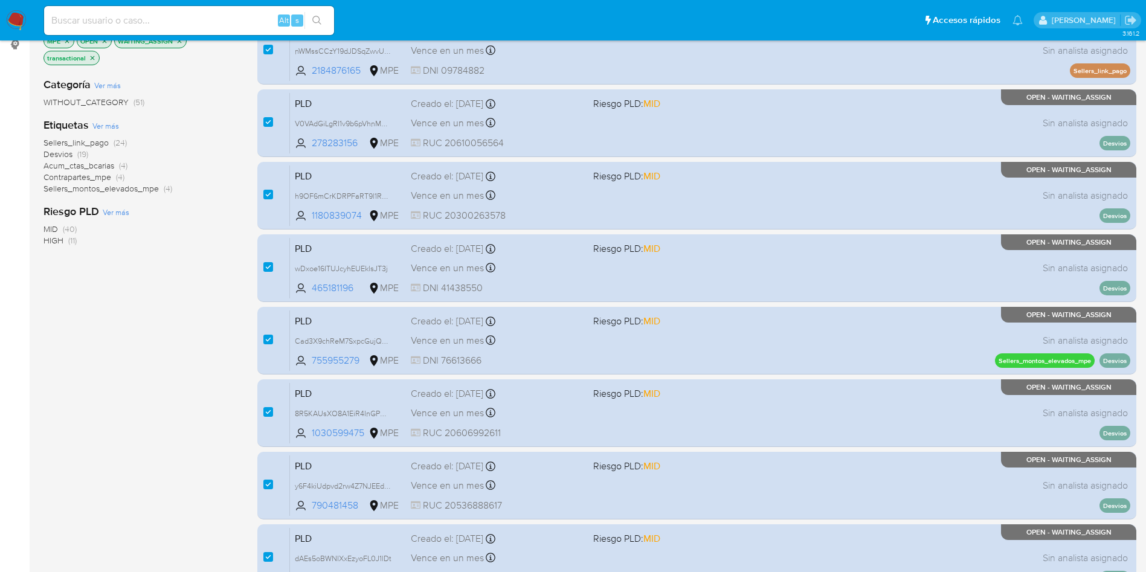
scroll to position [427, 0]
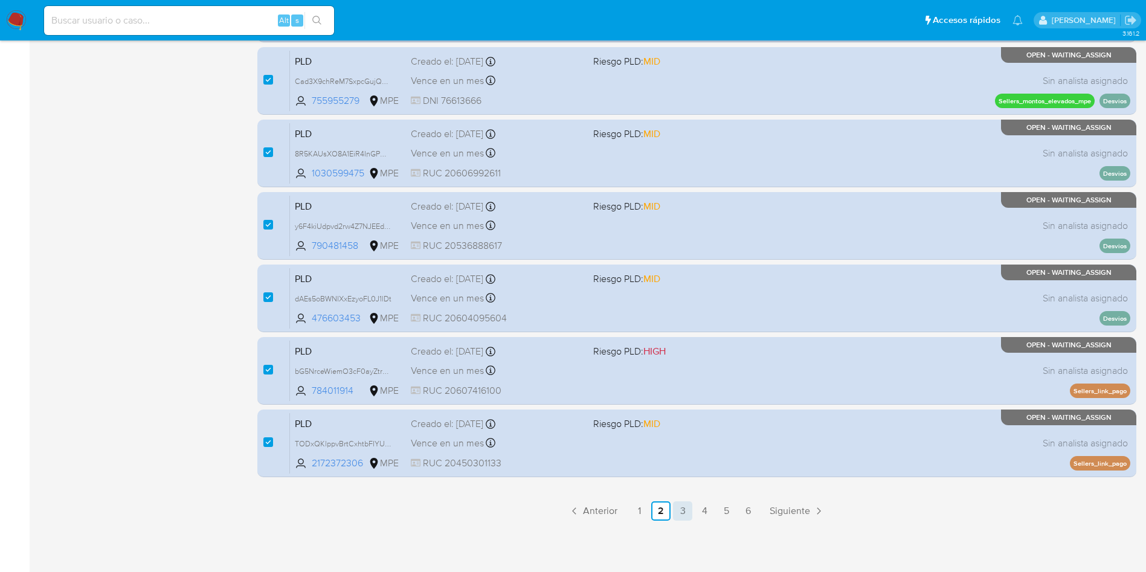
click at [680, 512] on link "3" at bounding box center [682, 510] width 19 height 19
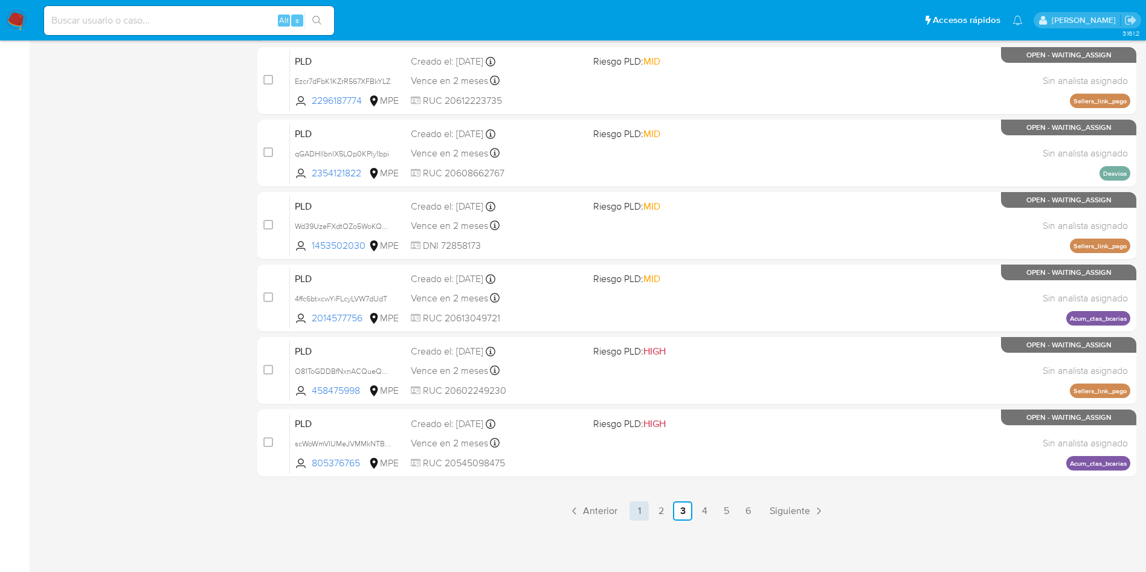
click at [645, 517] on link "1" at bounding box center [639, 510] width 19 height 19
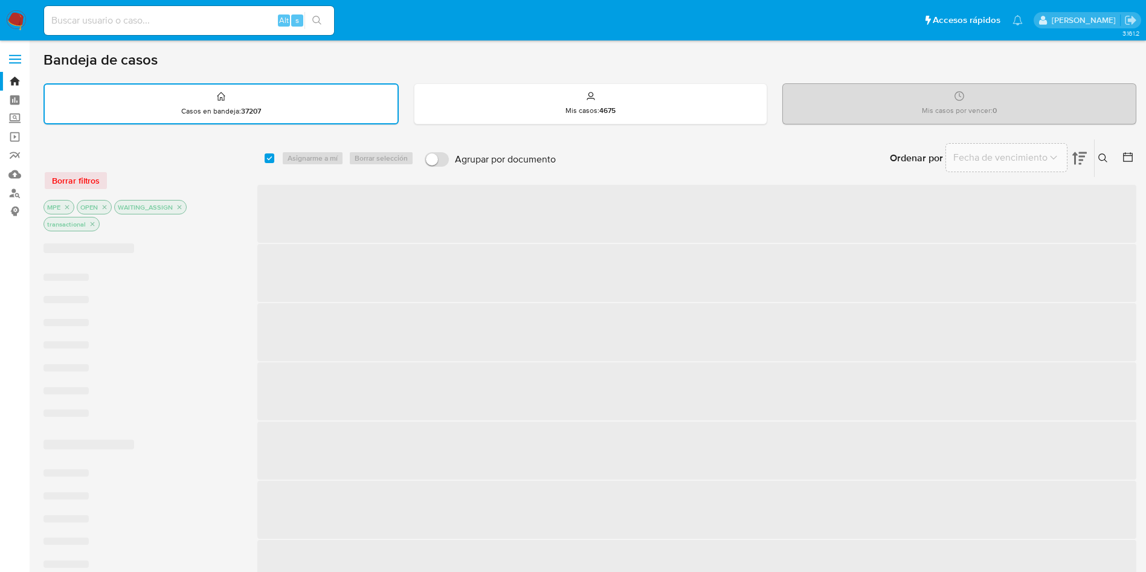
checkbox input "true"
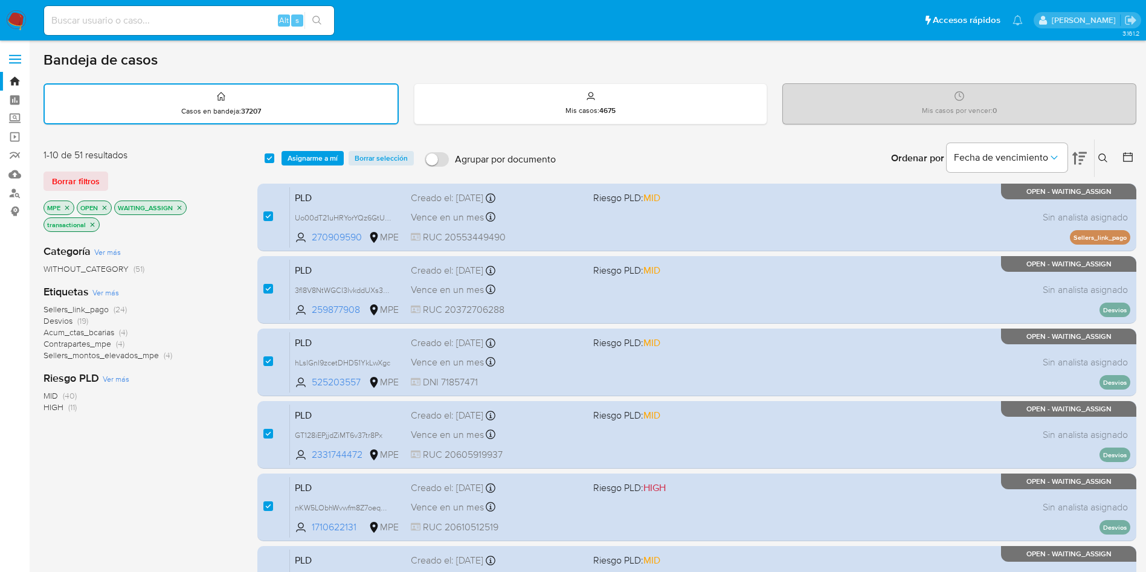
click at [302, 159] on span "Asignarme a mí" at bounding box center [313, 158] width 50 height 12
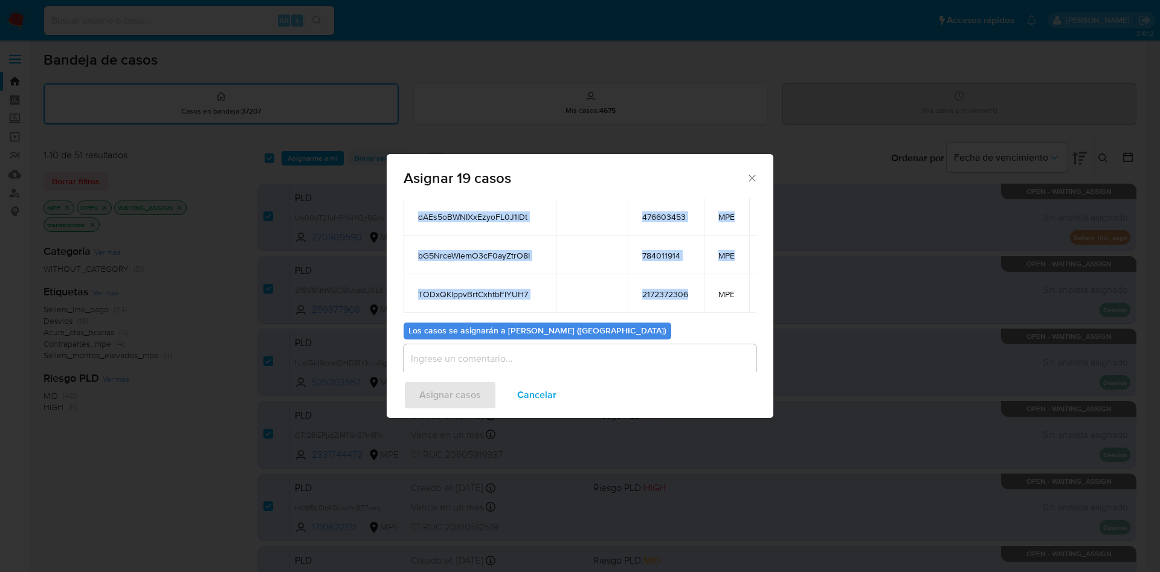
drag, startPoint x: 413, startPoint y: 244, endPoint x: 695, endPoint y: 283, distance: 284.9
copy table "ID Propietario ID de usuario Site Uo00dT21uHRYorYQz6GtUM4j 270909590 MPE 3fl8V8…"
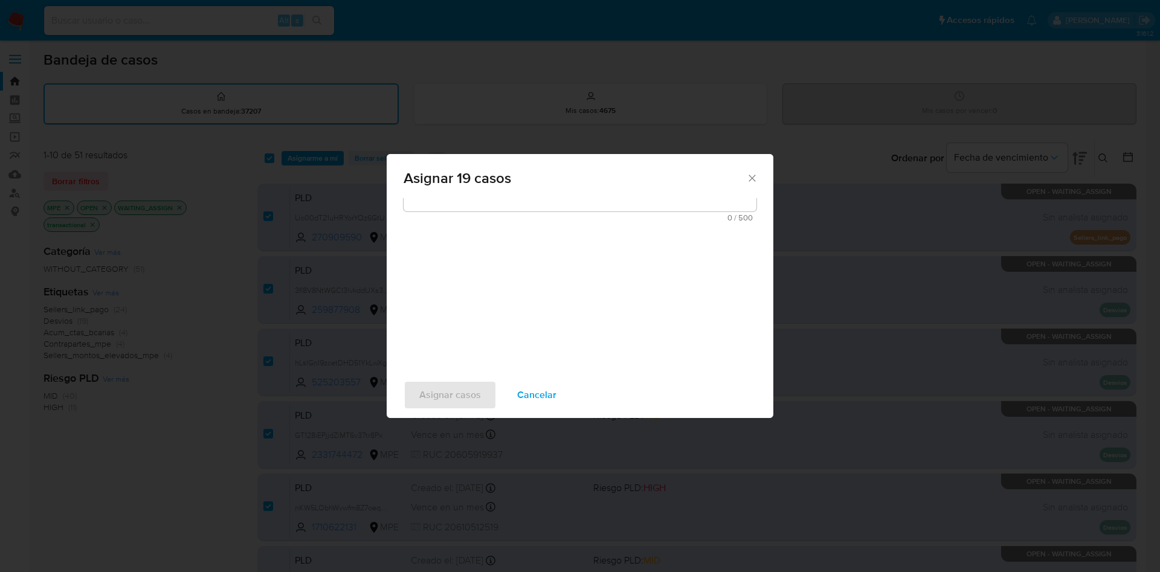
click at [474, 253] on div "Casos a asignar: ID Propietario ID de usuario Site Uo00dT21uHRYorYQz6GtUM4j 270…" at bounding box center [580, 285] width 387 height 174
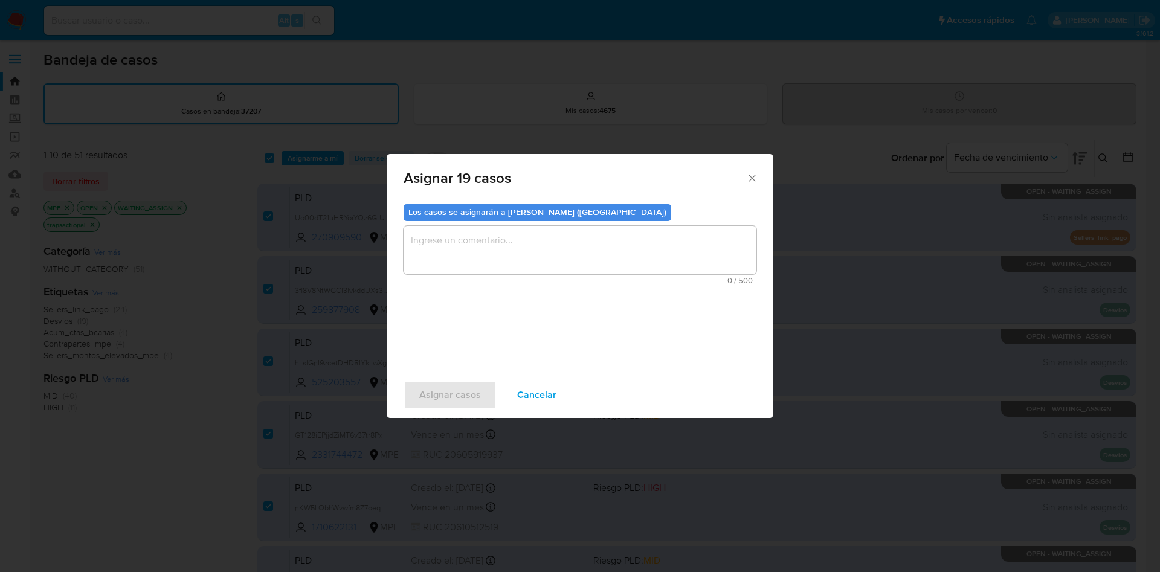
scroll to position [272, 0]
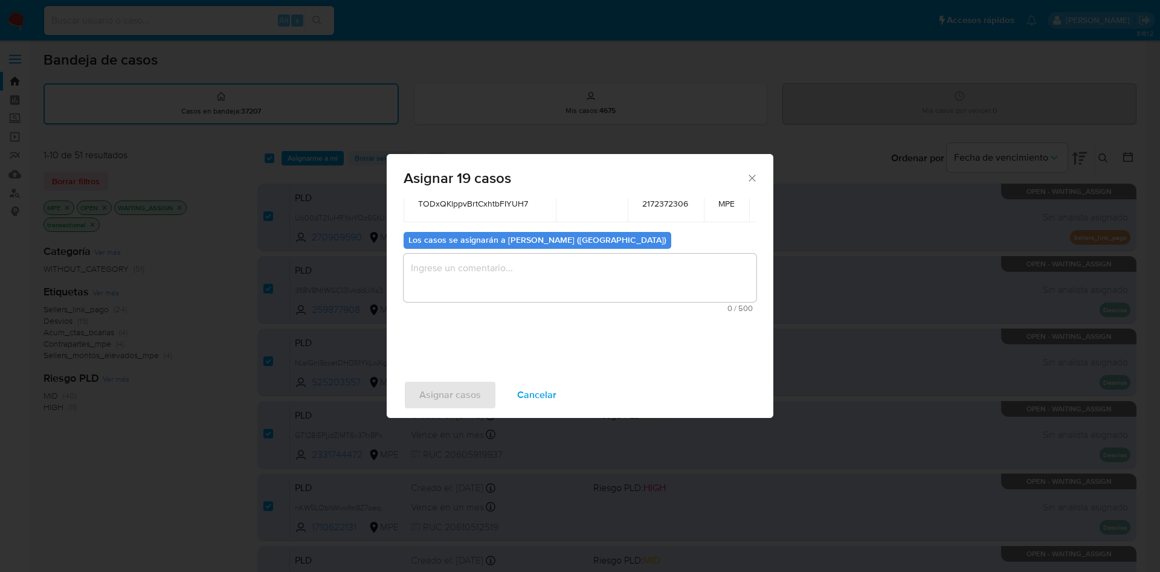
click at [482, 285] on textarea "assign-modal" at bounding box center [580, 278] width 353 height 48
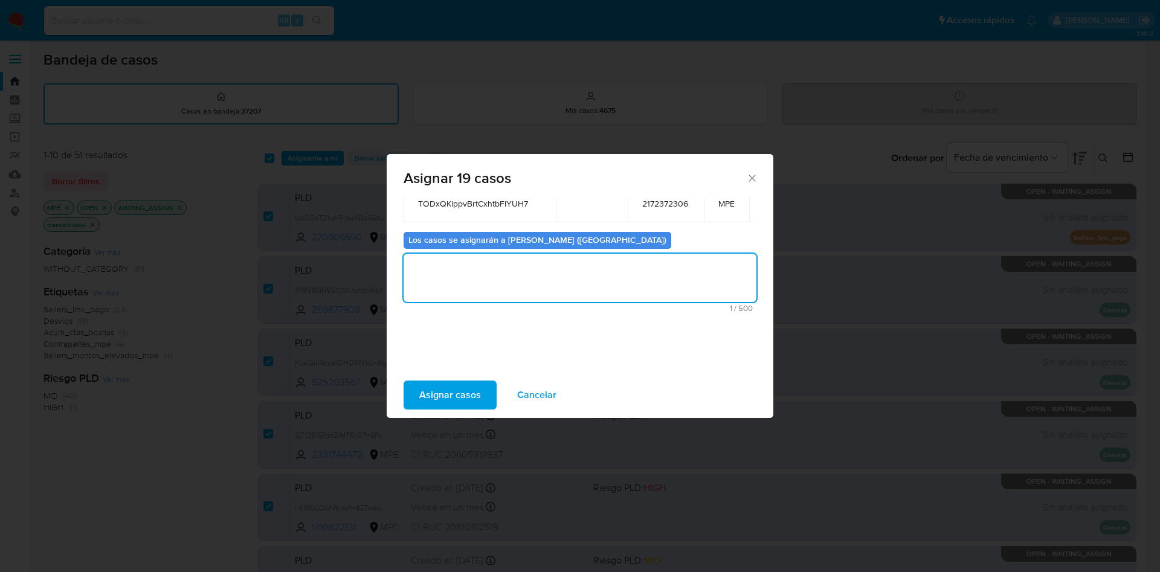
click at [463, 387] on span "Asignar casos" at bounding box center [450, 395] width 62 height 27
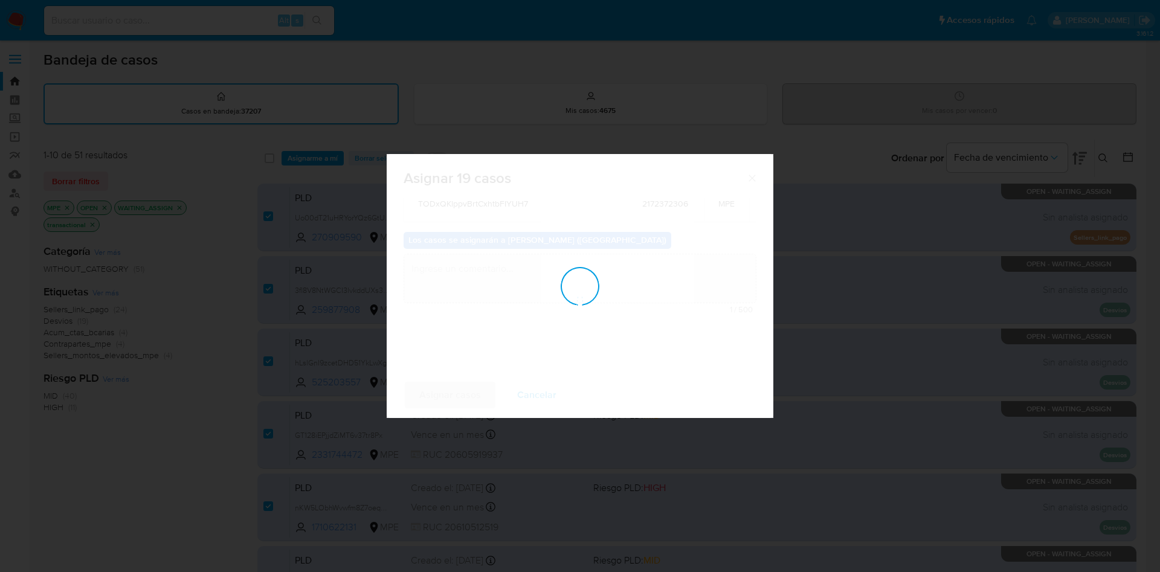
checkbox input "false"
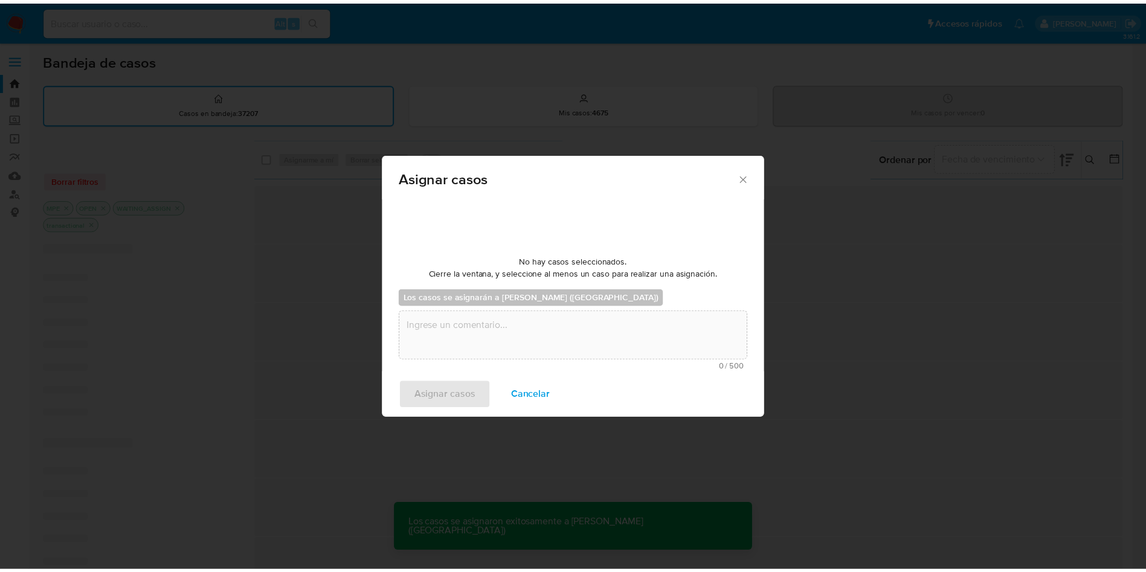
scroll to position [73, 0]
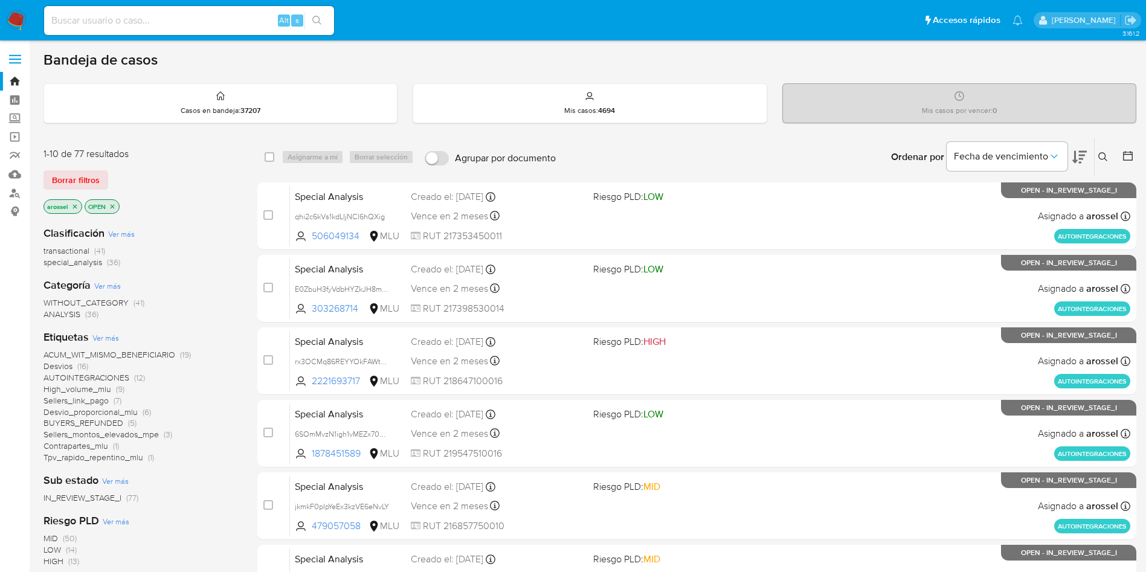
click at [219, 14] on input at bounding box center [189, 21] width 290 height 16
paste input "Uo00dT21uHRYorYQz6GtUM4j"
type input "Uo00dT21uHRYorYQz6GtUM4j"
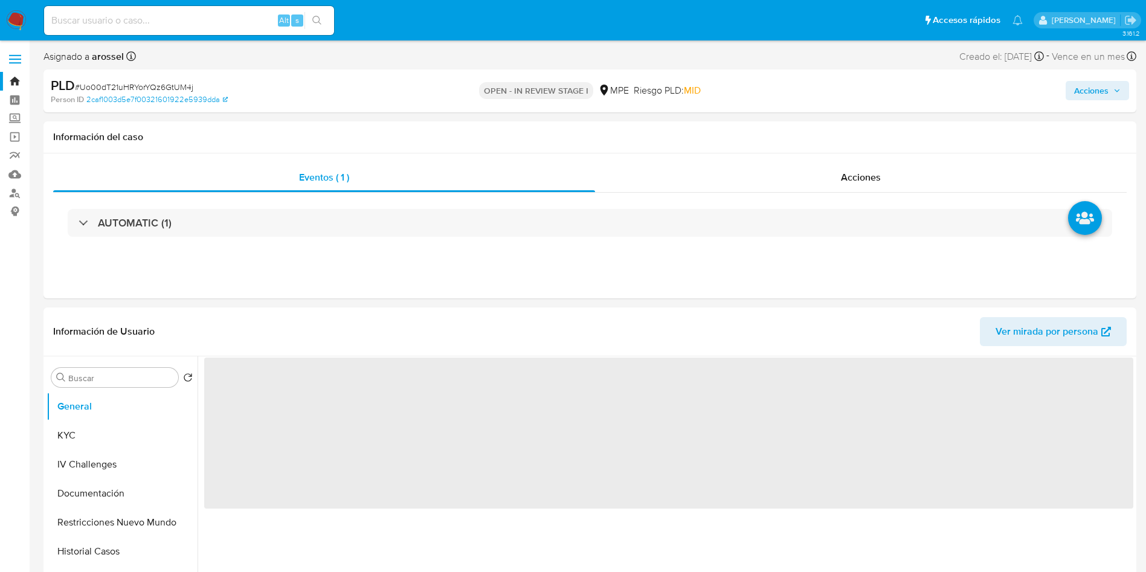
select select "10"
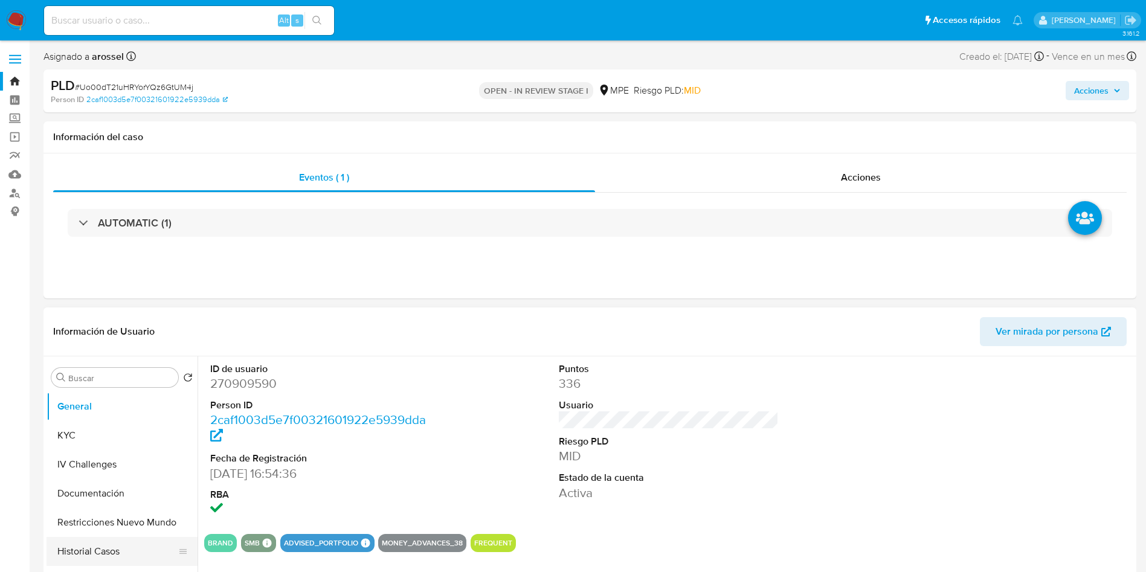
click at [141, 553] on button "Historial Casos" at bounding box center [117, 551] width 141 height 29
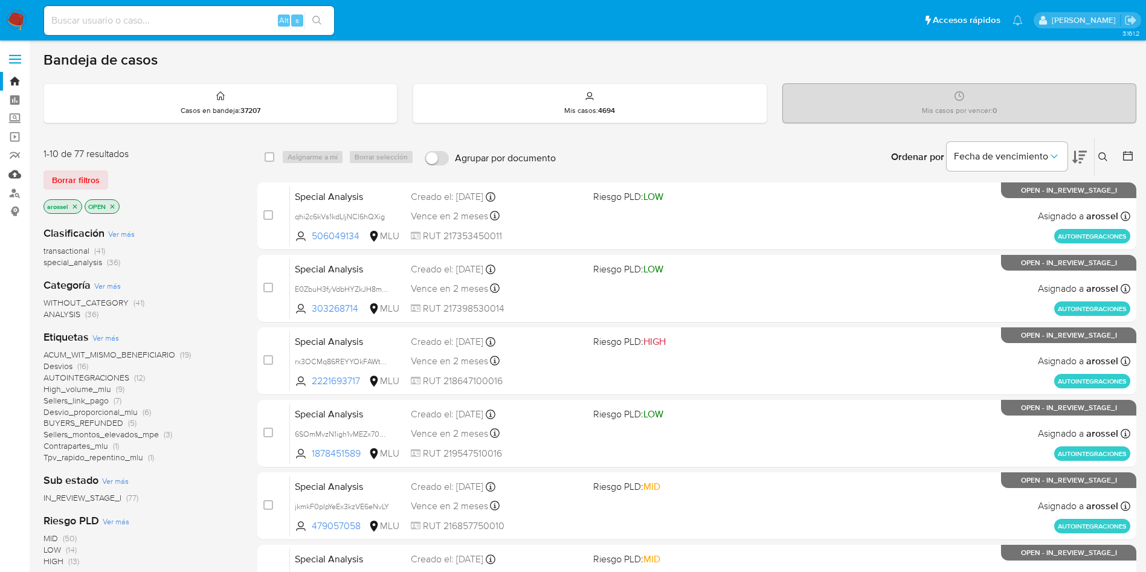
click at [13, 179] on link "Mulan" at bounding box center [72, 174] width 144 height 19
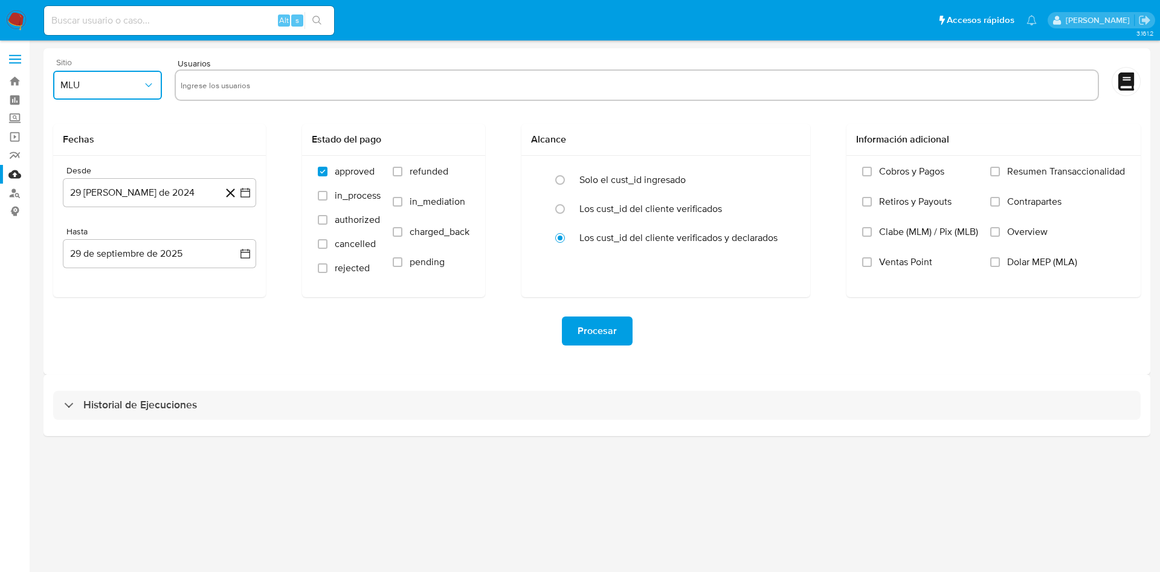
click at [132, 94] on button "MLU" at bounding box center [107, 85] width 109 height 29
click at [98, 211] on div "MPE" at bounding box center [103, 204] width 87 height 29
click at [268, 86] on input "text" at bounding box center [637, 85] width 912 height 19
type input "270909590"
paste input "259877908"
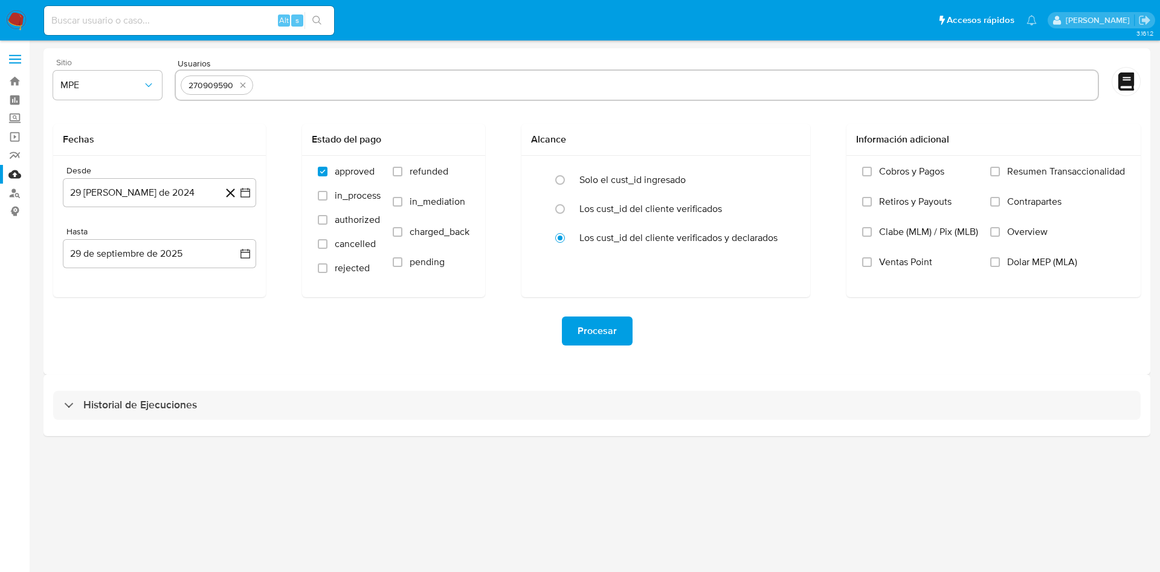
type input "259877908"
paste input "525203557"
type input "525203557"
paste input "2331744472"
type input "2331744472"
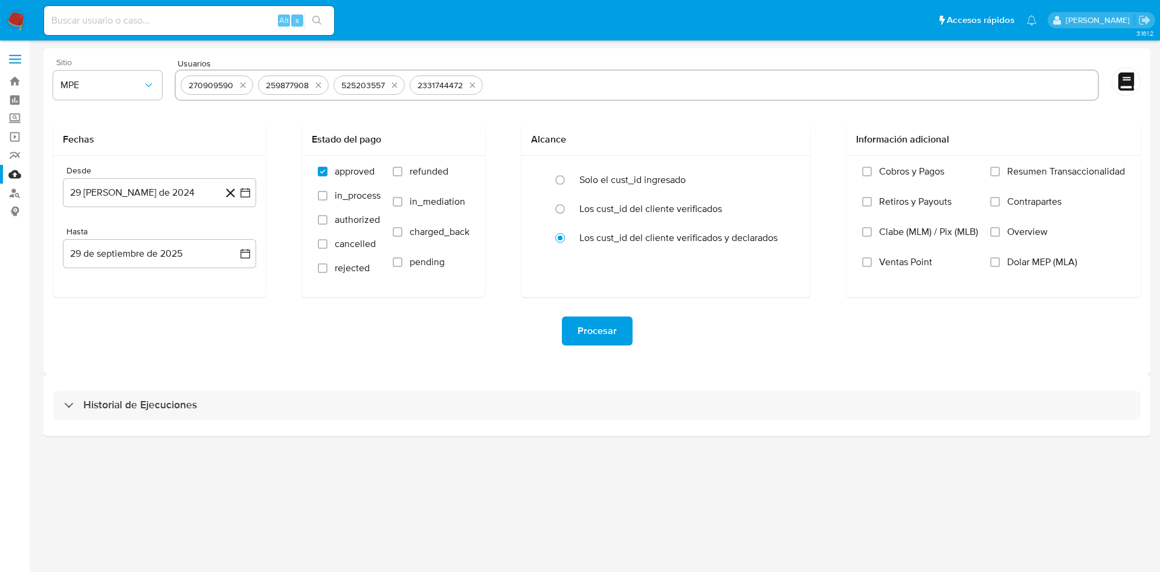
paste input "1710622131"
type input "1710622131"
paste input "6464898"
type input "6464898"
paste input "1224422710"
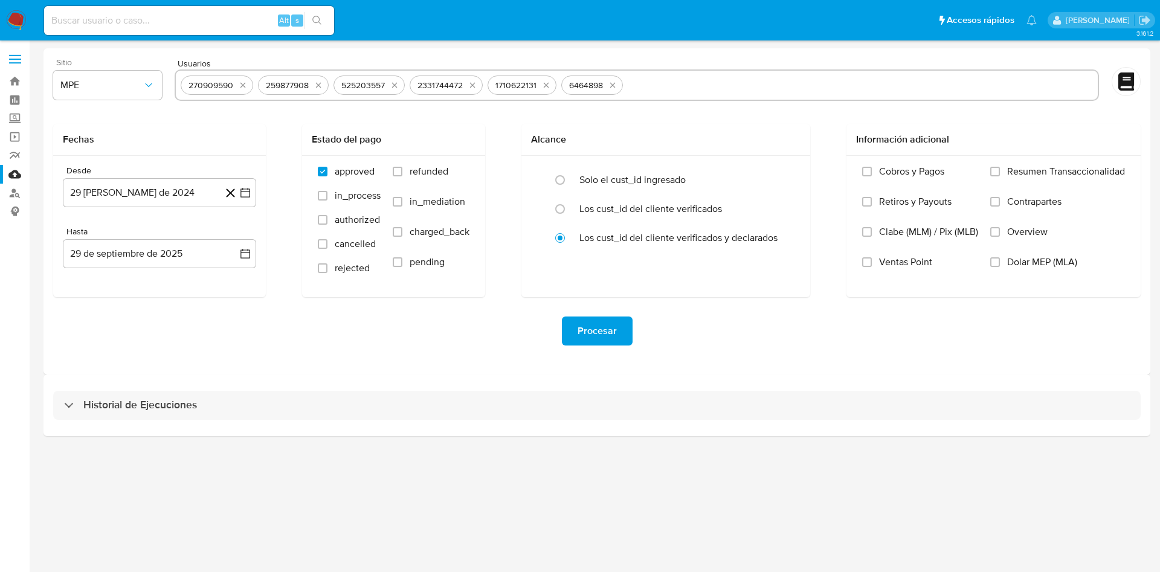
type input "1224422710"
paste input "381489880"
type input "381489880"
paste input "486439701"
type input "486439701"
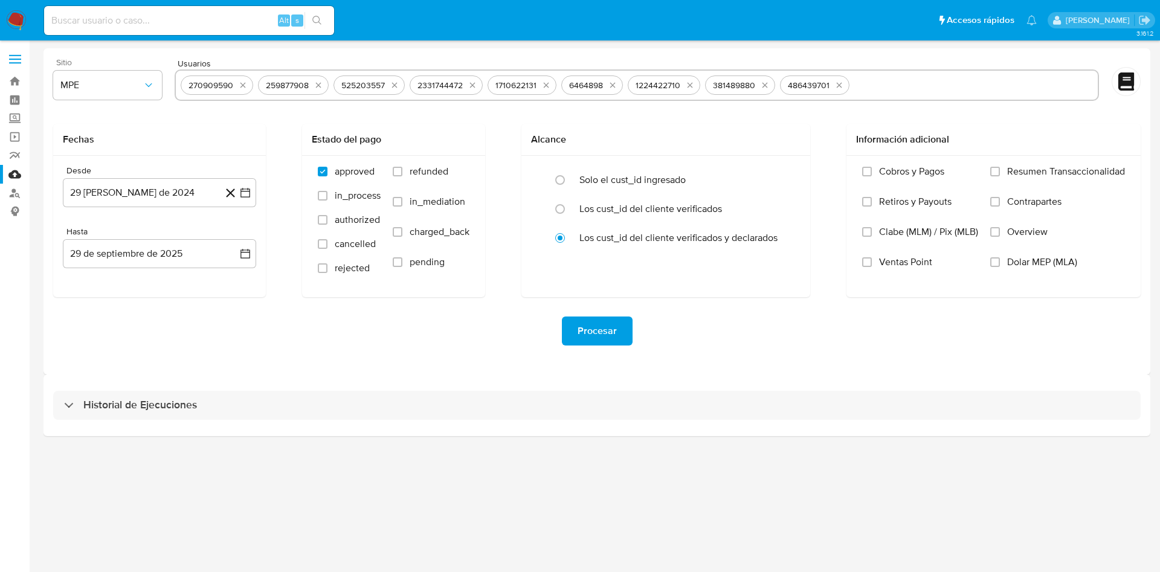
paste input "2184876165"
type input "2184876165"
click at [247, 193] on icon "button" at bounding box center [245, 193] width 12 height 12
click at [235, 233] on icon "Mes siguiente" at bounding box center [234, 236] width 14 height 14
click at [236, 381] on button "29" at bounding box center [231, 377] width 19 height 19
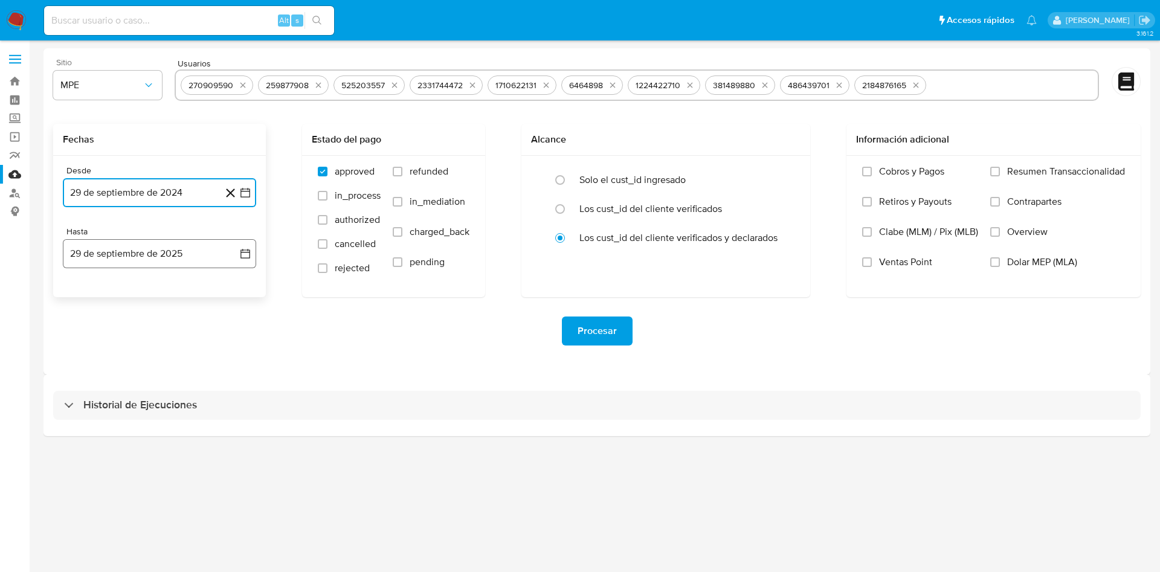
click at [250, 252] on icon "button" at bounding box center [245, 254] width 12 height 12
click at [239, 413] on button "28" at bounding box center [231, 414] width 19 height 19
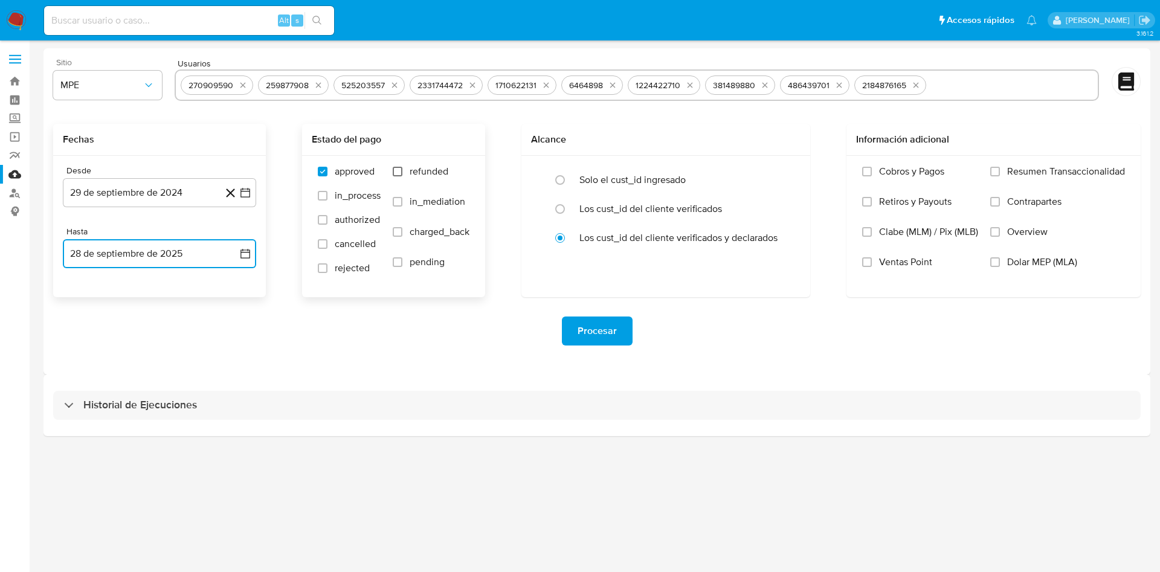
click at [398, 174] on input "refunded" at bounding box center [398, 172] width 10 height 10
checkbox input "true"
click at [399, 233] on input "charged_back" at bounding box center [398, 232] width 10 height 10
checkbox input "true"
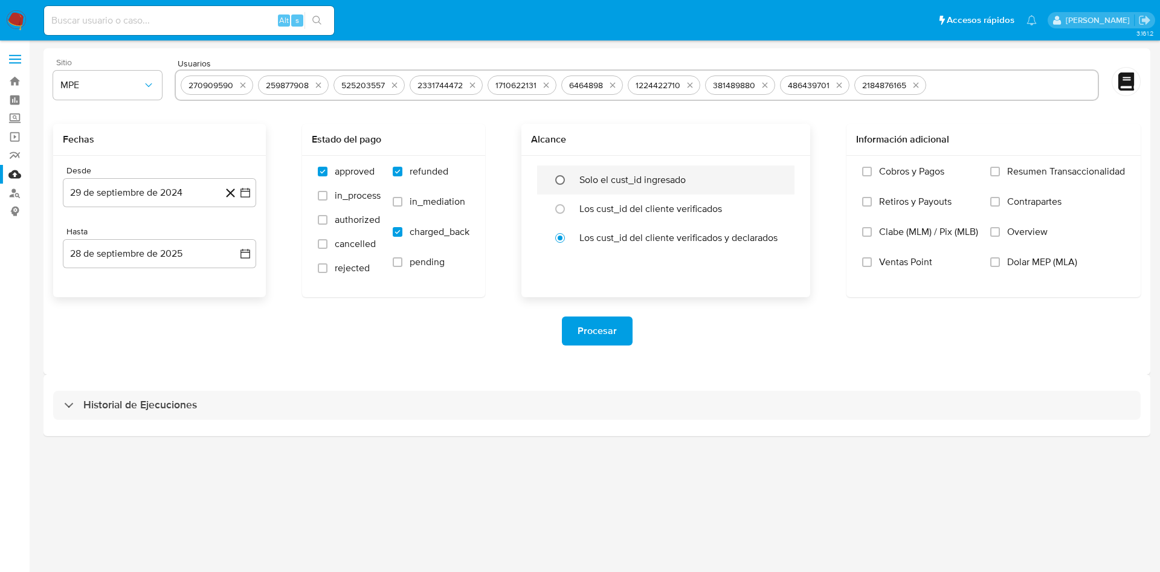
click at [558, 180] on input "radio" at bounding box center [559, 179] width 19 height 19
radio input "true"
click at [594, 332] on span "Procesar" at bounding box center [597, 331] width 39 height 27
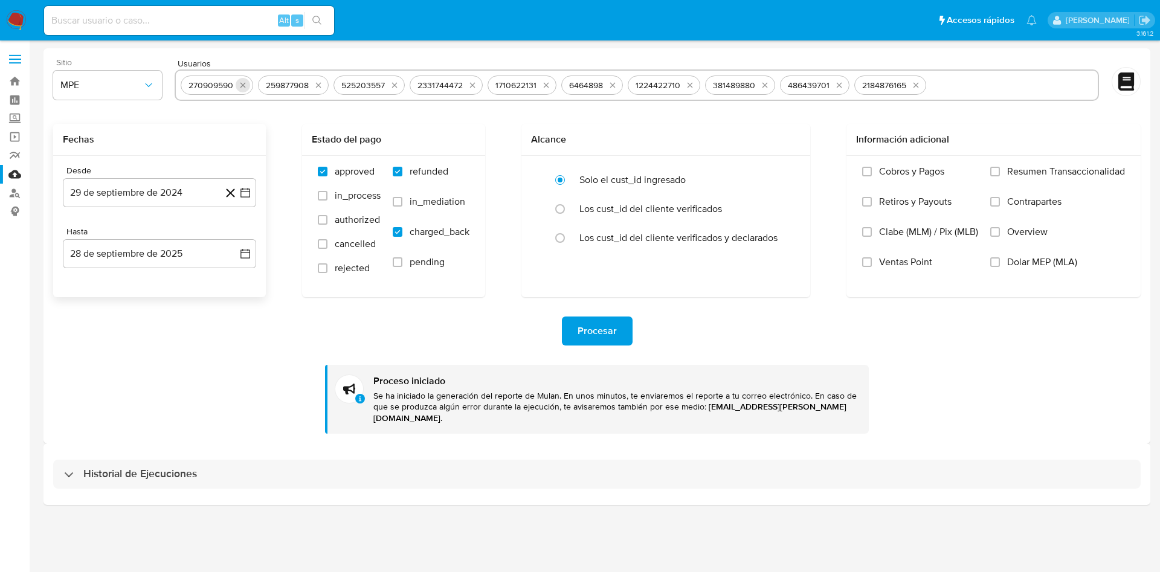
click at [244, 83] on icon "quitar 270909590" at bounding box center [243, 85] width 10 height 10
click at [244, 83] on icon "quitar 259877908" at bounding box center [241, 85] width 5 height 5
click at [244, 83] on icon "quitar 525203557" at bounding box center [241, 85] width 5 height 5
click at [244, 83] on icon "quitar 2331744472" at bounding box center [244, 85] width 10 height 10
click at [244, 83] on button "quitar 1710622131" at bounding box center [239, 85] width 14 height 14
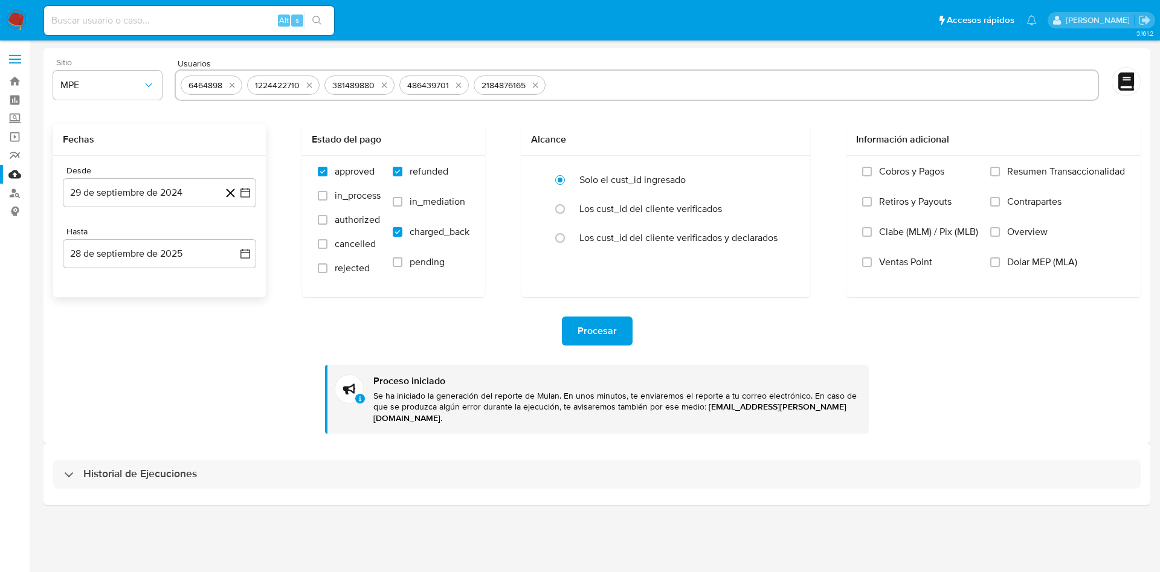
click at [244, 83] on div "6464898 1224422710 381489880 486439701 2184876165" at bounding box center [637, 84] width 924 height 31
click at [236, 86] on icon "quitar 6464898" at bounding box center [232, 85] width 10 height 10
click at [236, 86] on button "quitar 1224422710" at bounding box center [243, 85] width 14 height 14
click at [243, 89] on icon "quitar 381489880" at bounding box center [241, 85] width 10 height 10
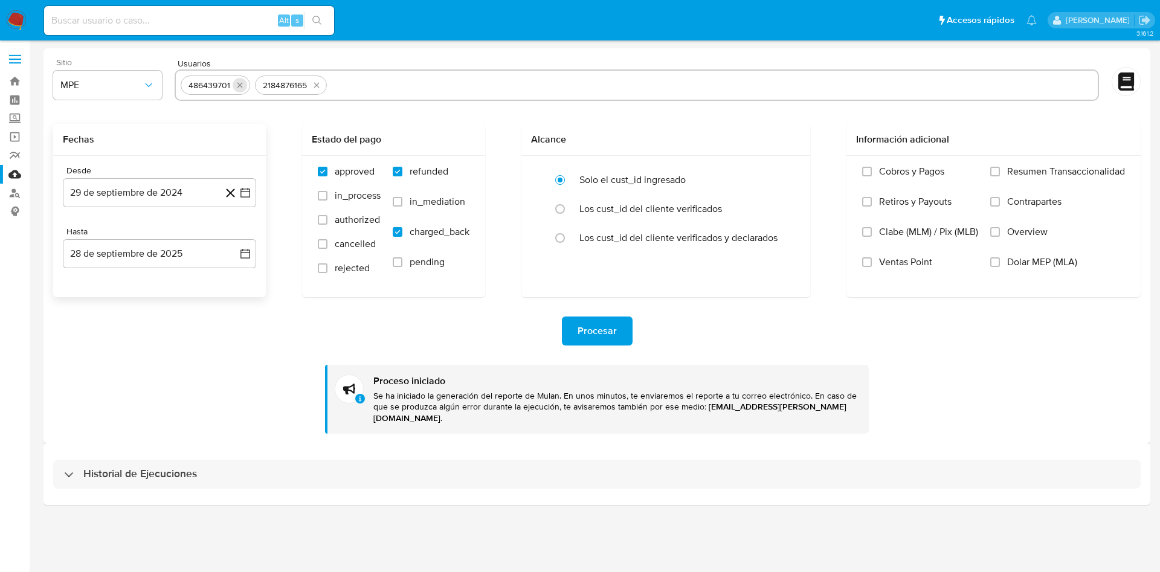
click at [243, 90] on button "quitar 486439701" at bounding box center [240, 85] width 14 height 14
click at [243, 86] on icon "quitar 2184876165" at bounding box center [242, 85] width 10 height 10
click at [237, 83] on input "text" at bounding box center [637, 85] width 912 height 19
paste input "278283156"
type input "278283156"
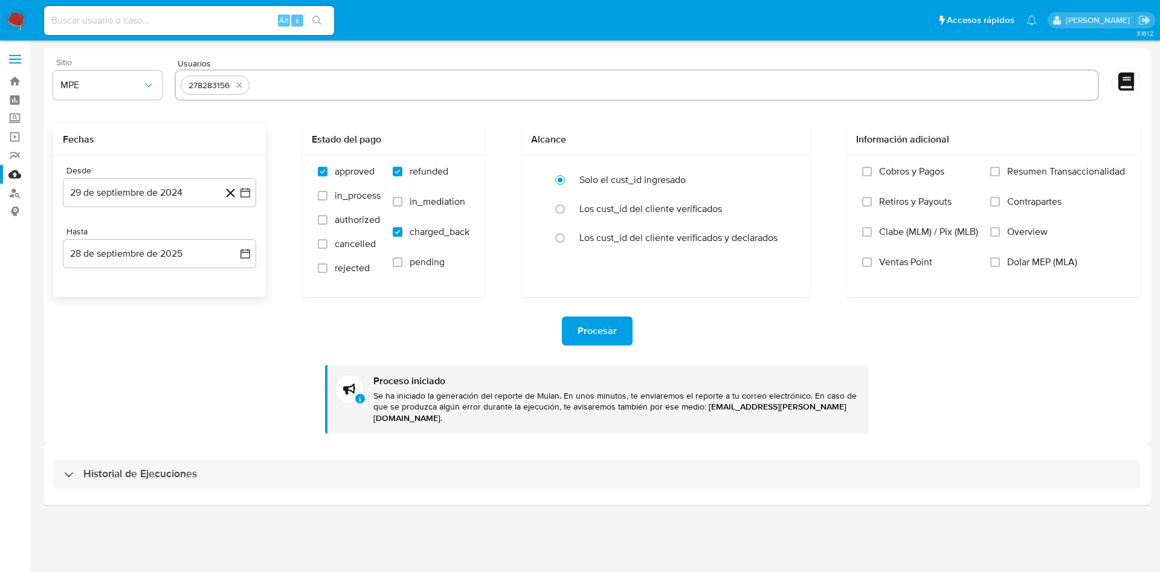
paste input "1180839074"
type input "1180839074"
paste input "465181196"
type input "465181196"
paste input "755955279"
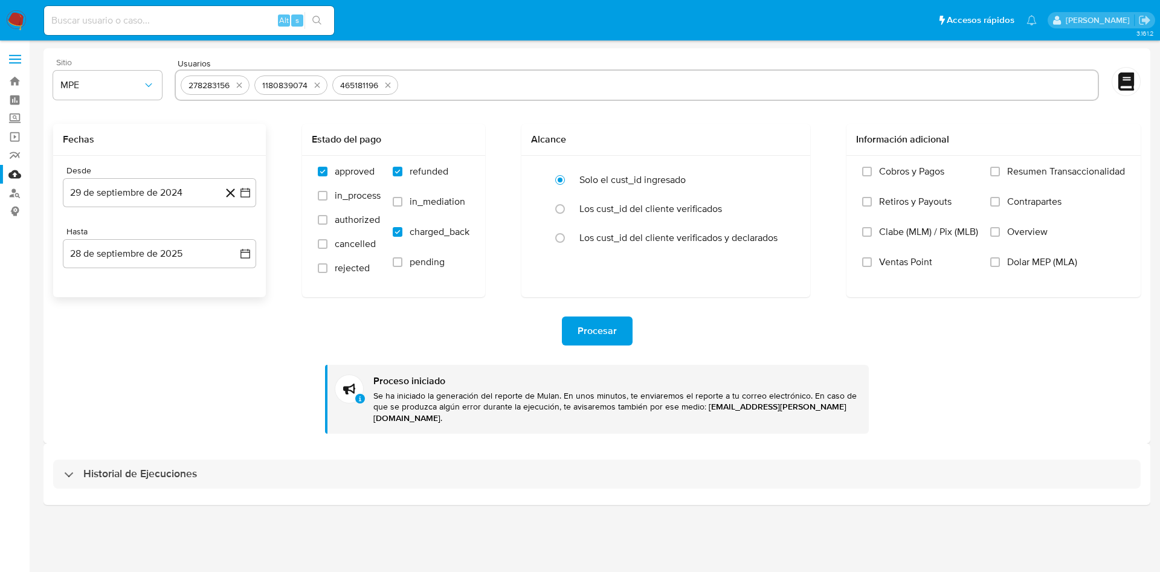
type input "755955279"
paste input "1030599475"
type input "1030599475"
paste input "790481458"
type input "790481458"
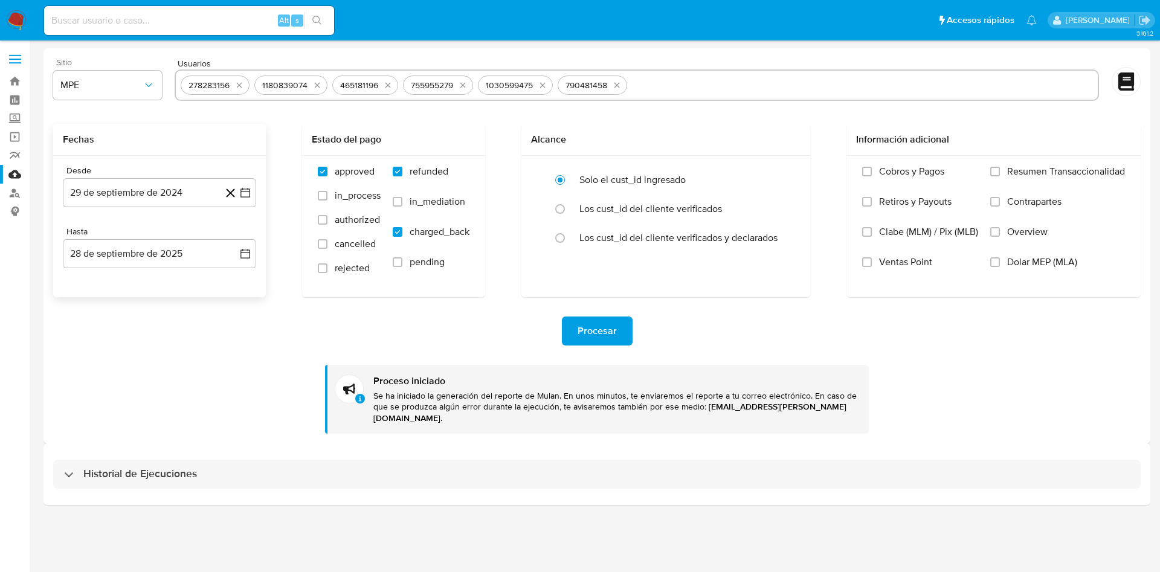
paste input "476603453"
type input "476603453"
paste input "784011914"
type input "784011914"
paste input "2172372306"
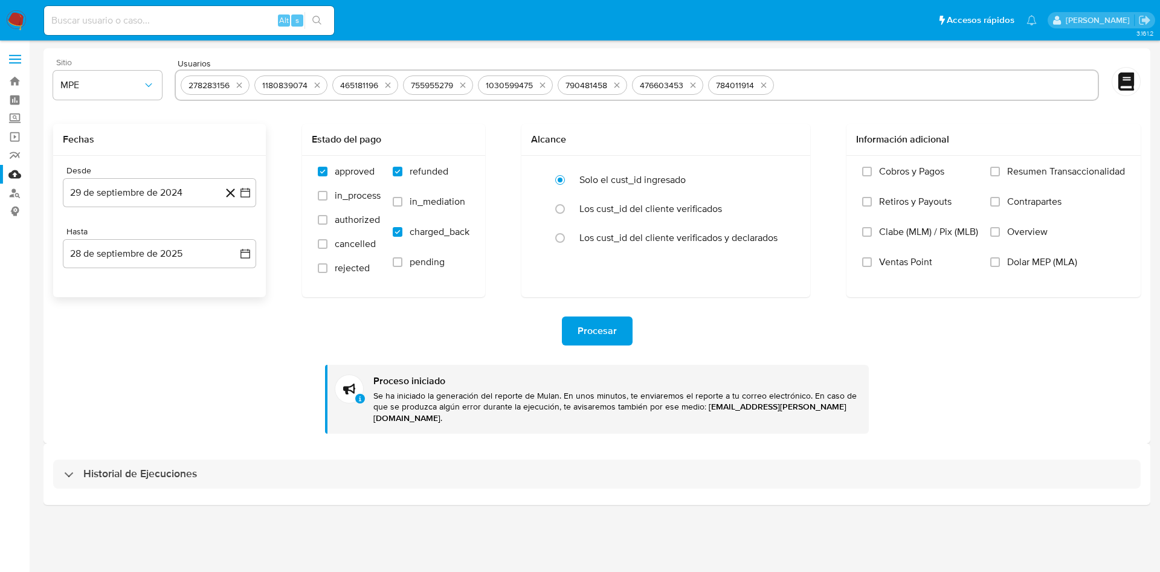
type input "2172372306"
click at [598, 334] on span "Procesar" at bounding box center [597, 331] width 39 height 27
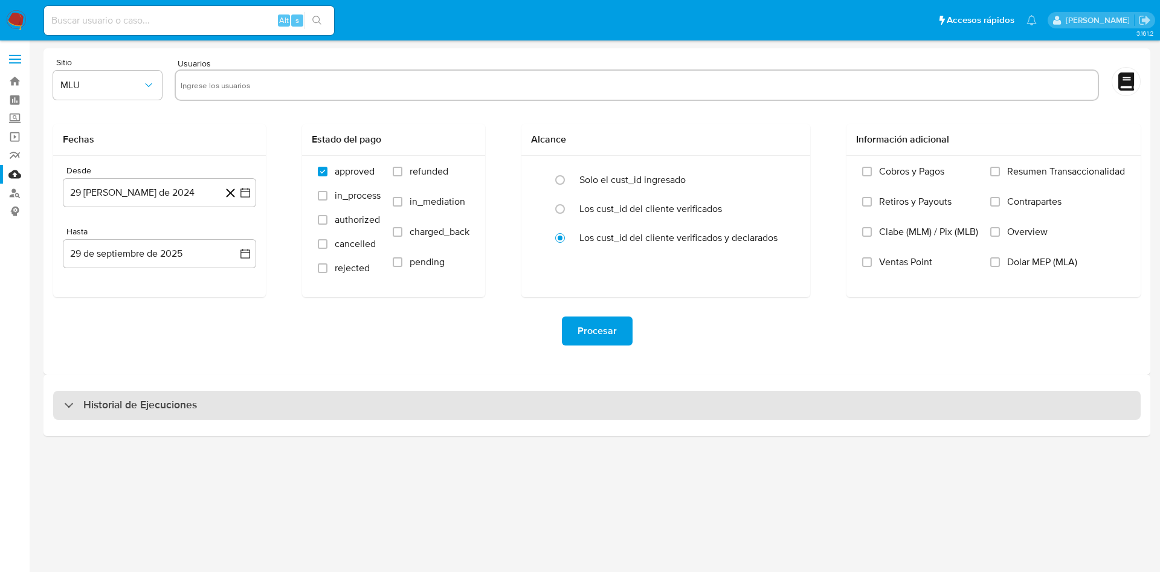
click at [210, 413] on div "Historial de Ejecuciones" at bounding box center [596, 405] width 1087 height 29
select select "10"
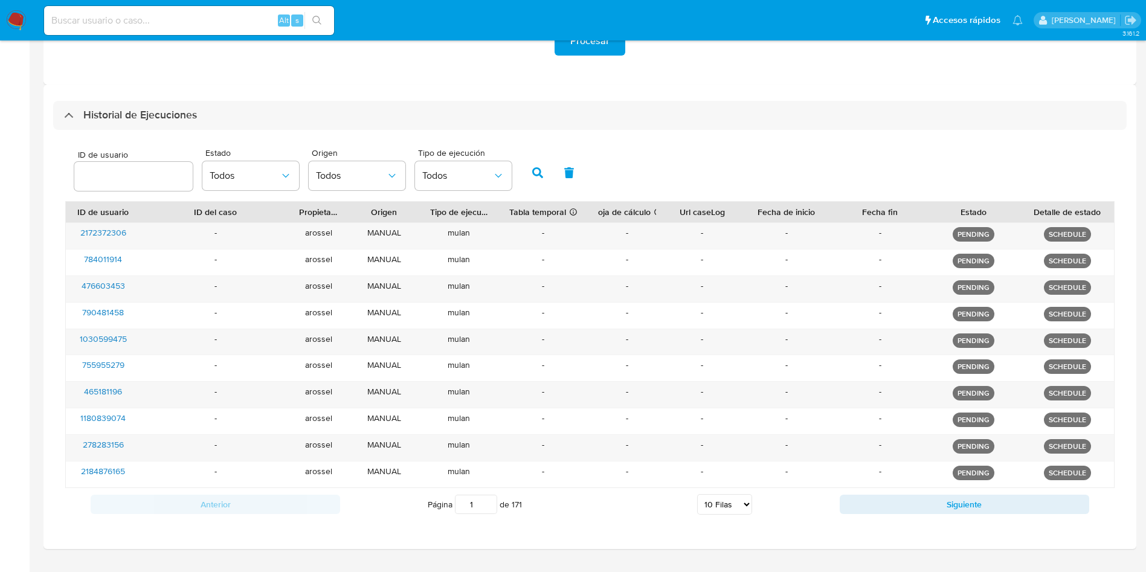
scroll to position [318, 0]
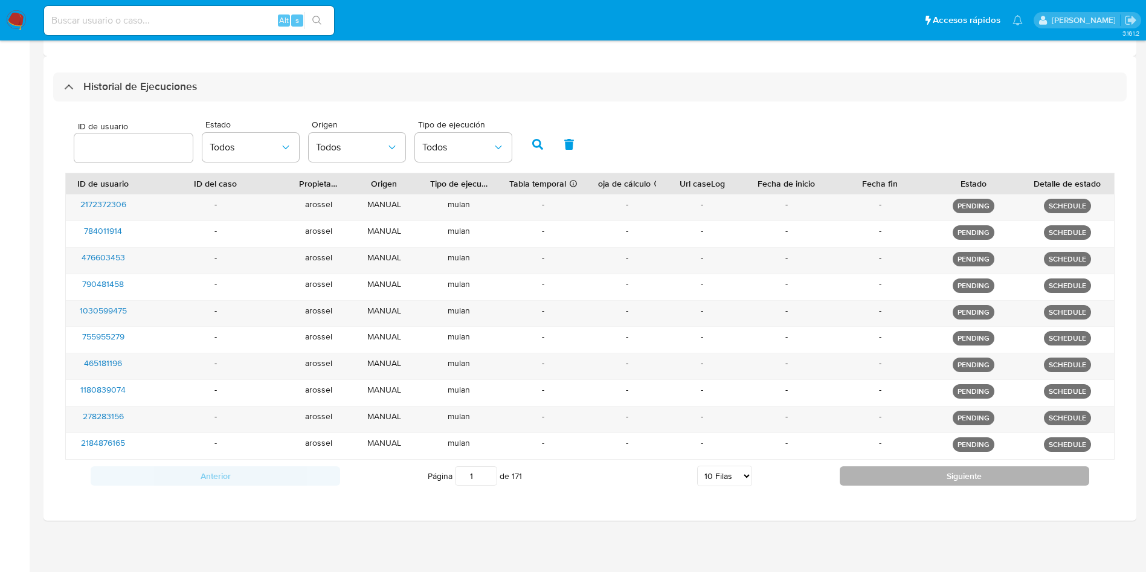
click at [889, 475] on button "Siguiente" at bounding box center [965, 475] width 250 height 19
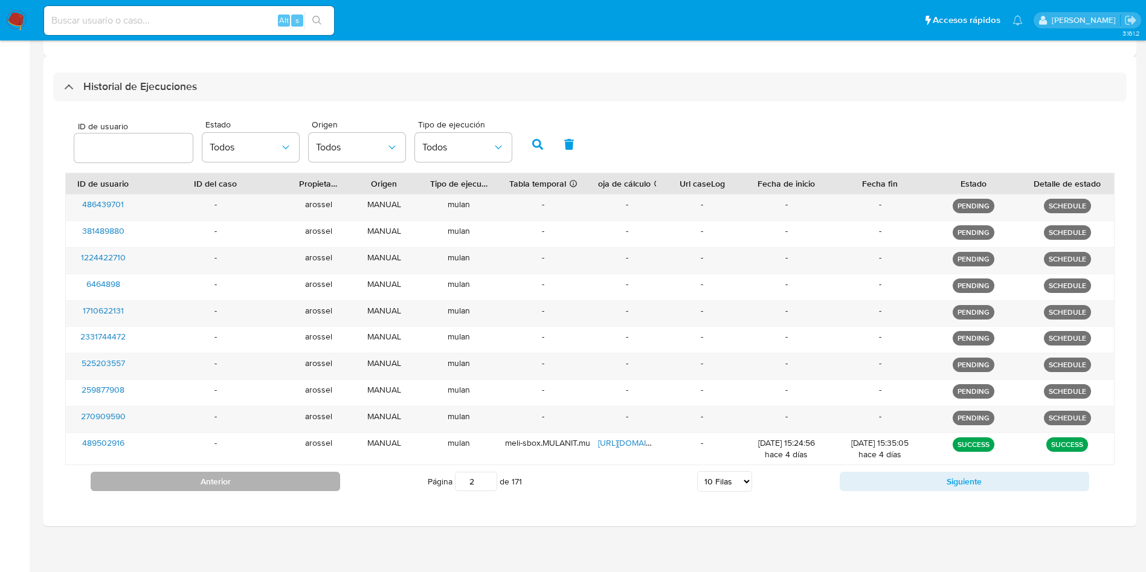
click at [326, 481] on button "Anterior" at bounding box center [216, 481] width 250 height 19
type input "1"
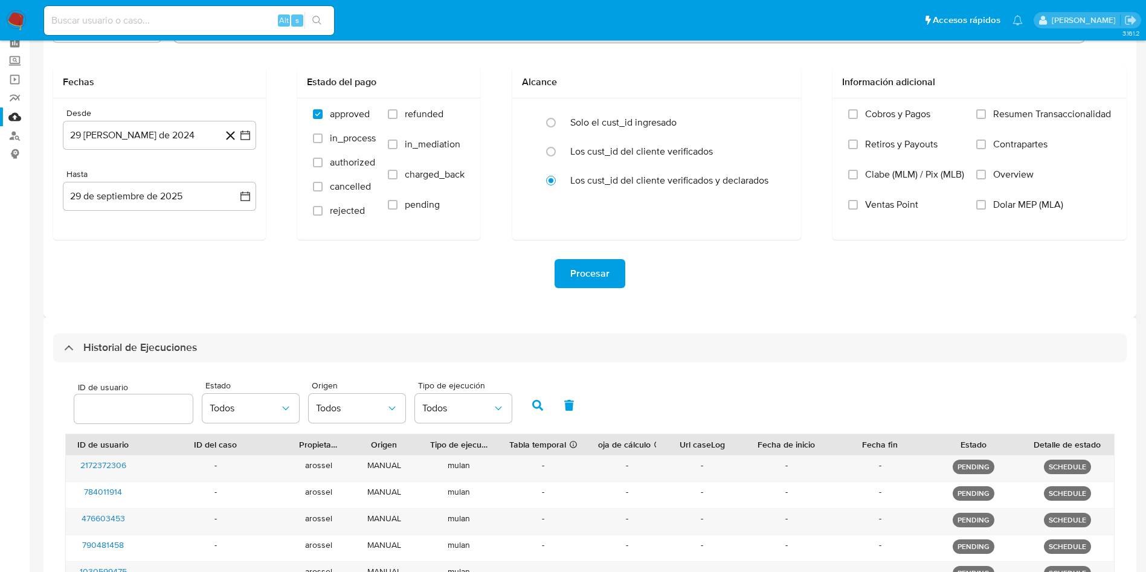
scroll to position [0, 0]
